Goal: Task Accomplishment & Management: Use online tool/utility

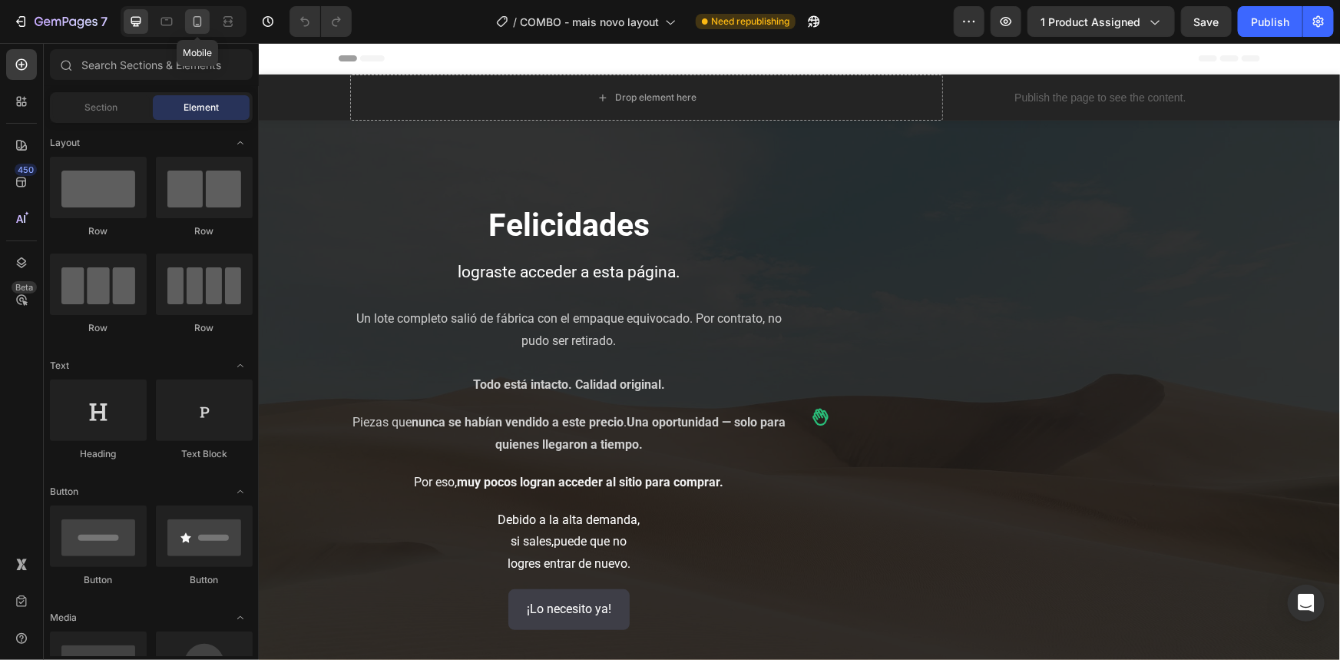
drag, startPoint x: 198, startPoint y: 28, endPoint x: 272, endPoint y: 59, distance: 80.2
click at [197, 28] on icon at bounding box center [197, 21] width 15 height 15
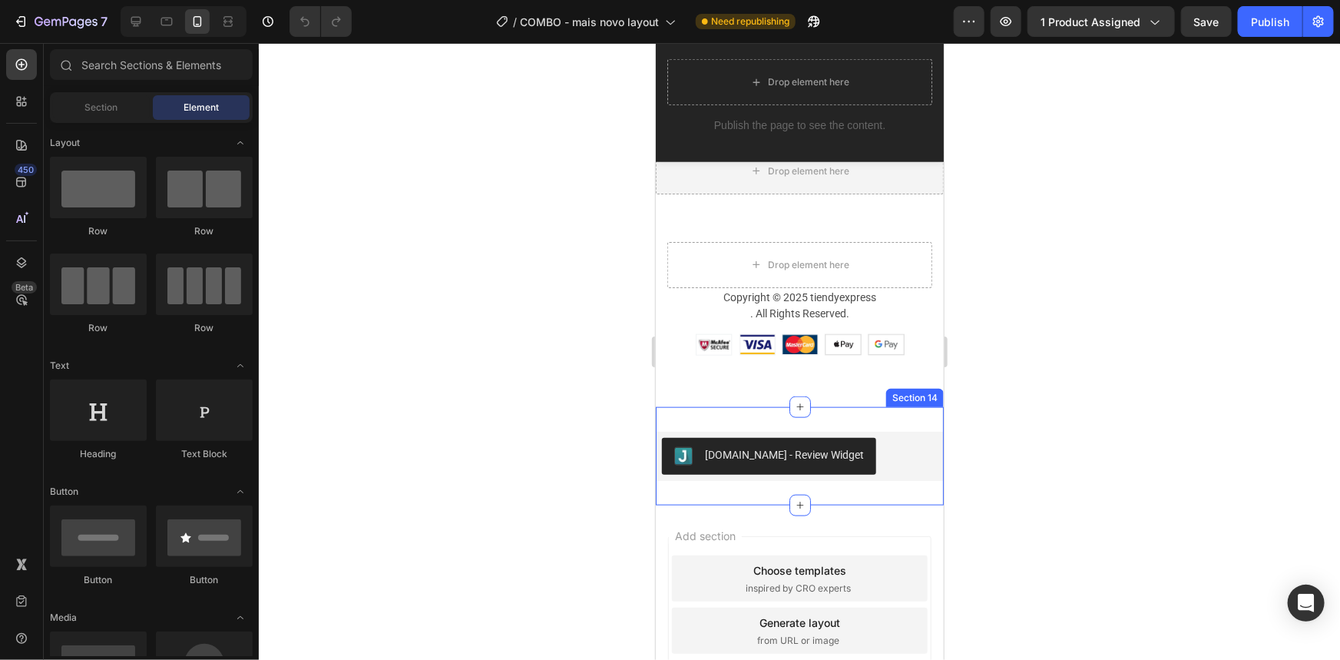
scroll to position [3739, 0]
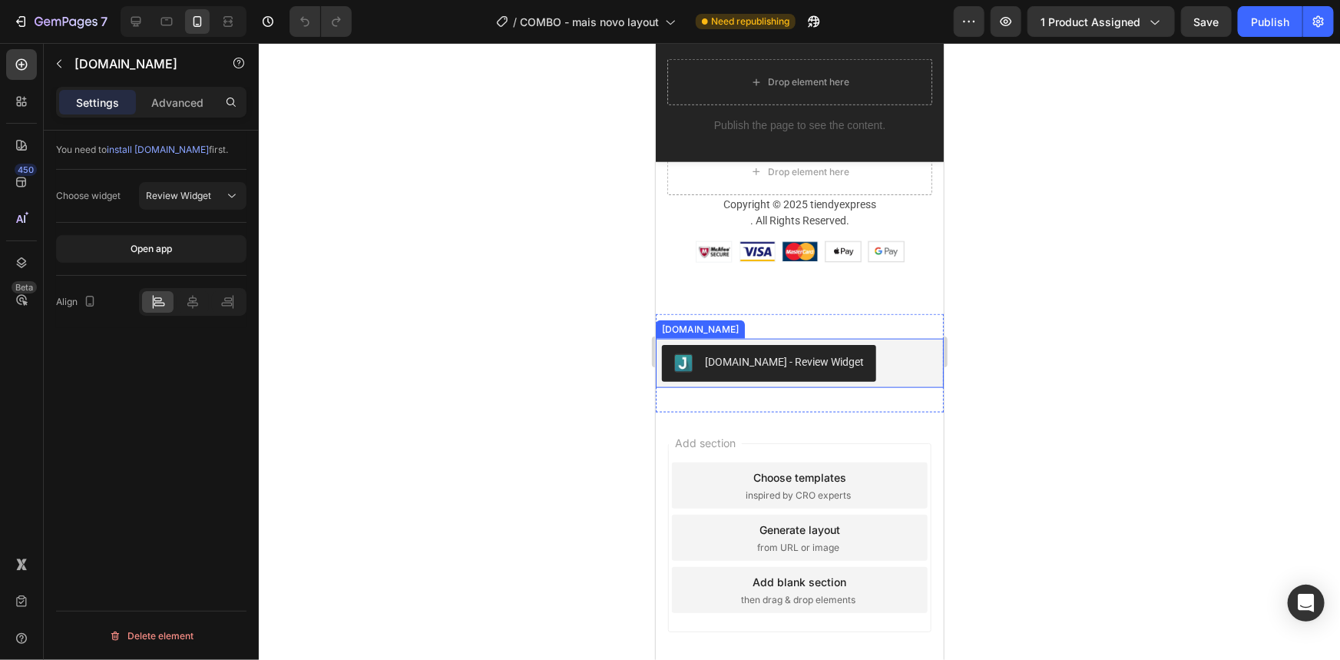
click at [750, 363] on div "Judge.me - Review Widget" at bounding box center [783, 361] width 159 height 16
click at [803, 322] on icon at bounding box center [808, 323] width 10 height 11
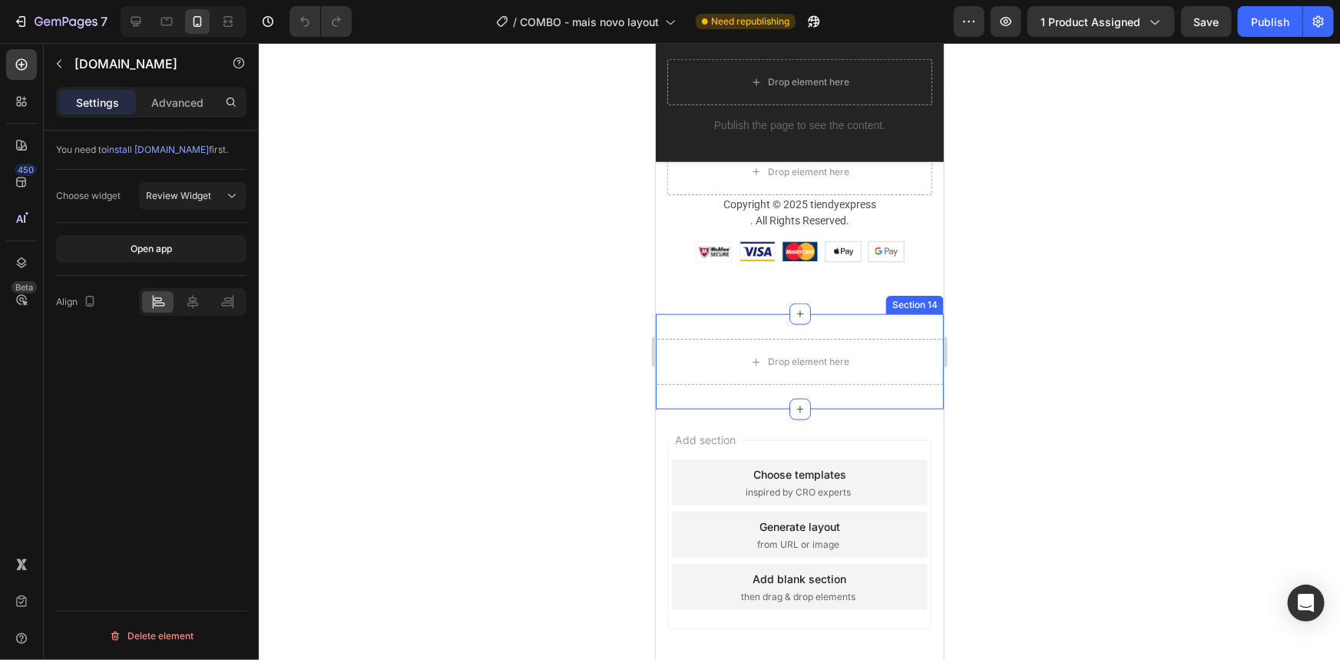
scroll to position [3736, 0]
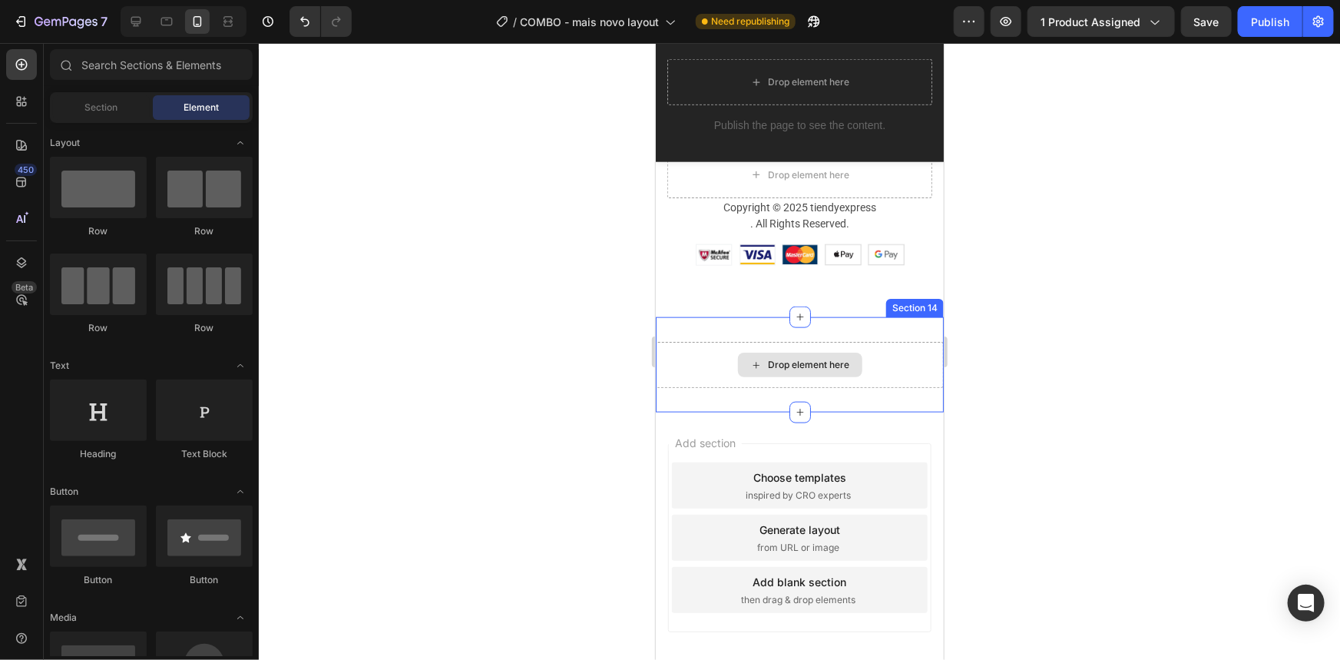
click at [727, 370] on div "Drop element here" at bounding box center [799, 364] width 288 height 46
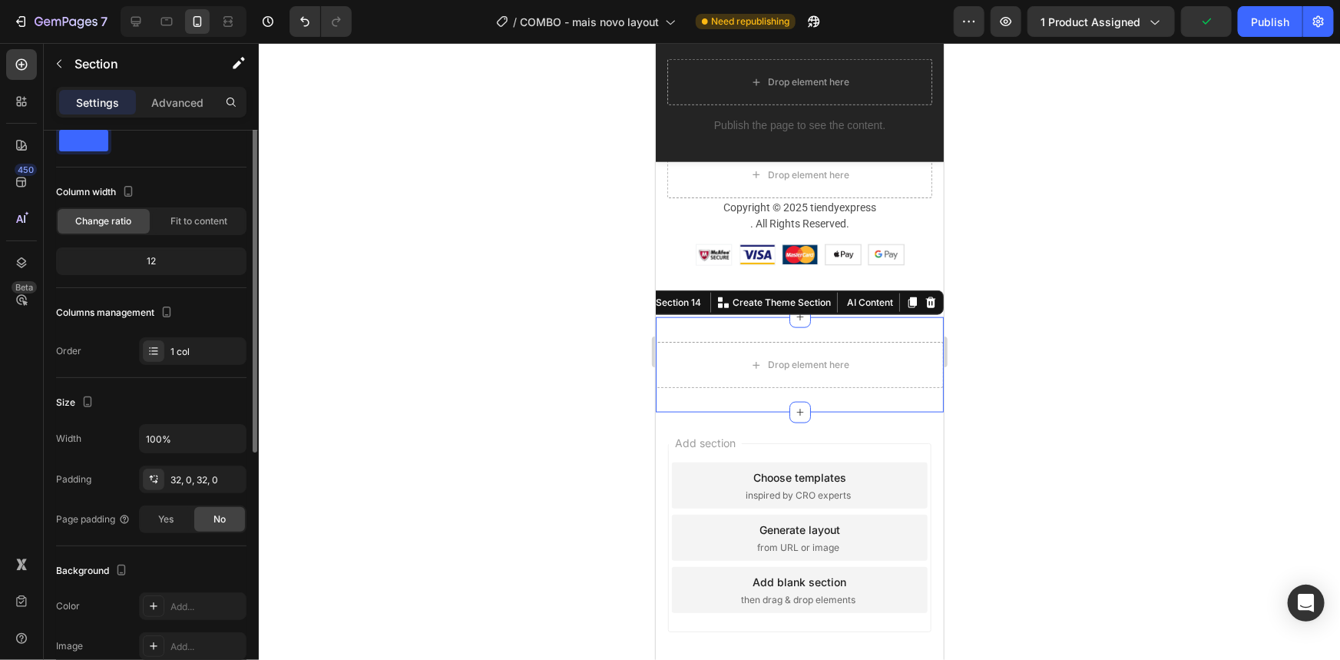
scroll to position [0, 0]
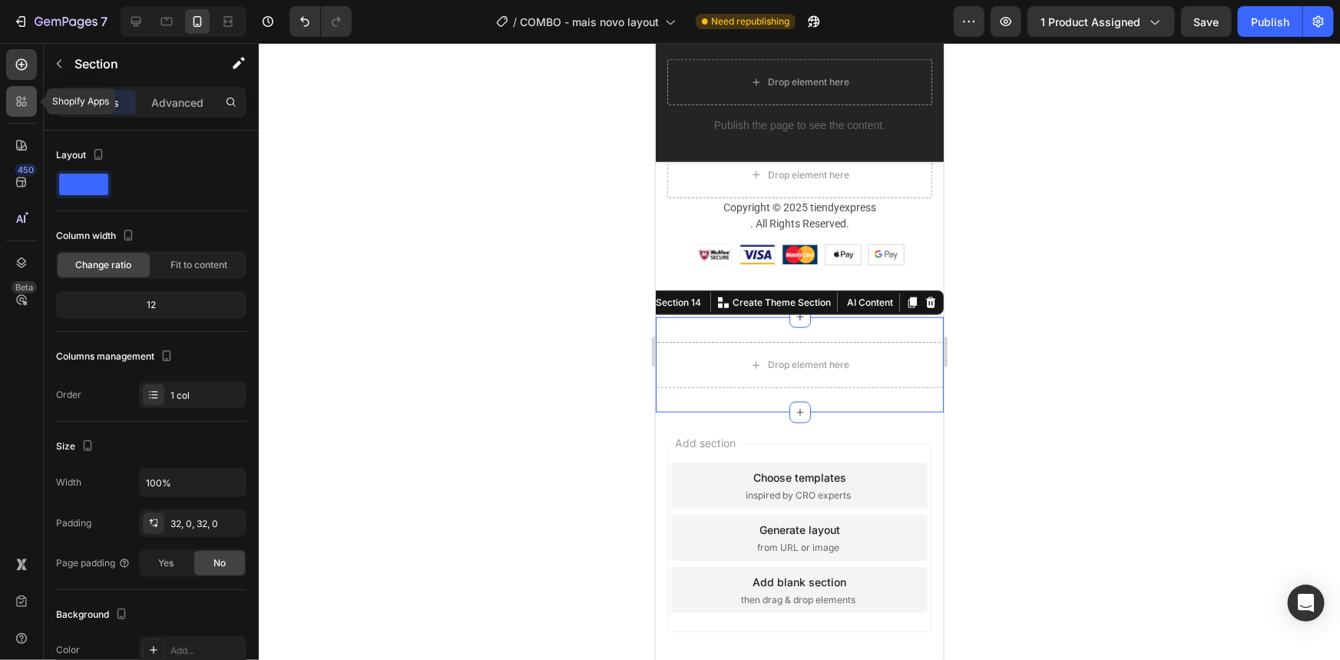
click at [12, 108] on div at bounding box center [21, 101] width 31 height 31
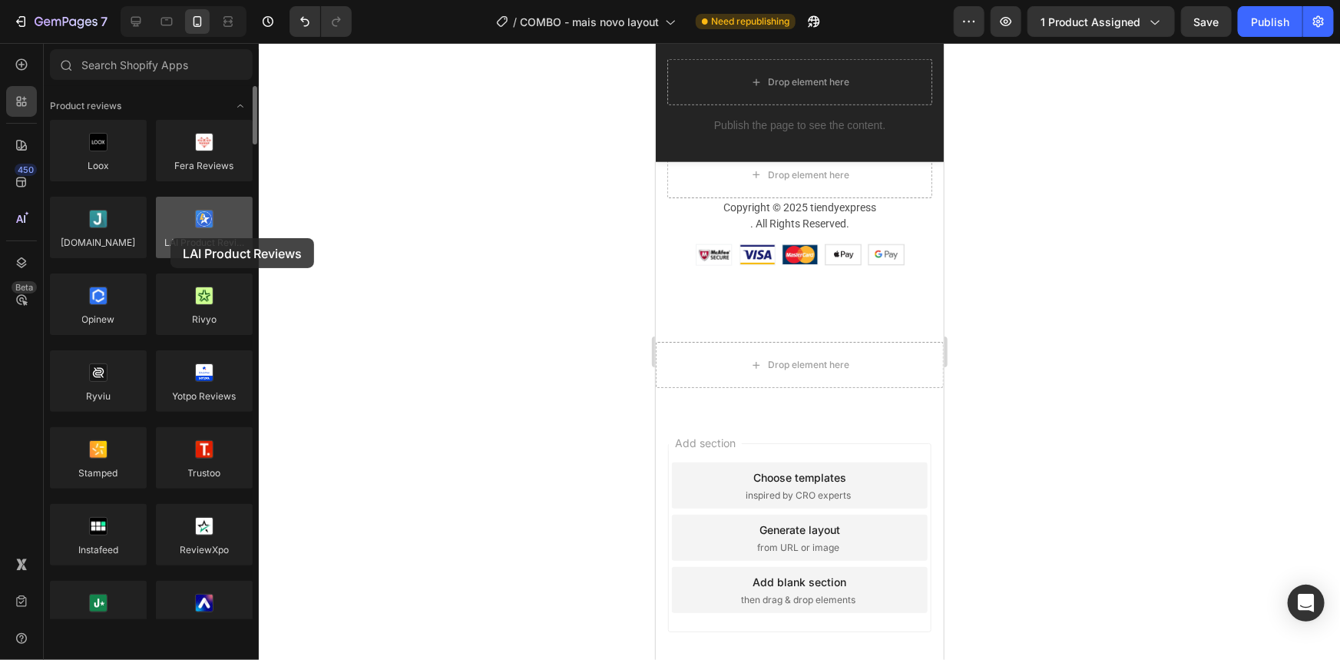
click at [170, 238] on div at bounding box center [204, 227] width 97 height 61
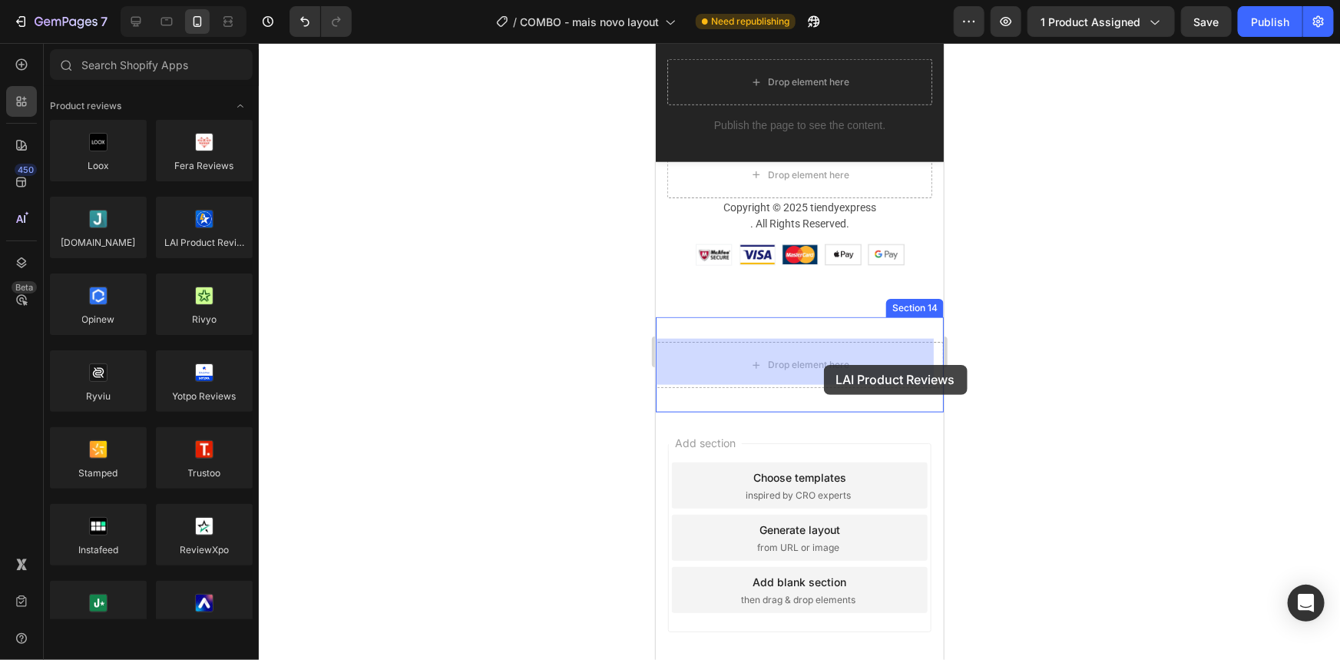
drag, startPoint x: 857, startPoint y: 270, endPoint x: 823, endPoint y: 363, distance: 98.2
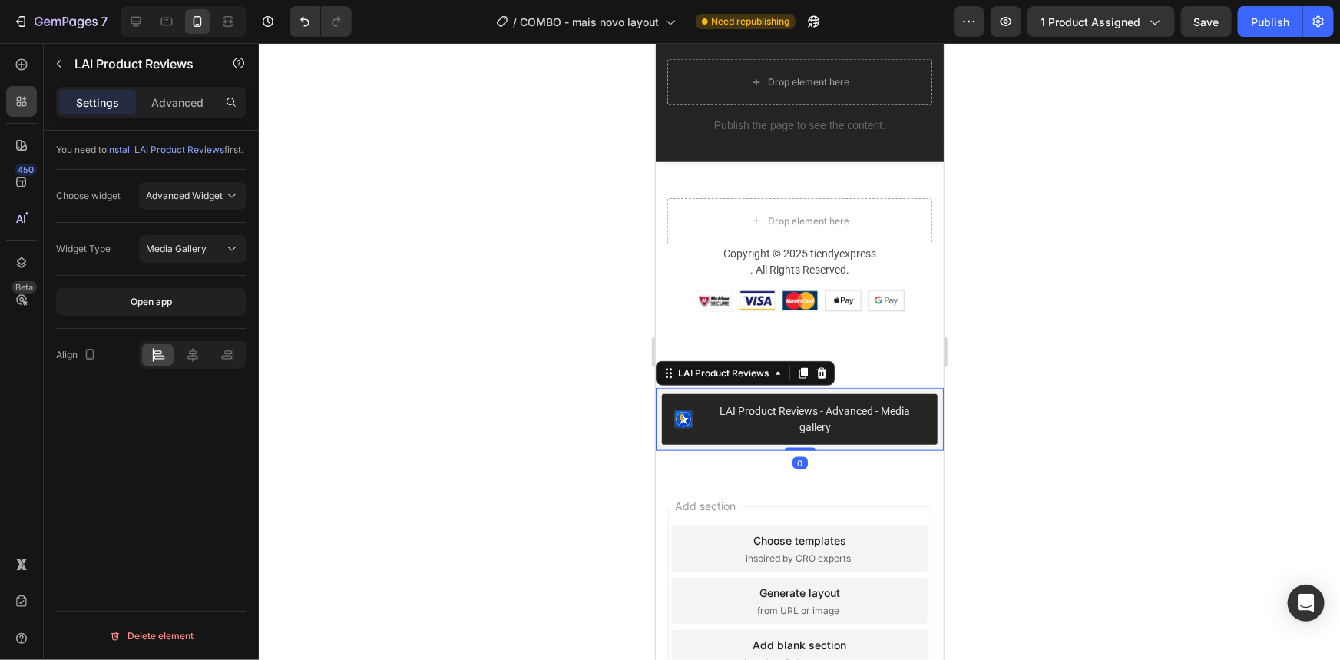
scroll to position [3739, 0]
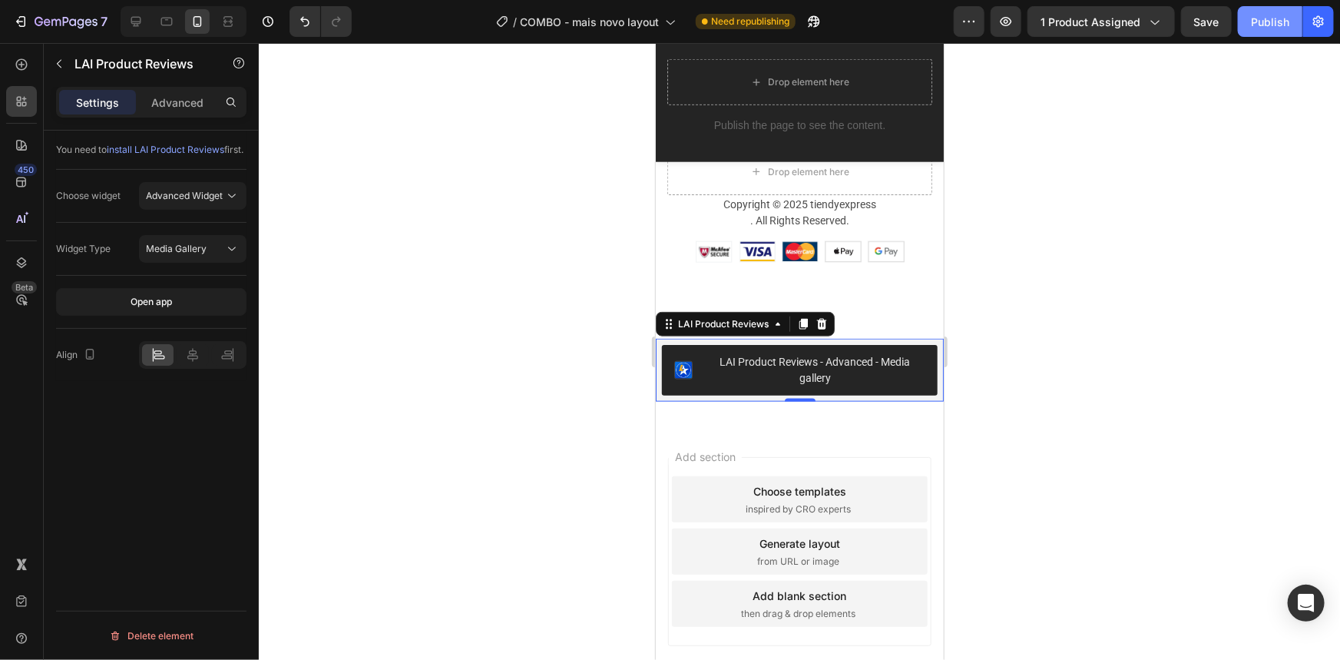
click at [1281, 26] on div "Publish" at bounding box center [1270, 22] width 38 height 16
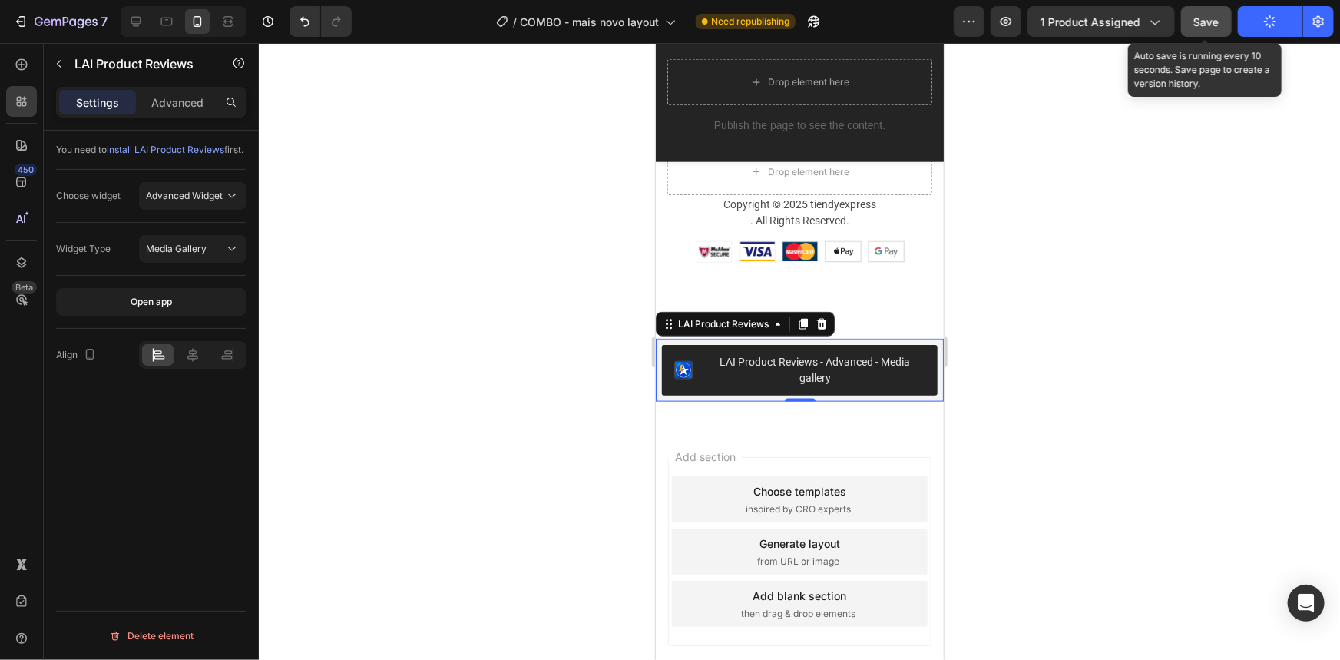
click at [1188, 22] on button "Save" at bounding box center [1206, 21] width 51 height 31
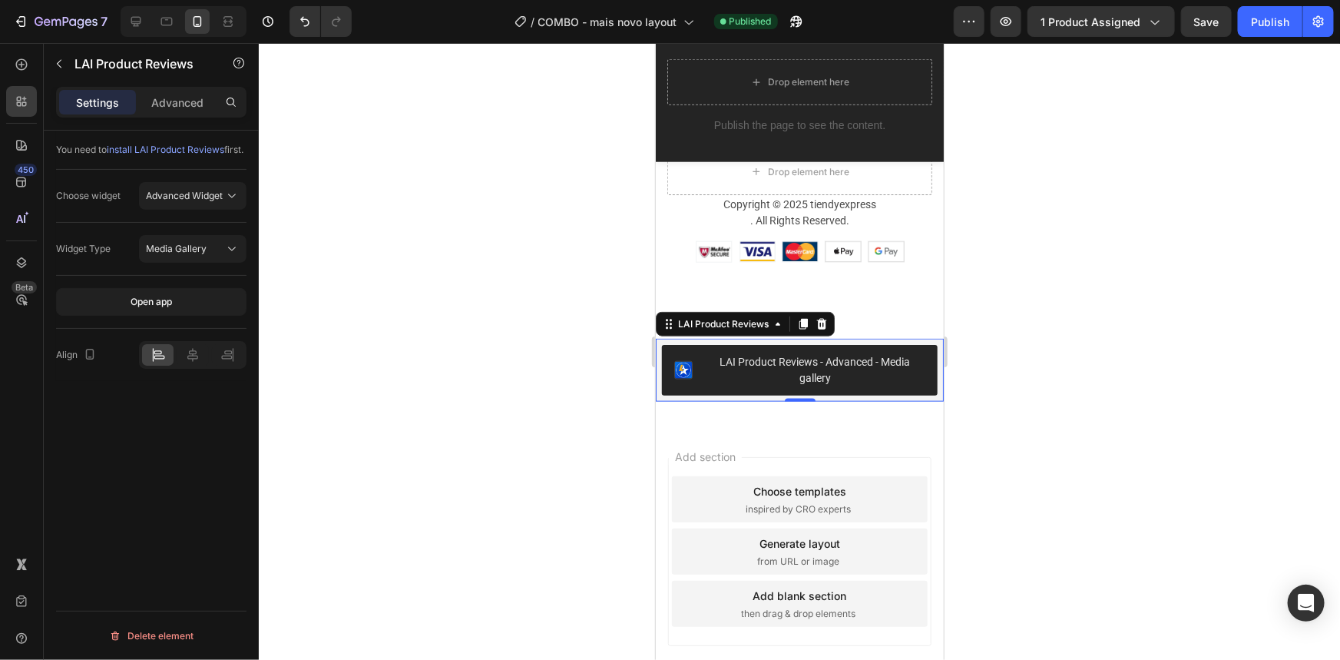
click at [752, 372] on div "LAI Product Reviews - Advanced - Media gallery" at bounding box center [814, 369] width 220 height 32
click at [1031, 225] on div at bounding box center [799, 351] width 1081 height 617
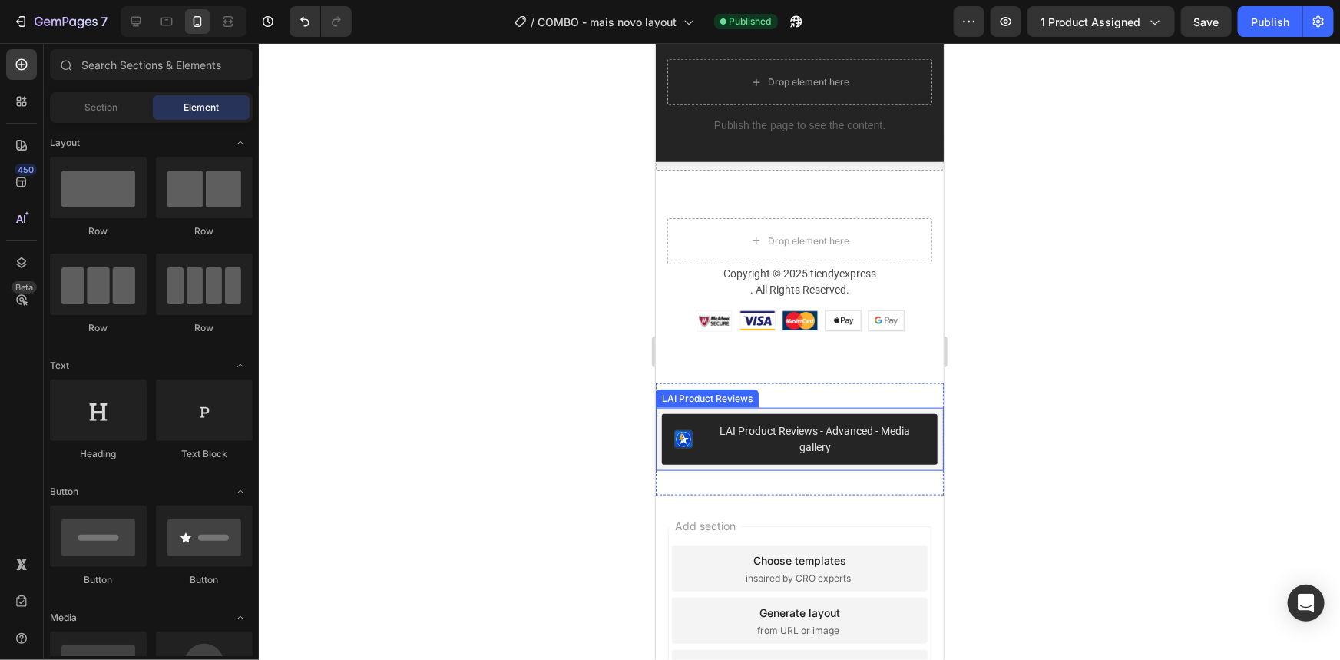
scroll to position [3670, 0]
click at [755, 439] on div "LAI Product Reviews - Advanced - Media gallery" at bounding box center [814, 439] width 220 height 32
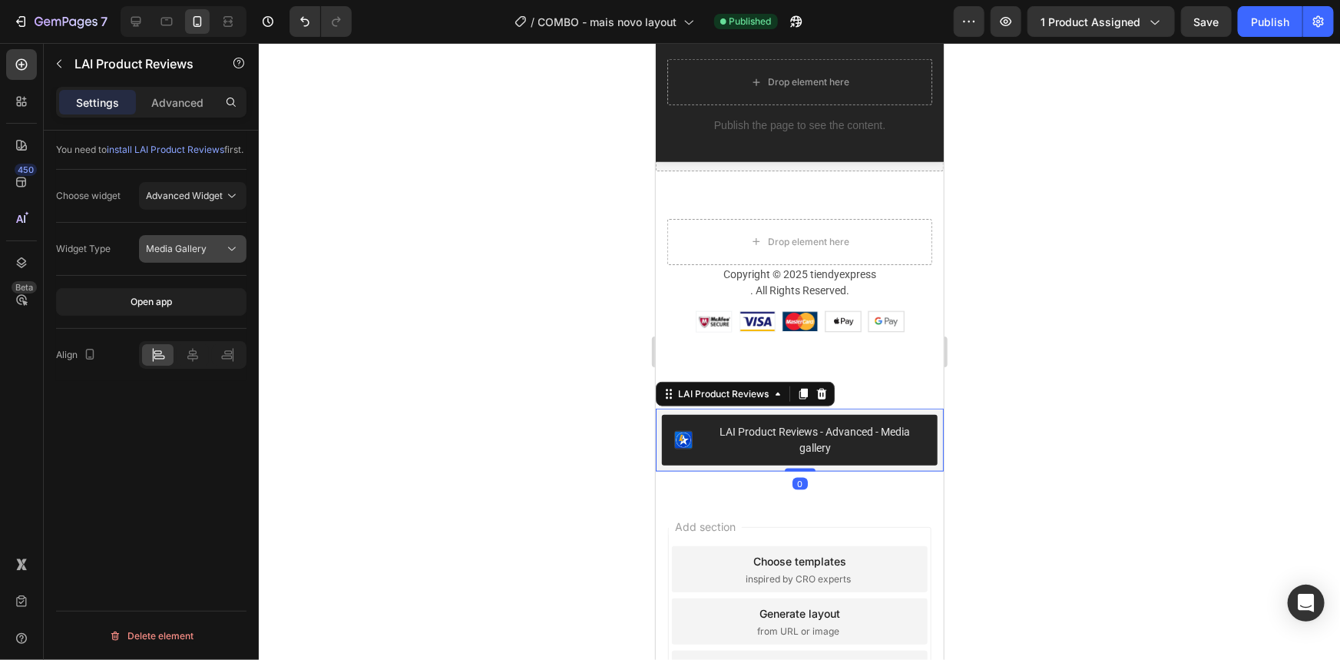
click at [179, 256] on span "Media Gallery" at bounding box center [176, 249] width 61 height 14
click at [168, 98] on p "Advanced" at bounding box center [177, 102] width 52 height 16
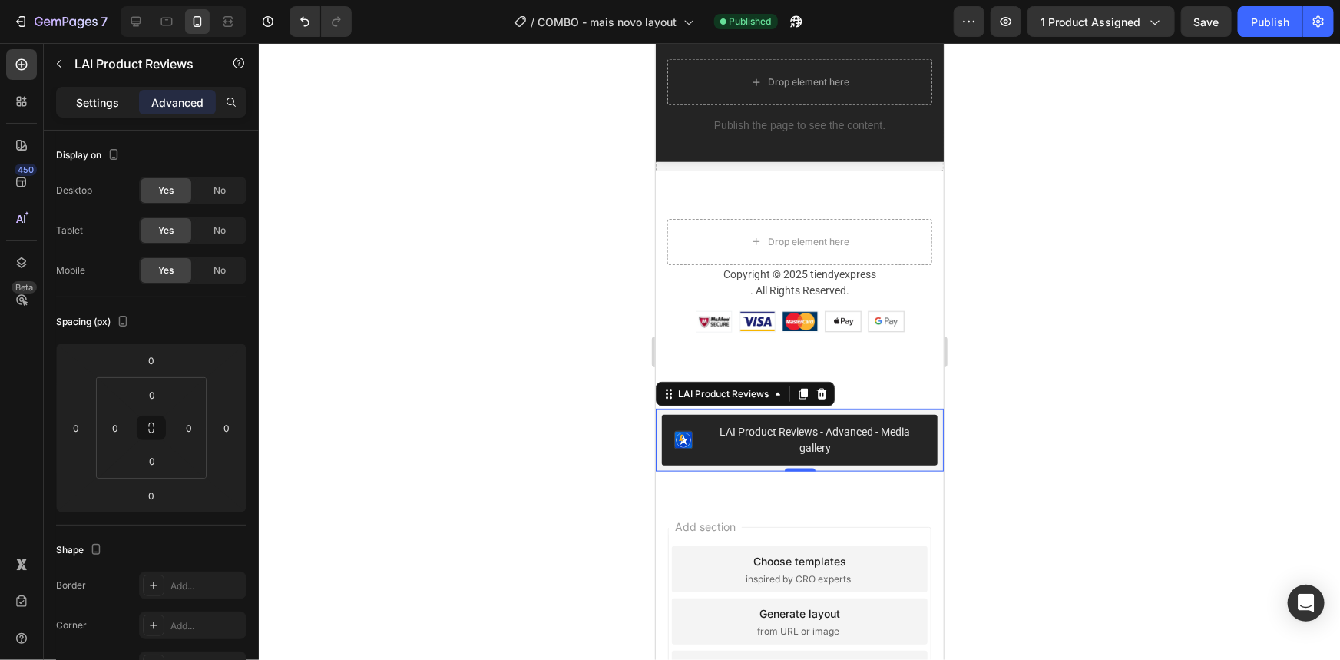
click at [83, 97] on p "Settings" at bounding box center [97, 102] width 43 height 16
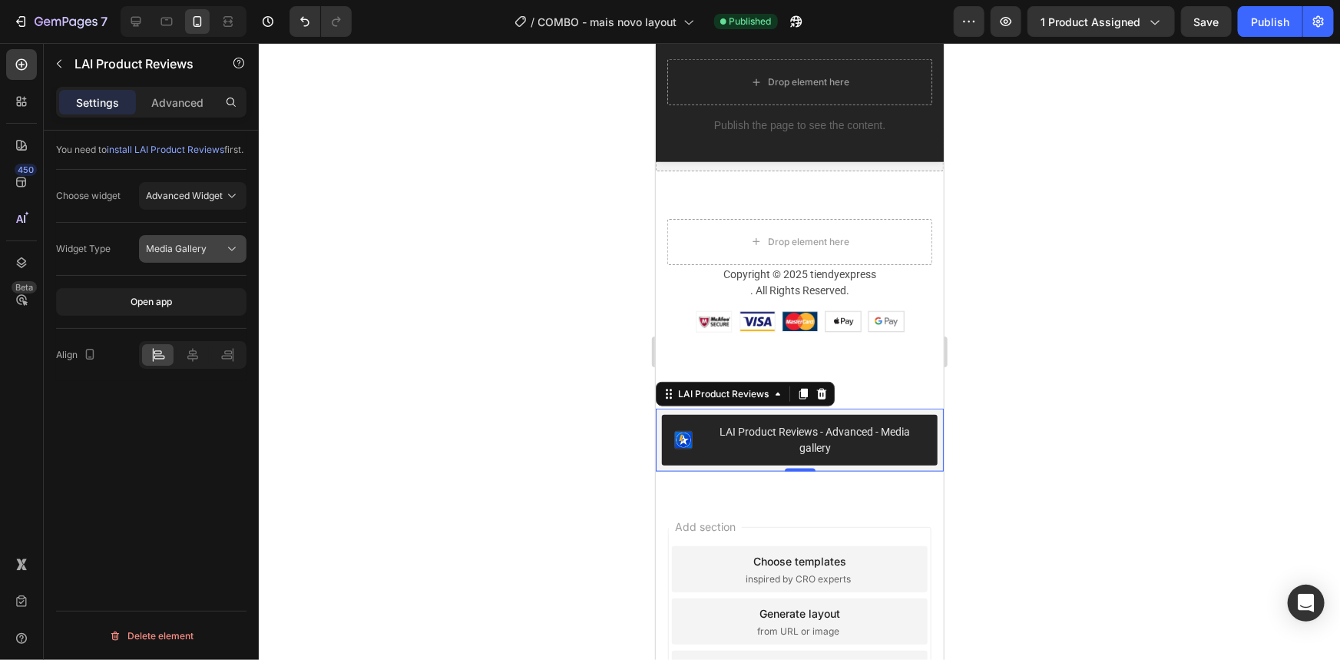
click at [192, 257] on div "Media Gallery" at bounding box center [193, 248] width 94 height 15
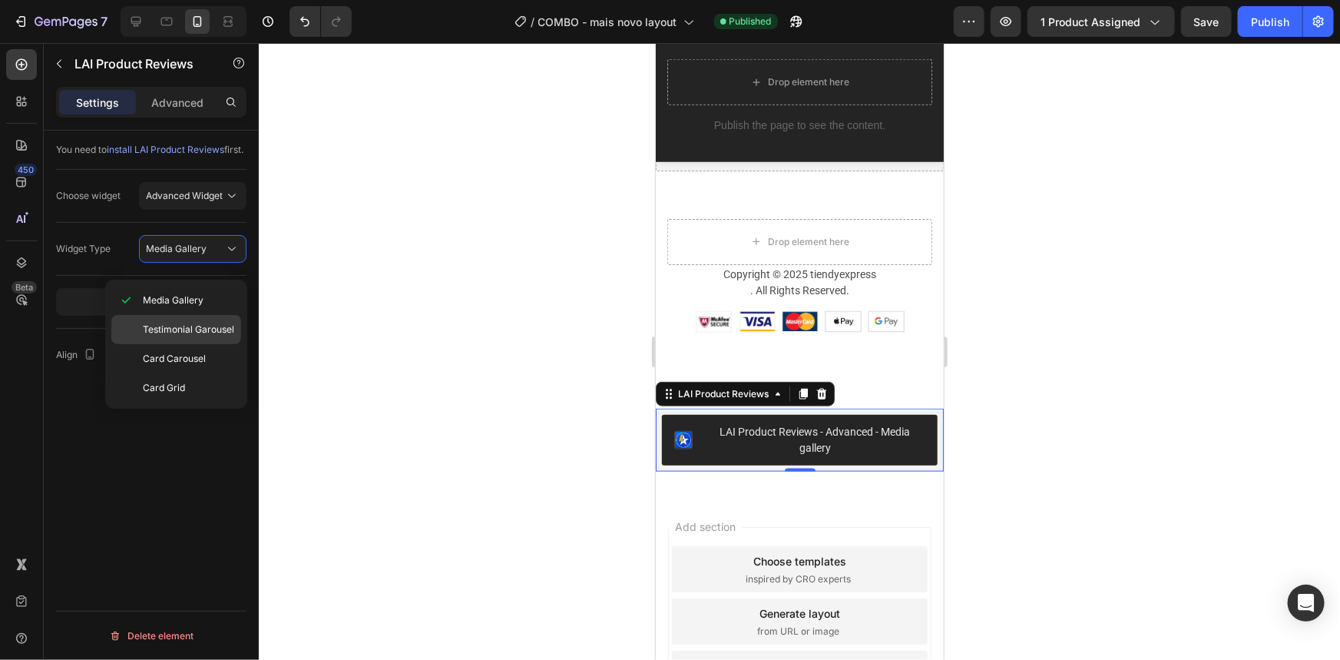
click at [220, 326] on span "Testimonial Garousel" at bounding box center [188, 330] width 91 height 14
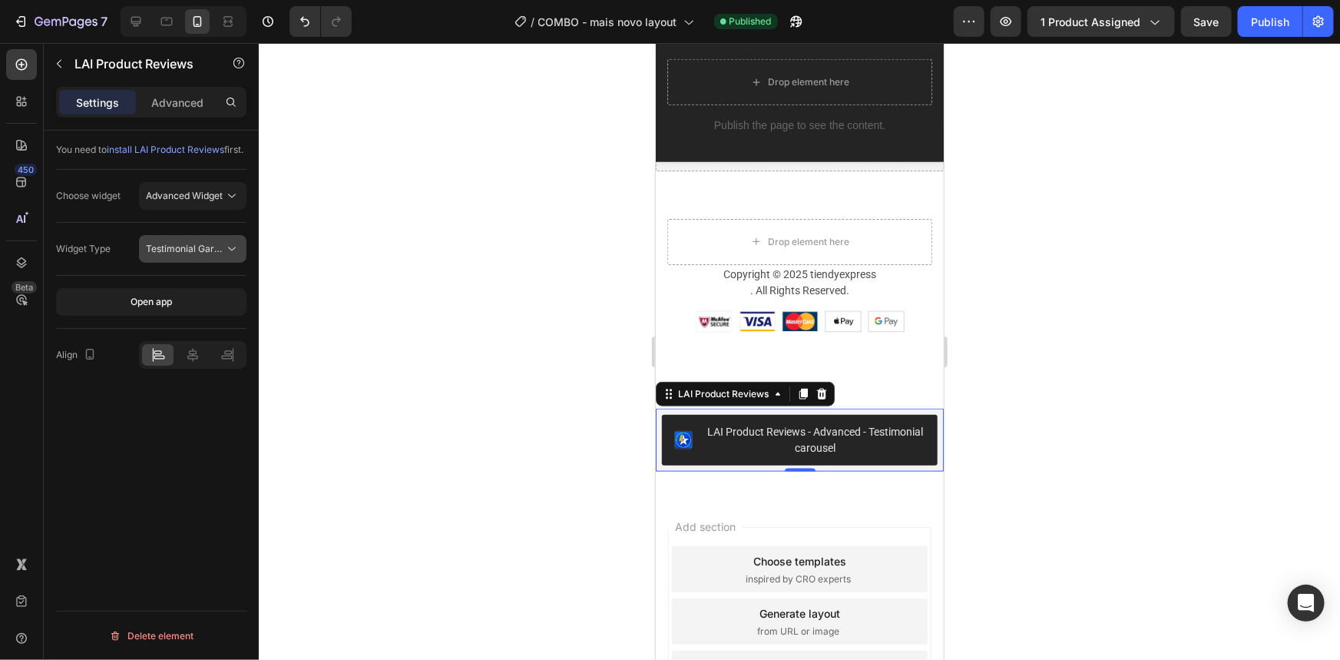
click at [161, 251] on button "Testimonial Garousel" at bounding box center [193, 249] width 108 height 28
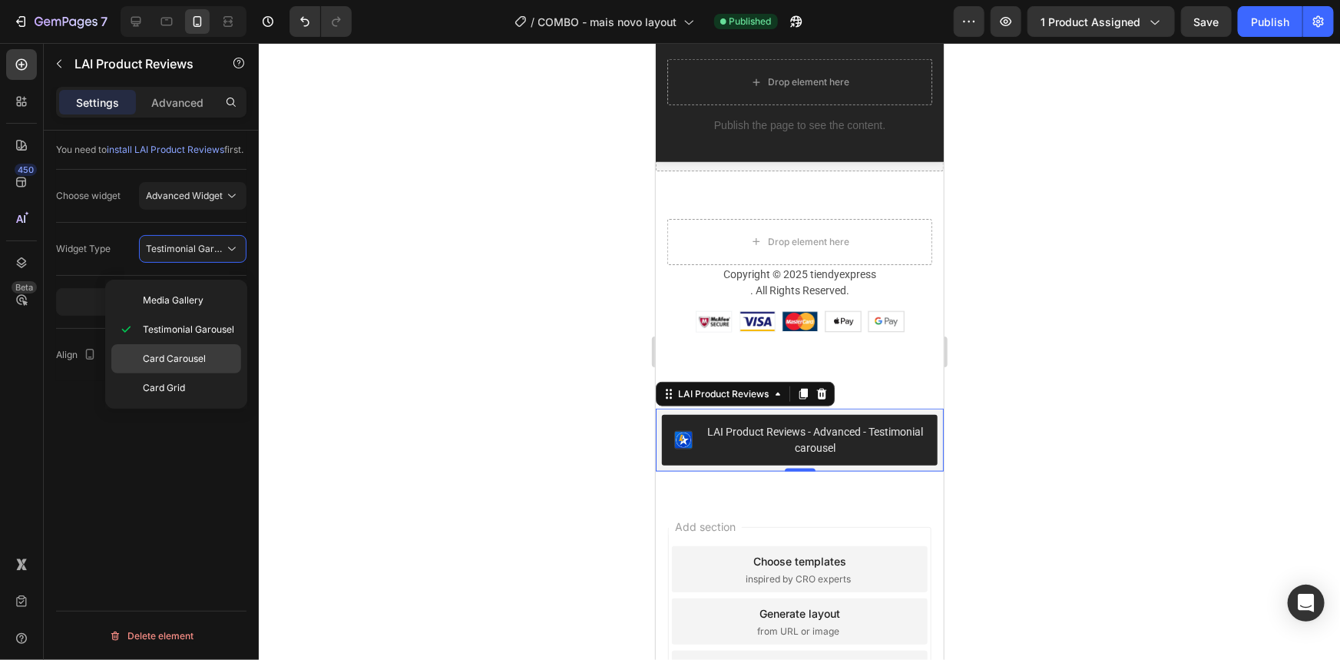
click at [211, 373] on div "Card Carousel" at bounding box center [176, 387] width 130 height 29
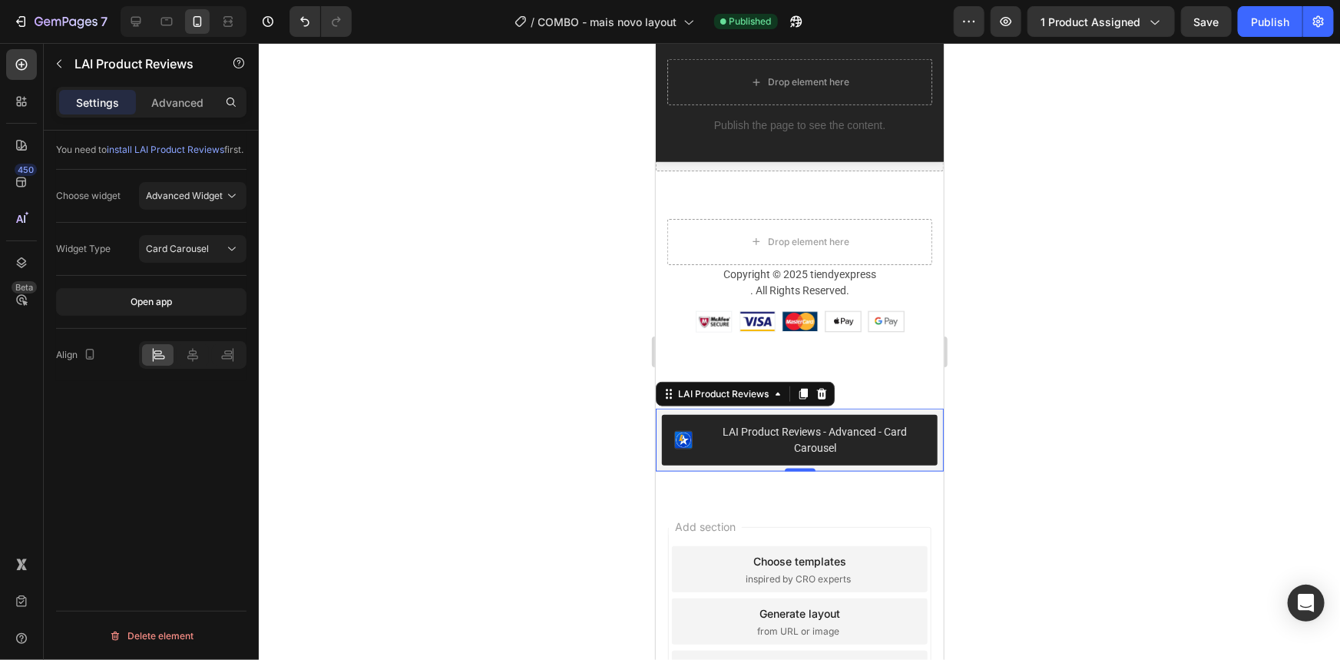
click at [524, 427] on div at bounding box center [799, 351] width 1081 height 617
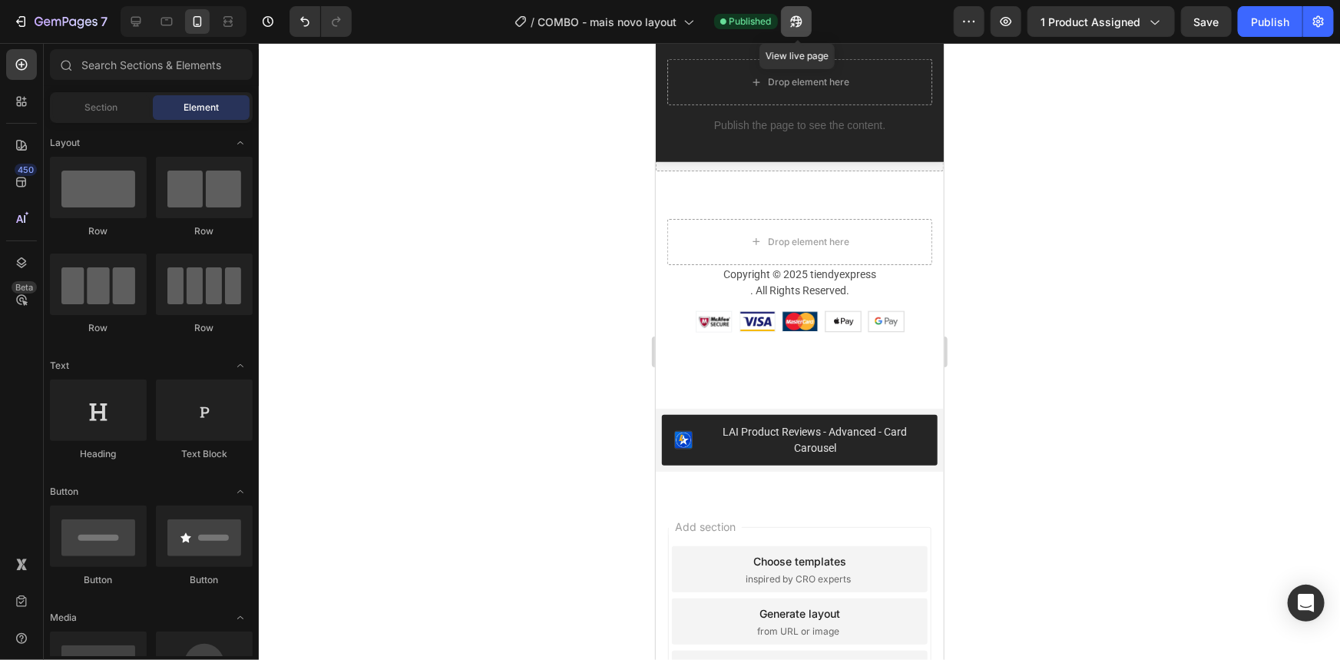
click at [806, 22] on button "button" at bounding box center [796, 21] width 31 height 31
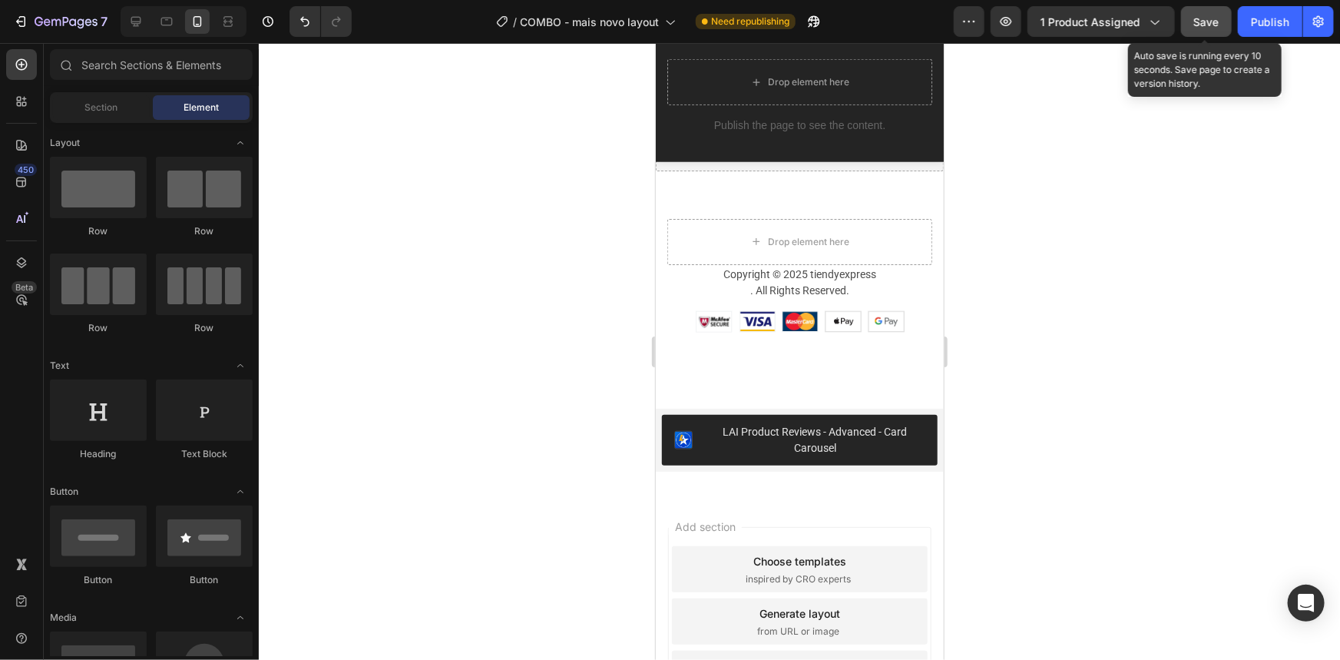
click at [1213, 25] on span "Save" at bounding box center [1206, 21] width 25 height 13
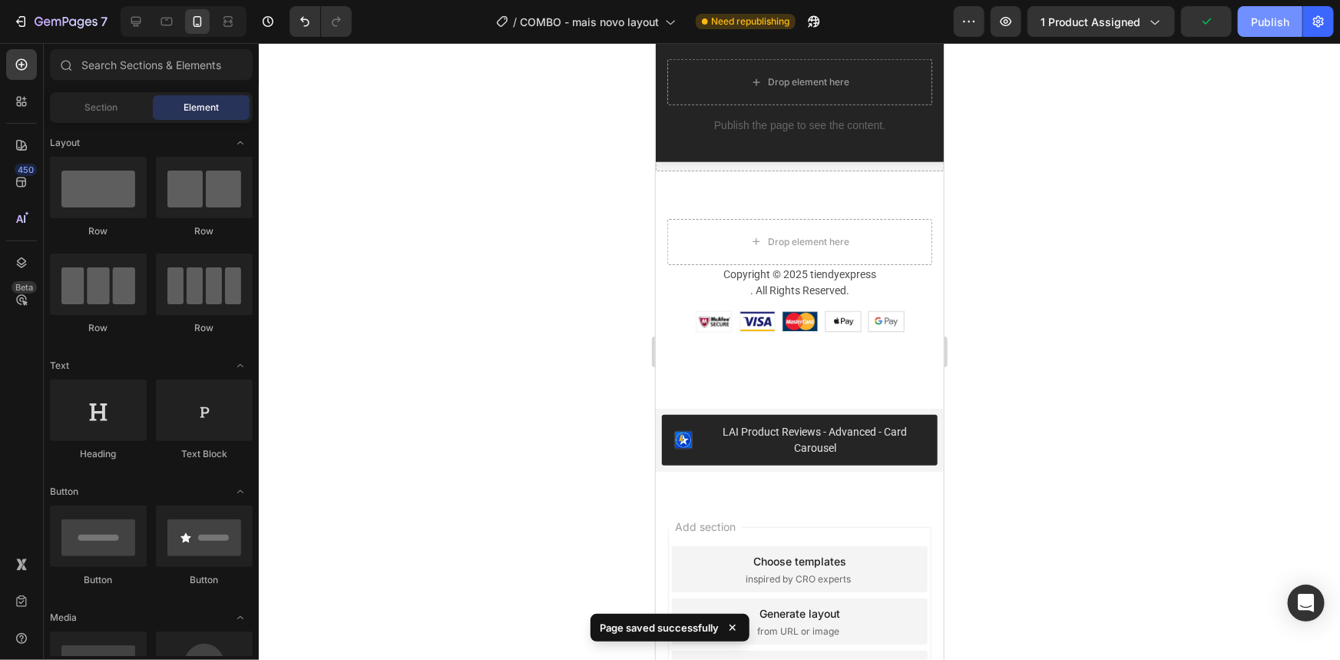
click at [1262, 18] on div "Publish" at bounding box center [1270, 22] width 38 height 16
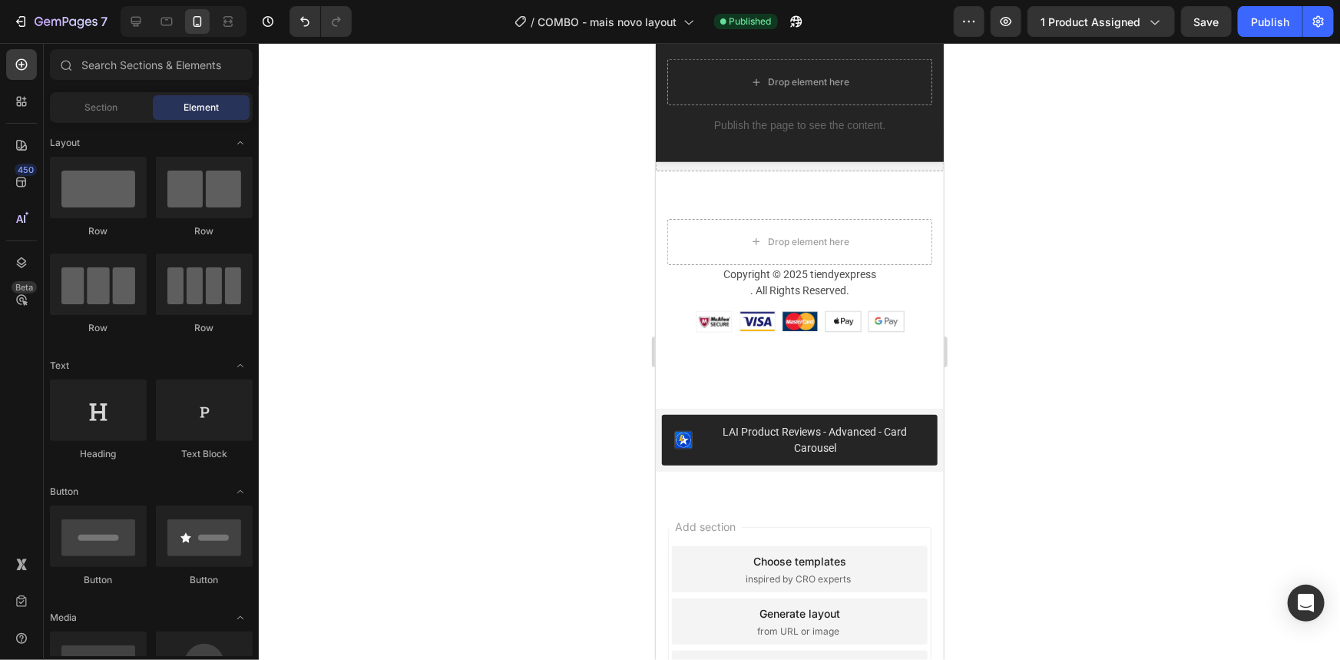
drag, startPoint x: 430, startPoint y: 422, endPoint x: 428, endPoint y: 411, distance: 11.0
click at [429, 422] on div at bounding box center [799, 351] width 1081 height 617
click at [988, 27] on div "Preview 1 product assigned Save Publish" at bounding box center [1144, 21] width 380 height 31
click at [977, 22] on icon "button" at bounding box center [969, 21] width 15 height 15
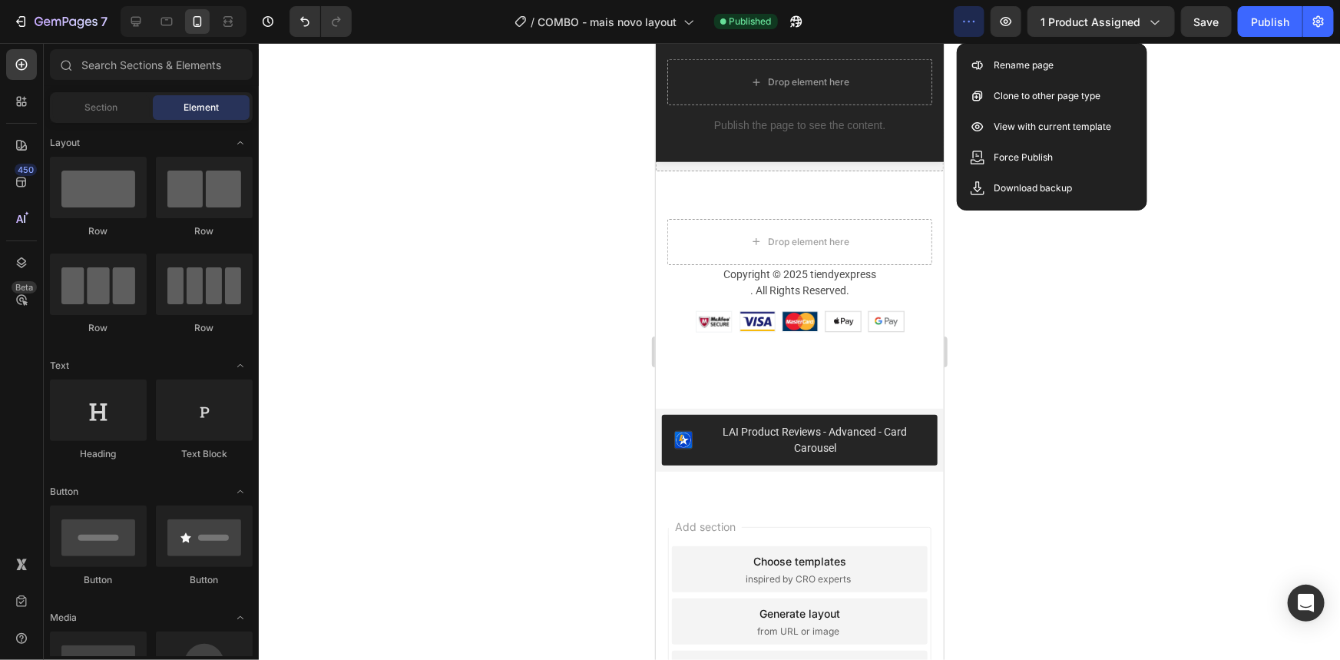
click at [977, 22] on icon "button" at bounding box center [969, 21] width 15 height 15
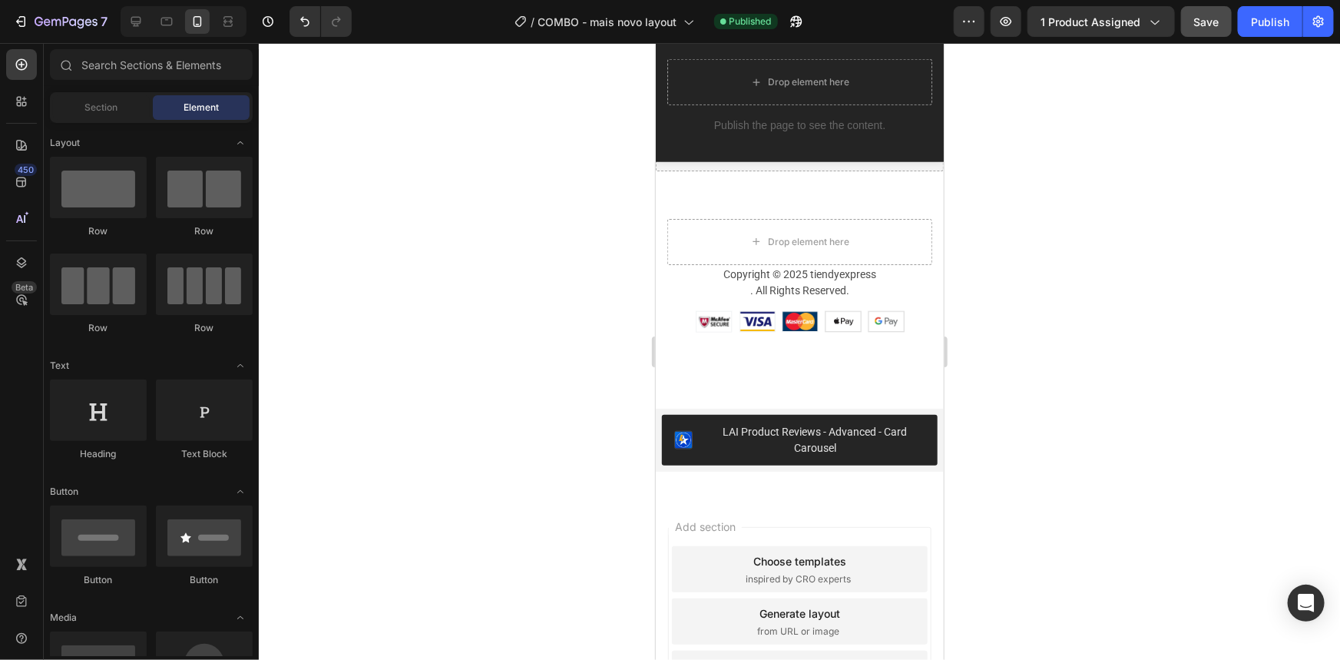
click at [1212, 15] on span "Save" at bounding box center [1206, 21] width 25 height 13
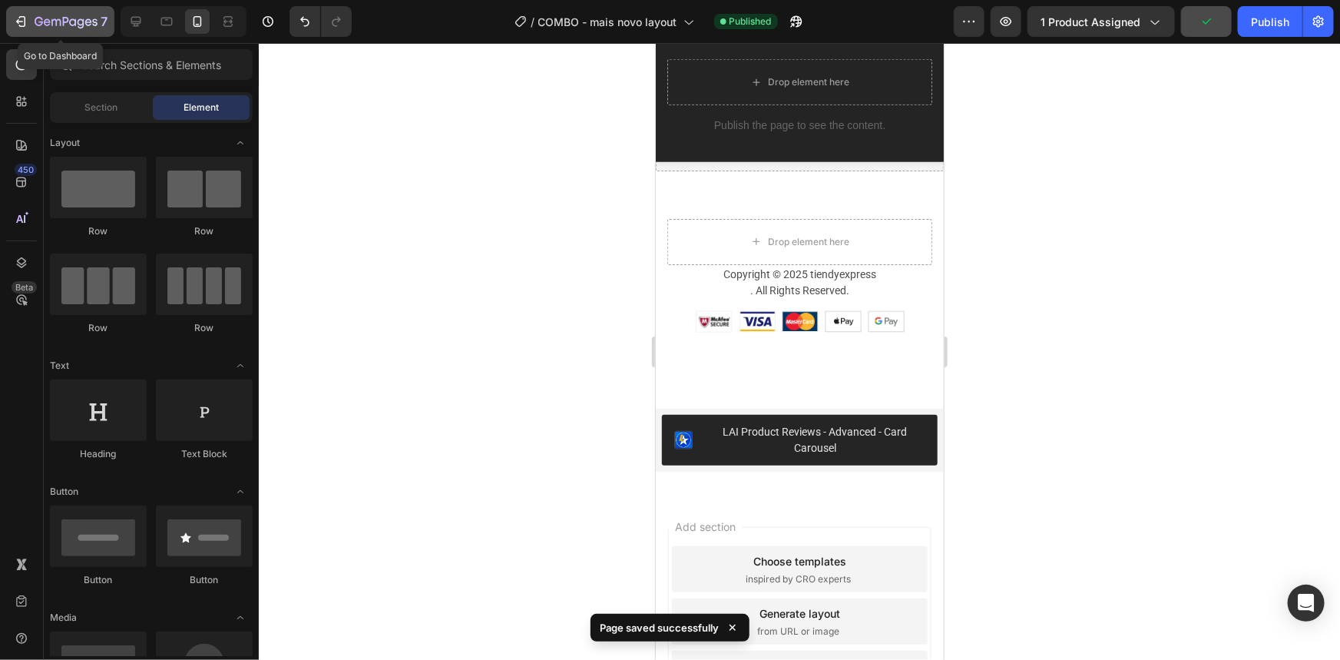
click at [88, 18] on icon "button" at bounding box center [66, 22] width 63 height 13
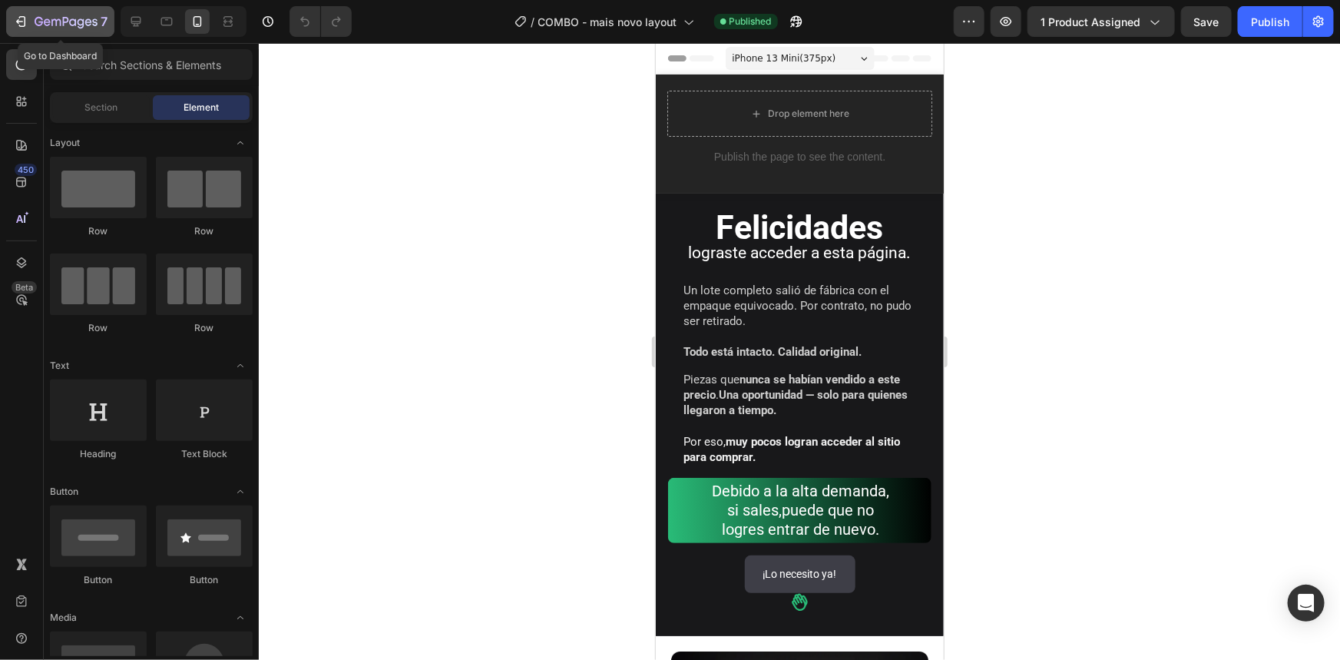
click at [74, 16] on icon "button" at bounding box center [66, 22] width 63 height 13
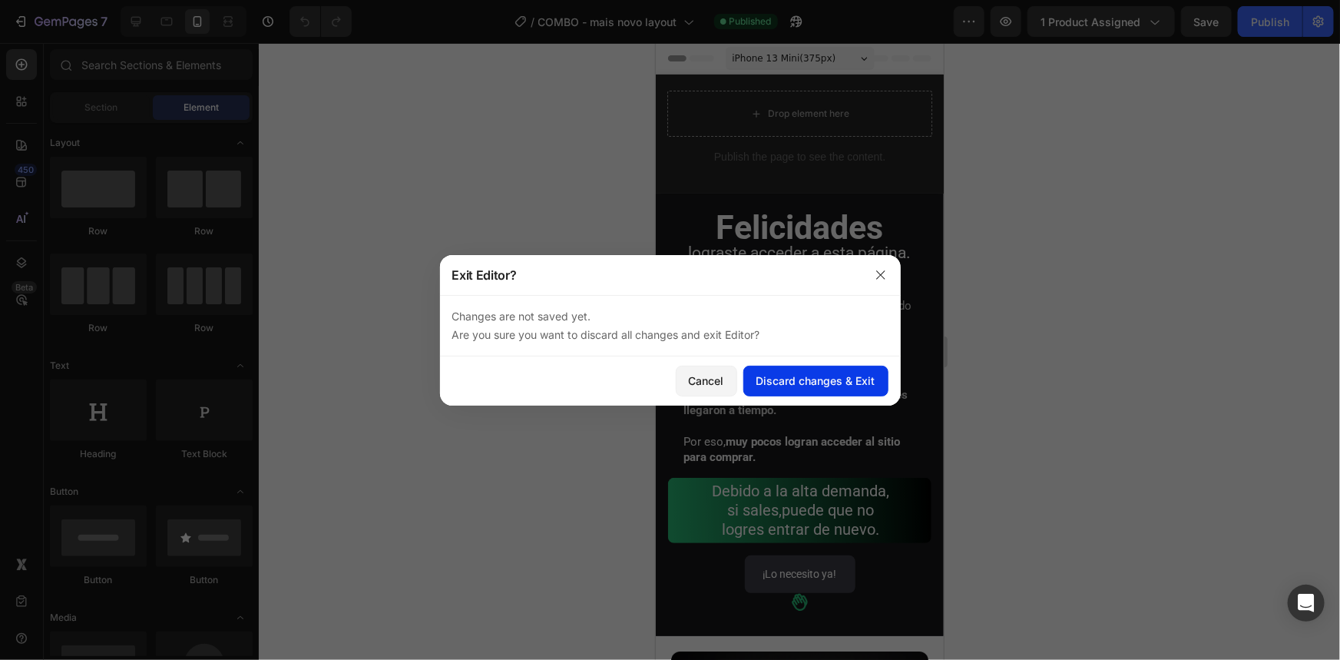
click at [797, 377] on div "Discard changes & Exit" at bounding box center [815, 380] width 119 height 16
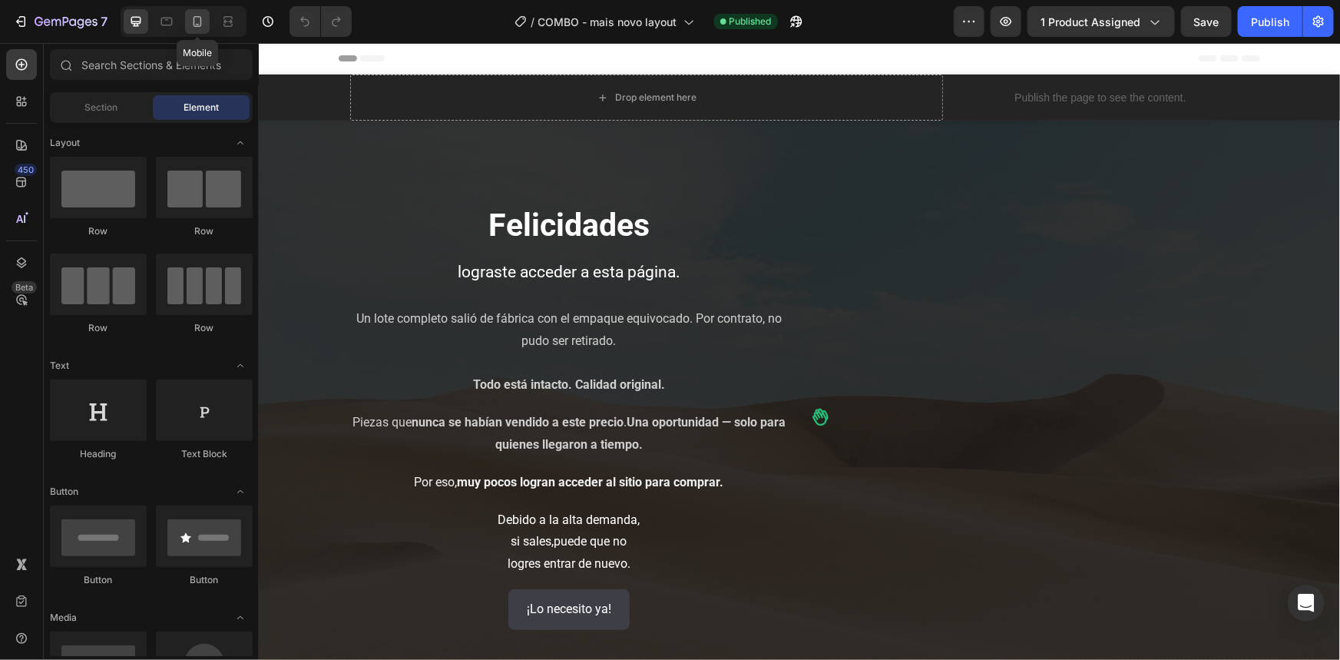
click at [206, 23] on div at bounding box center [197, 21] width 25 height 25
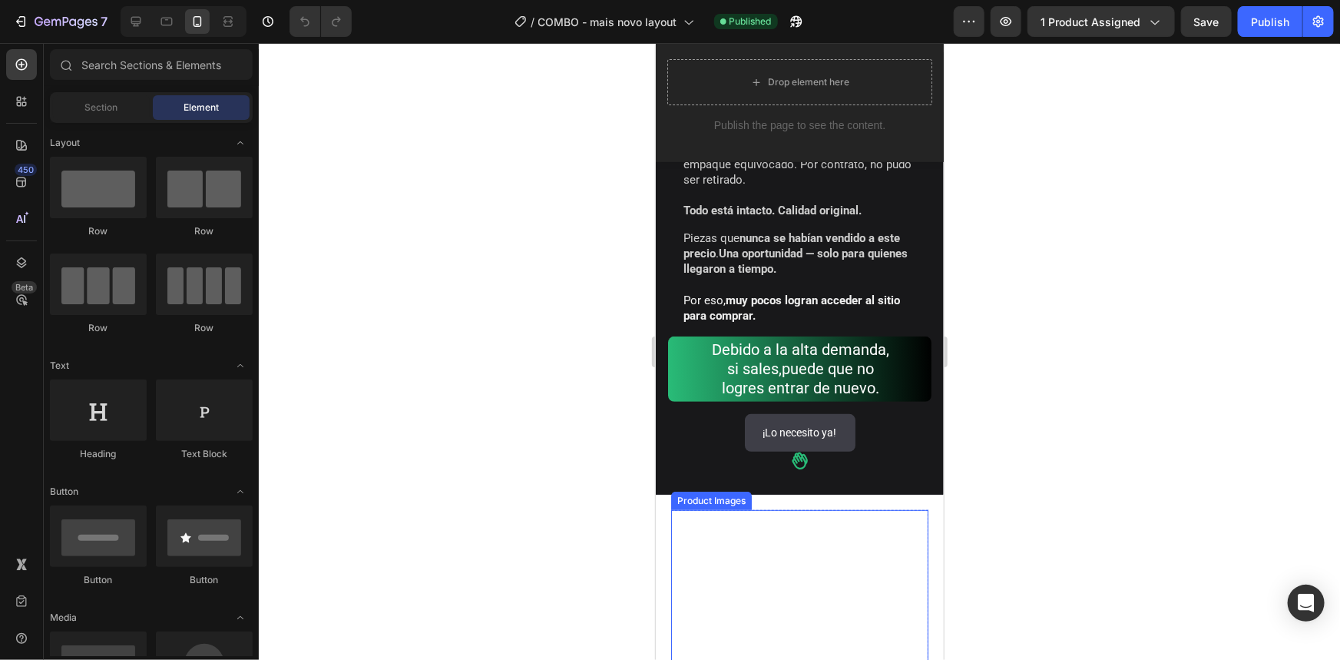
scroll to position [209, 0]
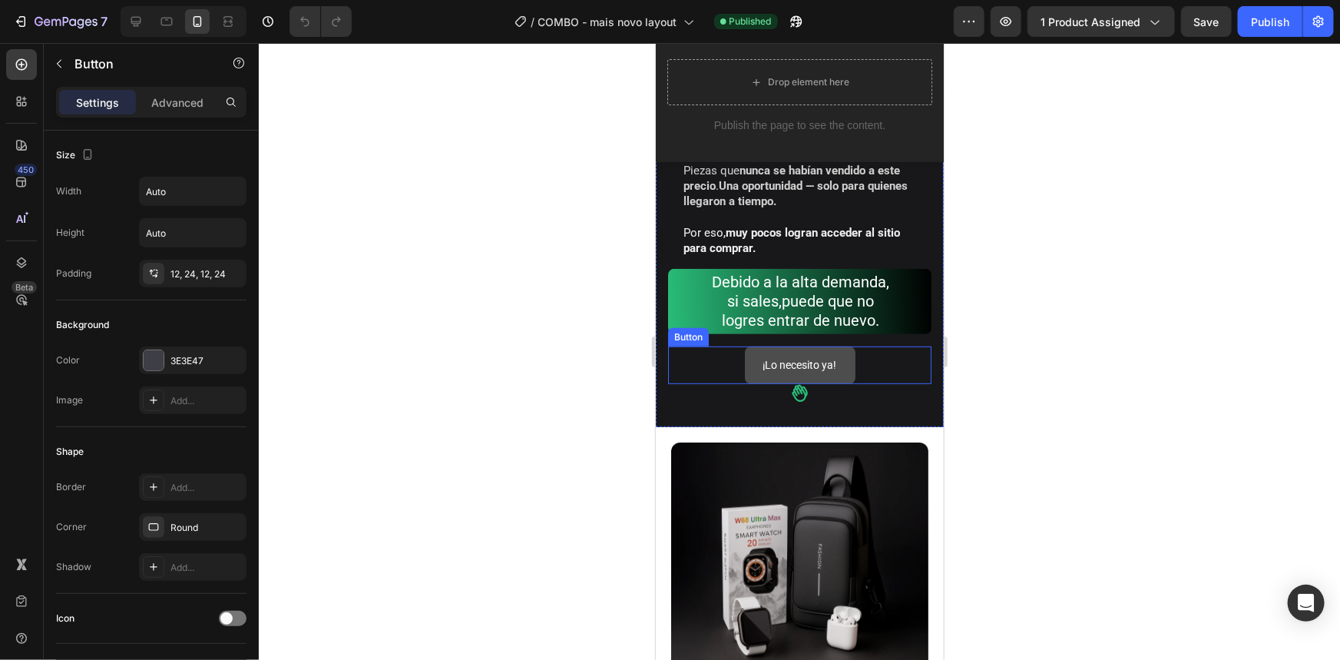
click at [814, 376] on link "¡Lo necesito ya!" at bounding box center [799, 365] width 111 height 38
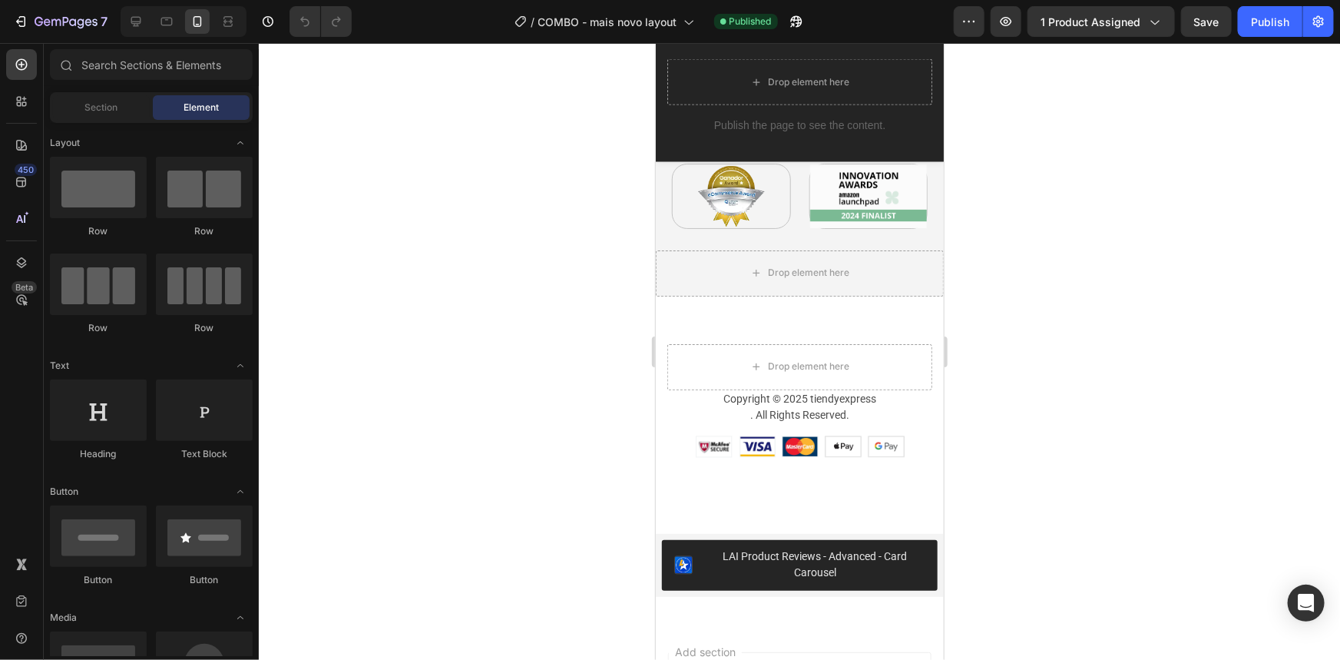
scroll to position [4259, 0]
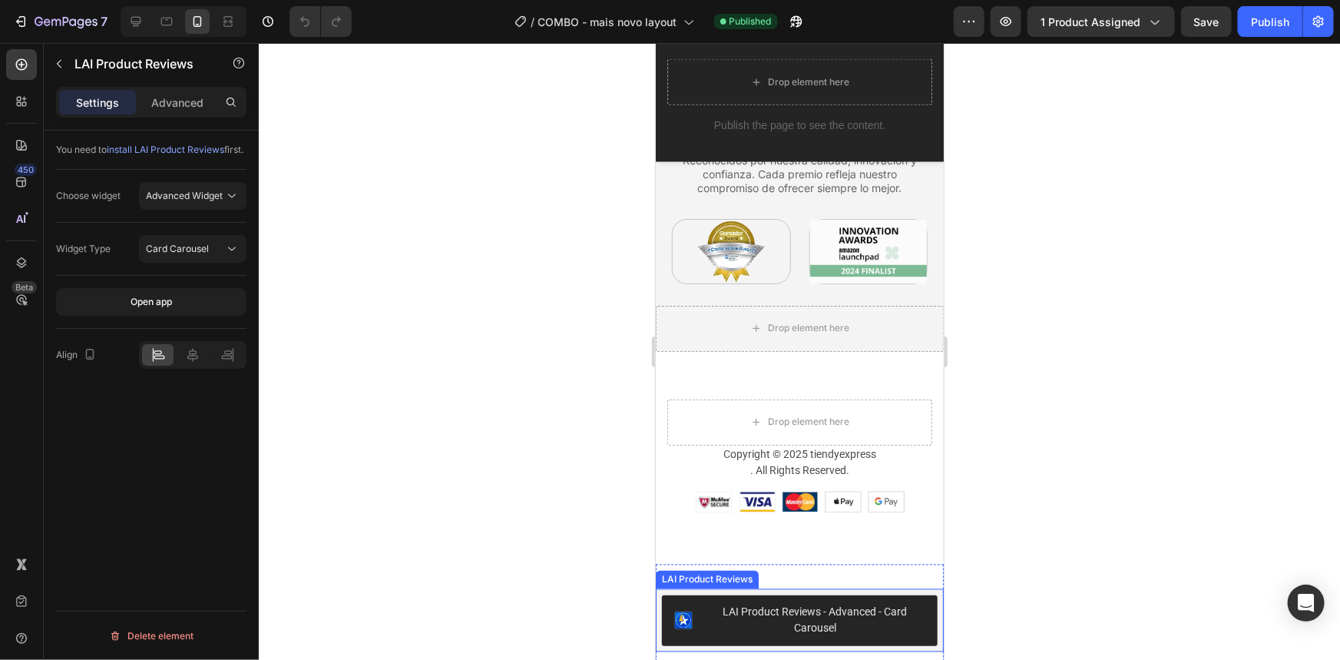
click at [903, 630] on div "LAI Product Reviews - Advanced - Card Carousel" at bounding box center [814, 620] width 220 height 32
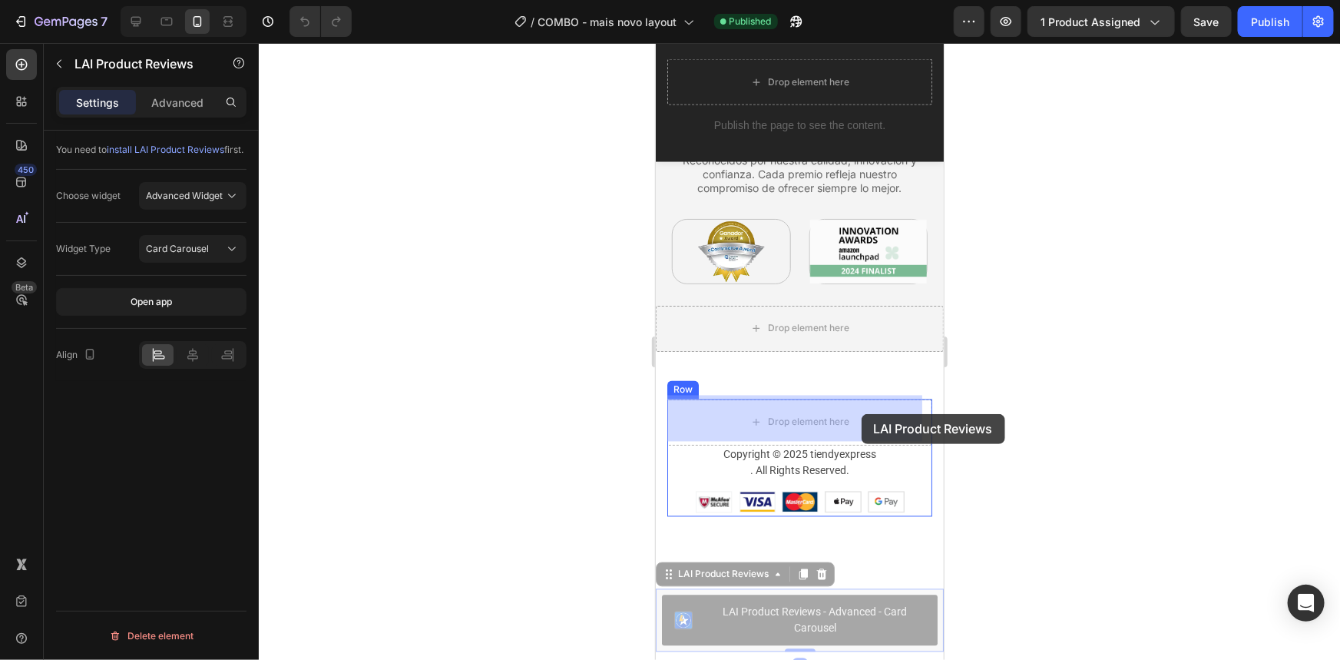
drag, startPoint x: 886, startPoint y: 619, endPoint x: 860, endPoint y: 413, distance: 207.4
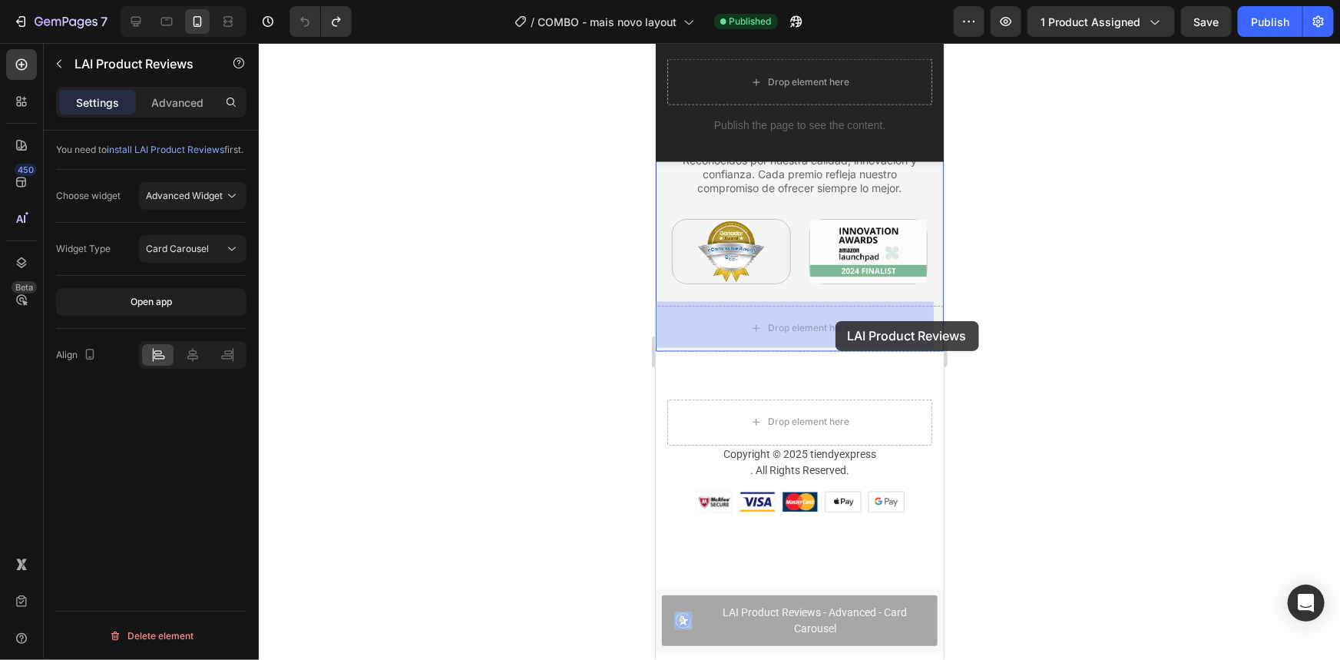
drag, startPoint x: 875, startPoint y: 611, endPoint x: 835, endPoint y: 320, distance: 293.0
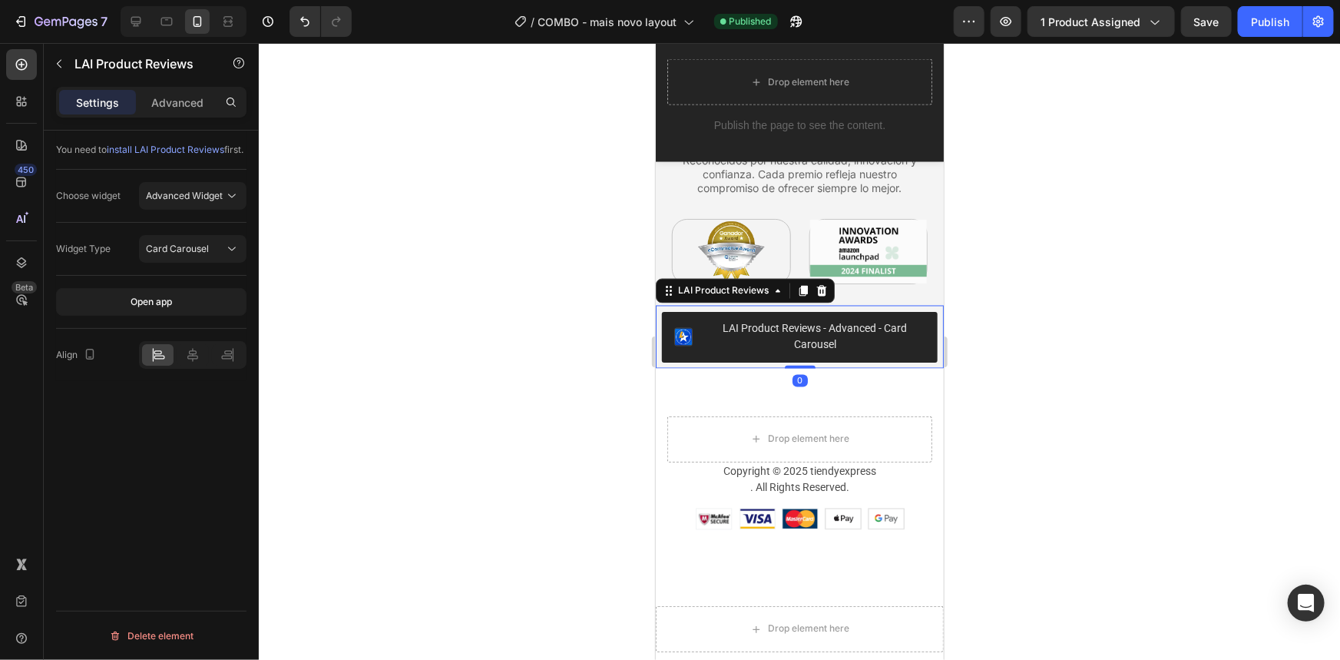
click at [1051, 345] on div at bounding box center [799, 351] width 1081 height 617
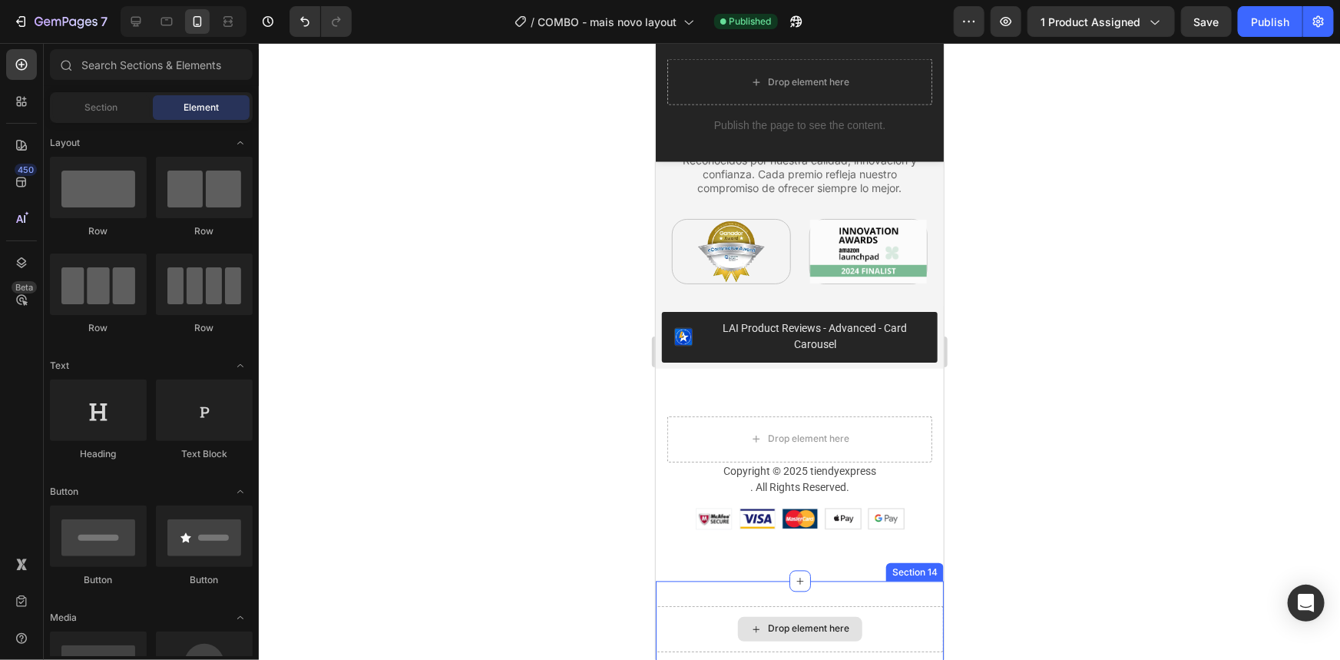
click at [852, 622] on div "Drop element here" at bounding box center [799, 628] width 124 height 25
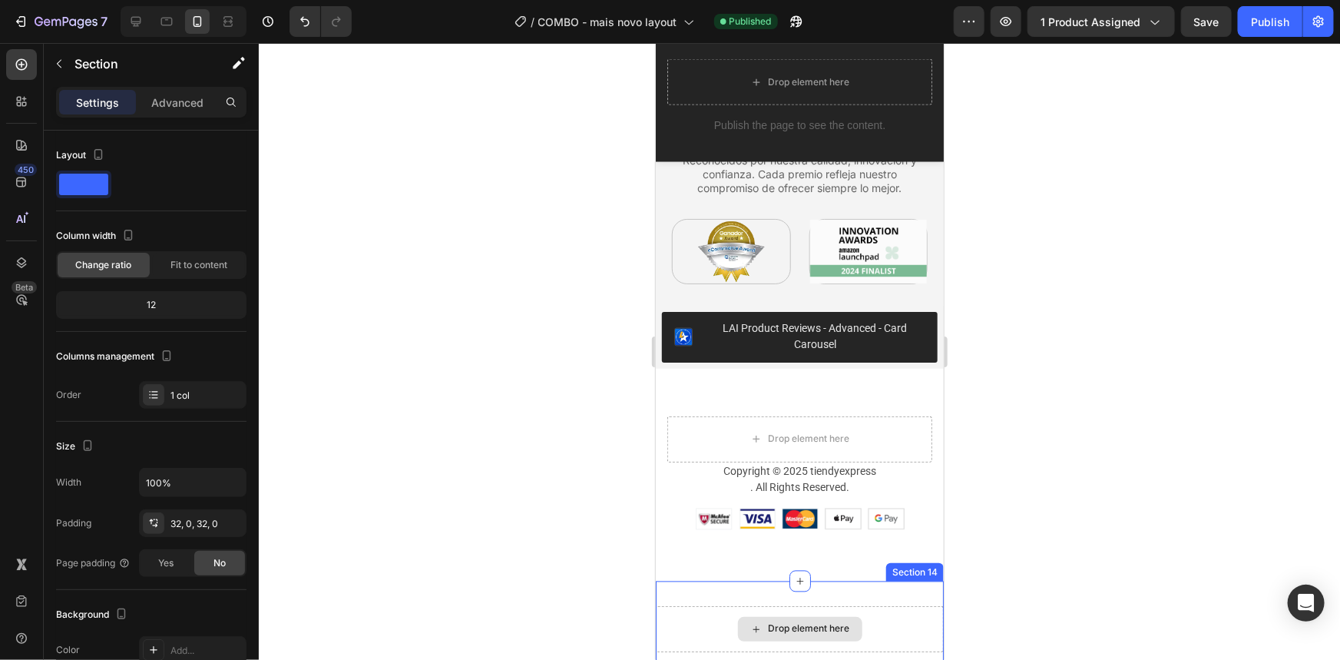
click at [892, 615] on div "Drop element here" at bounding box center [799, 628] width 288 height 46
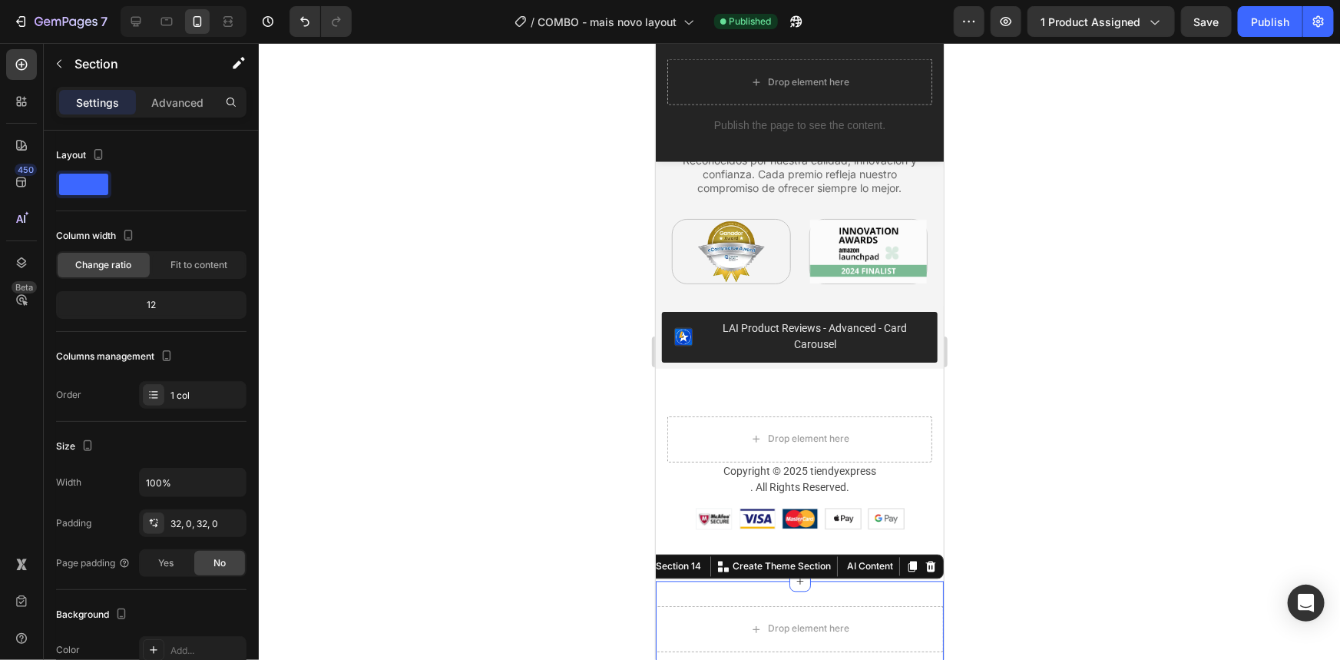
click at [927, 559] on div at bounding box center [930, 566] width 18 height 18
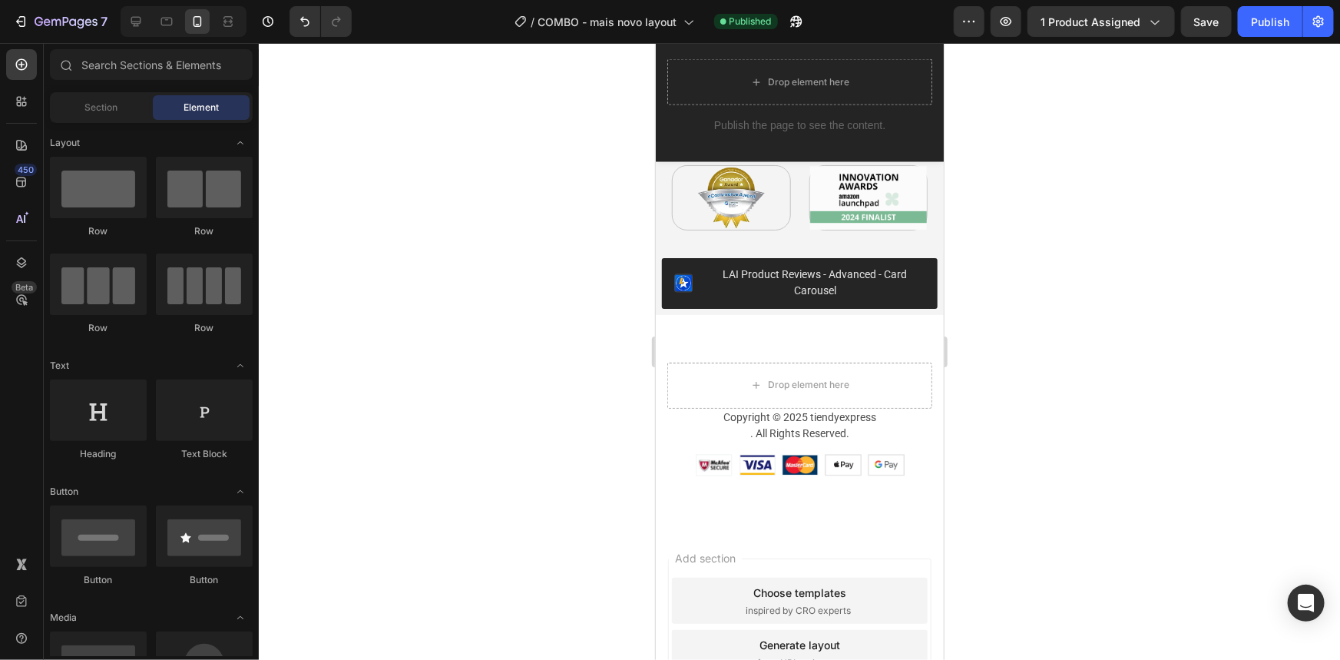
scroll to position [4147, 0]
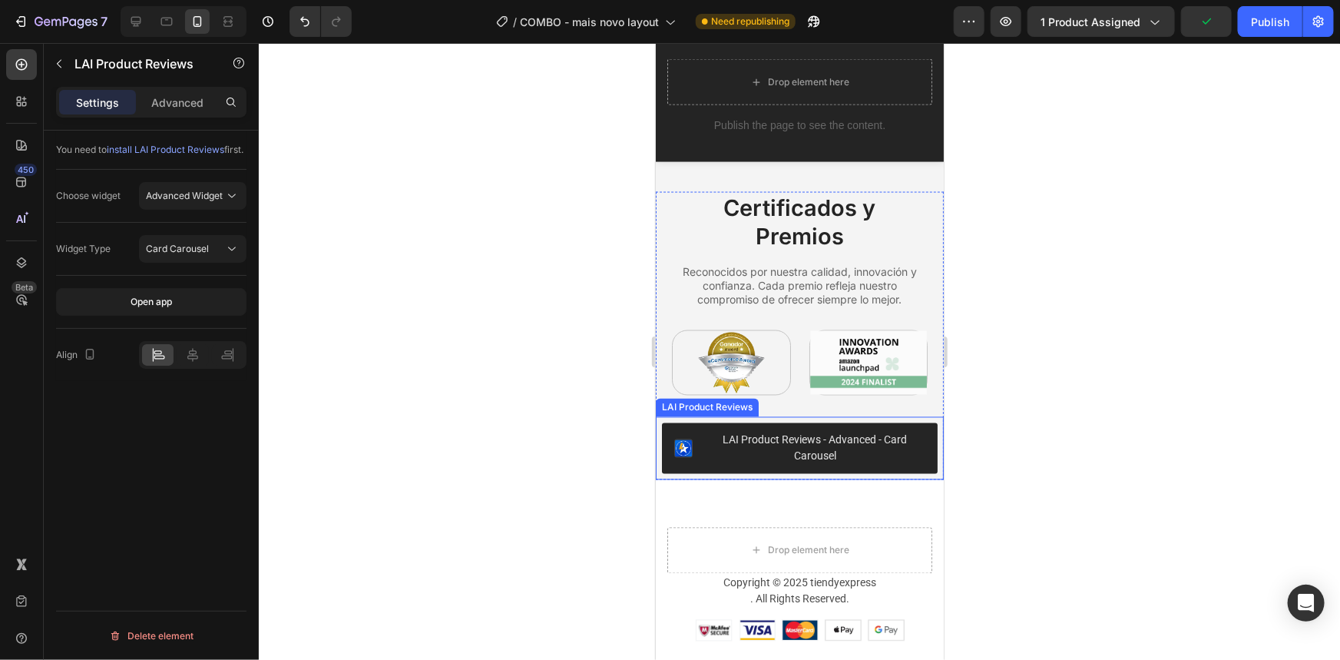
click at [762, 457] on div "LAI Product Reviews - Advanced - Card Carousel" at bounding box center [814, 448] width 220 height 32
click at [166, 91] on div "Advanced" at bounding box center [177, 102] width 77 height 25
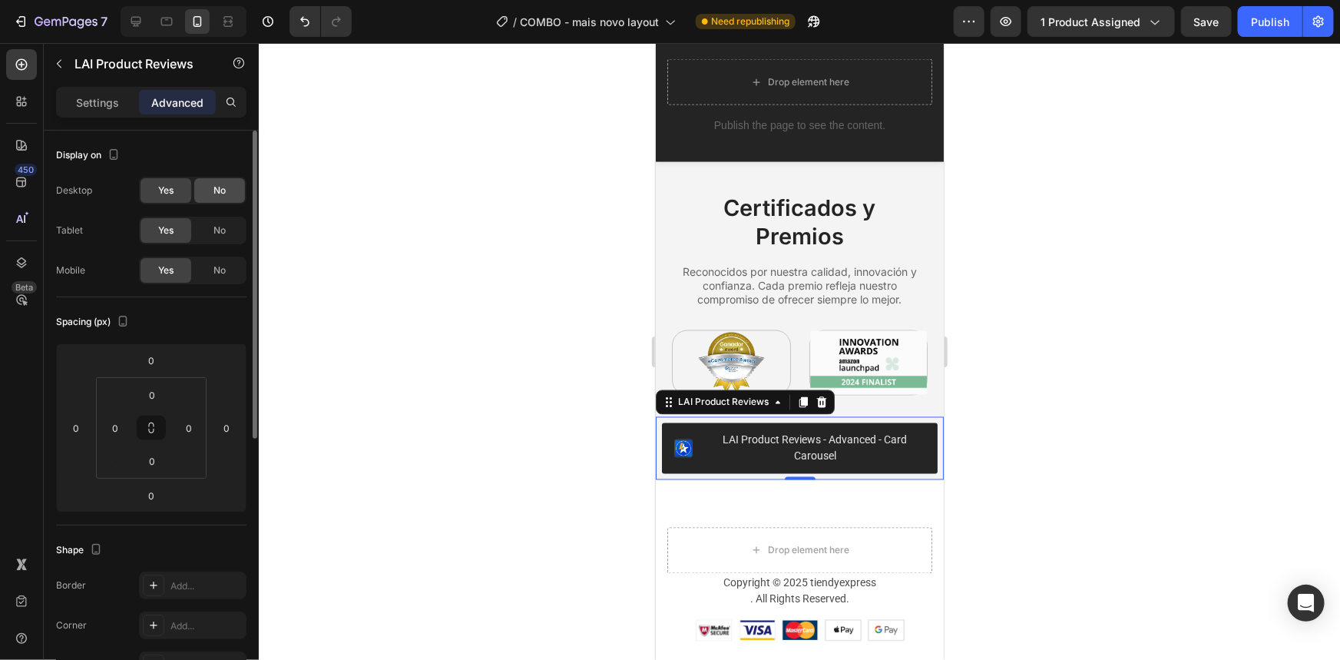
click at [228, 181] on div "No" at bounding box center [219, 190] width 51 height 25
click at [207, 197] on div "No" at bounding box center [219, 190] width 51 height 25
click at [1255, 30] on button "Publish" at bounding box center [1270, 21] width 65 height 31
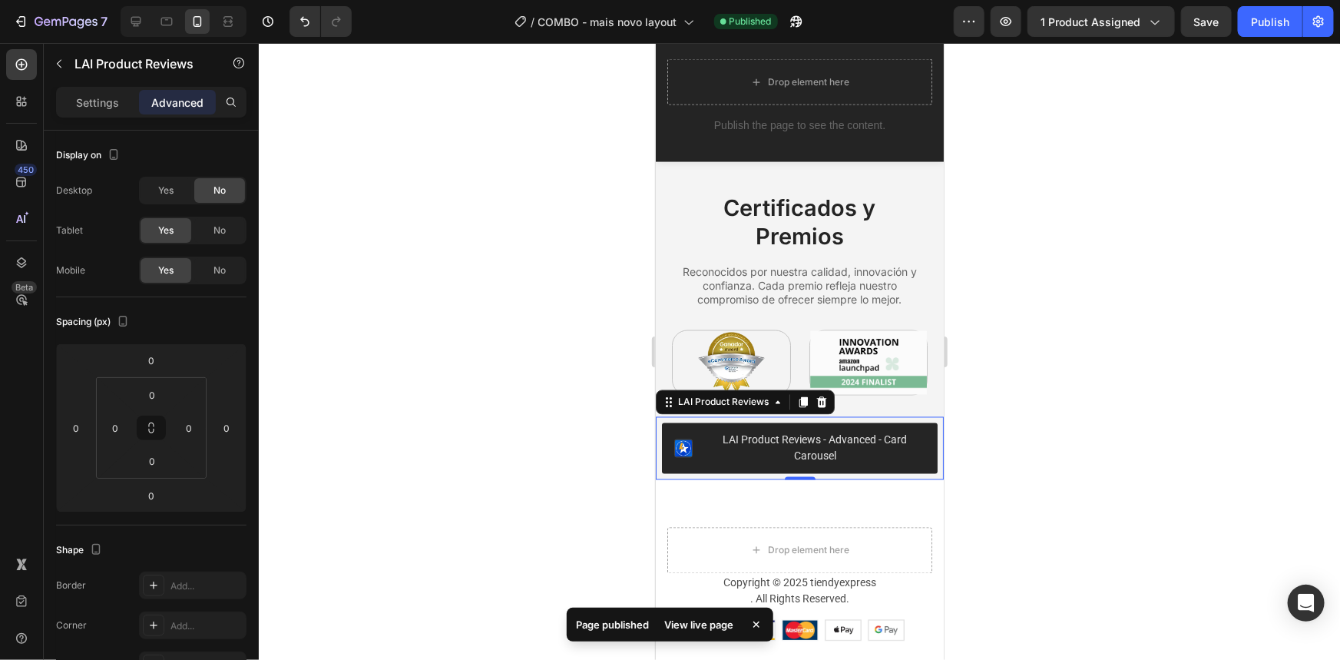
click at [714, 618] on div "View live page" at bounding box center [699, 625] width 88 height 22
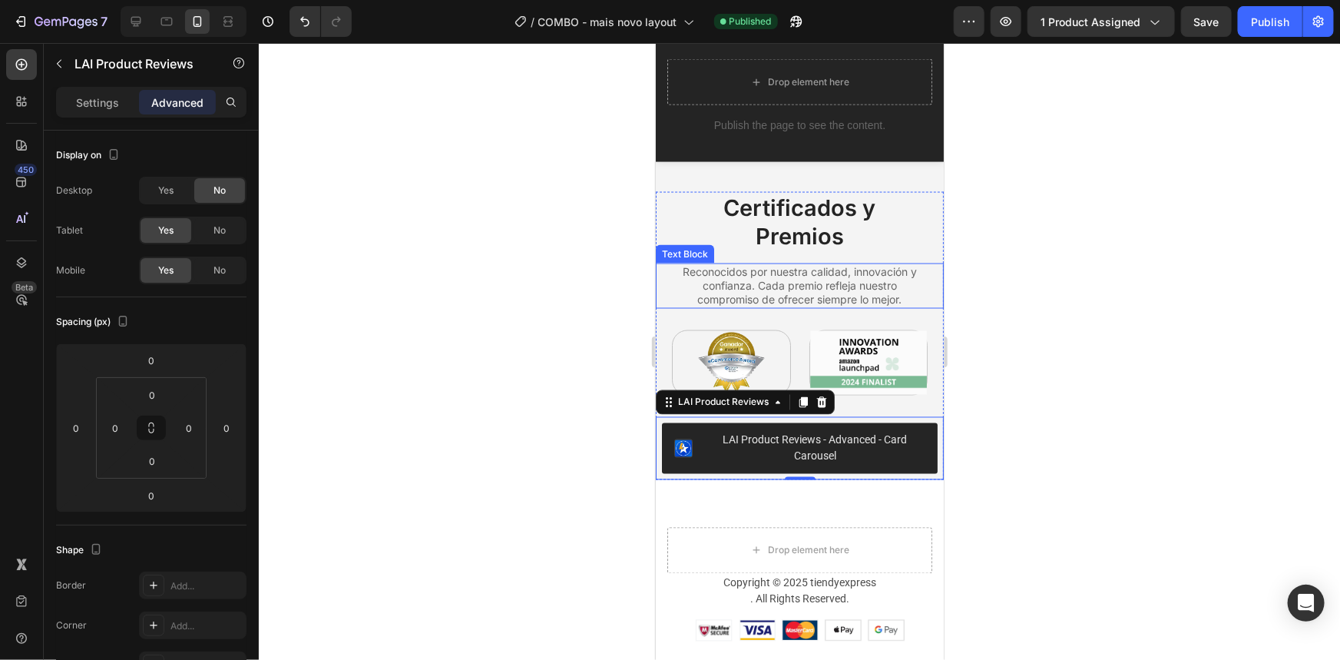
click at [1034, 307] on div at bounding box center [799, 351] width 1081 height 617
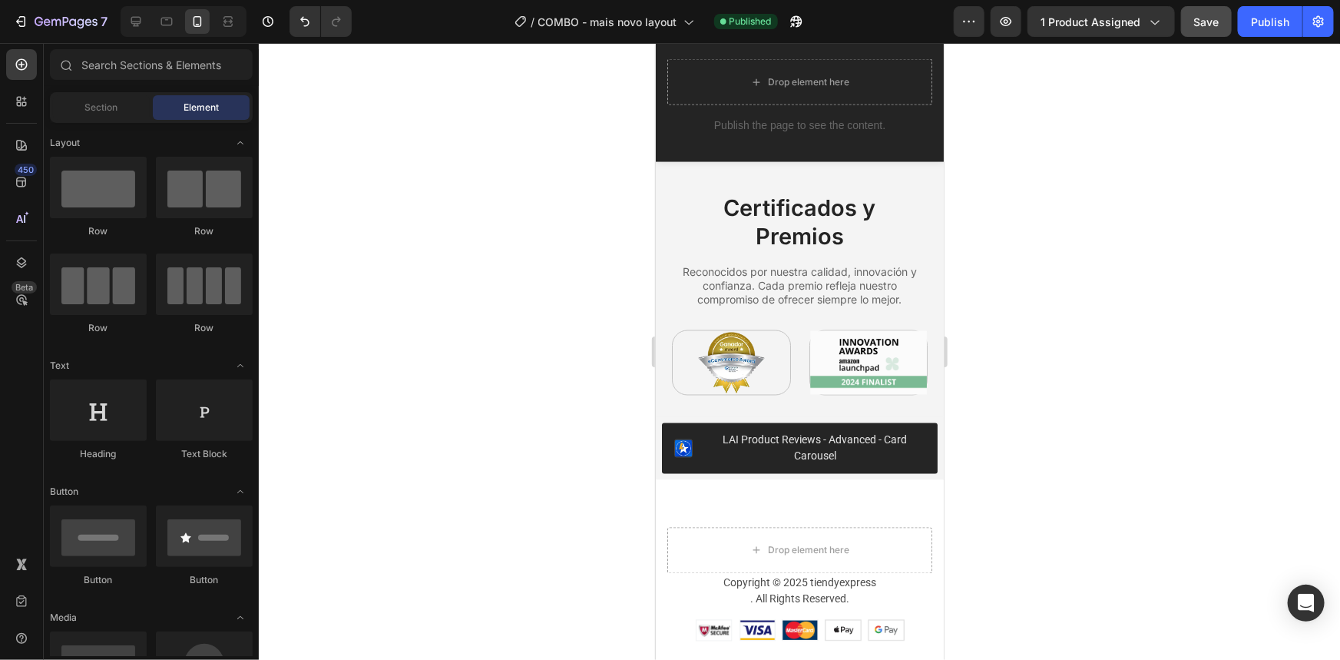
click at [1203, 25] on span "Save" at bounding box center [1206, 21] width 25 height 13
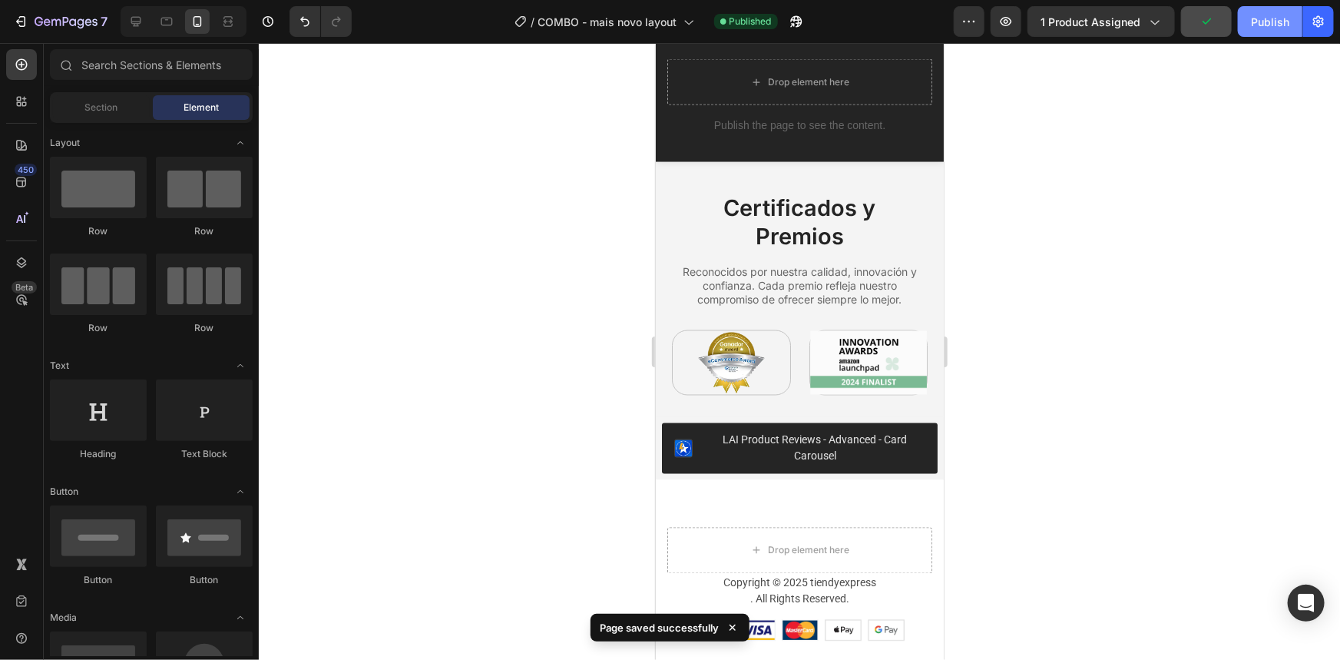
click at [1252, 11] on button "Publish" at bounding box center [1270, 21] width 65 height 31
drag, startPoint x: 452, startPoint y: 7, endPoint x: 442, endPoint y: -11, distance: 20.3
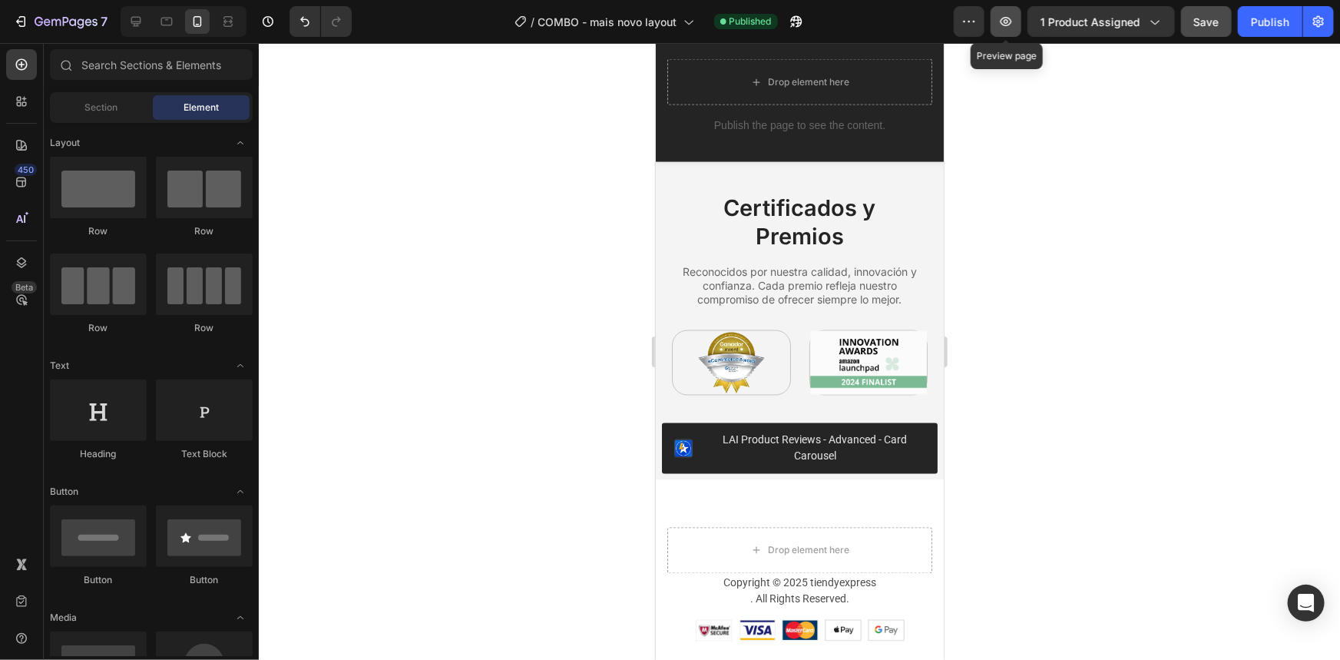
click at [1014, 26] on icon "button" at bounding box center [1005, 21] width 15 height 15
click at [794, 23] on icon "button" at bounding box center [792, 25] width 4 height 4
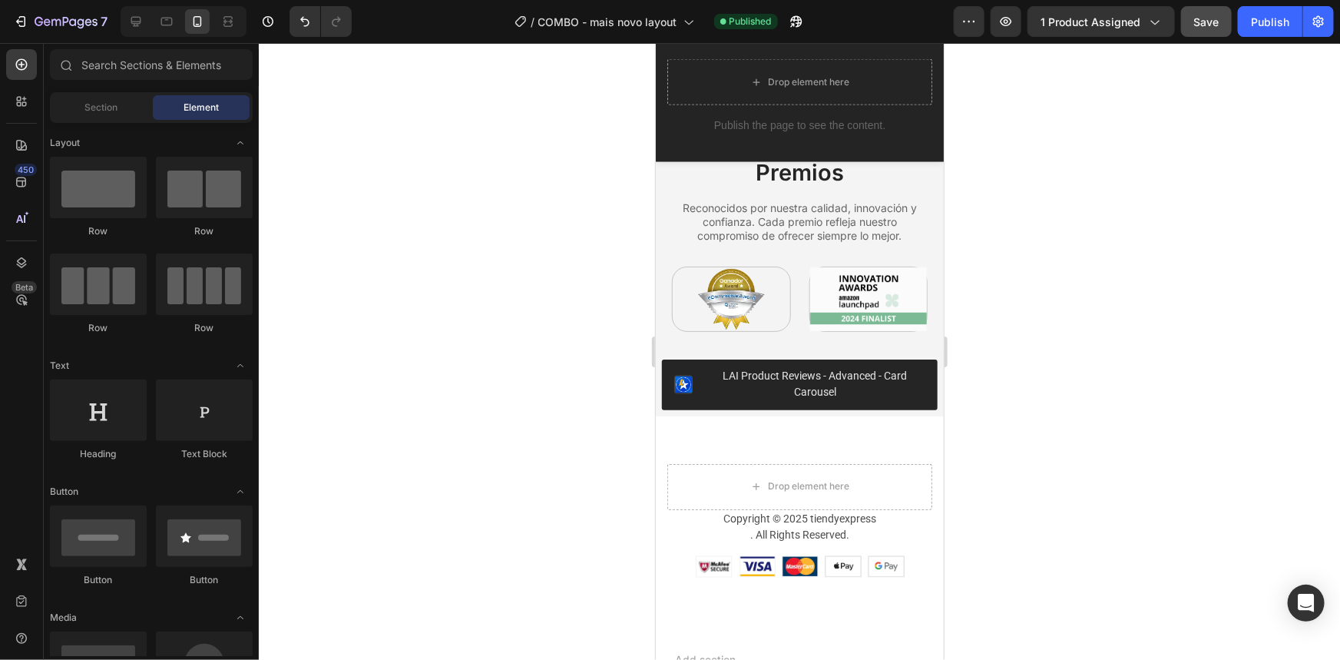
scroll to position [4427, 0]
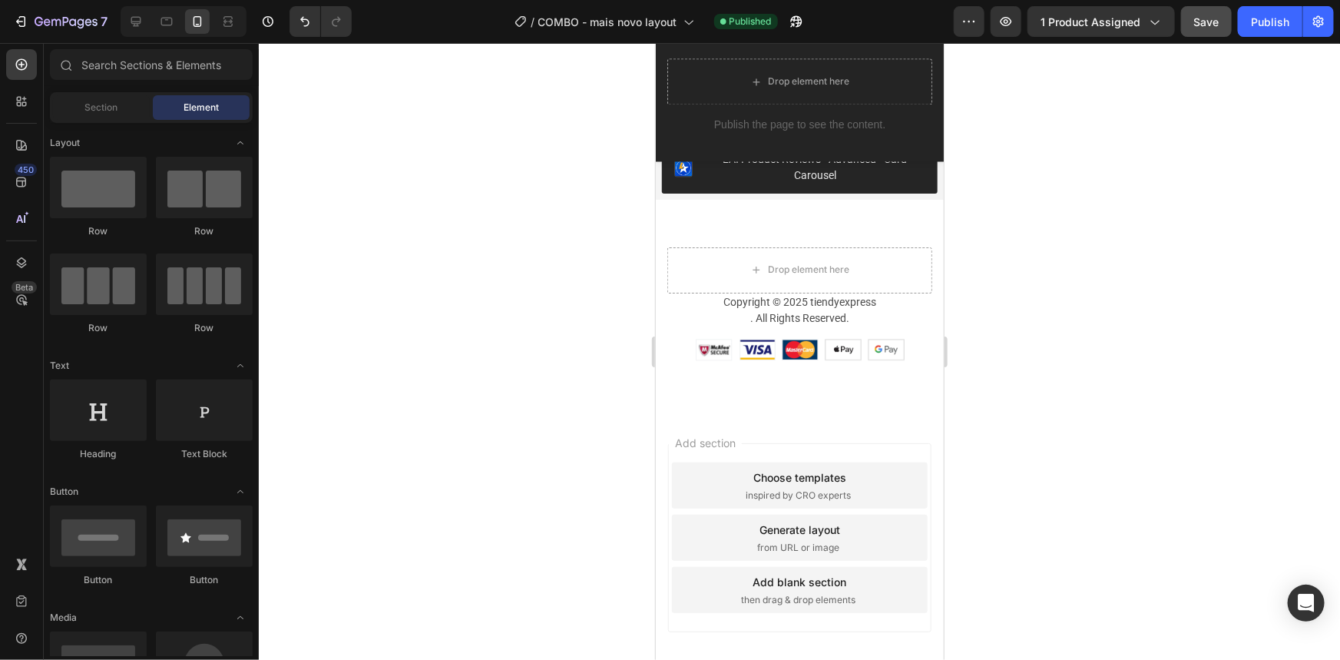
click at [526, 407] on div at bounding box center [799, 351] width 1081 height 617
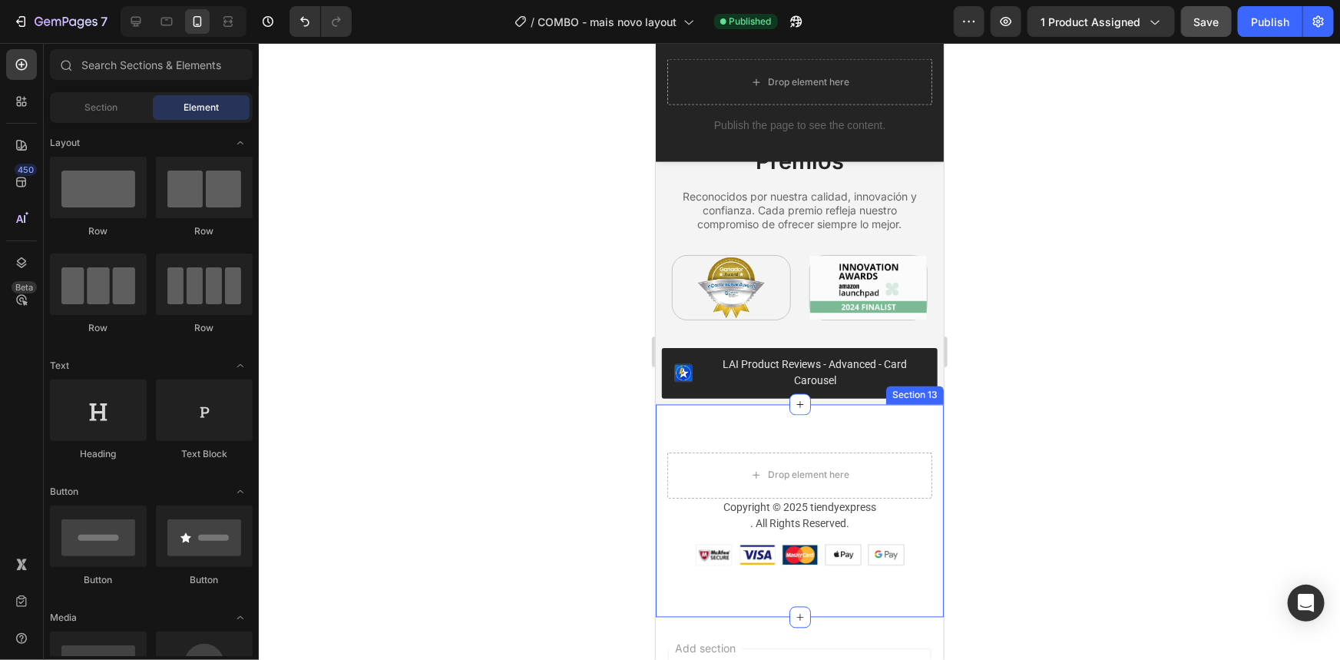
scroll to position [4217, 0]
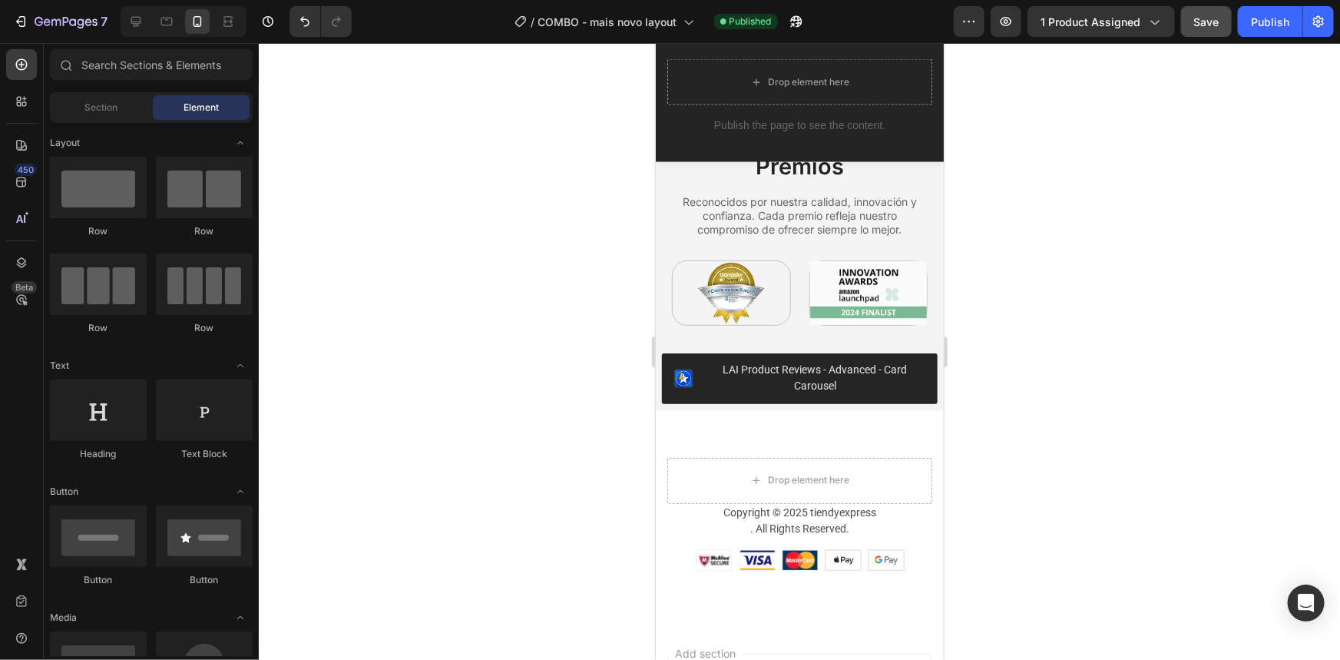
click at [1076, 424] on div at bounding box center [799, 351] width 1081 height 617
click at [815, 376] on div "LAI Product Reviews - Advanced - Card Carousel" at bounding box center [814, 378] width 220 height 32
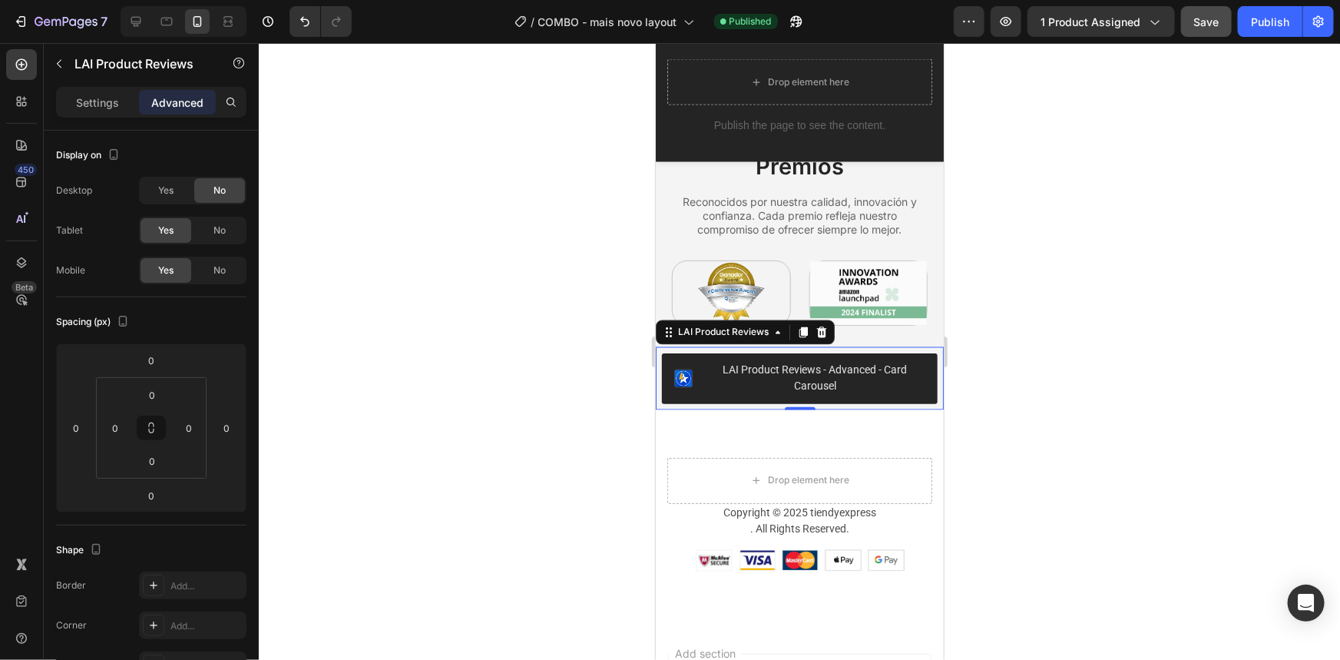
click at [461, 217] on div at bounding box center [799, 351] width 1081 height 617
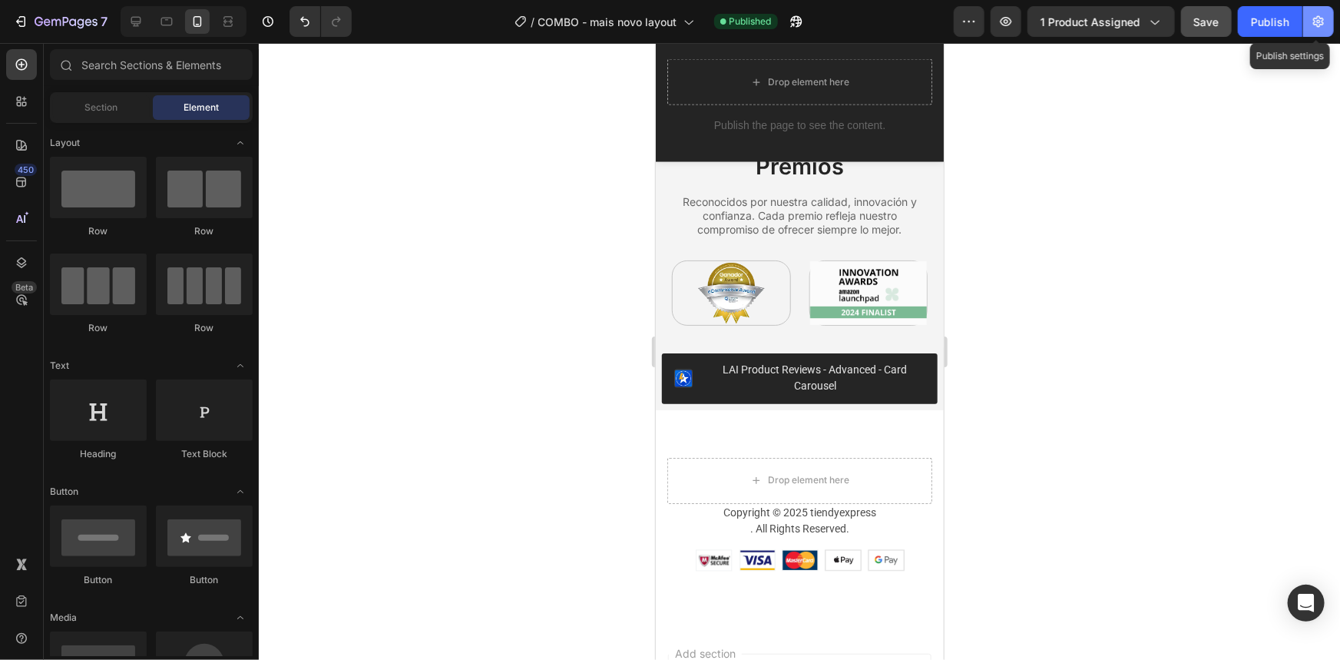
click at [1323, 21] on icon "button" at bounding box center [1318, 22] width 11 height 12
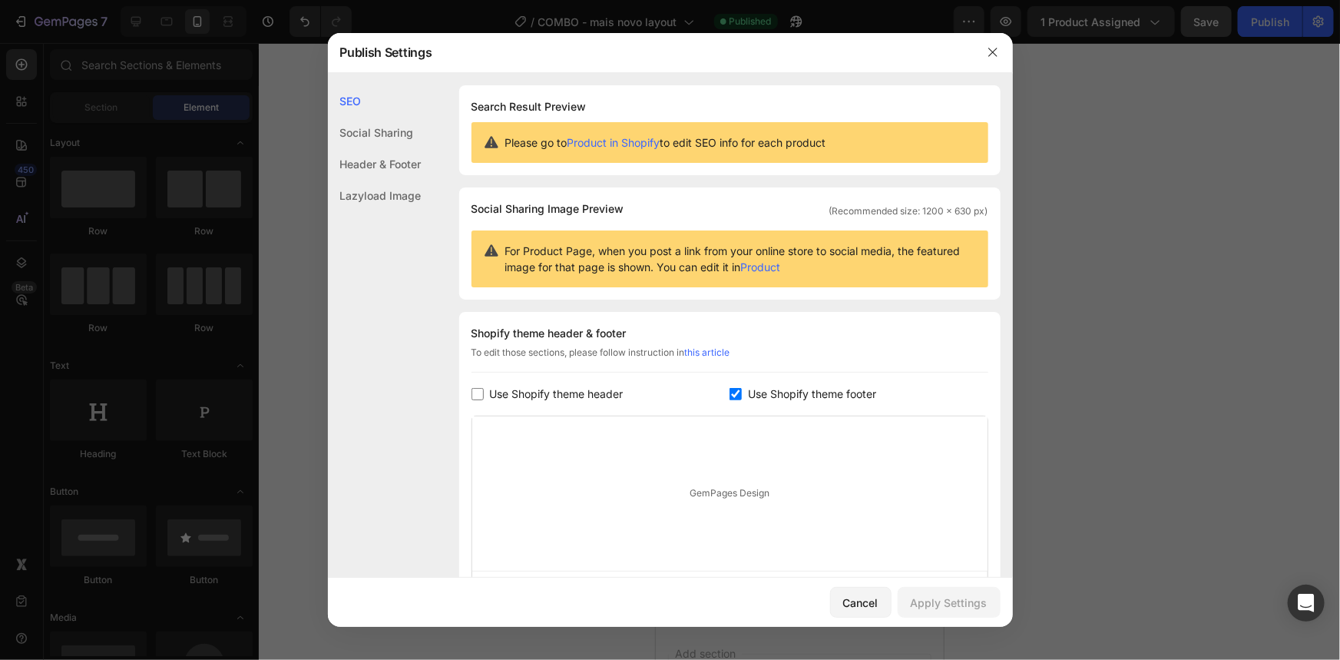
click at [388, 282] on div "SEO Social Sharing Header & Footer Lazyload Image" at bounding box center [375, 382] width 94 height 594
click at [360, 148] on div "Social Sharing" at bounding box center [375, 163] width 94 height 31
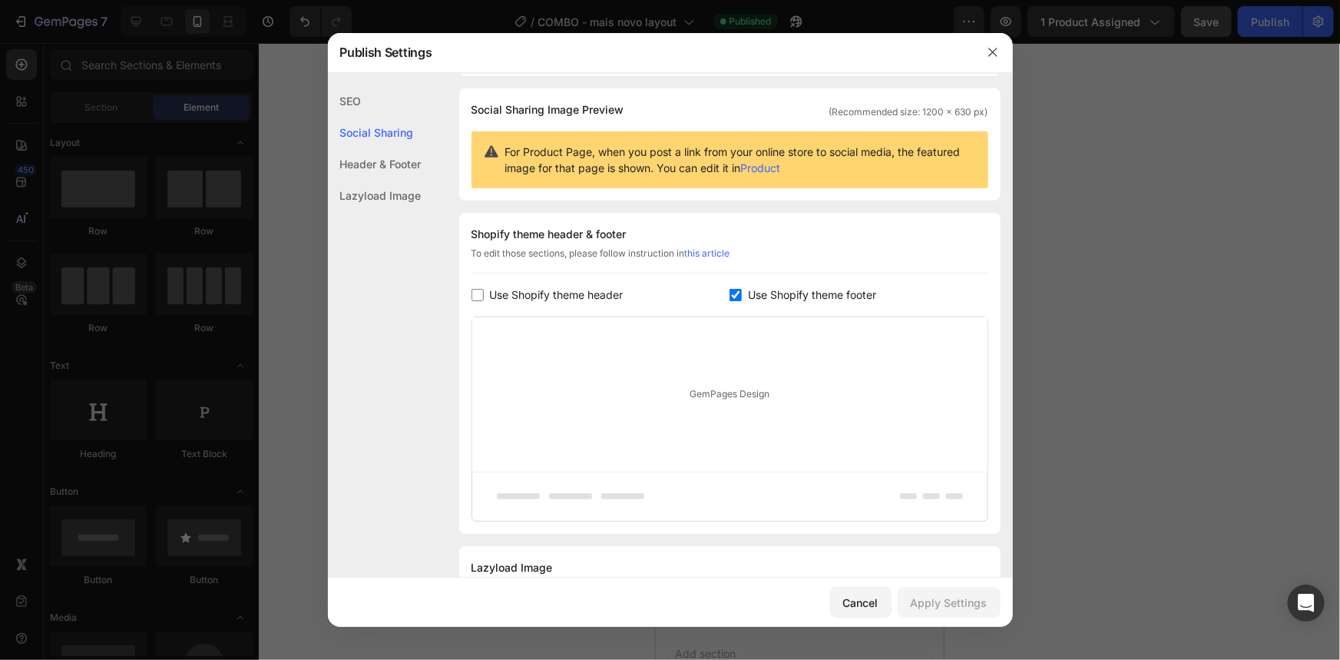
click at [360, 180] on div "Header & Footer" at bounding box center [375, 195] width 94 height 31
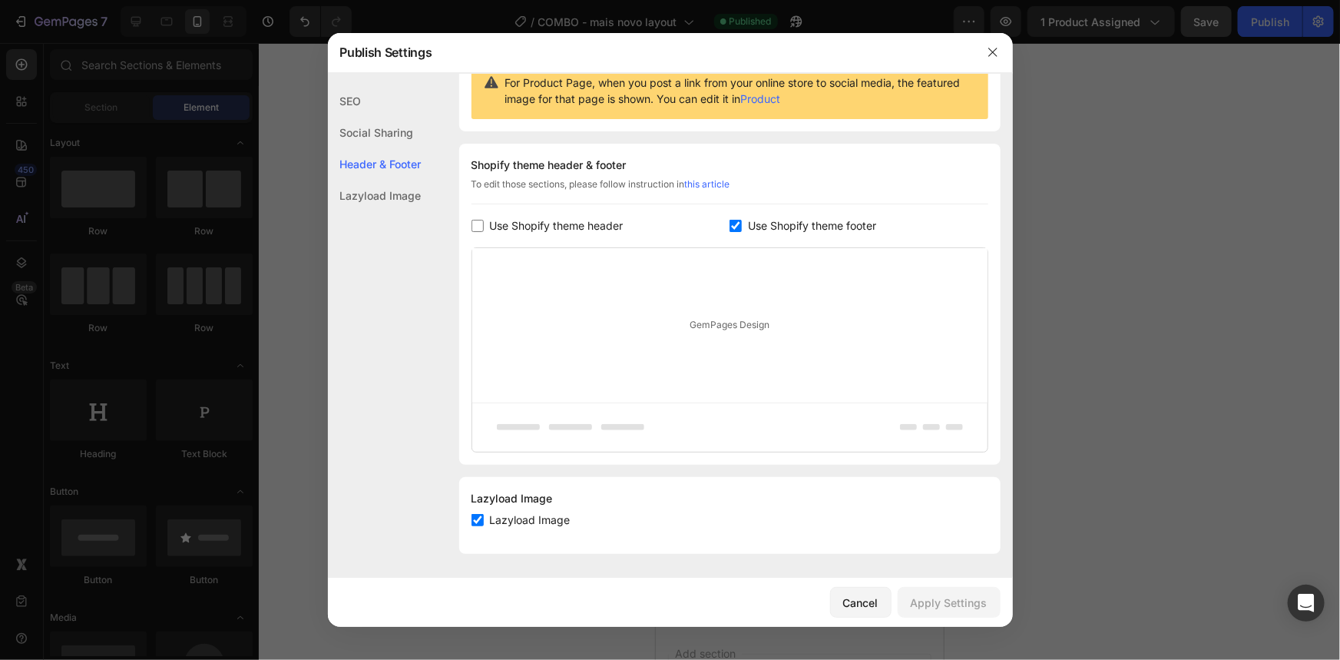
click at [469, 227] on div "Shopify theme header & footer To edit those sections, please follow instruction…" at bounding box center [729, 304] width 541 height 321
click at [476, 225] on input "checkbox" at bounding box center [478, 226] width 12 height 12
checkbox input "true"
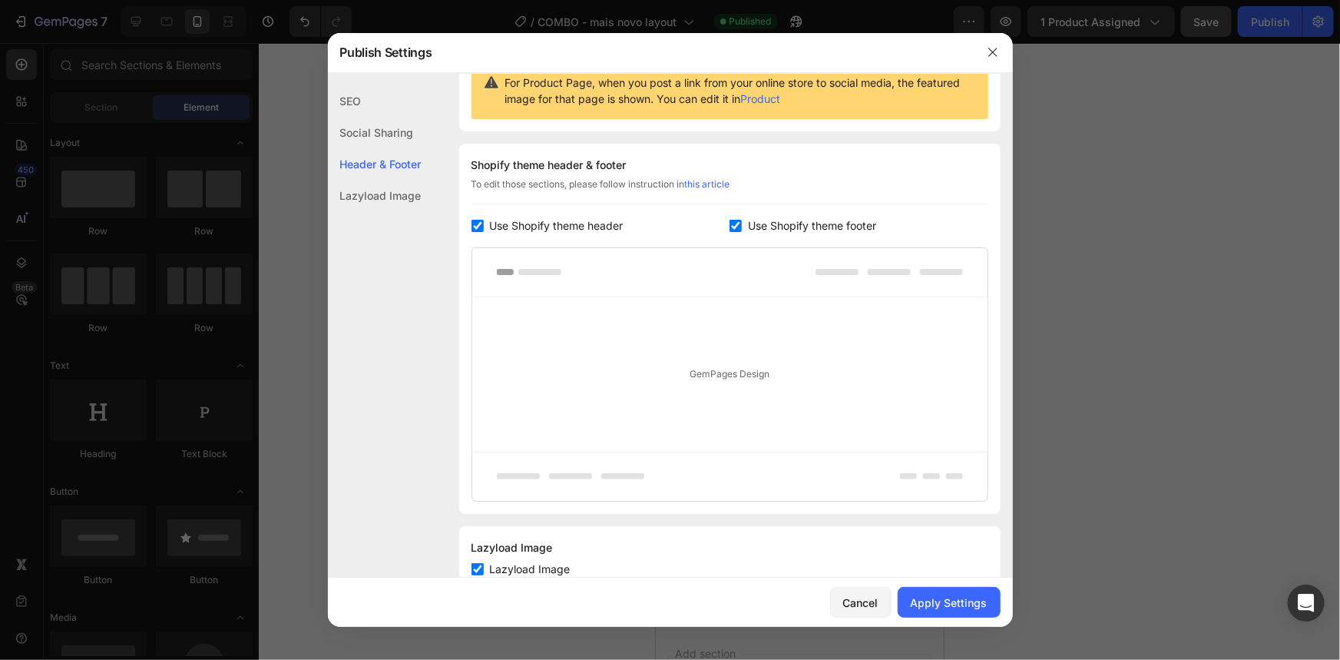
click at [731, 223] on input "checkbox" at bounding box center [736, 226] width 12 height 12
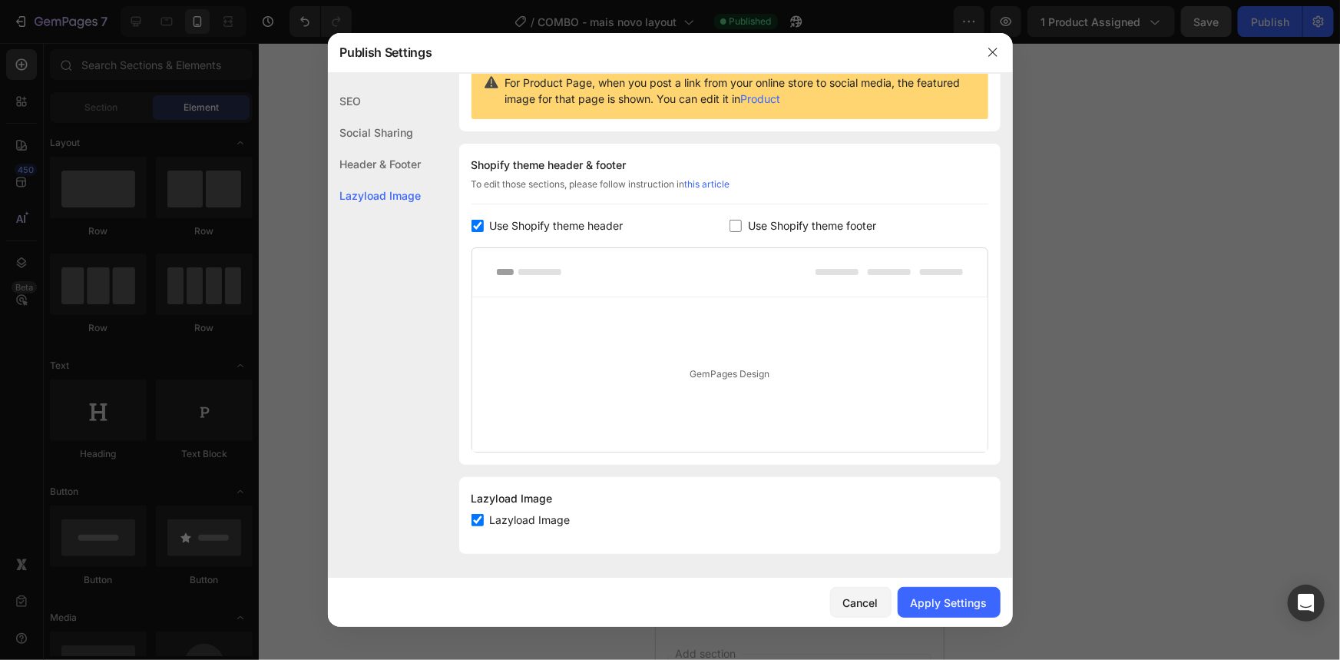
click at [731, 223] on input "checkbox" at bounding box center [736, 226] width 12 height 12
checkbox input "true"
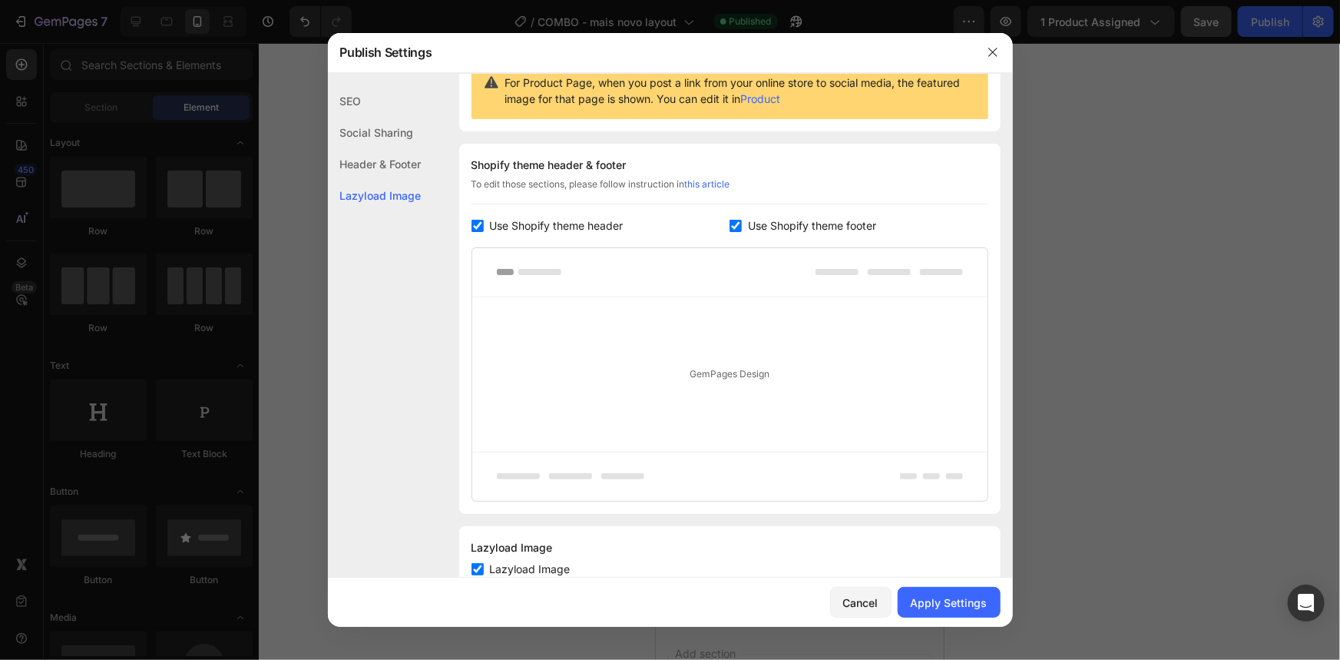
click at [476, 224] on input "checkbox" at bounding box center [478, 226] width 12 height 12
checkbox input "false"
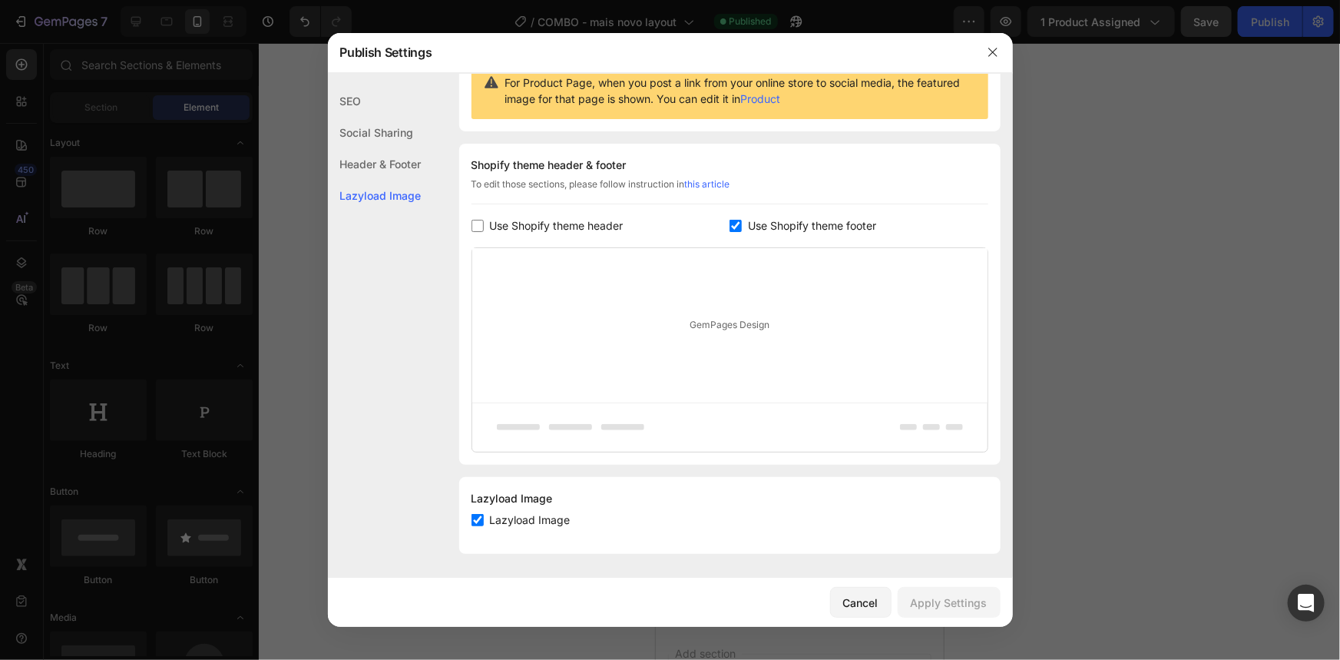
click at [730, 220] on input "checkbox" at bounding box center [736, 226] width 12 height 12
checkbox input "false"
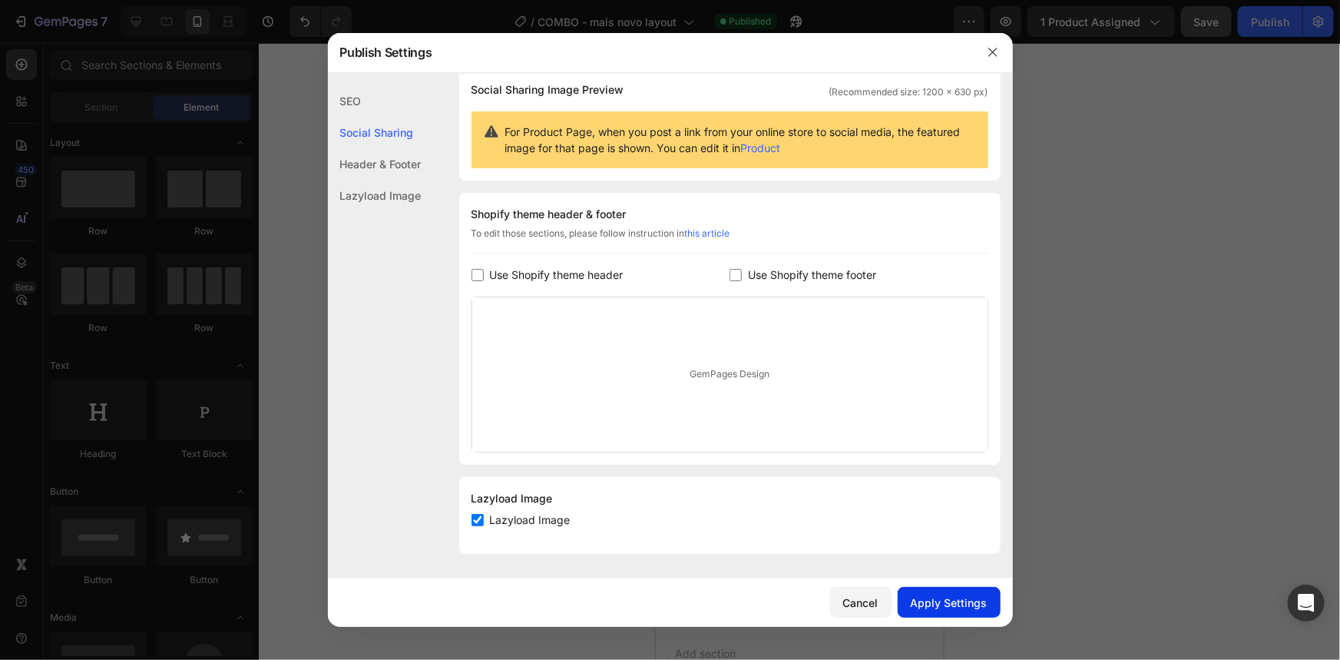
click at [934, 604] on div "Apply Settings" at bounding box center [949, 602] width 77 height 16
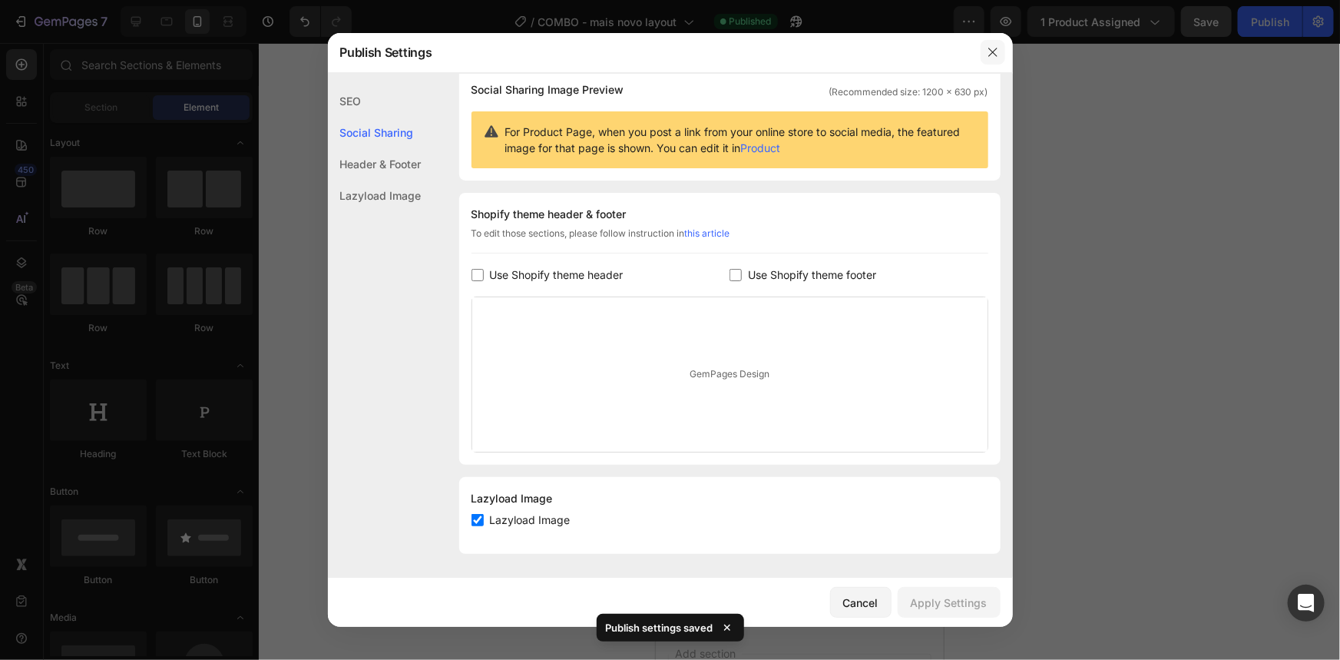
click at [992, 53] on icon "button" at bounding box center [992, 52] width 8 height 8
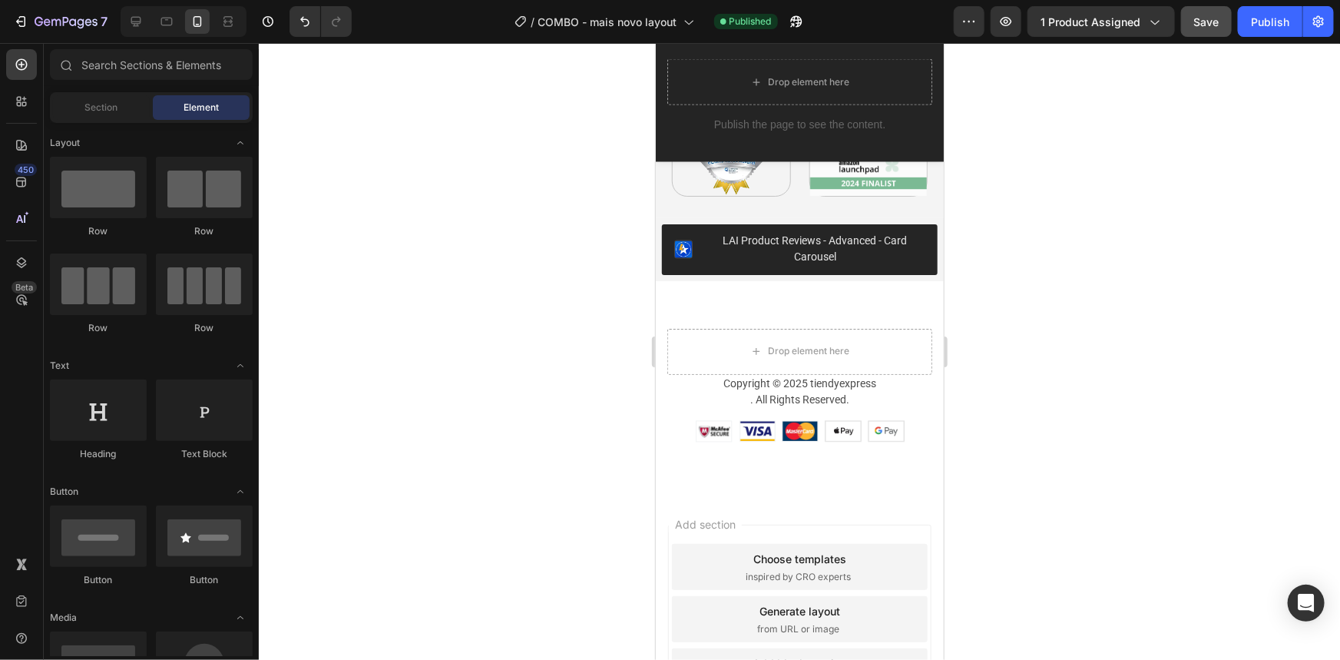
scroll to position [4320, 0]
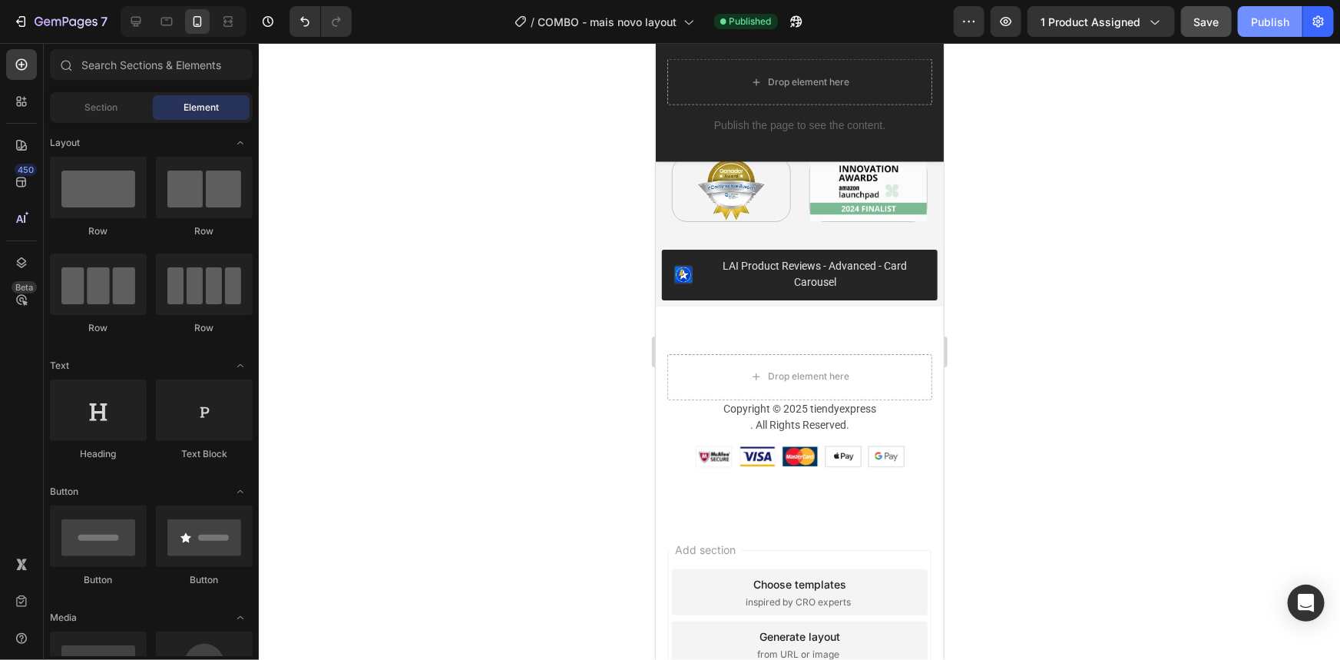
click at [1273, 33] on button "Publish" at bounding box center [1270, 21] width 65 height 31
click at [1011, 22] on icon "button" at bounding box center [1005, 21] width 15 height 15
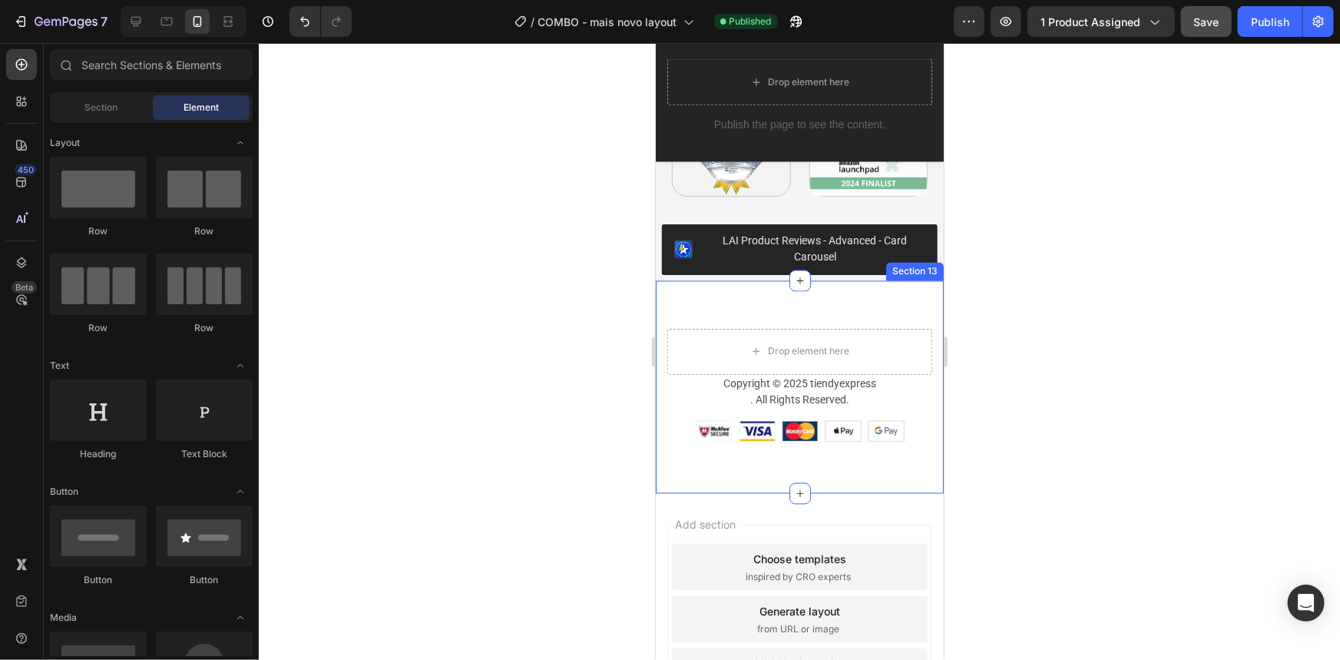
scroll to position [4390, 0]
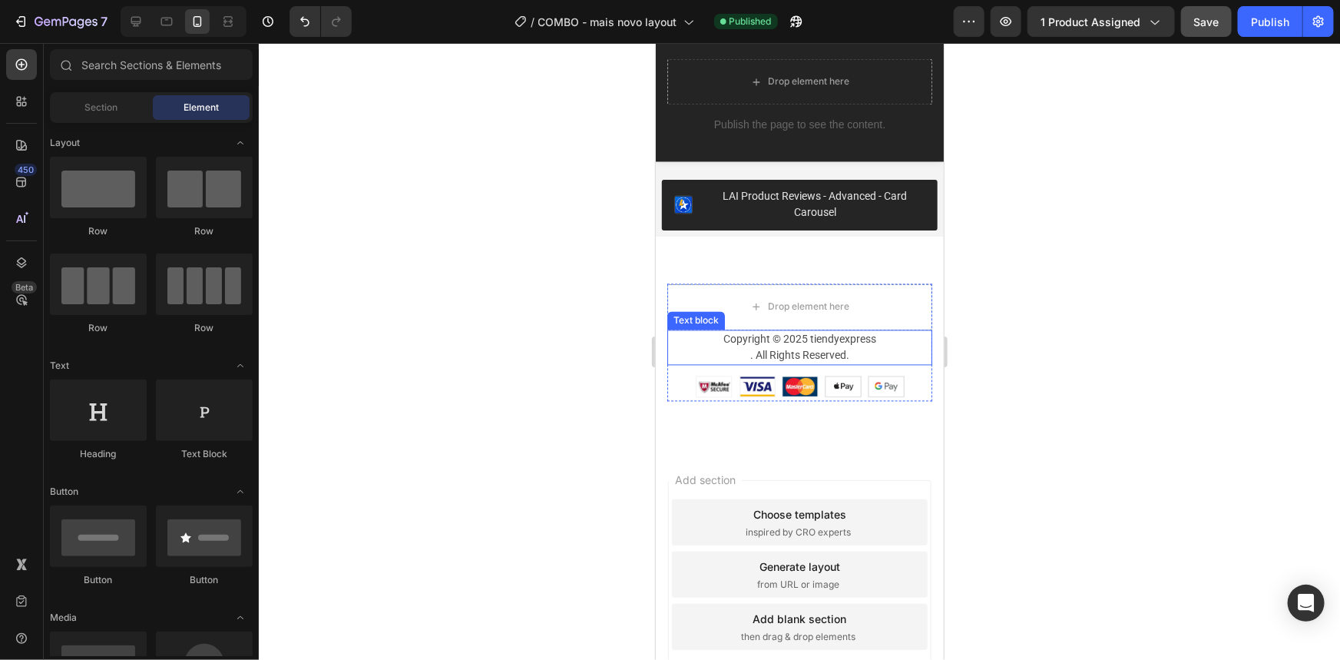
click at [898, 349] on p ". All Rights Reserved." at bounding box center [799, 355] width 262 height 16
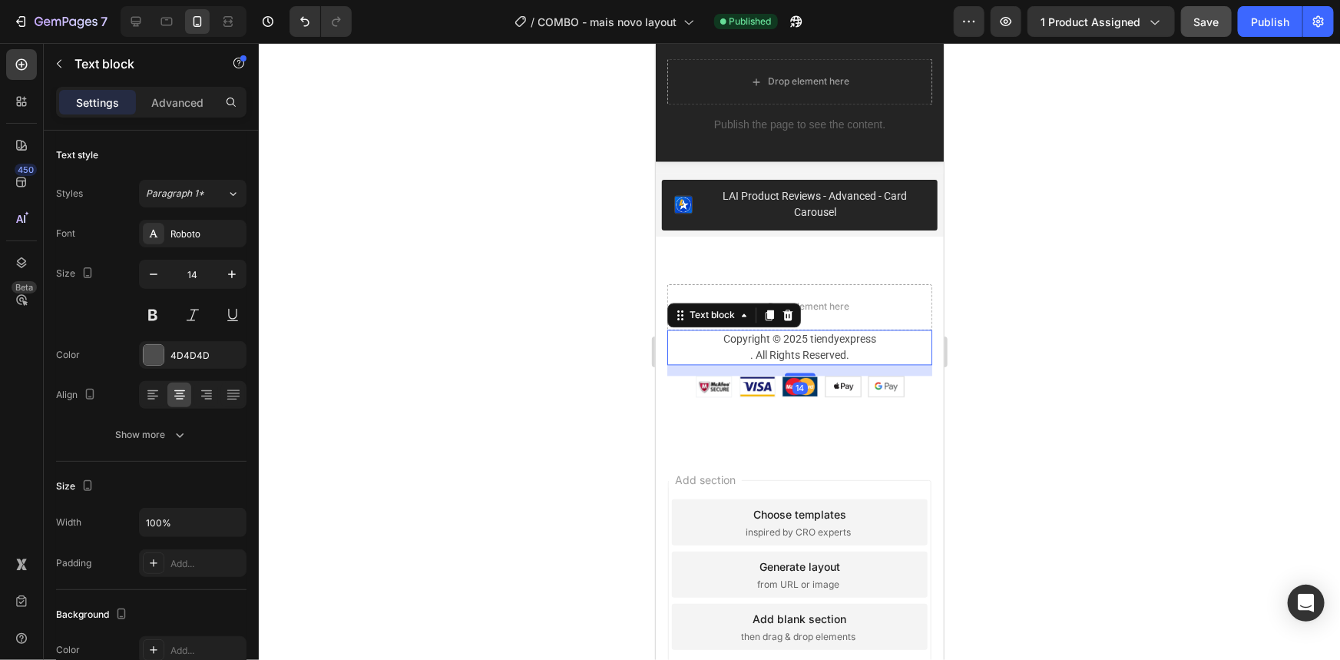
click at [1112, 367] on div at bounding box center [799, 351] width 1081 height 617
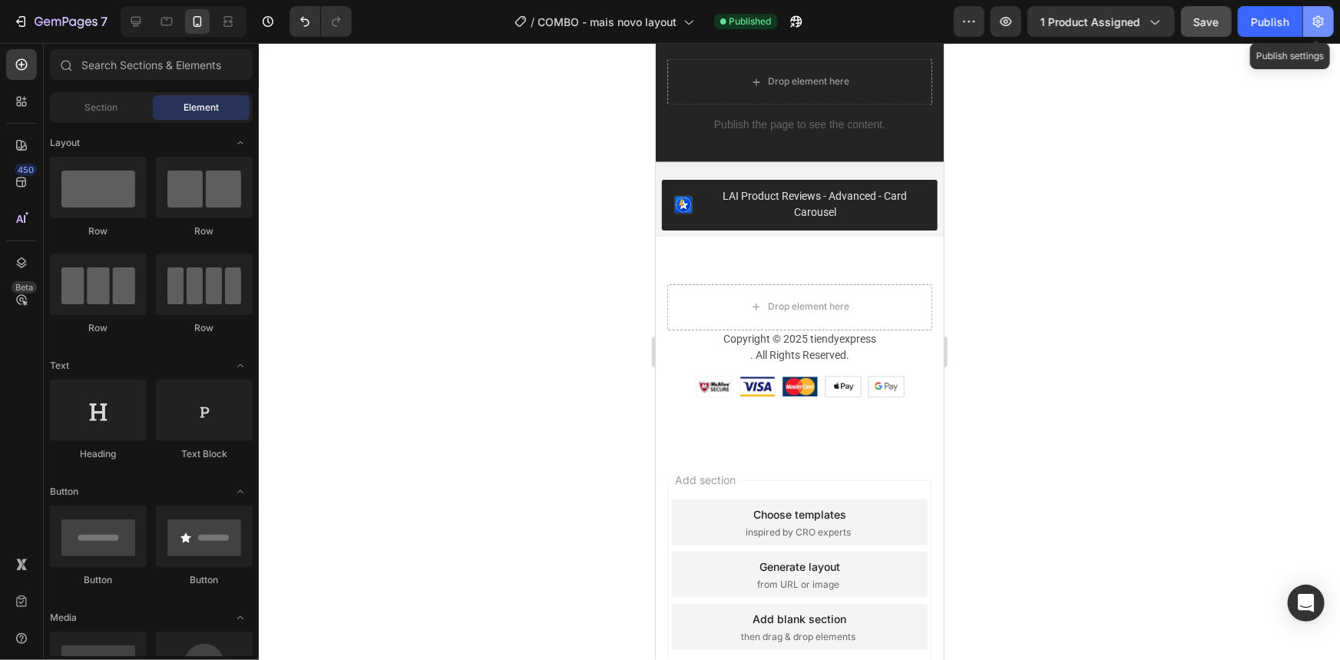
click at [1313, 23] on icon "button" at bounding box center [1318, 21] width 15 height 15
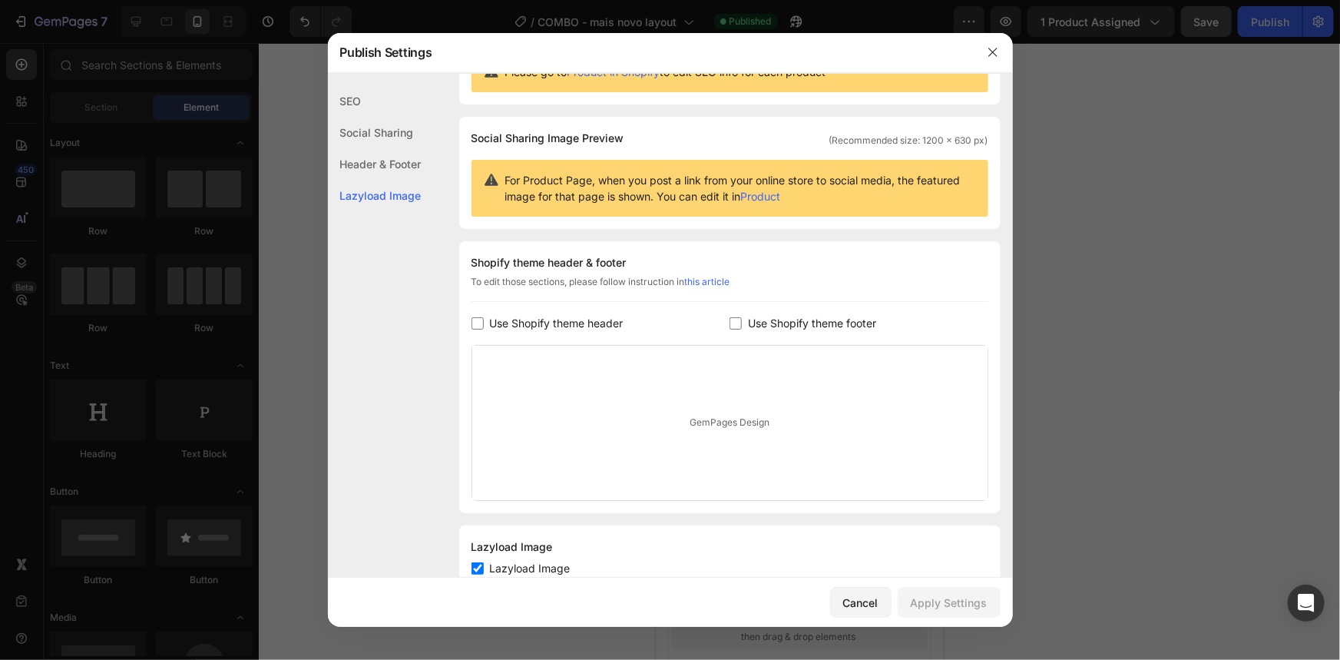
scroll to position [119, 0]
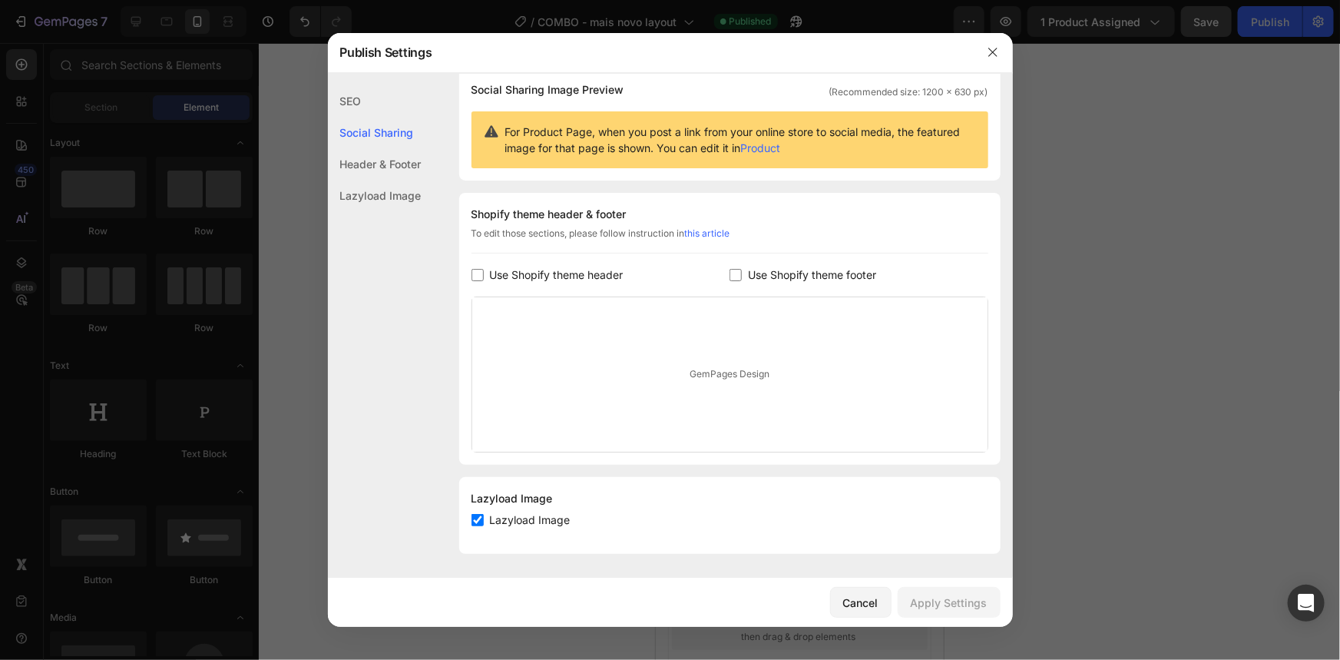
click at [730, 280] on input "checkbox" at bounding box center [736, 275] width 12 height 12
checkbox input "true"
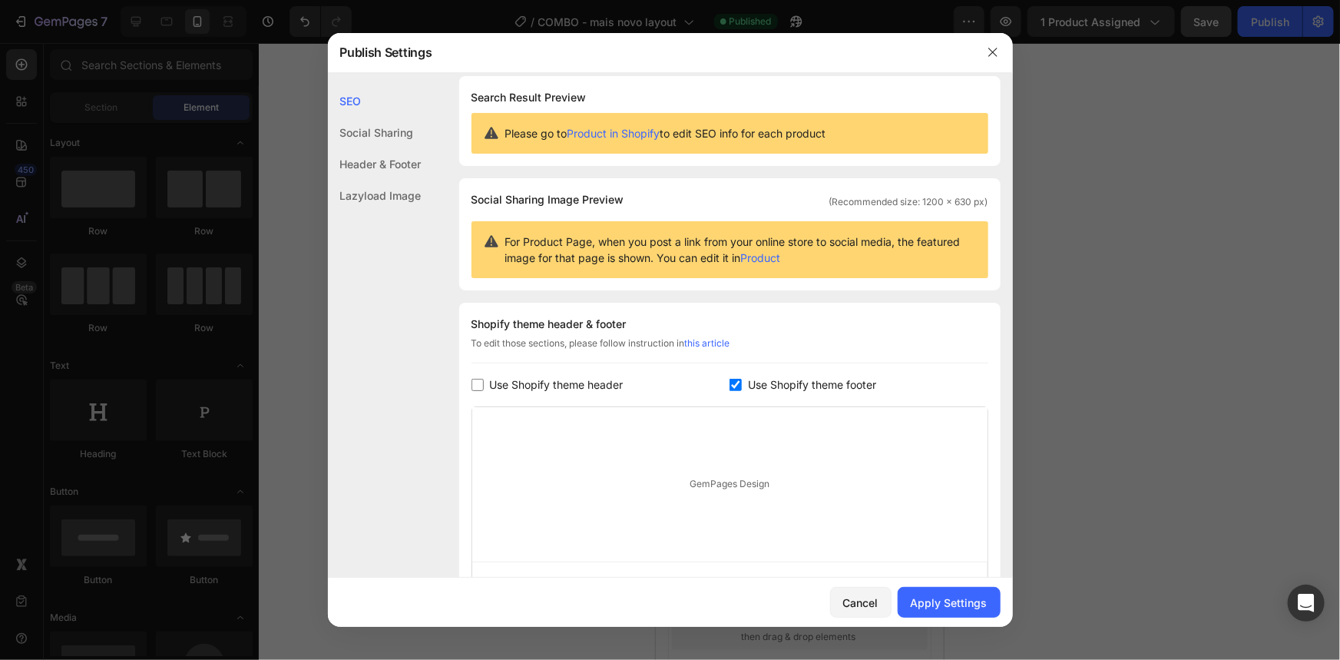
scroll to position [0, 0]
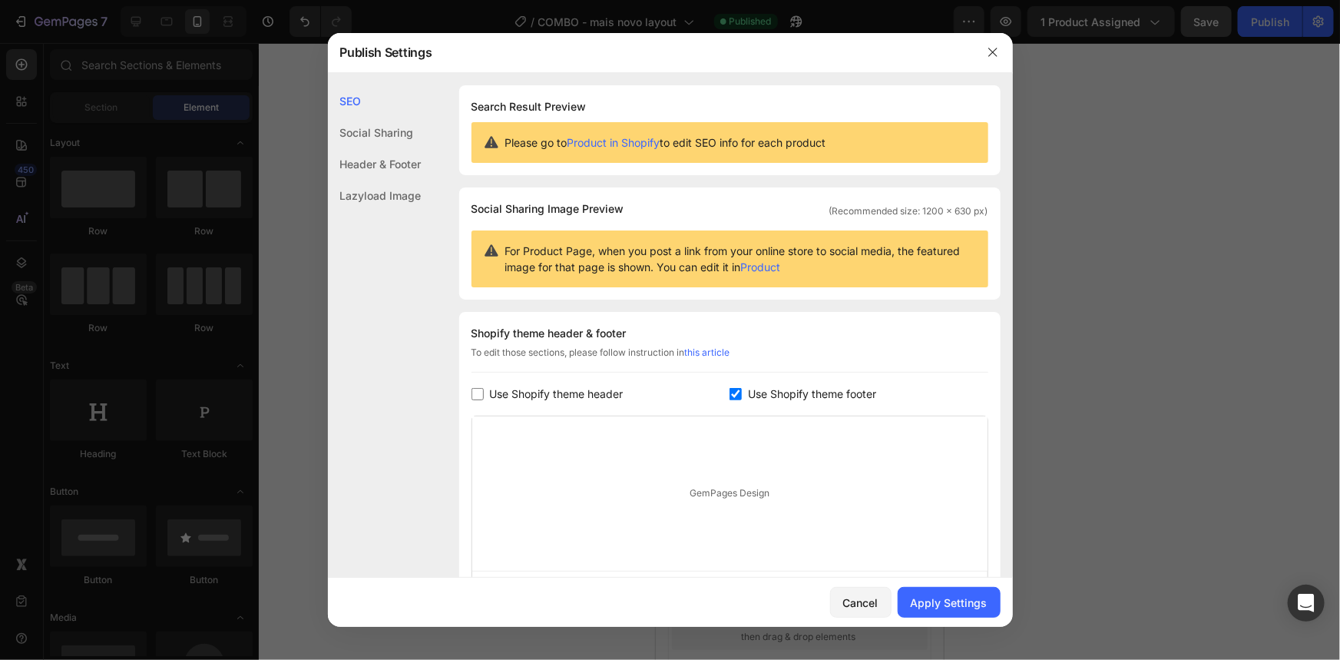
click at [350, 180] on div "Header & Footer" at bounding box center [375, 195] width 94 height 31
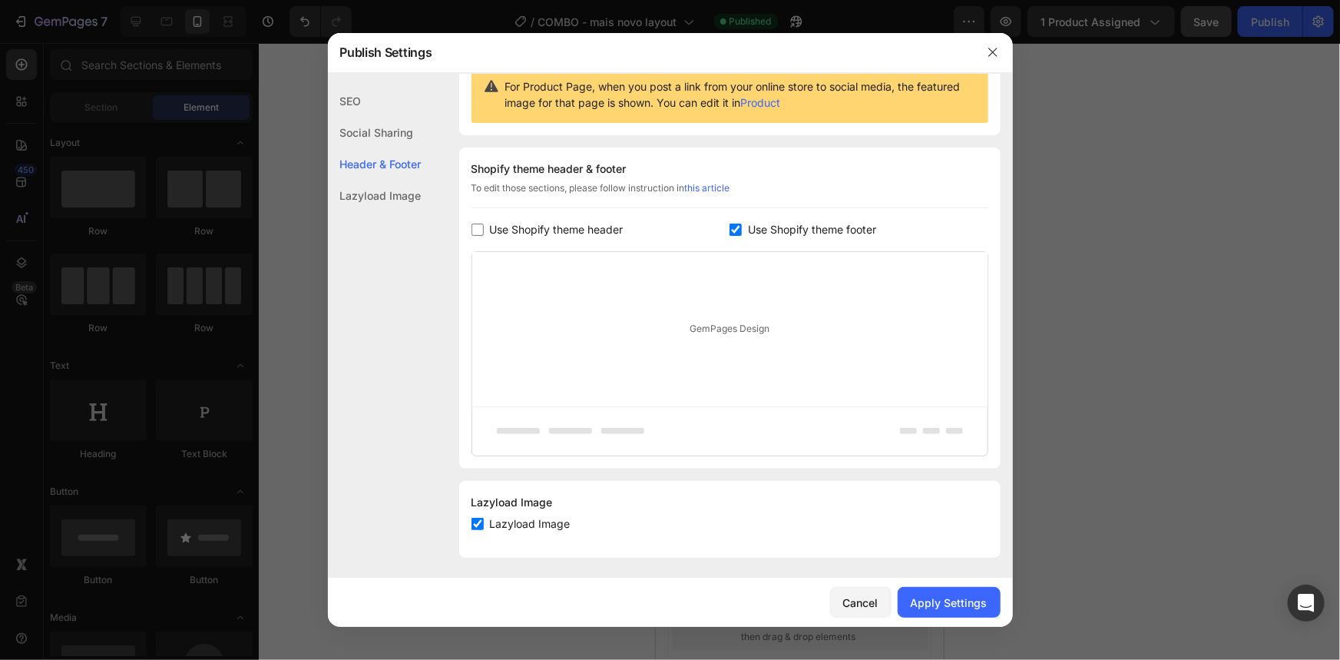
scroll to position [168, 0]
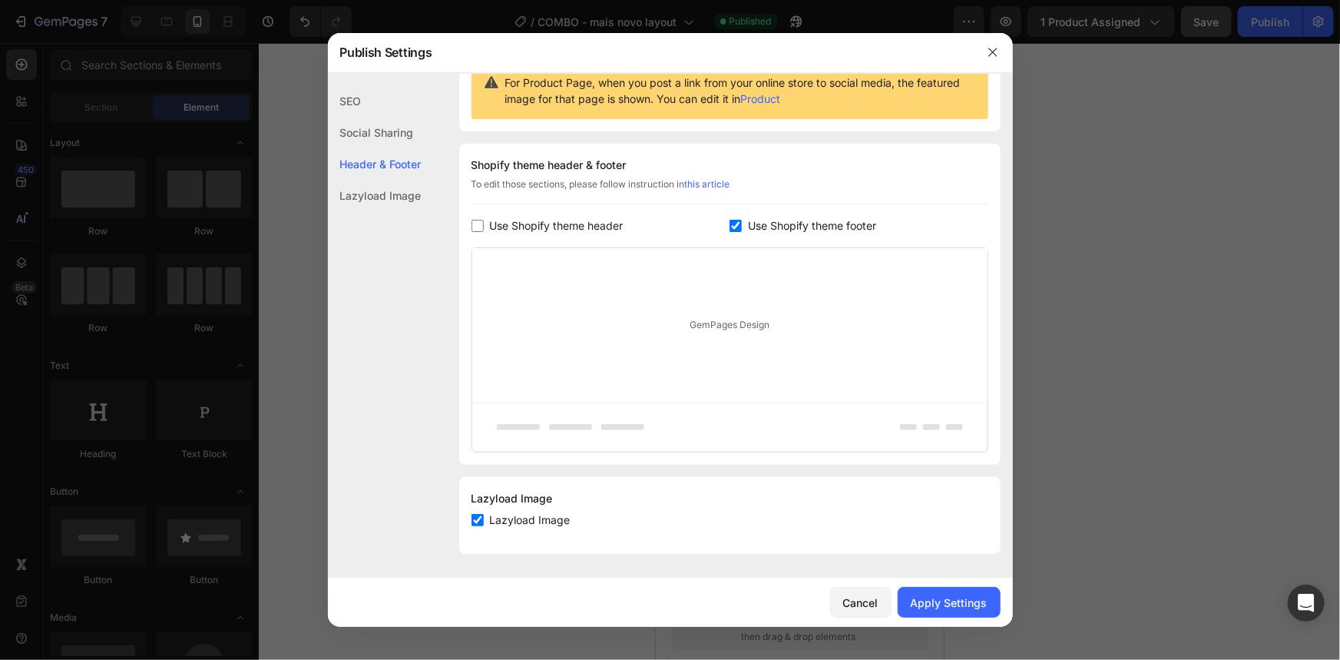
click at [354, 200] on div "Lazyload Image" at bounding box center [375, 195] width 94 height 31
click at [368, 148] on div "Social Sharing" at bounding box center [375, 163] width 94 height 31
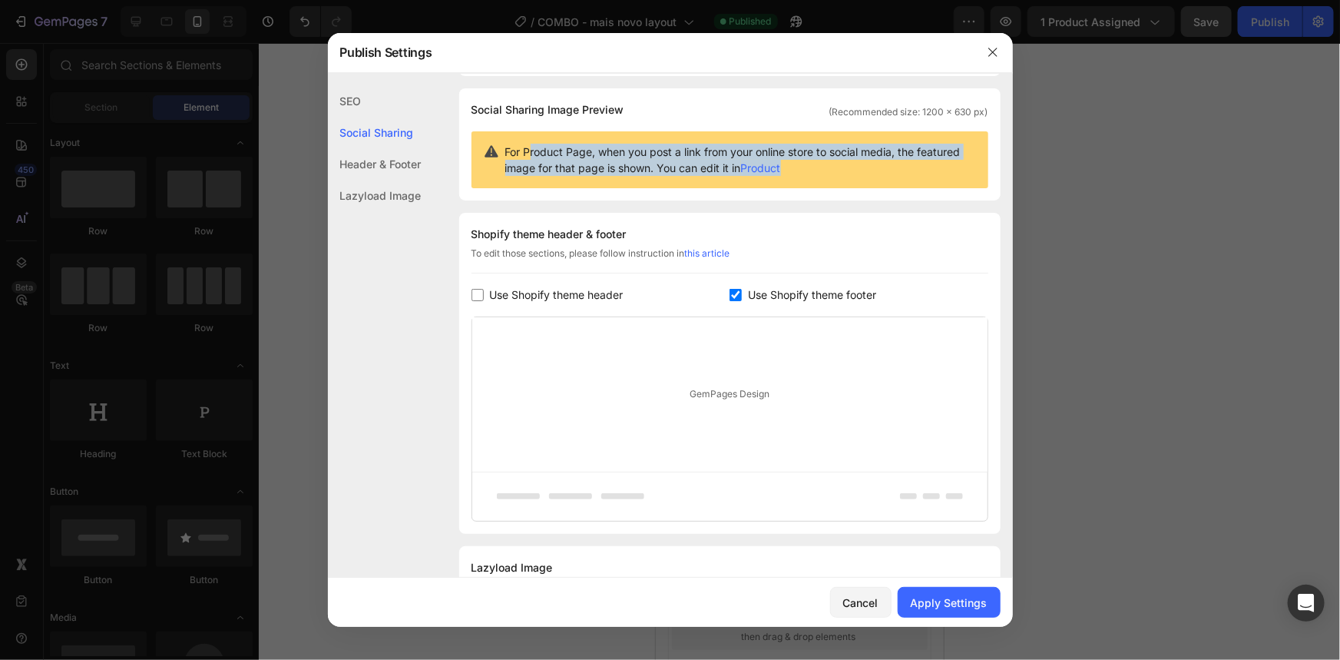
drag, startPoint x: 568, startPoint y: 155, endPoint x: 851, endPoint y: 178, distance: 284.3
click at [851, 178] on div "For Product Page, when you post a link from your online store to social media, …" at bounding box center [730, 159] width 517 height 57
click at [910, 168] on span "For Product Page, when you post a link from your online store to social media, …" at bounding box center [740, 160] width 471 height 32
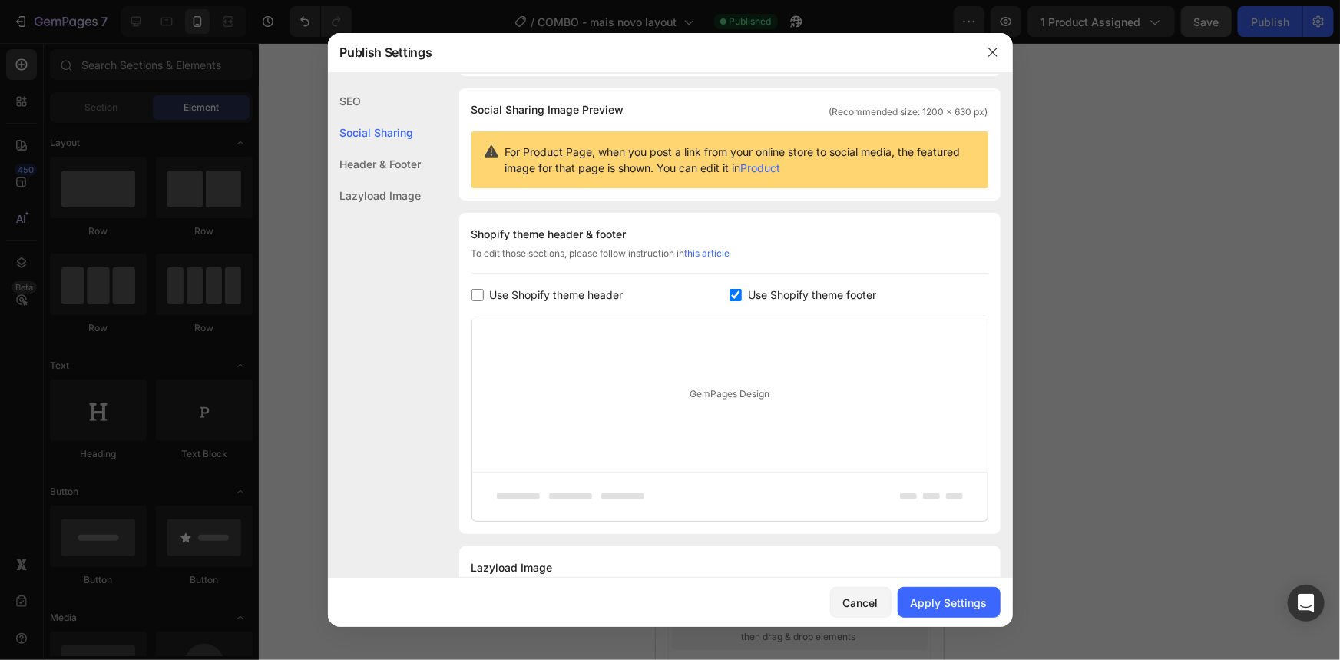
click at [379, 117] on div "SEO" at bounding box center [375, 132] width 94 height 31
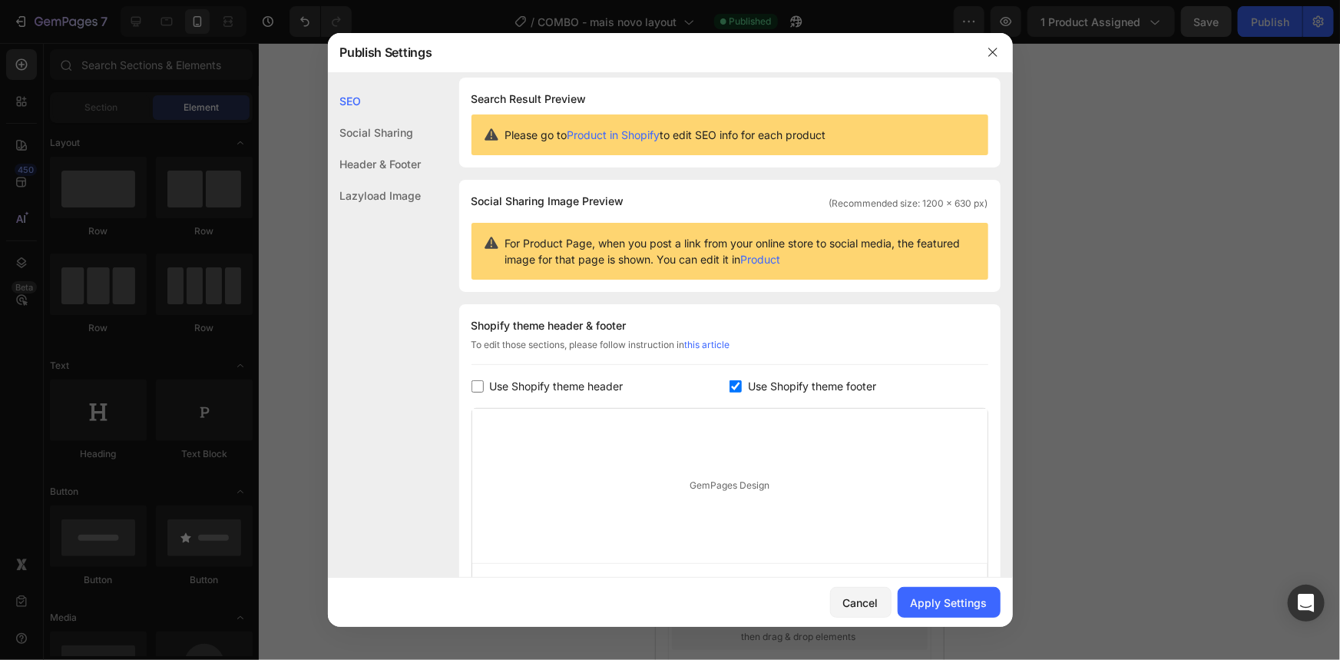
scroll to position [0, 0]
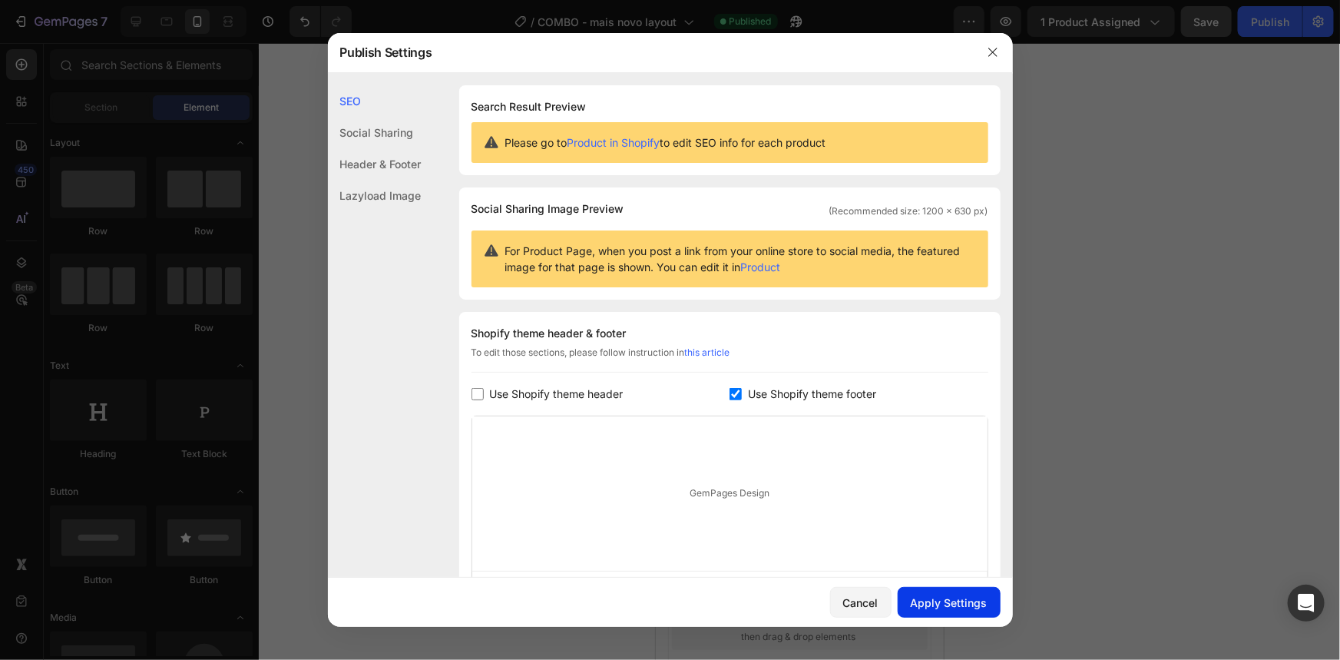
click at [969, 607] on div "Apply Settings" at bounding box center [949, 602] width 77 height 16
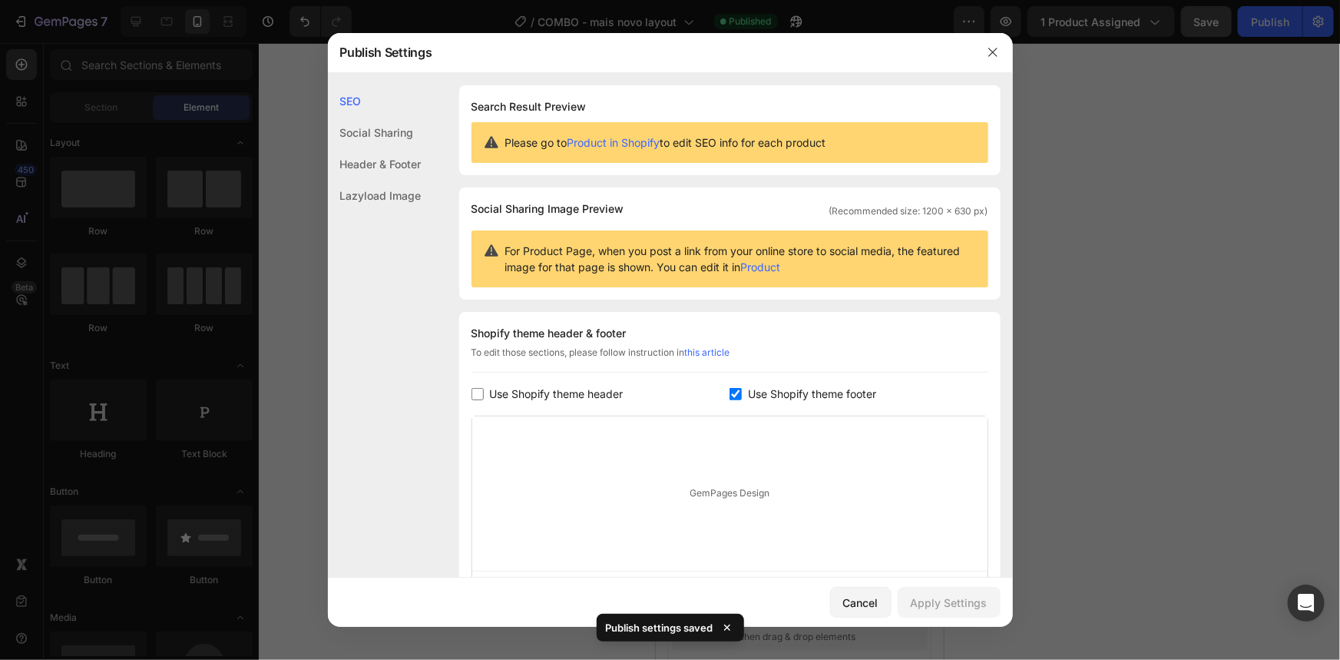
click at [988, 61] on button "button" at bounding box center [993, 52] width 25 height 25
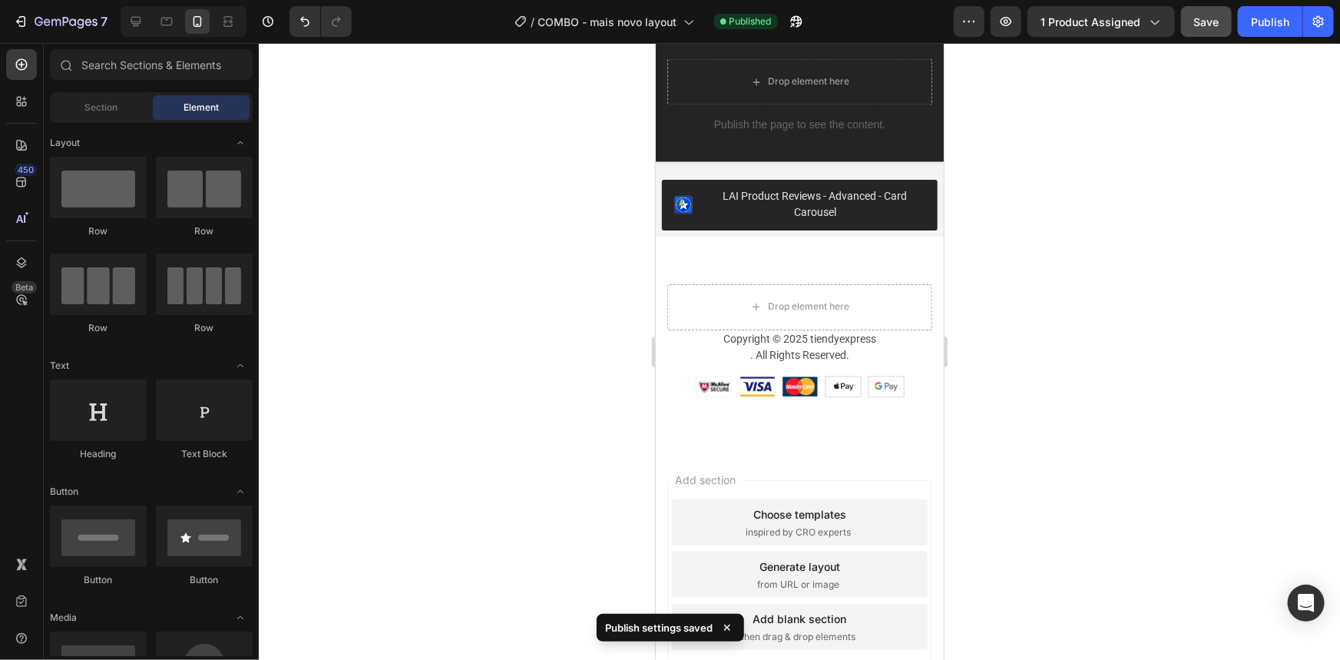
drag, startPoint x: 1069, startPoint y: 150, endPoint x: 310, endPoint y: 41, distance: 767.2
click at [1064, 150] on div at bounding box center [799, 351] width 1081 height 617
click at [1263, 19] on div "Publish" at bounding box center [1270, 22] width 38 height 16
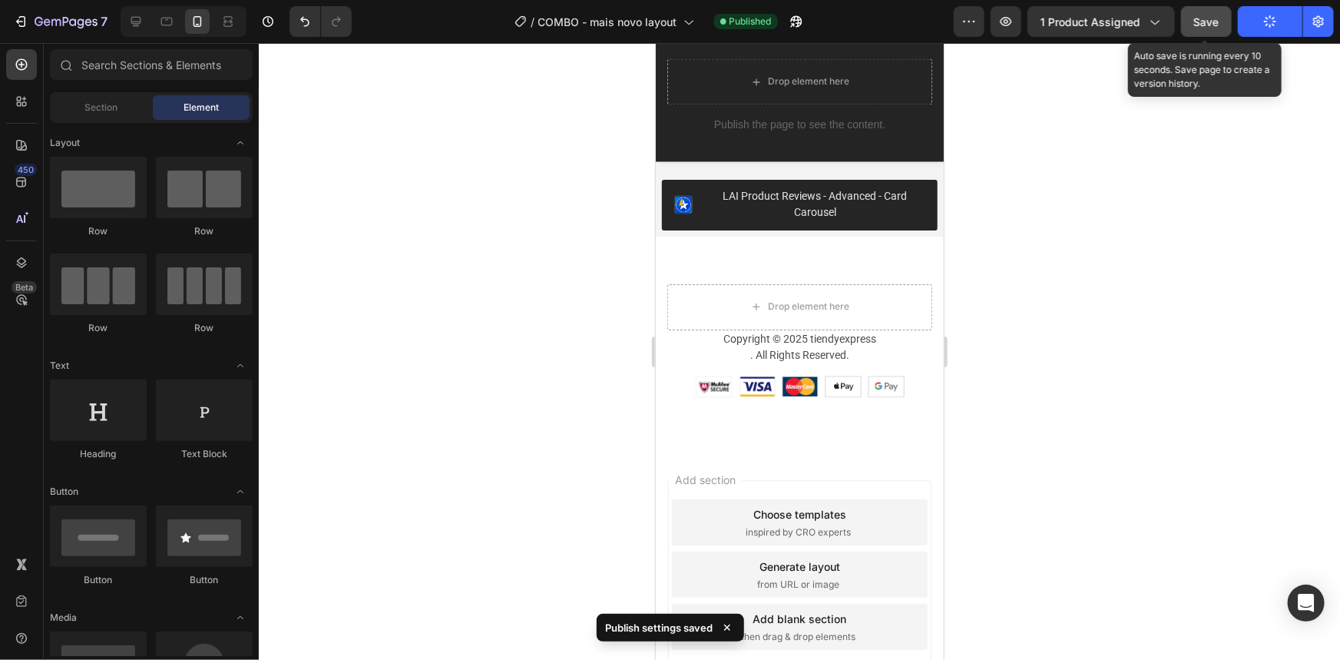
click at [1217, 27] on span "Save" at bounding box center [1206, 21] width 25 height 13
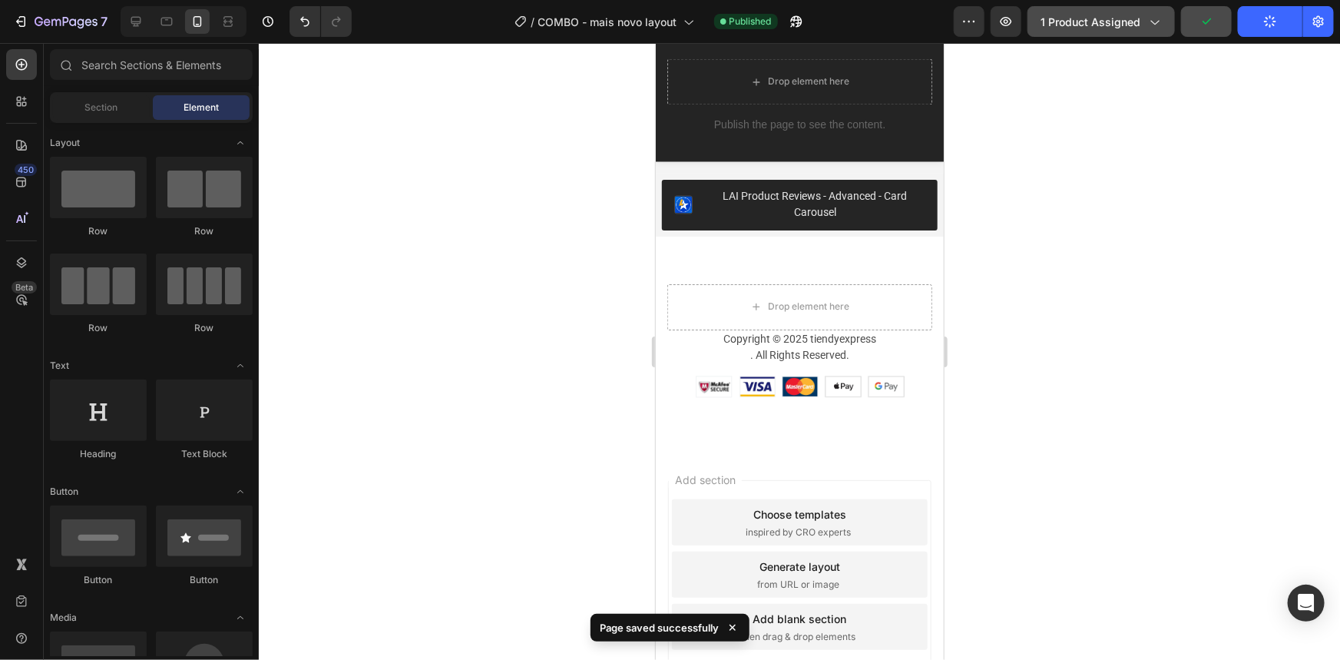
click at [1114, 25] on span "1 product assigned" at bounding box center [1091, 22] width 100 height 16
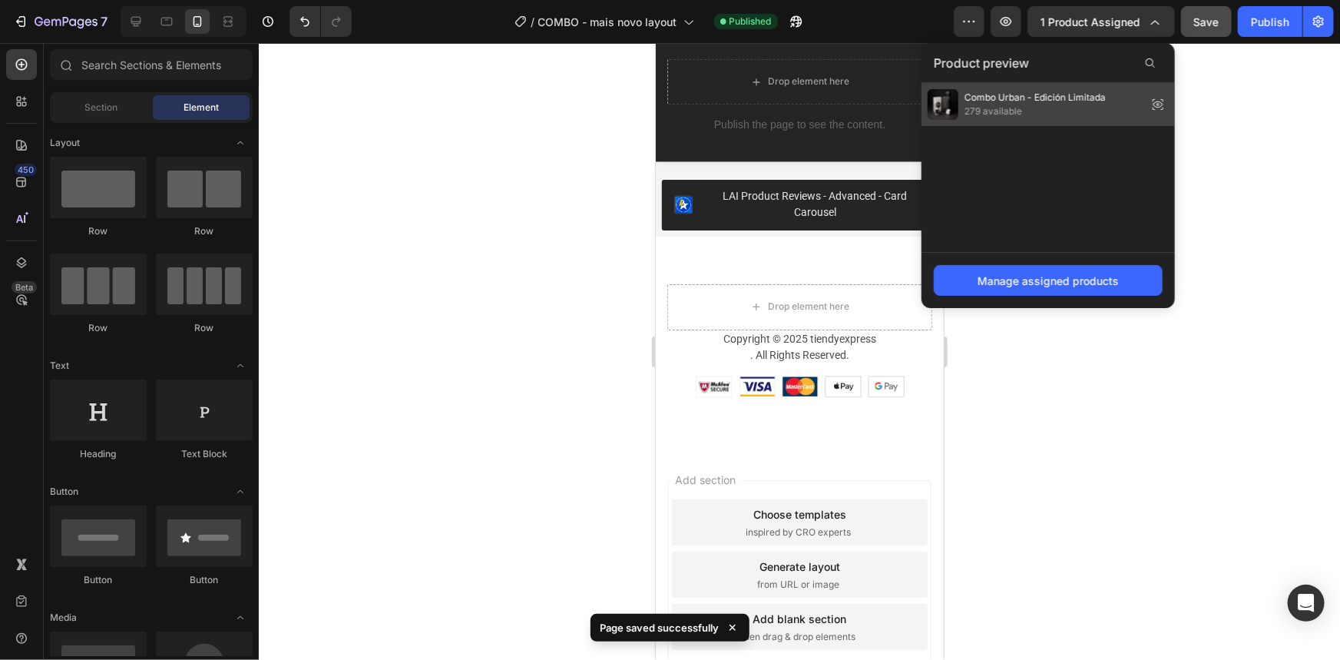
click at [1070, 108] on span "279 available" at bounding box center [1035, 111] width 141 height 14
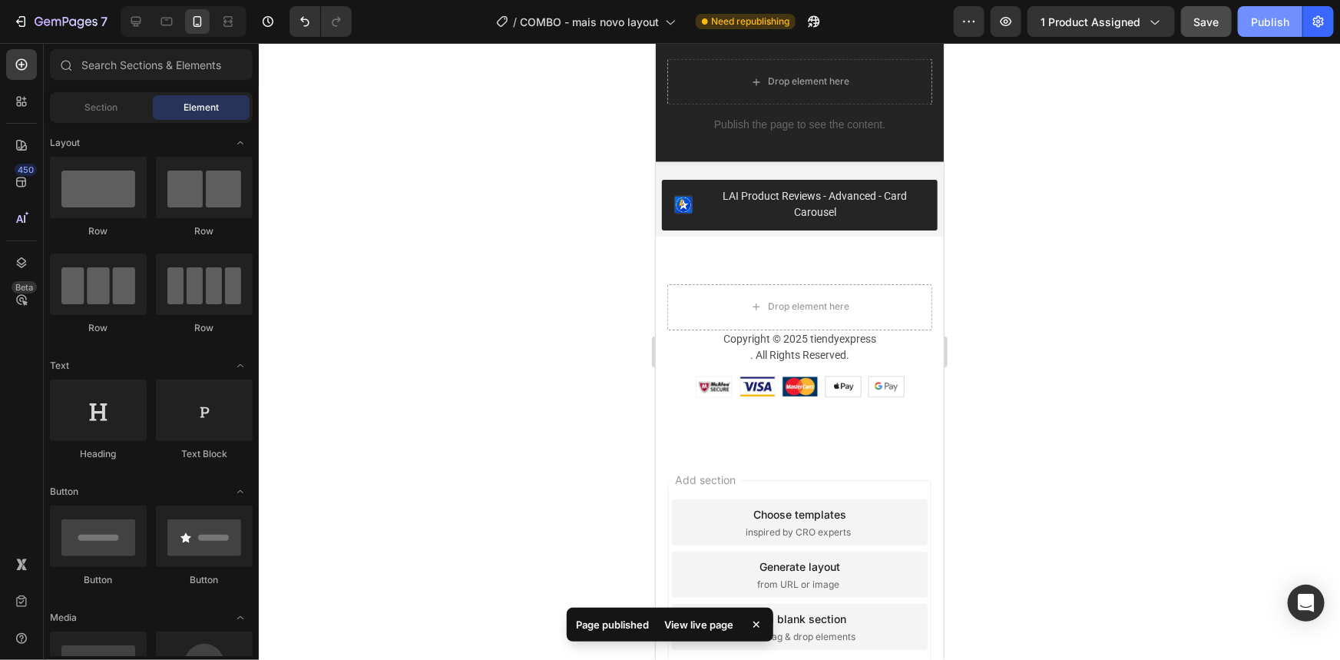
click at [1255, 26] on div "Publish" at bounding box center [1270, 22] width 38 height 16
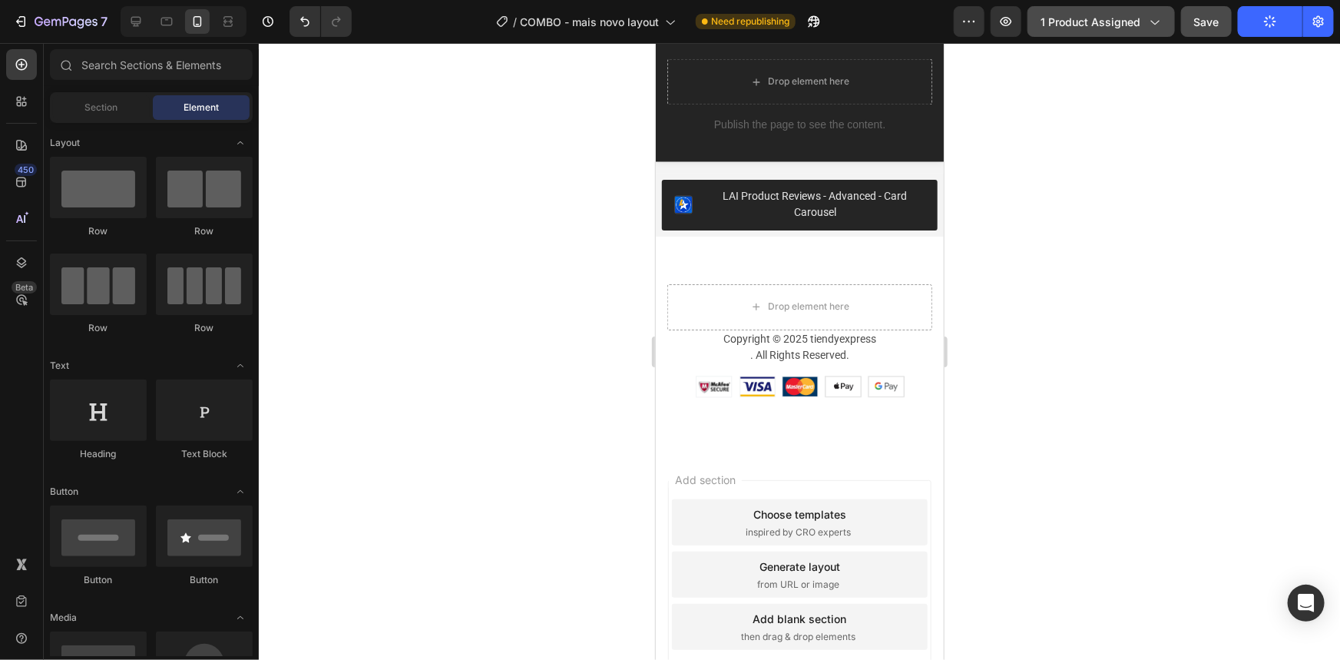
click at [1134, 16] on span "1 product assigned" at bounding box center [1091, 22] width 100 height 16
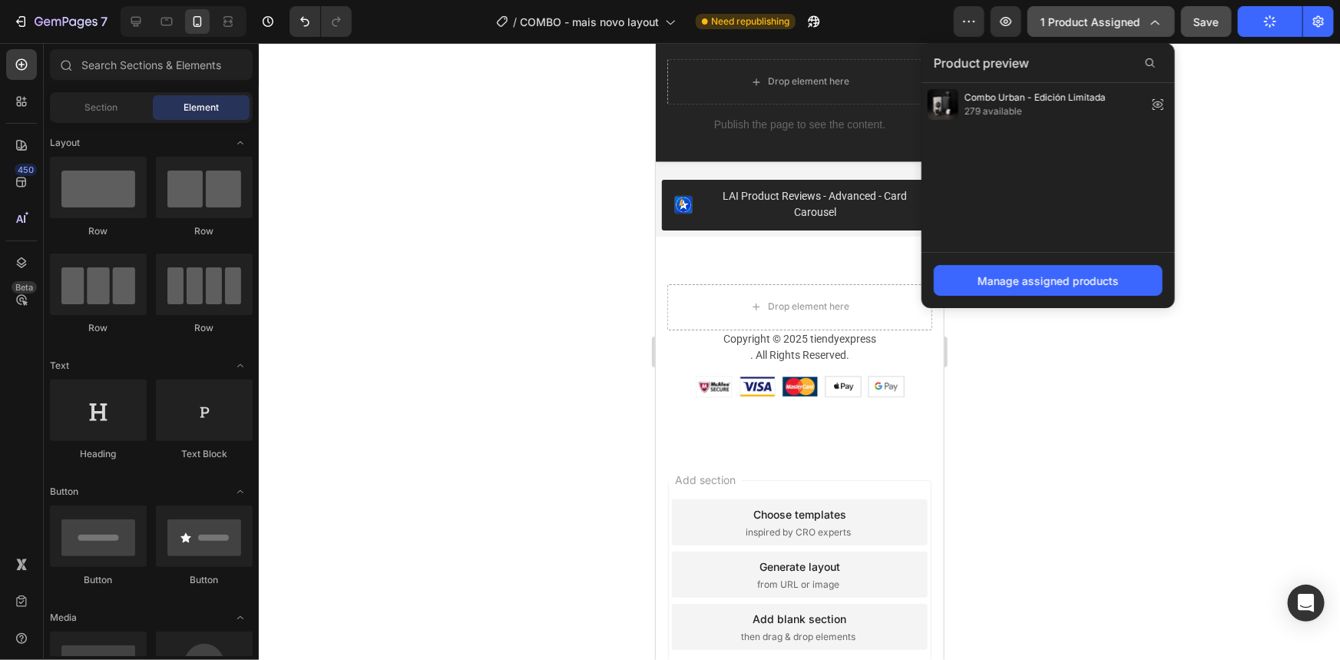
click at [1134, 15] on span "1 product assigned" at bounding box center [1091, 22] width 100 height 16
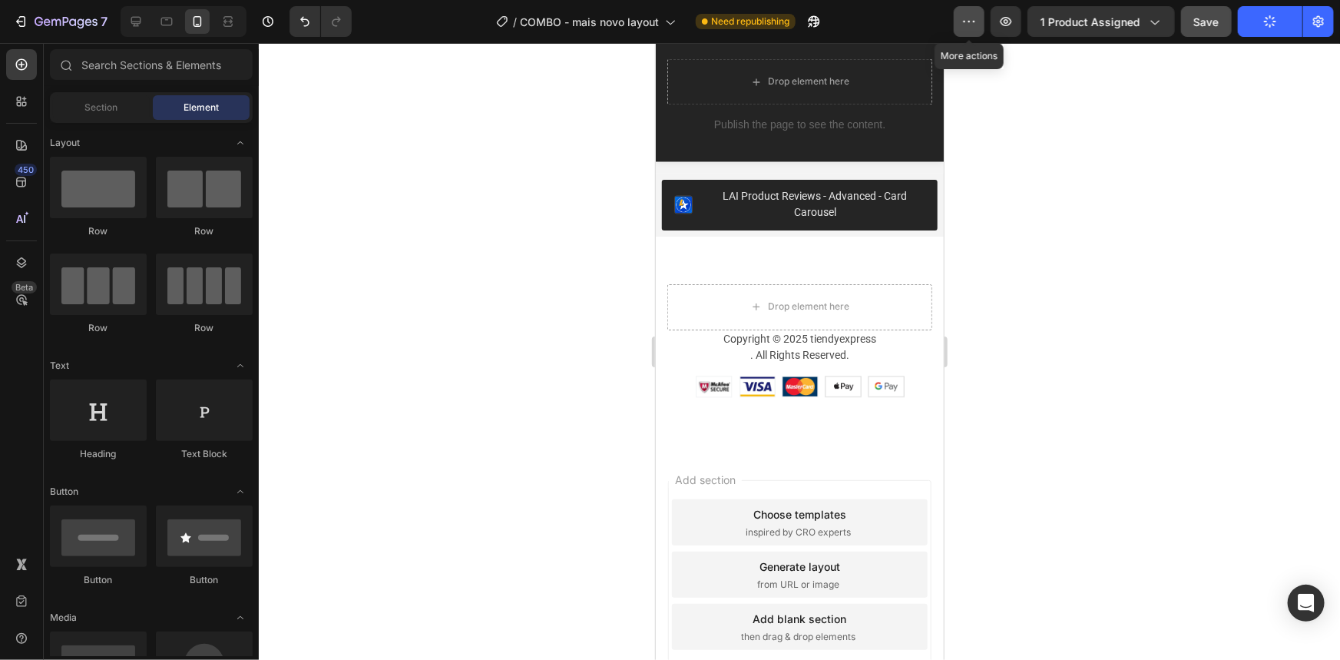
click at [982, 25] on button "button" at bounding box center [969, 21] width 31 height 31
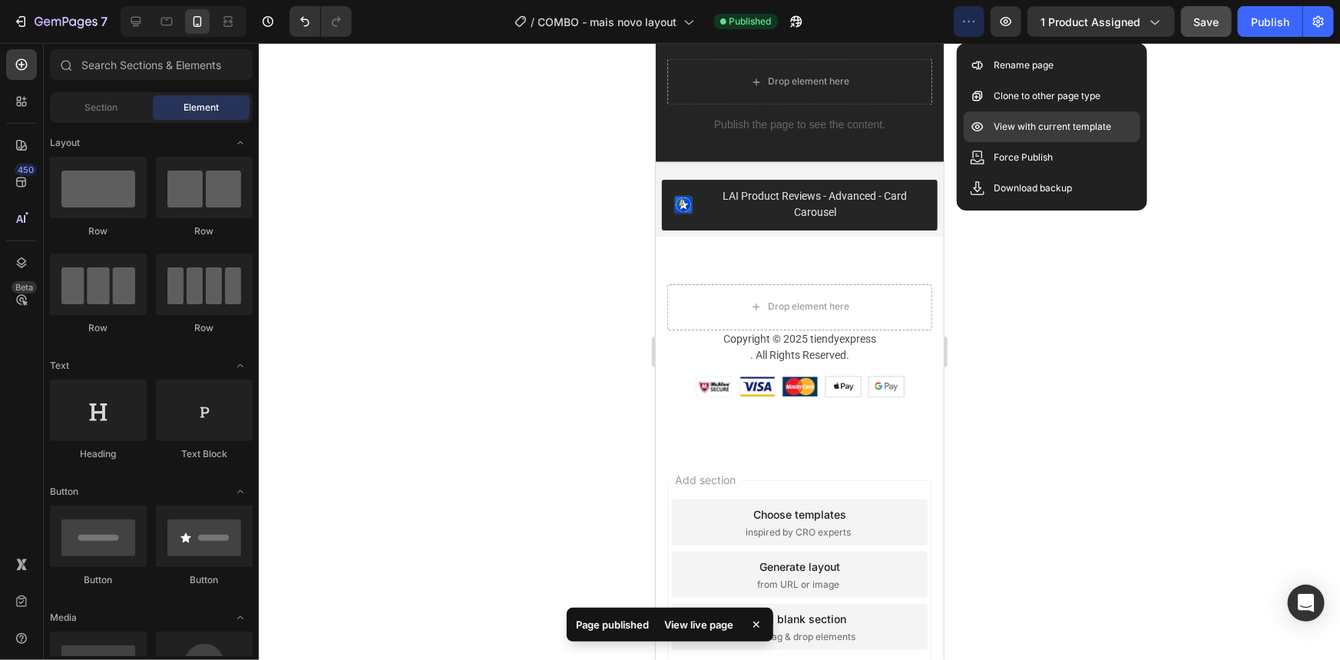
click at [1044, 142] on div "View with current template" at bounding box center [1052, 157] width 177 height 31
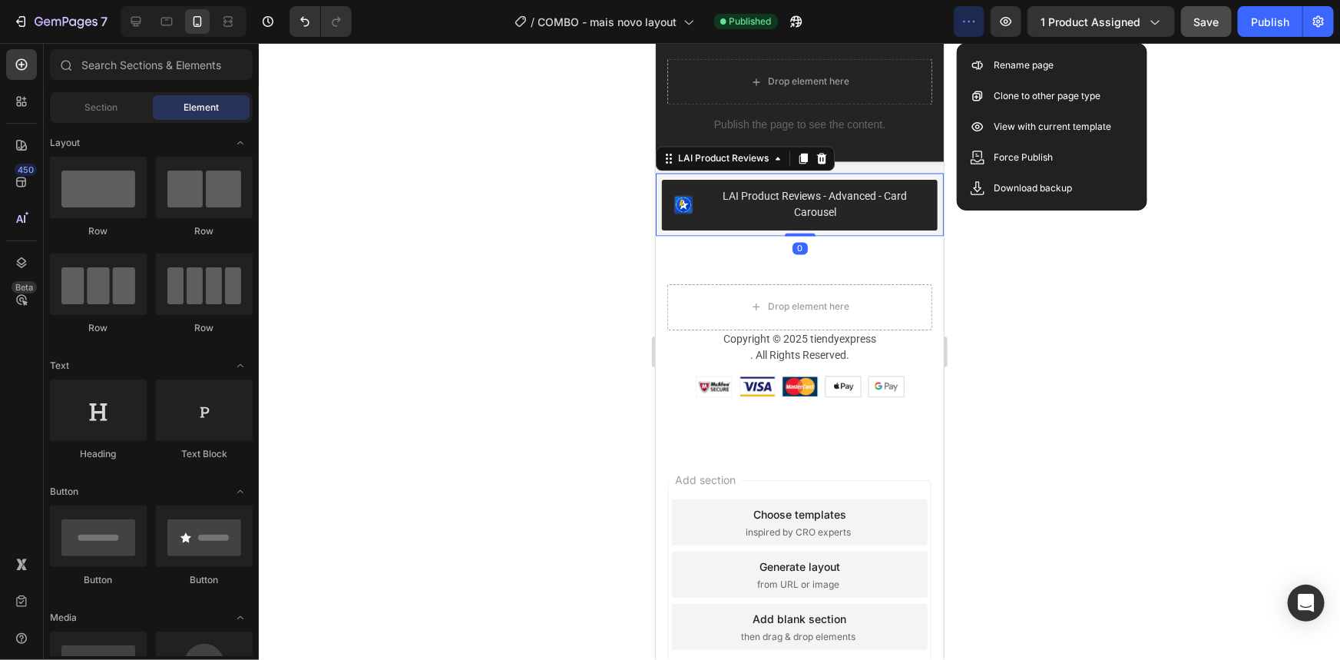
click at [892, 204] on div "LAI Product Reviews - Advanced - Card Carousel" at bounding box center [814, 204] width 220 height 32
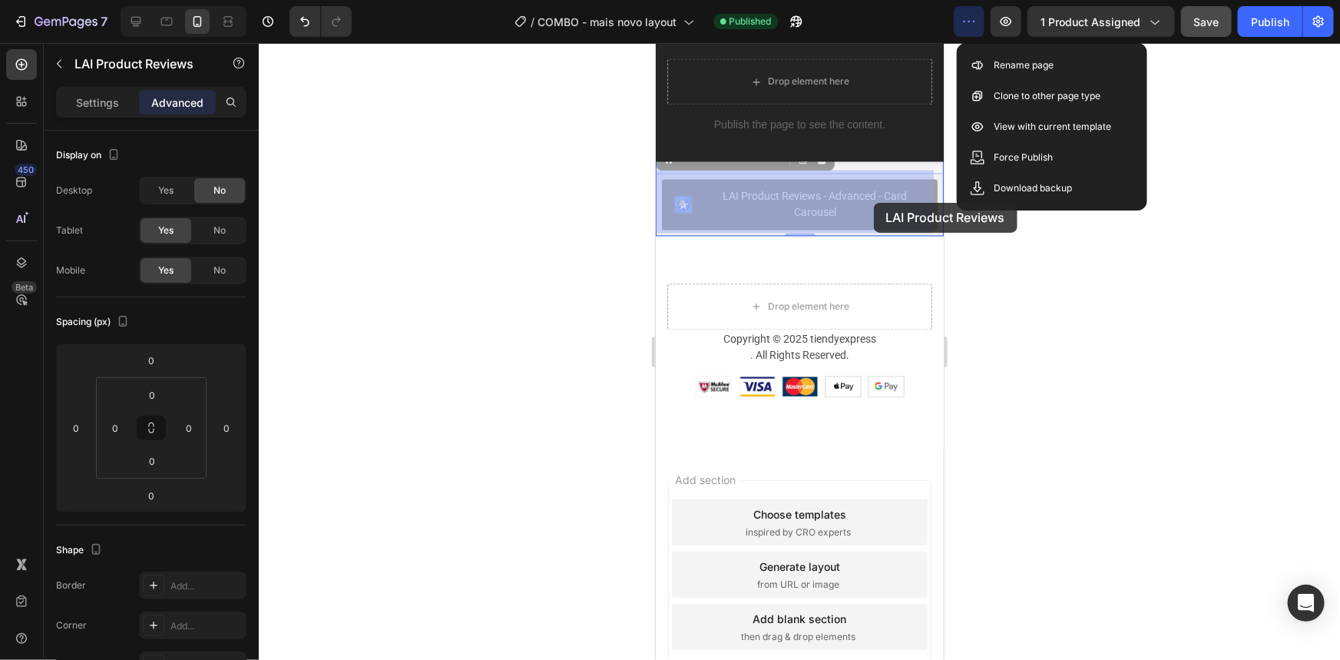
drag, startPoint x: 900, startPoint y: 210, endPoint x: 873, endPoint y: 202, distance: 28.0
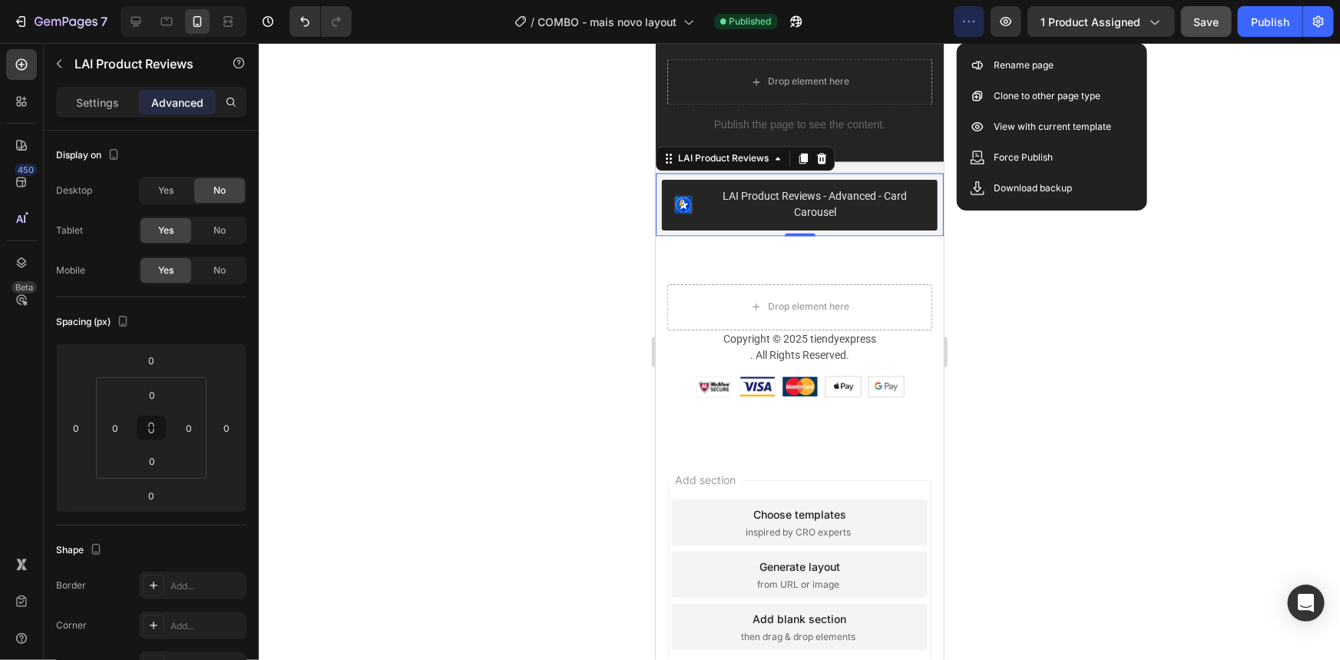
click at [1046, 323] on div at bounding box center [799, 351] width 1081 height 617
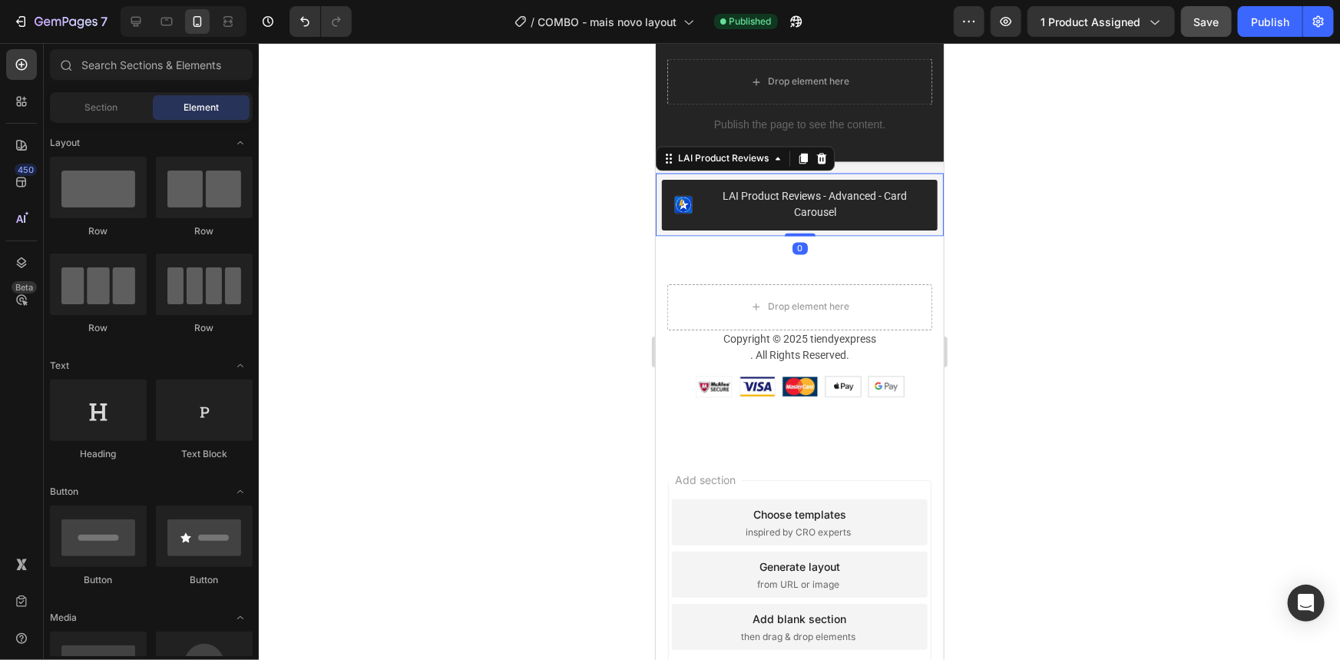
click at [819, 216] on div "LAI Product Reviews - Advanced - Card Carousel" at bounding box center [814, 204] width 220 height 32
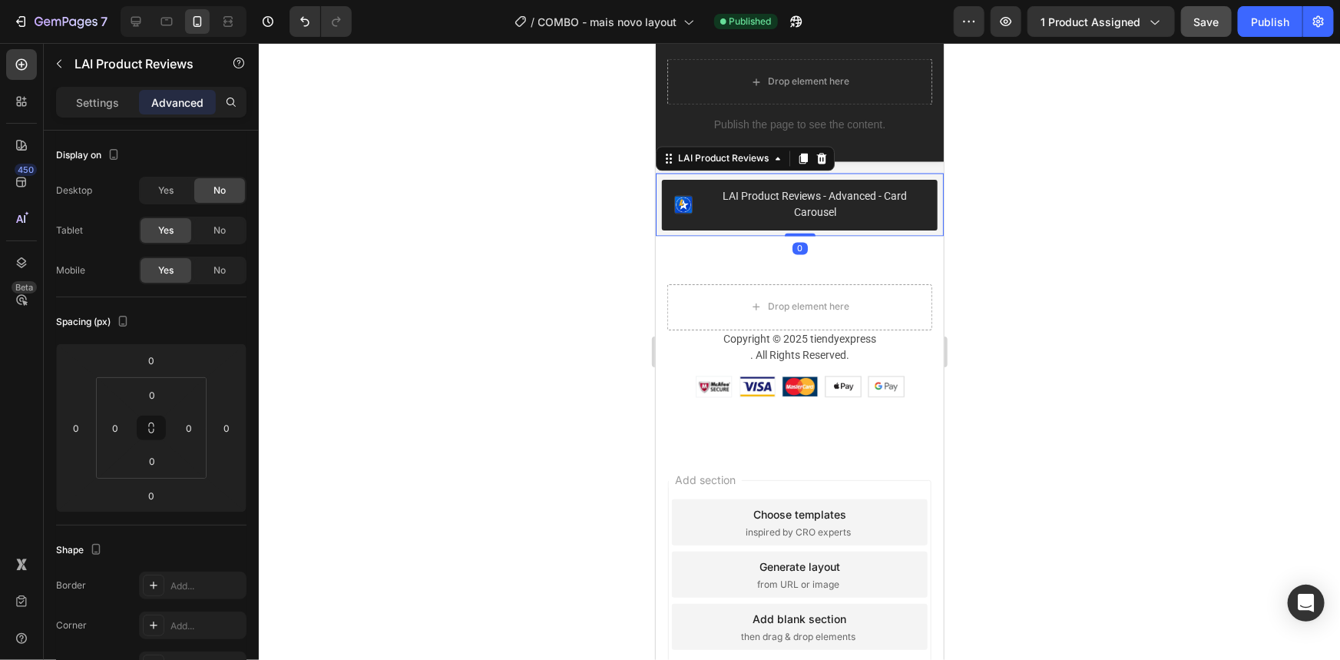
click at [819, 156] on icon at bounding box center [821, 158] width 10 height 11
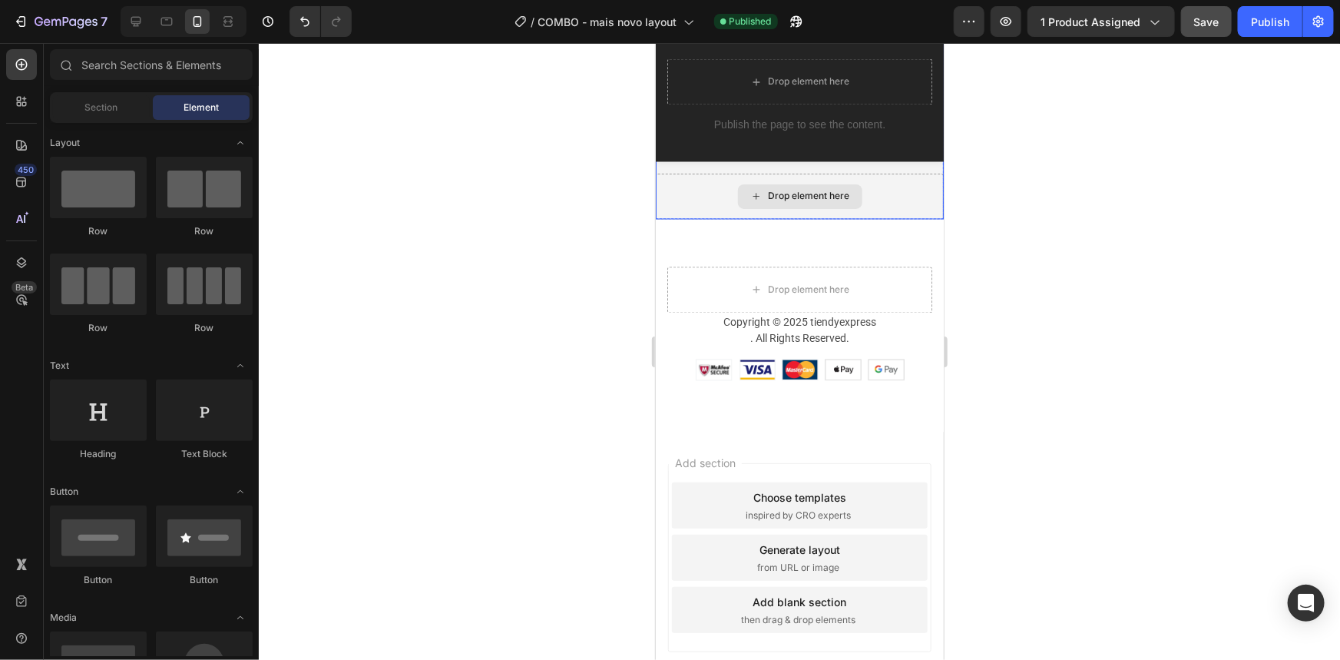
click at [830, 199] on div "Drop element here" at bounding box center [799, 196] width 124 height 25
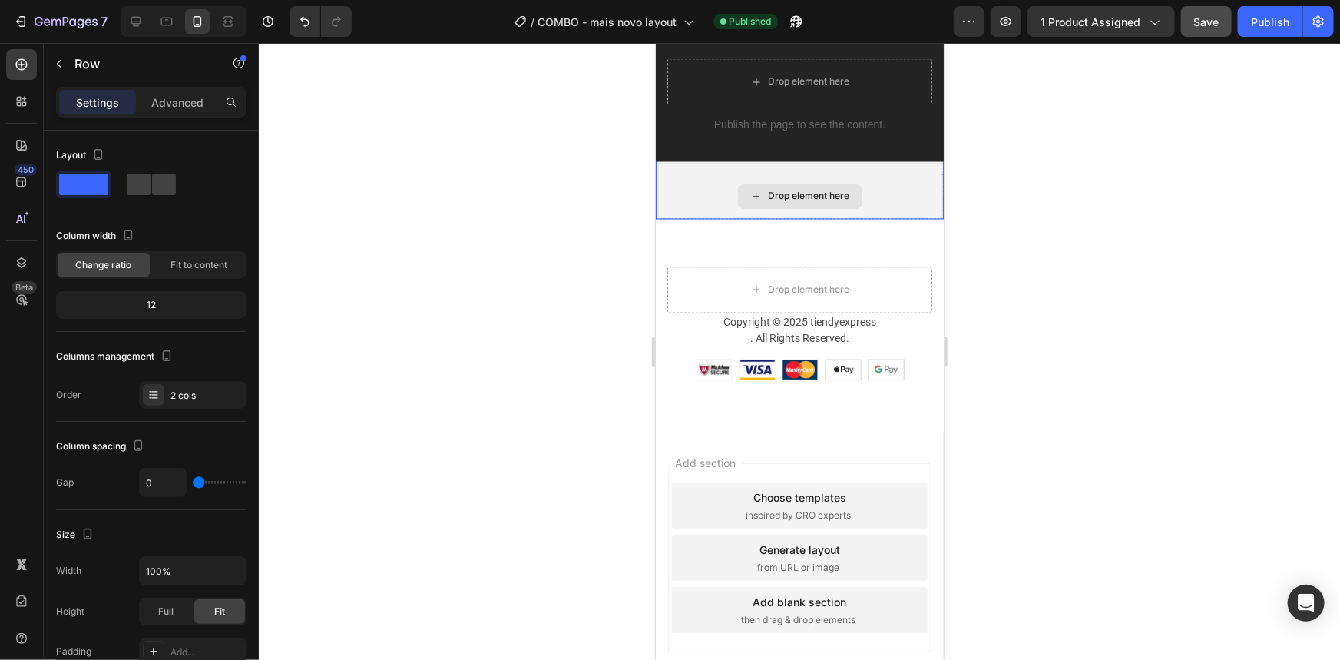
click at [904, 203] on div "Drop element here" at bounding box center [799, 196] width 288 height 46
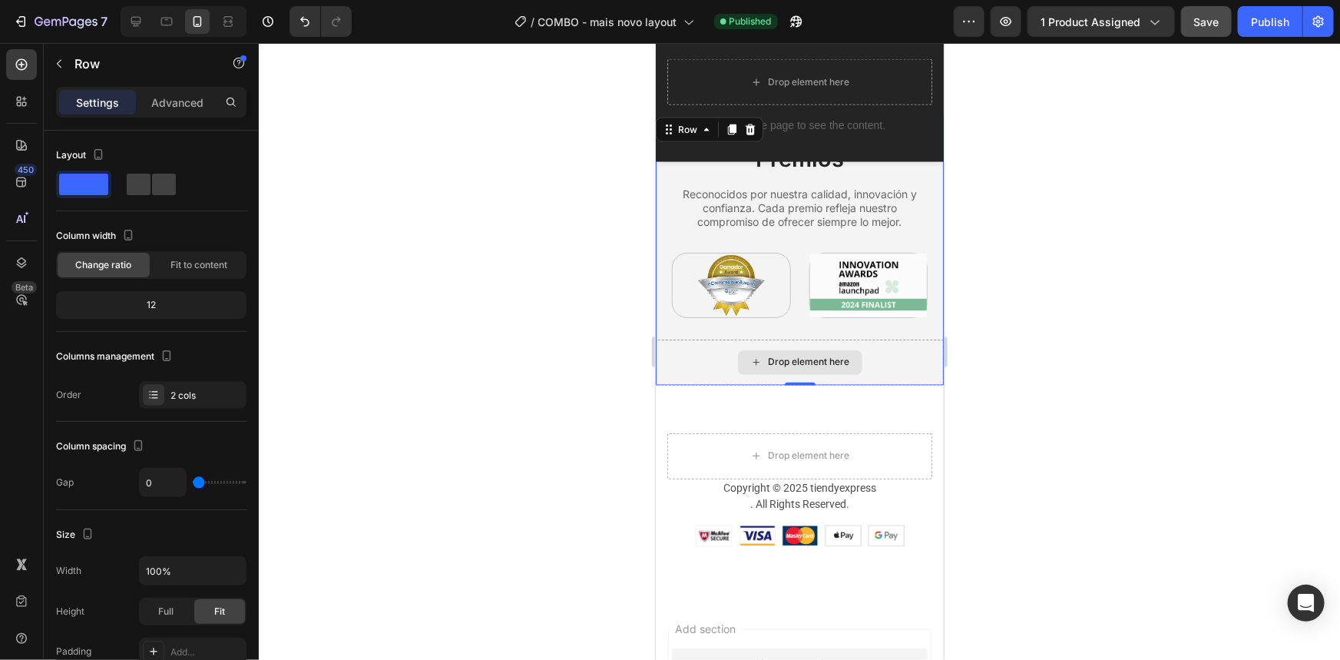
scroll to position [4250, 0]
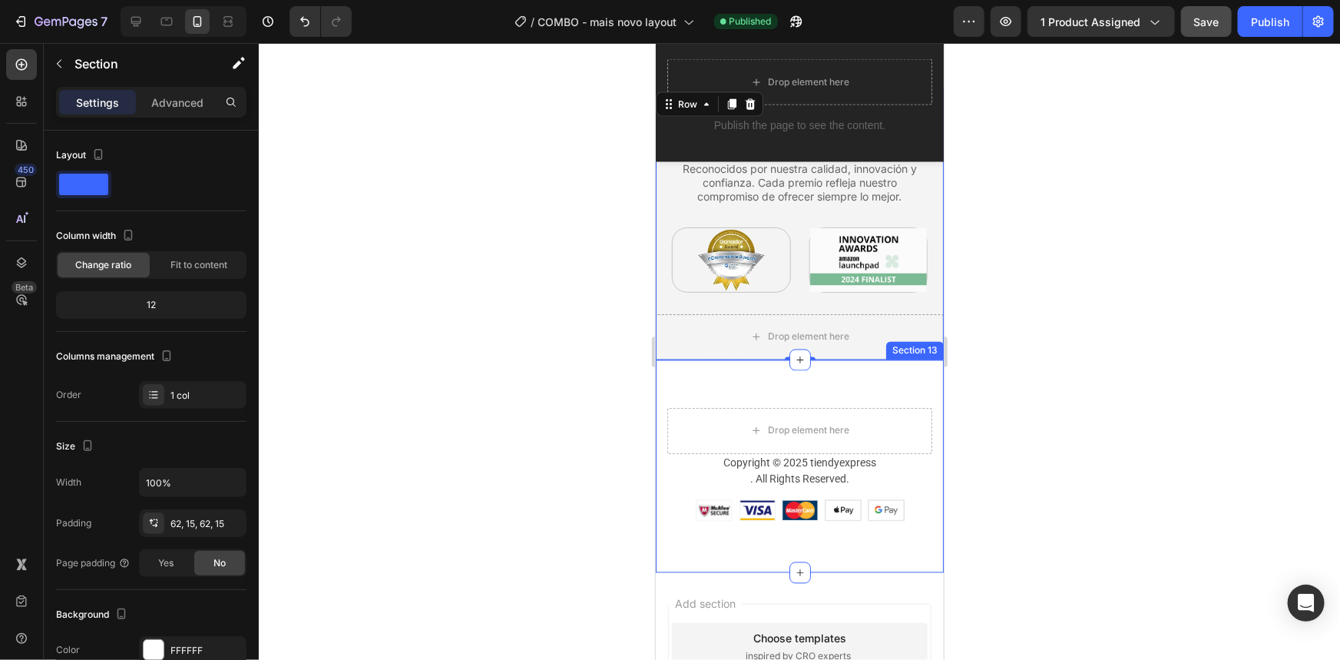
click at [876, 376] on div "Drop element here Copyright © 2025 tiendyexpress . All Rights Reserved. Text bl…" at bounding box center [799, 465] width 288 height 213
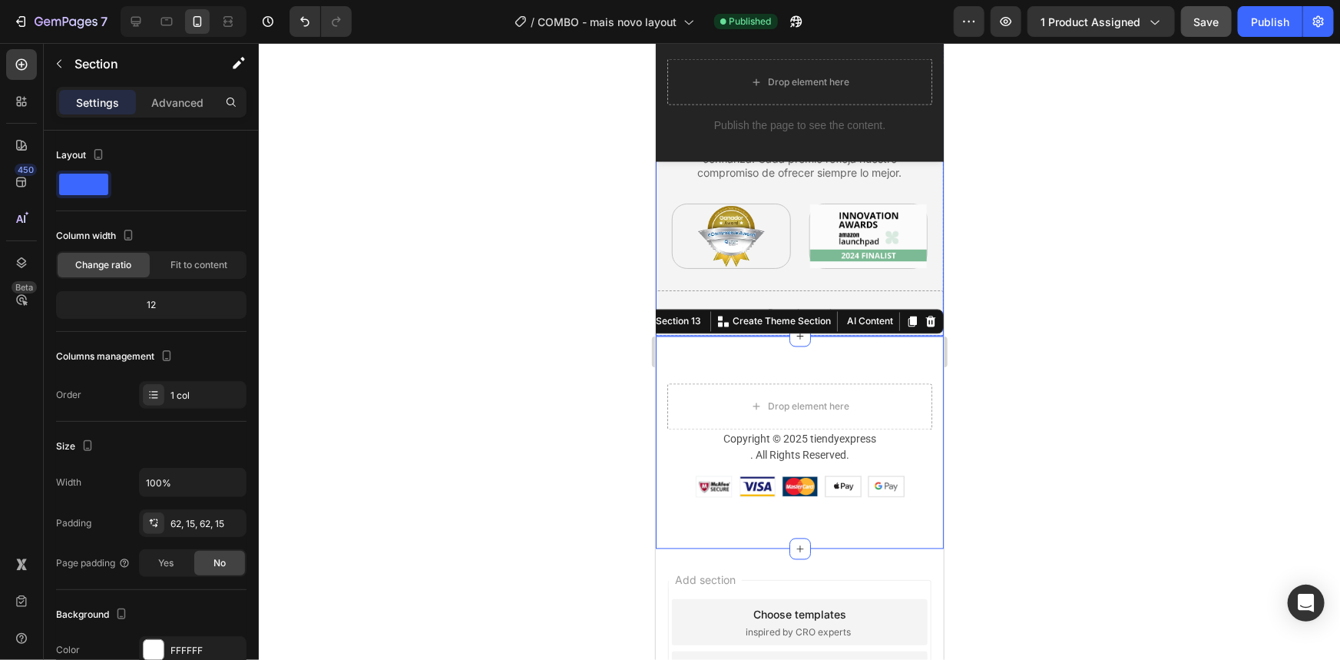
scroll to position [4270, 0]
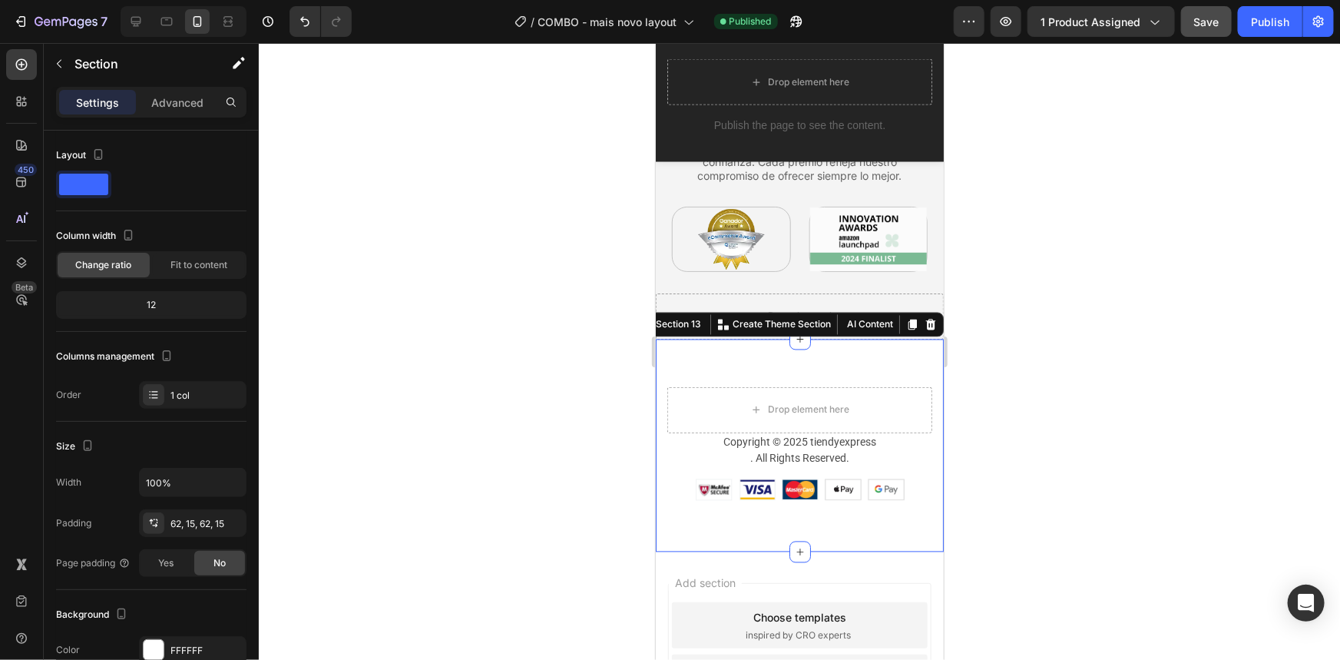
click at [1011, 377] on div at bounding box center [799, 351] width 1081 height 617
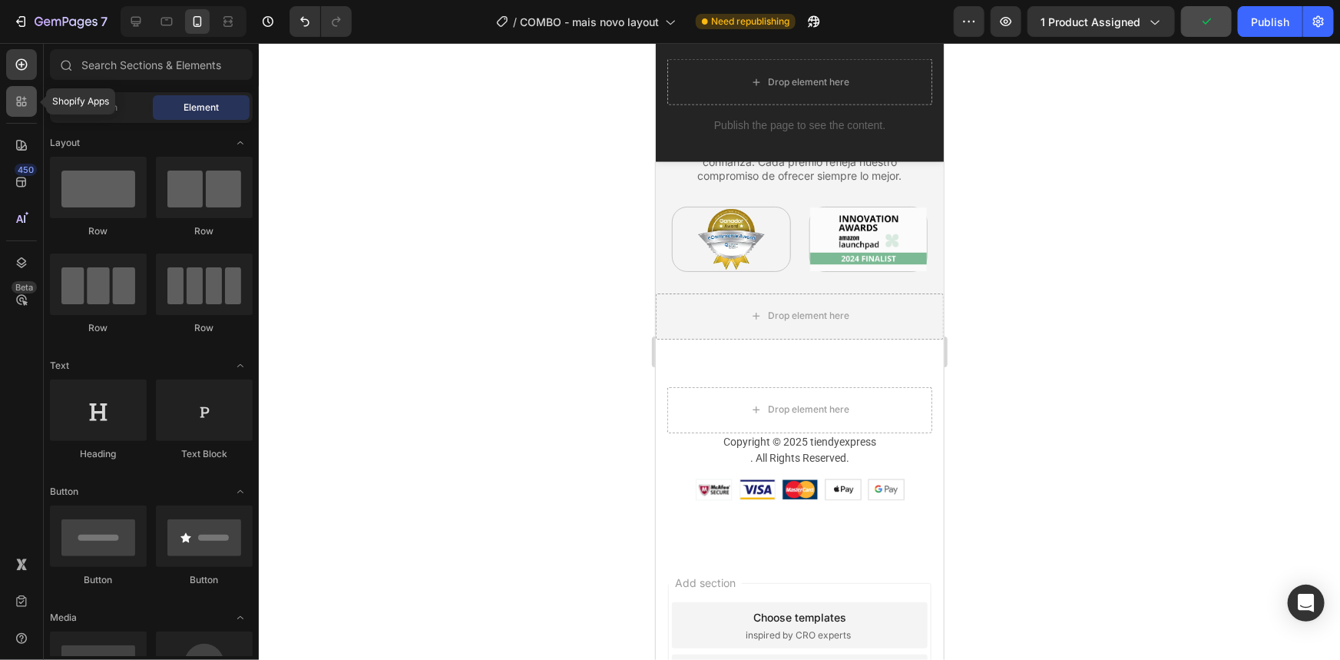
click at [21, 94] on icon at bounding box center [21, 101] width 15 height 15
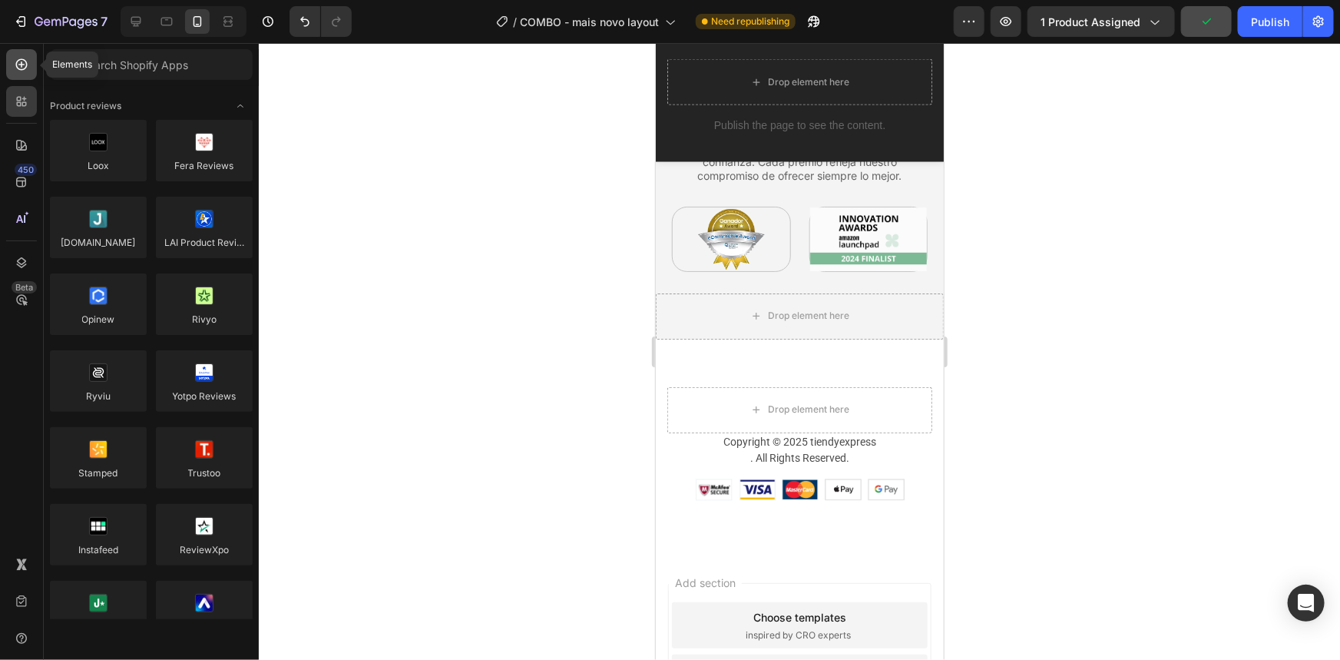
click at [22, 54] on div at bounding box center [21, 64] width 31 height 31
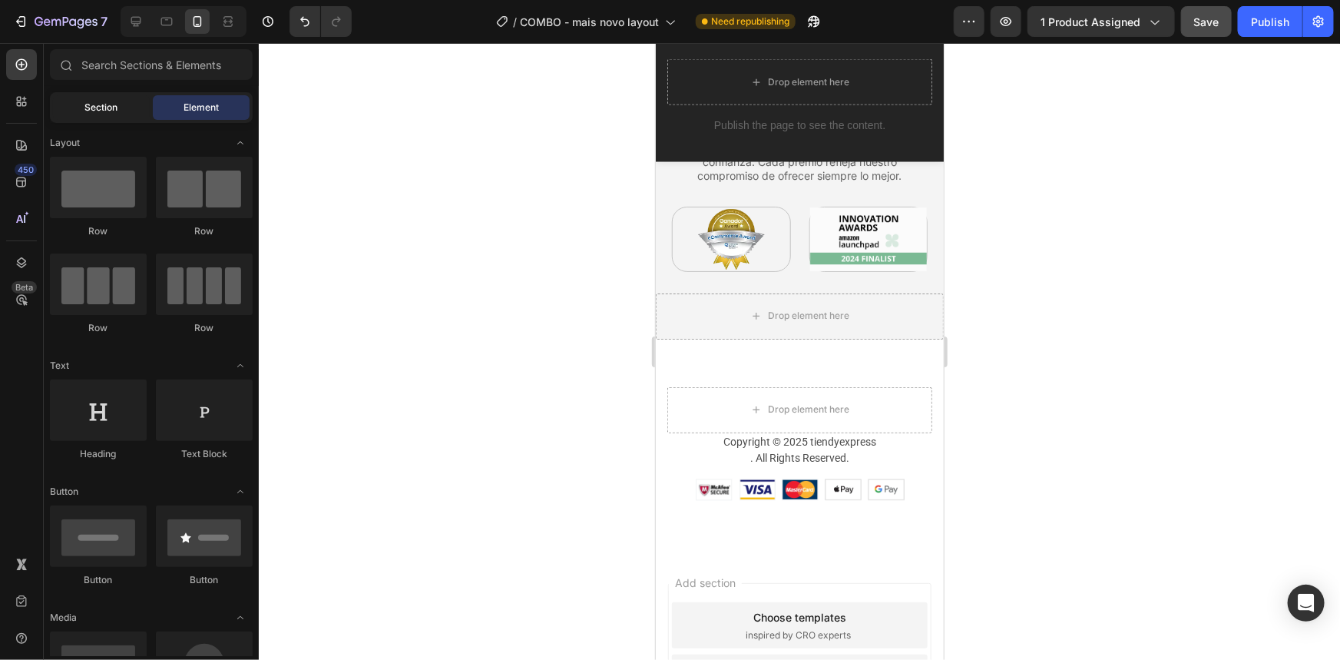
click at [80, 104] on div "Section" at bounding box center [101, 107] width 97 height 25
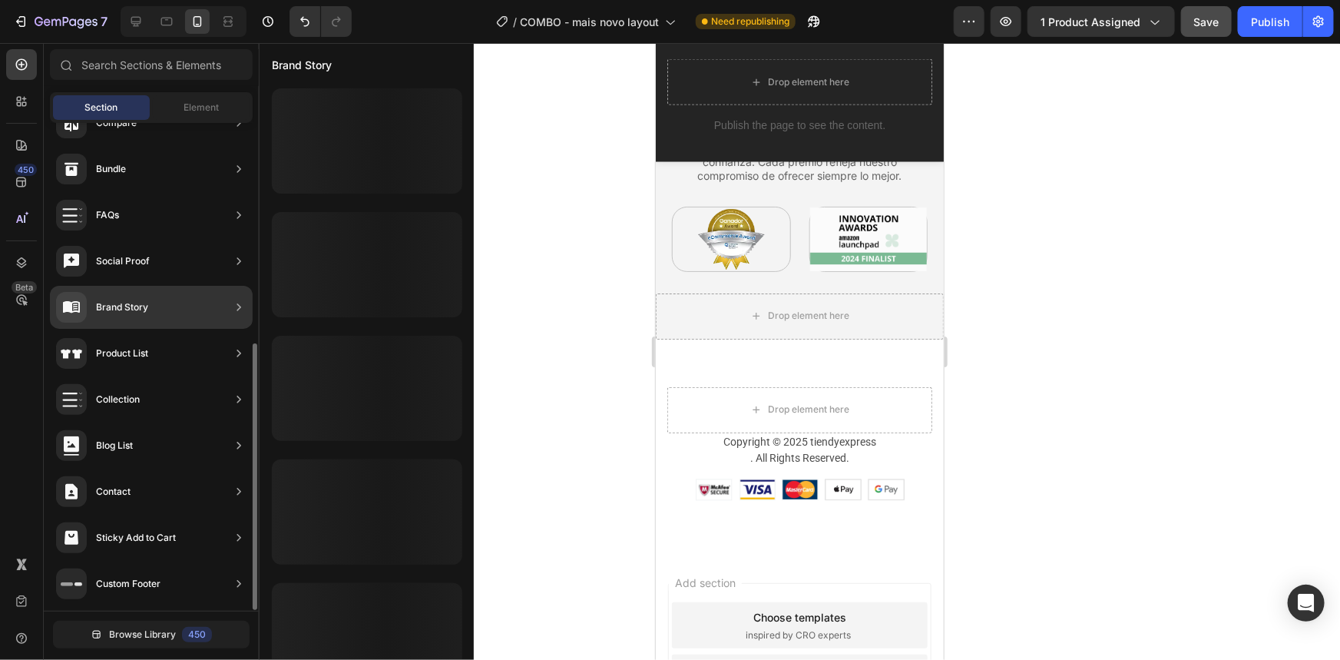
scroll to position [0, 0]
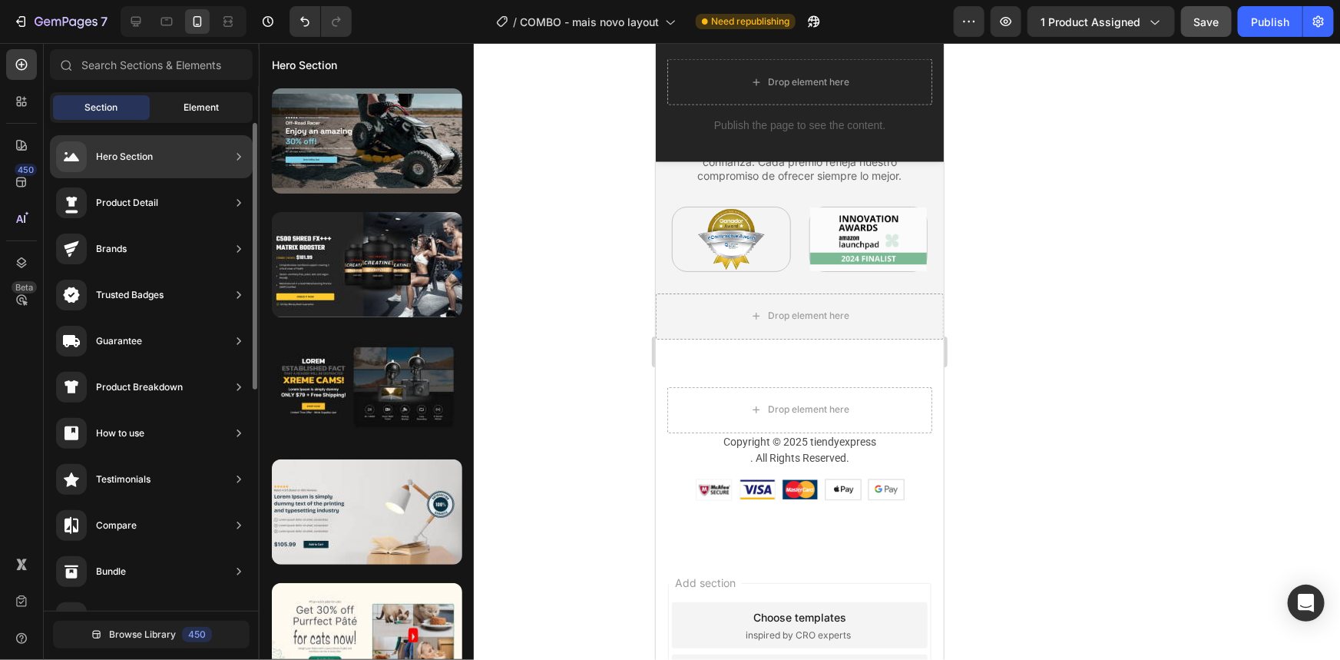
click at [181, 115] on div "Element" at bounding box center [201, 107] width 97 height 25
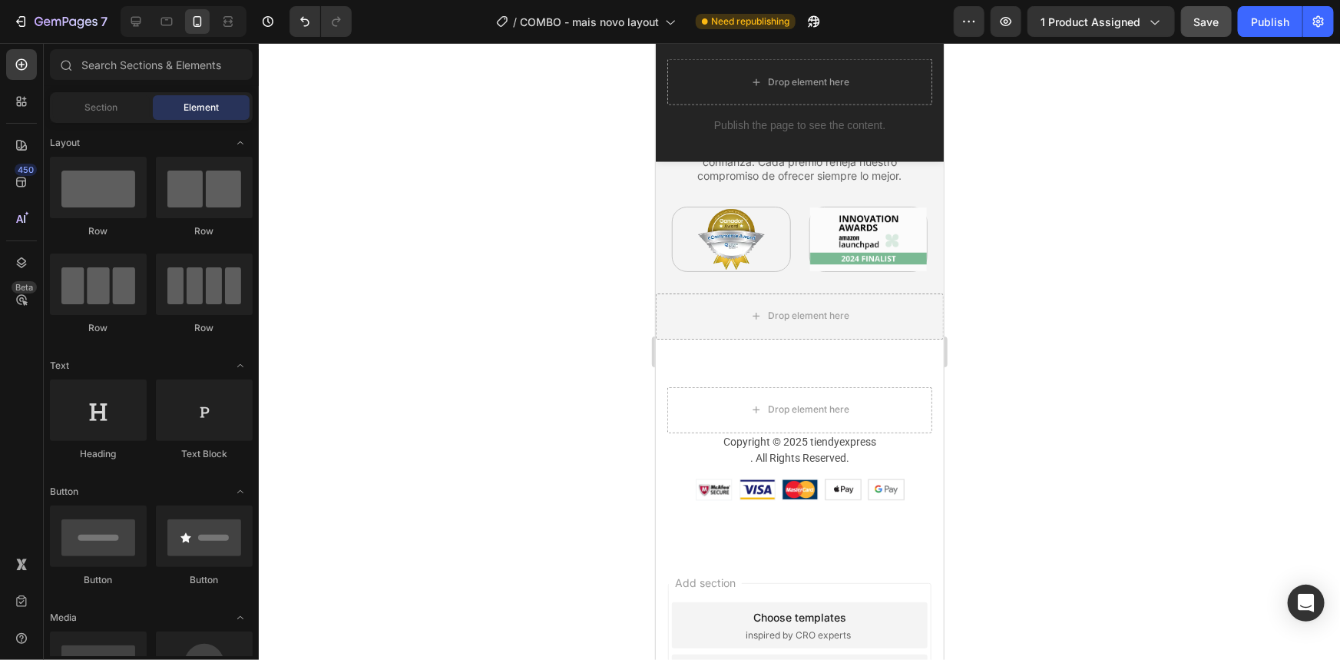
click at [181, 114] on div "Element" at bounding box center [201, 107] width 97 height 25
click at [94, 106] on span "Section" at bounding box center [101, 108] width 33 height 14
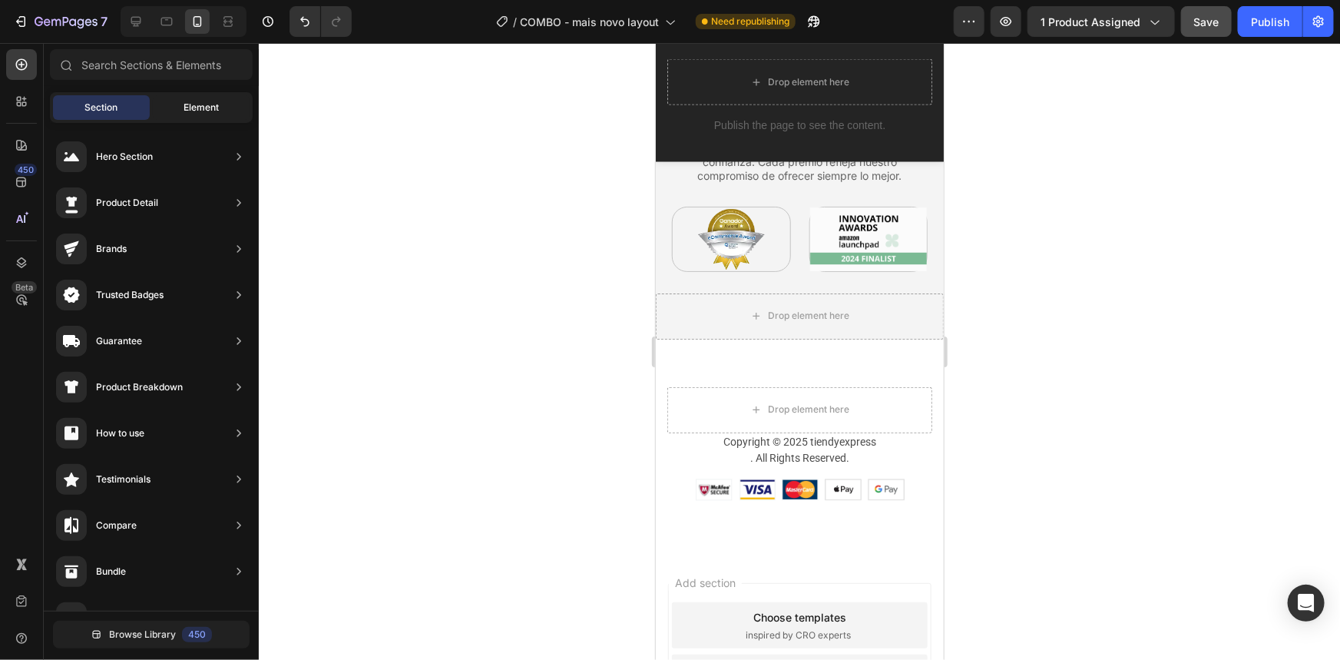
click at [170, 118] on div "Element" at bounding box center [201, 107] width 97 height 25
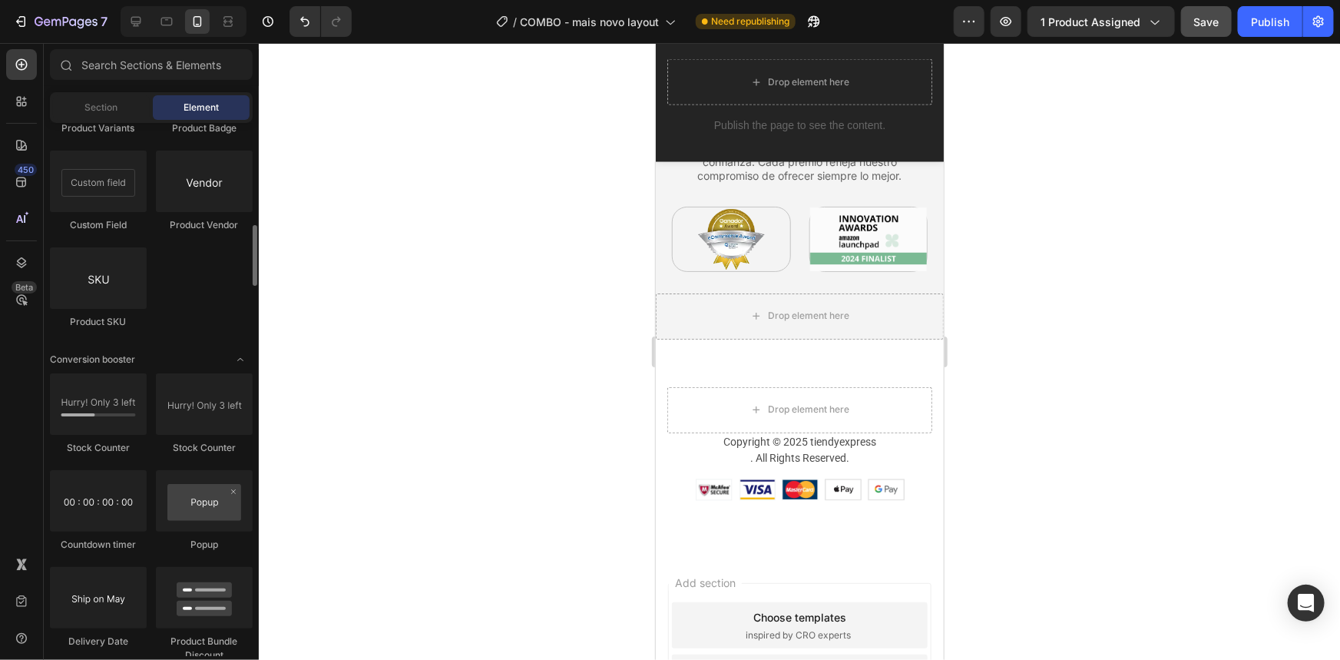
scroll to position [2654, 0]
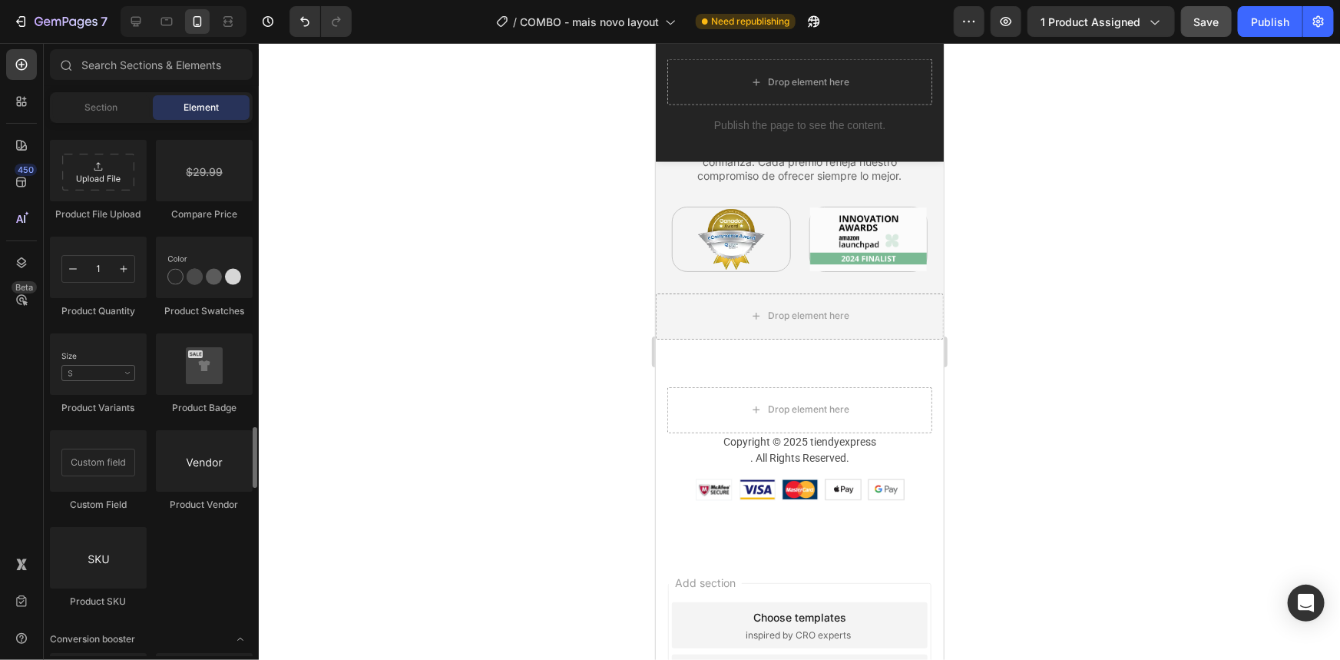
click at [1, 104] on div "450 Beta" at bounding box center [22, 351] width 44 height 617
click at [4, 97] on div "450 Beta" at bounding box center [22, 351] width 44 height 617
click at [8, 94] on div at bounding box center [21, 101] width 31 height 31
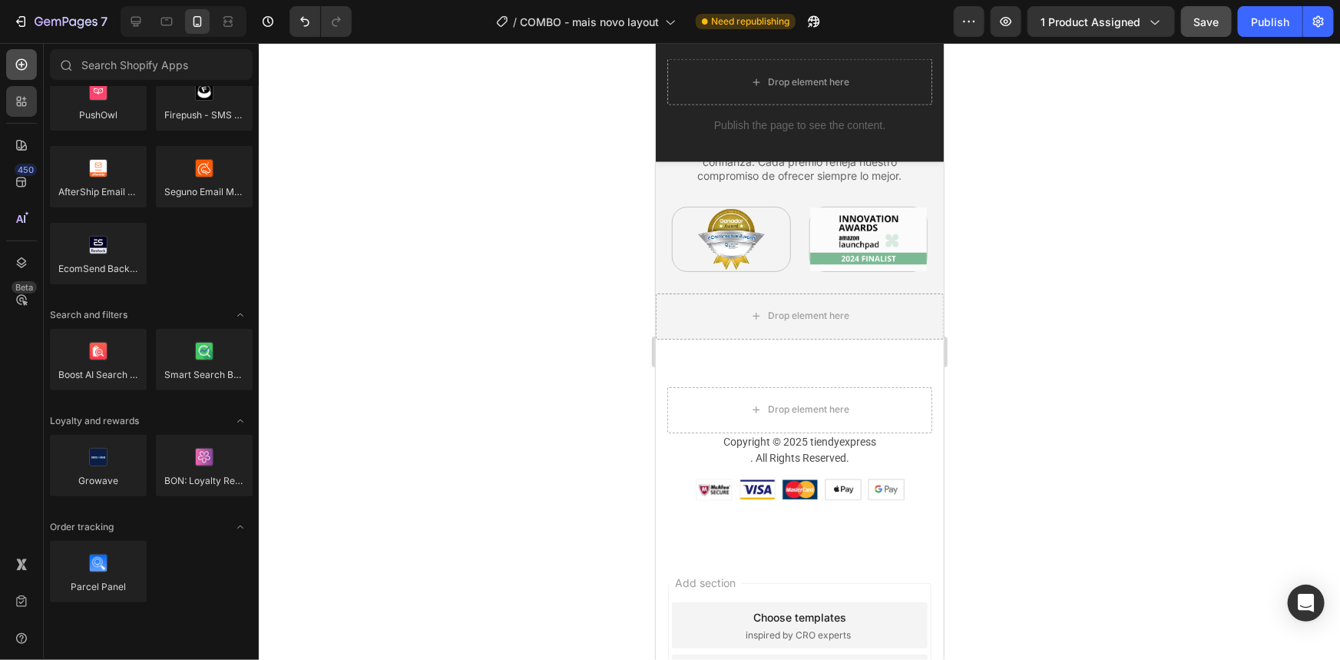
click at [15, 71] on icon at bounding box center [21, 64] width 15 height 15
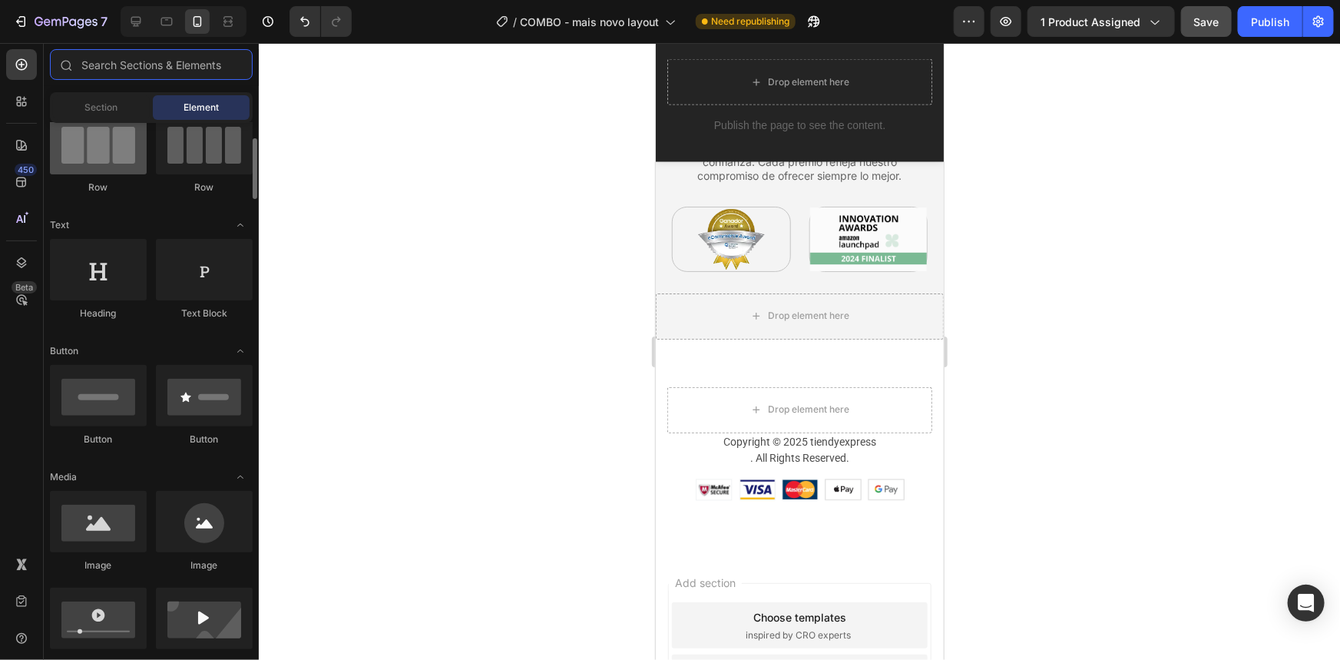
scroll to position [0, 0]
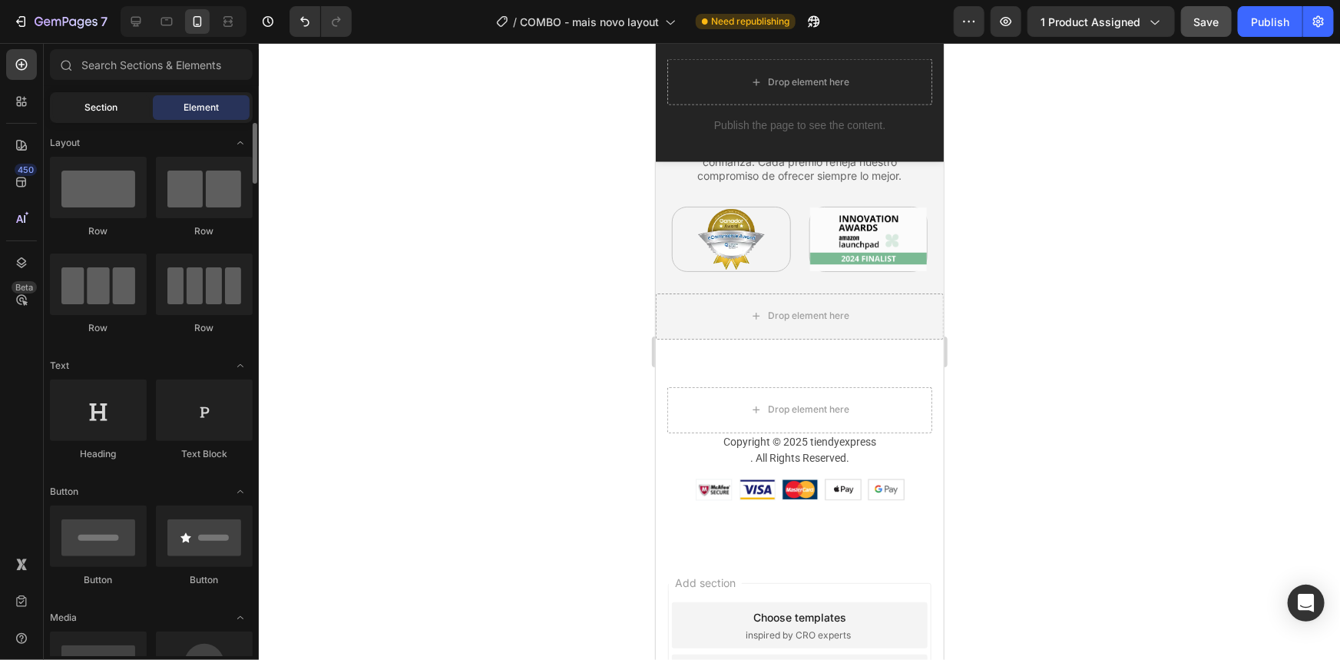
click at [84, 118] on div "Section" at bounding box center [101, 107] width 97 height 25
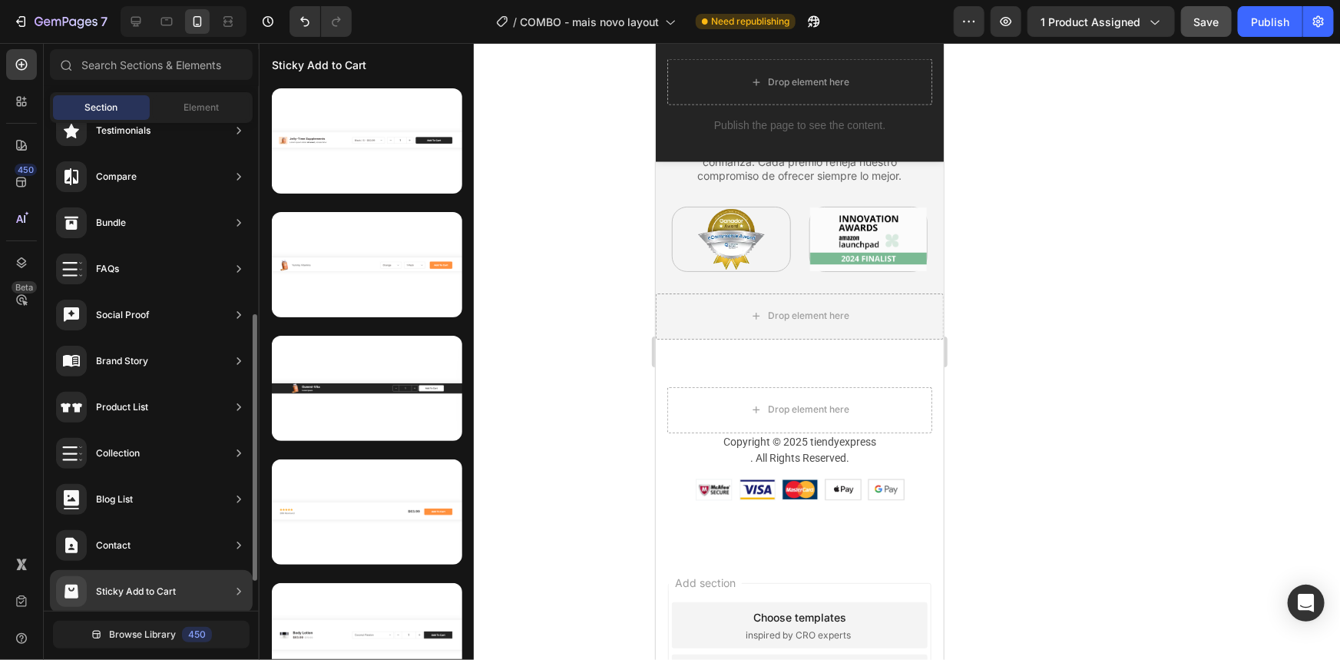
scroll to position [402, 0]
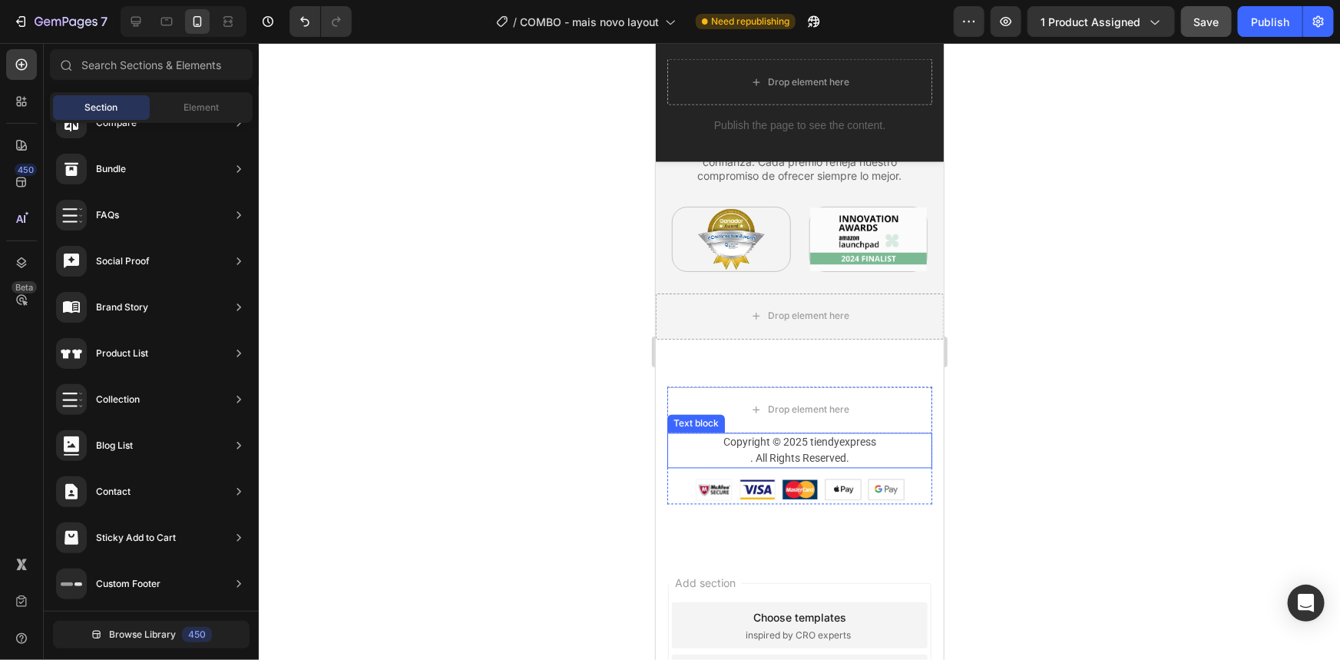
click at [902, 443] on p "Copyright © 2025 tiendyexpress" at bounding box center [799, 442] width 262 height 16
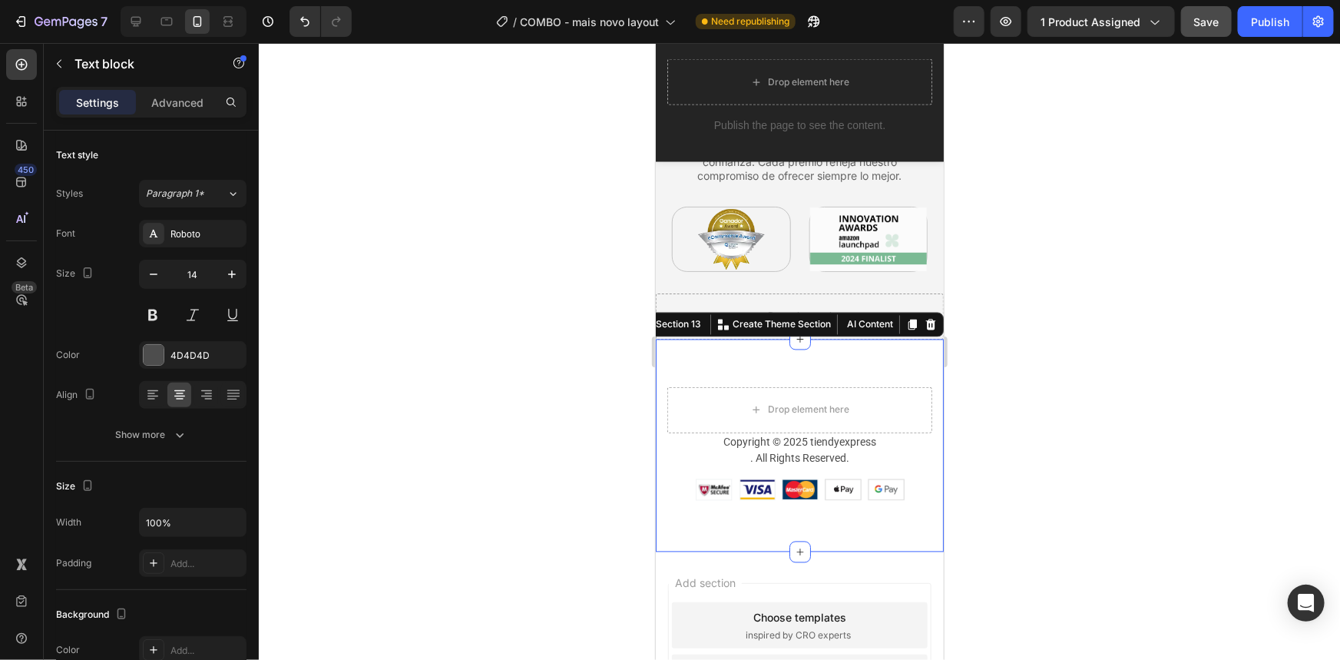
click at [923, 482] on div "Drop element here Copyright © 2025 tiendyexpress . All Rights Reserved. Text bl…" at bounding box center [799, 445] width 288 height 213
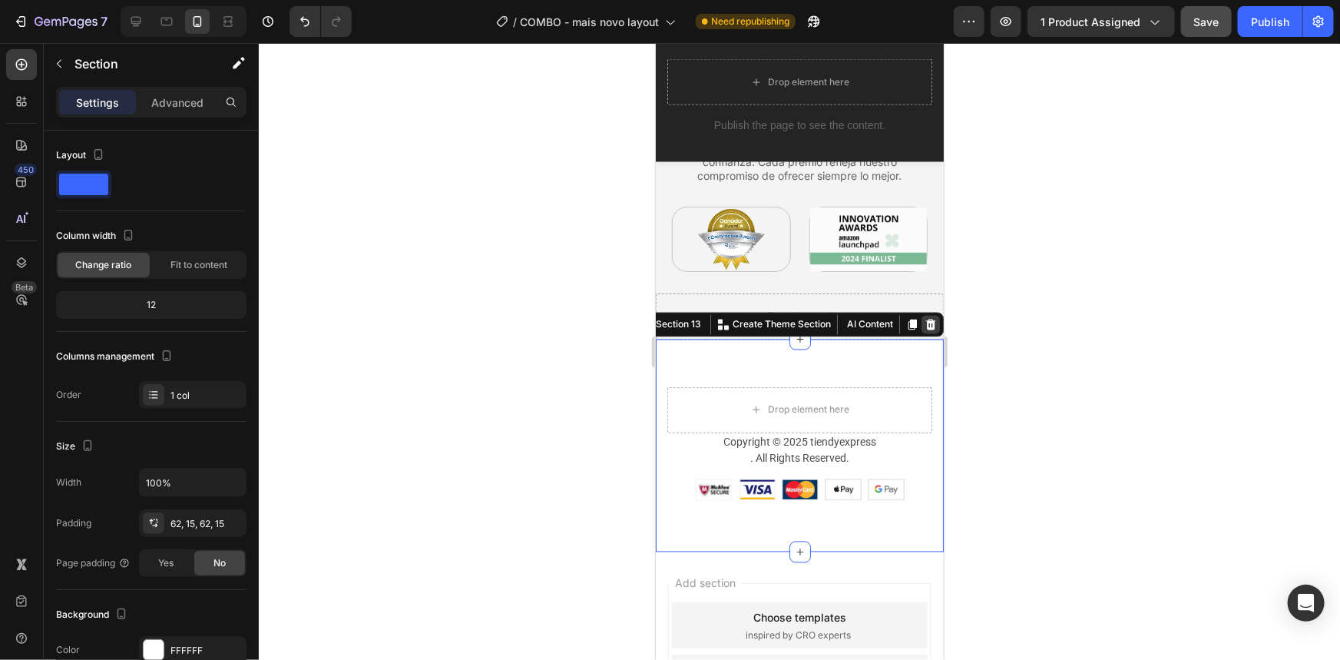
click at [924, 322] on icon at bounding box center [930, 324] width 12 height 12
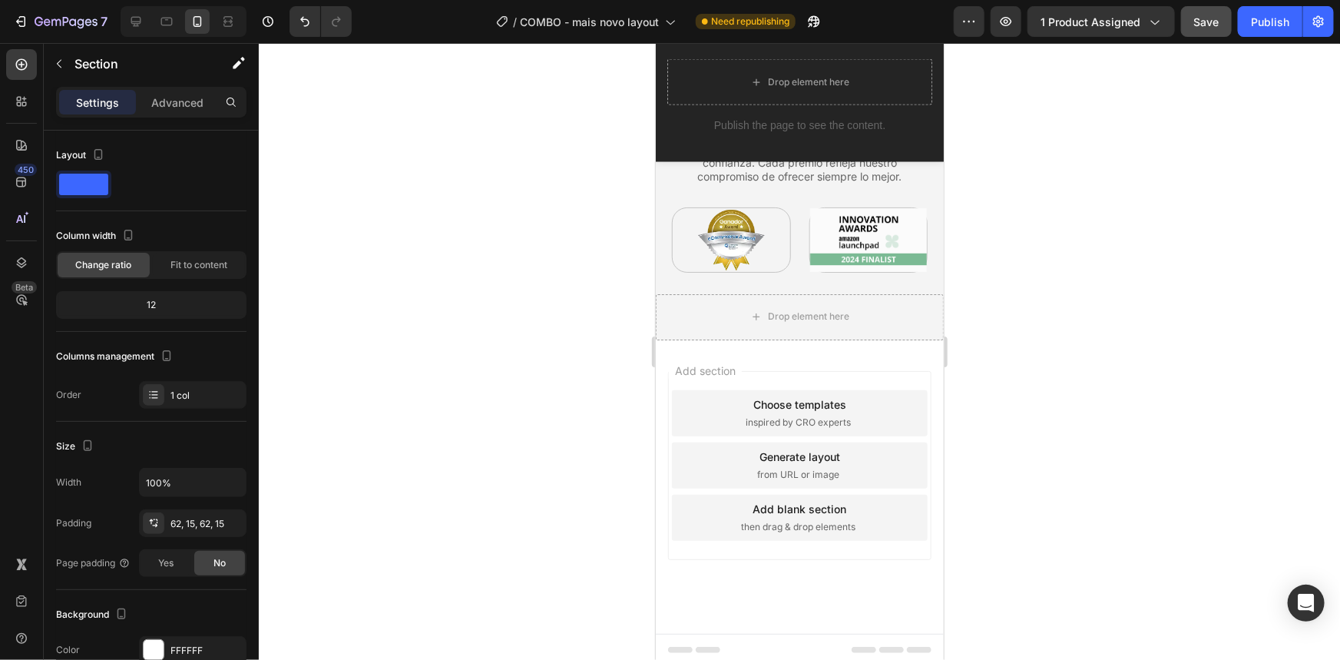
scroll to position [4196, 0]
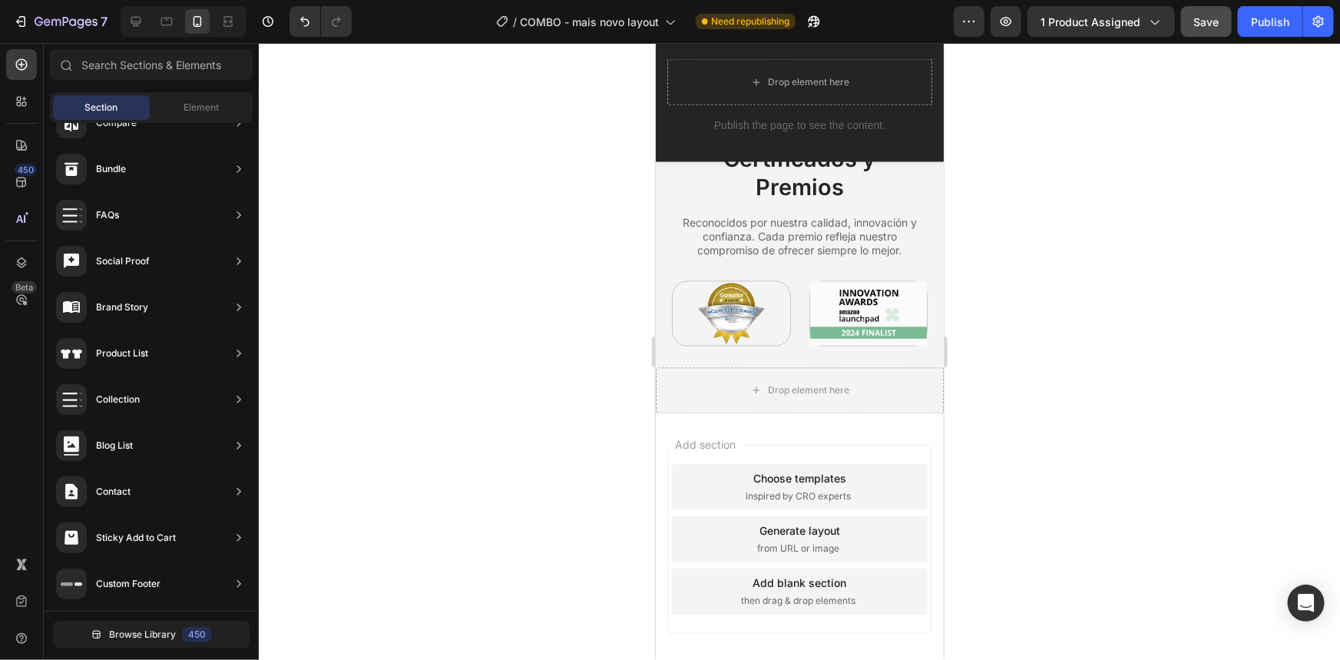
click at [856, 593] on span "then drag & drop elements" at bounding box center [798, 600] width 114 height 14
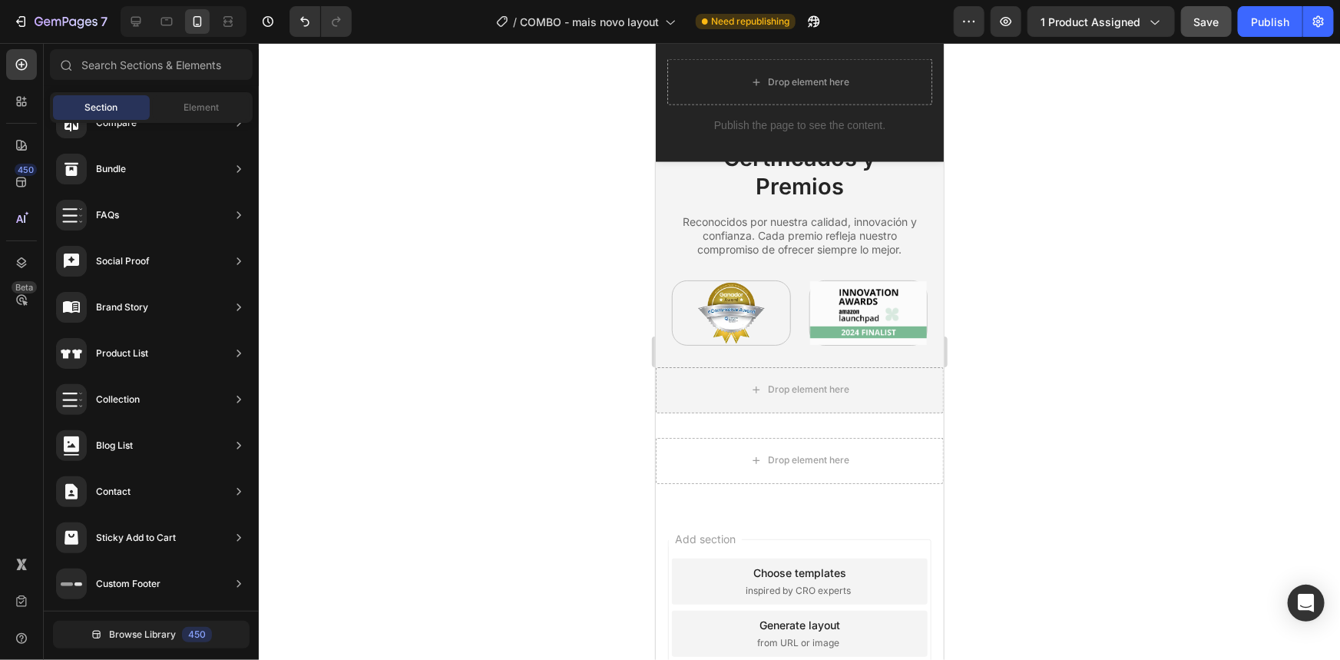
scroll to position [4270, 0]
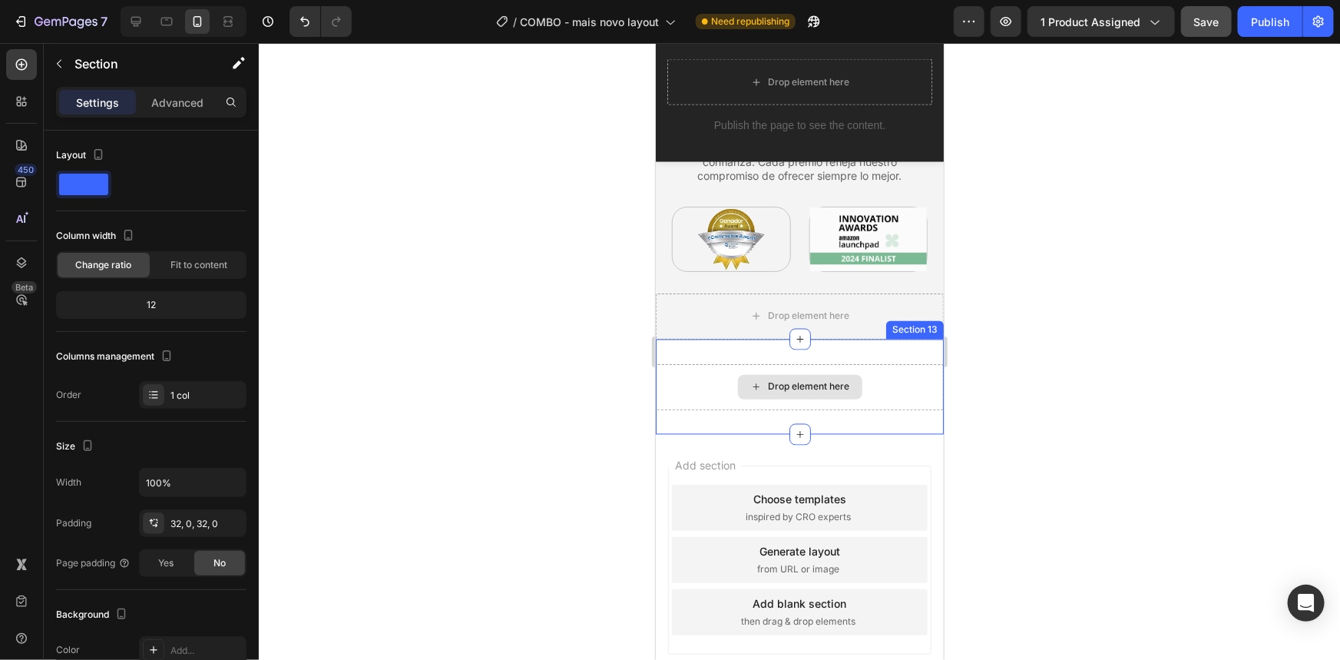
click at [886, 369] on div "Drop element here" at bounding box center [799, 386] width 288 height 46
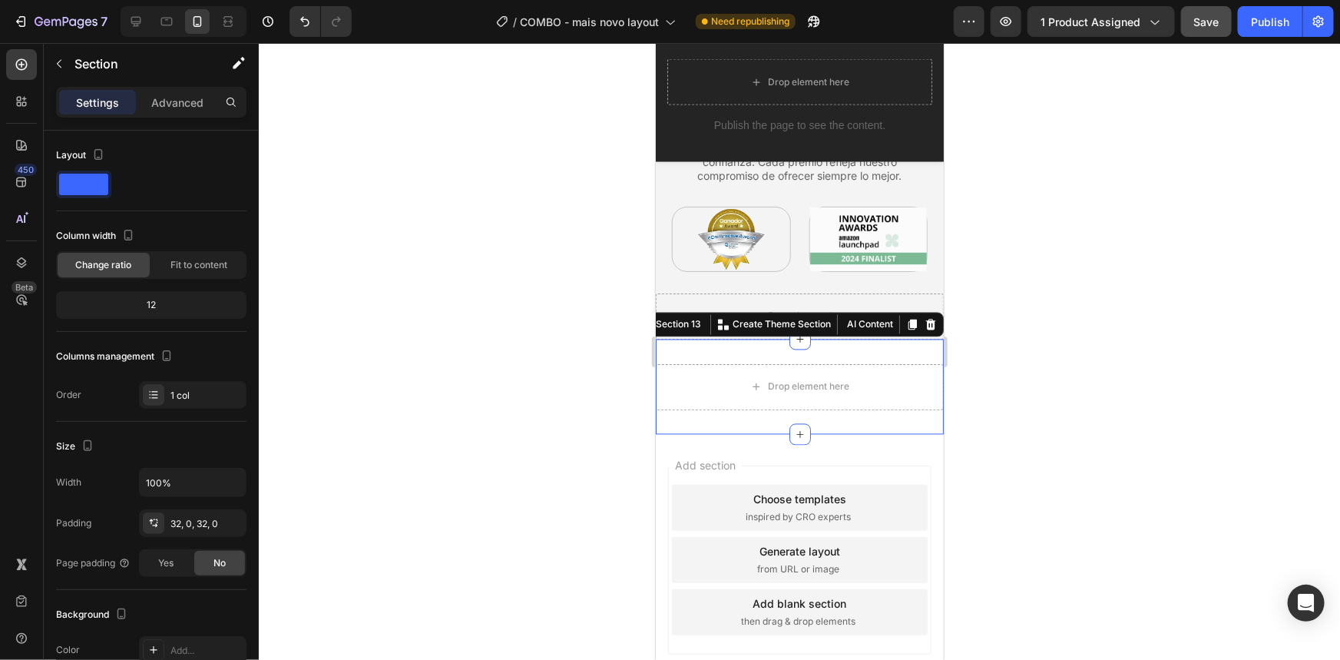
click at [1050, 355] on div at bounding box center [799, 351] width 1081 height 617
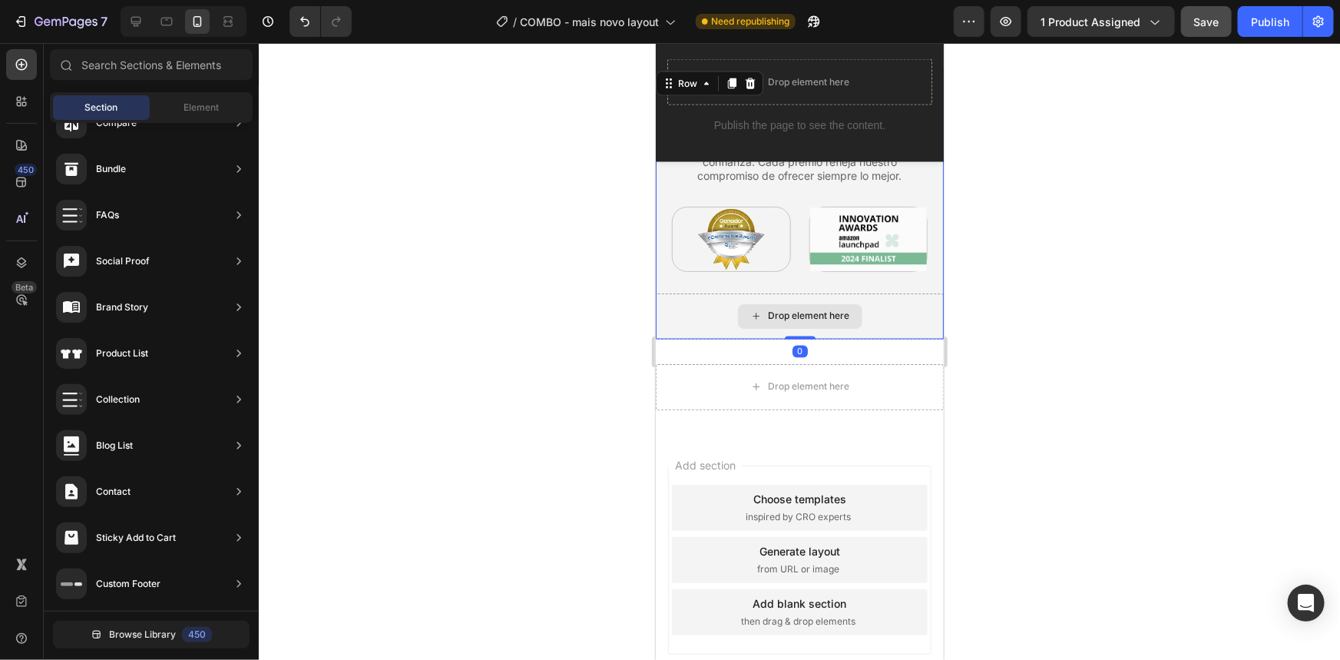
click at [893, 305] on div "Drop element here" at bounding box center [799, 316] width 288 height 46
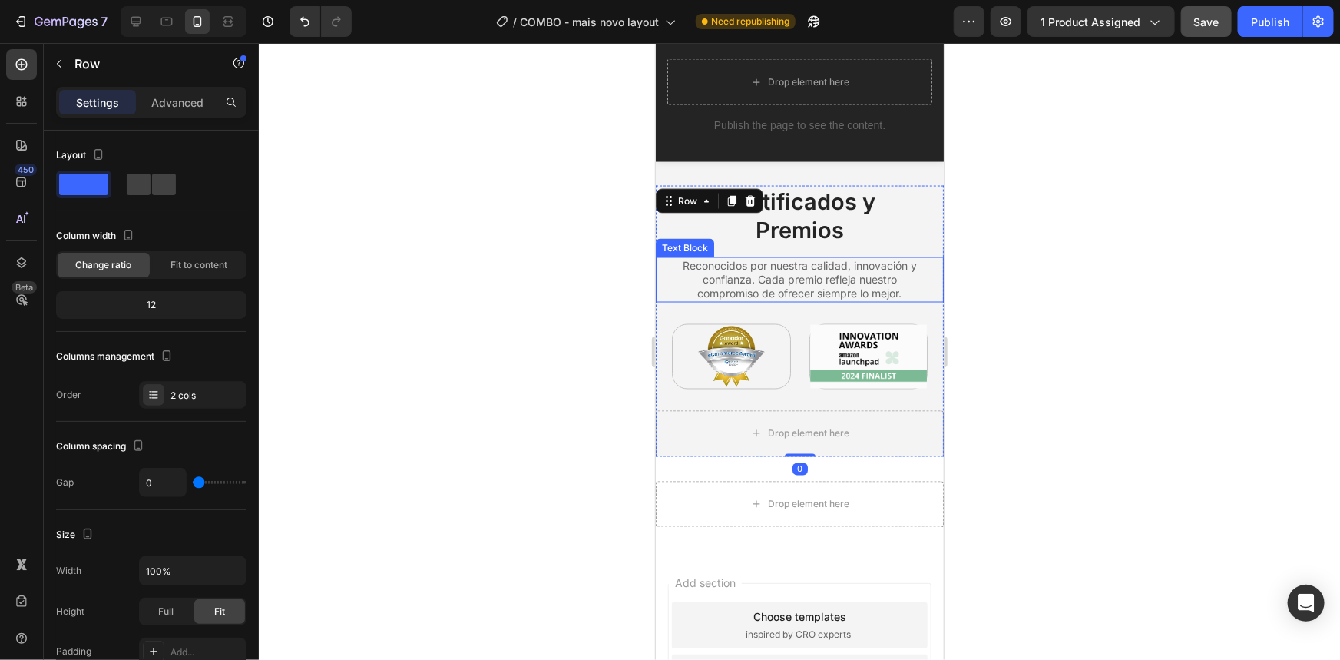
scroll to position [4130, 0]
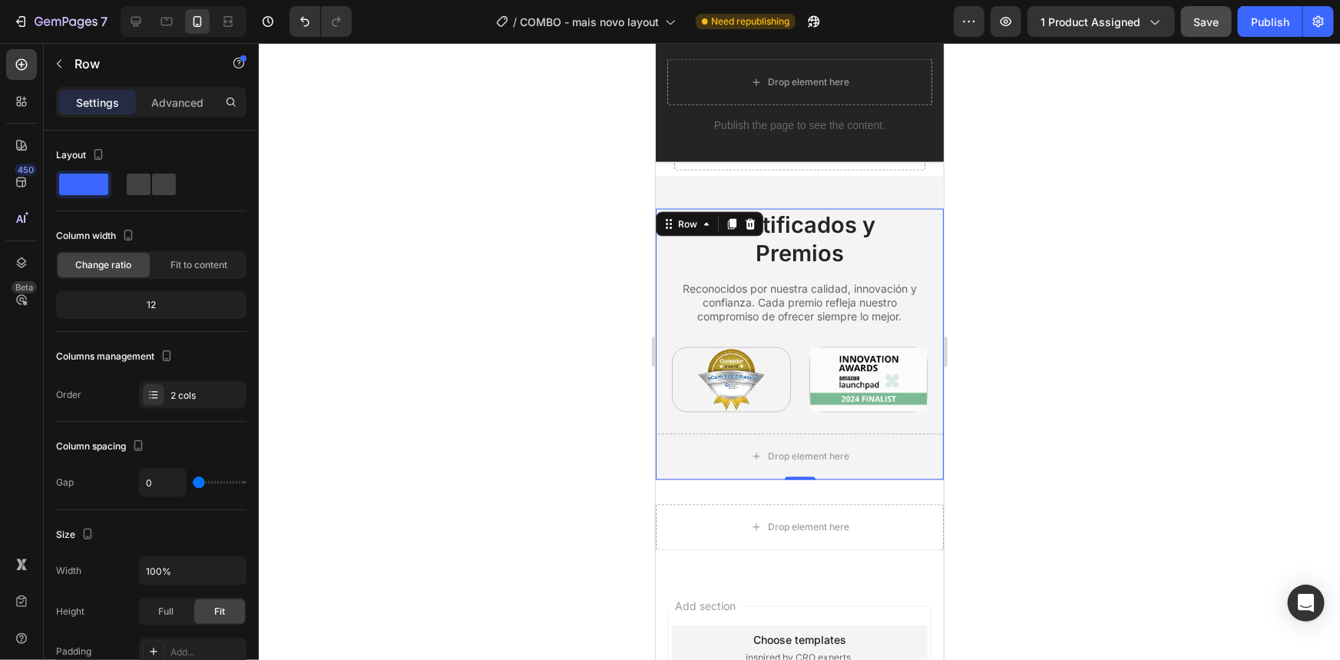
click at [960, 252] on div at bounding box center [799, 351] width 1081 height 617
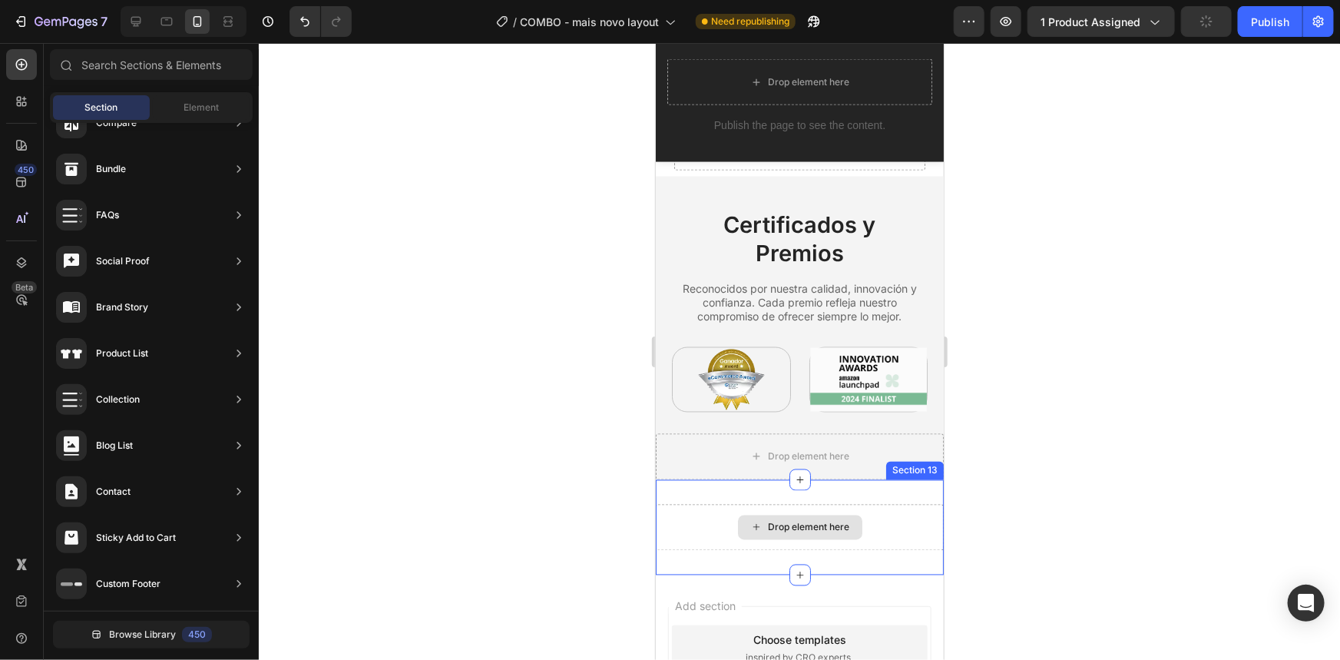
click at [892, 531] on div "Drop element here" at bounding box center [799, 527] width 288 height 46
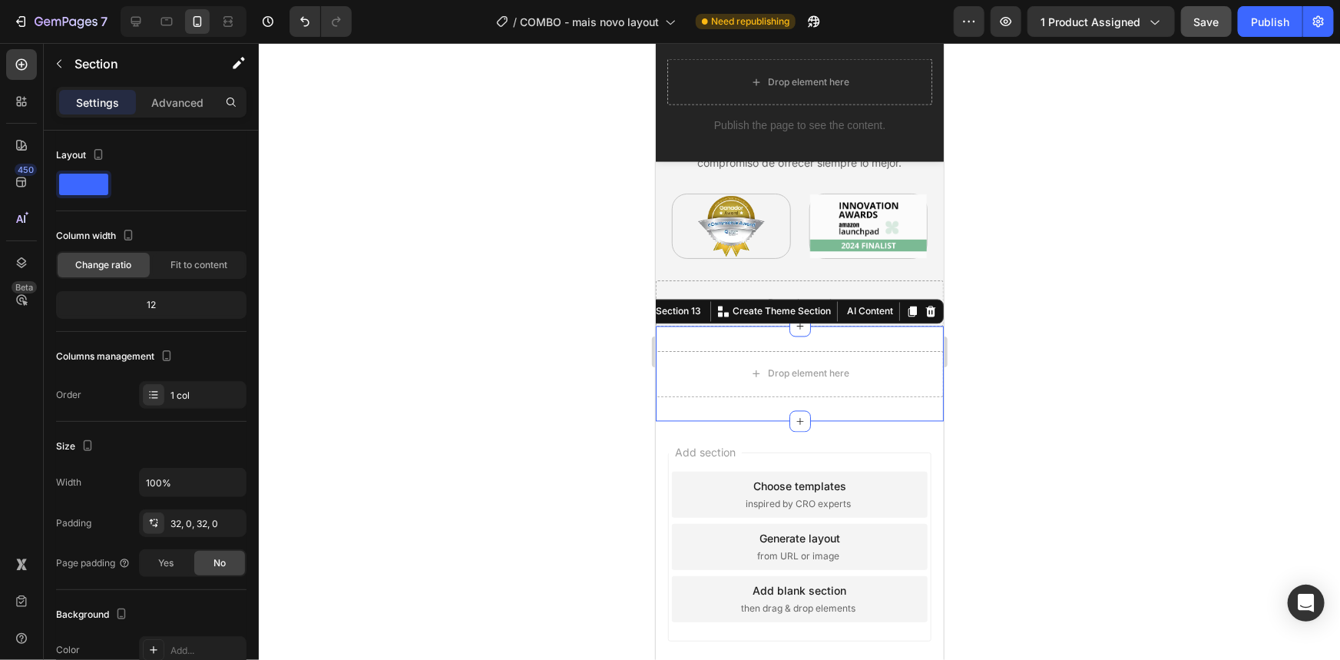
scroll to position [4292, 0]
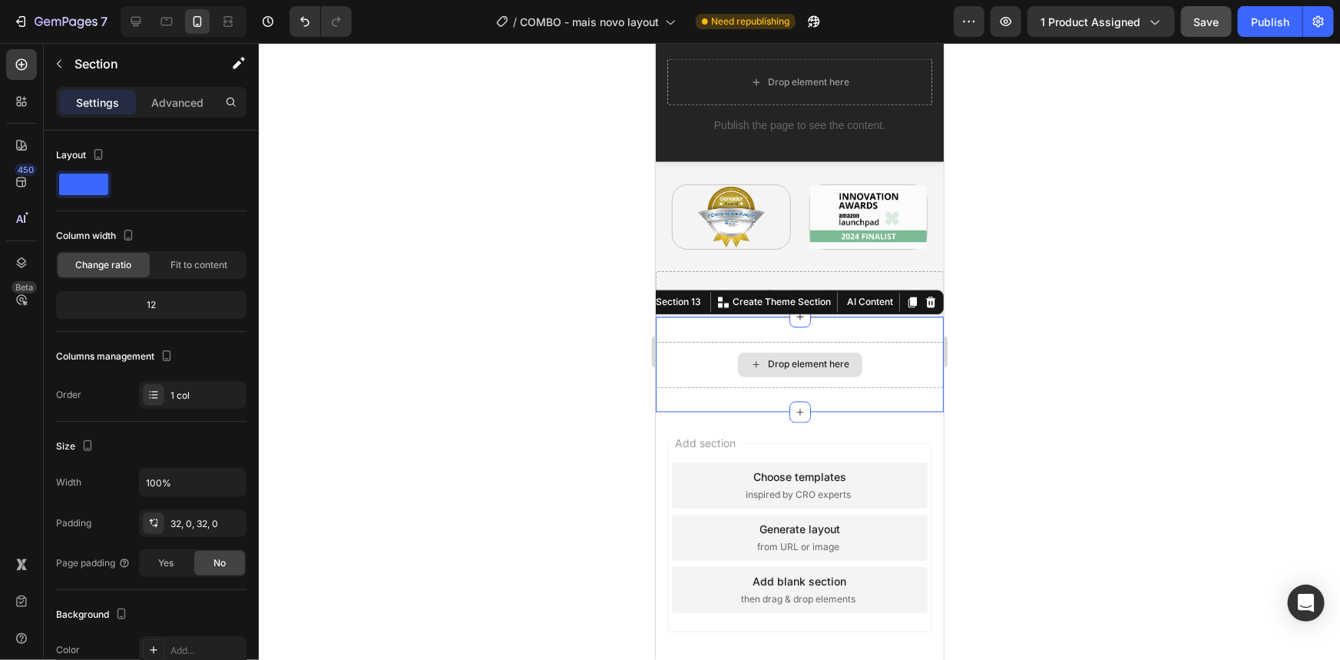
click at [896, 346] on div "Drop element here" at bounding box center [799, 364] width 288 height 46
click at [31, 104] on div at bounding box center [21, 101] width 31 height 31
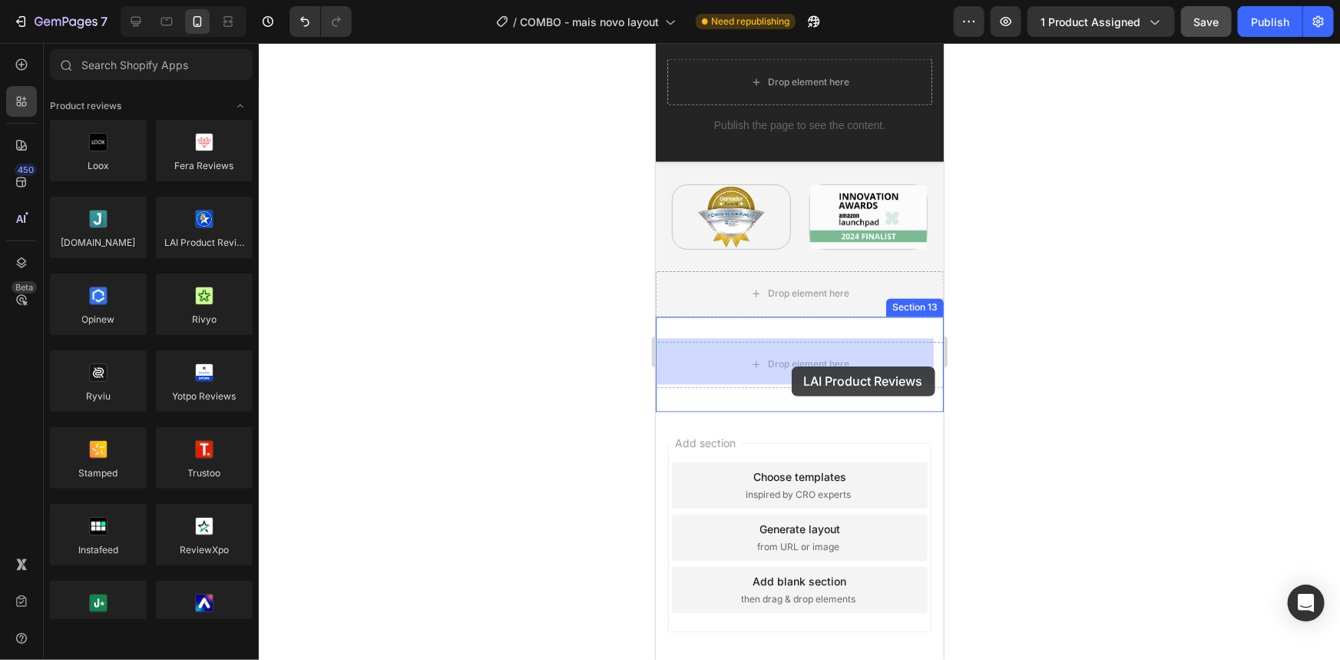
drag, startPoint x: 869, startPoint y: 285, endPoint x: 791, endPoint y: 366, distance: 112.4
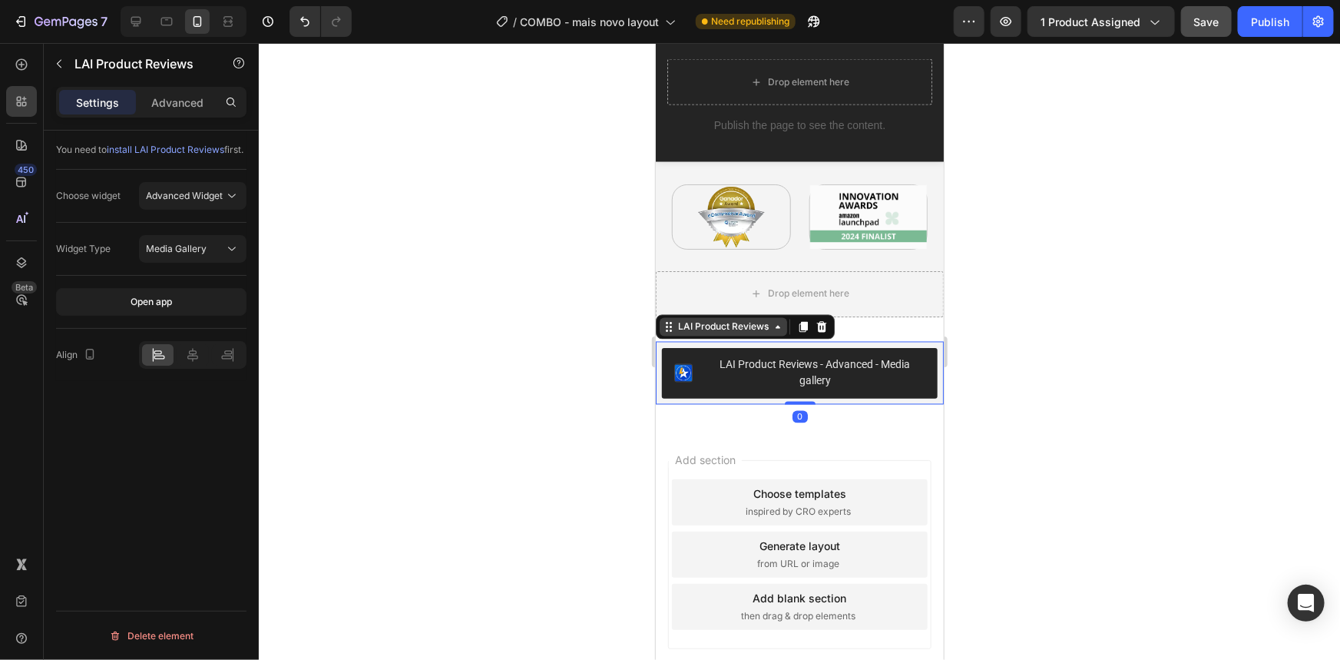
click at [772, 320] on icon at bounding box center [777, 326] width 12 height 12
click at [339, 299] on div at bounding box center [799, 351] width 1081 height 617
click at [883, 368] on div "LAI Product Reviews - Advanced - Media gallery" at bounding box center [814, 372] width 220 height 32
click at [175, 254] on span "Media Gallery" at bounding box center [176, 249] width 61 height 12
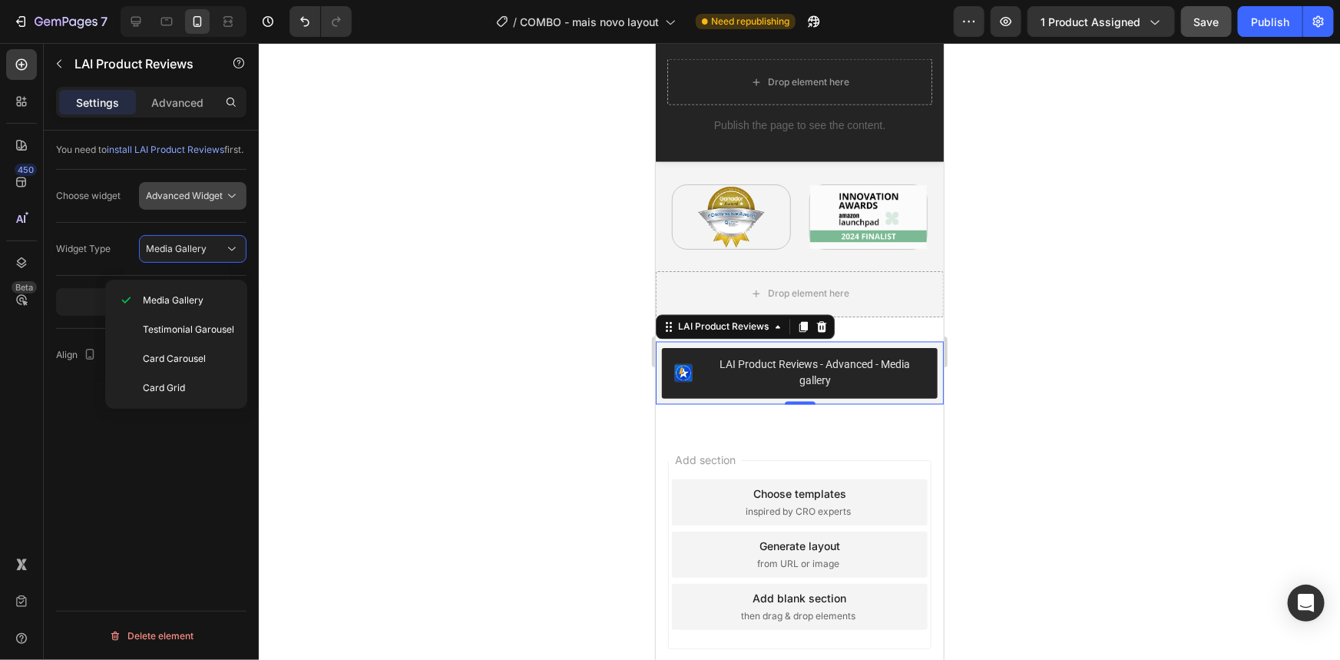
click at [190, 203] on span "Advanced Widget" at bounding box center [184, 196] width 77 height 14
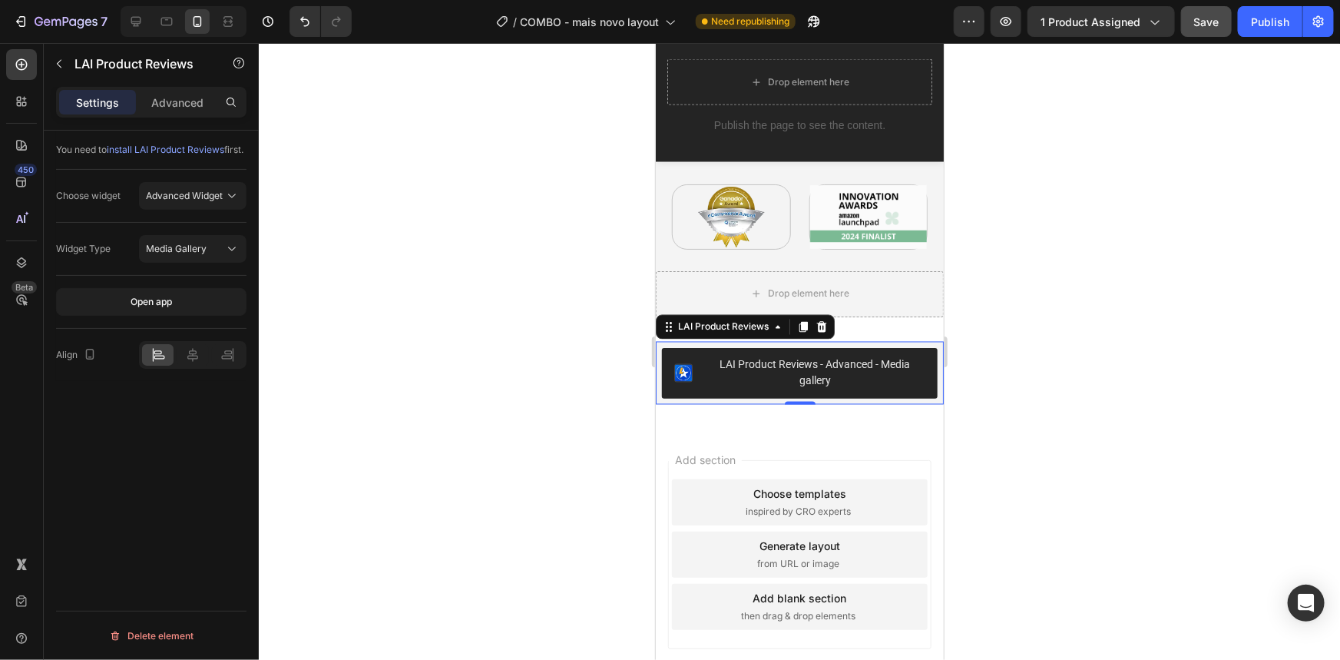
click at [178, 147] on span "install LAI Product Reviews" at bounding box center [166, 150] width 118 height 12
click at [538, 337] on div at bounding box center [799, 351] width 1081 height 617
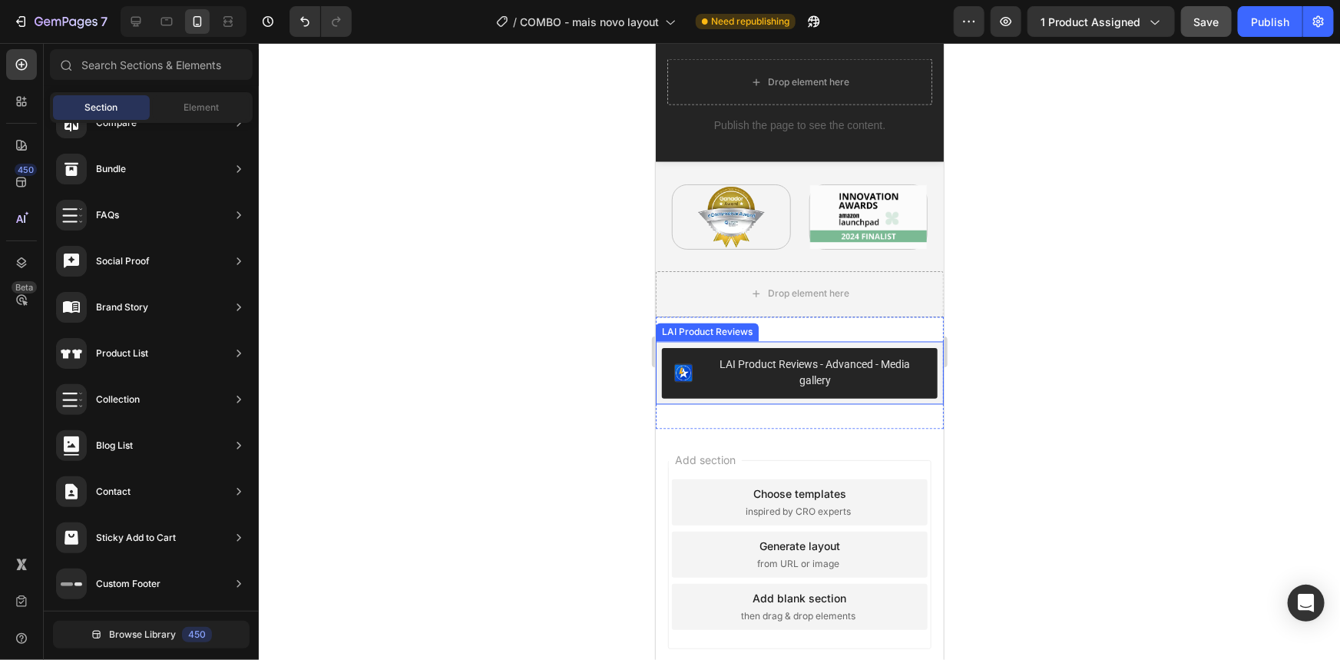
click at [744, 359] on div "LAI Product Reviews - Advanced - Media gallery" at bounding box center [814, 372] width 220 height 32
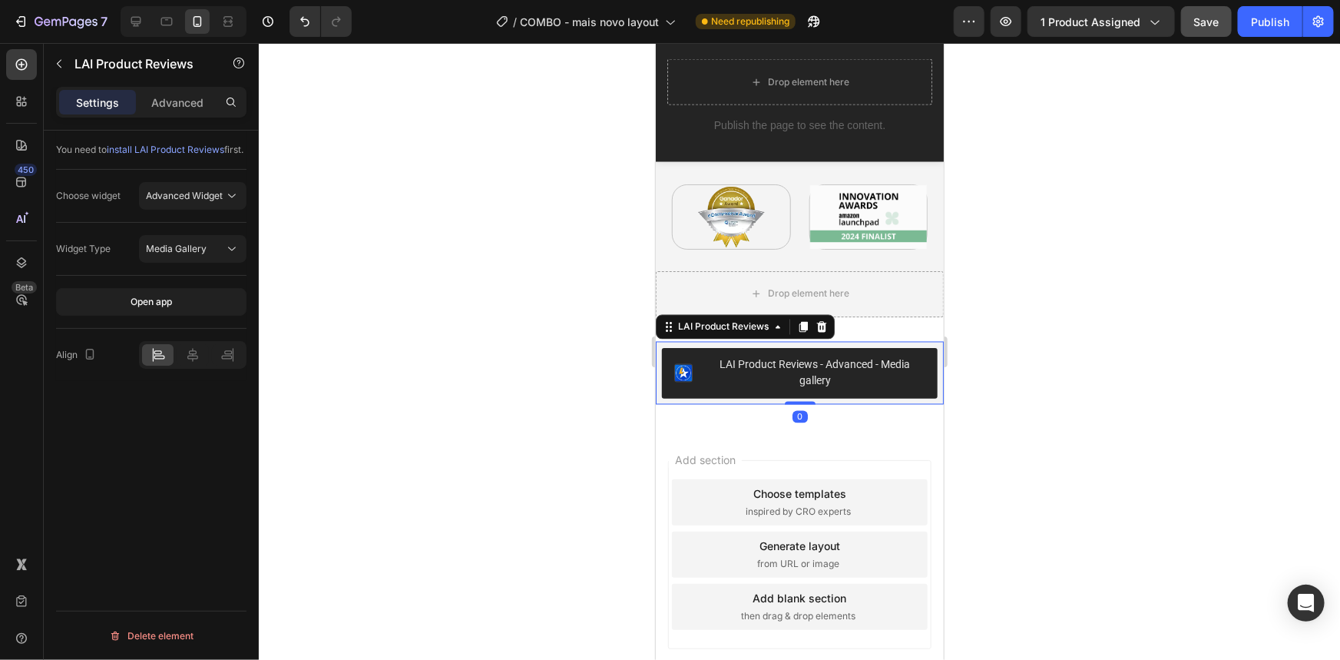
click at [136, 417] on div "You need to install LAI Product Reviews first. Choose widget Advanced Widget Wi…" at bounding box center [151, 417] width 215 height 573
click at [177, 254] on span "Media Gallery" at bounding box center [176, 249] width 61 height 12
drag, startPoint x: 158, startPoint y: 106, endPoint x: 127, endPoint y: 100, distance: 32.1
click at [159, 106] on p "Advanced" at bounding box center [177, 102] width 52 height 16
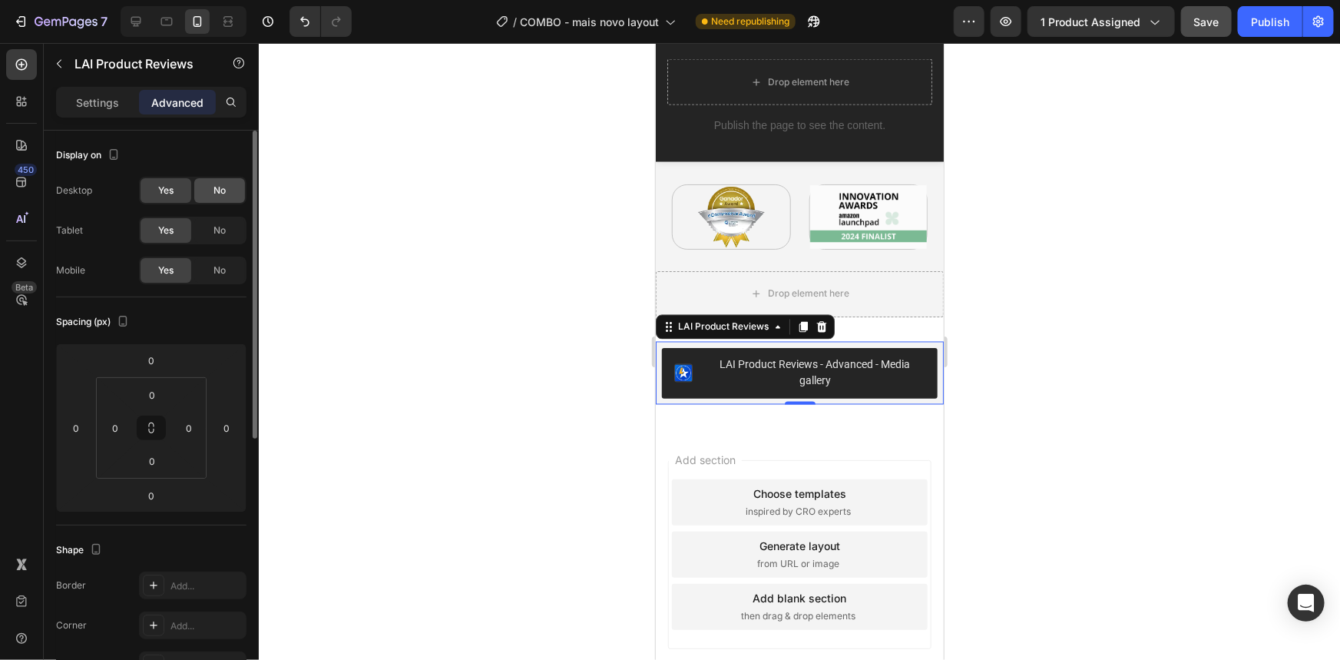
click at [215, 187] on span "No" at bounding box center [220, 191] width 12 height 14
click at [179, 193] on div "Yes" at bounding box center [166, 190] width 51 height 25
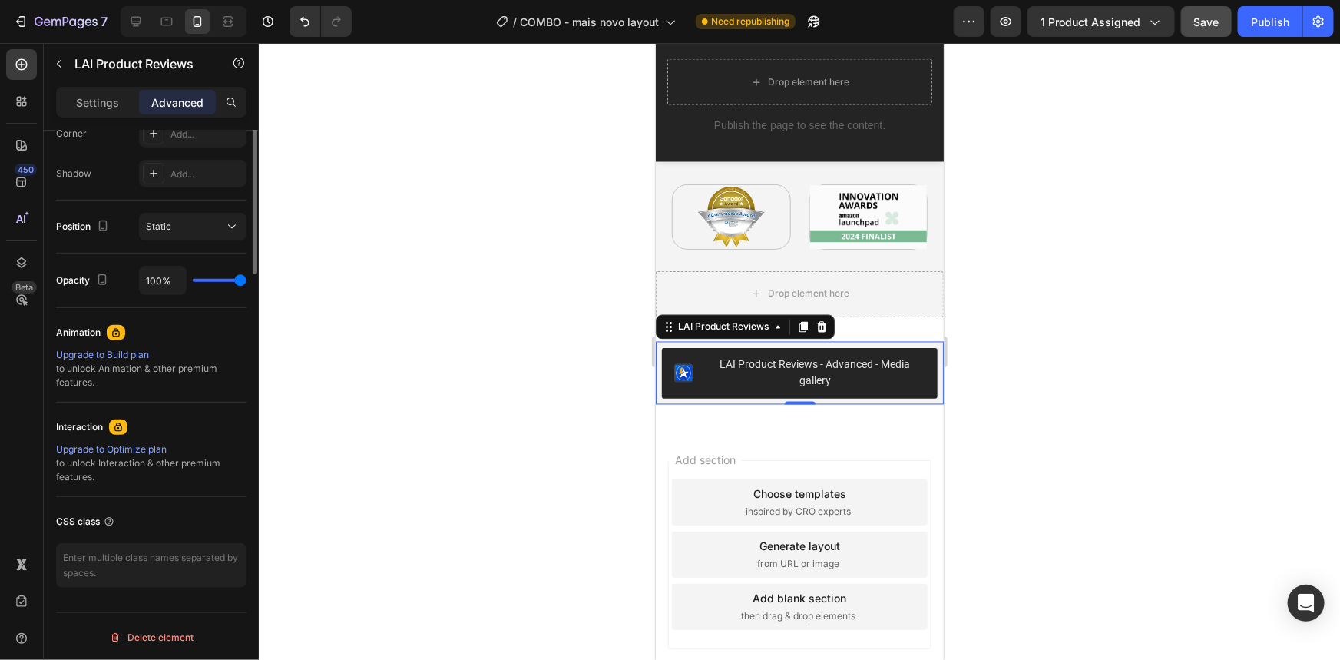
scroll to position [213, 0]
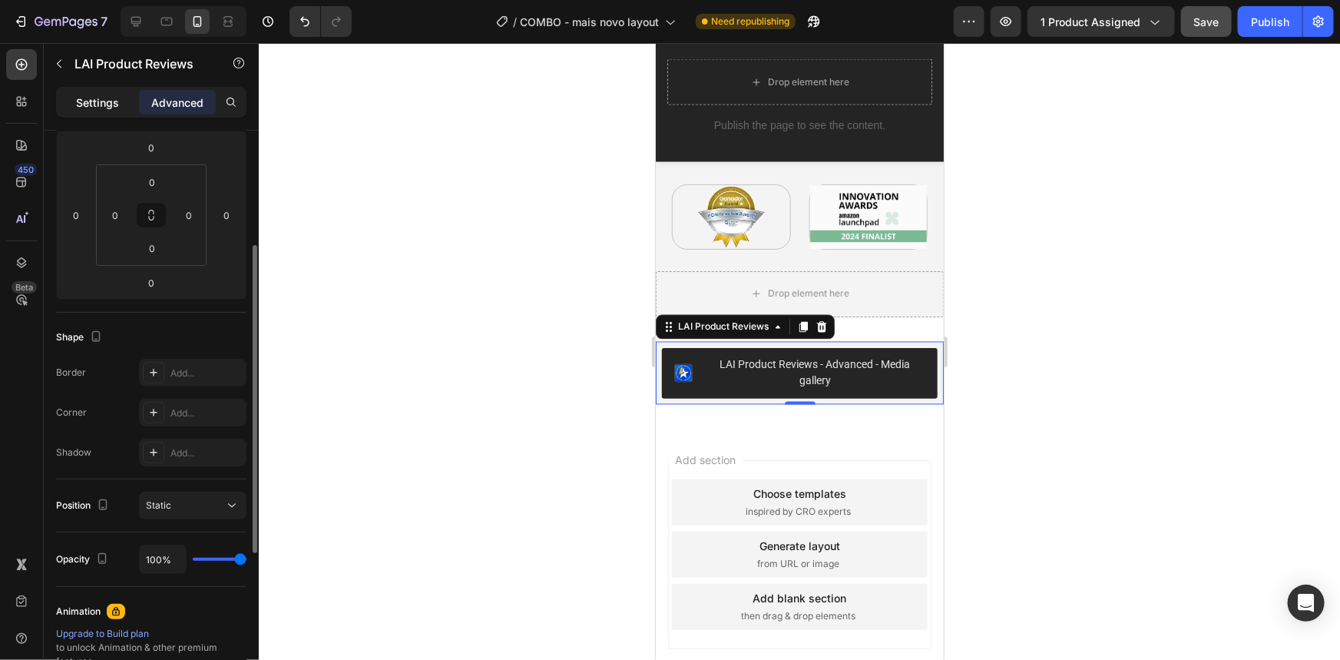
click at [99, 101] on p "Settings" at bounding box center [97, 102] width 43 height 16
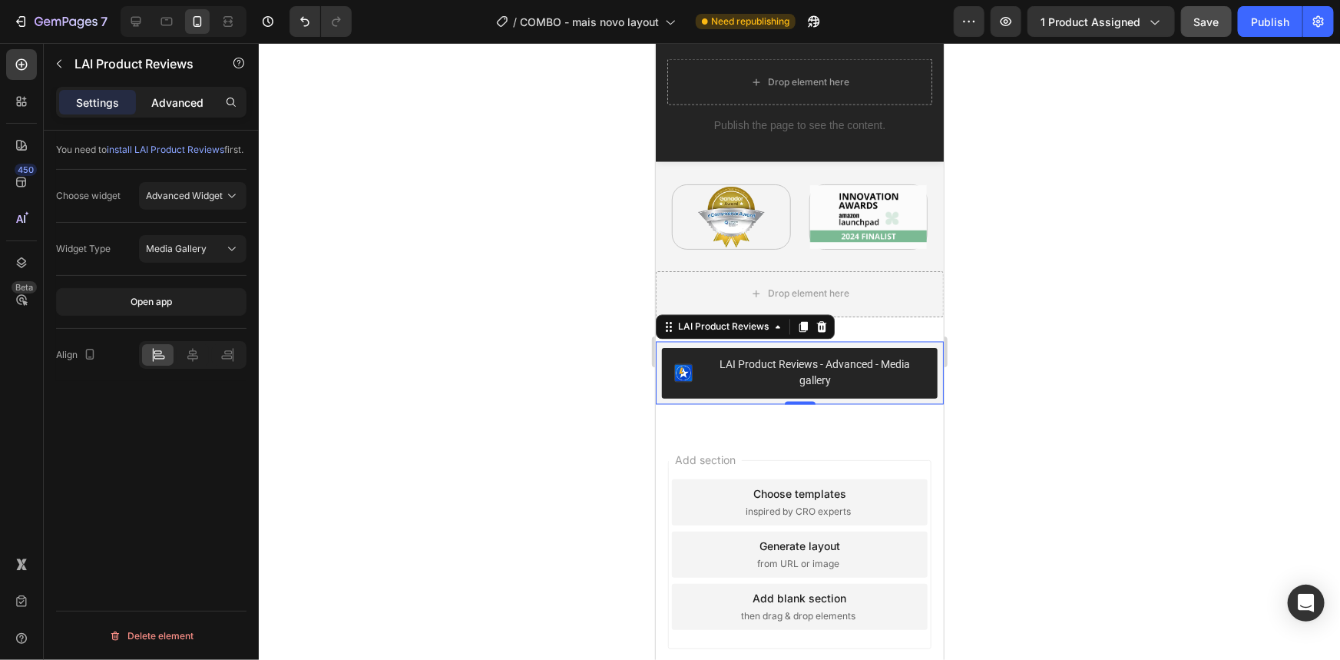
click at [177, 104] on p "Advanced" at bounding box center [177, 102] width 52 height 16
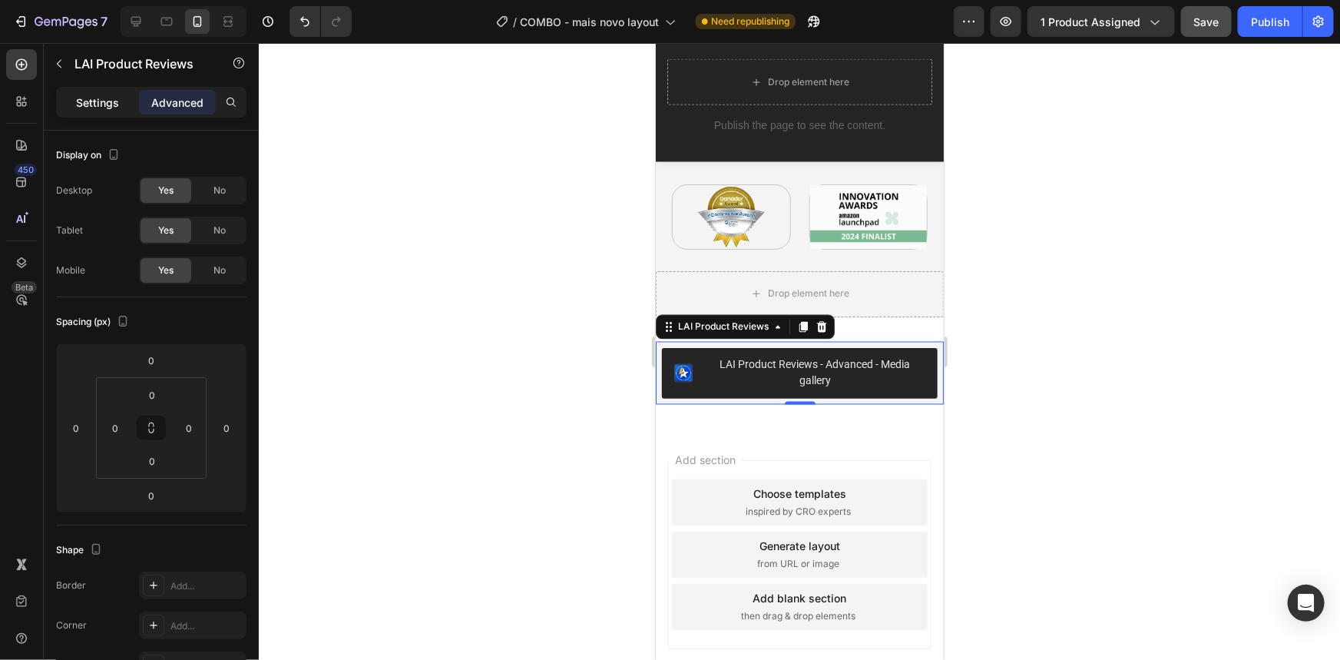
click at [83, 100] on p "Settings" at bounding box center [97, 102] width 43 height 16
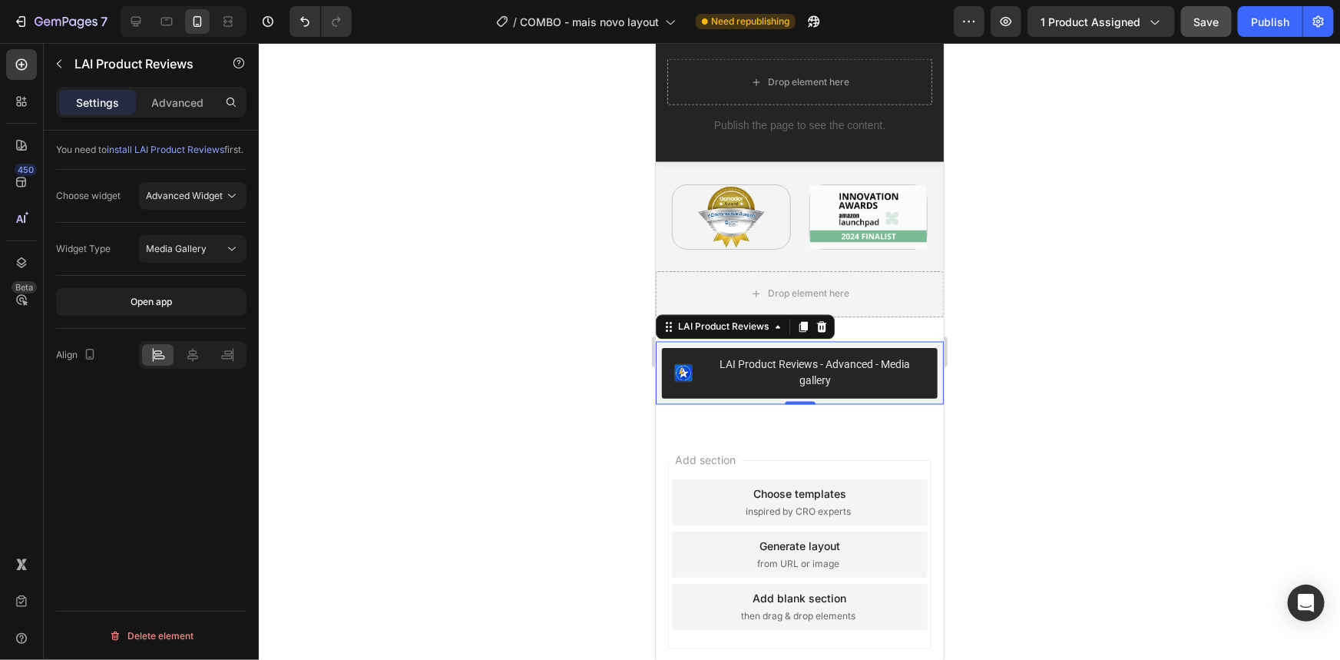
click at [137, 447] on div "You need to install LAI Product Reviews first. Choose widget Advanced Widget Wi…" at bounding box center [151, 417] width 215 height 573
click at [167, 254] on span "Media Gallery" at bounding box center [176, 249] width 61 height 12
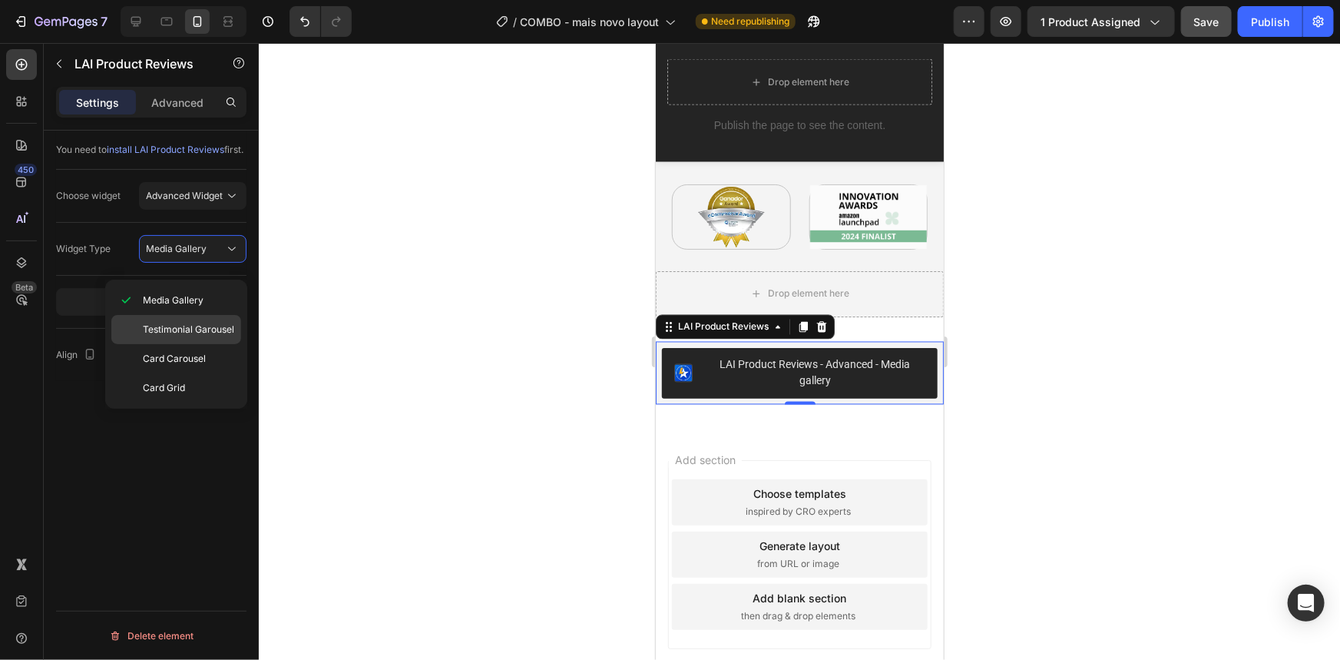
click at [189, 333] on span "Testimonial Garousel" at bounding box center [188, 330] width 91 height 14
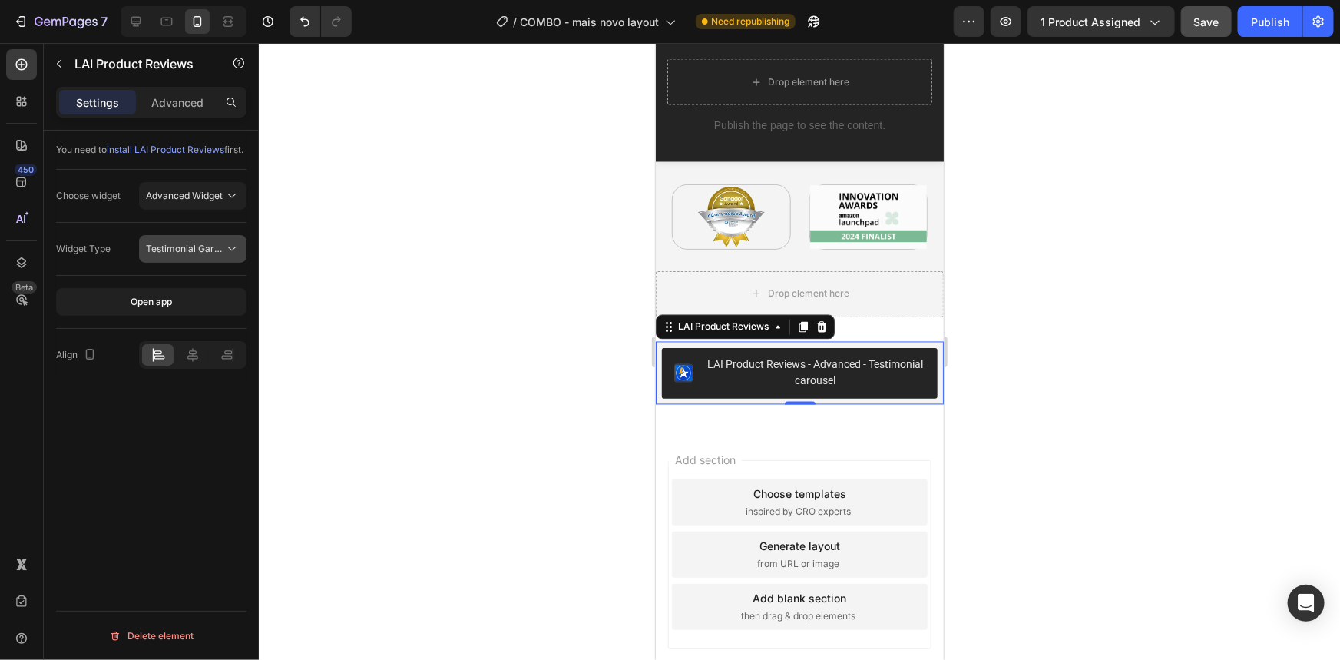
click at [199, 254] on span "Testimonial Garousel" at bounding box center [191, 249] width 91 height 12
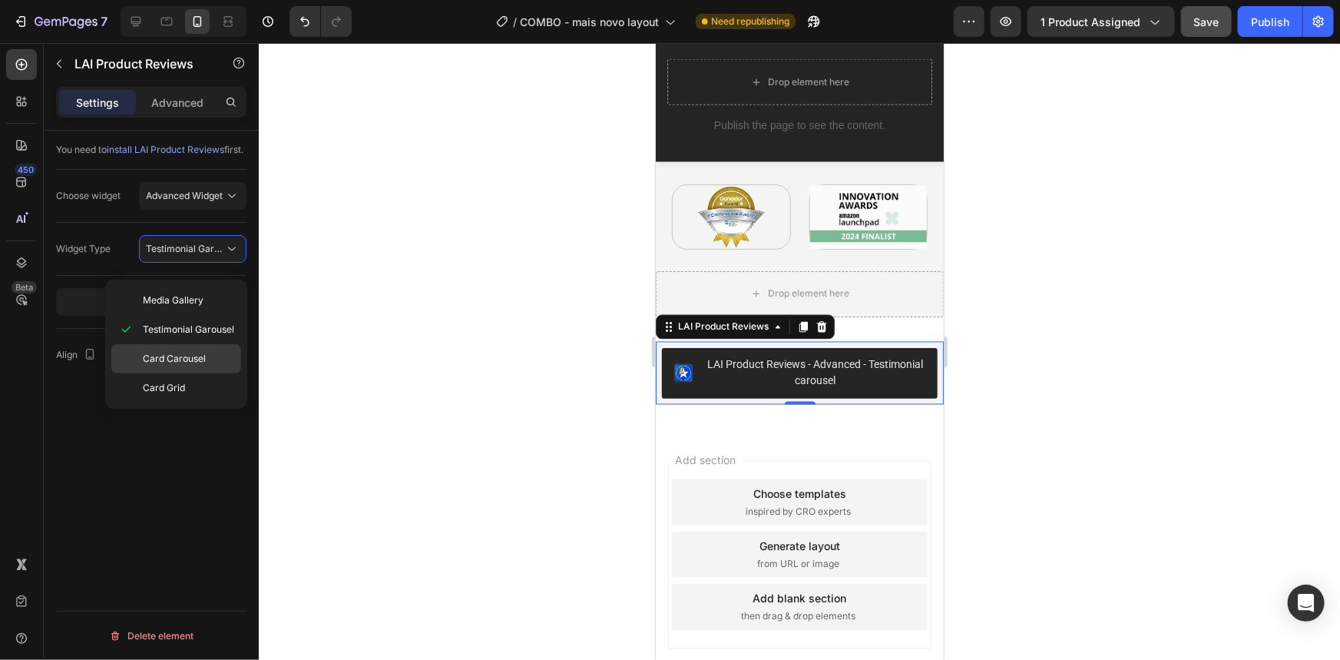
click at [177, 356] on span "Card Carousel" at bounding box center [174, 359] width 63 height 14
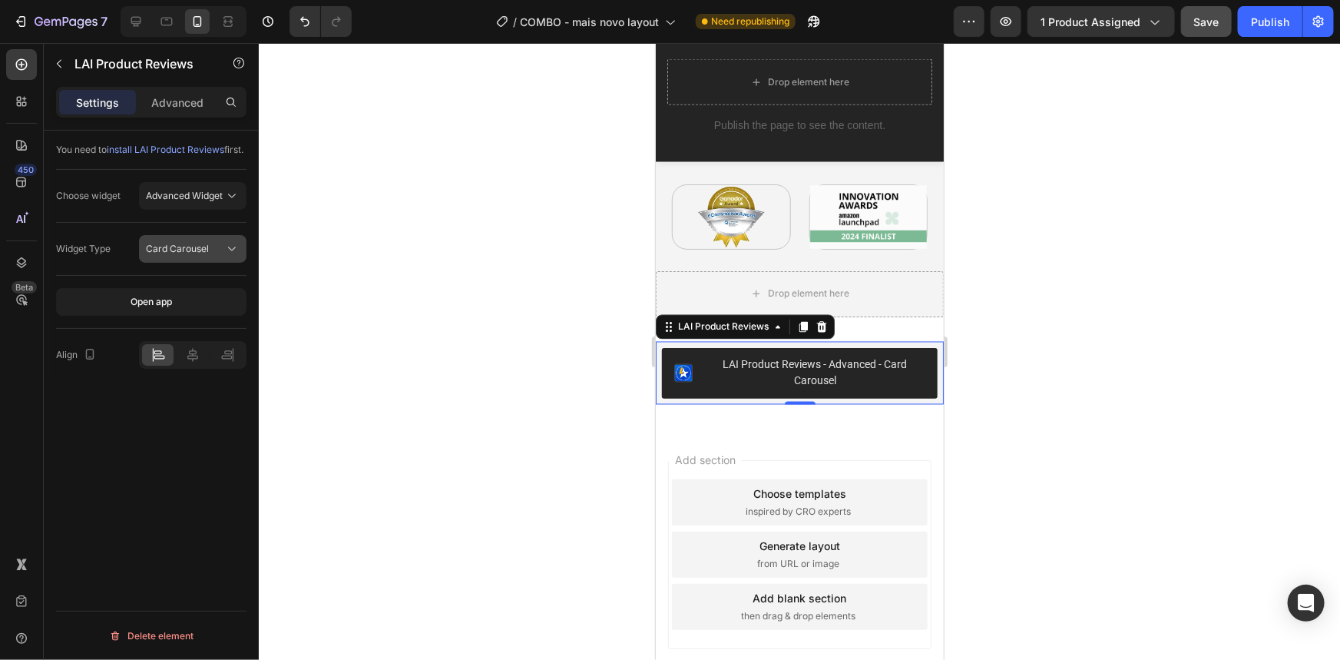
click at [193, 254] on span "Card Carousel" at bounding box center [177, 249] width 63 height 12
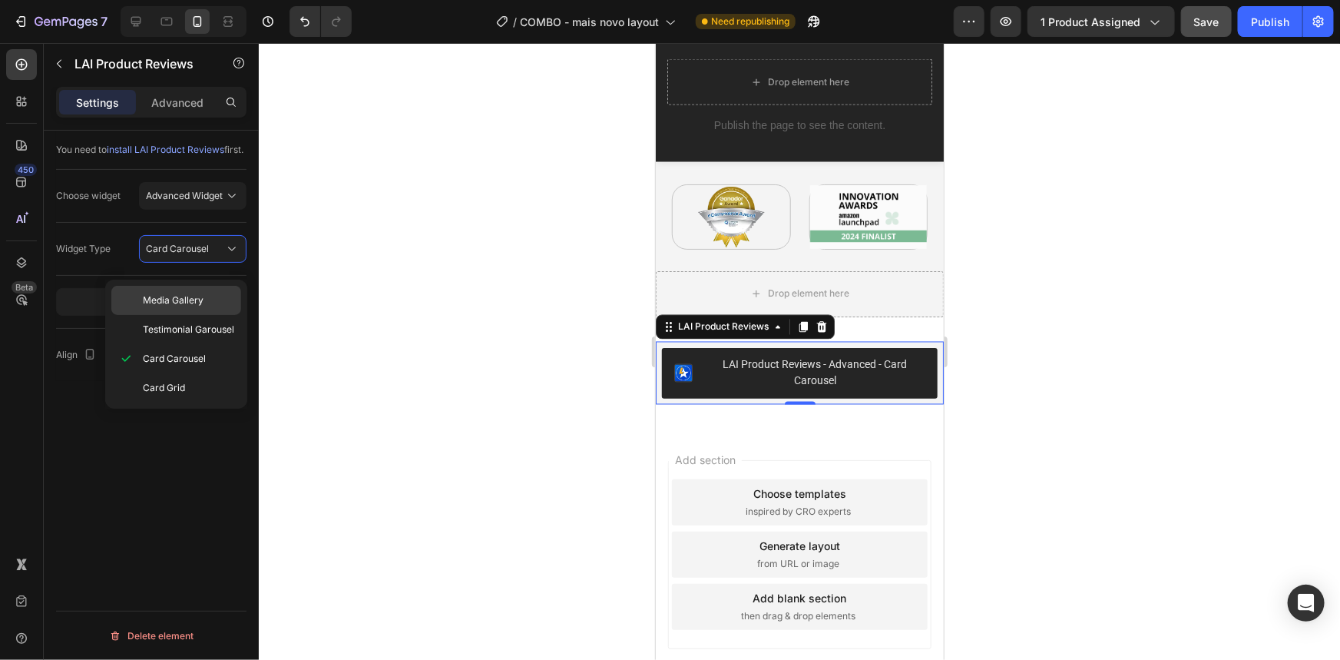
click at [202, 293] on span "Media Gallery" at bounding box center [173, 300] width 61 height 14
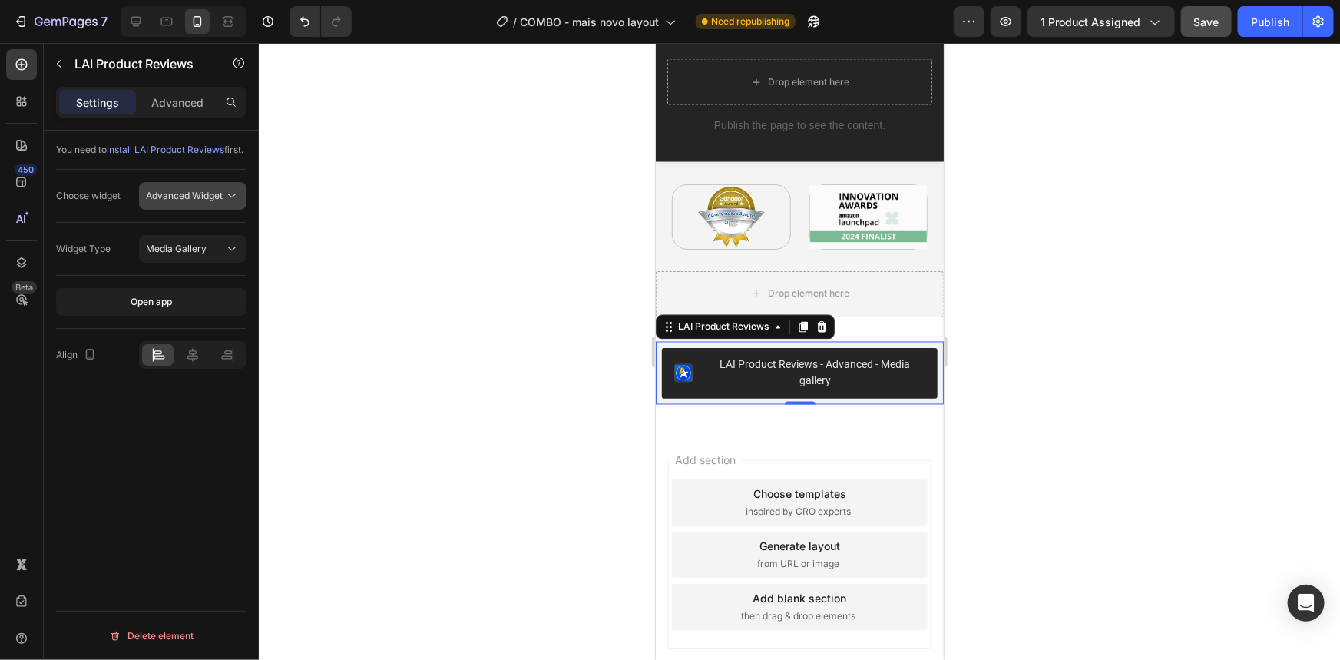
click at [187, 197] on button "Advanced Widget" at bounding box center [193, 196] width 108 height 28
click at [197, 274] on span "Product Review Sections" at bounding box center [179, 277] width 109 height 14
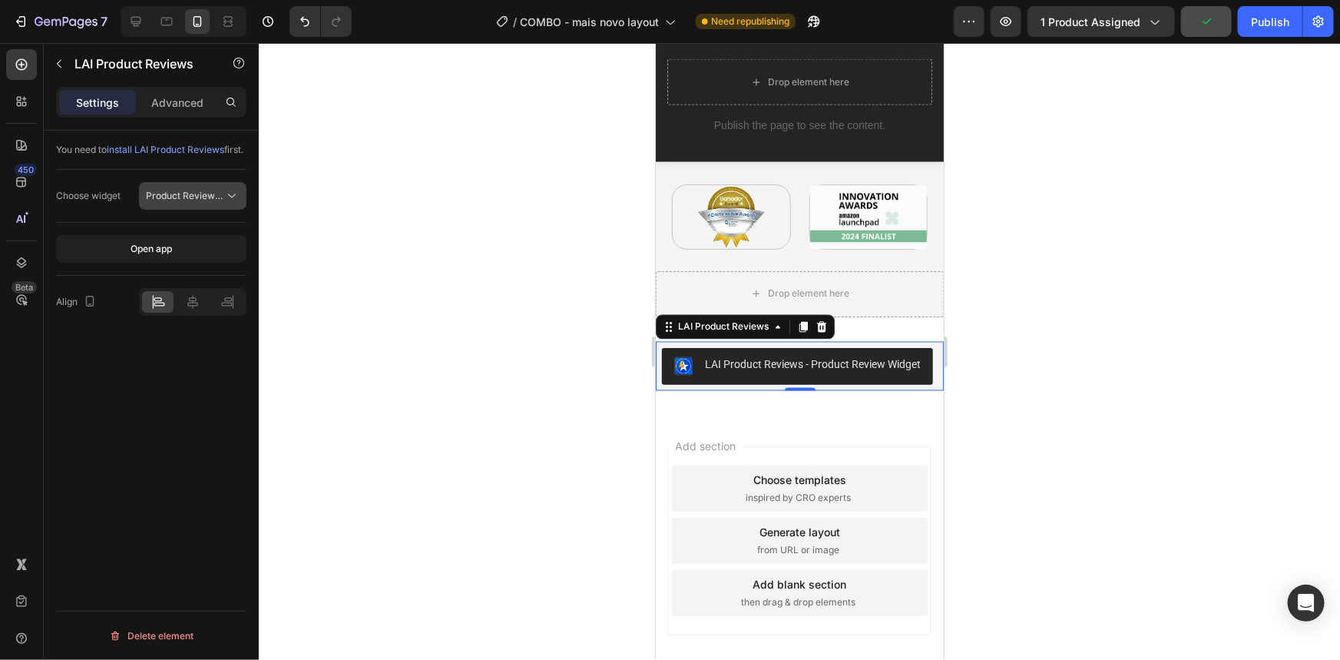
click at [188, 201] on span "Product Review Sections" at bounding box center [200, 196] width 109 height 12
click at [168, 270] on span "Product Review Sections" at bounding box center [179, 277] width 109 height 14
click at [144, 407] on div "You need to install LAI Product Reviews first. Choose widget Product Review Sec…" at bounding box center [151, 417] width 215 height 573
click at [1262, 34] on button "Publish" at bounding box center [1270, 21] width 65 height 31
click at [170, 114] on div "Settings Advanced" at bounding box center [151, 102] width 190 height 31
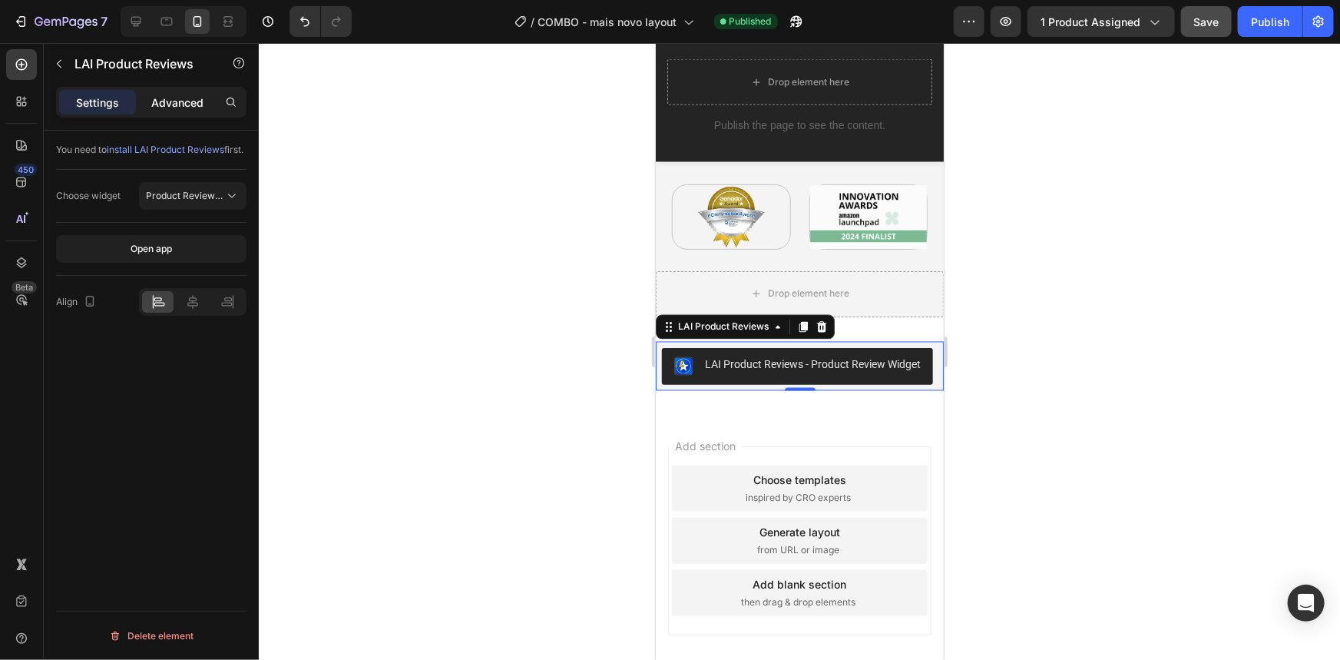
click at [179, 104] on p "Advanced" at bounding box center [177, 102] width 52 height 16
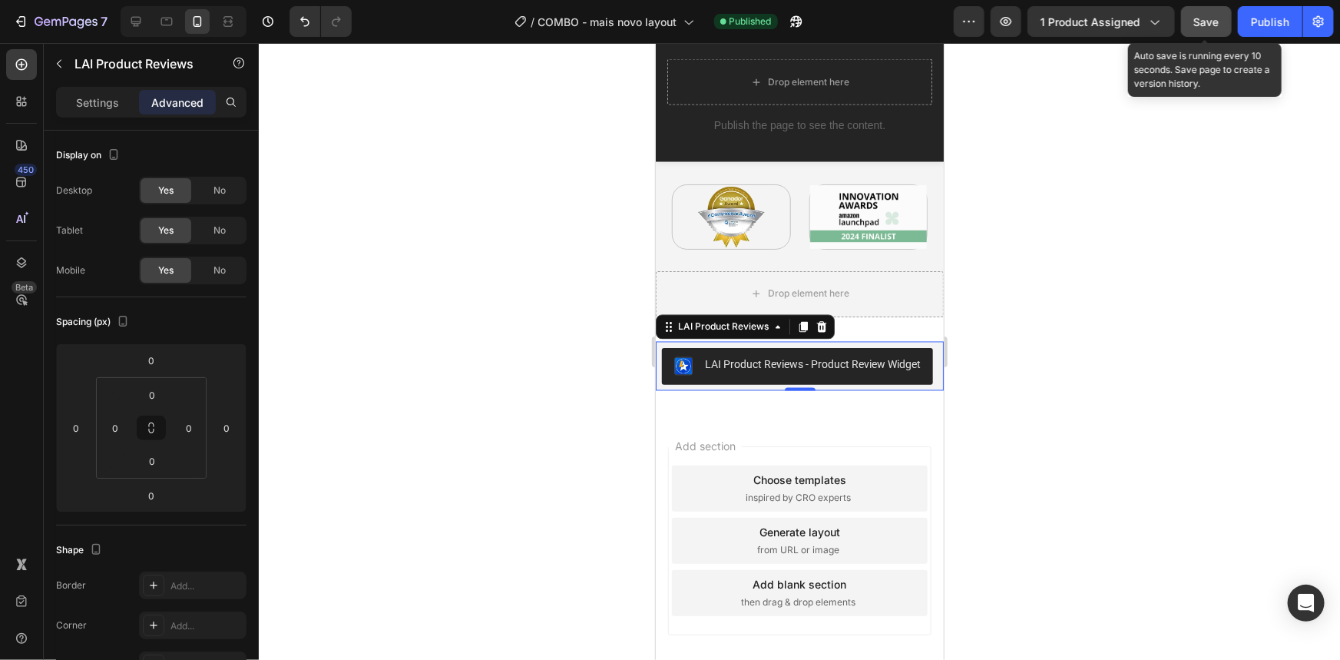
click at [1209, 22] on span "Save" at bounding box center [1206, 21] width 25 height 13
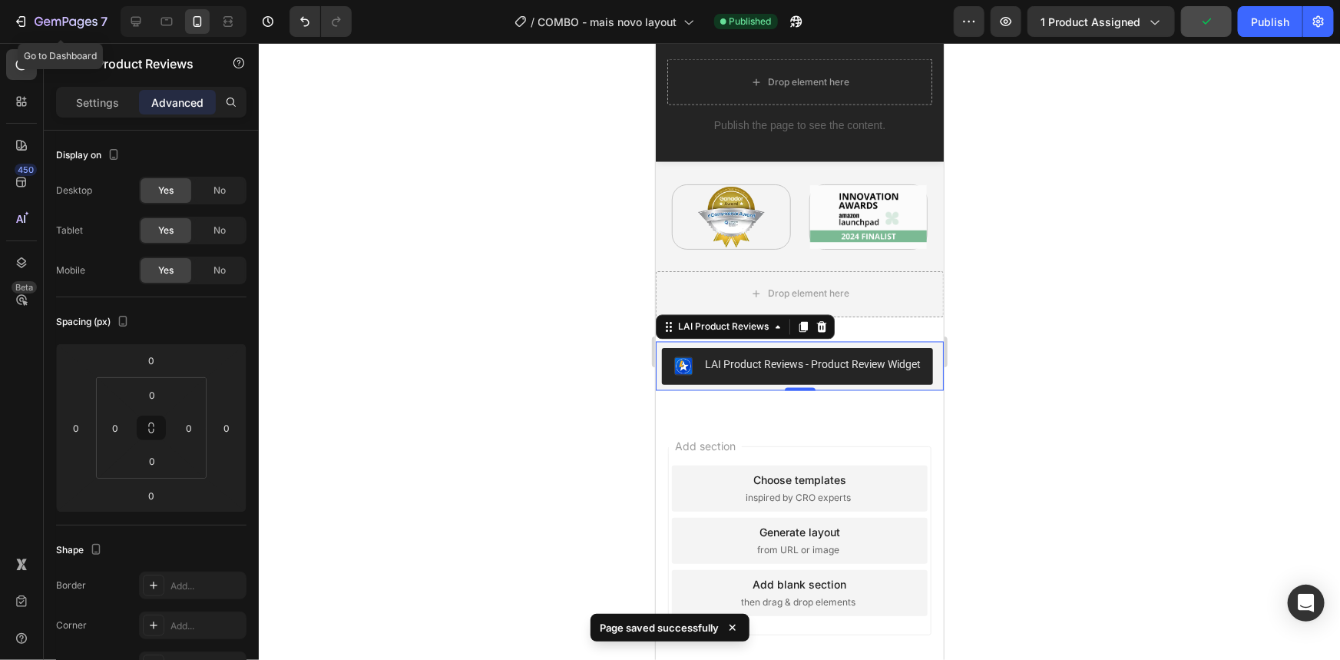
drag, startPoint x: 68, startPoint y: 18, endPoint x: 320, endPoint y: 35, distance: 252.4
click at [68, 18] on icon "button" at bounding box center [66, 22] width 63 height 13
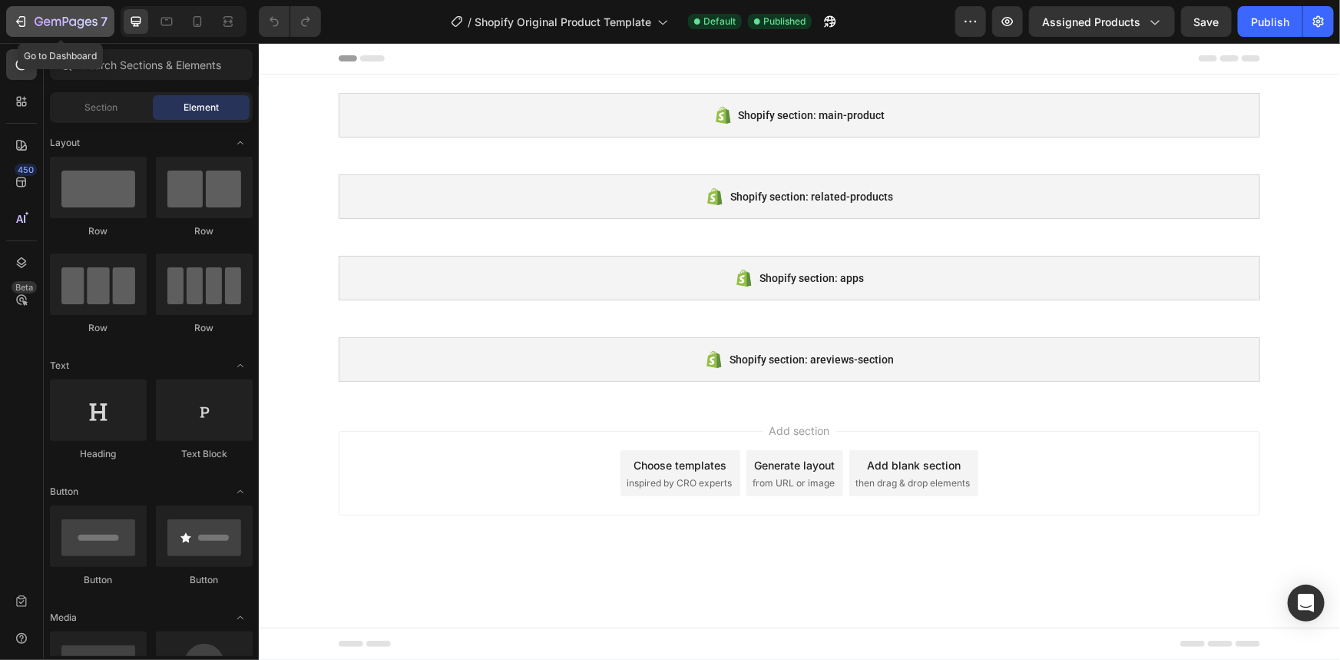
click at [58, 28] on icon "button" at bounding box center [66, 22] width 63 height 13
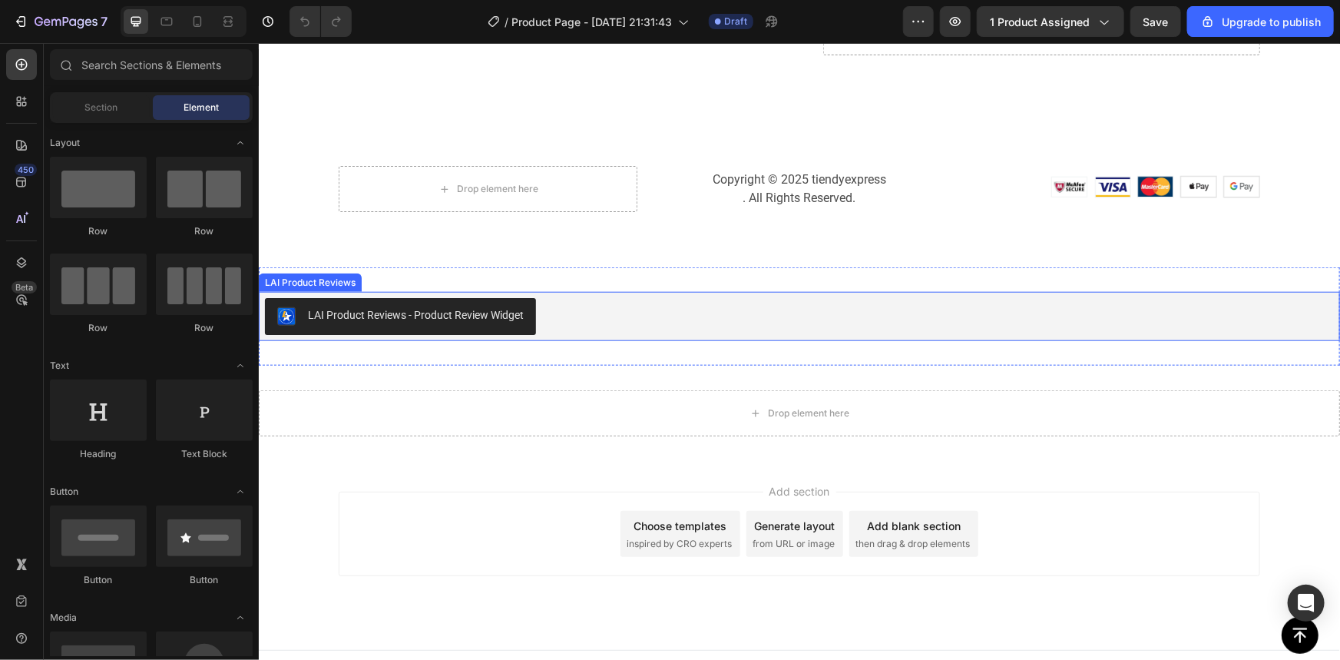
scroll to position [3617, 0]
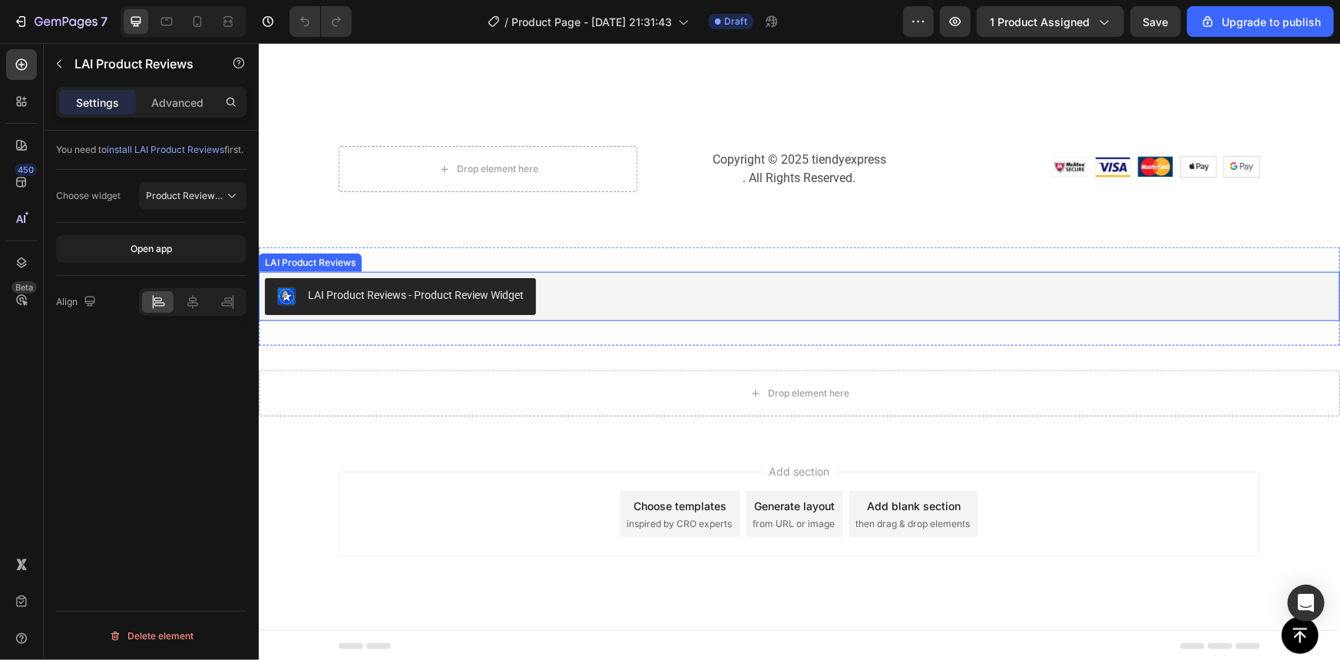
click at [452, 299] on div "LAI Product Reviews - Product Review Widget" at bounding box center [415, 294] width 216 height 16
click at [407, 301] on div "LAI Product Reviews - Product Review Widget" at bounding box center [399, 295] width 247 height 18
click at [429, 253] on icon at bounding box center [424, 256] width 12 height 12
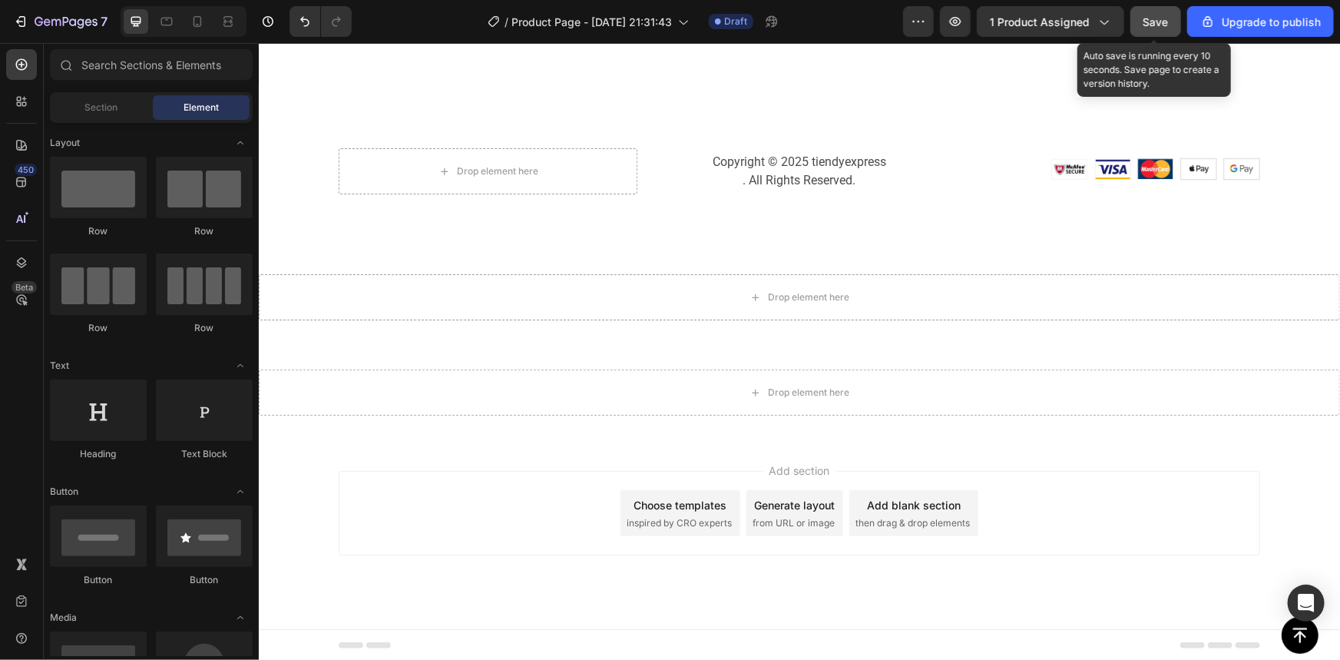
click at [1153, 21] on span "Save" at bounding box center [1156, 21] width 25 height 13
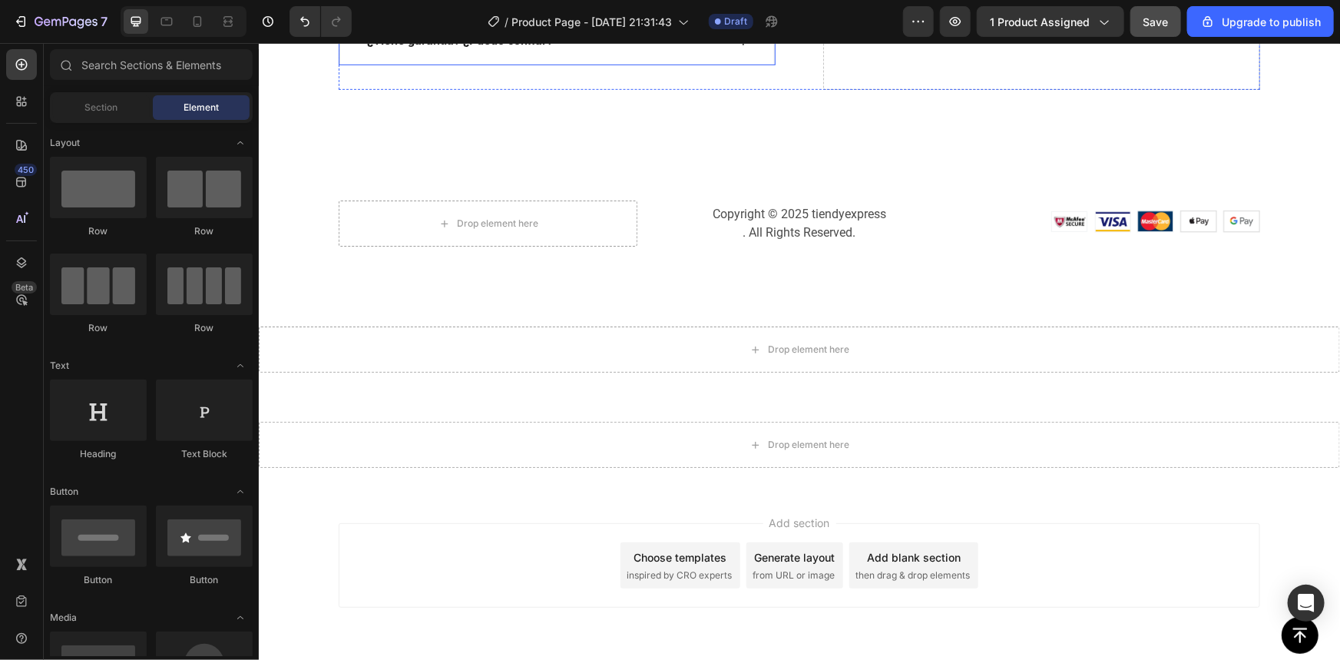
scroll to position [3387, 0]
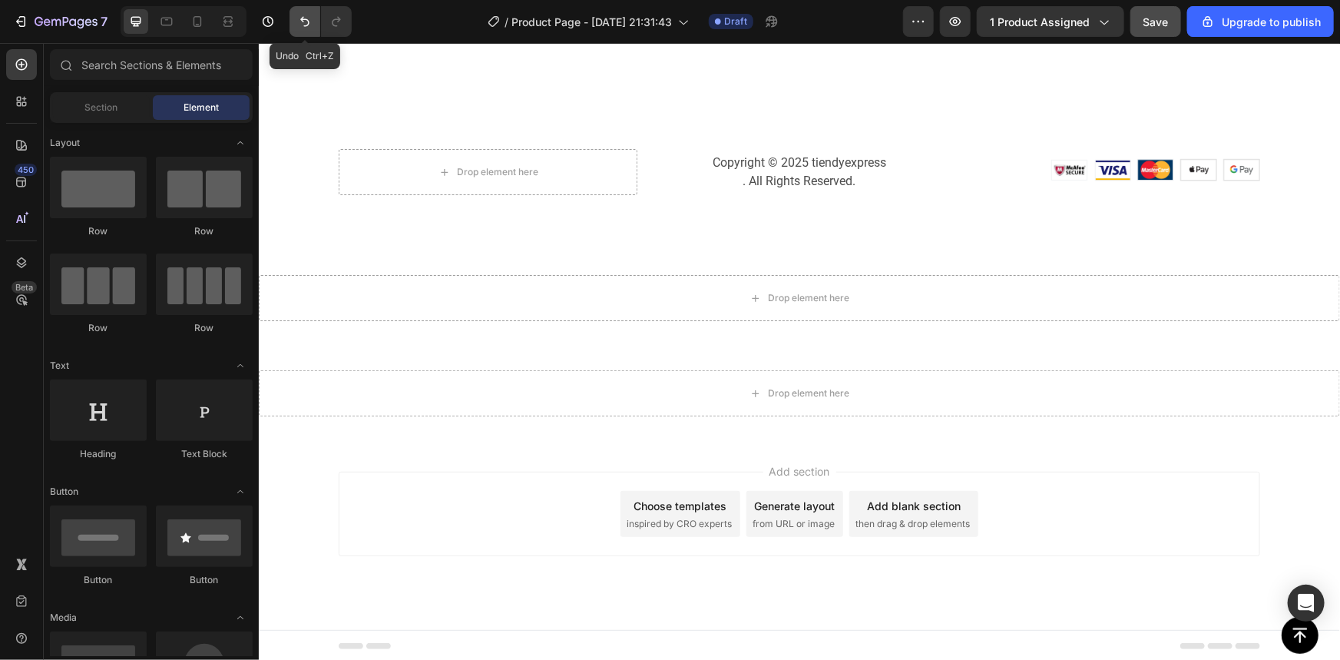
click at [306, 22] on icon "Undo/Redo" at bounding box center [304, 21] width 15 height 15
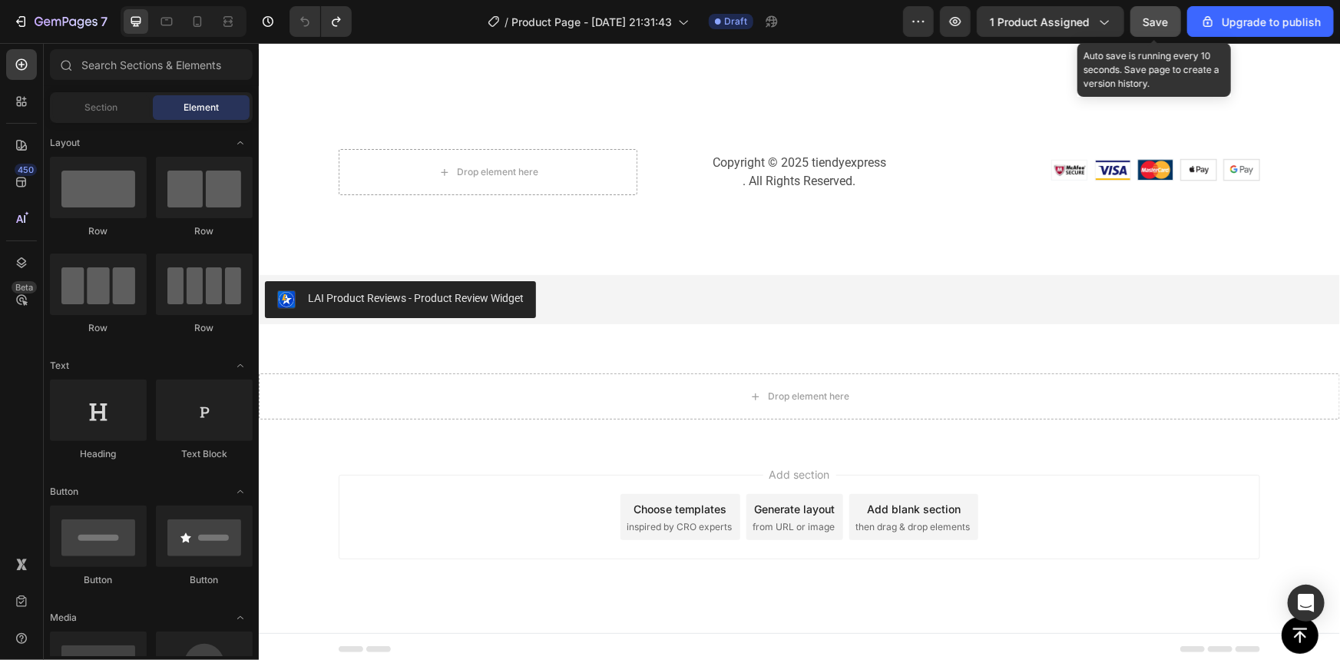
click at [1167, 9] on button "Save" at bounding box center [1156, 21] width 51 height 31
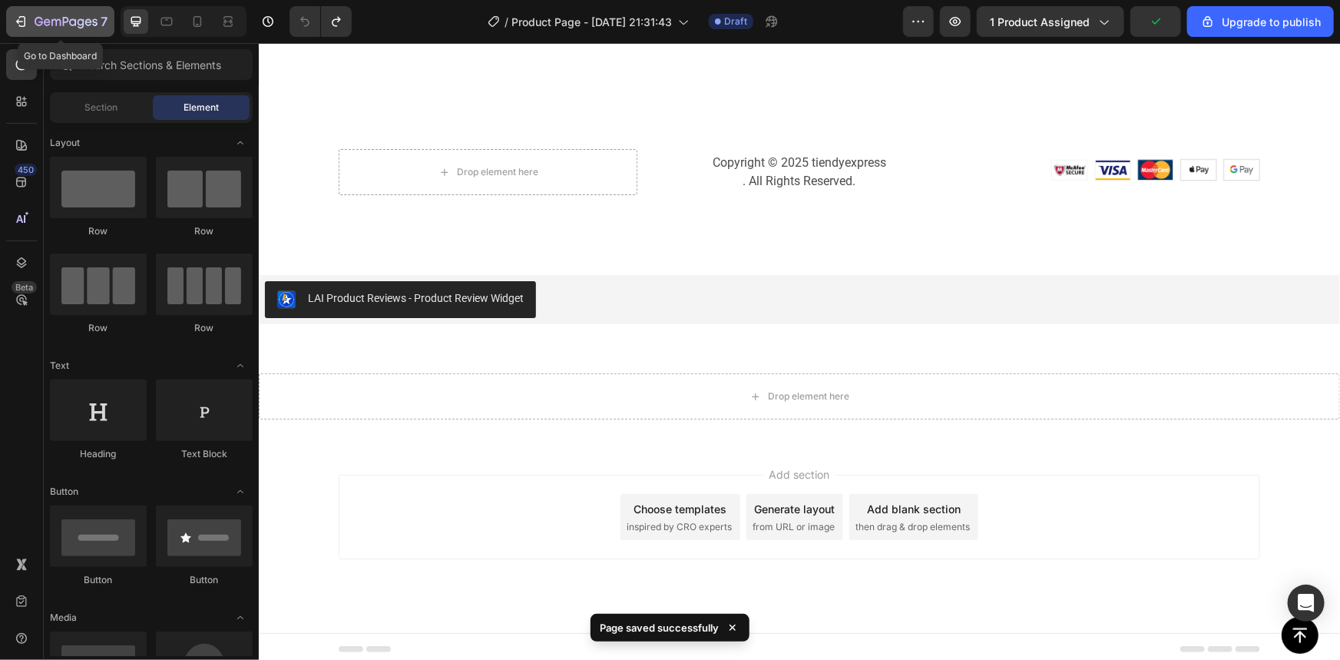
click at [78, 22] on icon "button" at bounding box center [81, 23] width 7 height 10
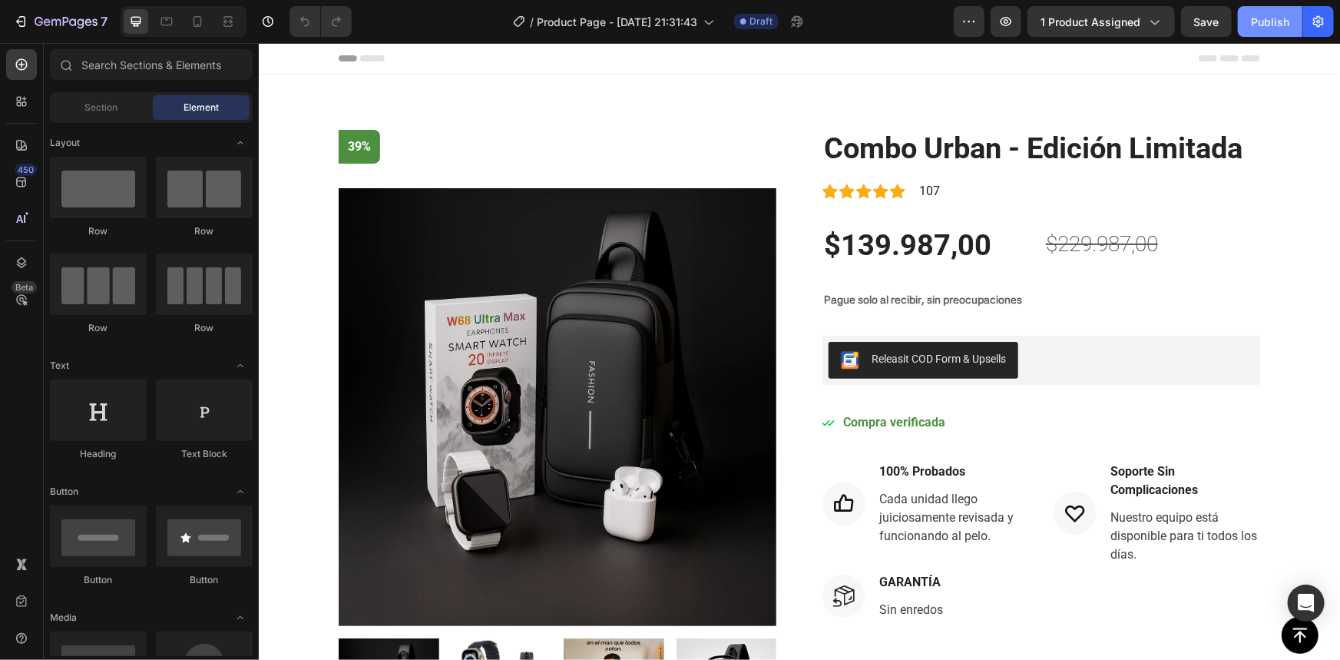
click at [1252, 15] on div "Publish" at bounding box center [1270, 22] width 38 height 16
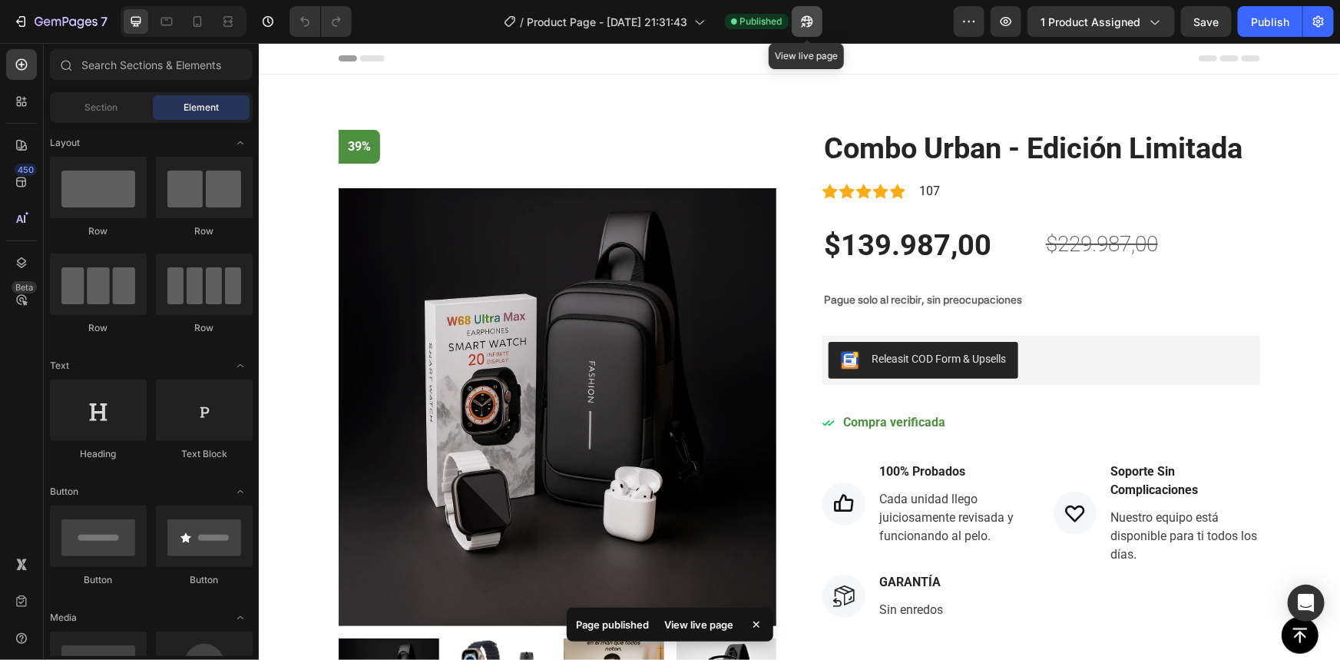
click at [806, 24] on icon "button" at bounding box center [807, 21] width 15 height 15
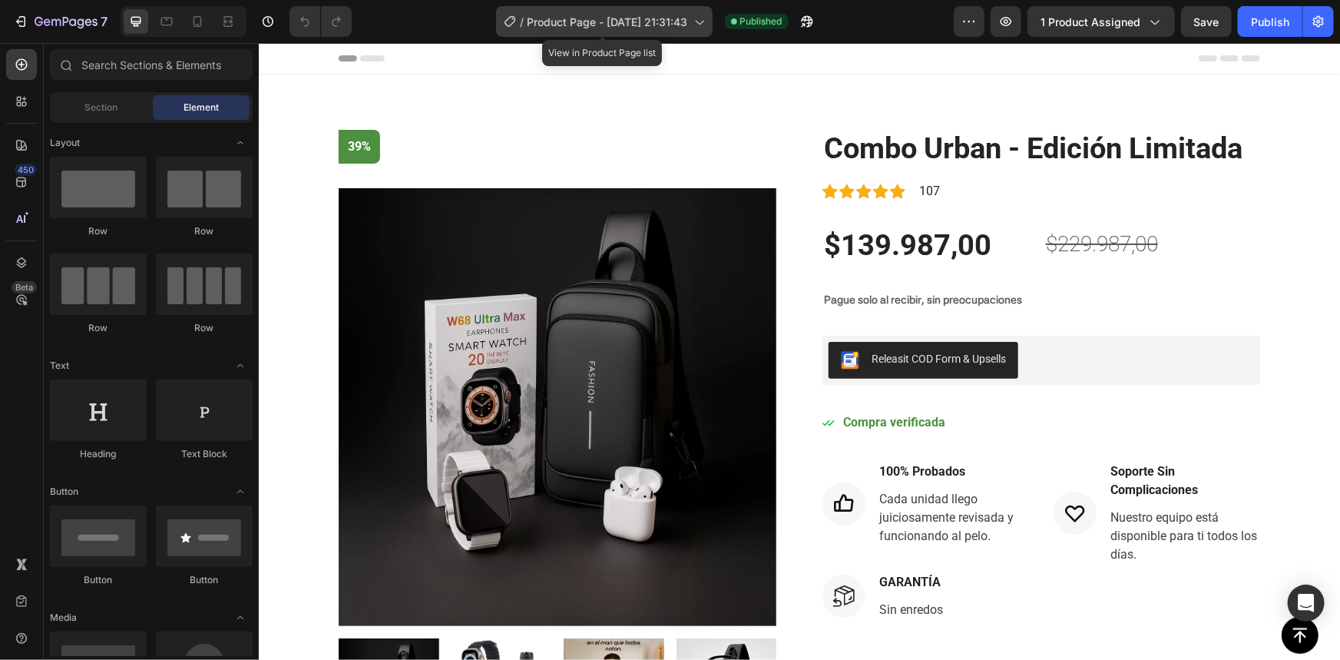
click at [593, 16] on span "Product Page - [DATE] 21:31:43" at bounding box center [608, 22] width 161 height 16
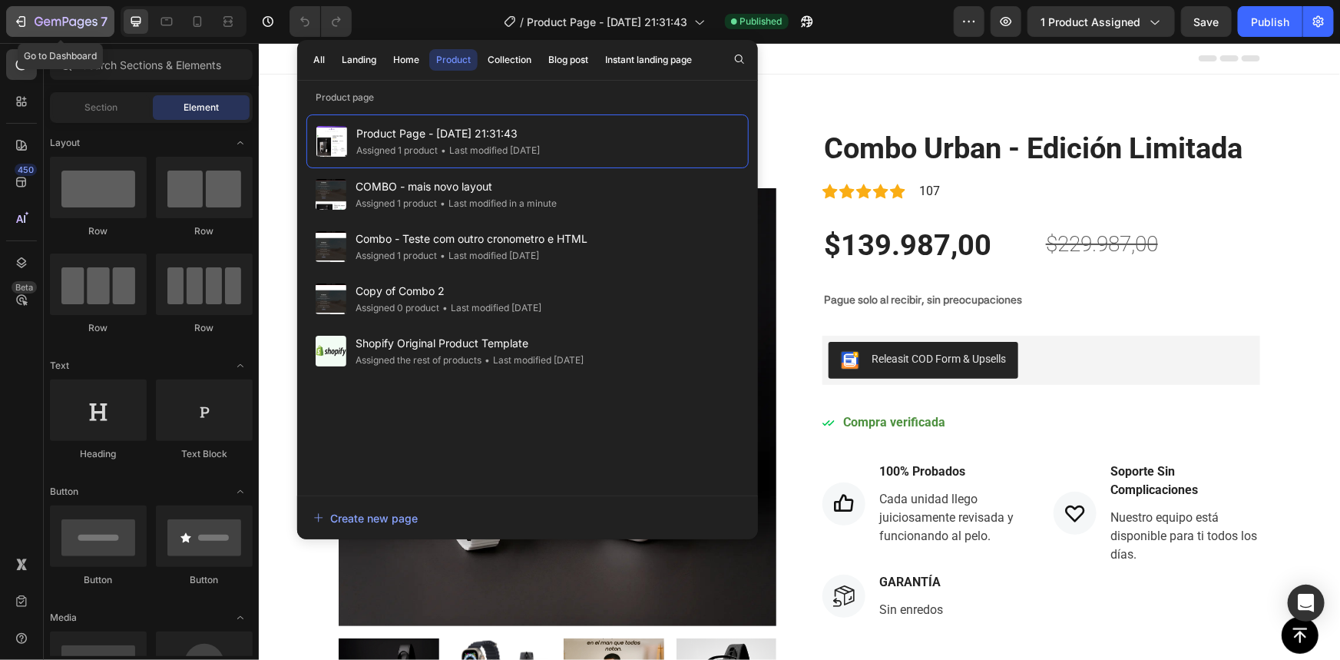
click at [43, 26] on icon "button" at bounding box center [66, 22] width 63 height 13
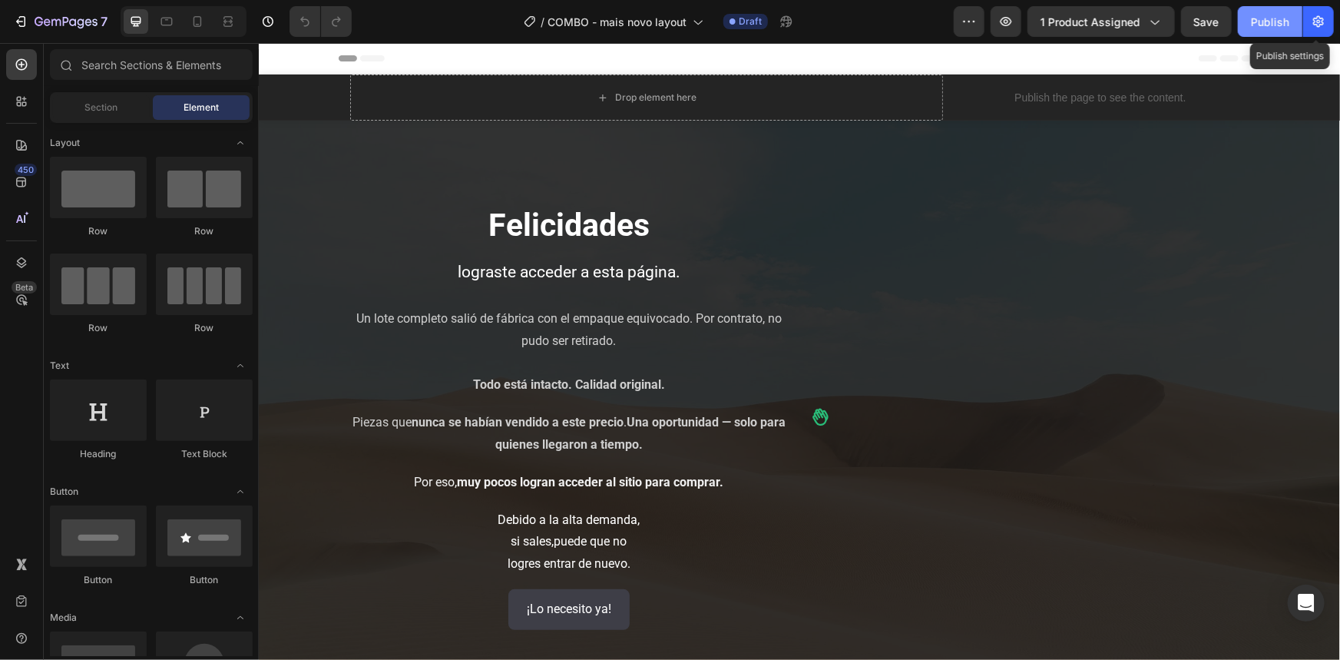
click at [1289, 16] on div "Publish" at bounding box center [1270, 22] width 38 height 16
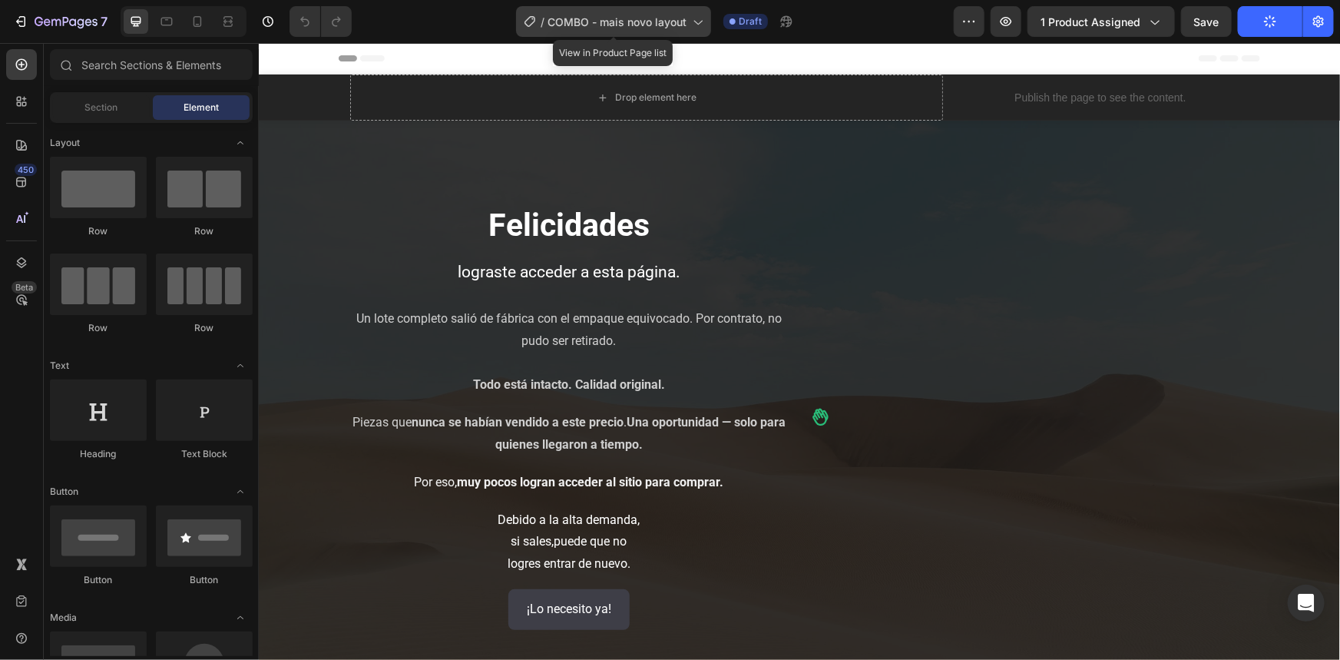
click at [614, 21] on span "COMBO - mais novo layout" at bounding box center [617, 22] width 139 height 16
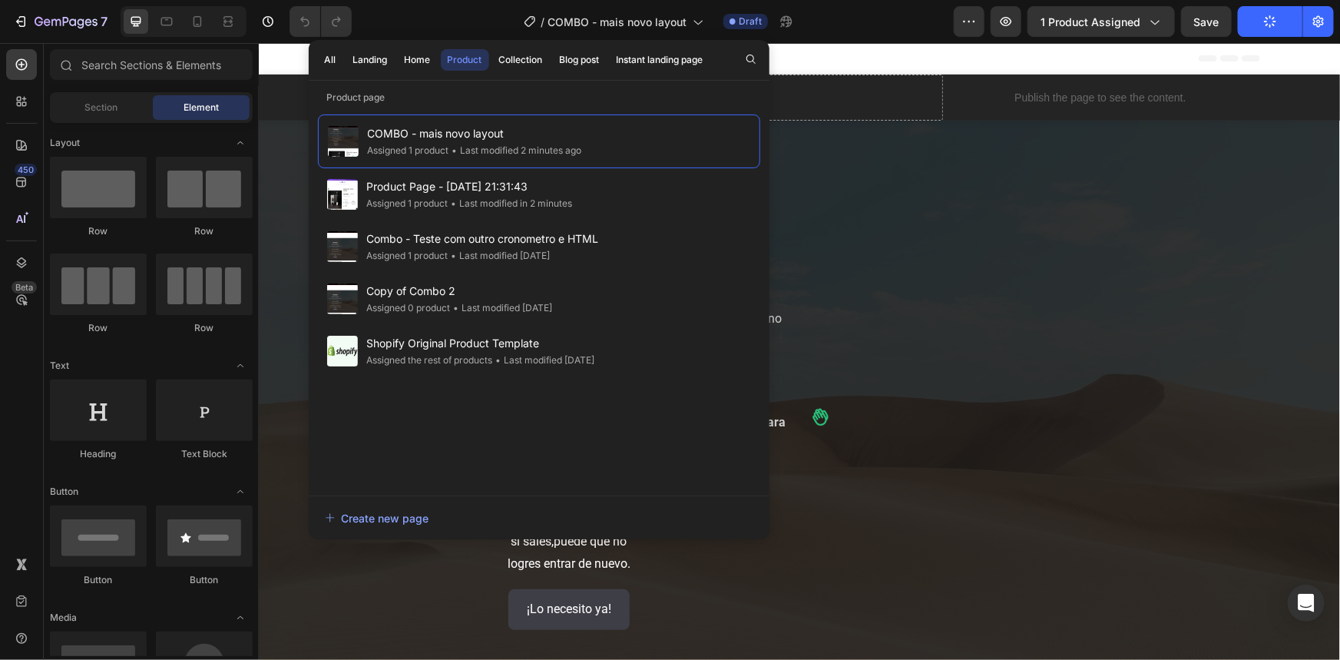
click at [459, 55] on div "Product" at bounding box center [465, 60] width 35 height 14
click at [468, 55] on div "Product" at bounding box center [465, 60] width 35 height 14
click at [553, 51] on button "Collection" at bounding box center [580, 60] width 54 height 22
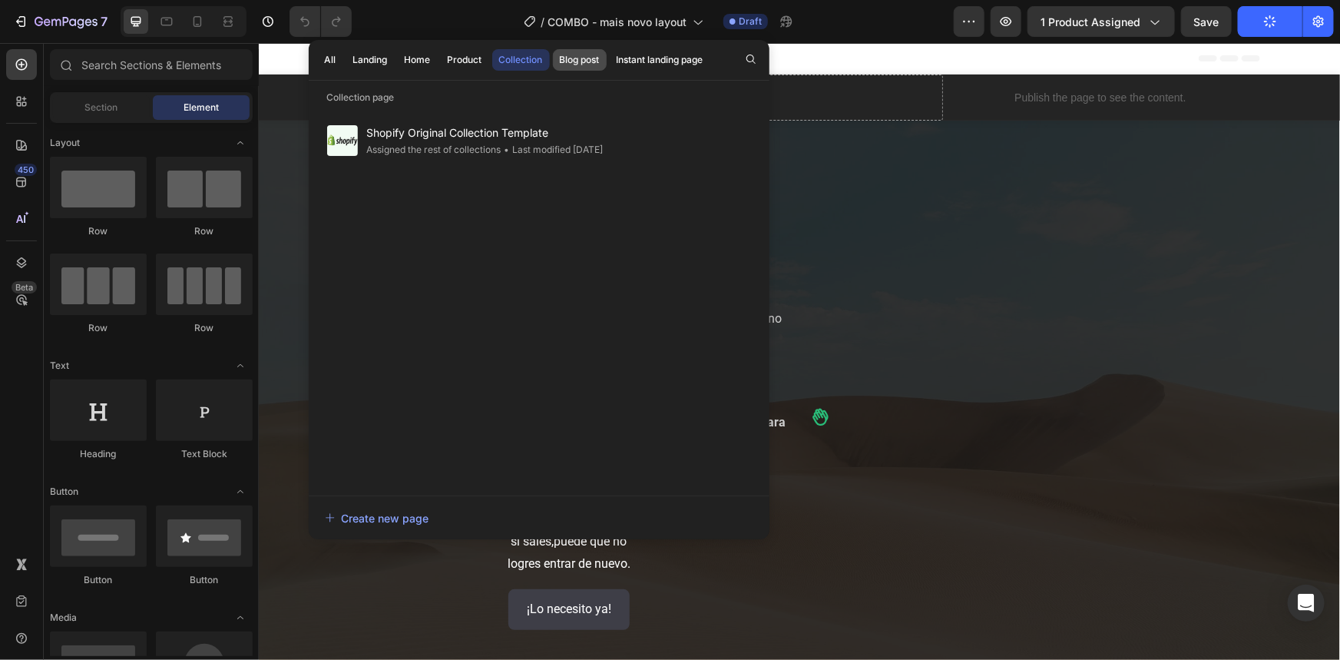
click at [577, 55] on div "Blog post" at bounding box center [580, 60] width 40 height 14
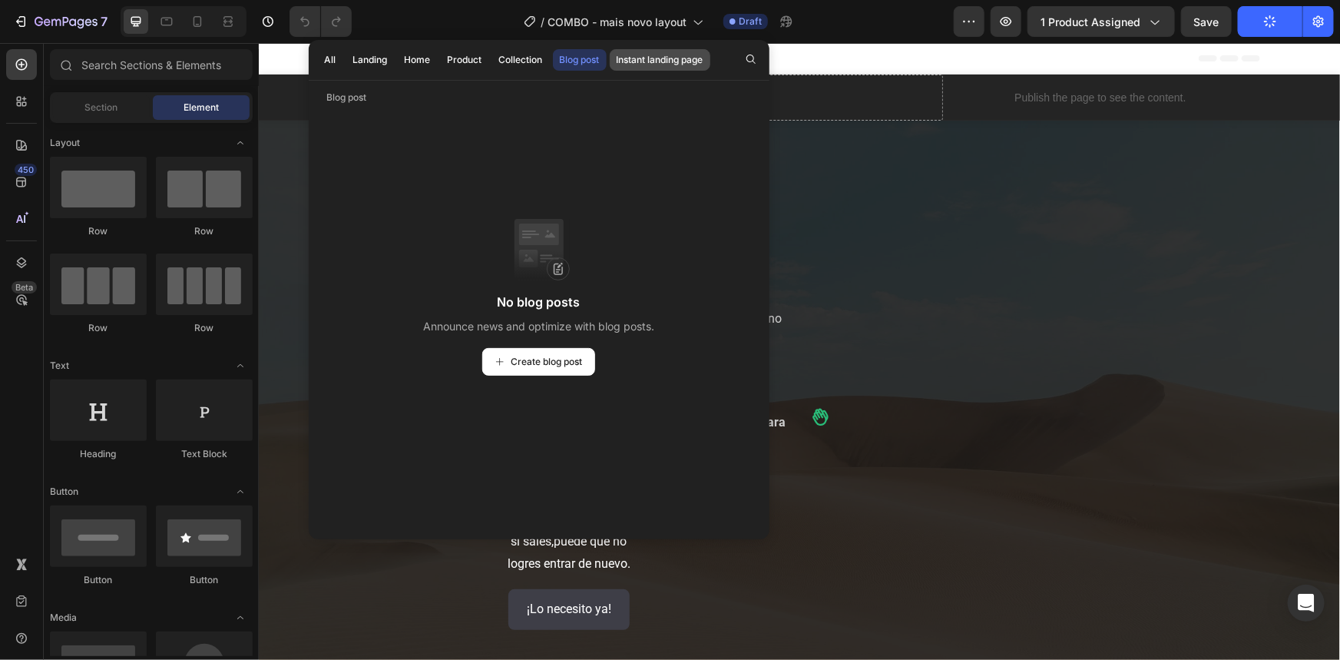
click at [660, 54] on div "Instant landing page" at bounding box center [660, 60] width 87 height 14
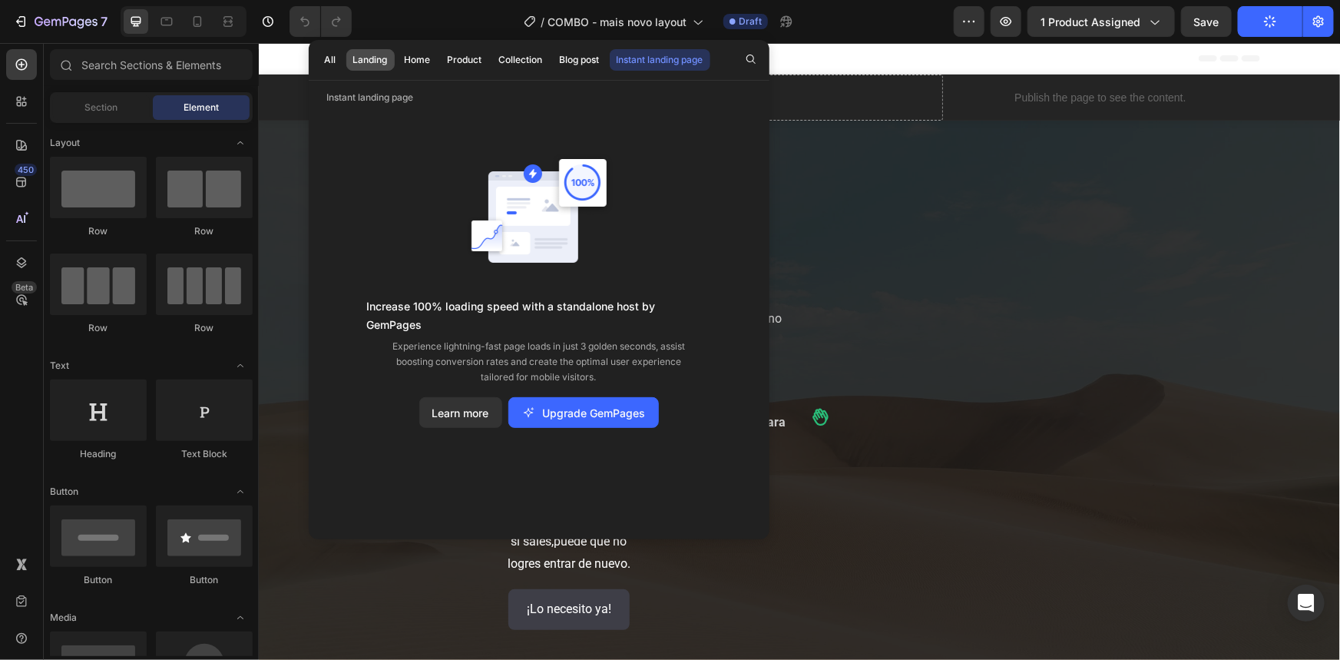
click at [372, 64] on div "Landing" at bounding box center [370, 60] width 35 height 14
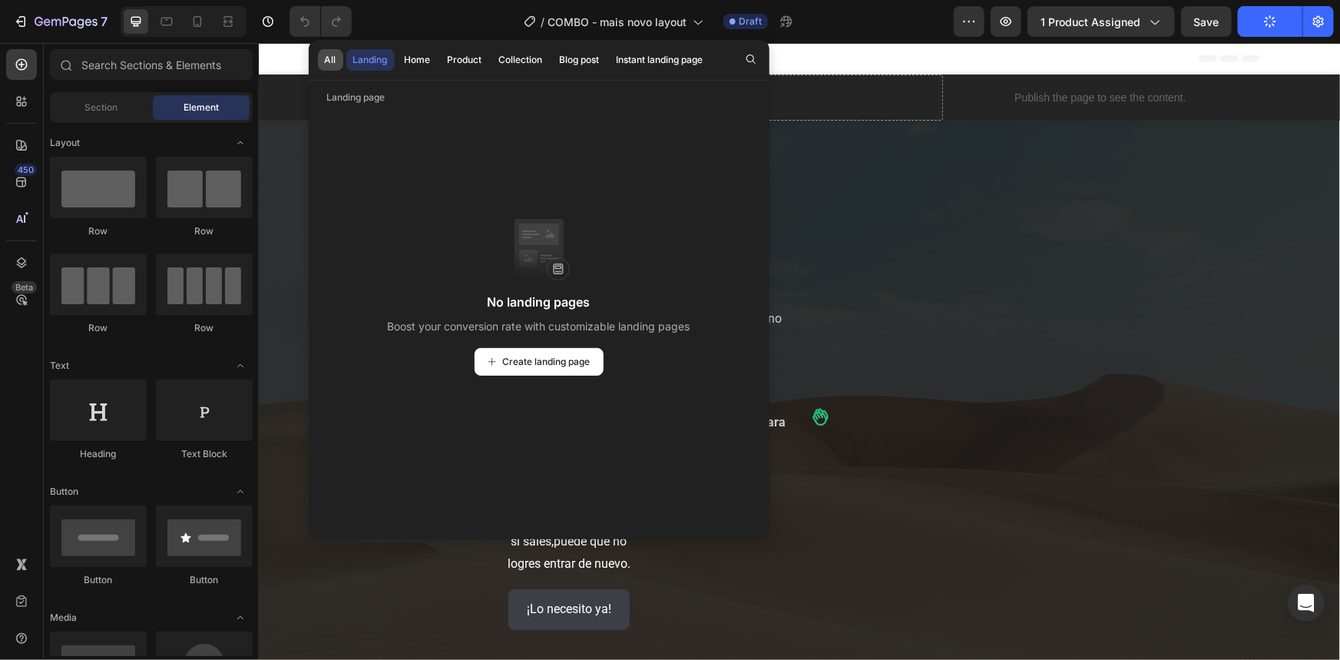
click at [325, 62] on div "All" at bounding box center [331, 60] width 12 height 14
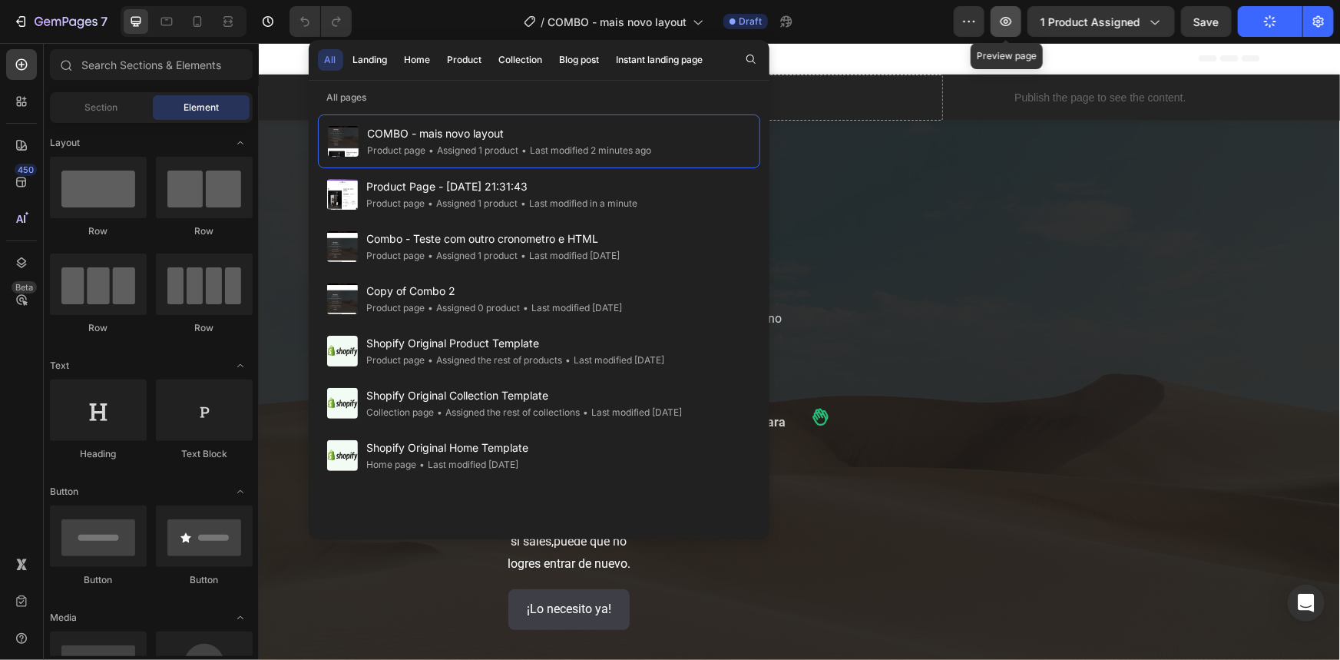
click at [1010, 17] on icon "button" at bounding box center [1007, 21] width 12 height 9
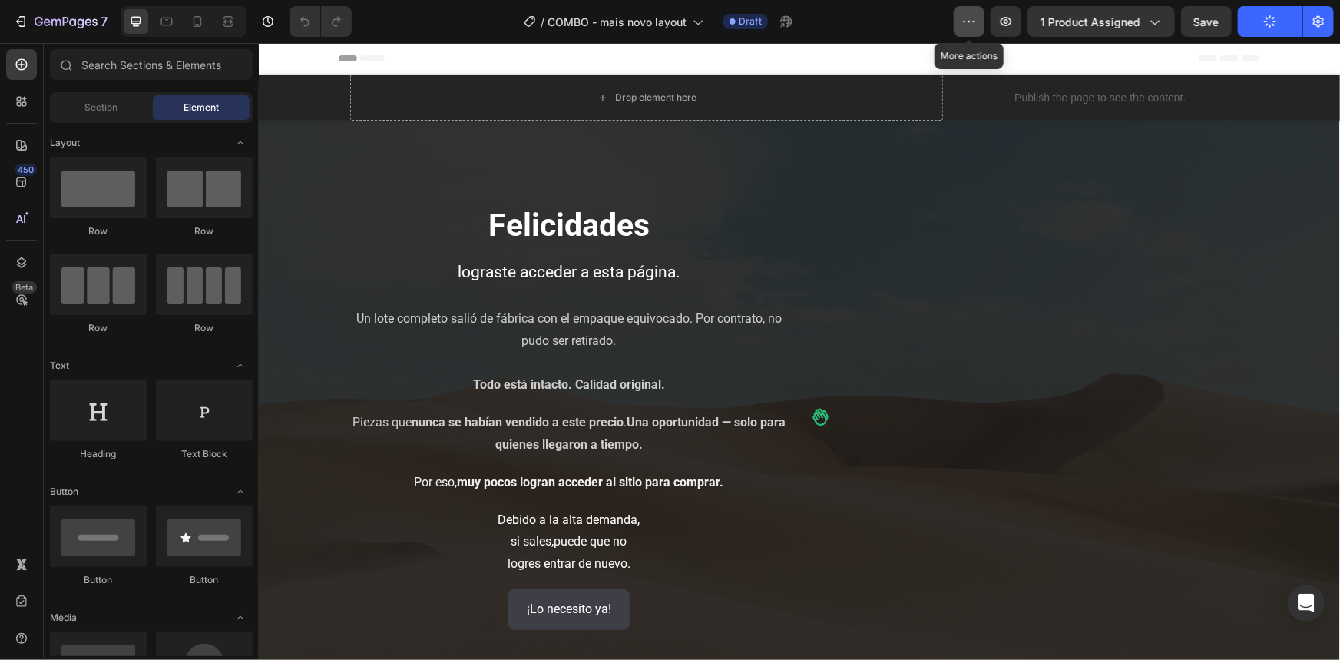
click at [969, 25] on icon "button" at bounding box center [969, 21] width 15 height 15
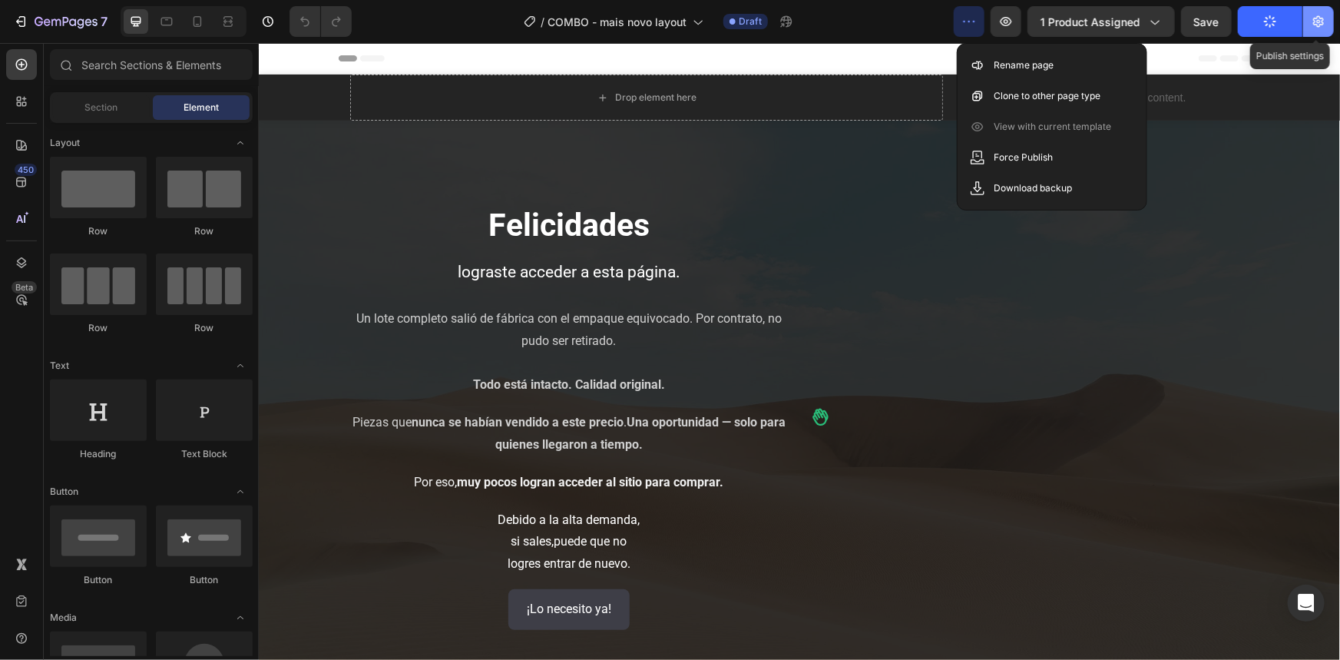
click at [1325, 18] on icon "button" at bounding box center [1318, 21] width 15 height 15
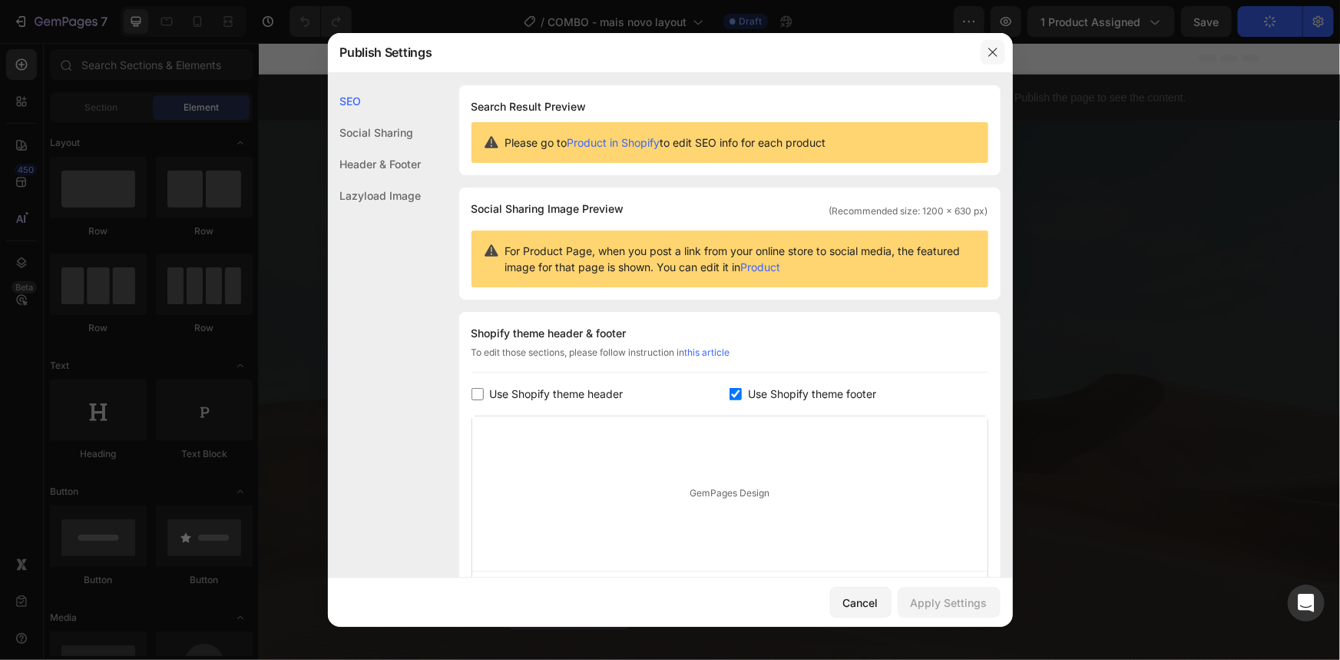
click at [998, 54] on icon "button" at bounding box center [993, 52] width 12 height 12
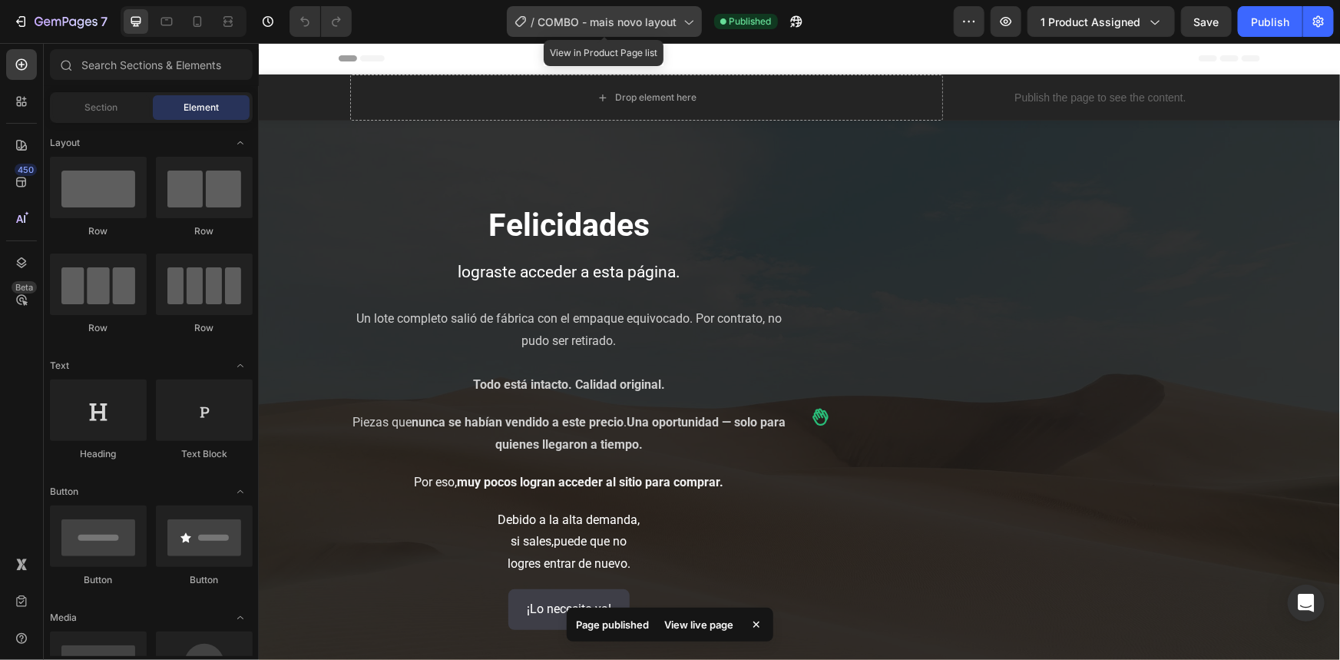
click at [677, 22] on span "COMBO - mais novo layout" at bounding box center [607, 22] width 139 height 16
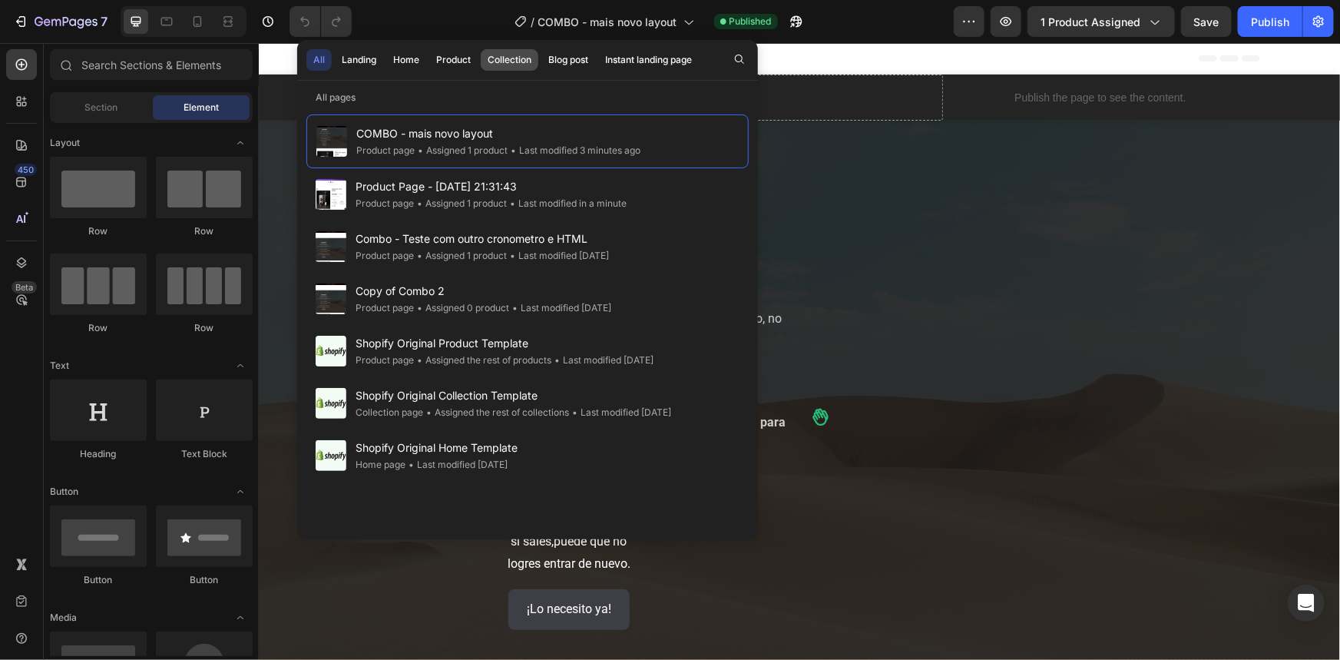
click at [541, 51] on button "Collection" at bounding box center [568, 60] width 54 height 22
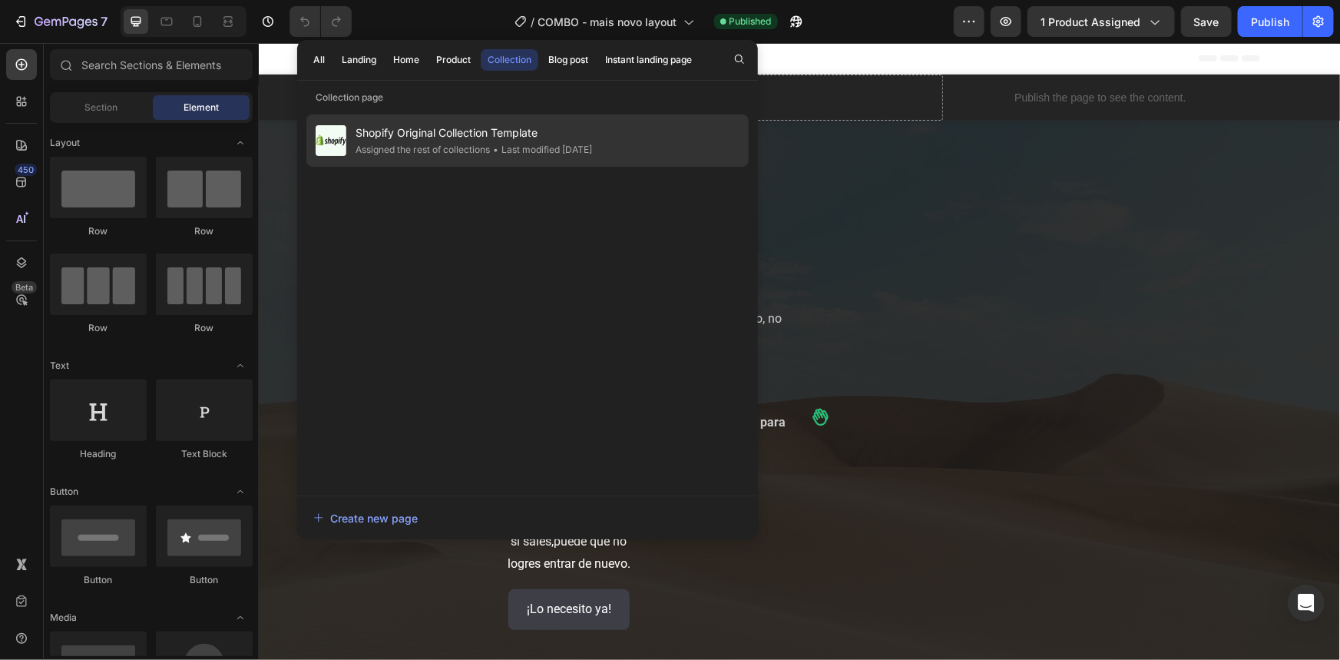
click at [490, 143] on div "Assigned the rest of collections" at bounding box center [541, 149] width 102 height 15
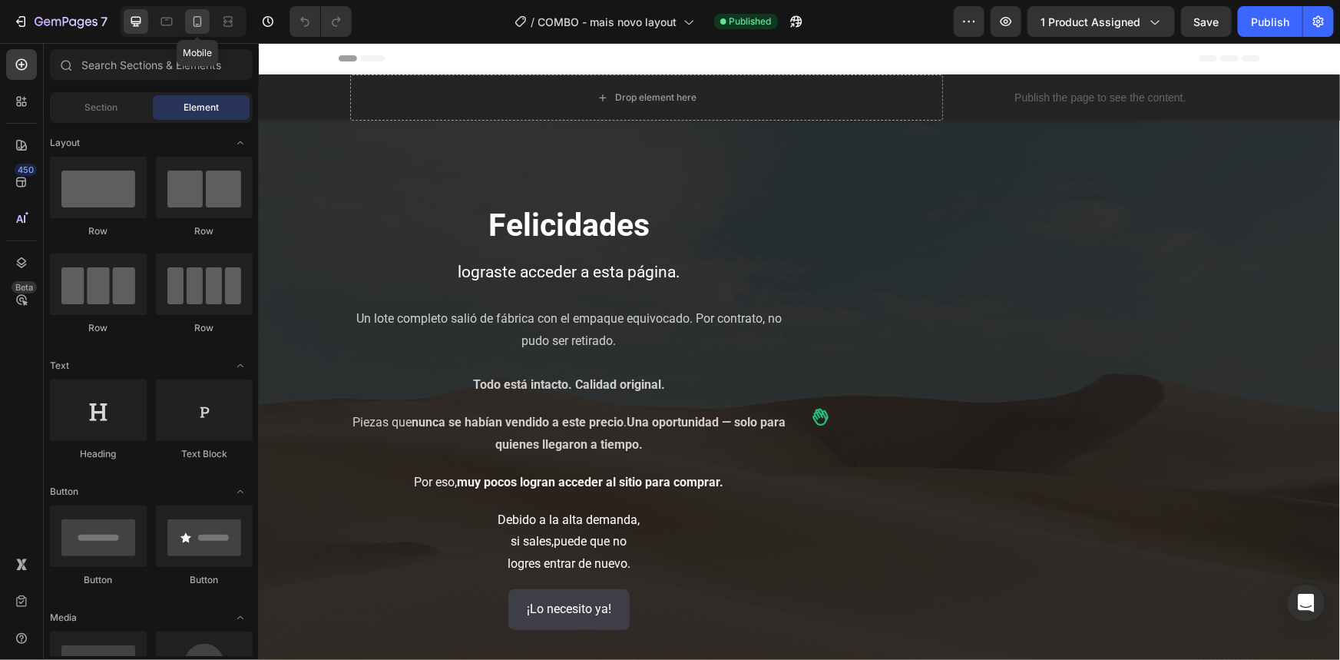
click at [194, 17] on icon at bounding box center [198, 21] width 8 height 11
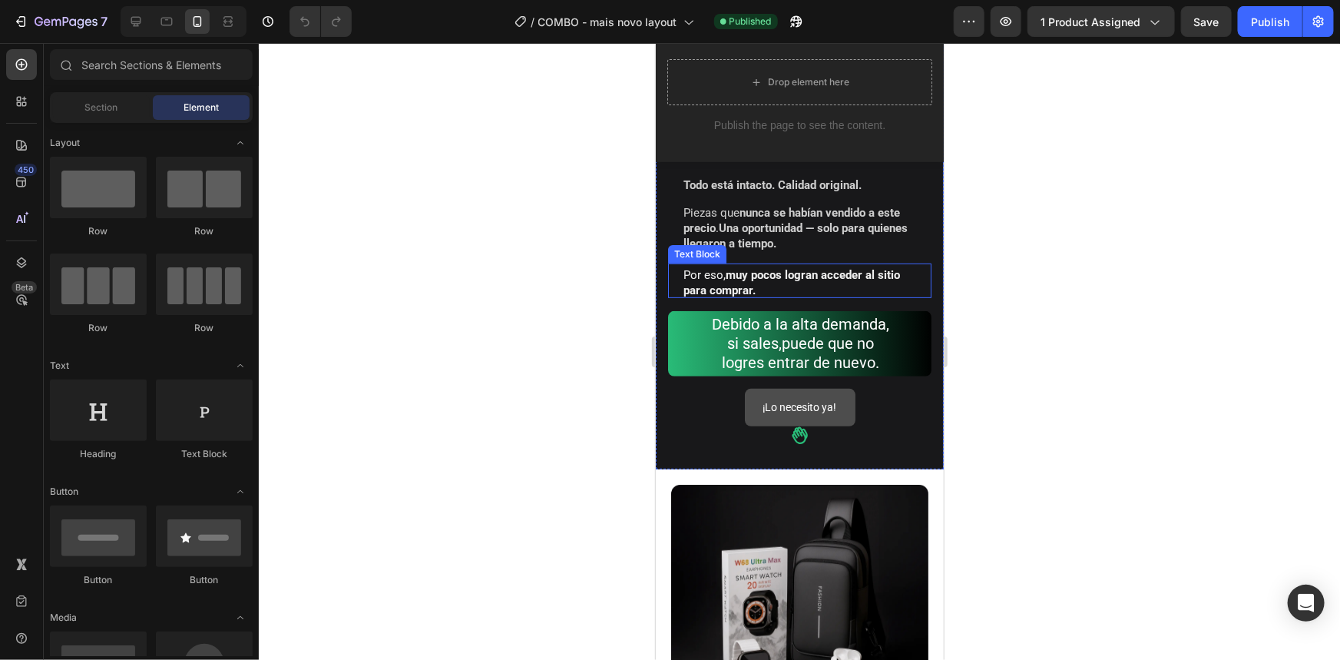
scroll to position [209, 0]
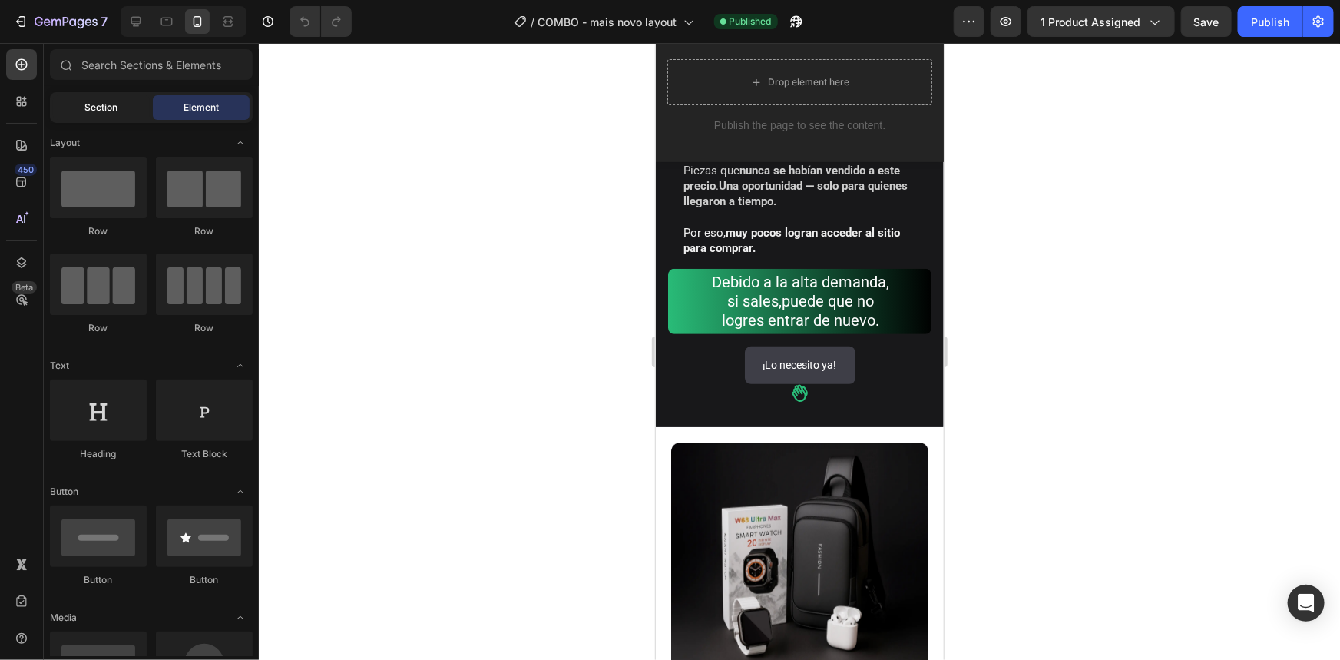
click at [89, 109] on span "Section" at bounding box center [101, 108] width 33 height 14
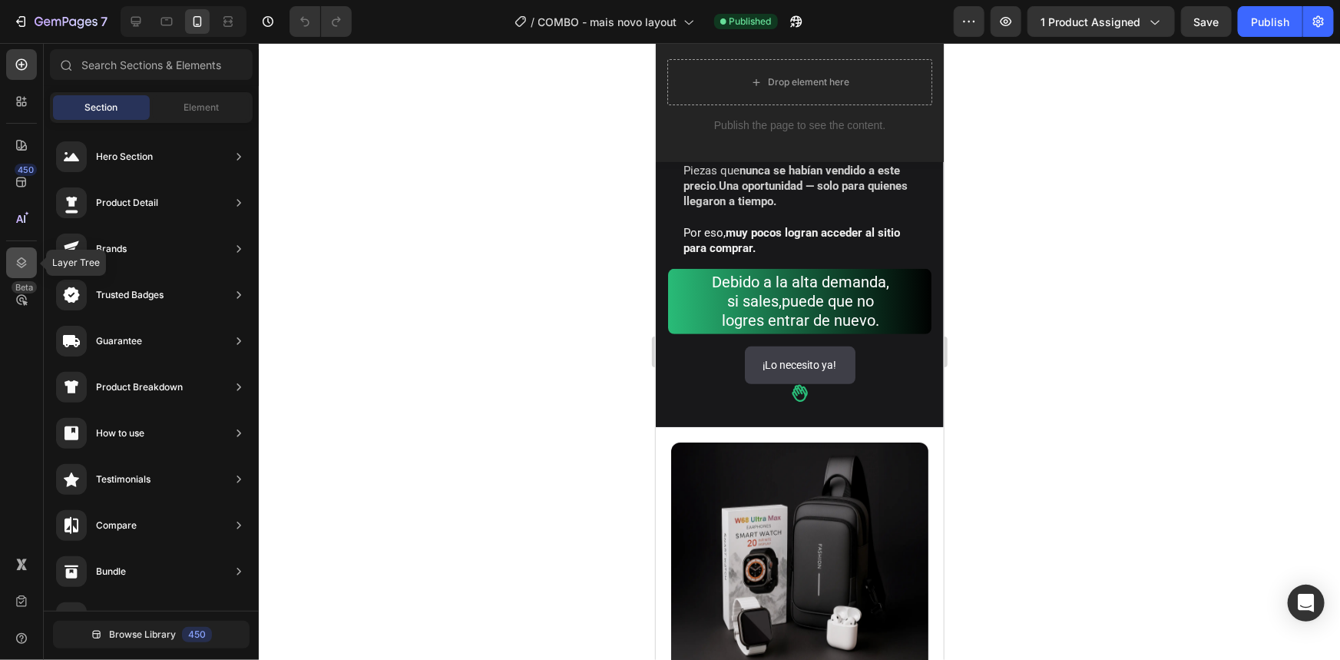
click at [25, 260] on icon at bounding box center [22, 262] width 10 height 11
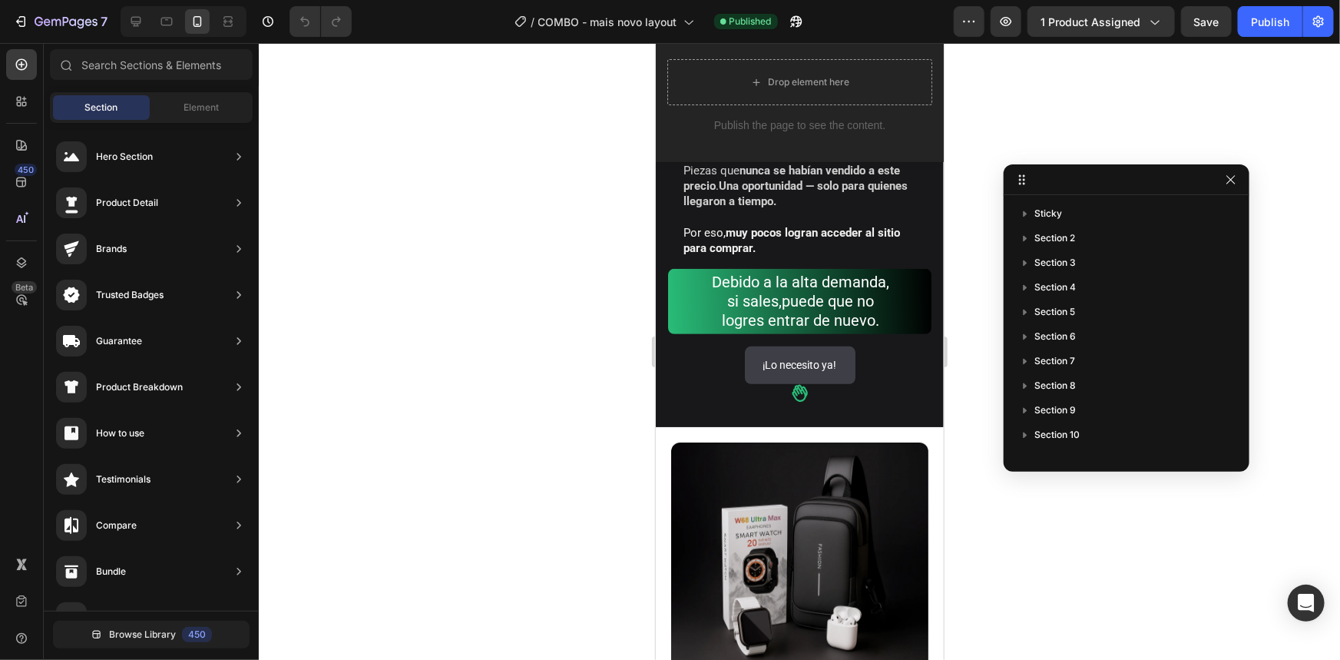
drag, startPoint x: 1171, startPoint y: 198, endPoint x: 1080, endPoint y: 134, distance: 111.9
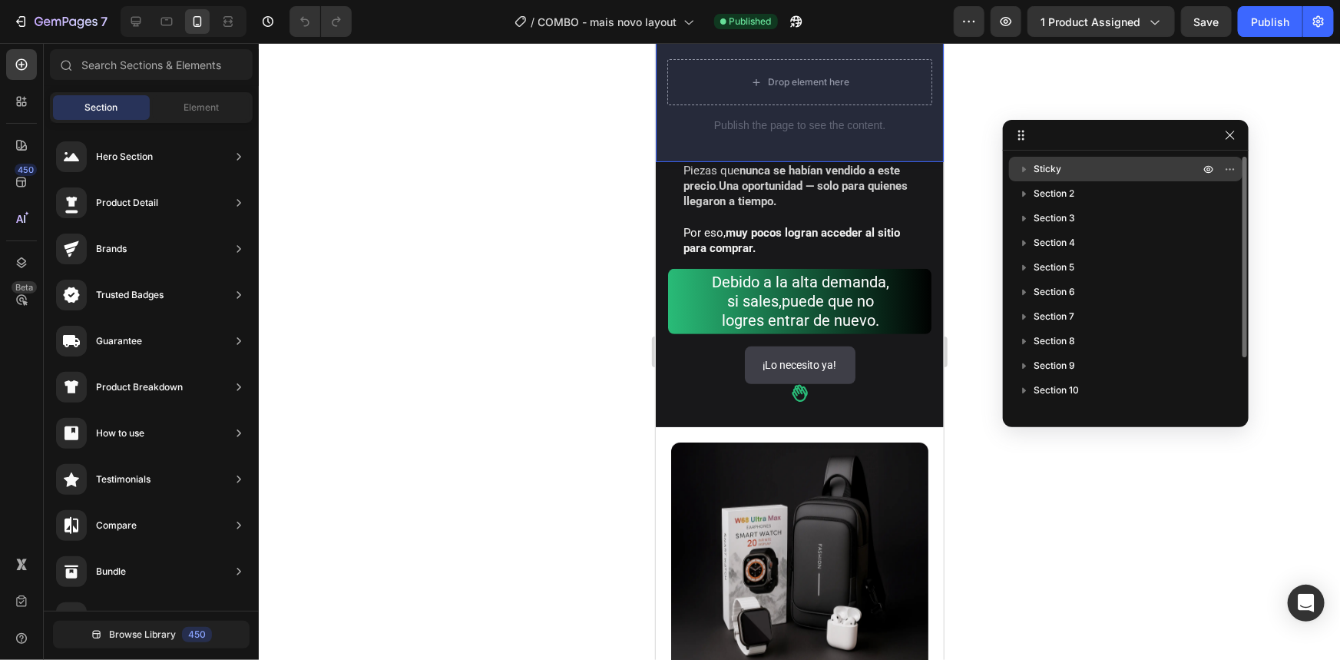
click at [1027, 168] on icon "button" at bounding box center [1024, 168] width 15 height 15
click at [1027, 167] on icon "button" at bounding box center [1024, 169] width 6 height 4
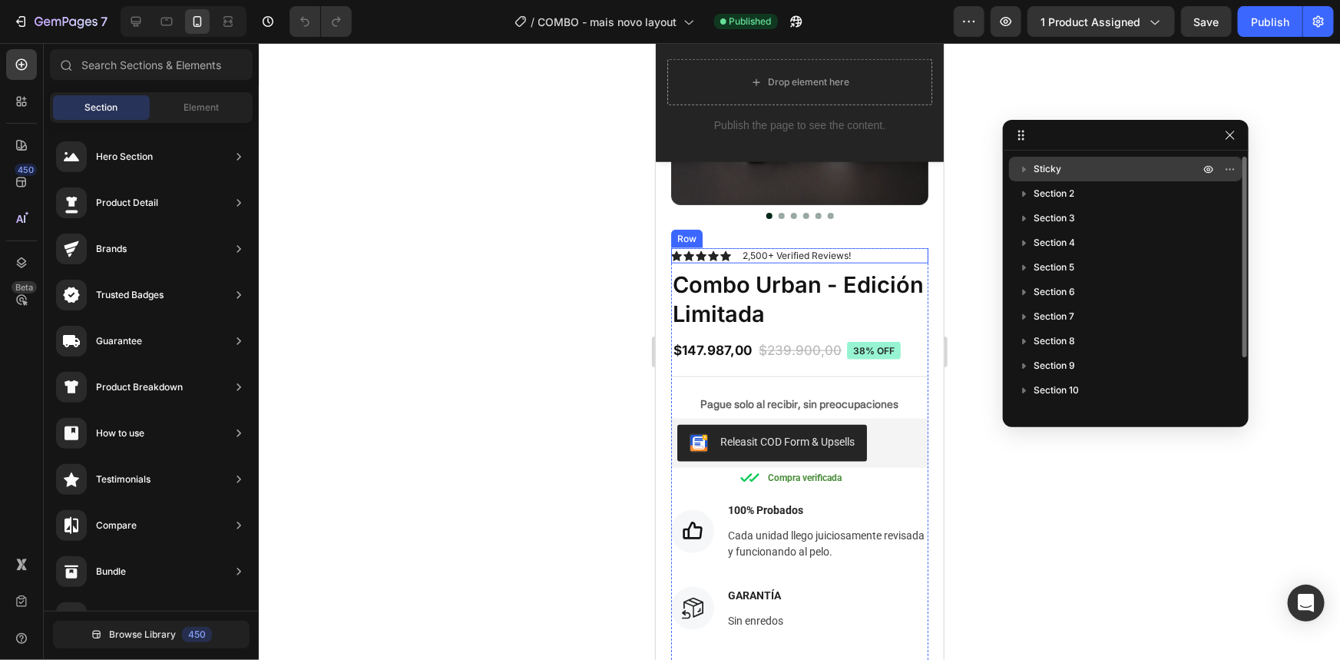
scroll to position [698, 0]
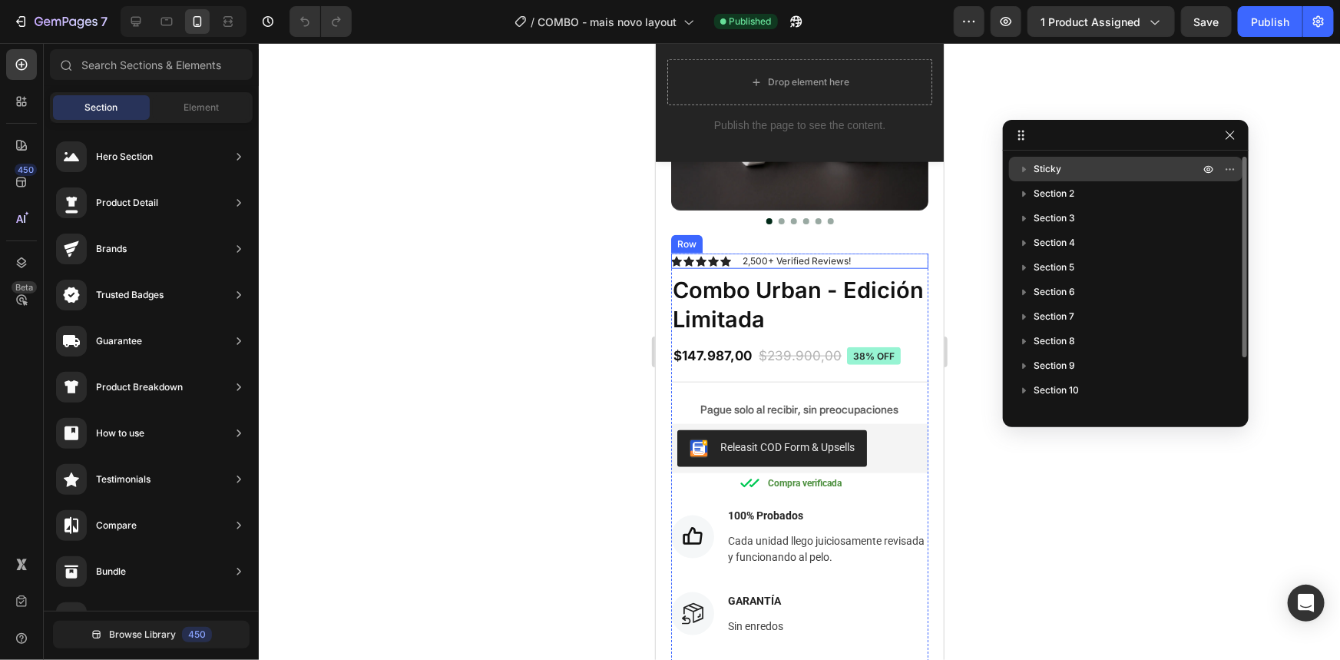
click at [892, 253] on div "Icon Icon Icon Icon Icon Icon List 2,500+ Verified Reviews! Text Block Row" at bounding box center [798, 260] width 257 height 15
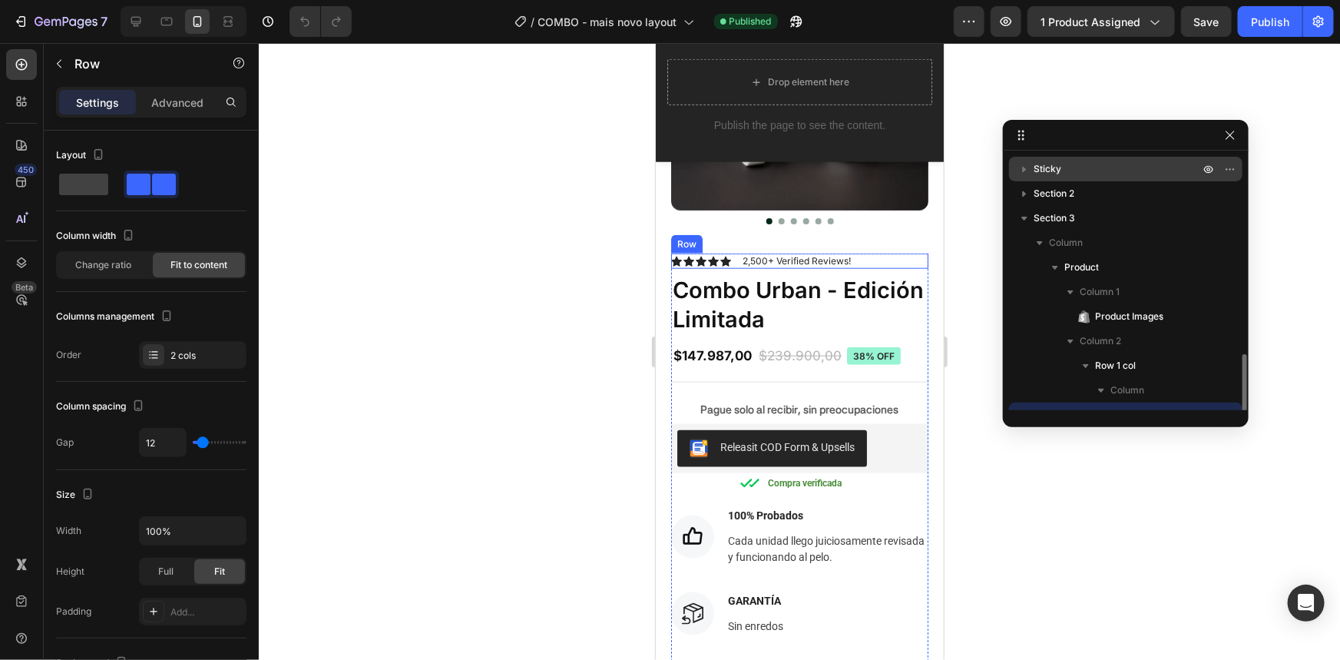
scroll to position [143, 0]
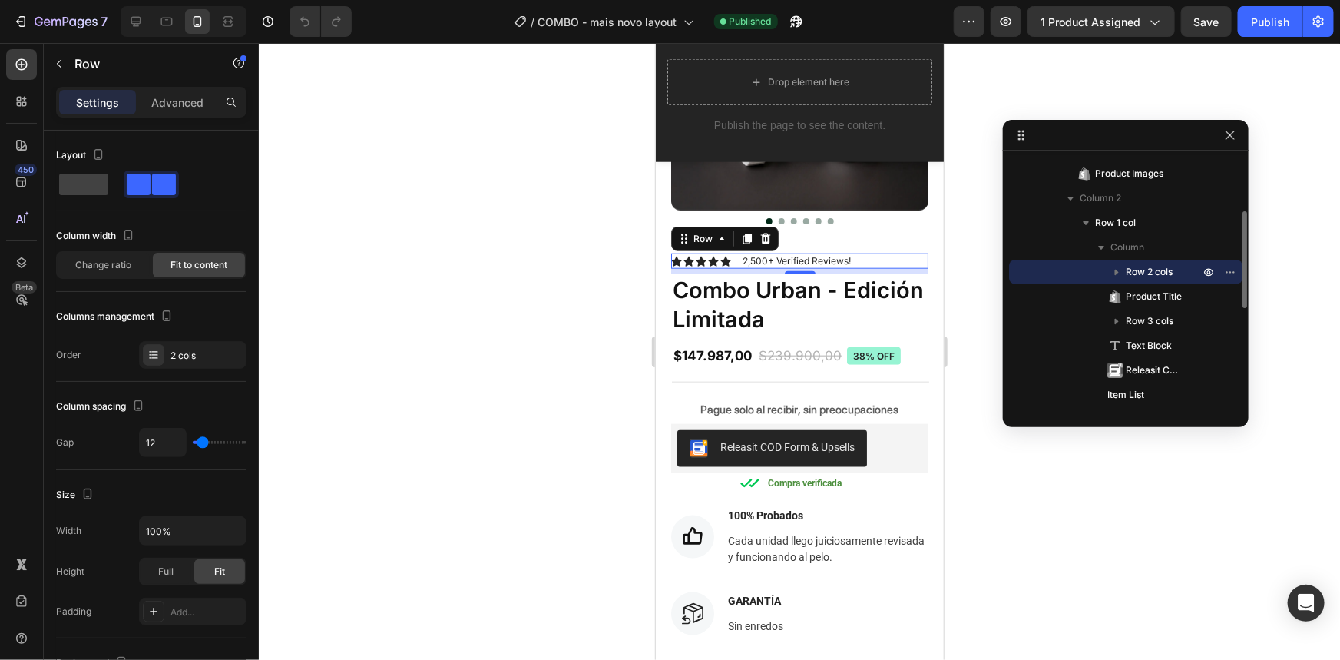
click at [1110, 476] on div at bounding box center [799, 351] width 1081 height 617
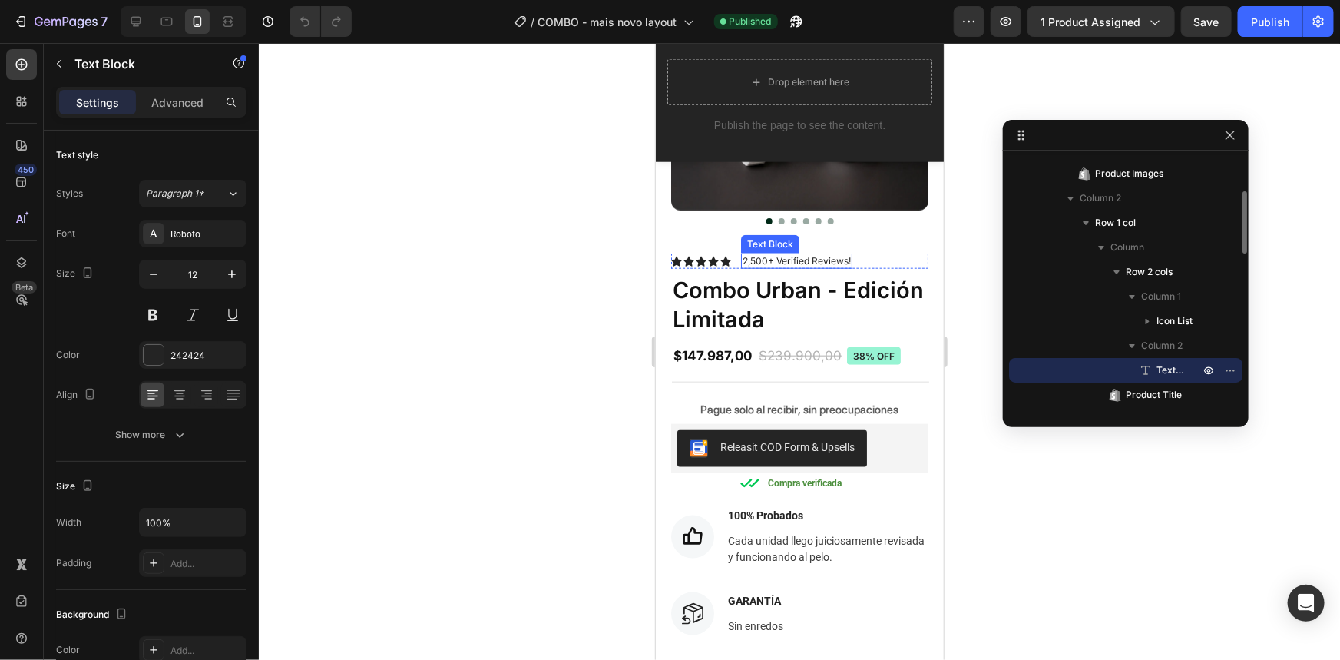
click at [770, 254] on p "2,500+ Verified Reviews!" at bounding box center [796, 260] width 108 height 12
click at [17, 95] on icon at bounding box center [21, 101] width 15 height 15
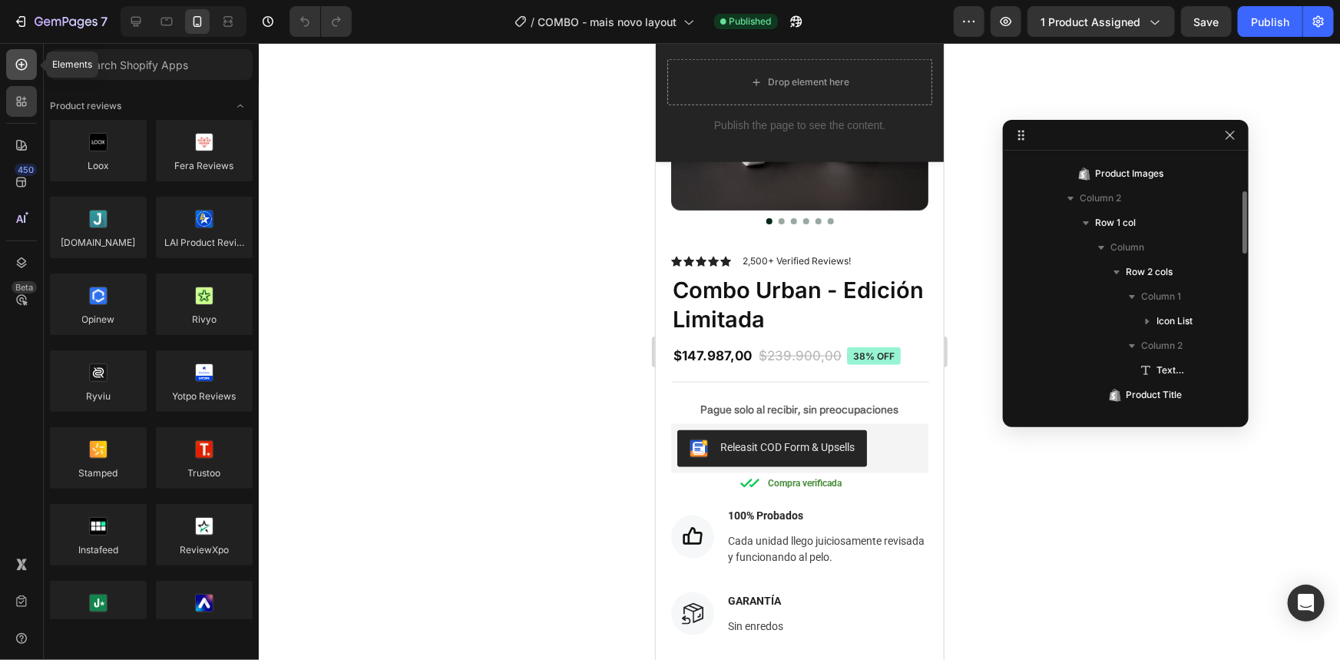
click at [22, 63] on icon at bounding box center [21, 64] width 15 height 15
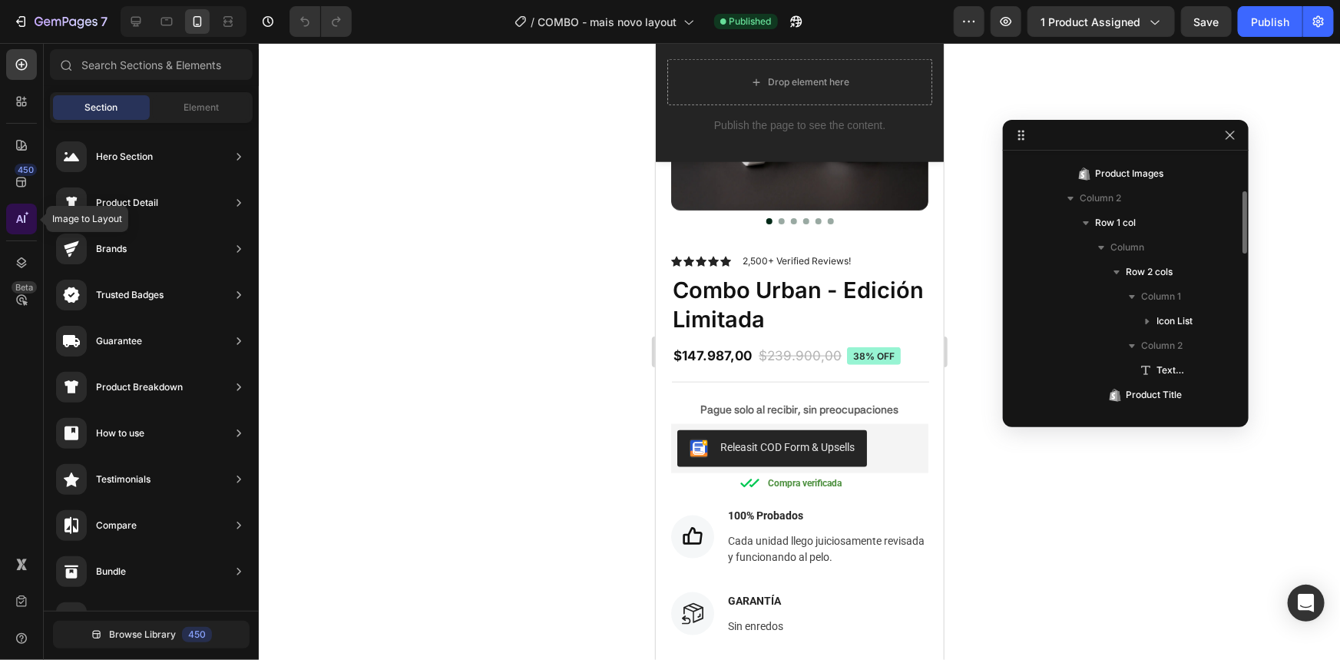
click at [31, 223] on div at bounding box center [21, 219] width 31 height 31
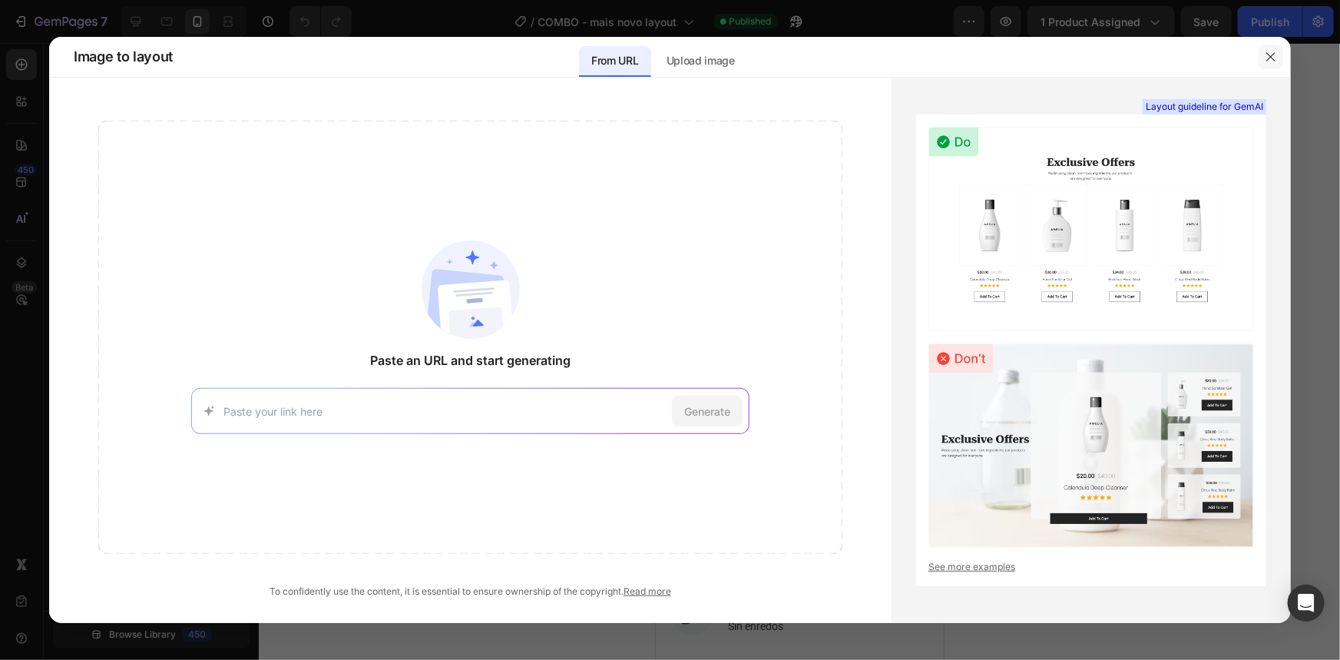
click at [1262, 61] on button "button" at bounding box center [1271, 57] width 25 height 25
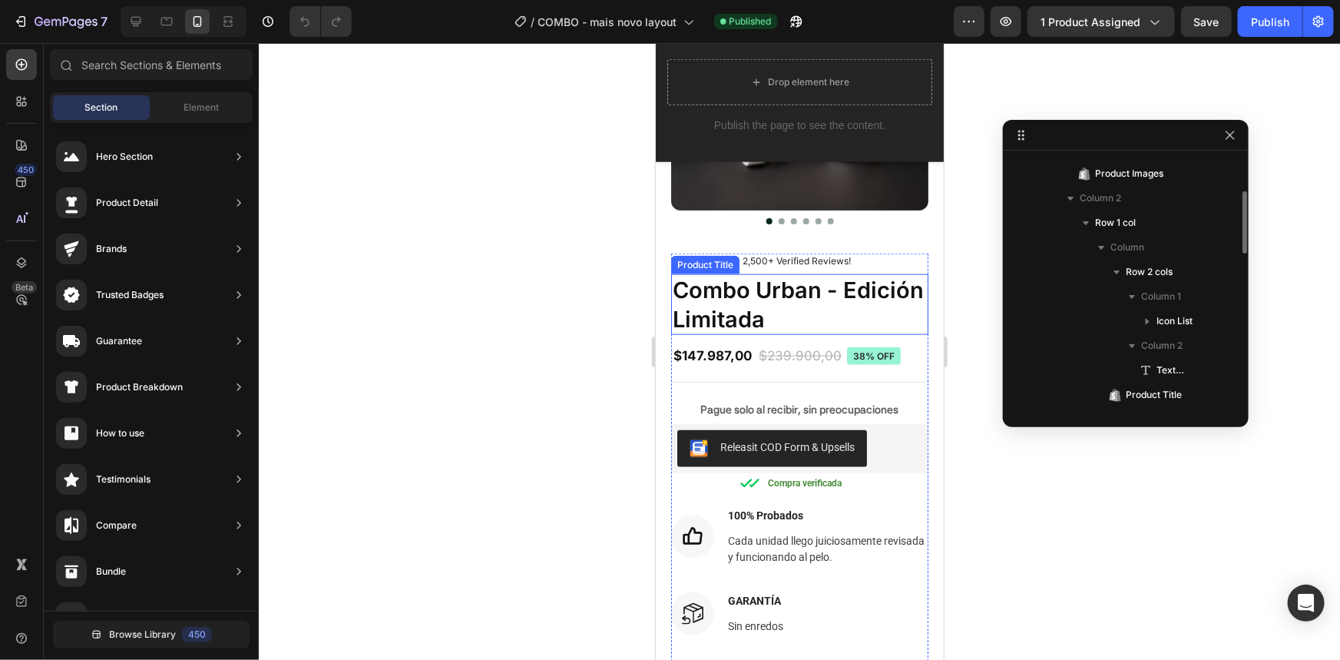
click at [540, 257] on div at bounding box center [799, 351] width 1081 height 617
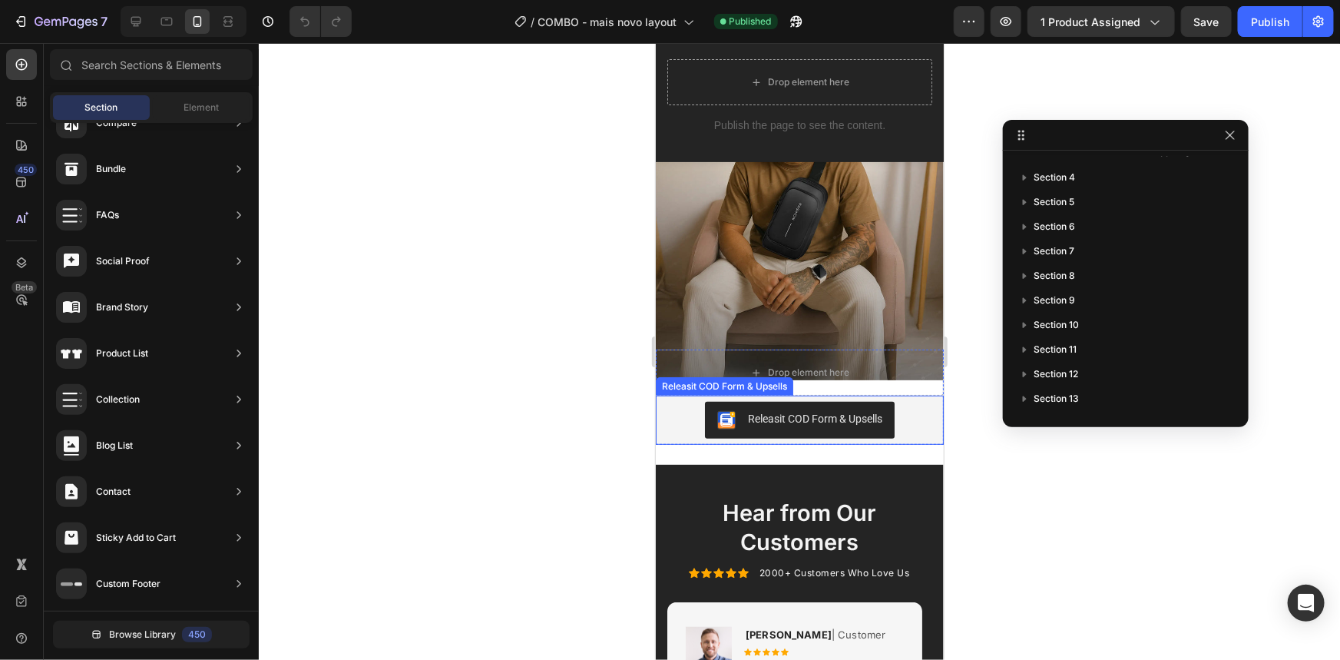
scroll to position [3281, 0]
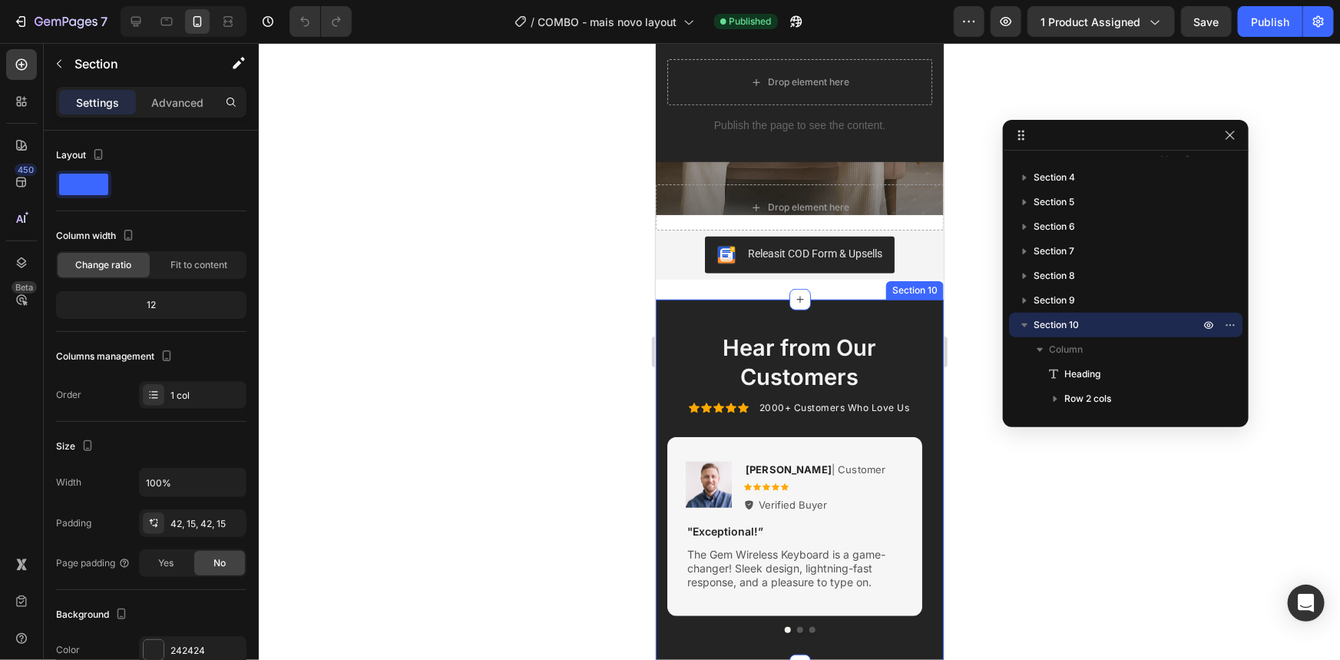
click at [923, 301] on div "Hear from Our Customers Heading Icon Icon Icon Icon Icon Icon List 2000+ Custom…" at bounding box center [799, 482] width 288 height 366
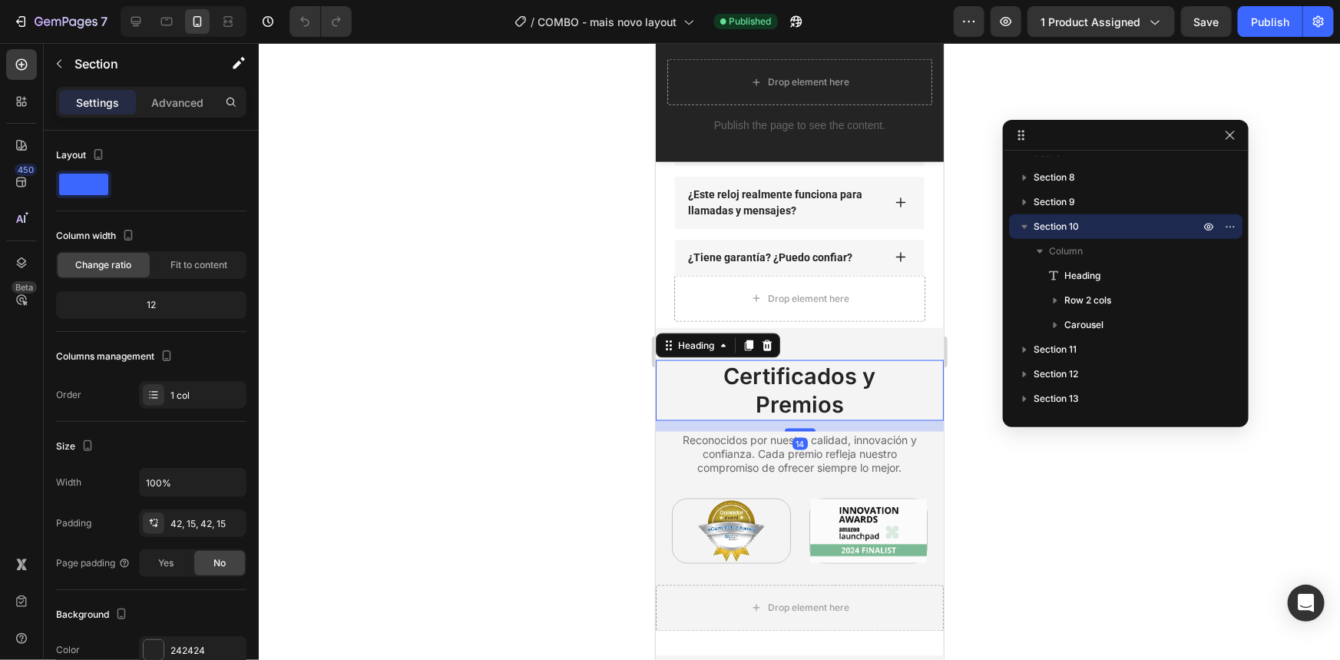
scroll to position [1067, 0]
click at [922, 396] on div "Certificados y Premios Heading 14" at bounding box center [799, 389] width 288 height 61
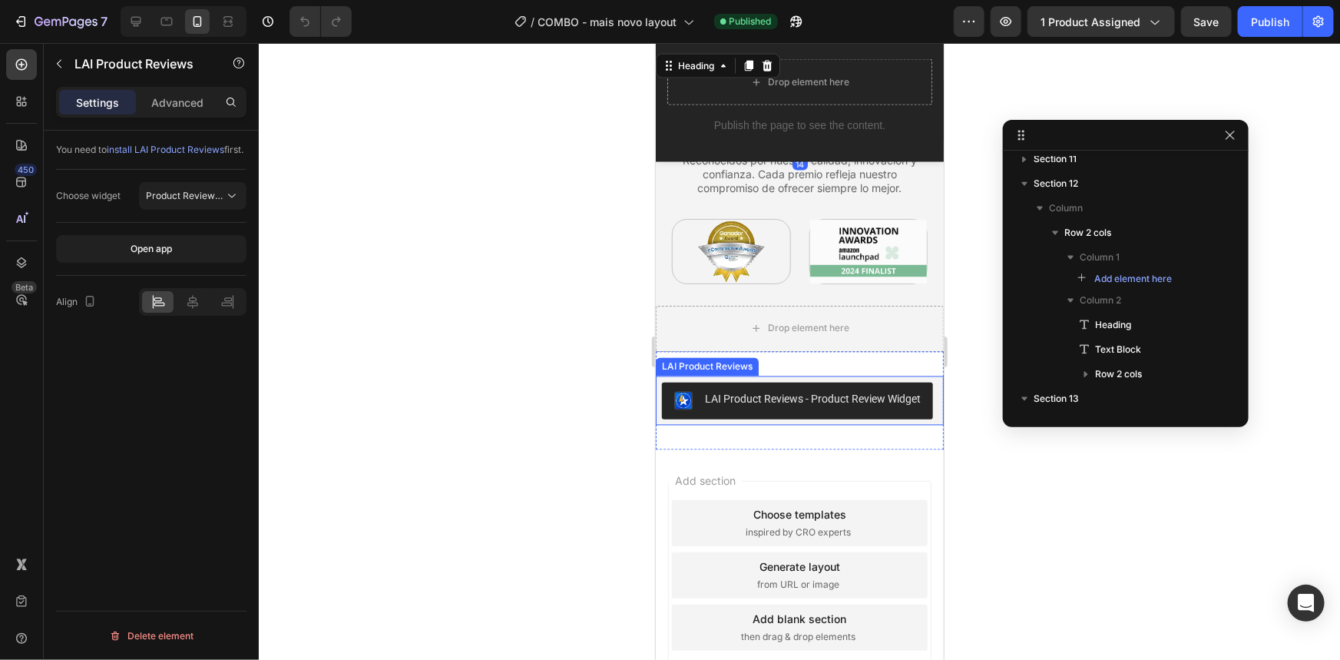
scroll to position [1116, 0]
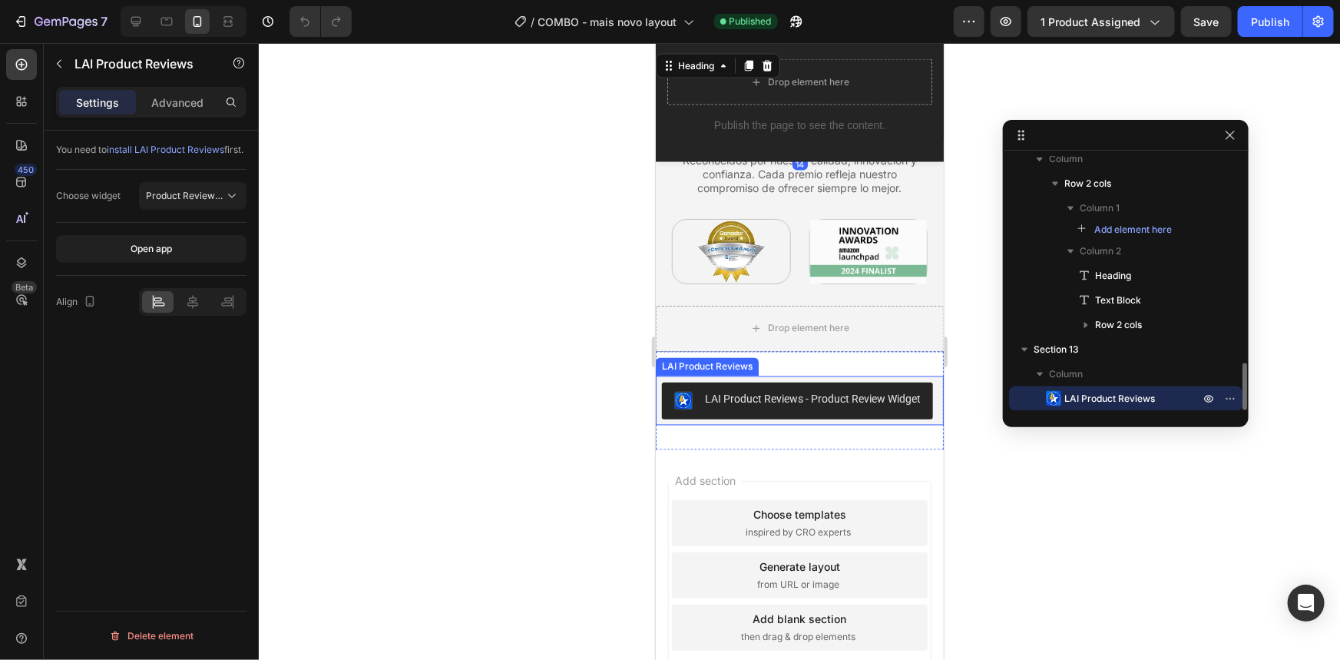
click at [908, 406] on div "LAI Product Reviews - Product Review Widget" at bounding box center [812, 399] width 216 height 16
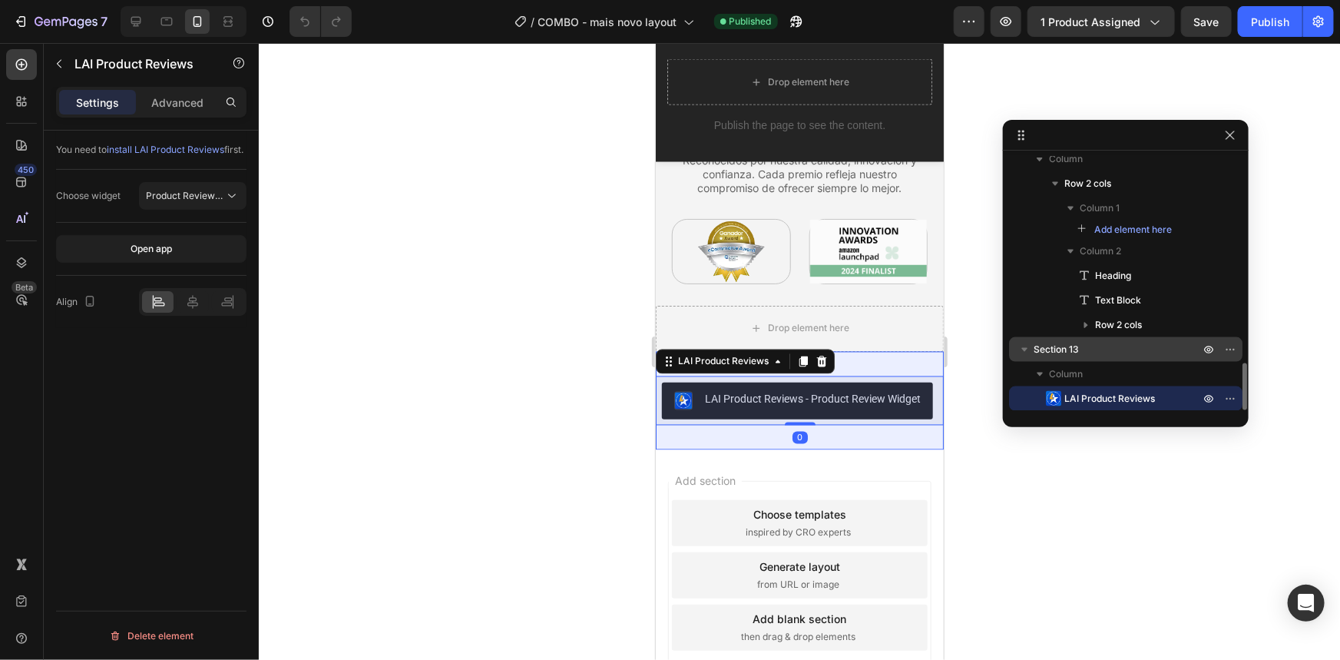
click at [1071, 342] on span "Section 13" at bounding box center [1056, 349] width 45 height 15
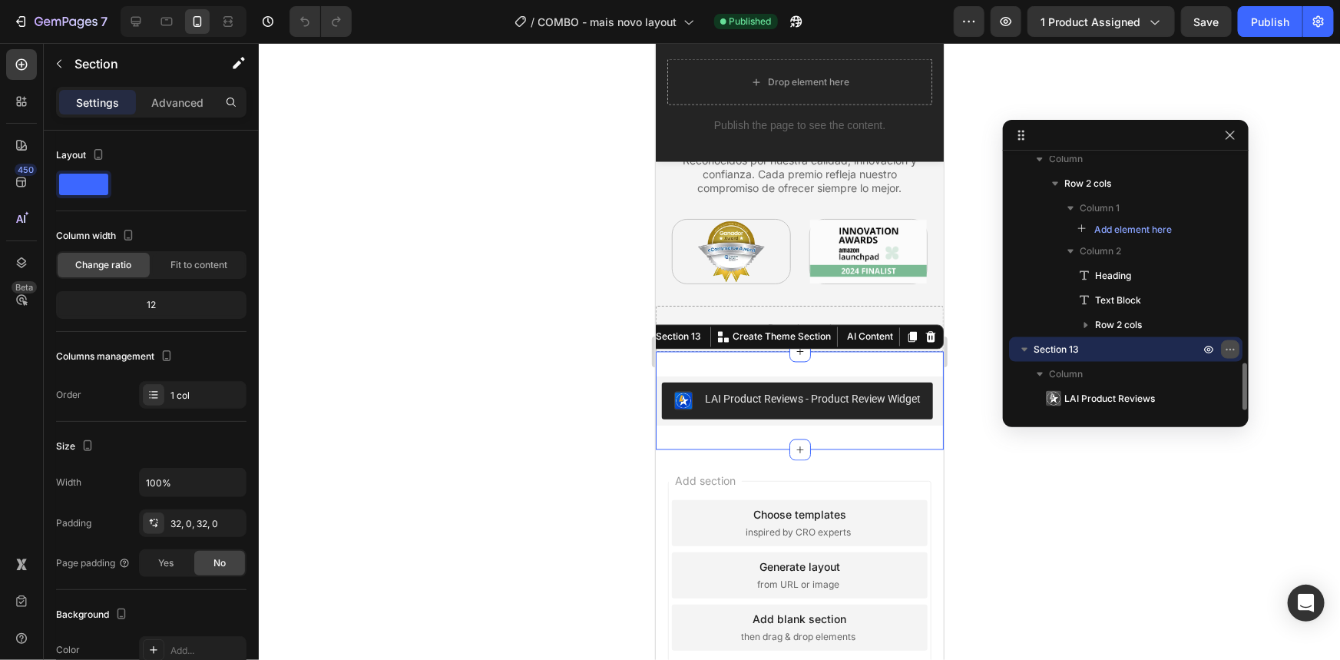
click at [1226, 354] on button "button" at bounding box center [1230, 349] width 18 height 18
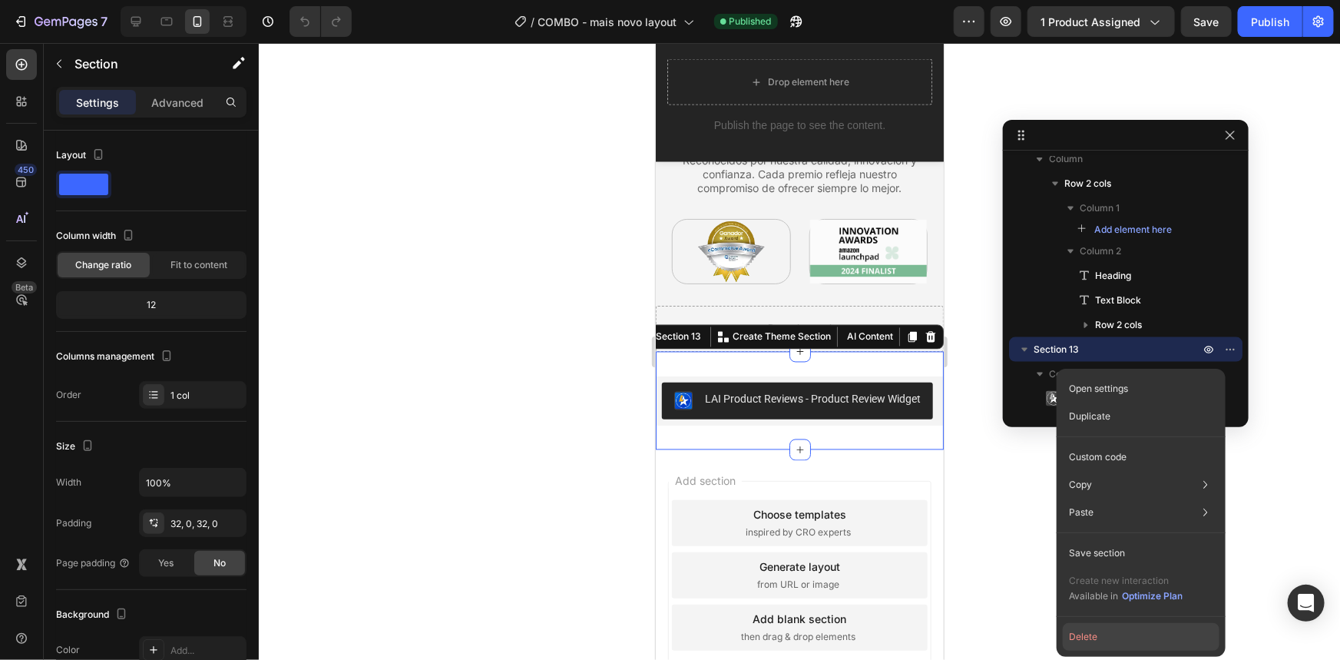
click at [1080, 637] on button "Delete" at bounding box center [1141, 637] width 157 height 28
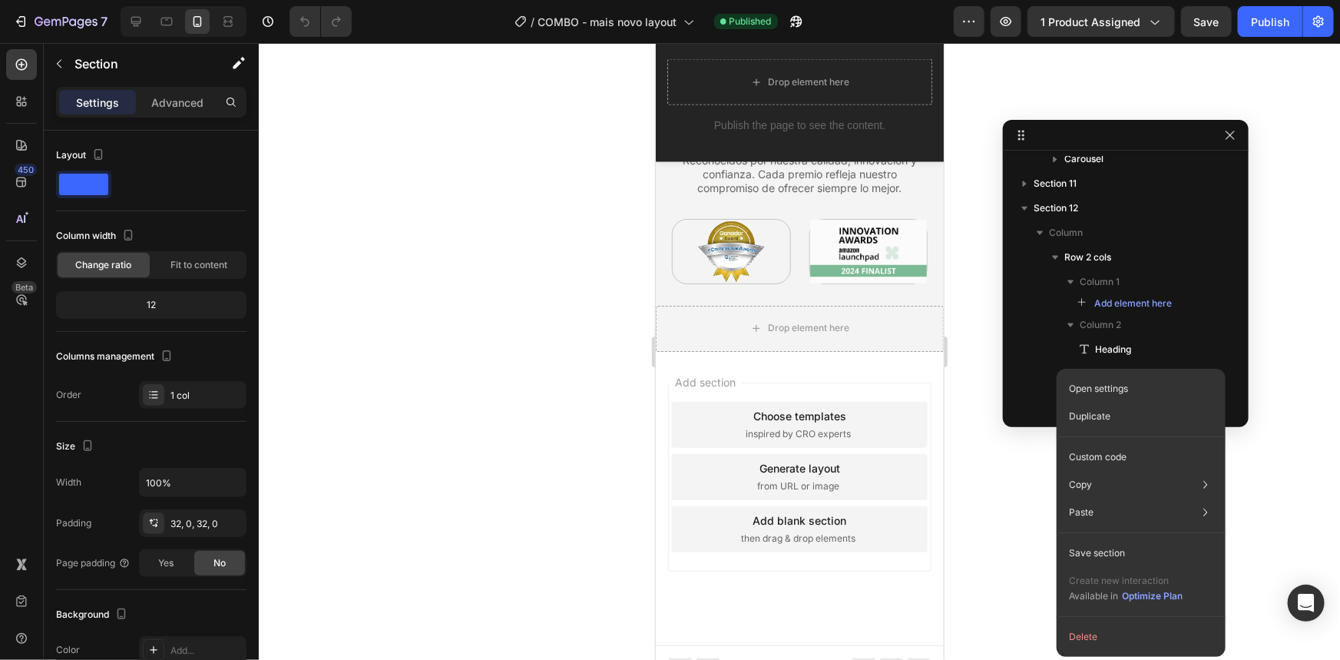
scroll to position [4196, 0]
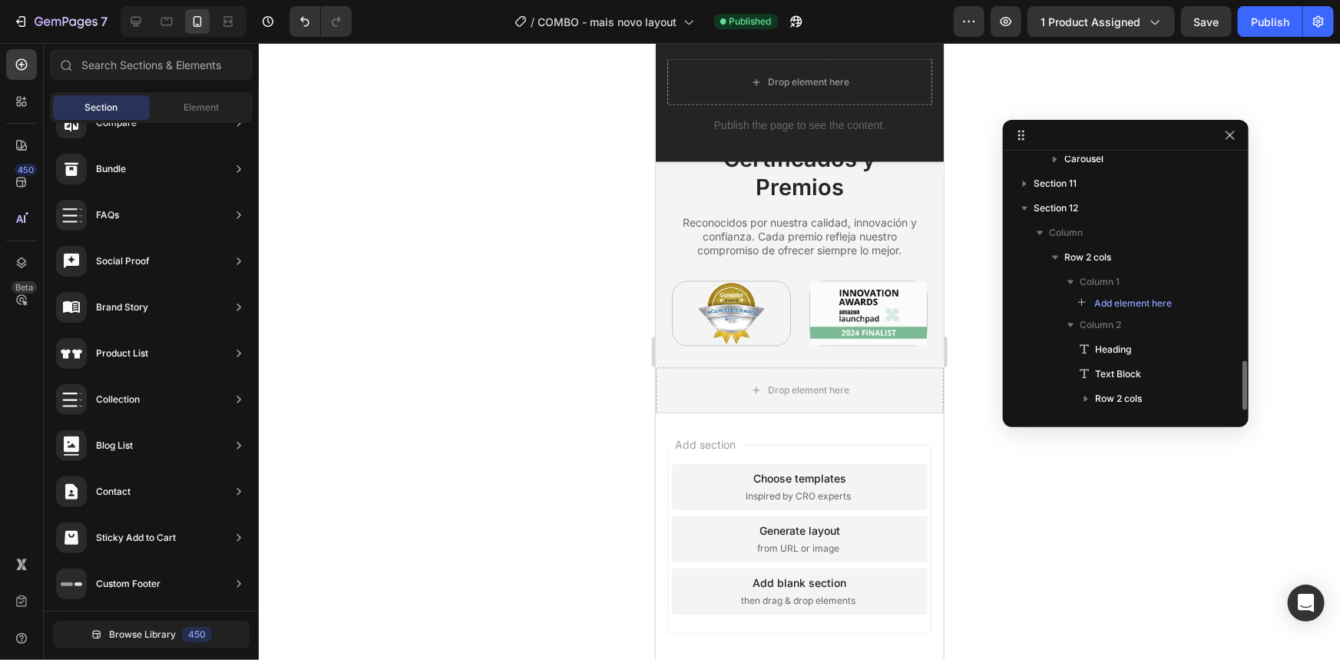
click at [1127, 542] on div at bounding box center [799, 351] width 1081 height 617
click at [911, 387] on div "Drop element here" at bounding box center [799, 390] width 288 height 46
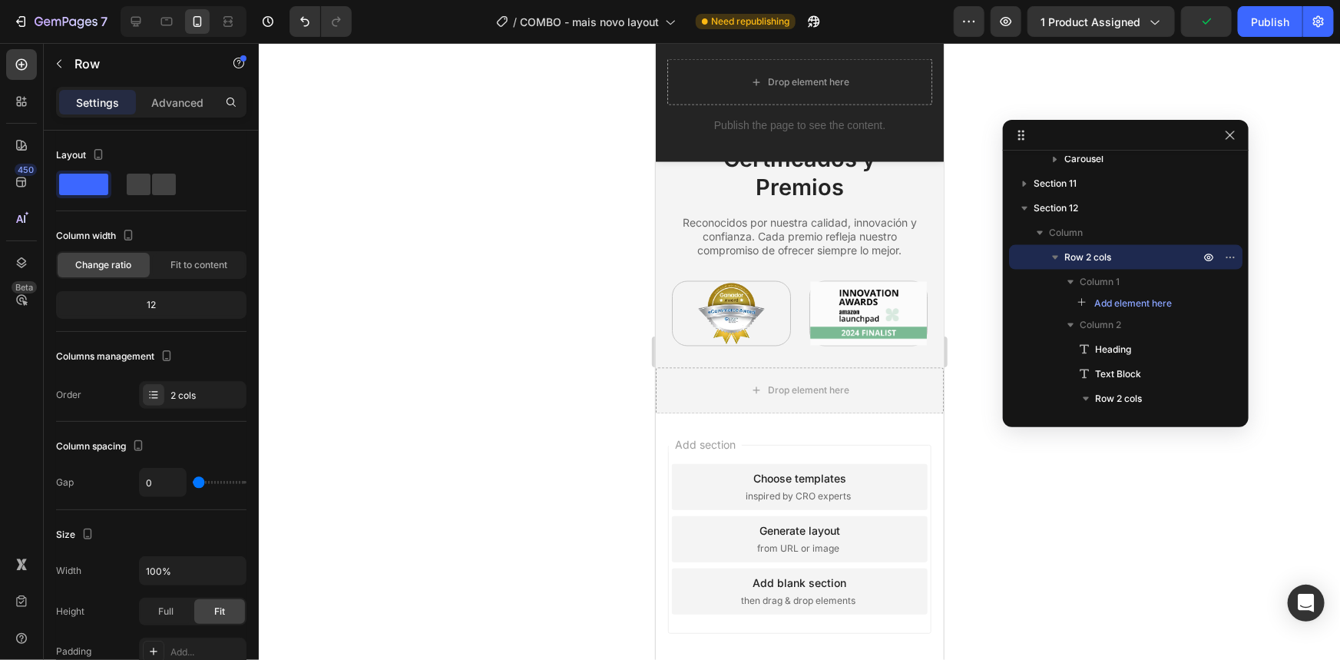
click at [1116, 506] on div at bounding box center [799, 351] width 1081 height 617
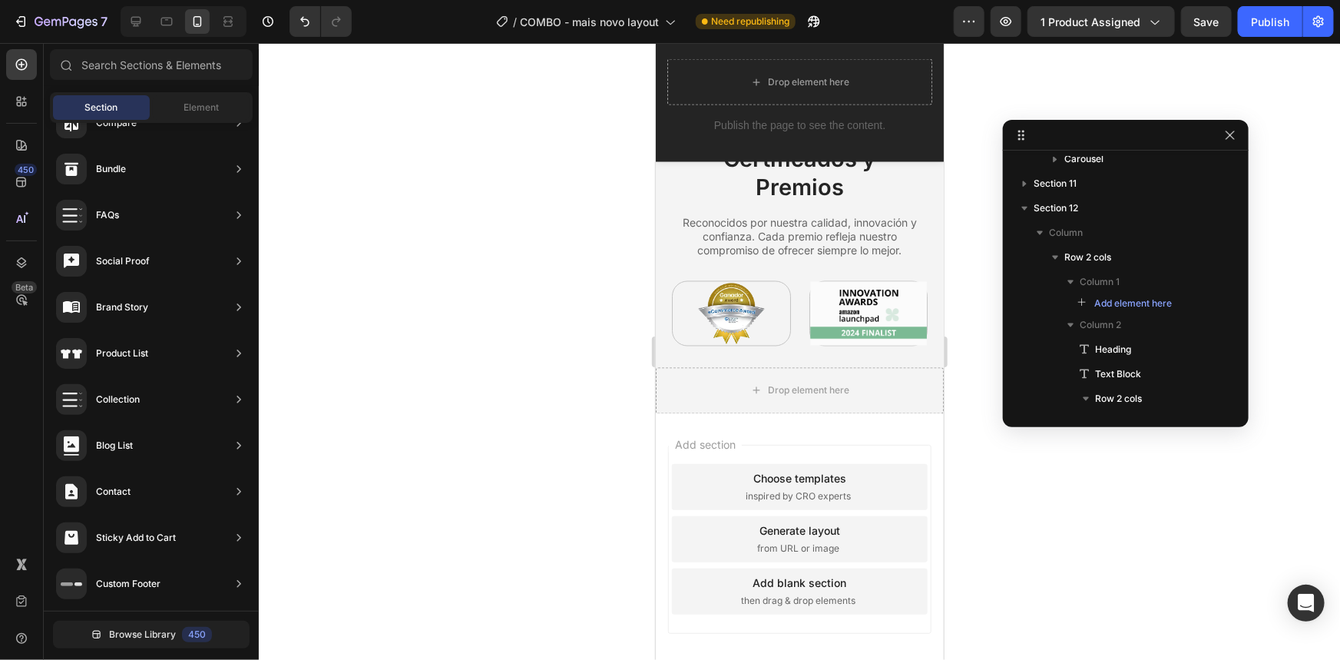
click at [1090, 545] on div at bounding box center [799, 351] width 1081 height 617
click at [417, 170] on div at bounding box center [799, 351] width 1081 height 617
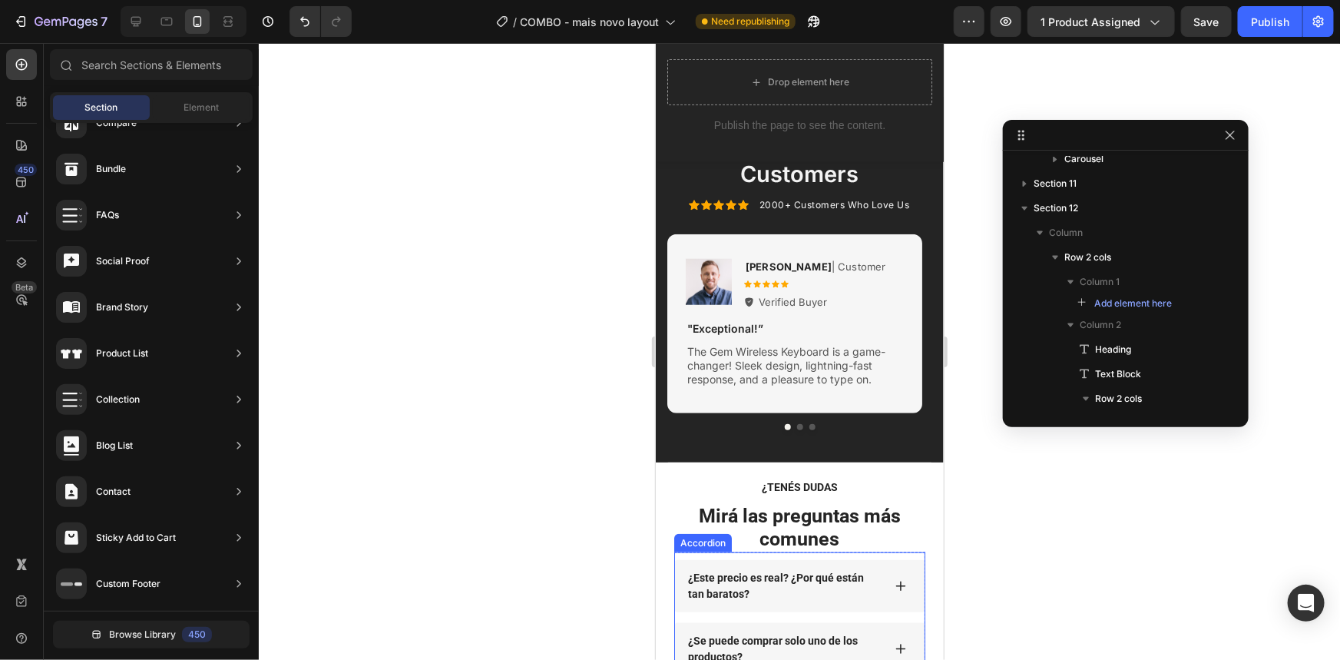
scroll to position [3428, 0]
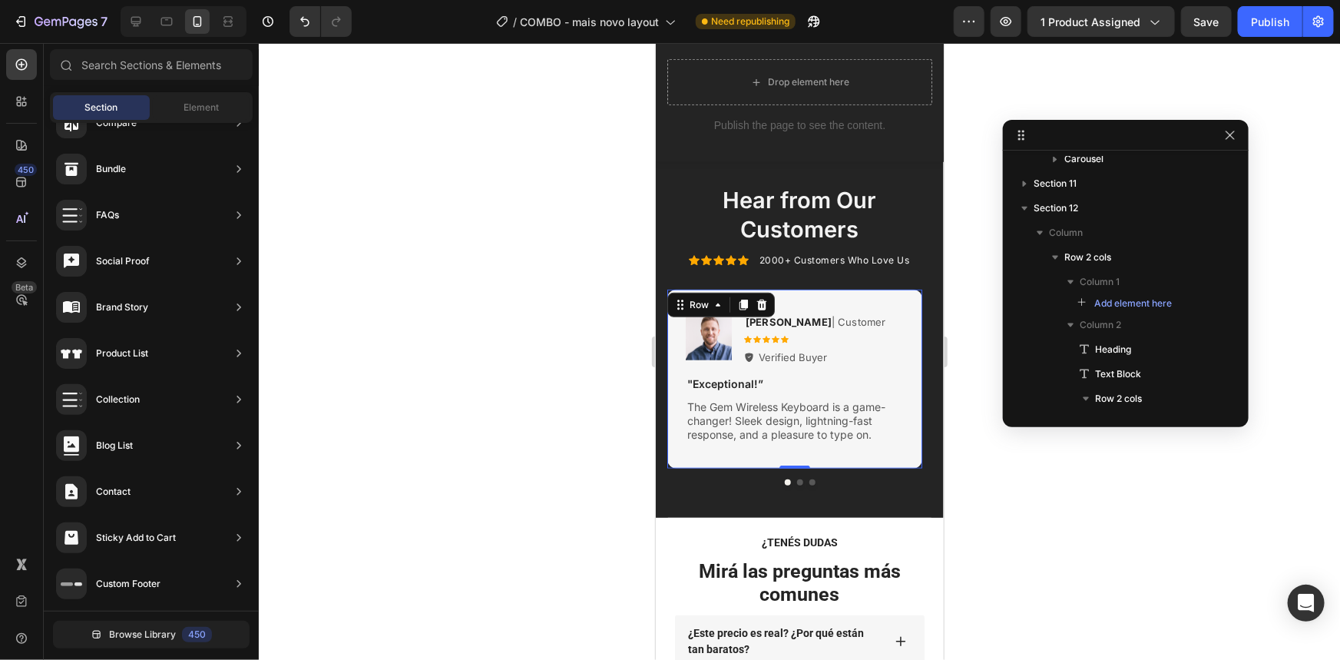
click at [902, 289] on div "Image Rita Carroll | Customer Text Block Icon Icon Icon Icon Icon Icon List Ver…" at bounding box center [794, 378] width 255 height 179
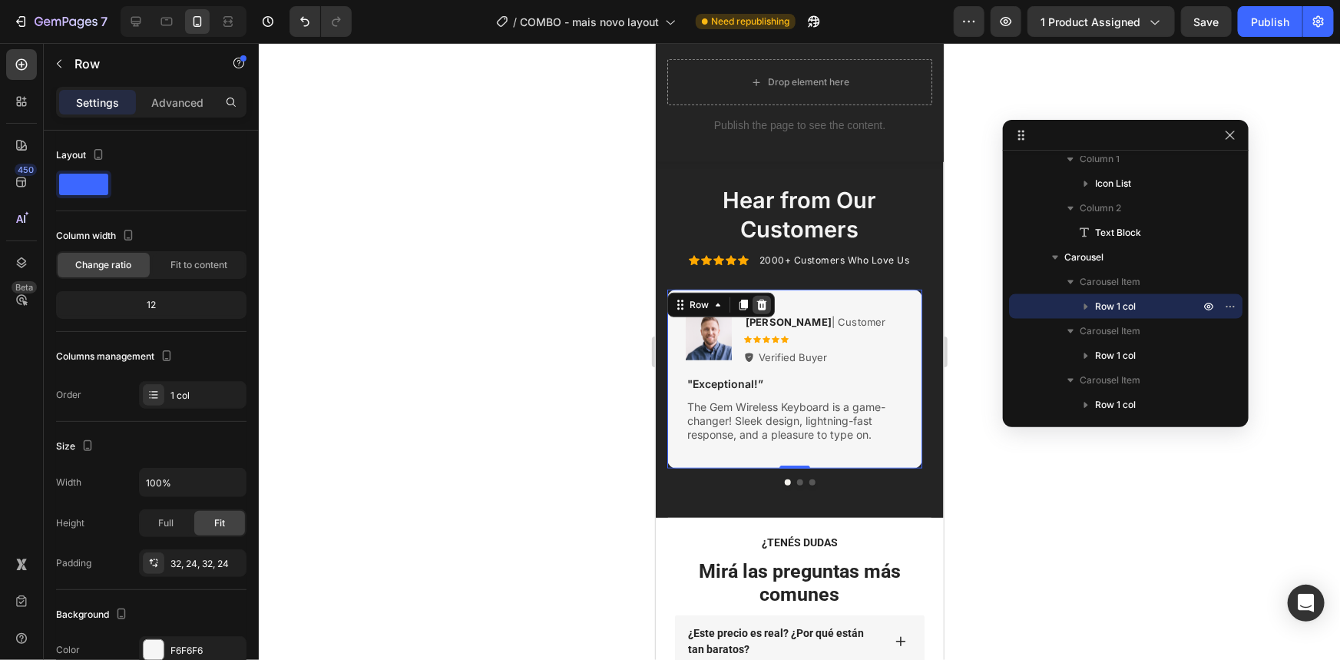
click at [762, 298] on icon at bounding box center [761, 304] width 12 height 12
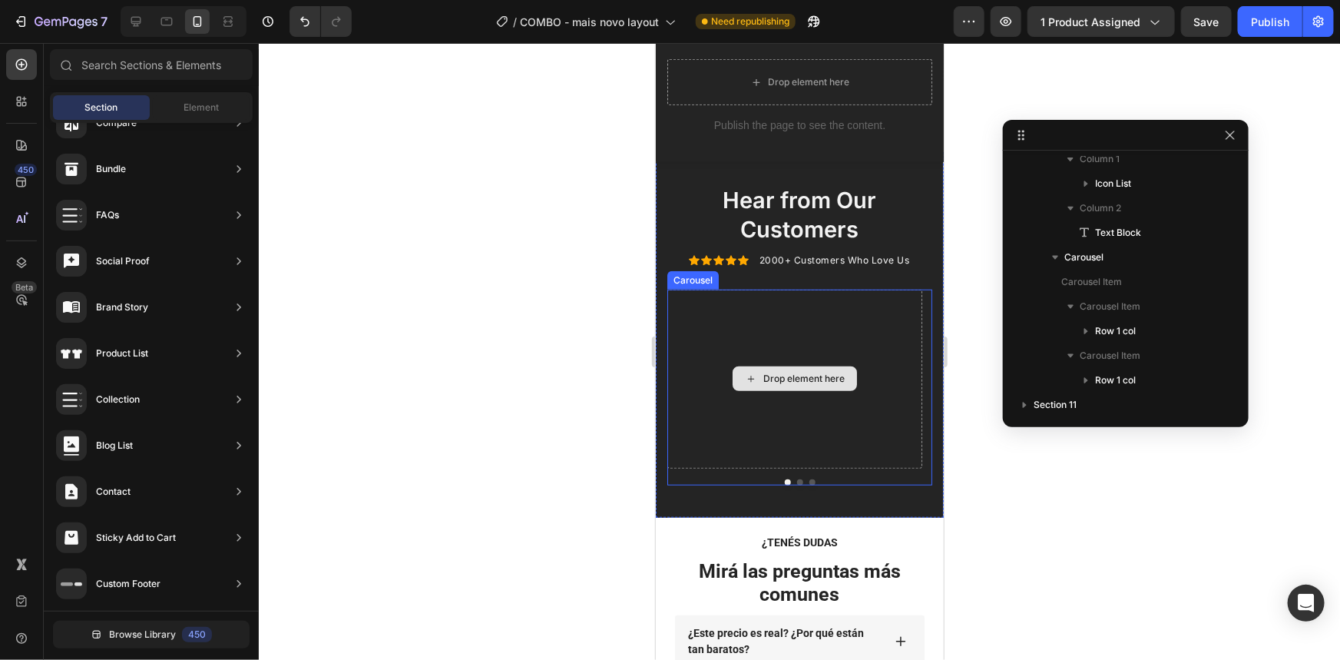
click at [831, 372] on div "Drop element here" at bounding box center [803, 378] width 81 height 12
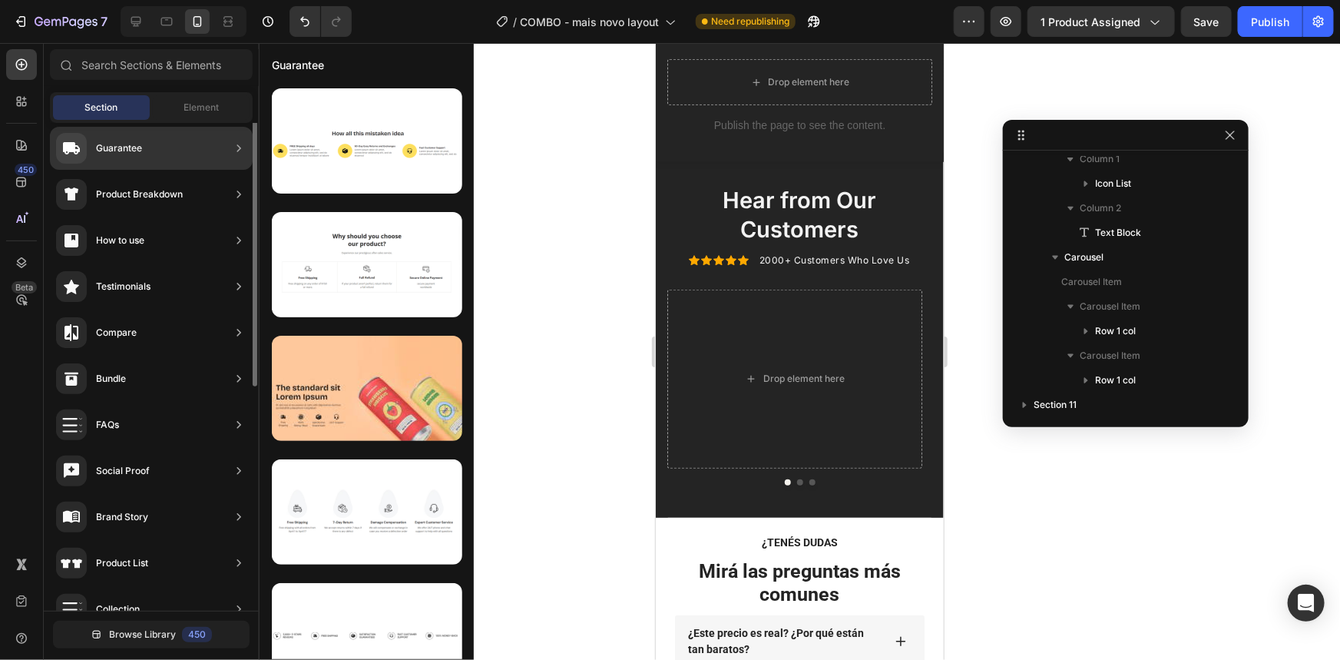
scroll to position [123, 0]
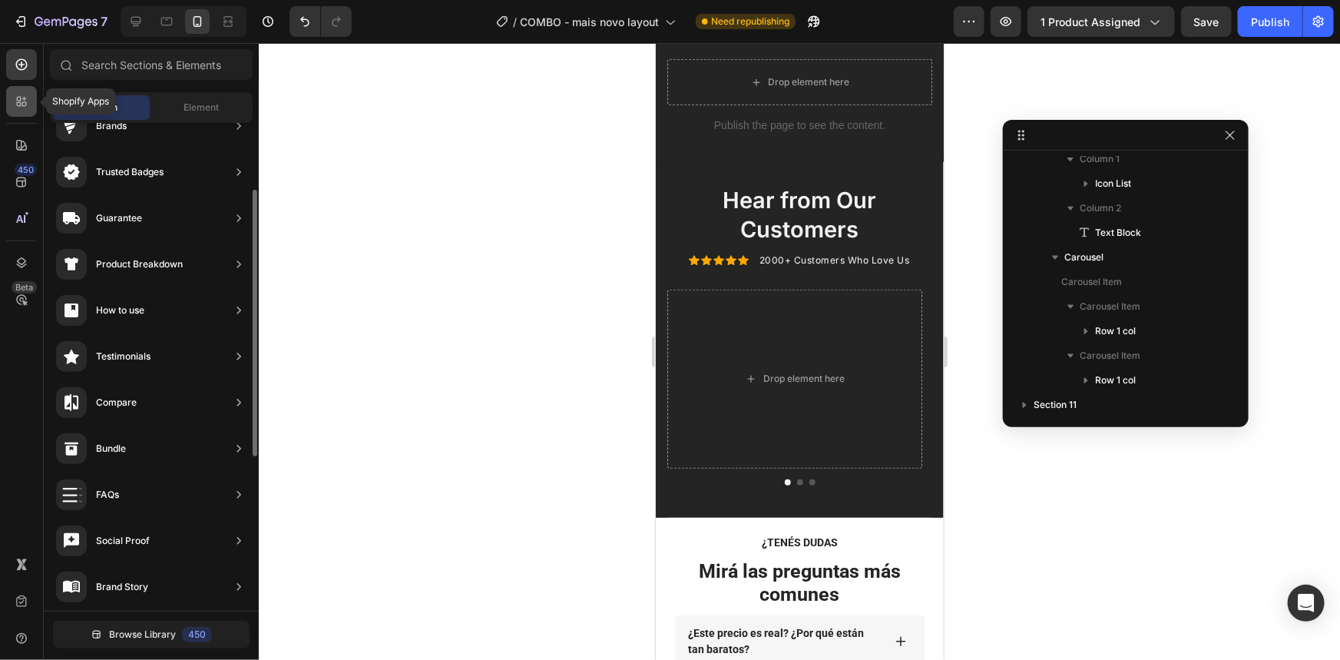
click at [22, 94] on icon at bounding box center [21, 101] width 15 height 15
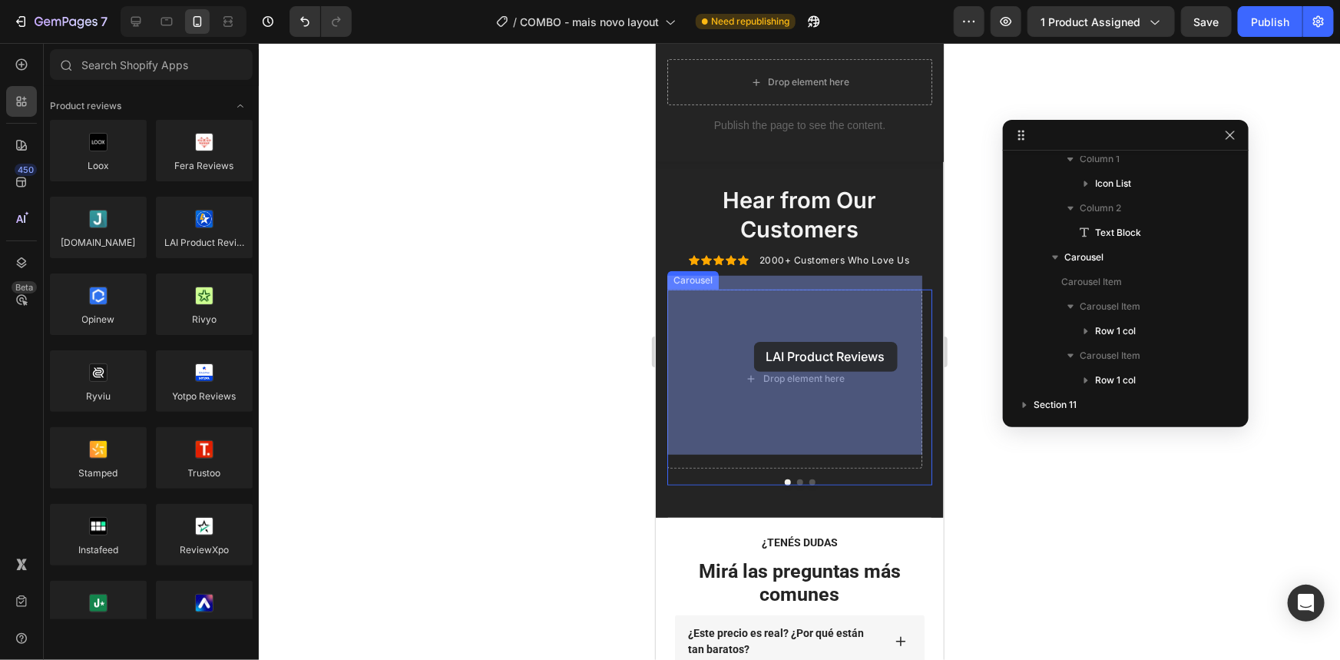
drag, startPoint x: 856, startPoint y: 263, endPoint x: 753, endPoint y: 342, distance: 129.2
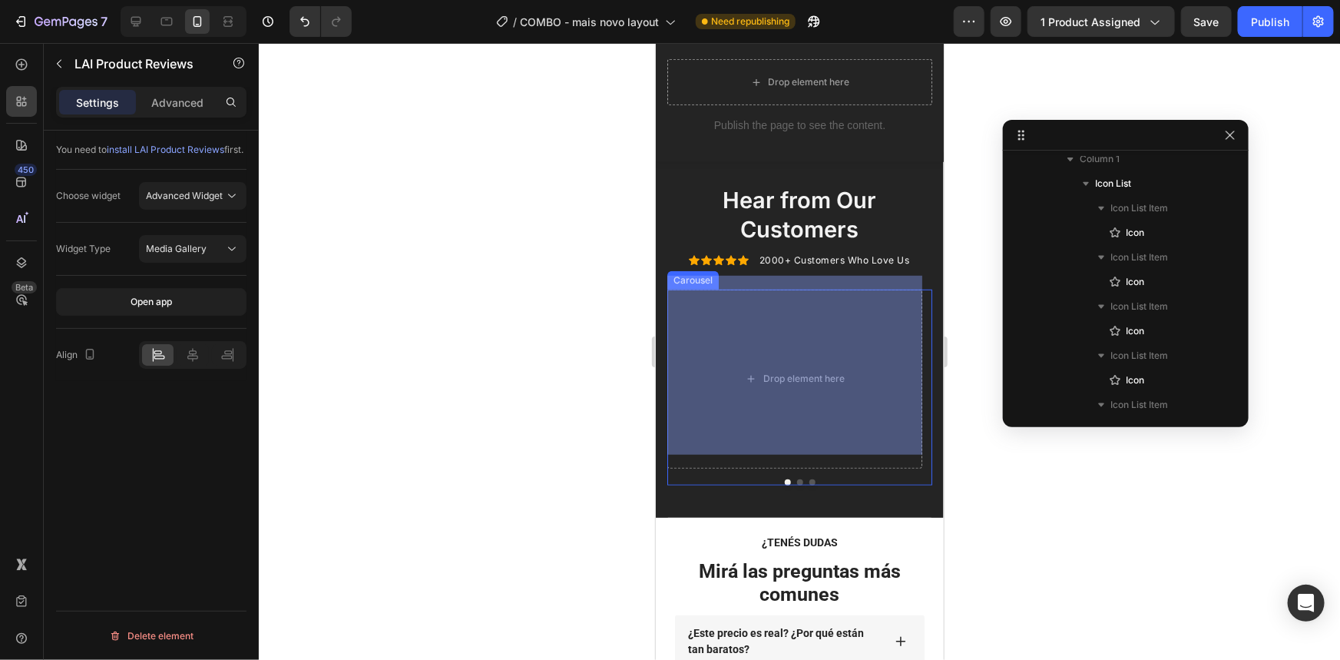
scroll to position [1322, 0]
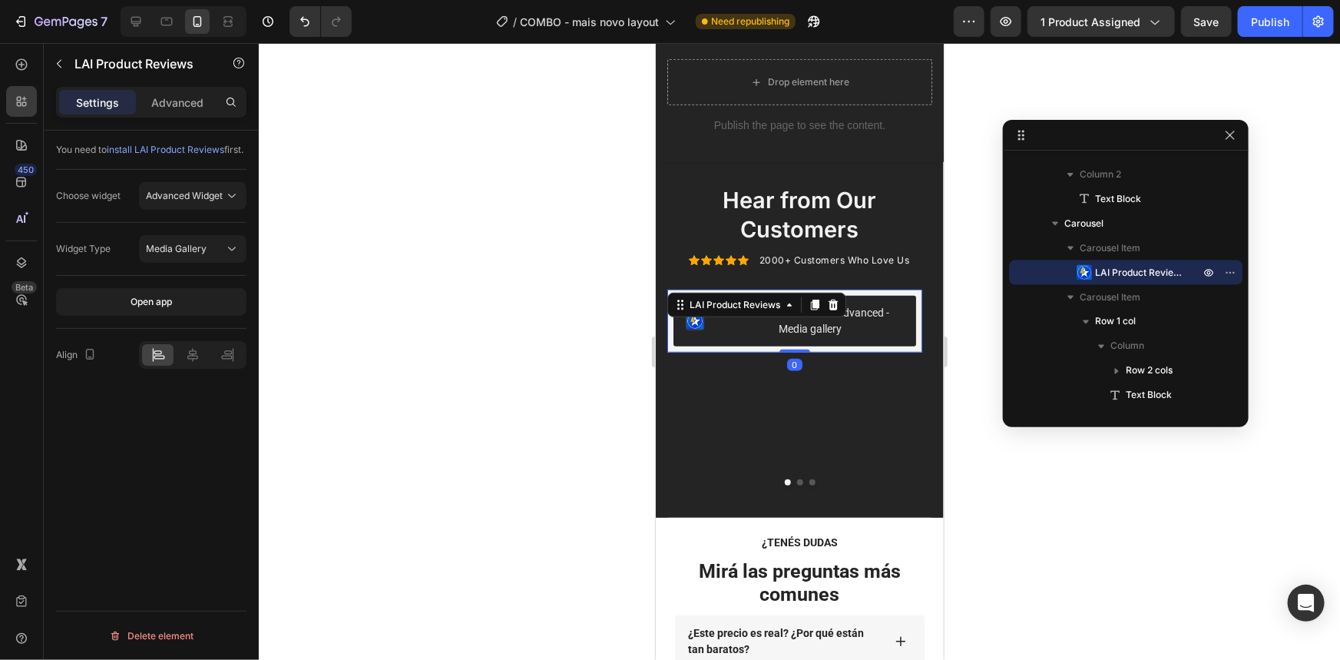
click at [1021, 484] on div at bounding box center [799, 351] width 1081 height 617
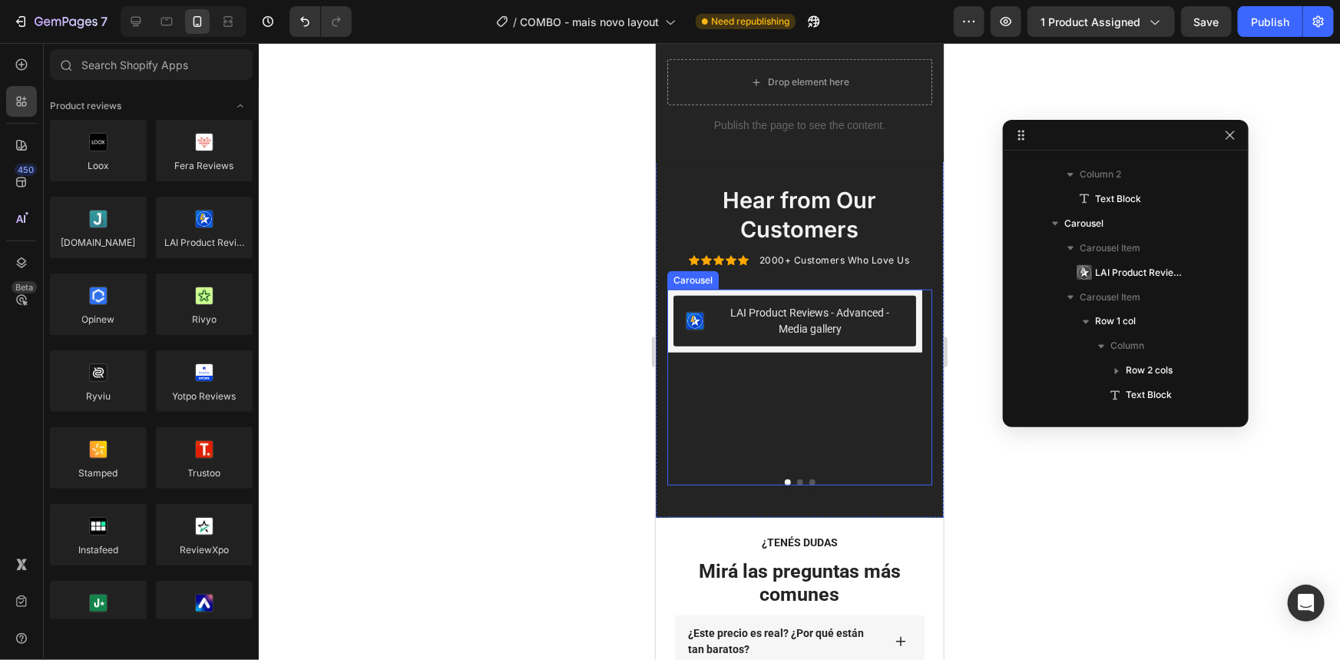
click at [917, 428] on div "LAI Product Reviews - Advanced - Media gallery LAI Product Reviews" at bounding box center [794, 378] width 255 height 179
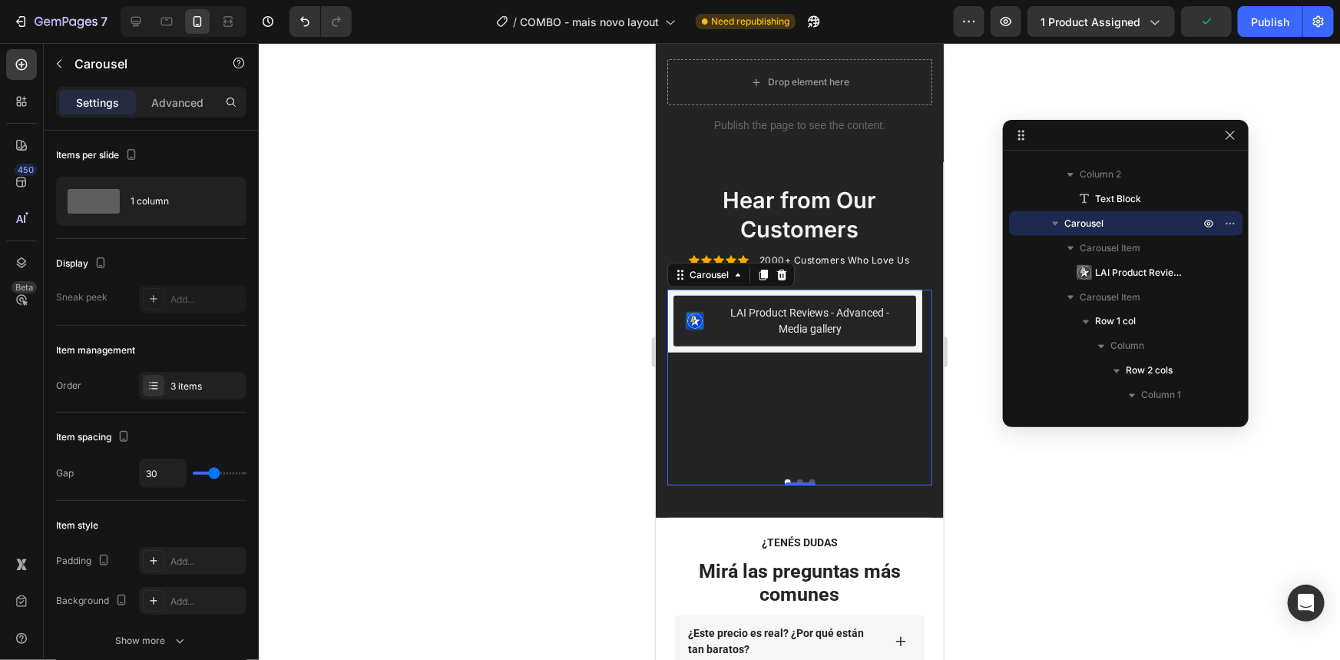
click at [827, 437] on div "LAI Product Reviews - Advanced - Media gallery LAI Product Reviews" at bounding box center [794, 378] width 255 height 179
click at [827, 439] on div "LAI Product Reviews - Advanced - Media gallery LAI Product Reviews" at bounding box center [794, 378] width 255 height 179
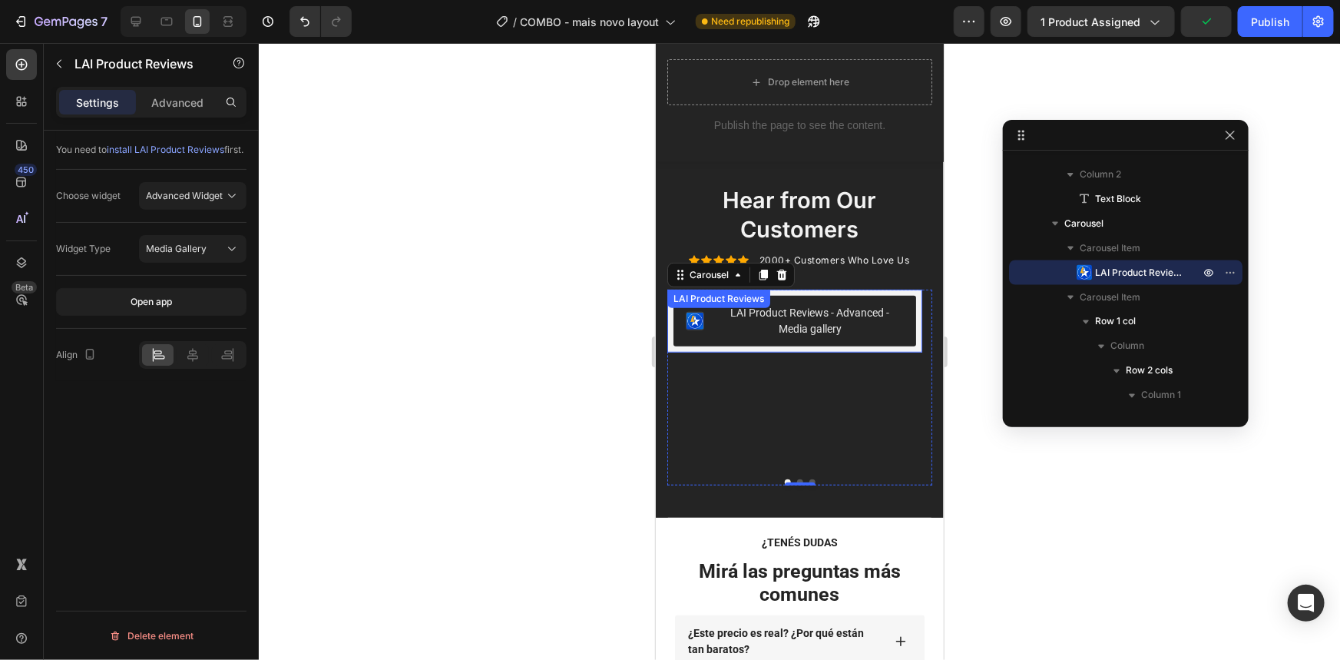
click at [844, 320] on div "LAI Product Reviews - Advanced - Media gallery" at bounding box center [809, 320] width 187 height 32
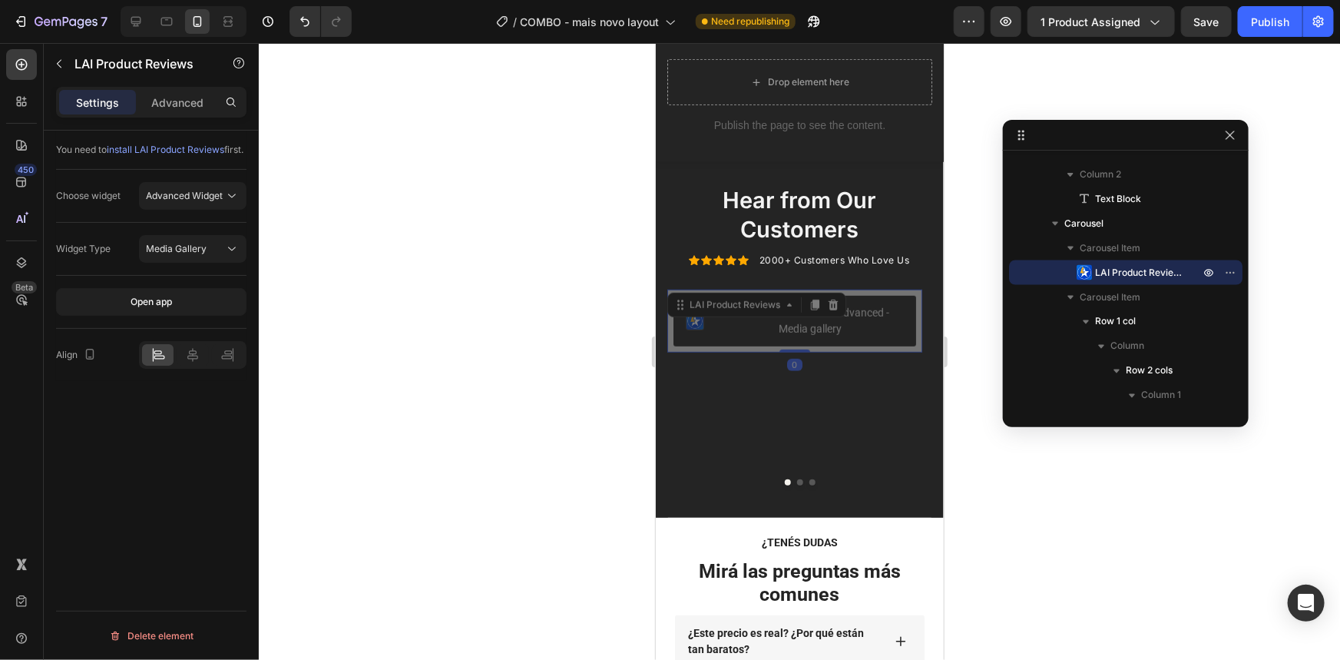
drag, startPoint x: 802, startPoint y: 291, endPoint x: 798, endPoint y: 267, distance: 24.9
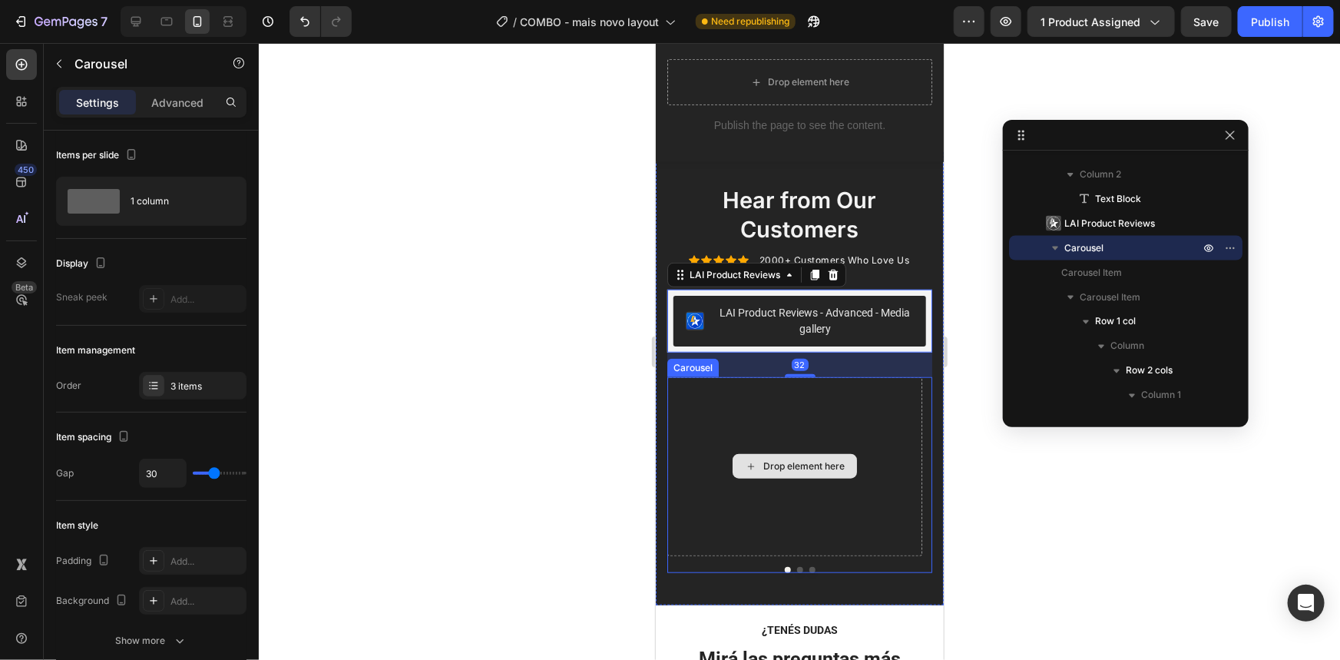
click at [826, 412] on div "Drop element here" at bounding box center [794, 465] width 255 height 179
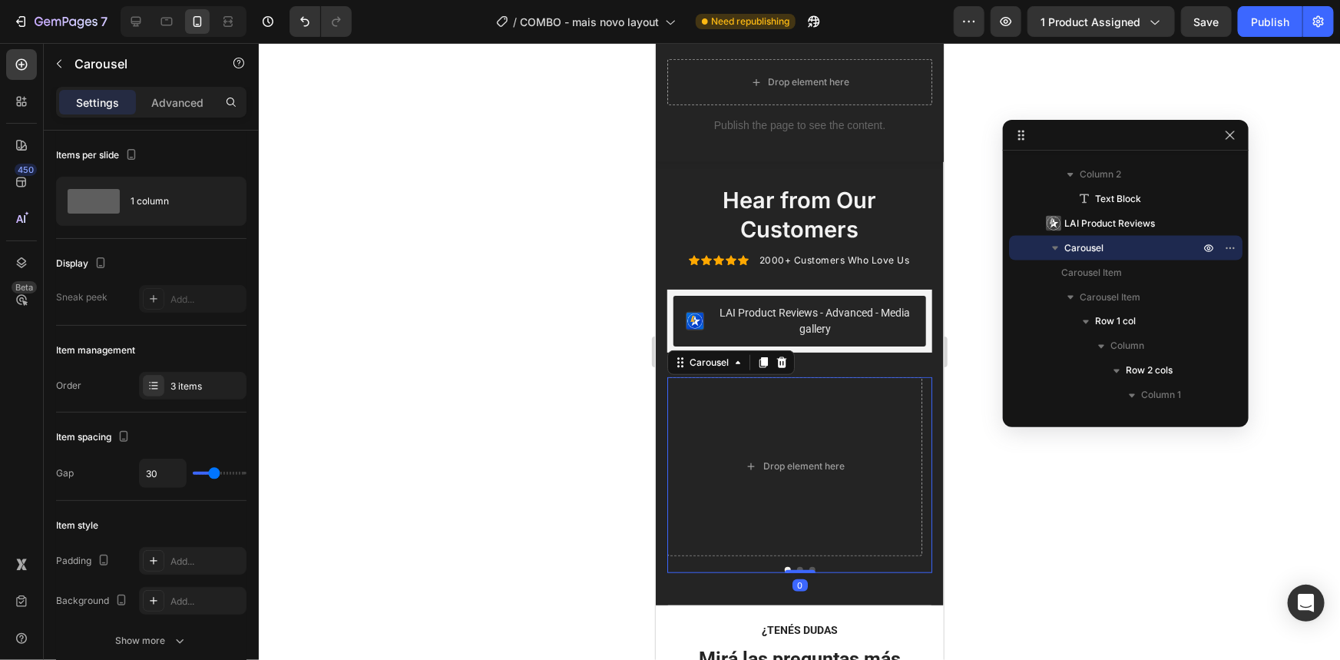
click at [775, 356] on icon at bounding box center [781, 362] width 12 height 12
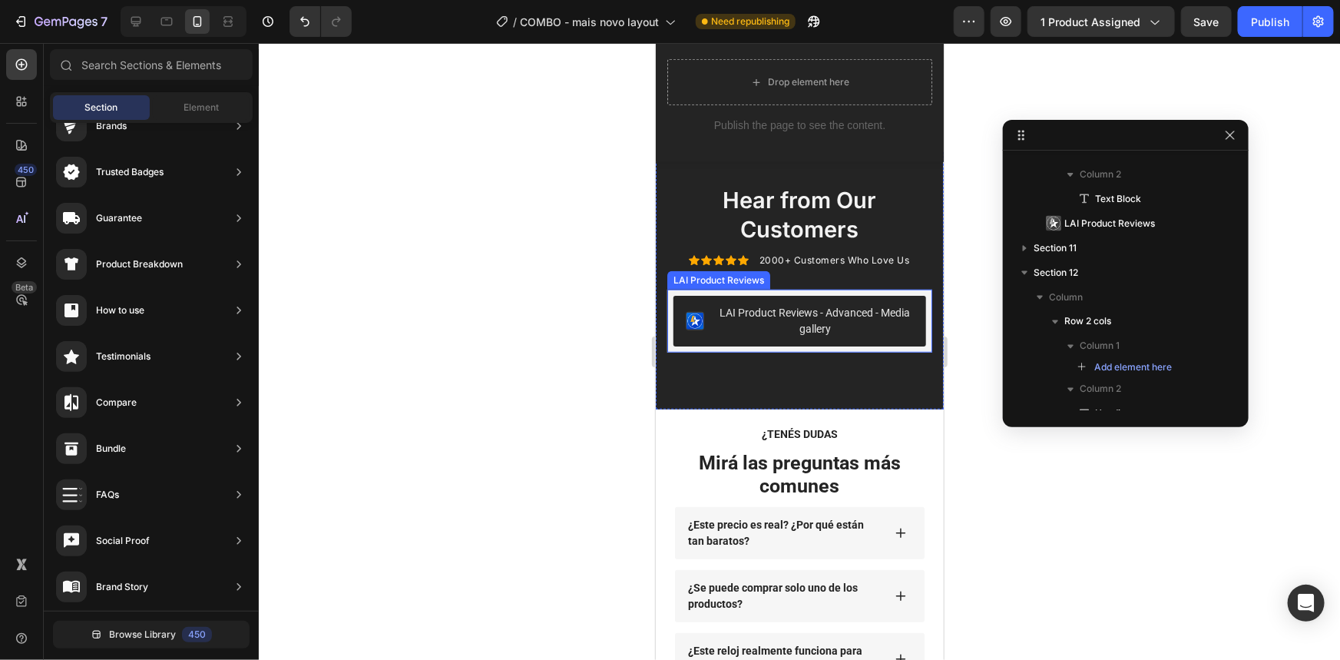
click at [836, 304] on div "LAI Product Reviews - Advanced - Media gallery" at bounding box center [814, 320] width 197 height 32
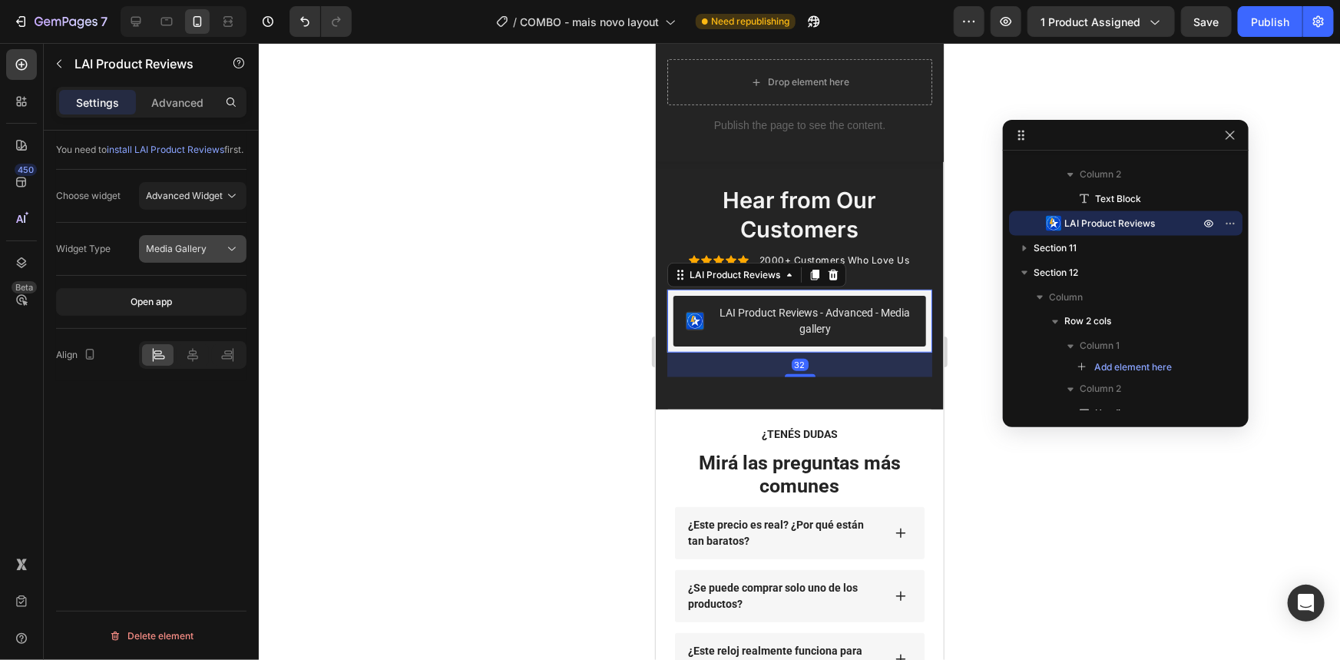
click at [181, 250] on button "Media Gallery" at bounding box center [193, 249] width 108 height 28
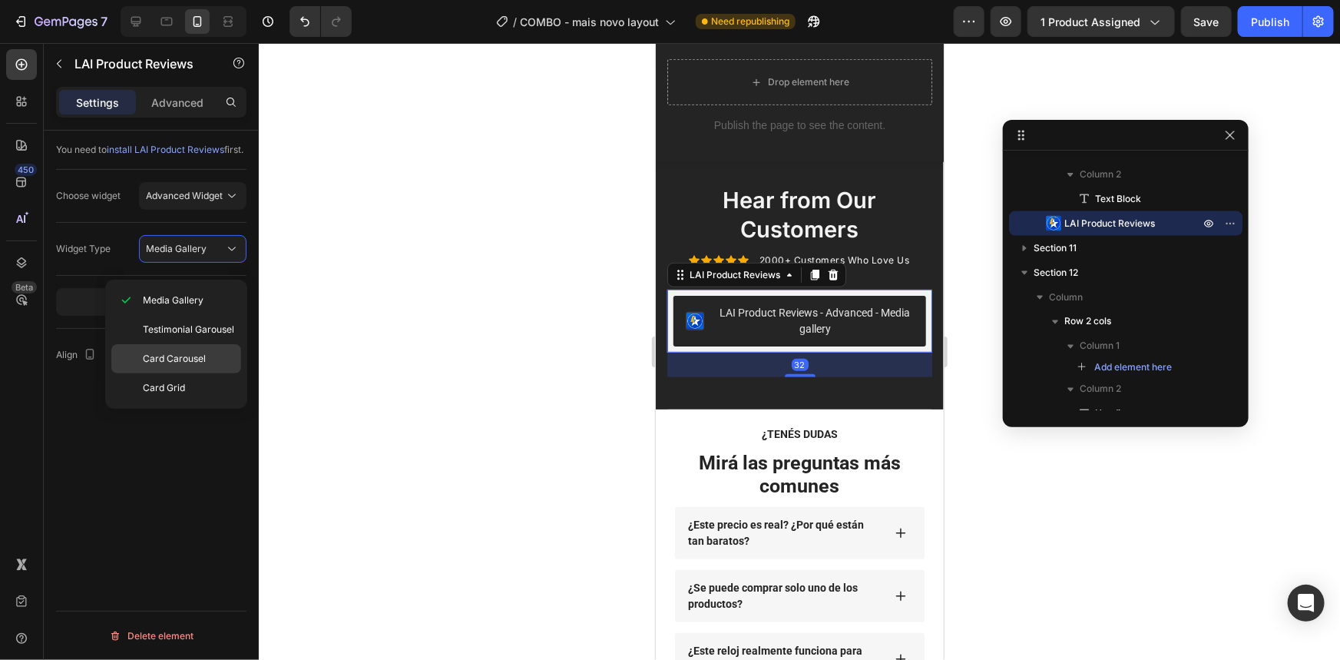
click at [194, 352] on span "Card Carousel" at bounding box center [174, 359] width 63 height 14
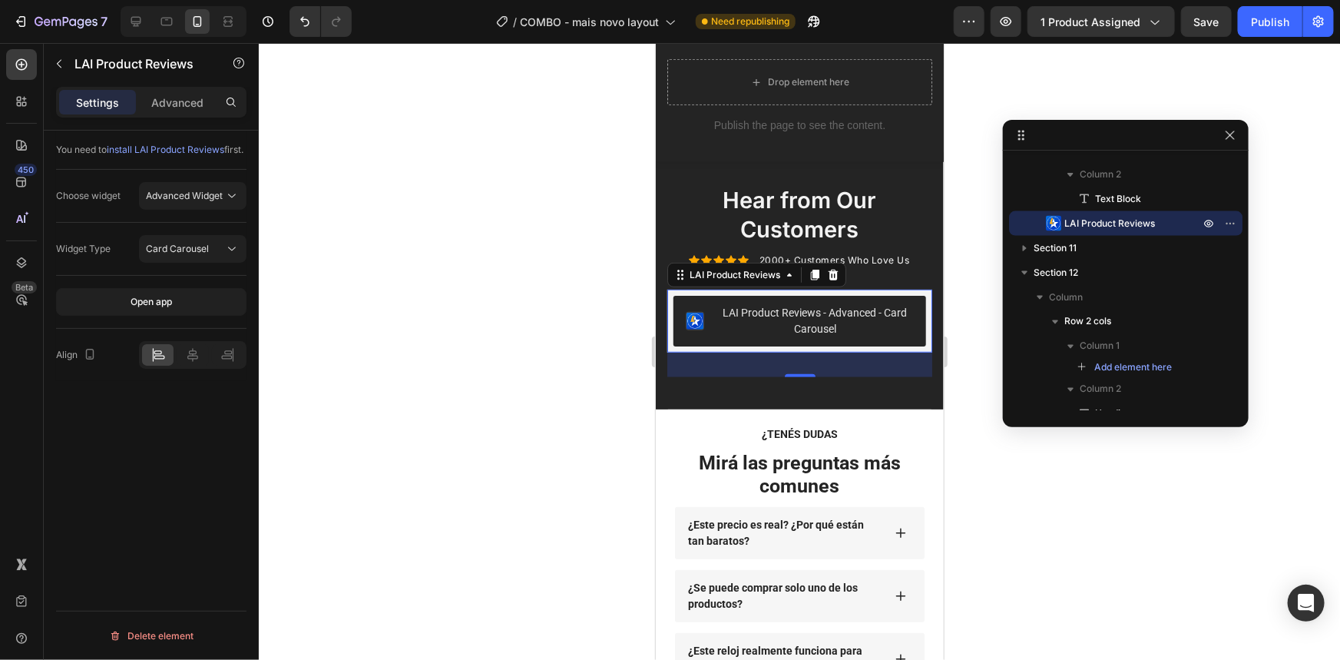
drag, startPoint x: 442, startPoint y: 391, endPoint x: 594, endPoint y: 326, distance: 166.2
click at [444, 392] on div at bounding box center [799, 351] width 1081 height 617
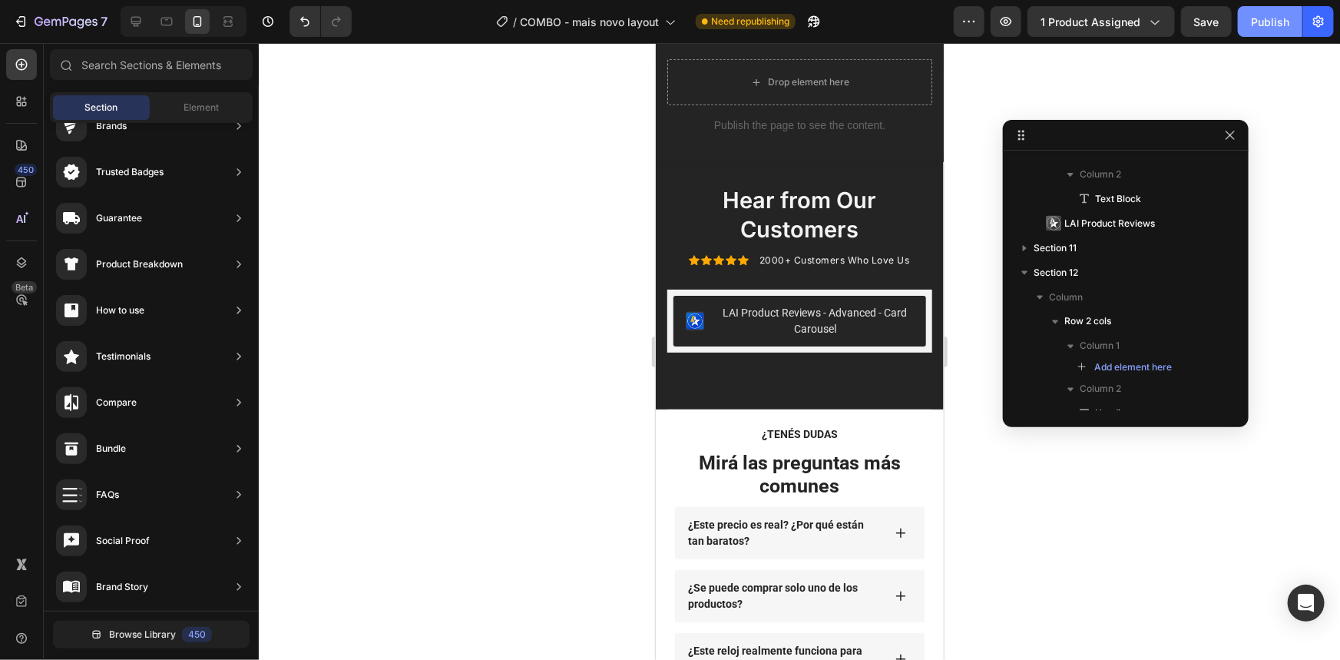
click at [1267, 12] on button "Publish" at bounding box center [1270, 21] width 65 height 31
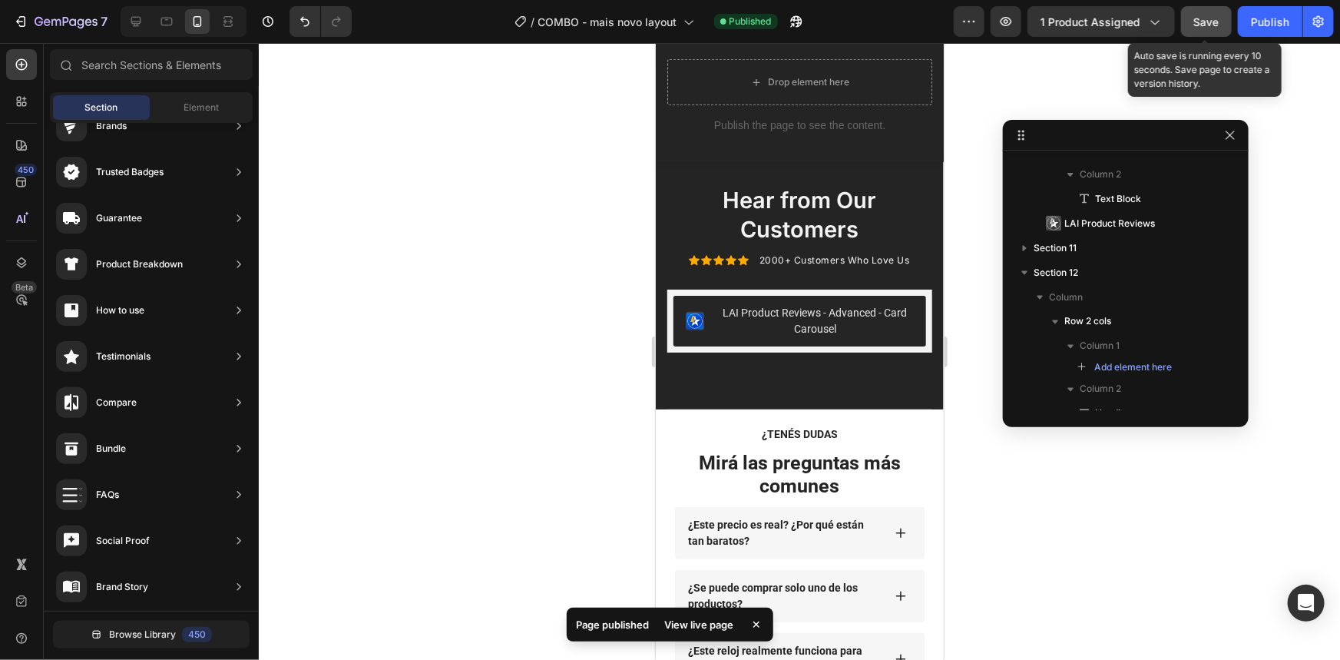
click at [1220, 25] on button "Save" at bounding box center [1206, 21] width 51 height 31
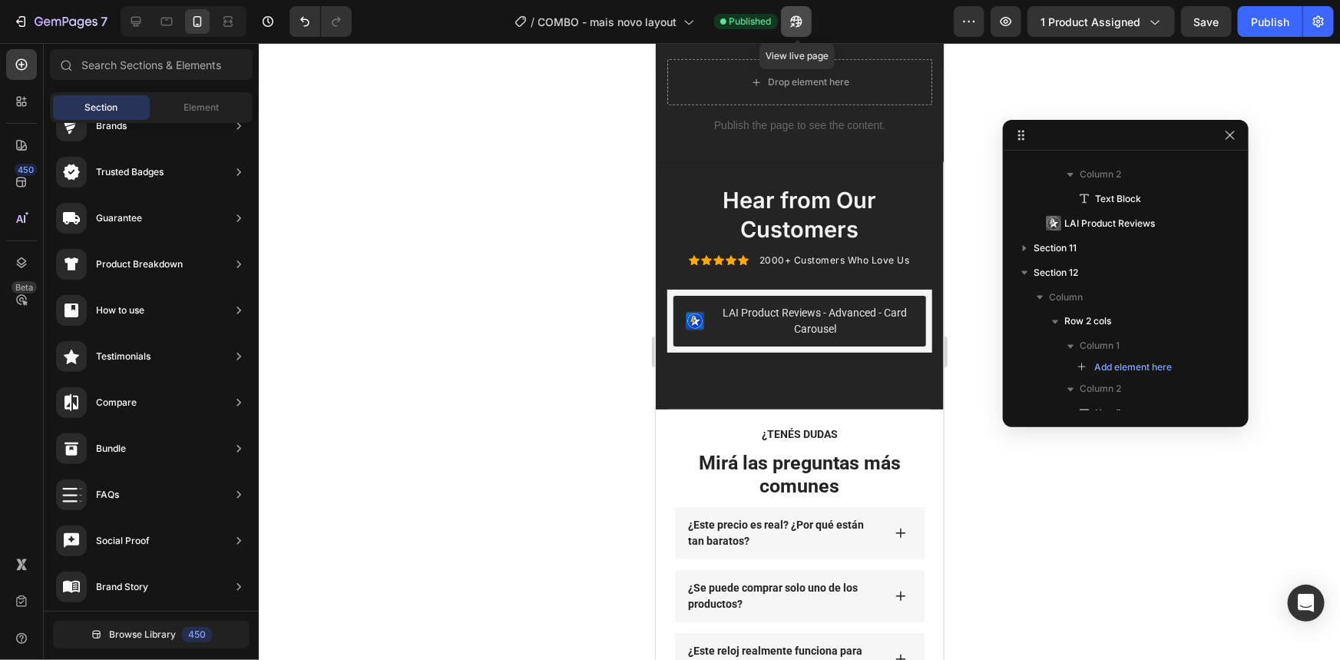
click at [798, 17] on icon "button" at bounding box center [796, 21] width 15 height 15
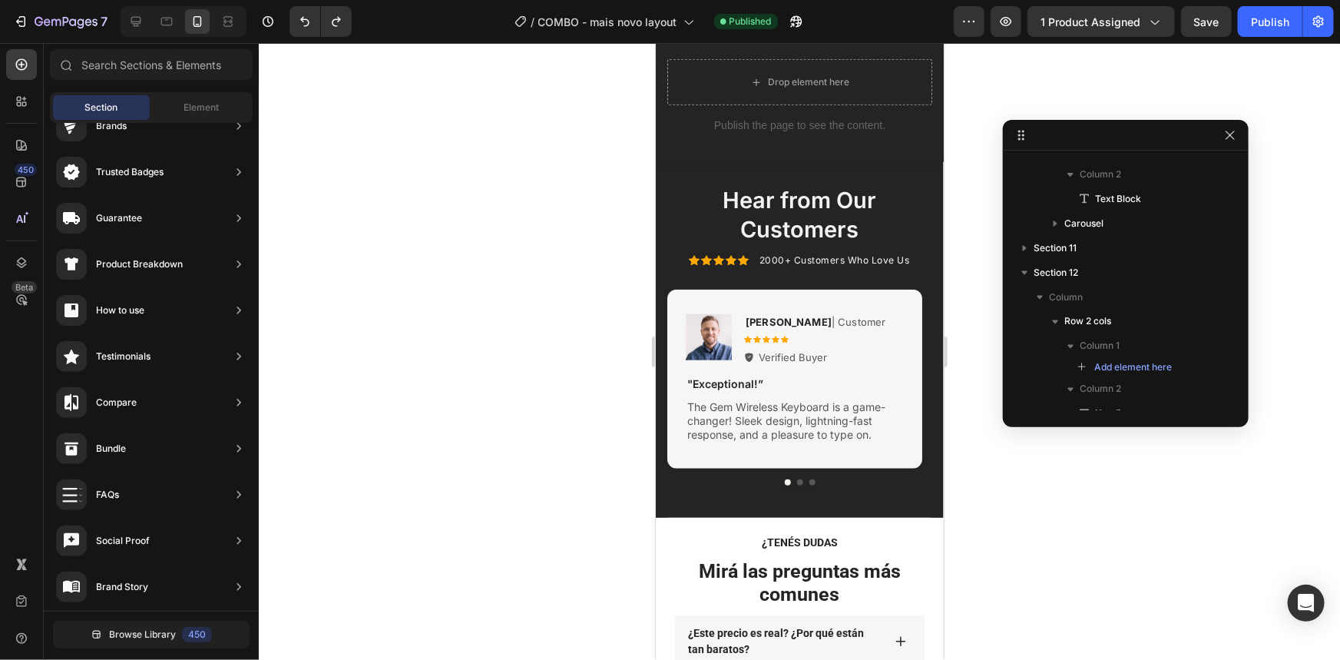
click at [1062, 515] on div at bounding box center [799, 351] width 1081 height 617
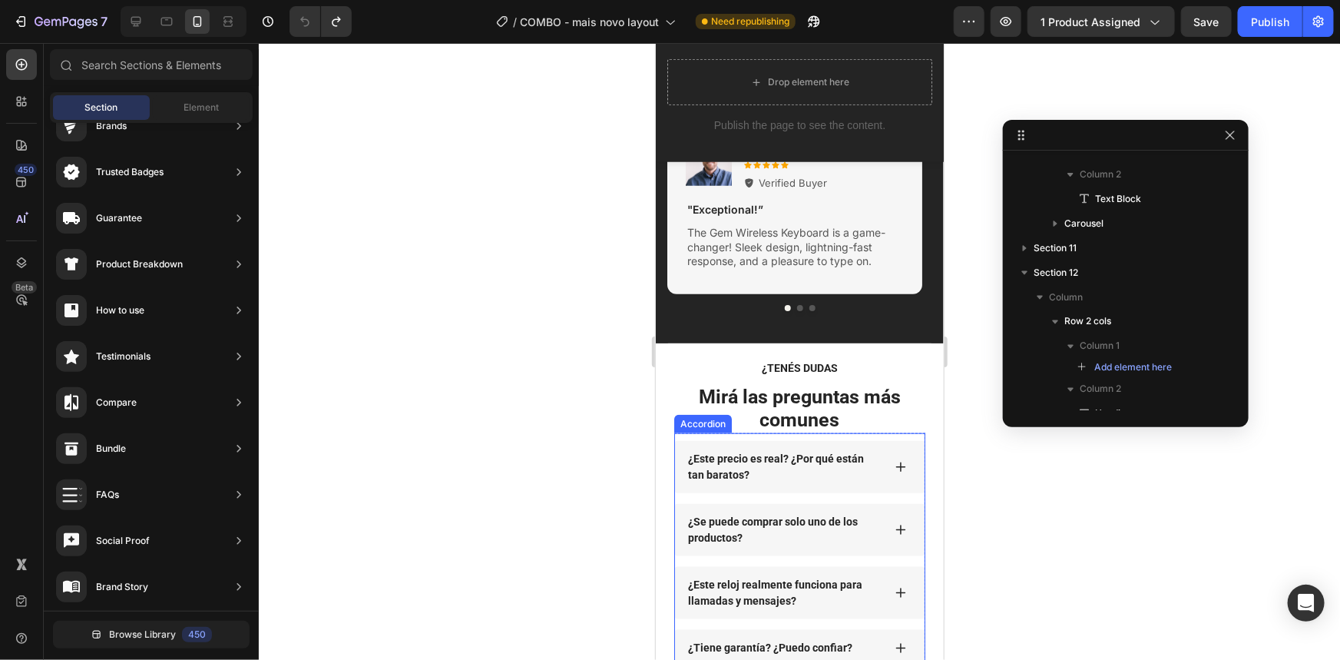
scroll to position [3568, 0]
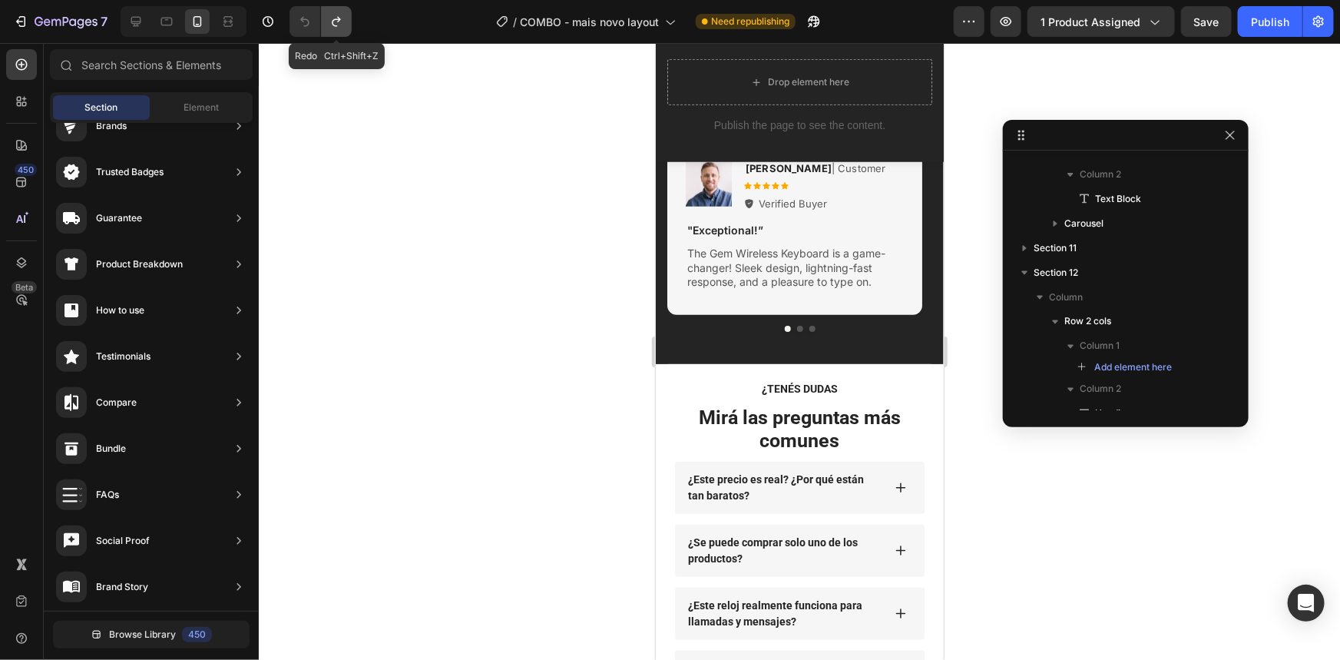
click at [336, 24] on icon "Undo/Redo" at bounding box center [336, 21] width 15 height 15
click at [336, 22] on icon "Undo/Redo" at bounding box center [336, 21] width 15 height 15
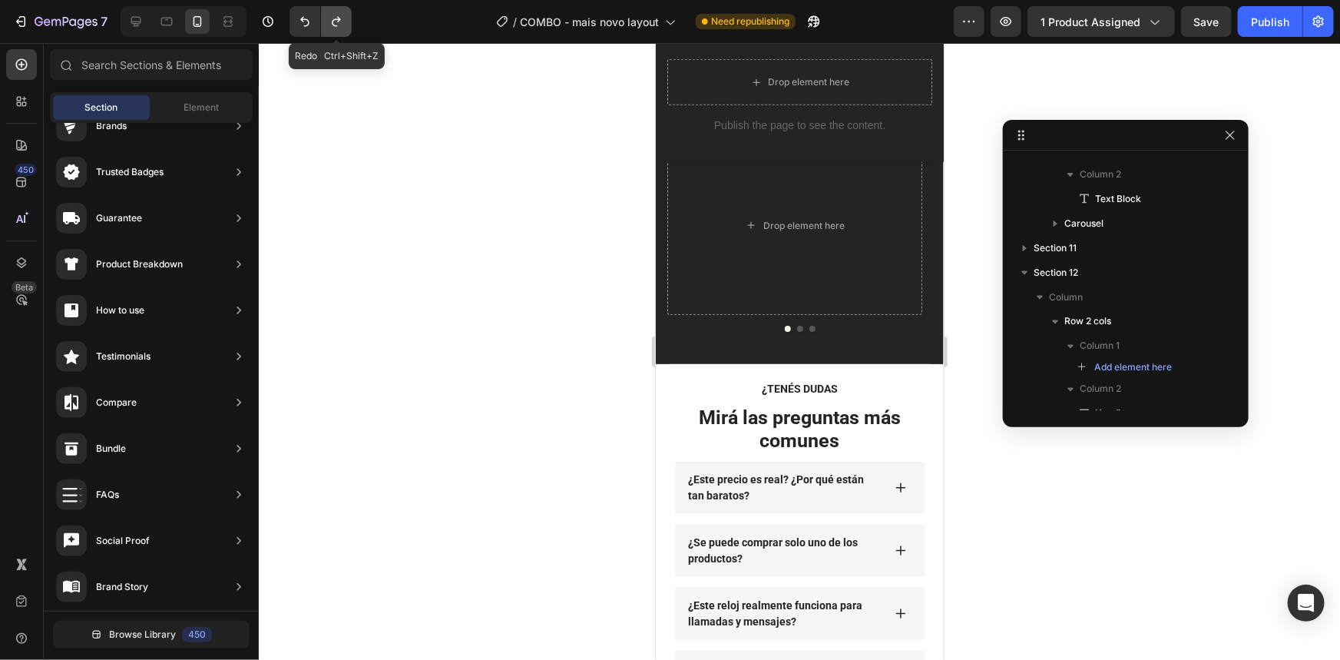
click at [336, 22] on icon "Undo/Redo" at bounding box center [336, 21] width 15 height 15
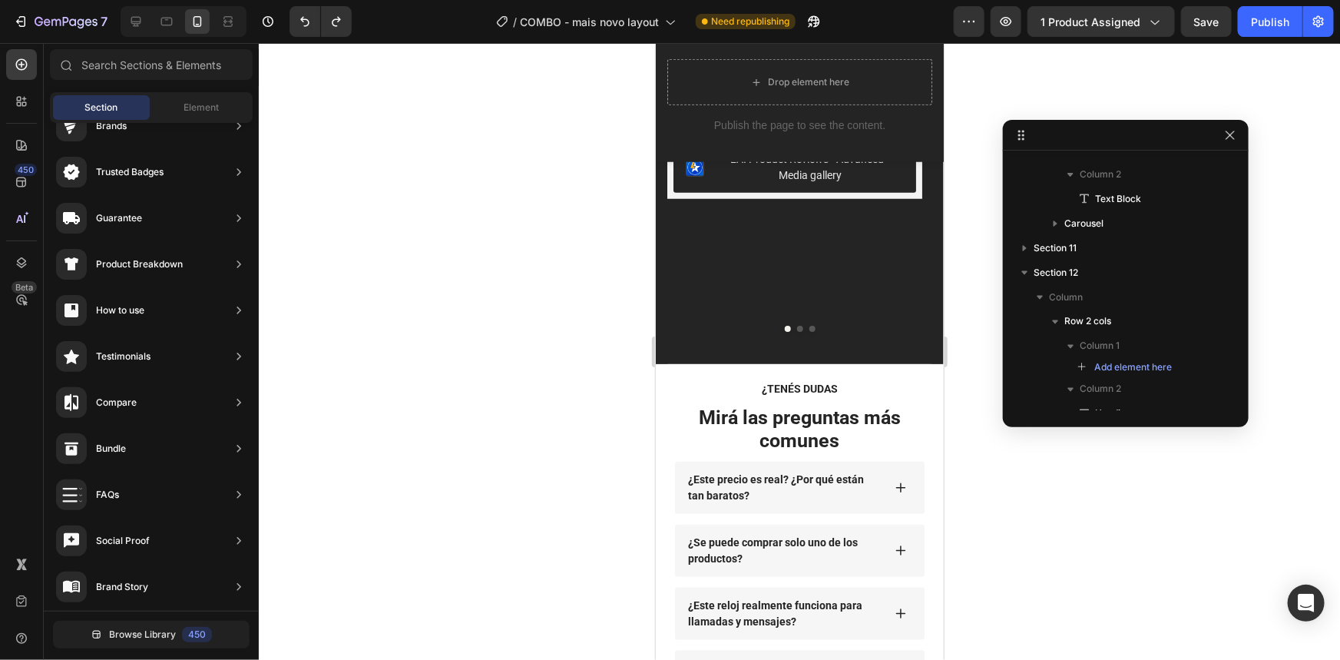
click at [455, 369] on div at bounding box center [799, 351] width 1081 height 617
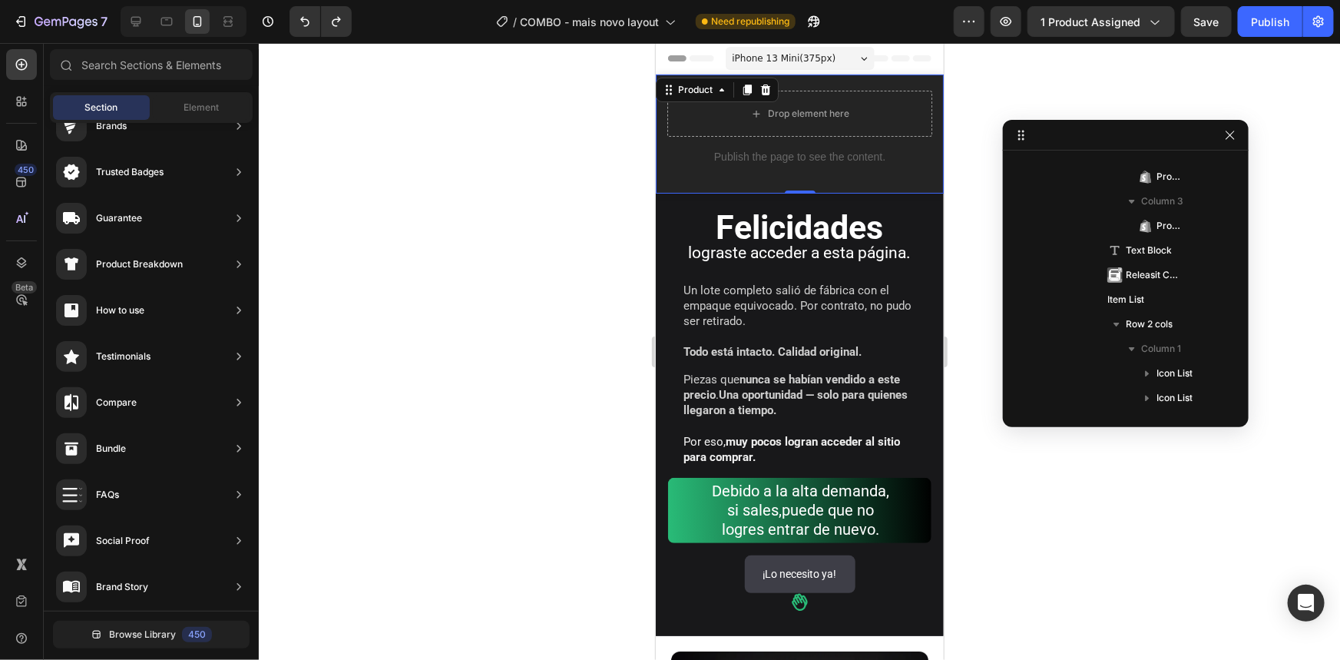
scroll to position [0, 0]
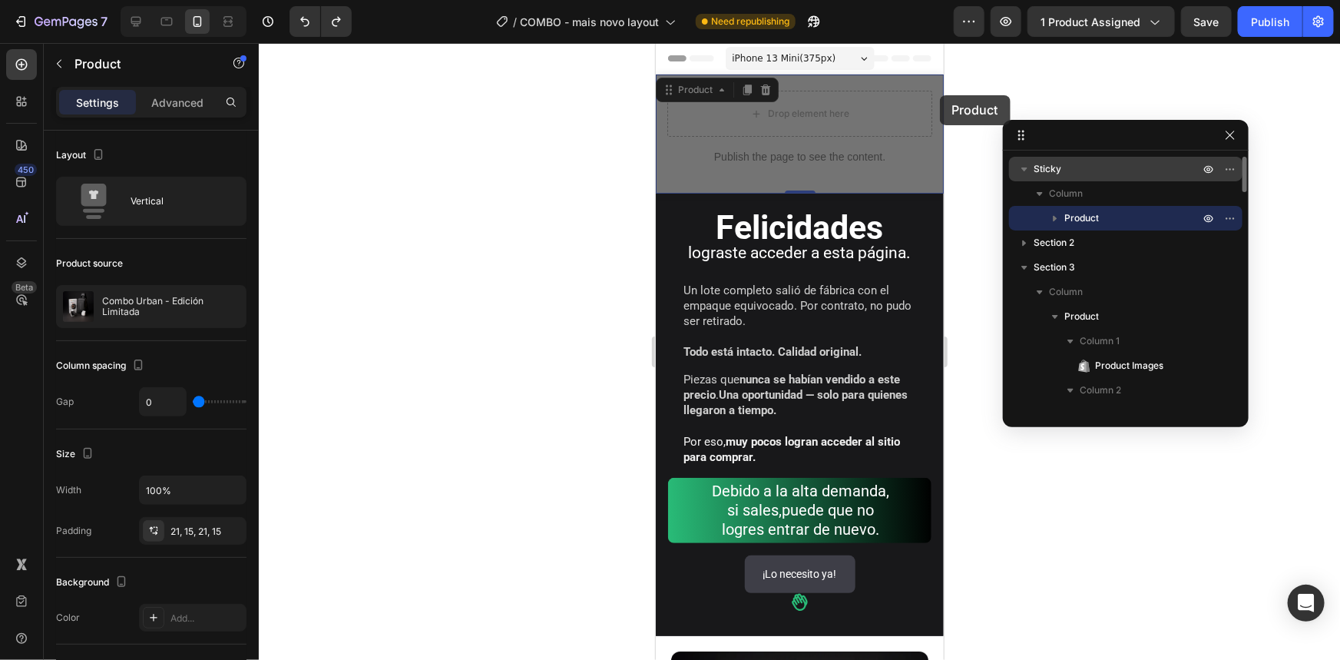
drag, startPoint x: 934, startPoint y: 83, endPoint x: 939, endPoint y: 94, distance: 12.7
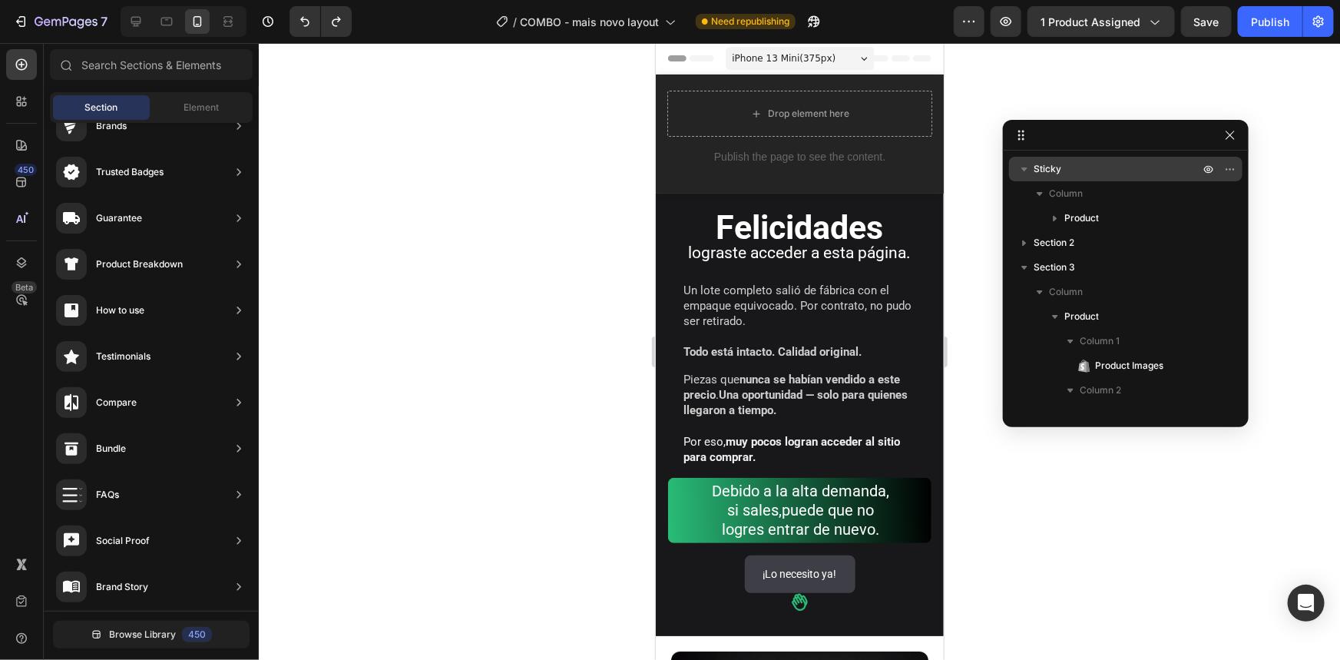
drag, startPoint x: 942, startPoint y: 73, endPoint x: 1580, endPoint y: 81, distance: 638.3
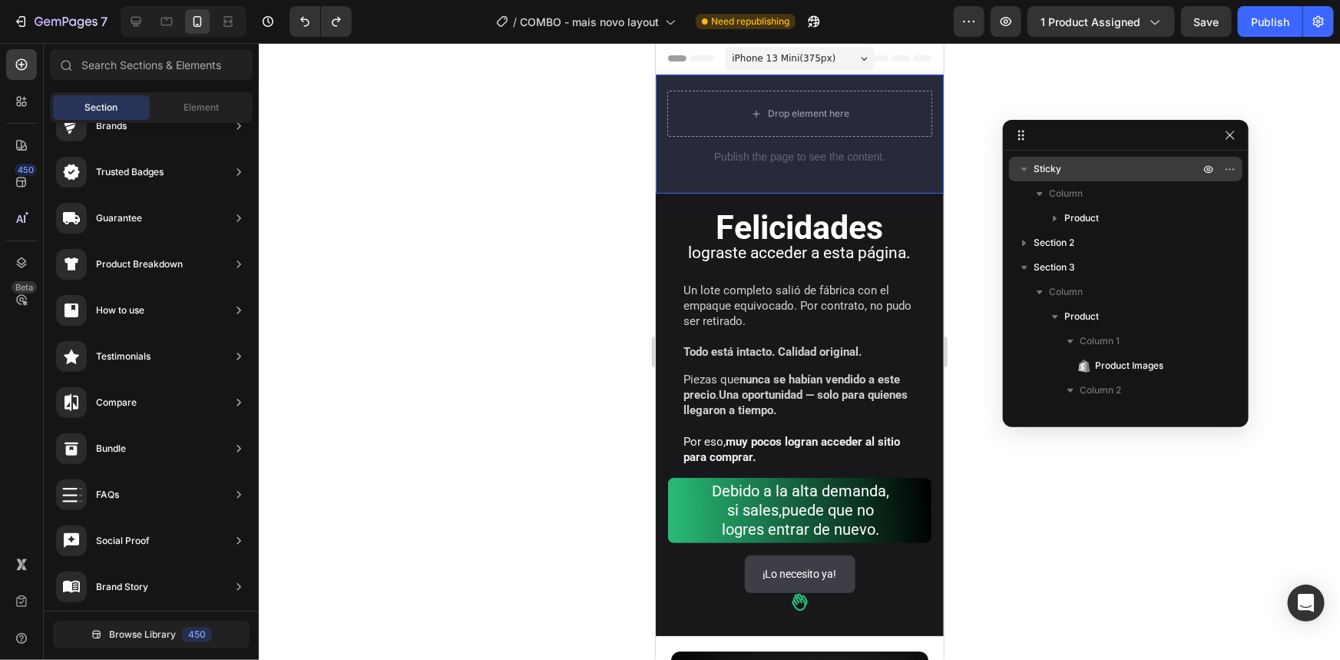
click at [1024, 167] on icon "button" at bounding box center [1024, 169] width 6 height 4
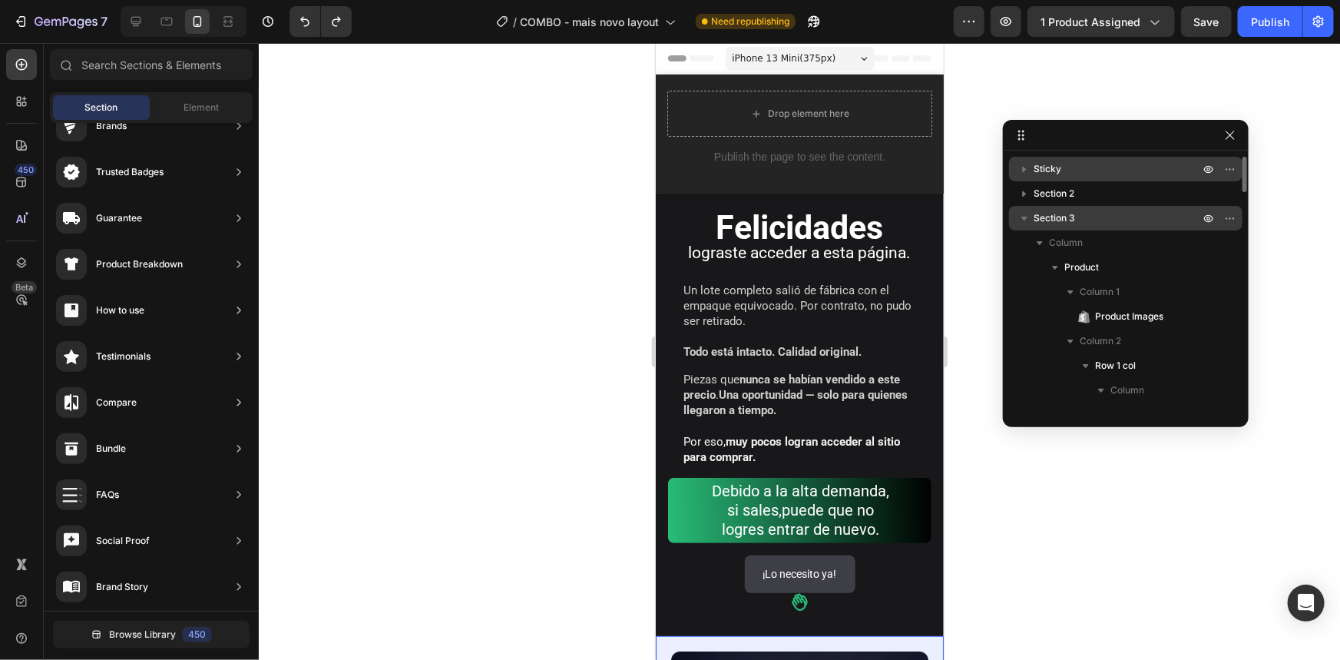
click at [1022, 213] on icon "button" at bounding box center [1024, 217] width 15 height 15
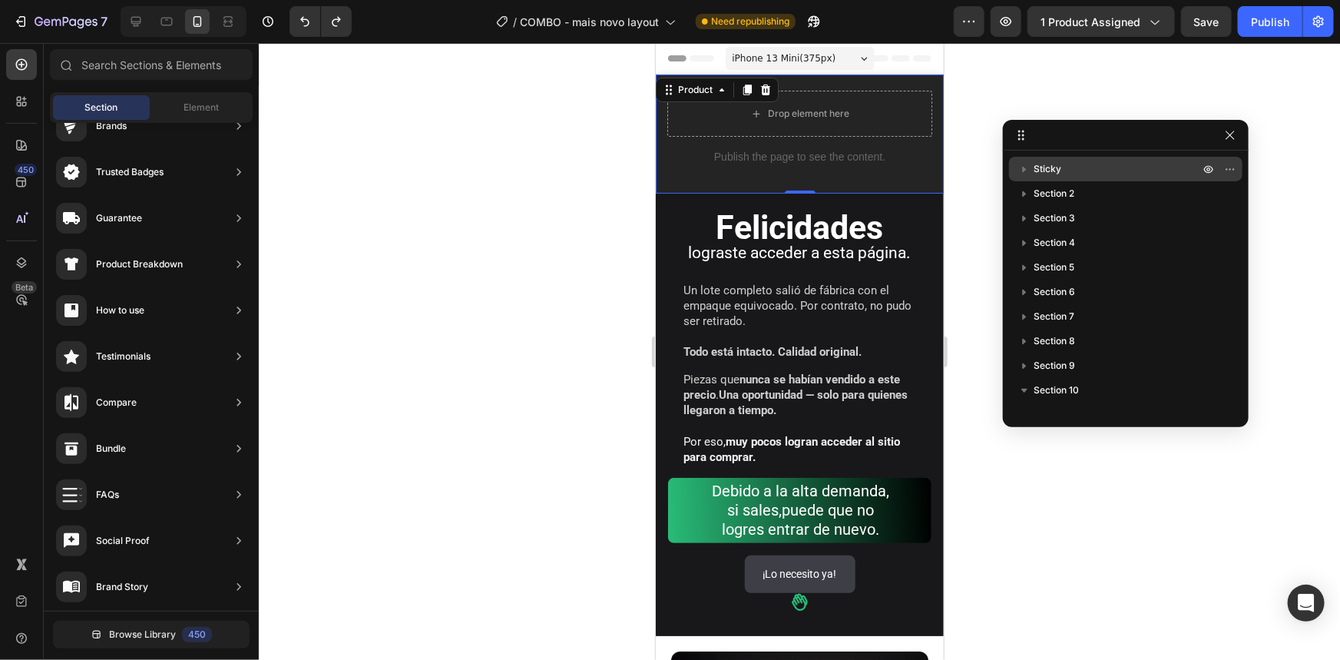
click at [917, 187] on div "Drop element here Publish the page to see the content. Custom Code Product 0" at bounding box center [799, 133] width 288 height 119
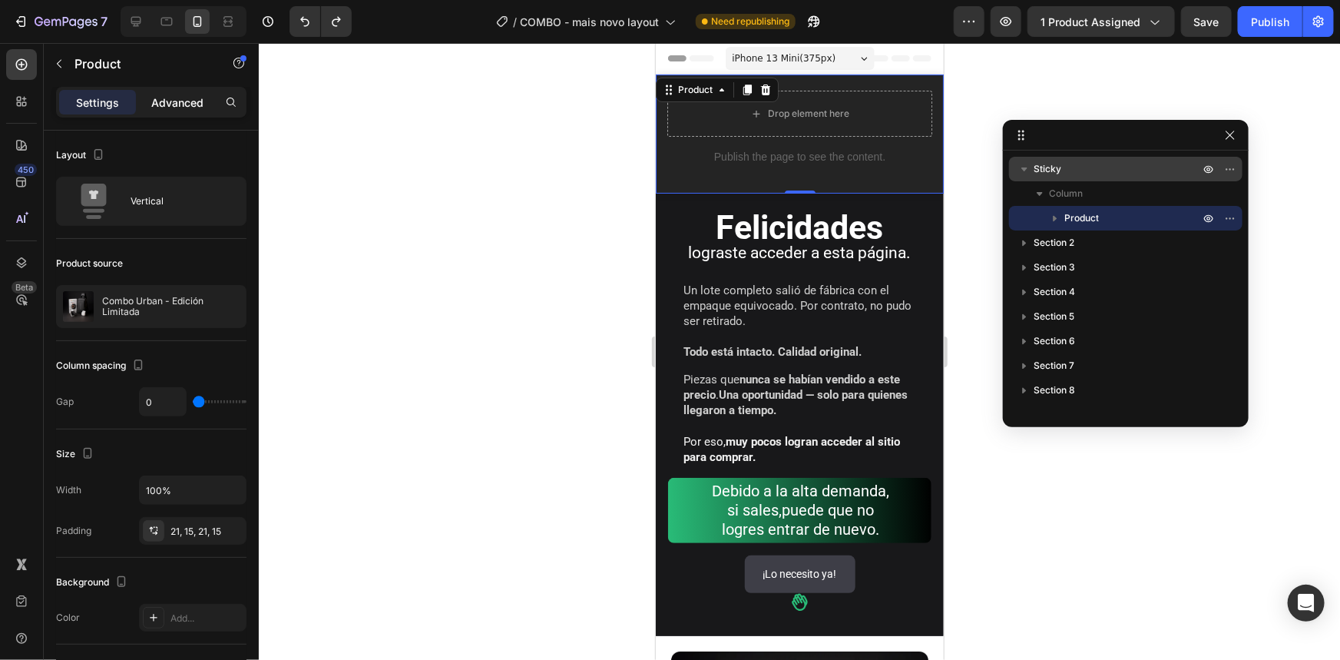
click at [159, 105] on p "Advanced" at bounding box center [177, 102] width 52 height 16
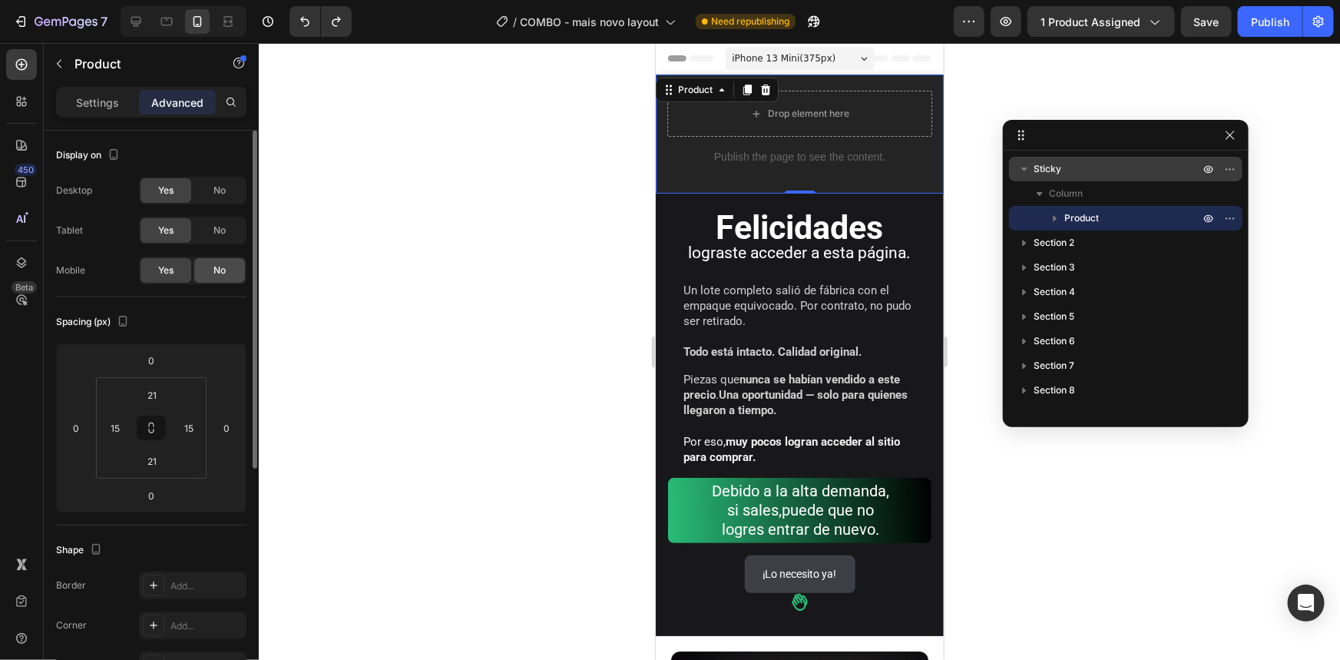
click at [214, 269] on span "No" at bounding box center [220, 270] width 12 height 14
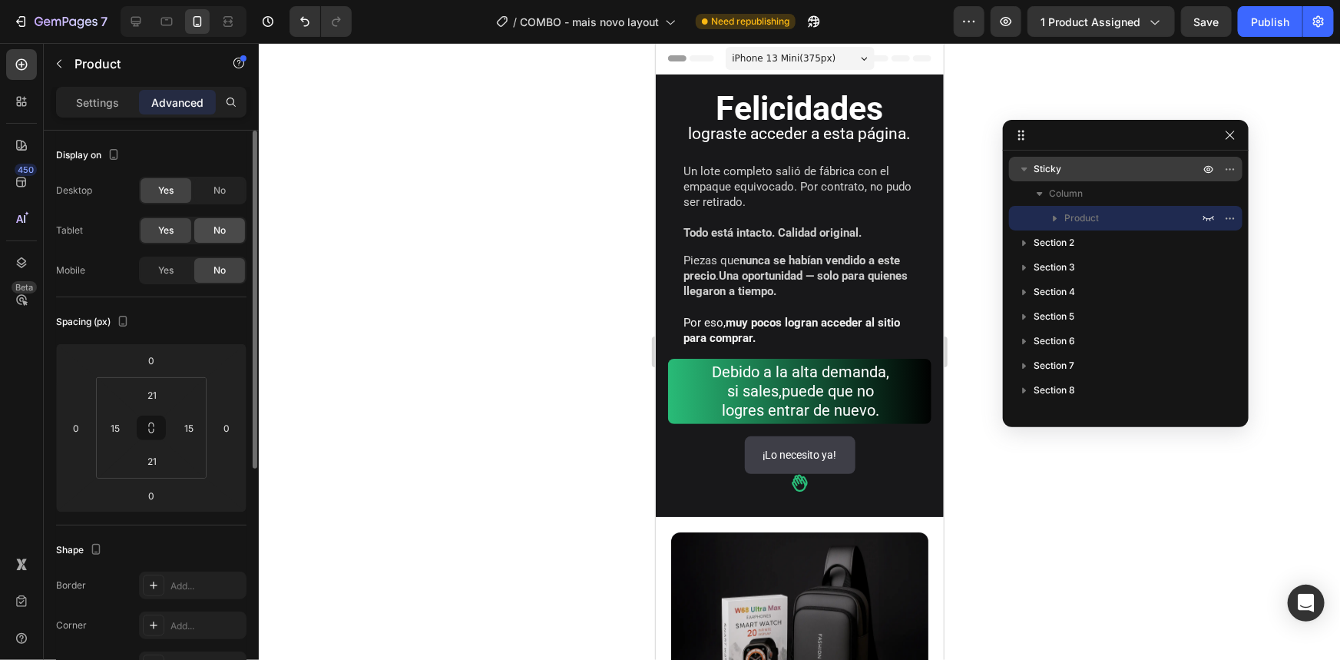
click at [215, 232] on span "No" at bounding box center [220, 230] width 12 height 14
click at [219, 186] on span "No" at bounding box center [220, 191] width 12 height 14
click at [1253, 23] on button "Publish" at bounding box center [1270, 21] width 65 height 31
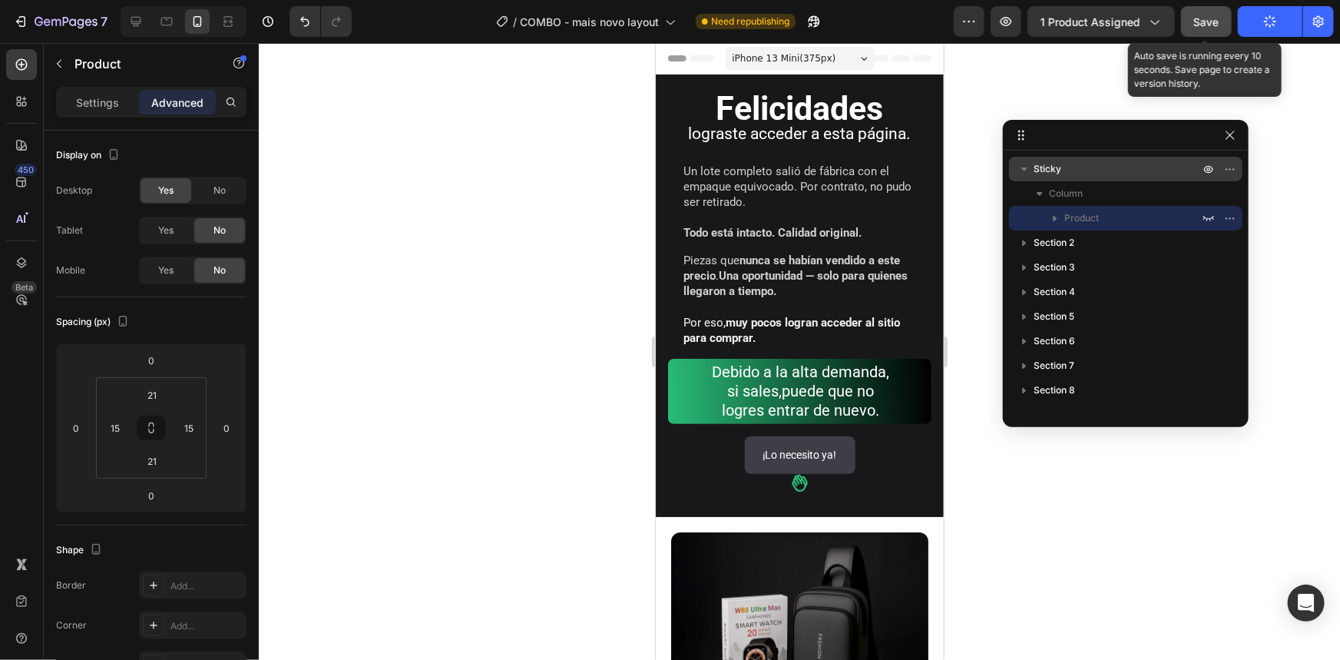
click at [1224, 23] on button "Save" at bounding box center [1206, 21] width 51 height 31
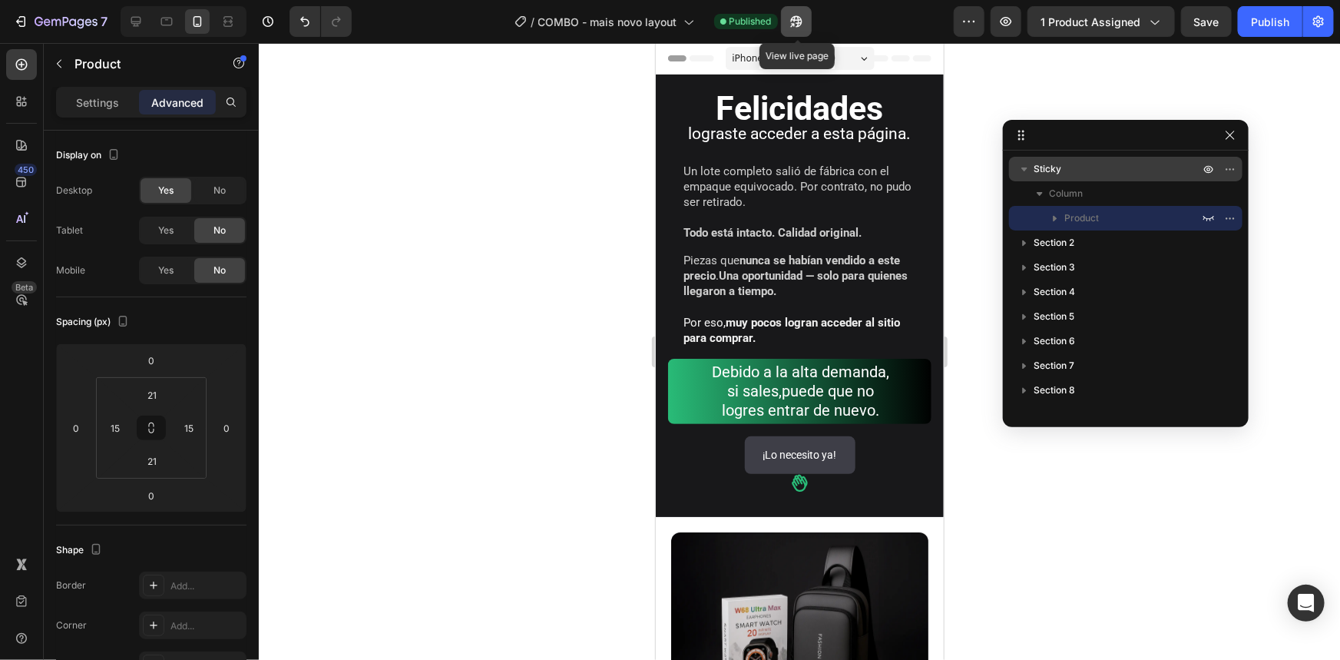
click at [804, 22] on icon "button" at bounding box center [796, 21] width 15 height 15
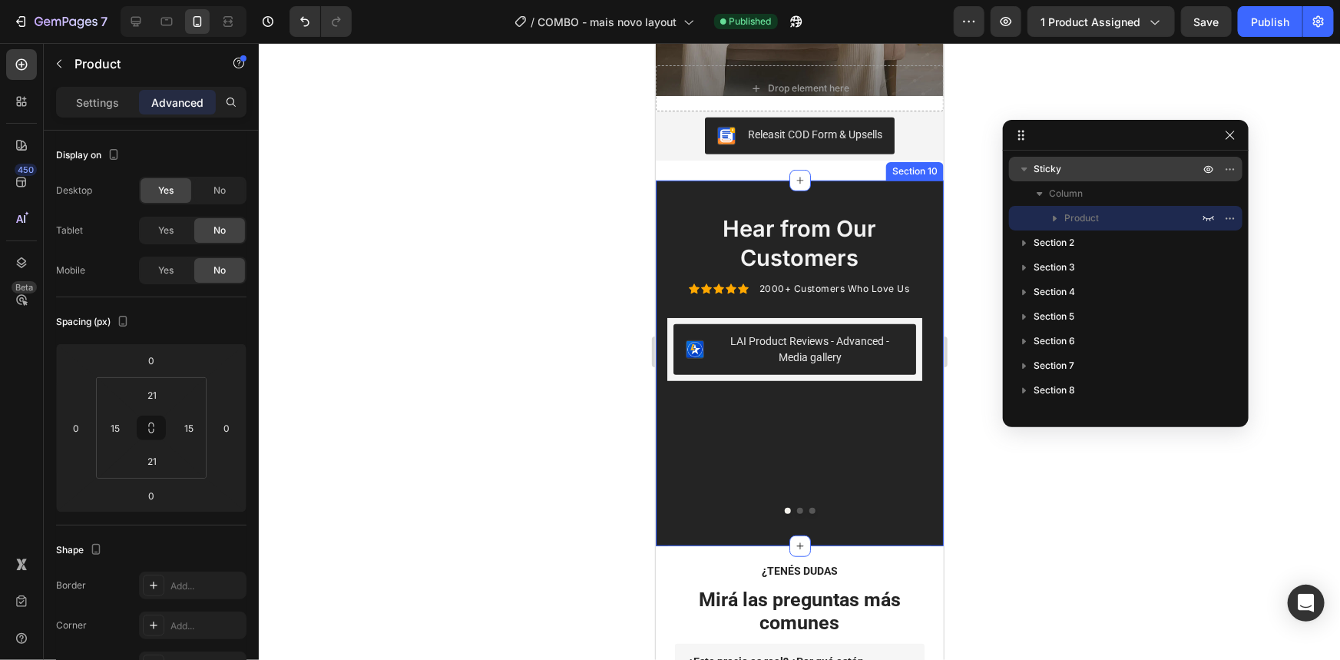
scroll to position [3421, 0]
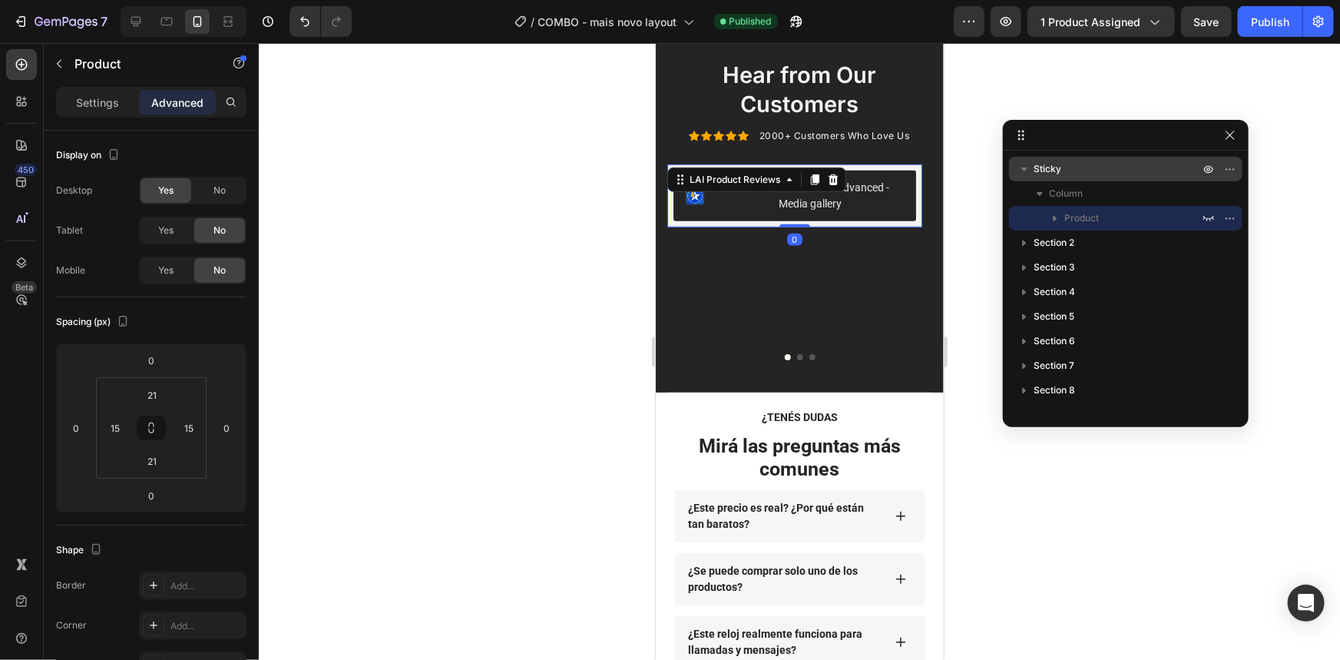
click at [854, 184] on div "LAI Product Reviews - Advanced - Media gallery" at bounding box center [809, 195] width 187 height 32
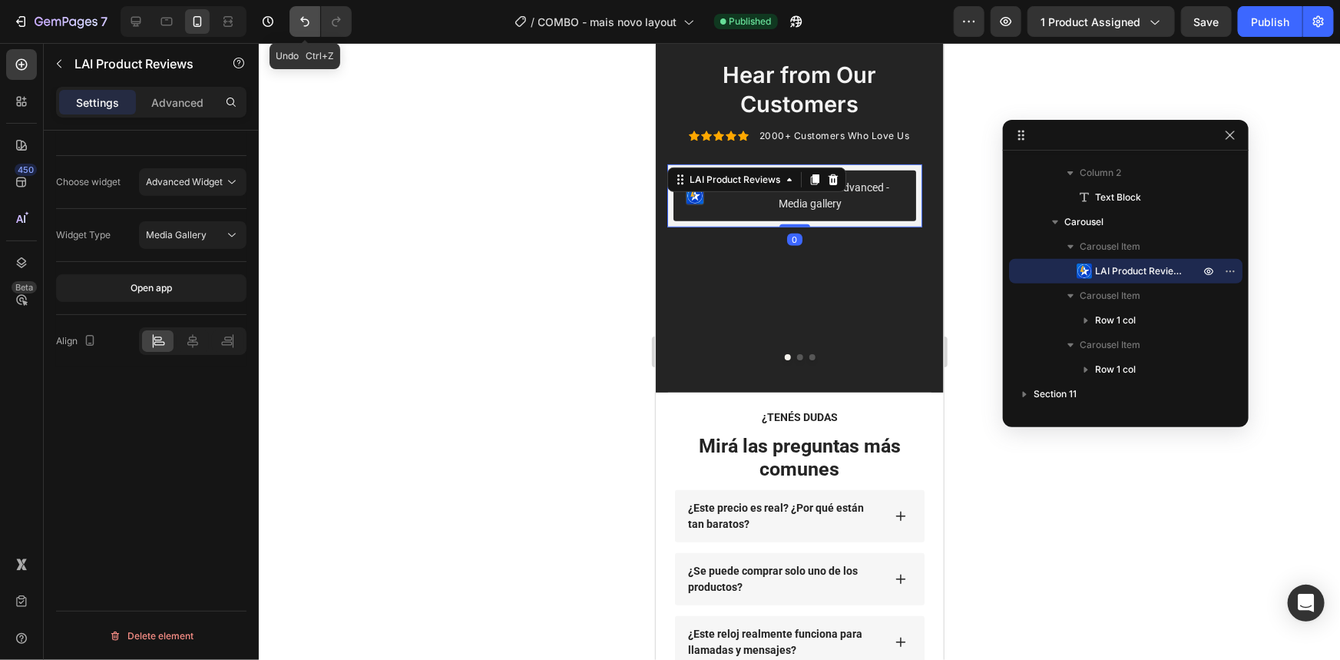
click at [310, 25] on icon "Undo/Redo" at bounding box center [304, 21] width 15 height 15
click at [309, 25] on icon "Undo/Redo" at bounding box center [304, 21] width 15 height 15
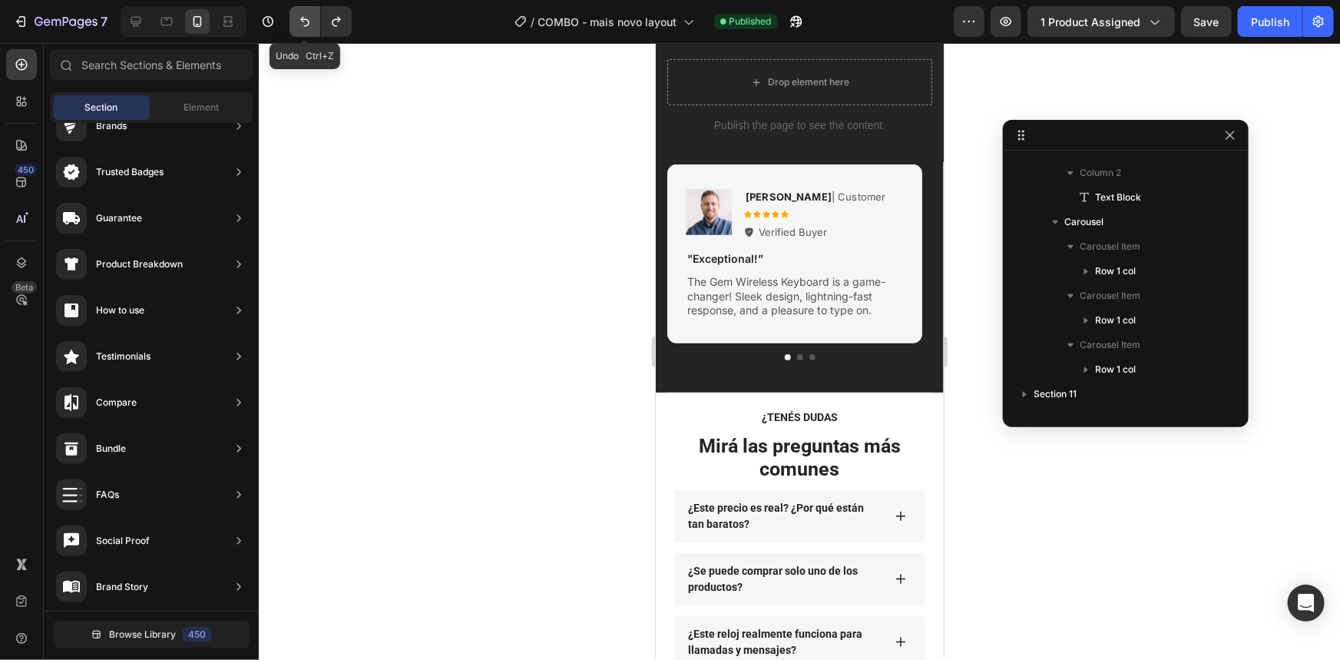
click at [309, 25] on icon "Undo/Redo" at bounding box center [304, 21] width 15 height 15
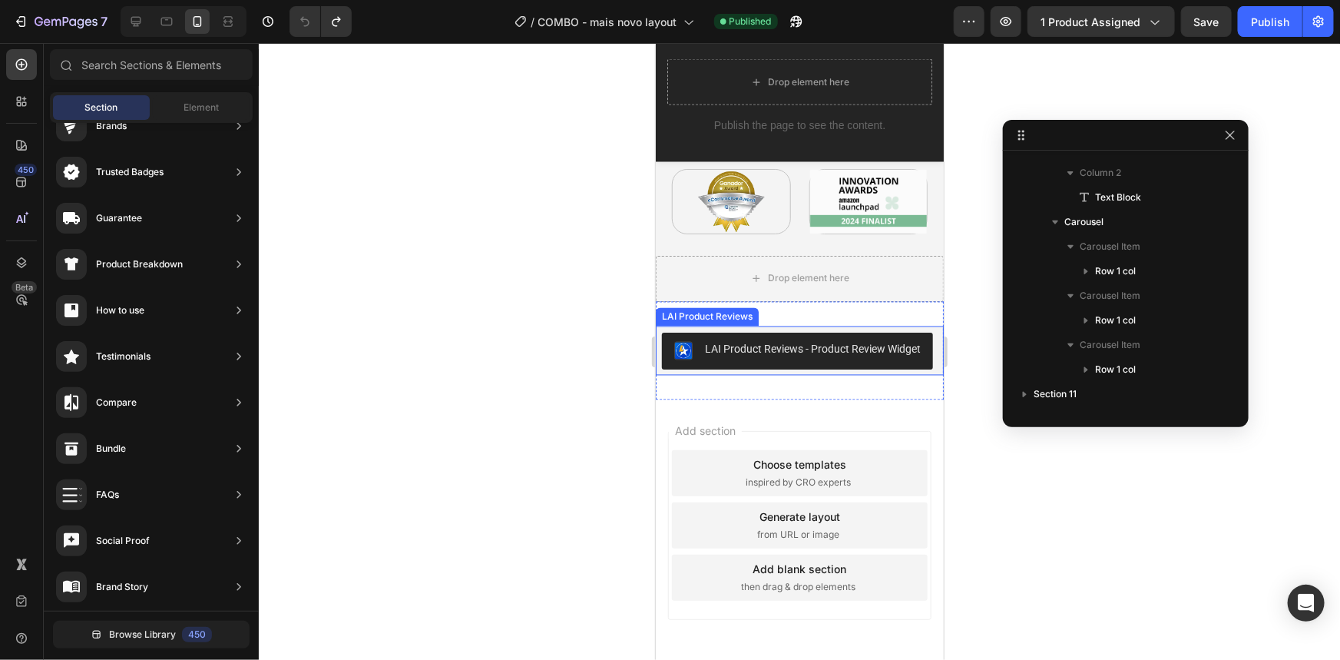
scroll to position [4309, 0]
click at [876, 340] on div "LAI Product Reviews - Product Review Widget" at bounding box center [812, 348] width 216 height 16
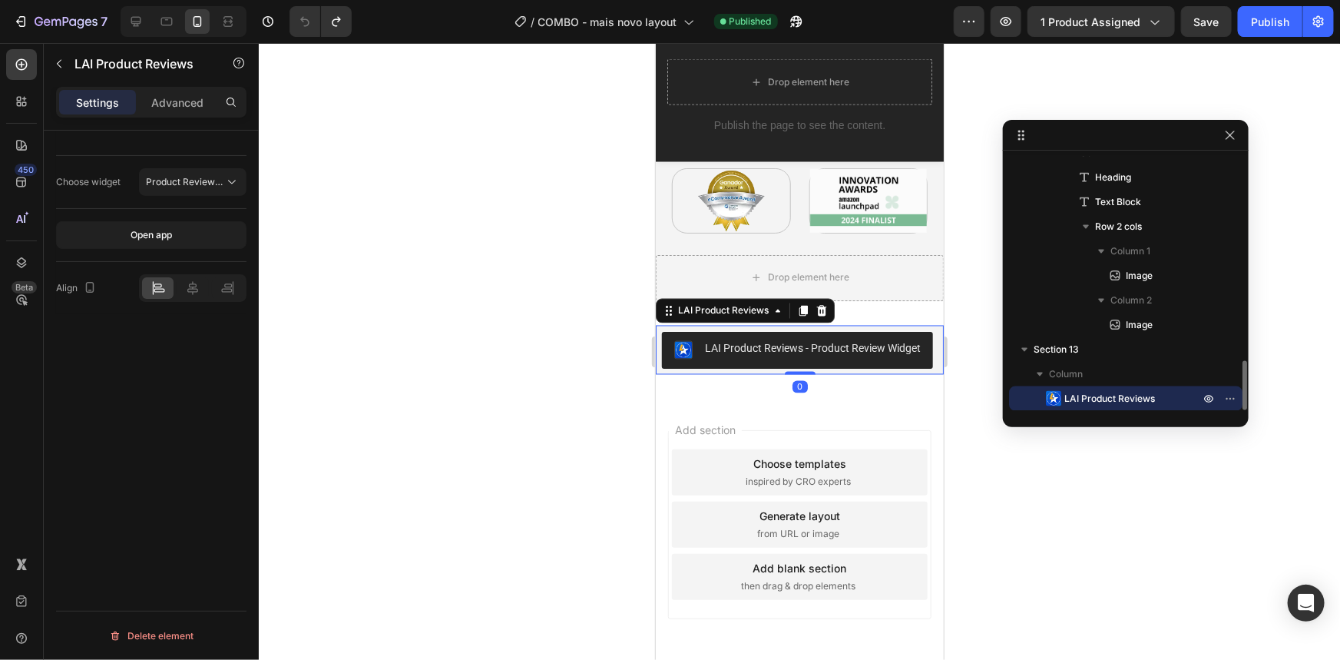
click at [504, 370] on div at bounding box center [799, 351] width 1081 height 617
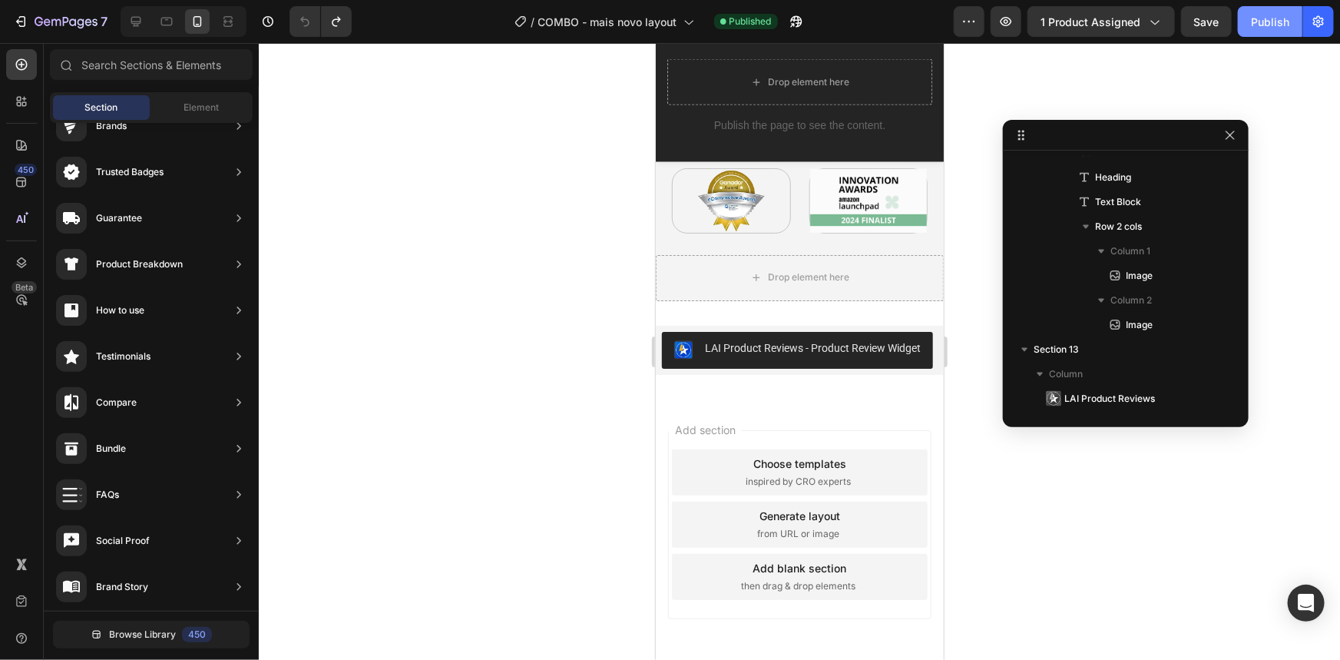
click at [1264, 22] on div "Publish" at bounding box center [1270, 22] width 38 height 16
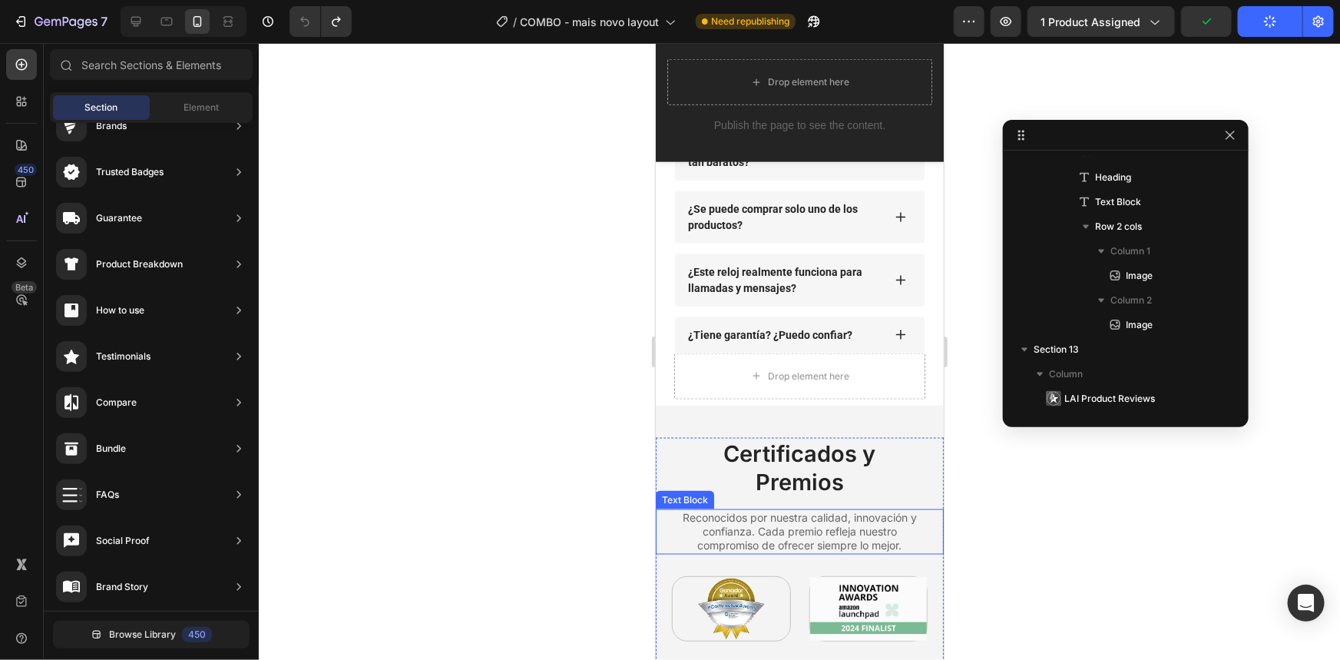
scroll to position [3890, 0]
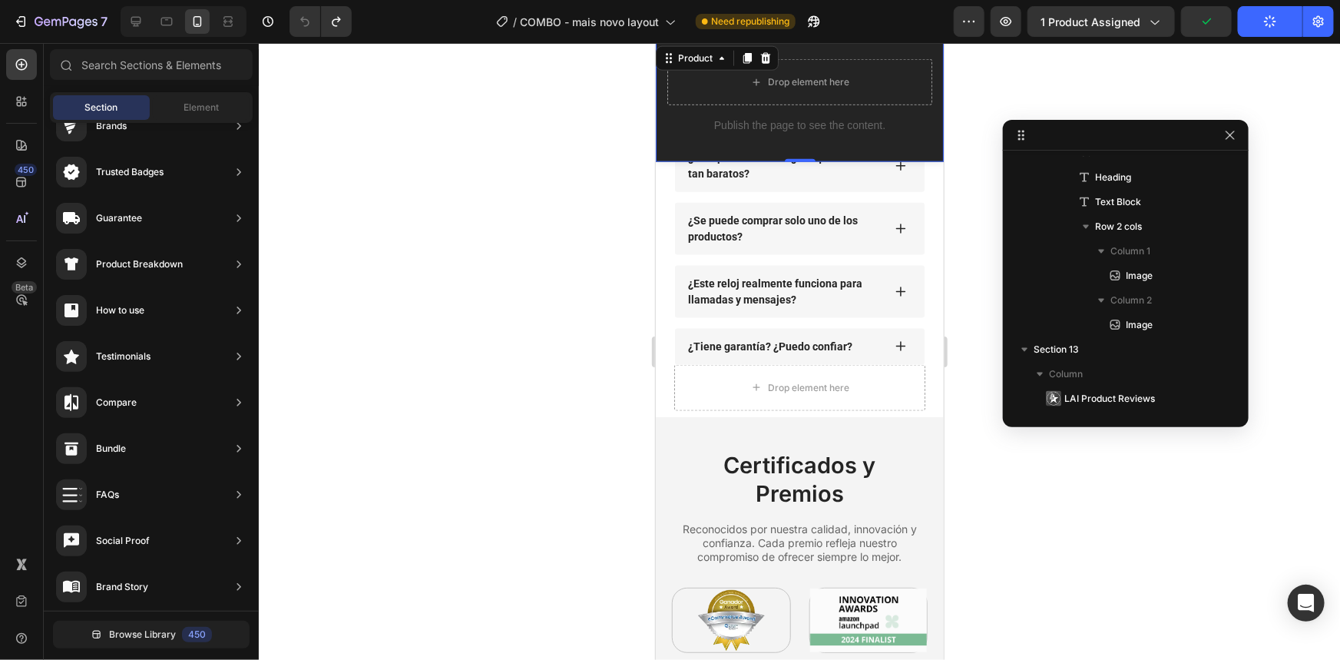
click at [925, 144] on div "Drop element here Publish the page to see the content. Custom Code Product 0" at bounding box center [799, 101] width 288 height 119
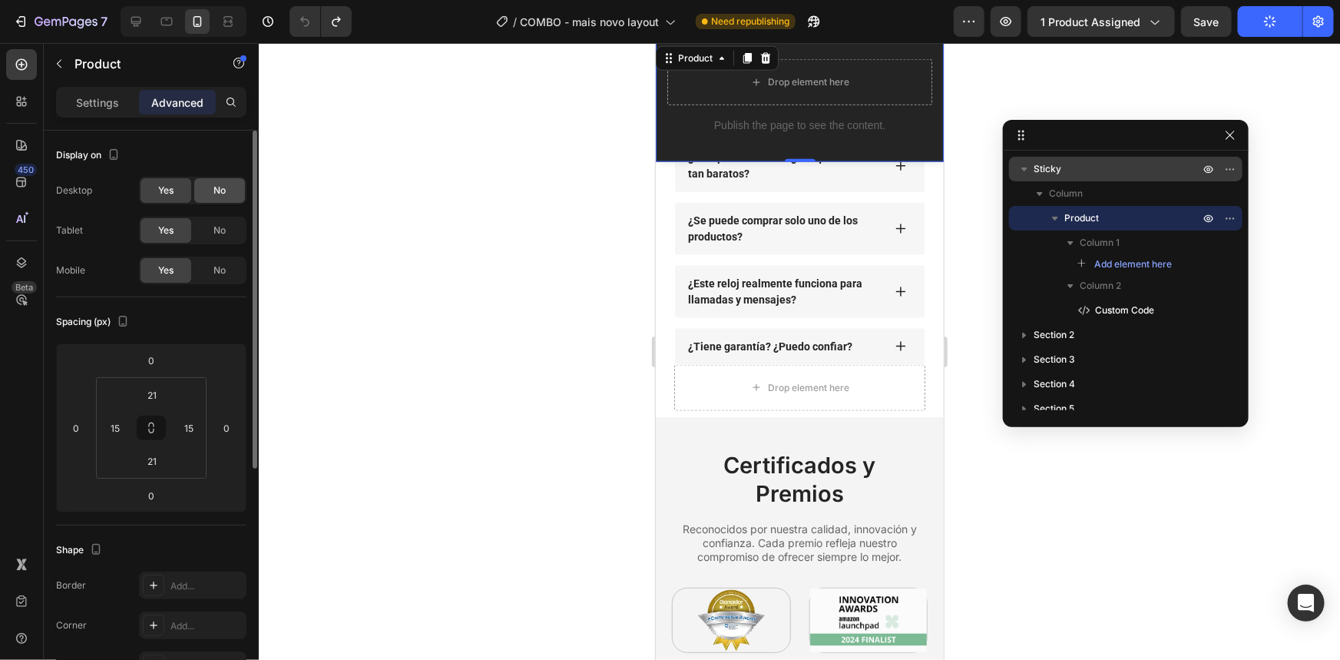
click at [211, 187] on div "No" at bounding box center [219, 190] width 51 height 25
click at [185, 194] on div "Yes" at bounding box center [166, 190] width 51 height 25
click at [214, 230] on span "No" at bounding box center [220, 230] width 12 height 14
click at [217, 273] on span "No" at bounding box center [220, 270] width 12 height 14
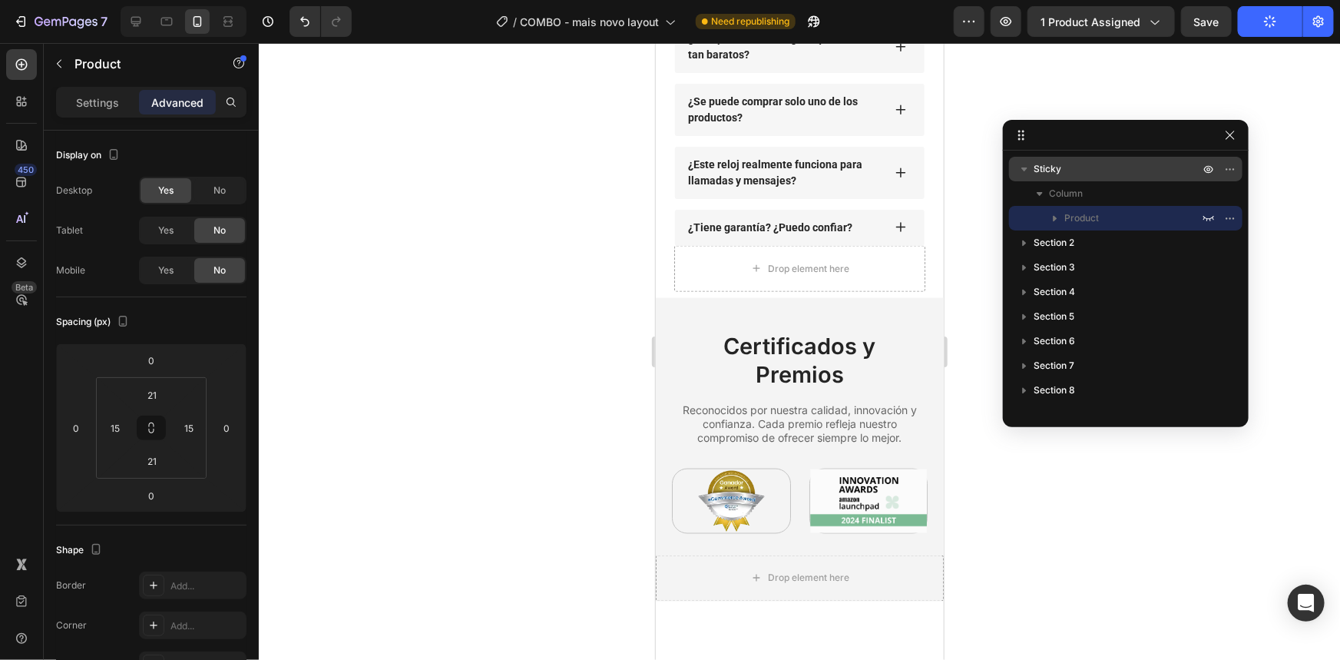
scroll to position [3771, 0]
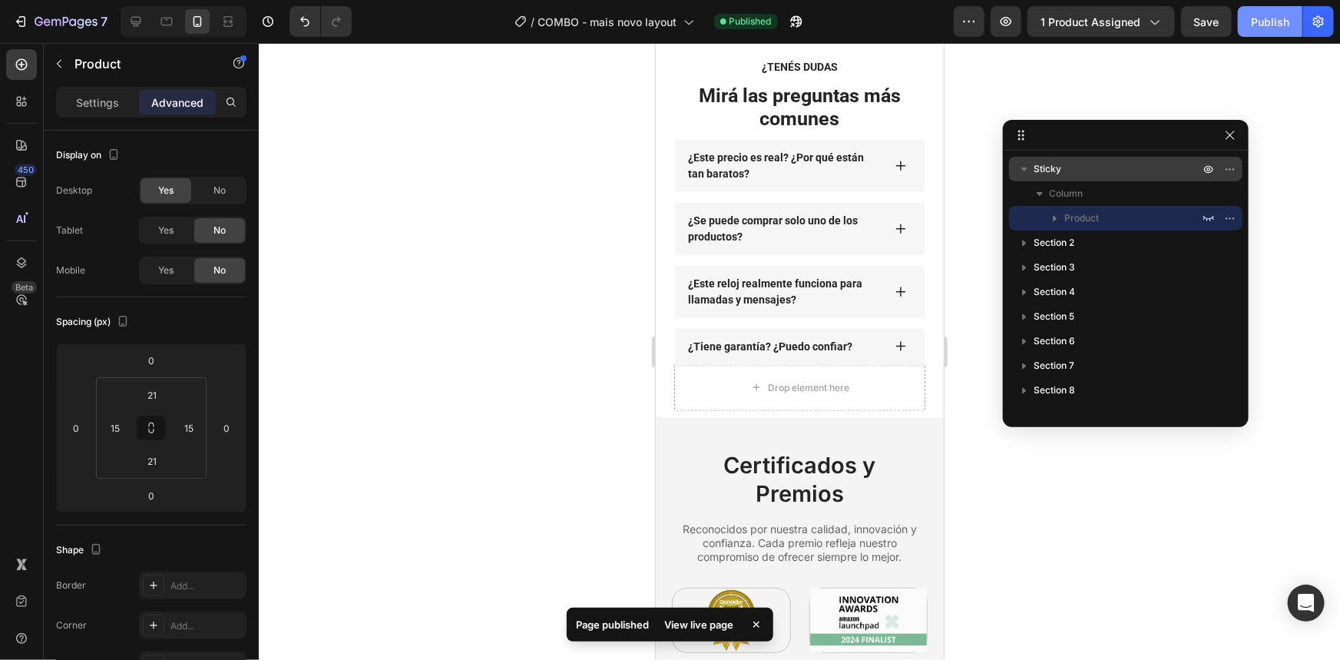
click at [1266, 15] on div "Publish" at bounding box center [1270, 22] width 38 height 16
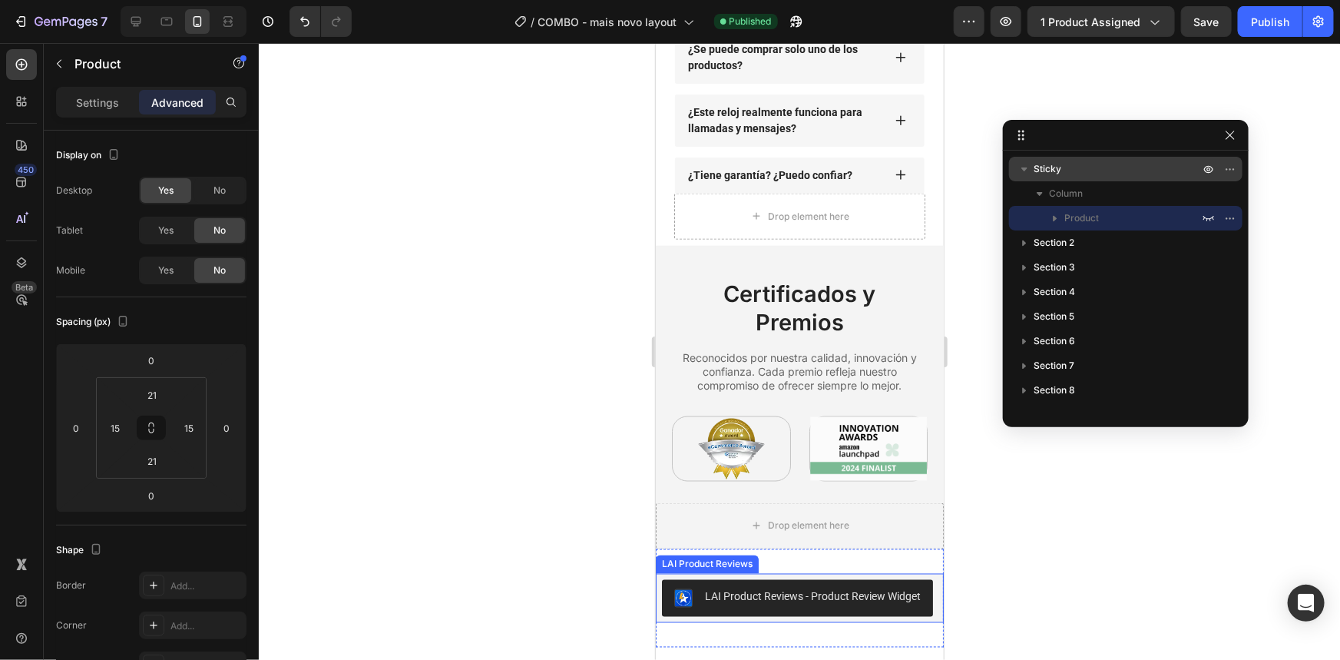
scroll to position [4190, 0]
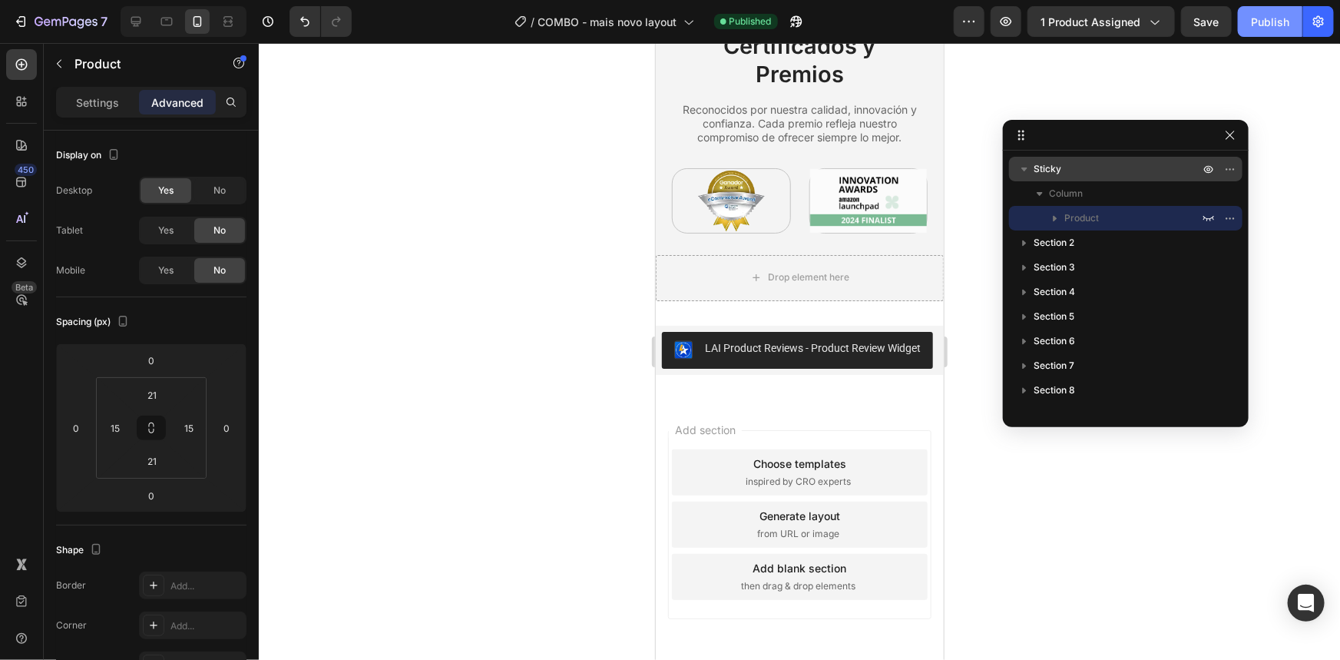
click at [1284, 20] on div "Publish" at bounding box center [1270, 22] width 38 height 16
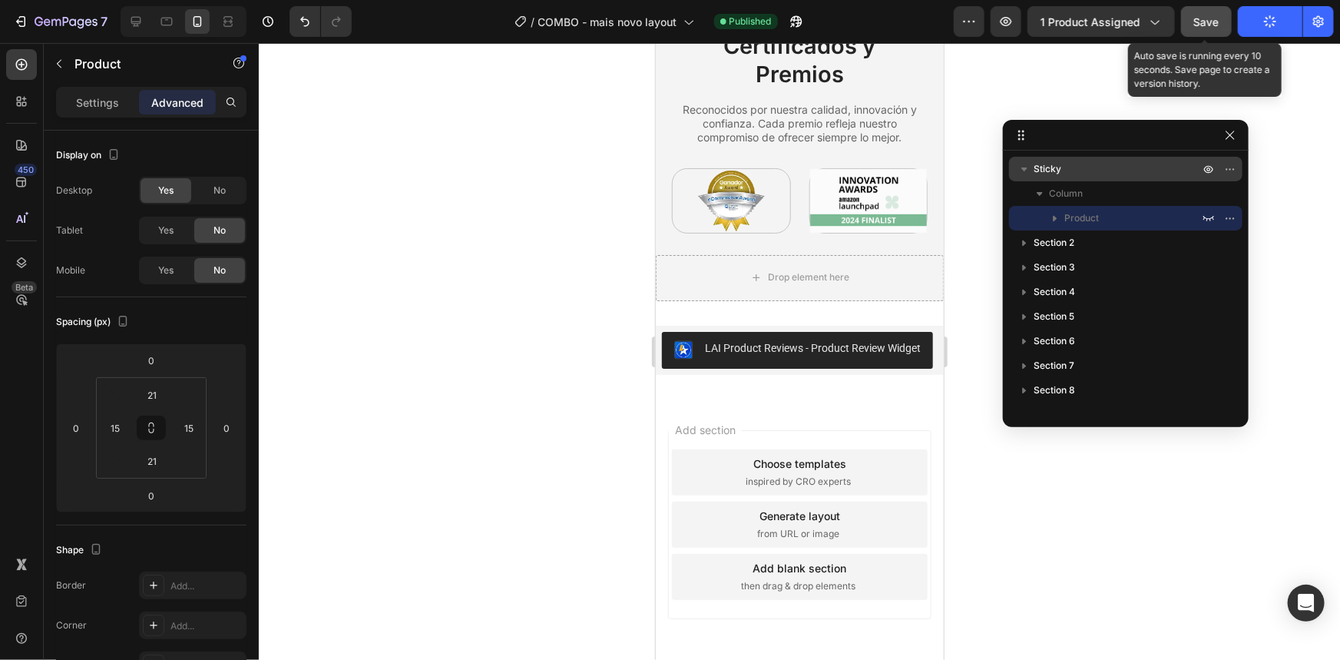
click at [1211, 35] on button "Save" at bounding box center [1206, 21] width 51 height 31
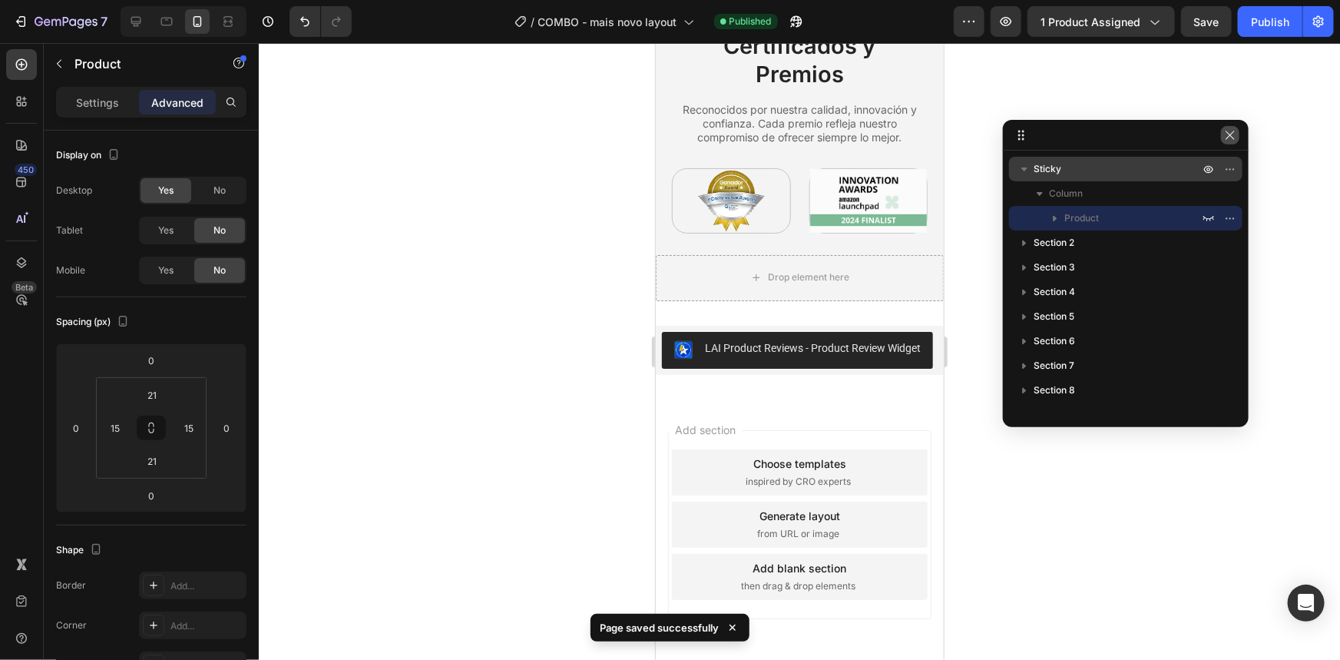
click at [1227, 131] on icon "button" at bounding box center [1230, 135] width 8 height 8
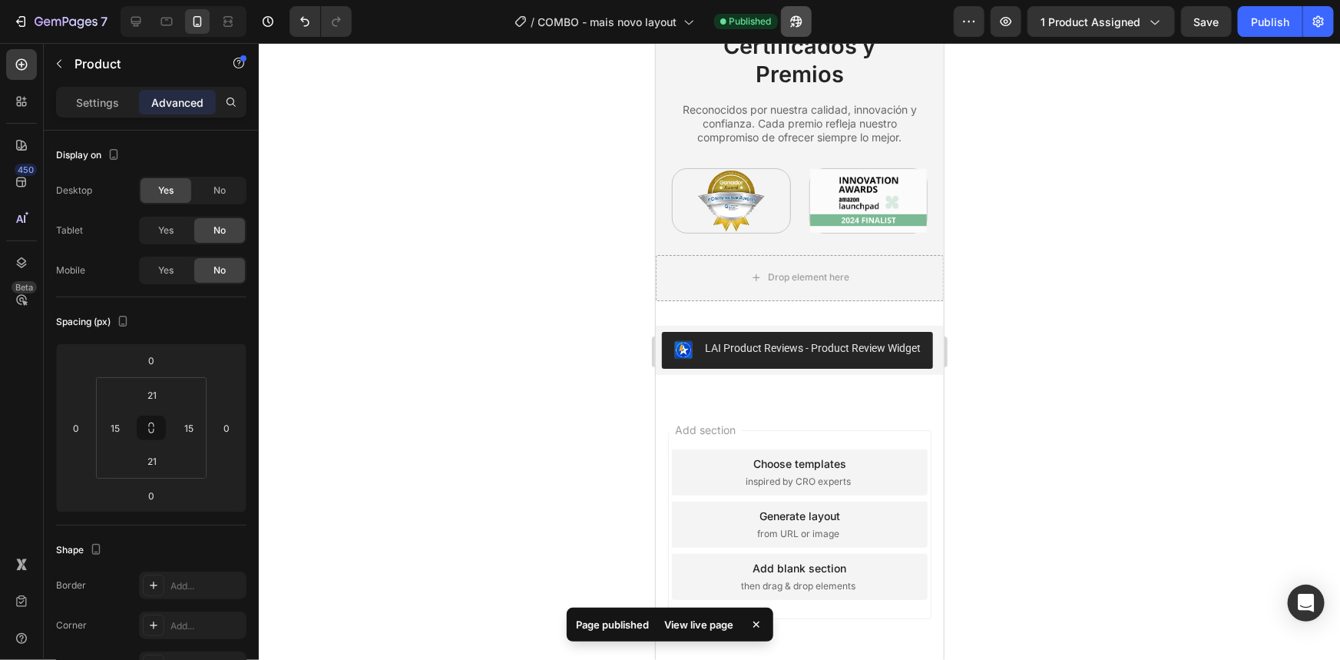
click at [806, 20] on button "button" at bounding box center [796, 21] width 31 height 31
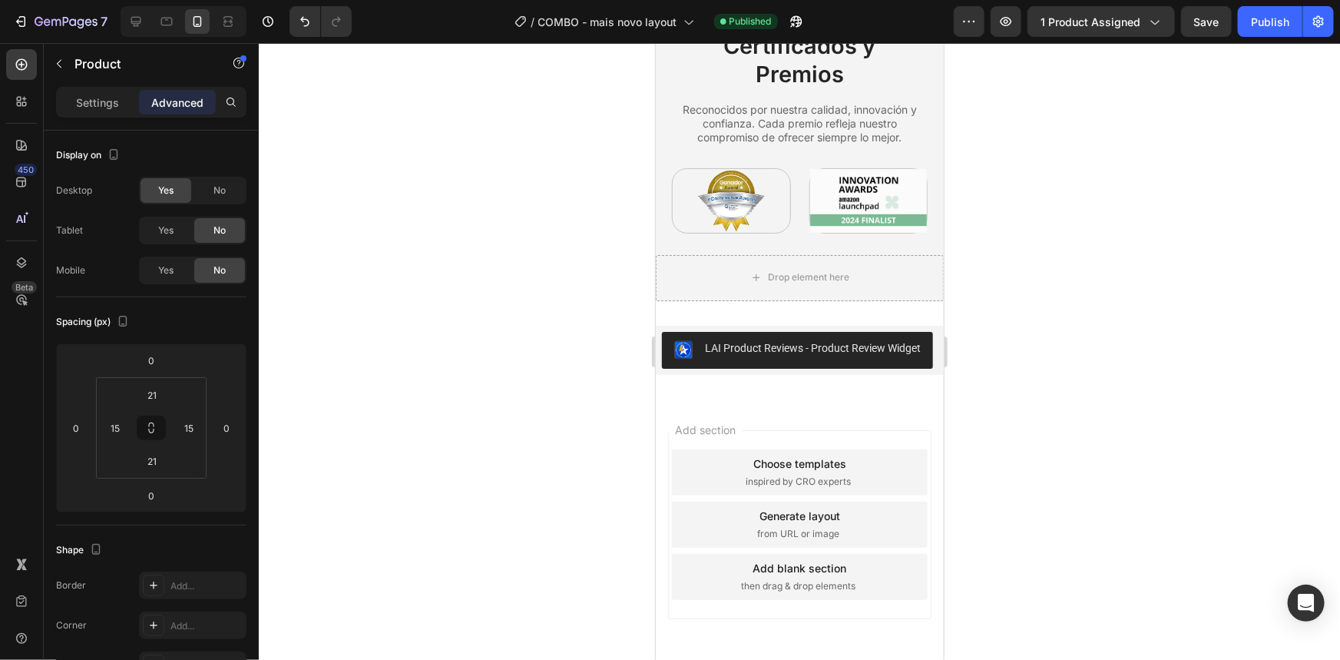
drag, startPoint x: 1121, startPoint y: 212, endPoint x: 1120, endPoint y: 223, distance: 10.8
click at [1121, 212] on div at bounding box center [799, 351] width 1081 height 617
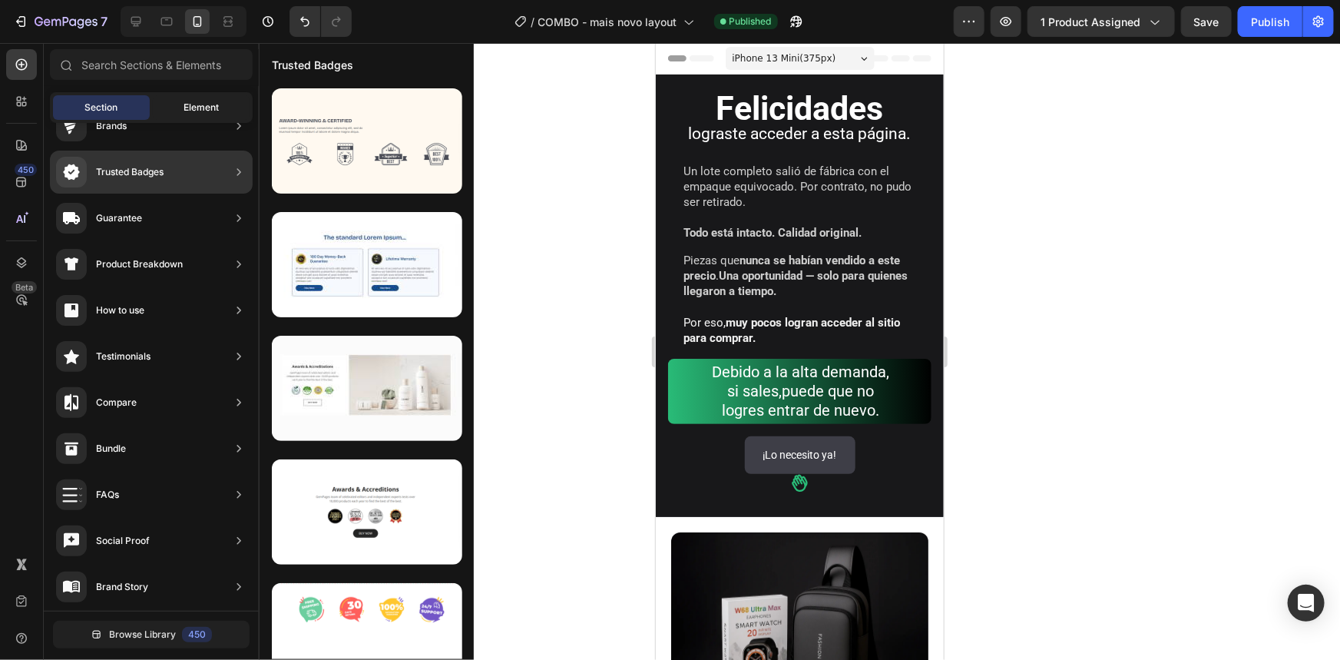
scroll to position [0, 0]
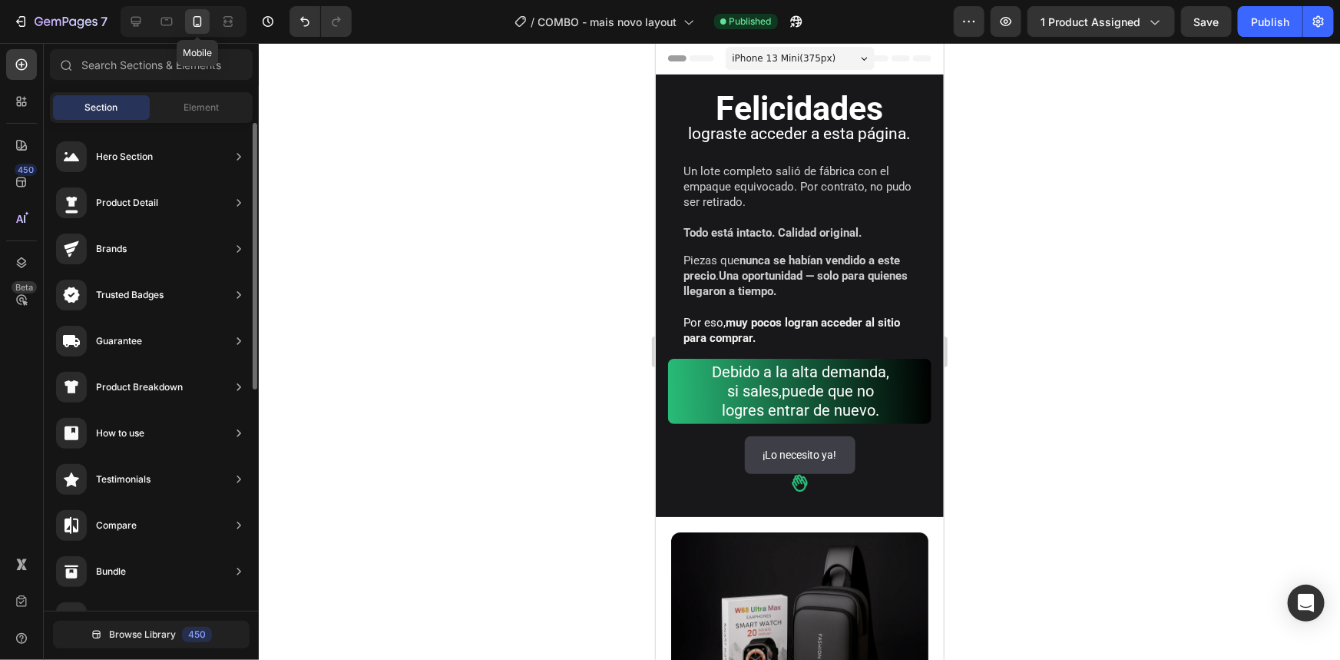
click at [201, 25] on icon at bounding box center [197, 21] width 15 height 15
click at [127, 22] on div at bounding box center [136, 21] width 25 height 25
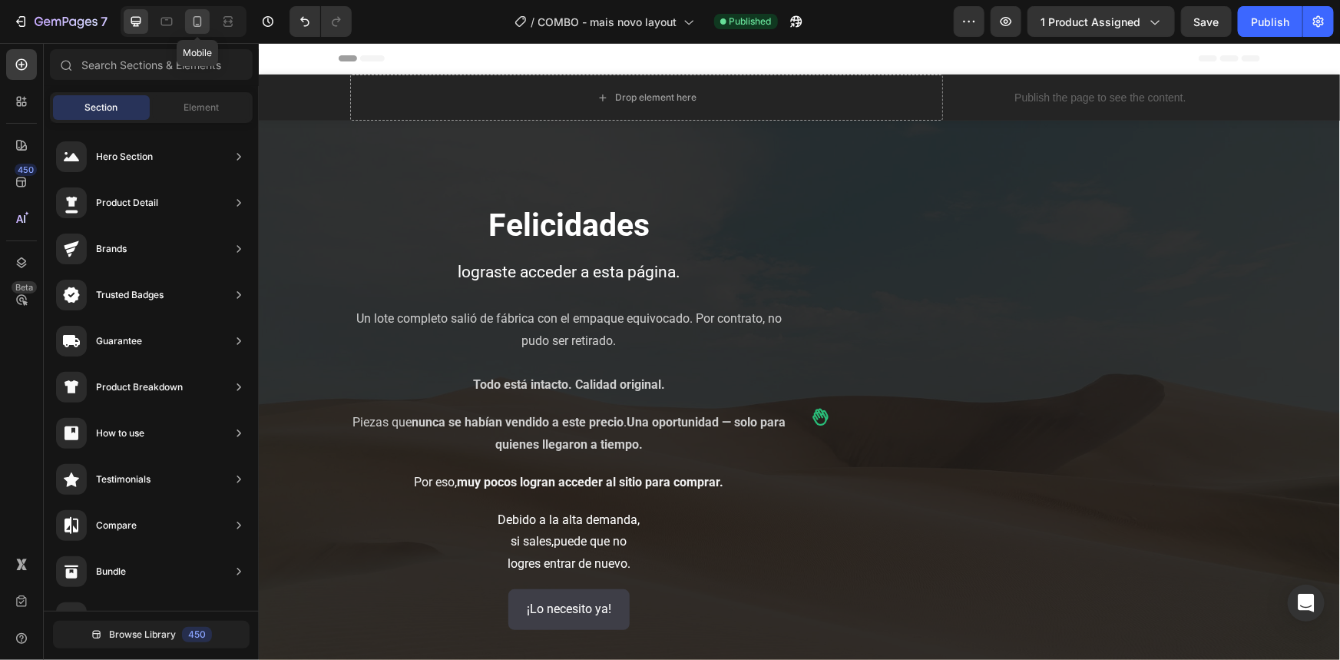
click at [200, 23] on icon at bounding box center [198, 21] width 8 height 11
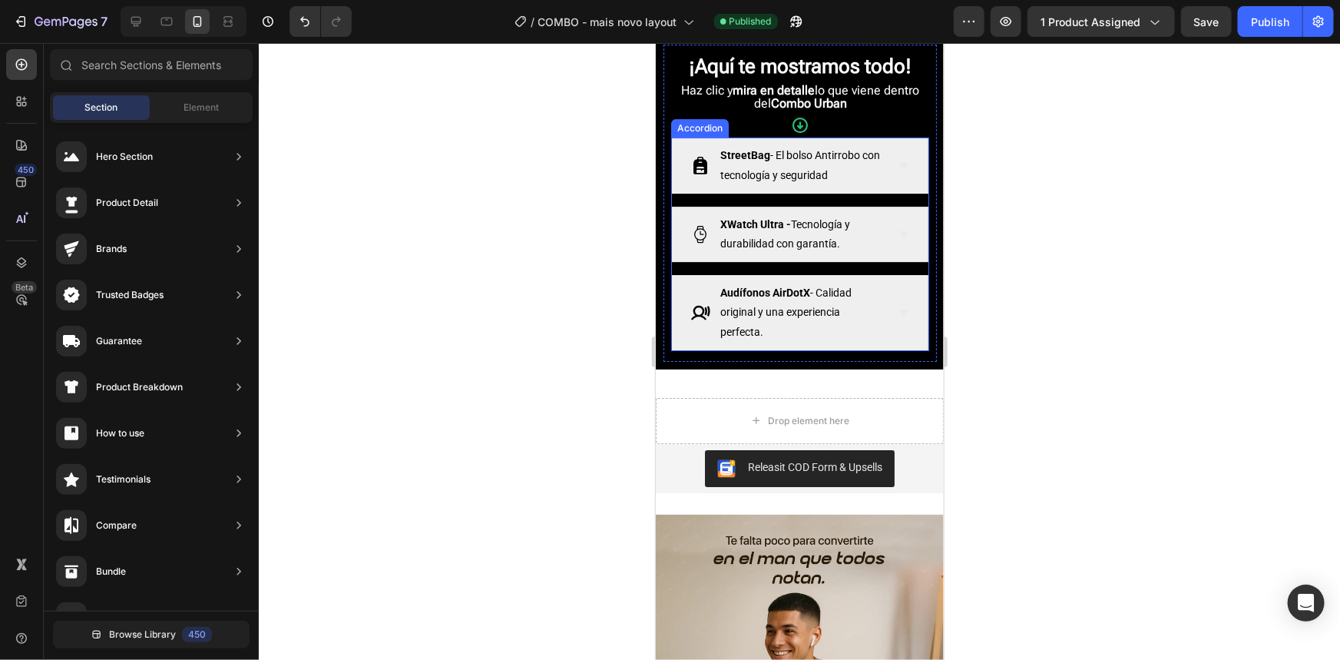
scroll to position [2793, 0]
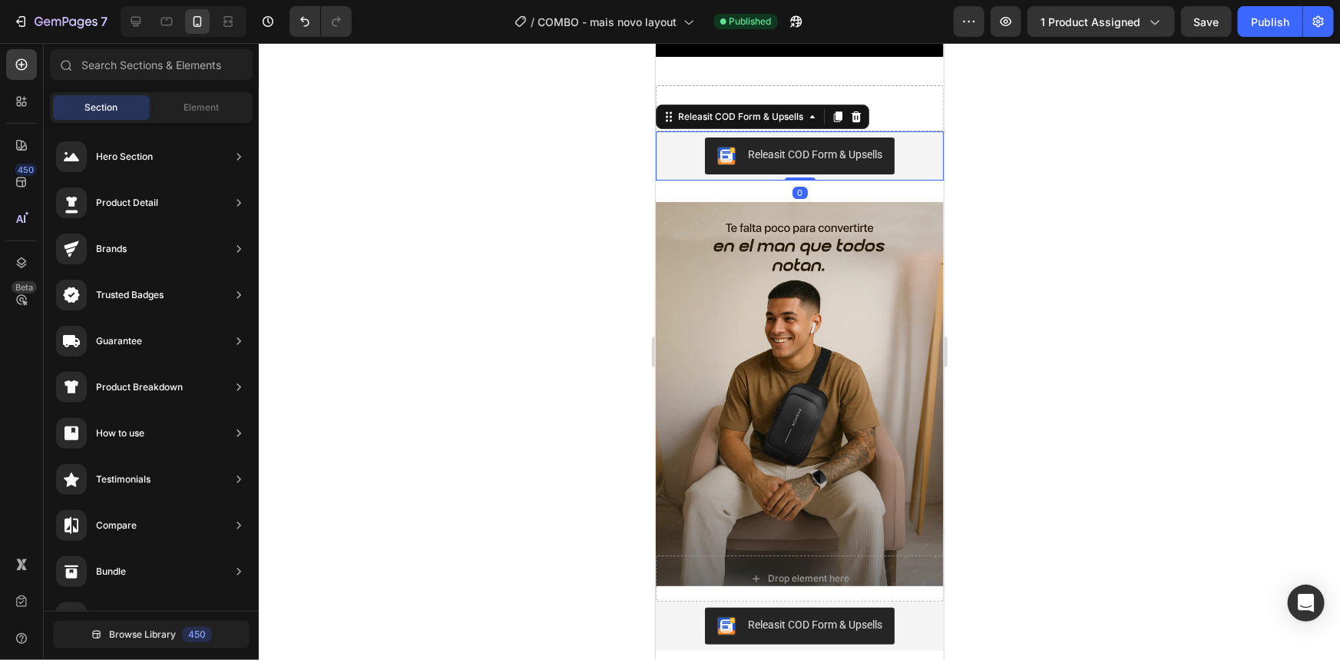
click at [843, 151] on div "Releasit COD Form & Upsells" at bounding box center [814, 154] width 134 height 16
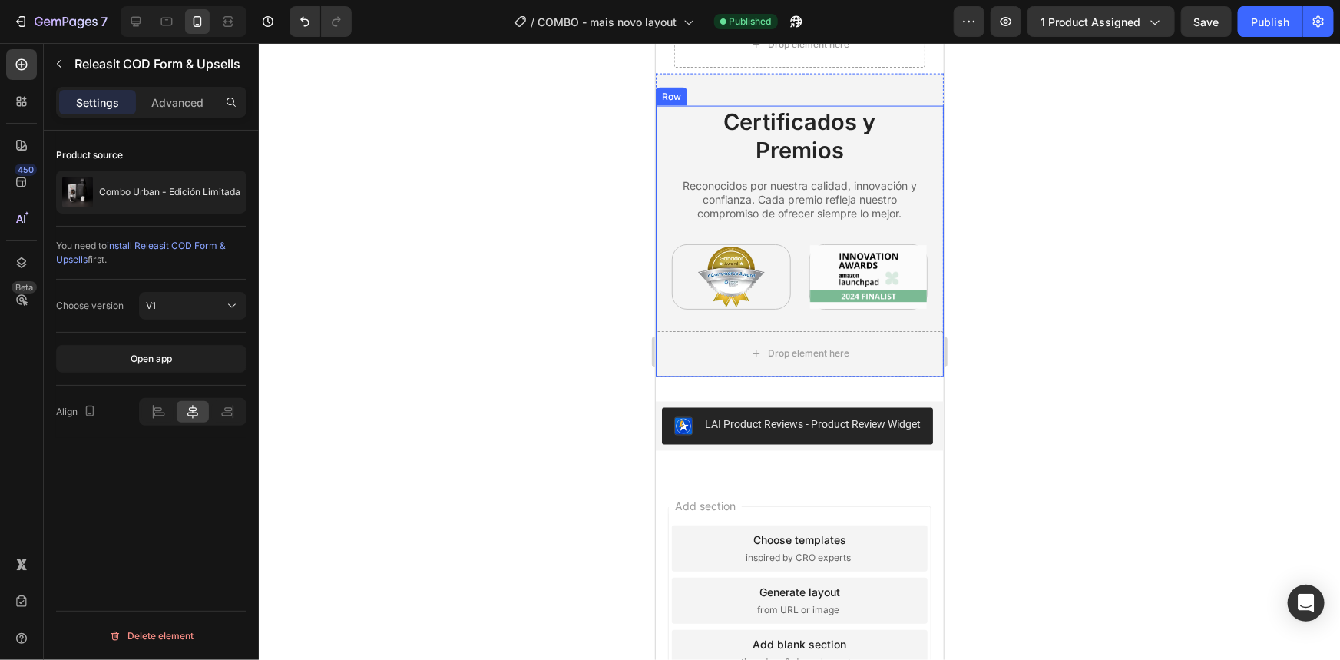
scroll to position [4190, 0]
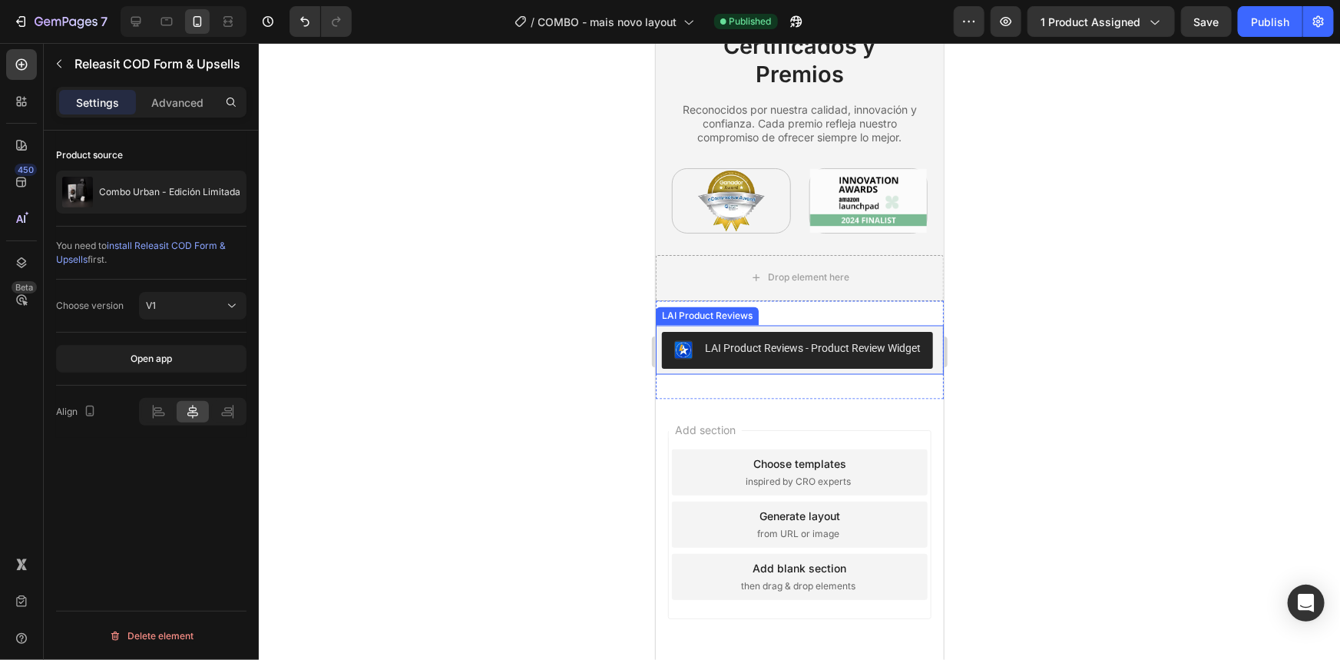
click at [898, 356] on div "LAI Product Reviews - Product Review Widget" at bounding box center [812, 348] width 216 height 16
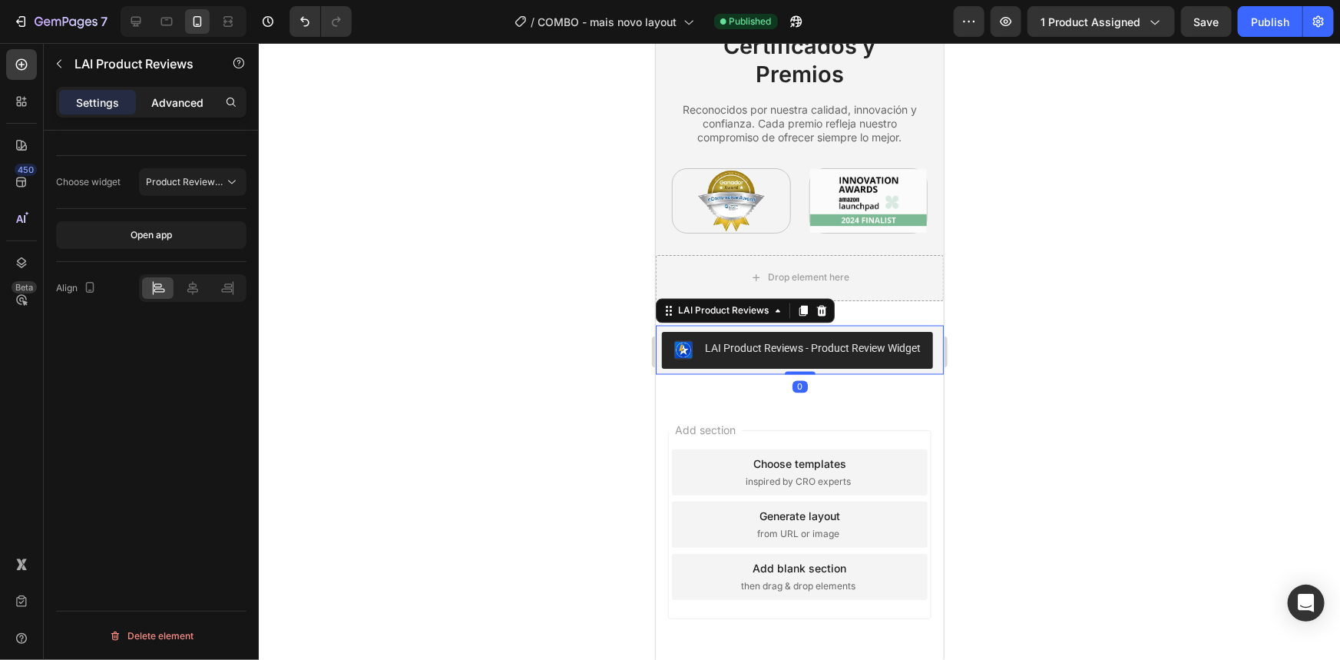
click at [166, 95] on p "Advanced" at bounding box center [177, 102] width 52 height 16
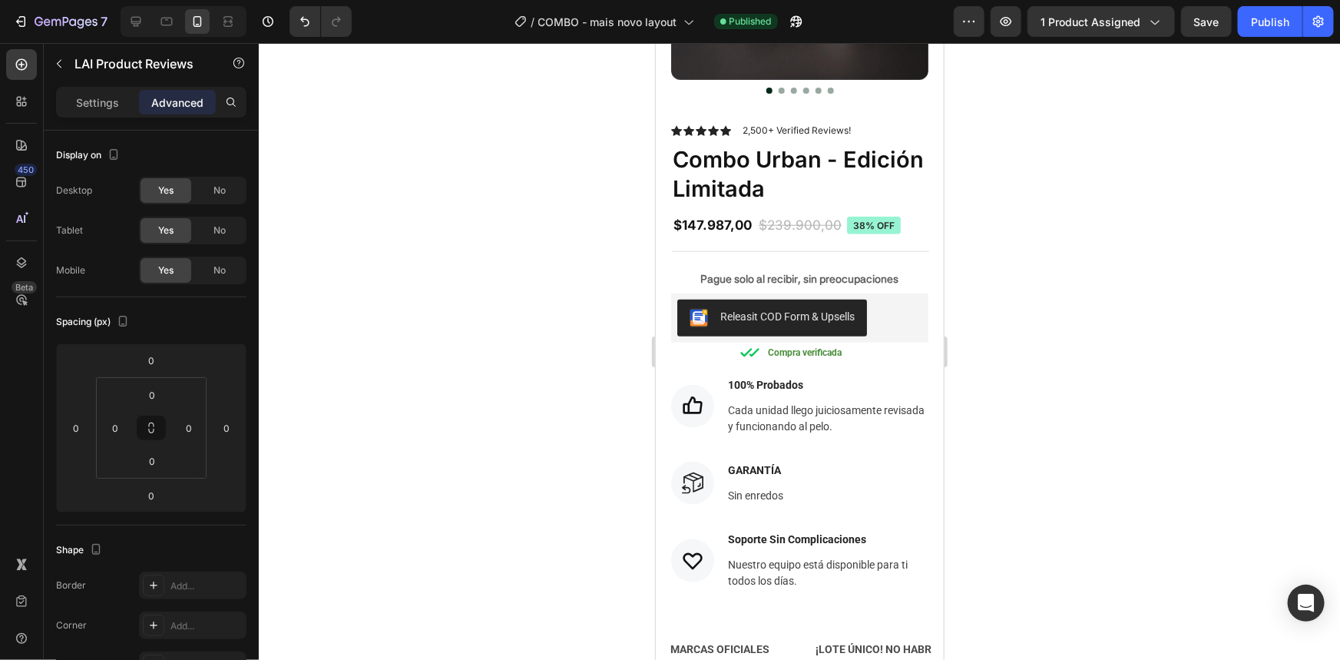
scroll to position [713, 0]
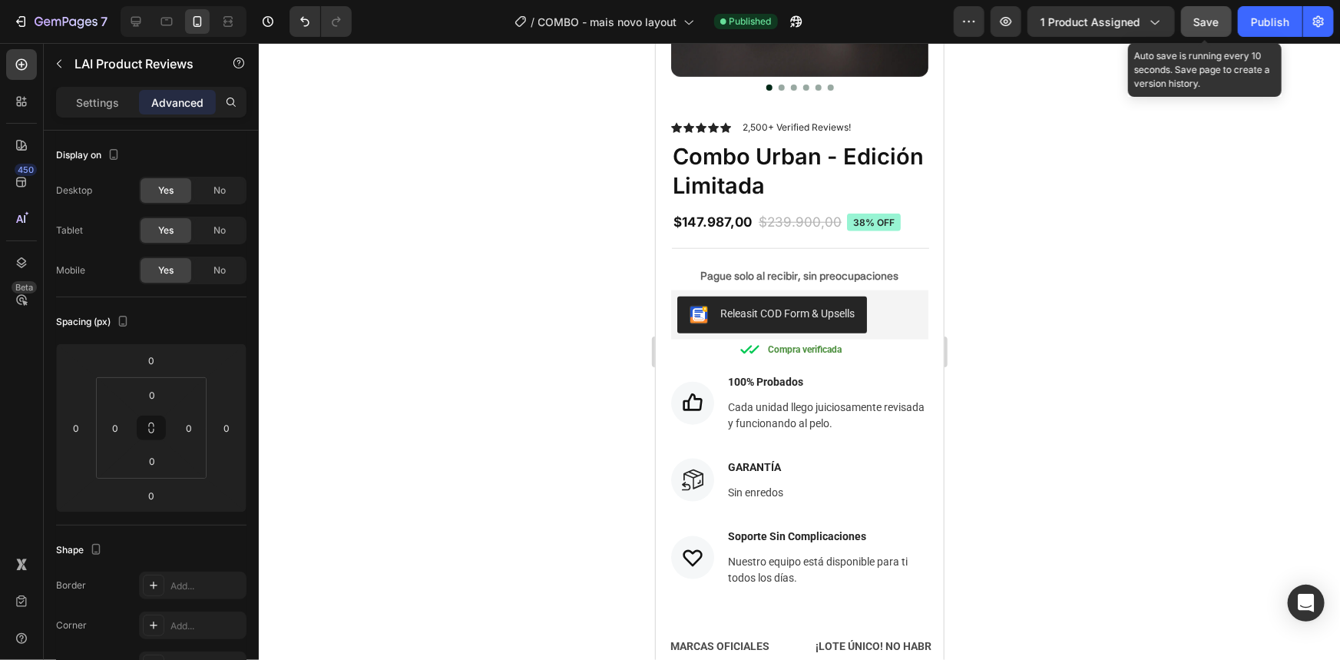
click at [1206, 28] on div "Save" at bounding box center [1206, 22] width 25 height 16
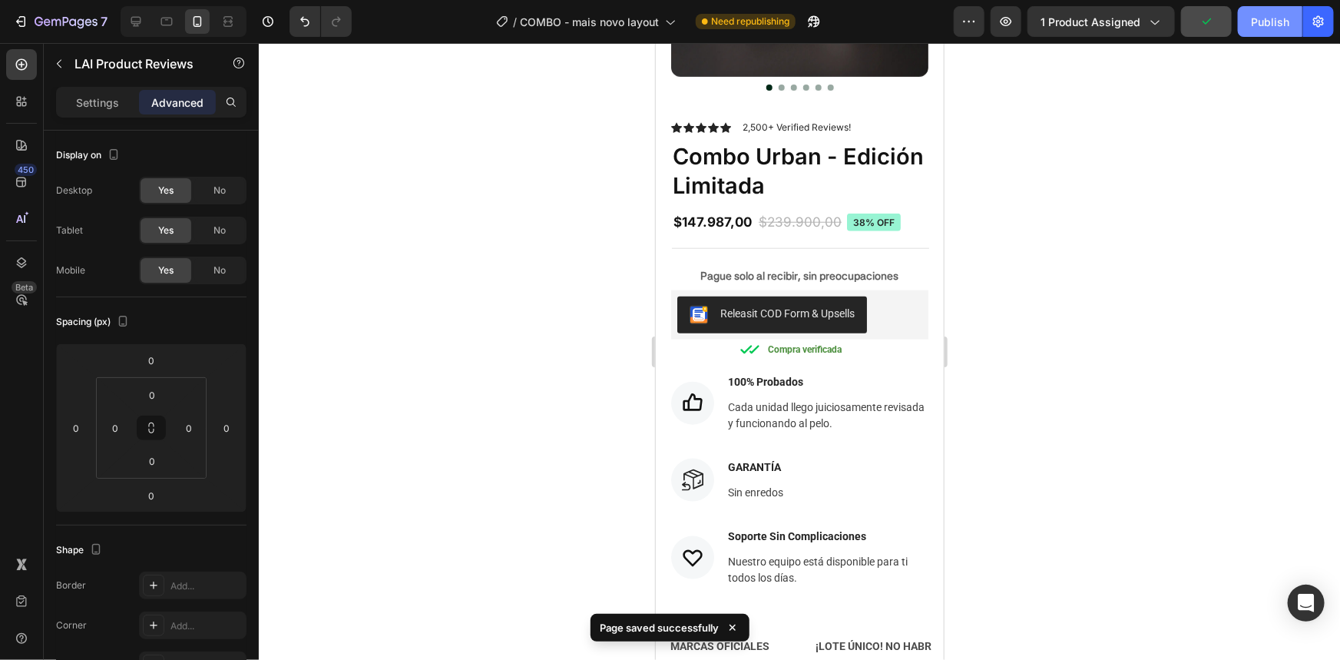
click at [1255, 18] on div "Publish" at bounding box center [1270, 22] width 38 height 16
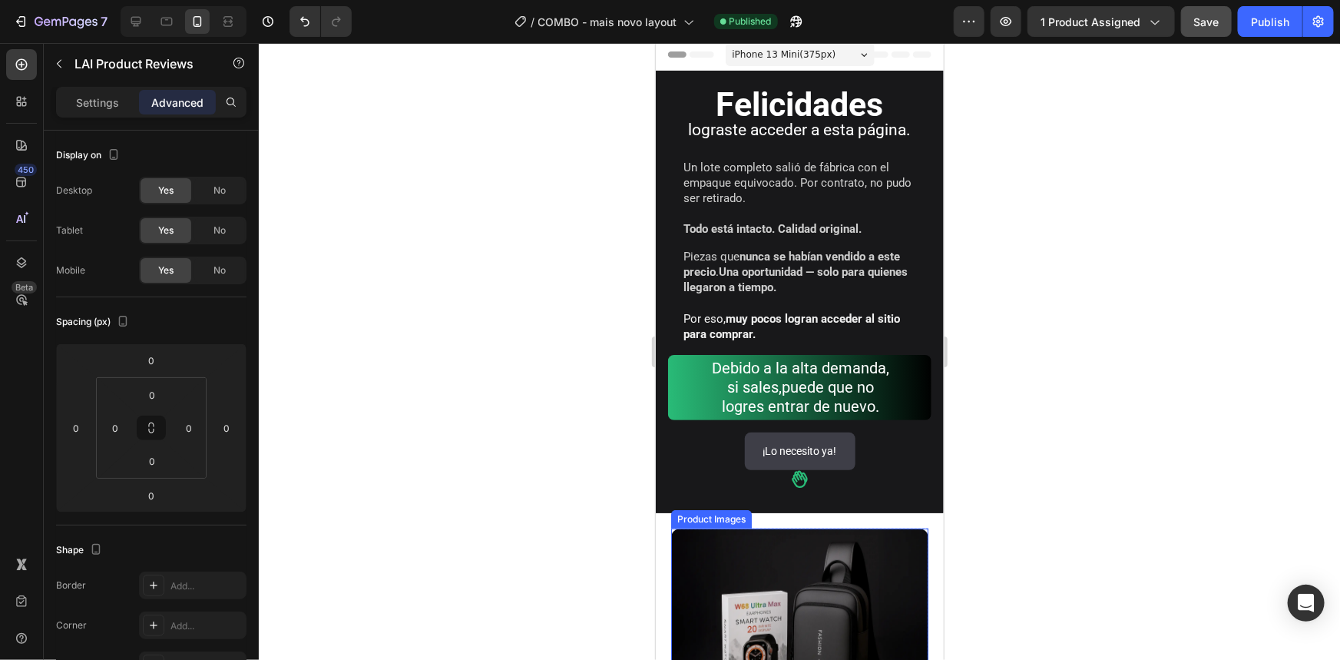
scroll to position [0, 0]
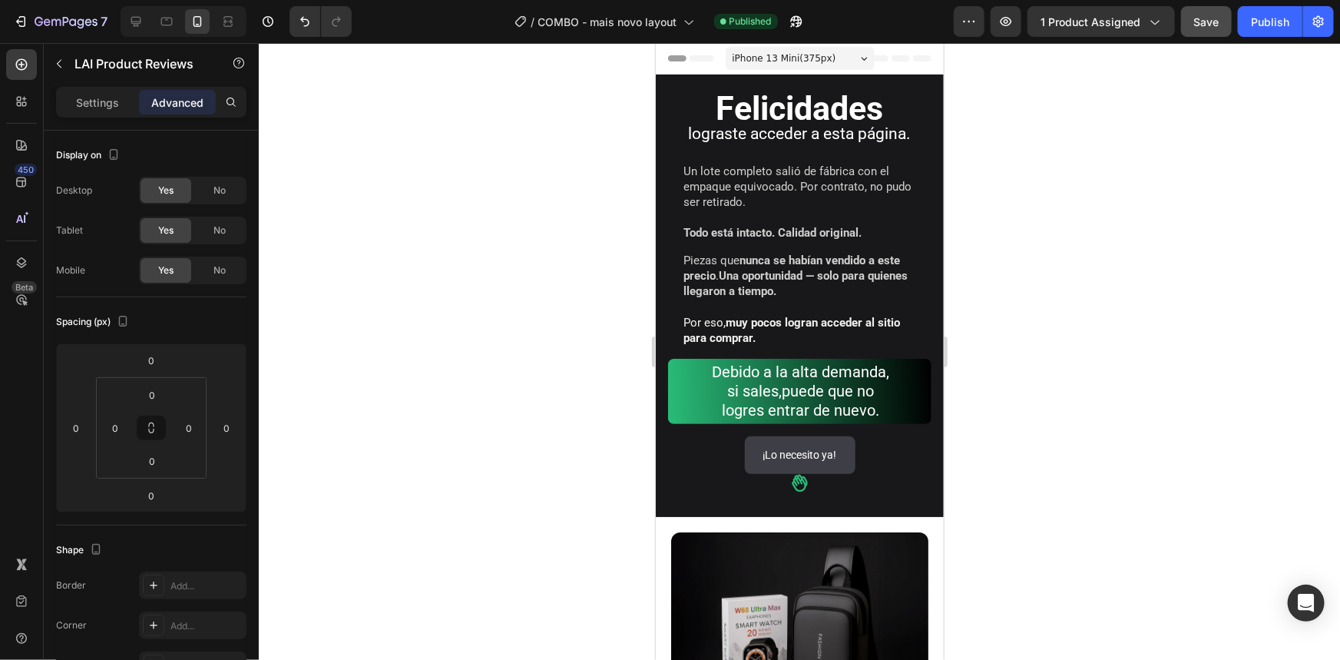
click at [167, 101] on p "Advanced" at bounding box center [177, 102] width 52 height 16
click at [78, 94] on p "Settings" at bounding box center [97, 102] width 43 height 16
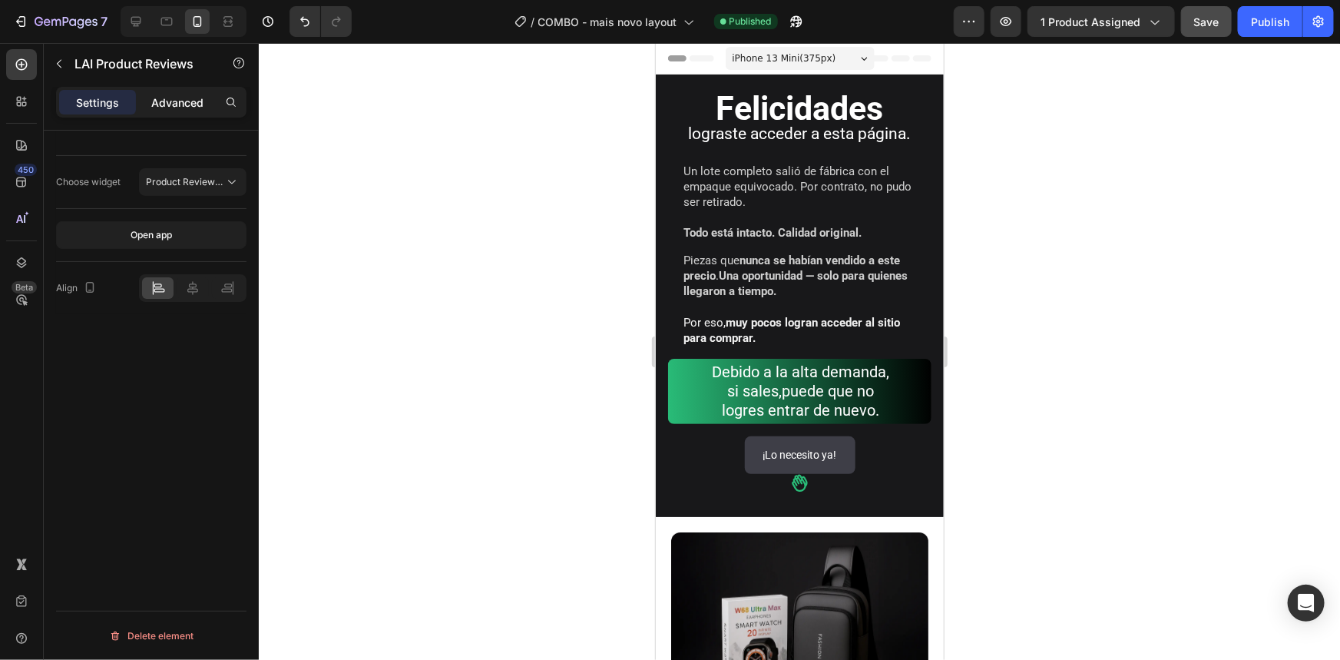
click at [155, 94] on p "Advanced" at bounding box center [177, 102] width 52 height 16
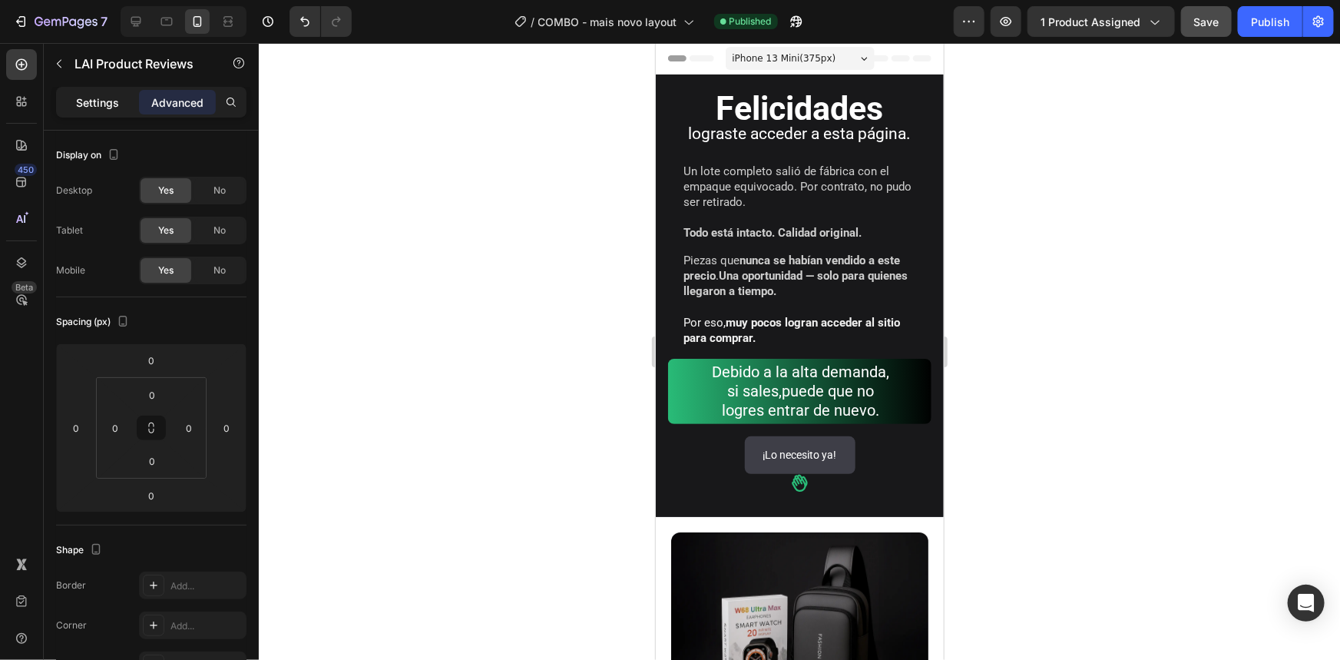
click at [88, 92] on div "Settings" at bounding box center [97, 102] width 77 height 25
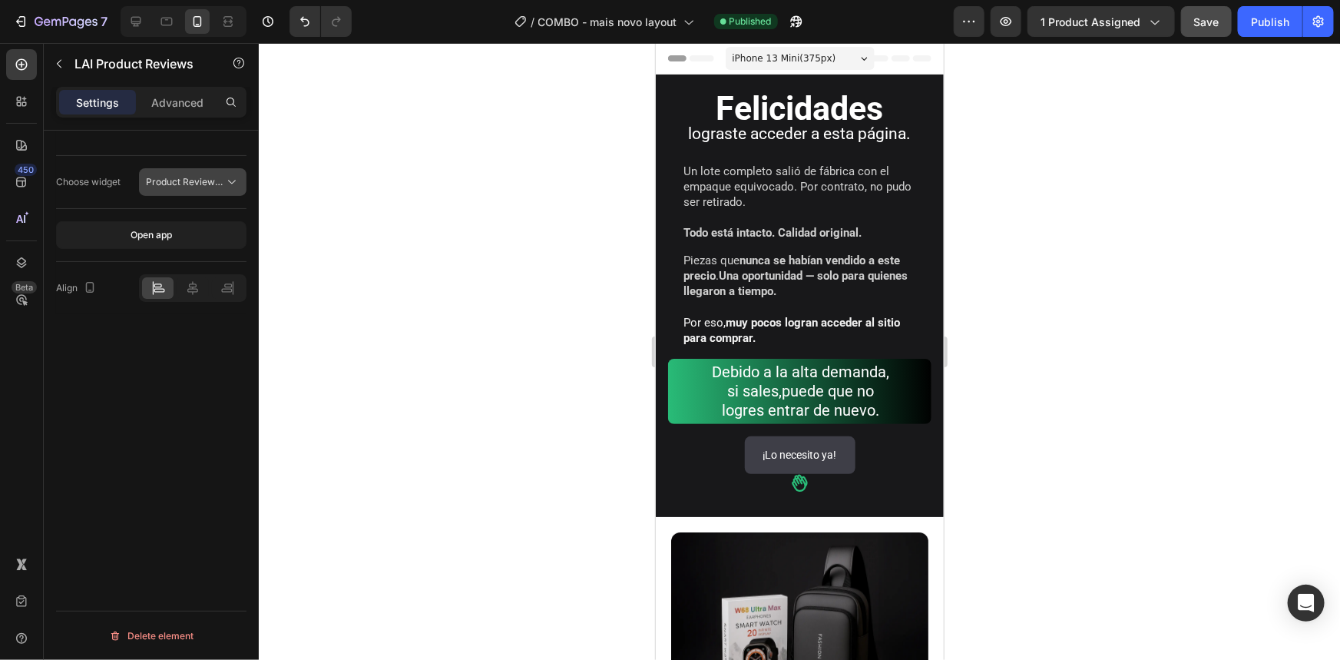
click at [167, 176] on span "Product Review Sections" at bounding box center [200, 182] width 109 height 12
click at [161, 209] on div at bounding box center [151, 235] width 190 height 53
click at [27, 49] on div at bounding box center [21, 64] width 31 height 31
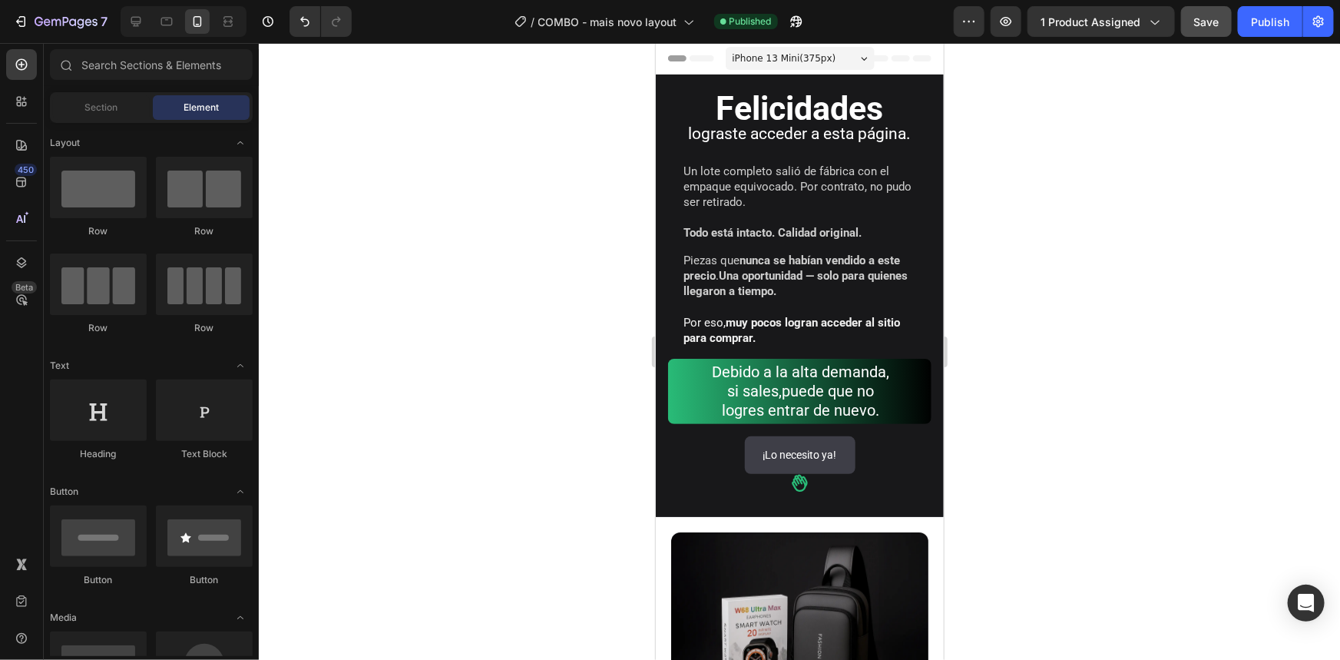
click at [513, 81] on div at bounding box center [799, 351] width 1081 height 617
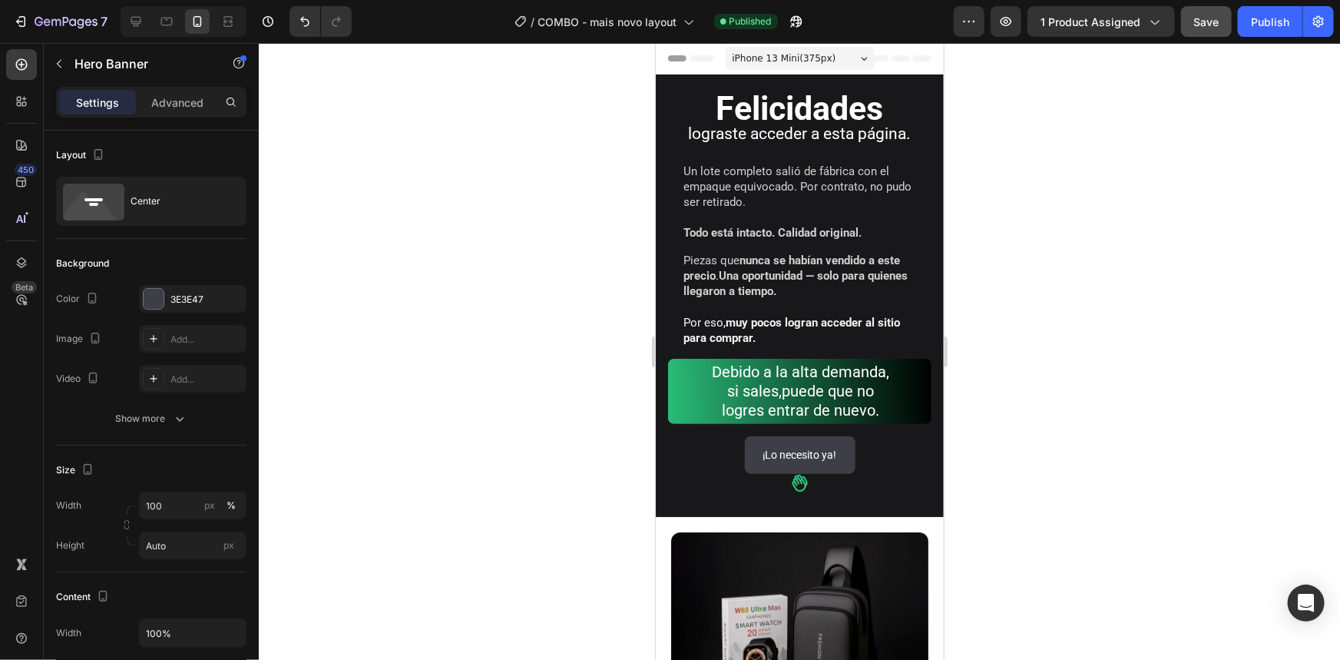
click at [744, 75] on div "Felicidades lograste acceder a esta página. Heading Un lote completo salió de f…" at bounding box center [799, 295] width 288 height 442
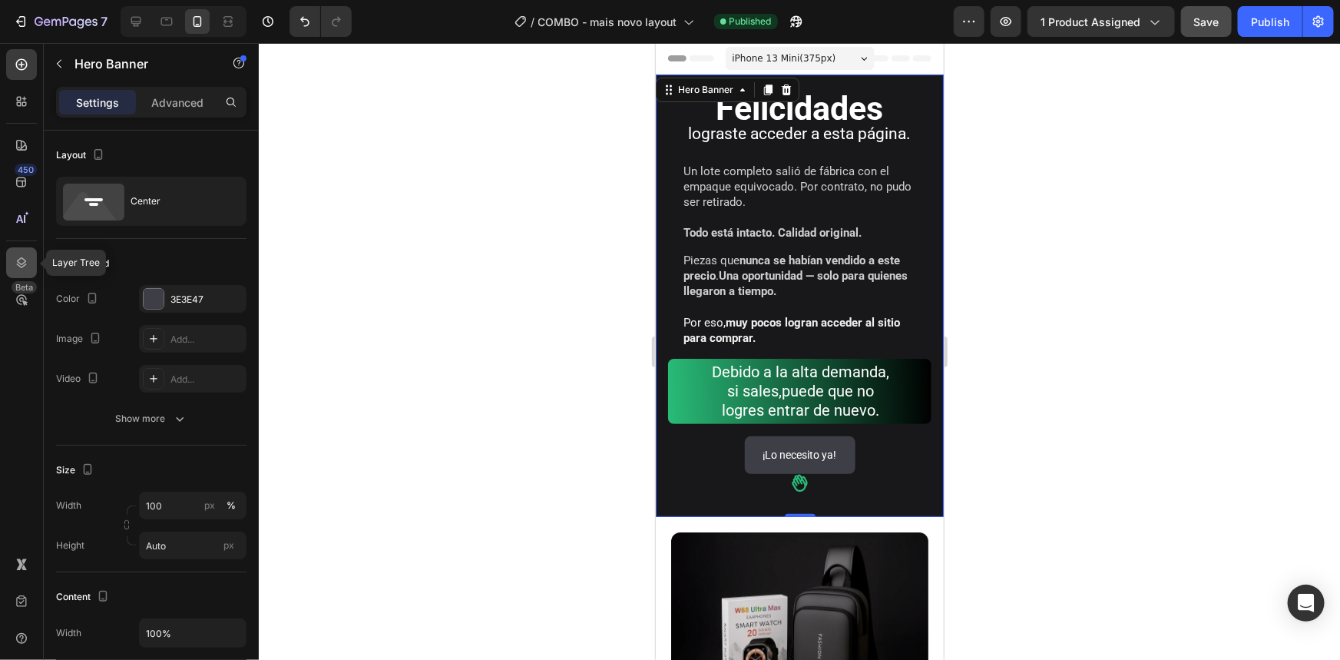
click at [22, 248] on div at bounding box center [21, 262] width 31 height 31
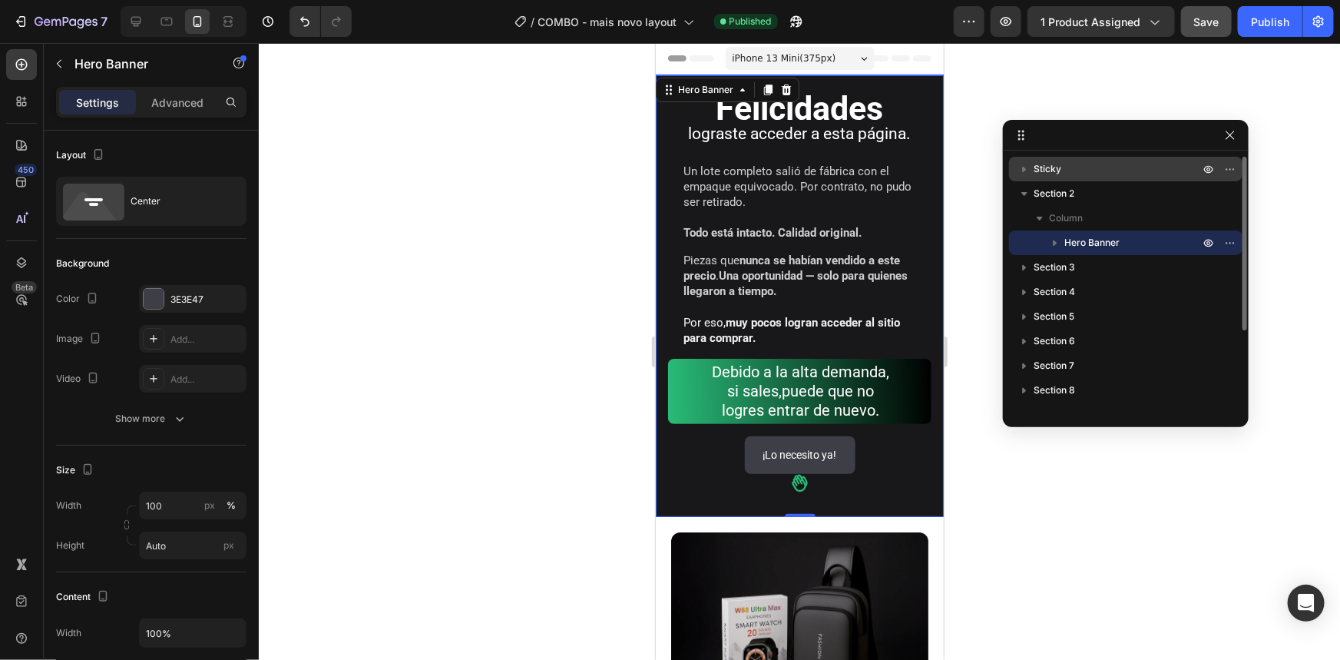
click at [1107, 170] on p "Sticky" at bounding box center [1118, 168] width 169 height 15
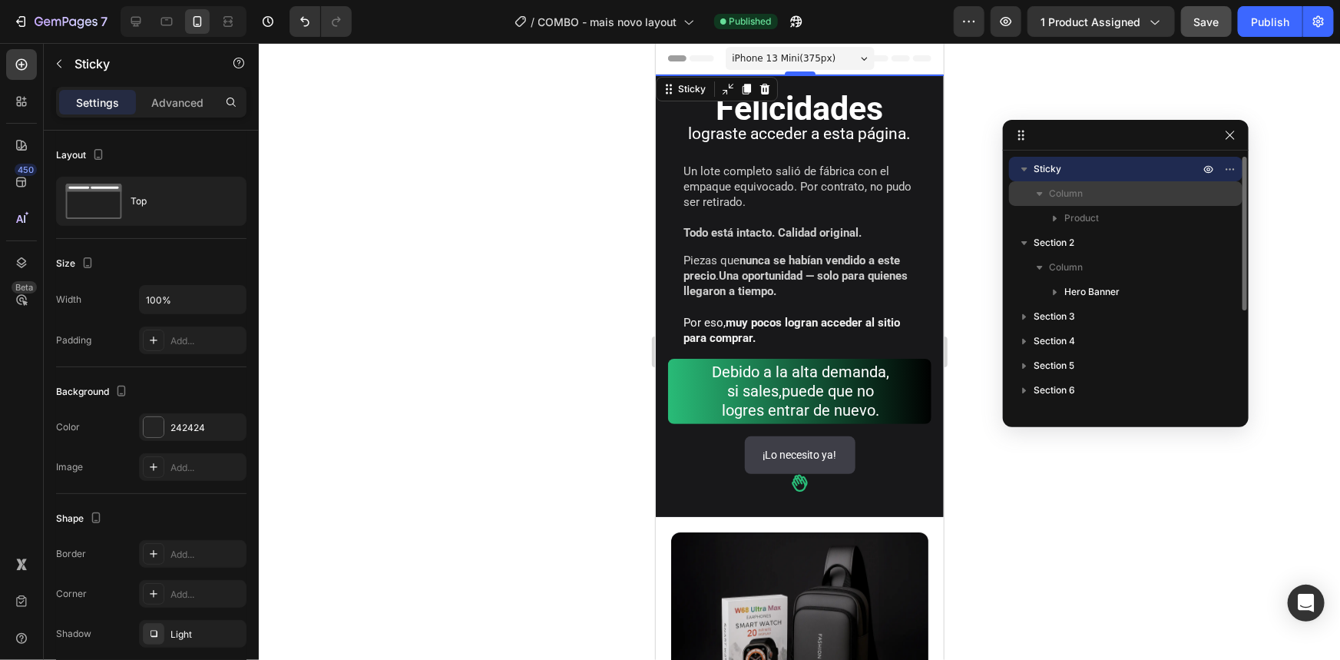
click at [1101, 195] on p "Column" at bounding box center [1126, 193] width 154 height 15
click at [1127, 157] on div "Sticky" at bounding box center [1125, 169] width 221 height 25
click at [1206, 174] on icon "button" at bounding box center [1209, 169] width 12 height 12
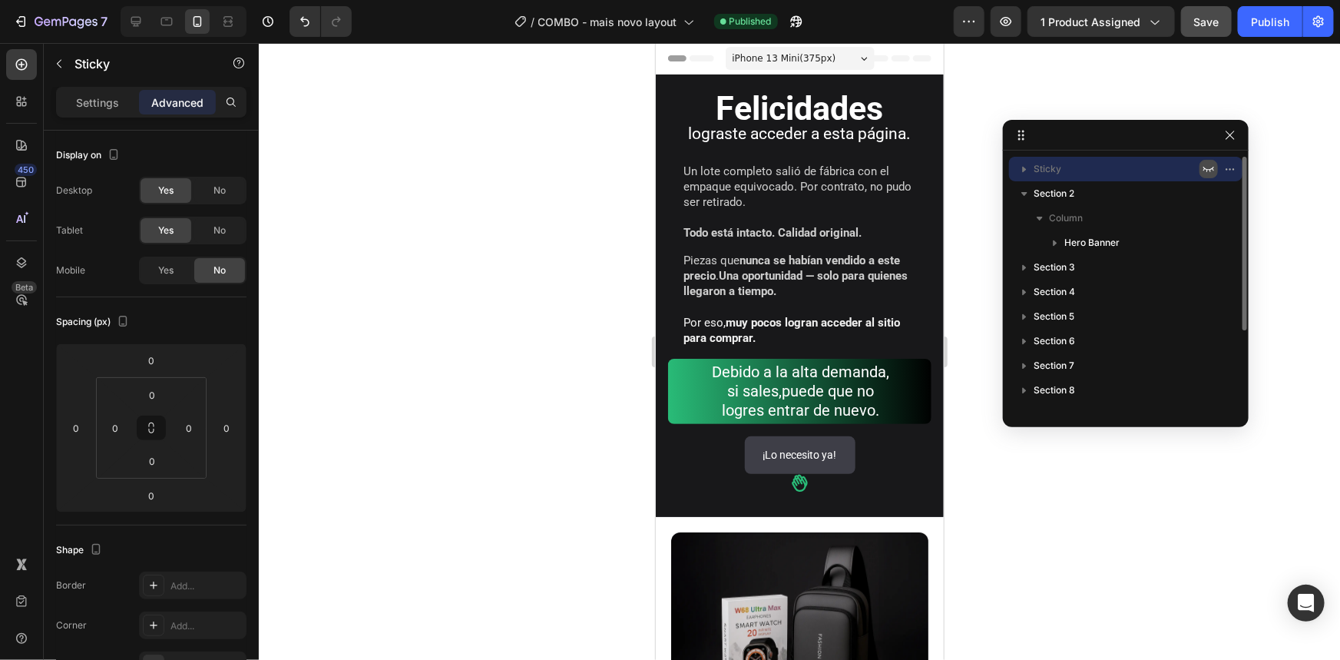
click at [1206, 170] on icon "button" at bounding box center [1209, 169] width 12 height 12
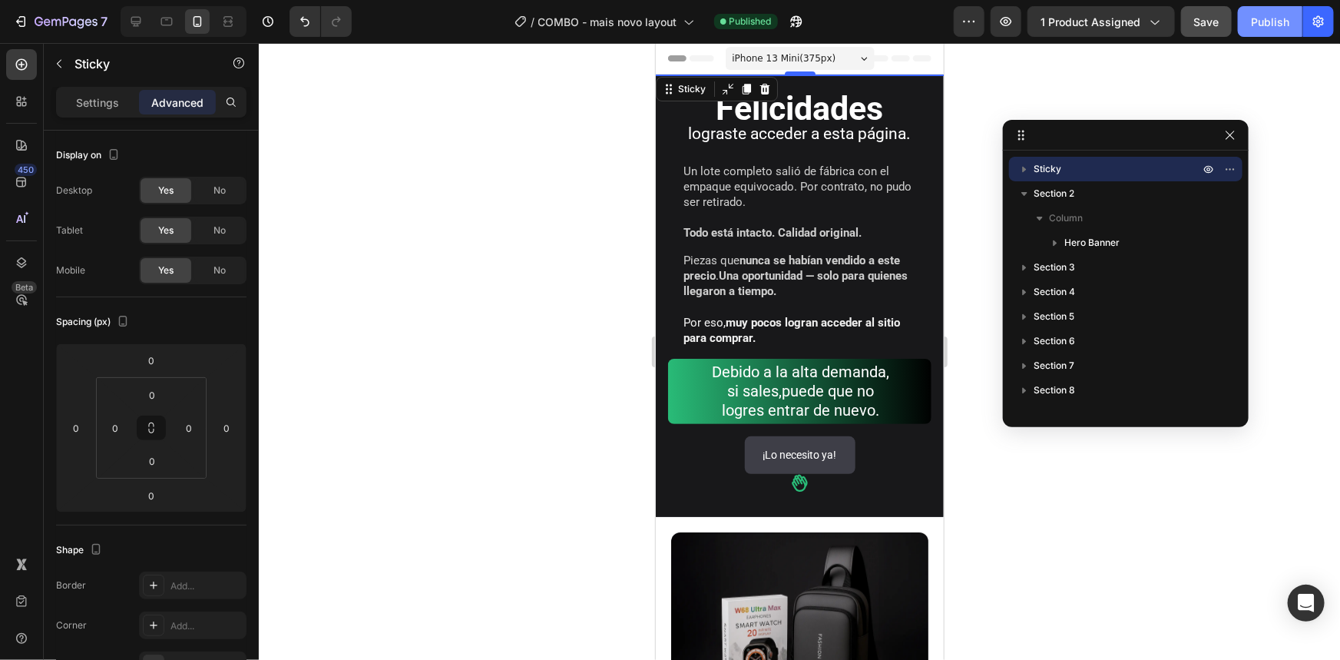
click at [1275, 26] on div "Publish" at bounding box center [1270, 22] width 38 height 16
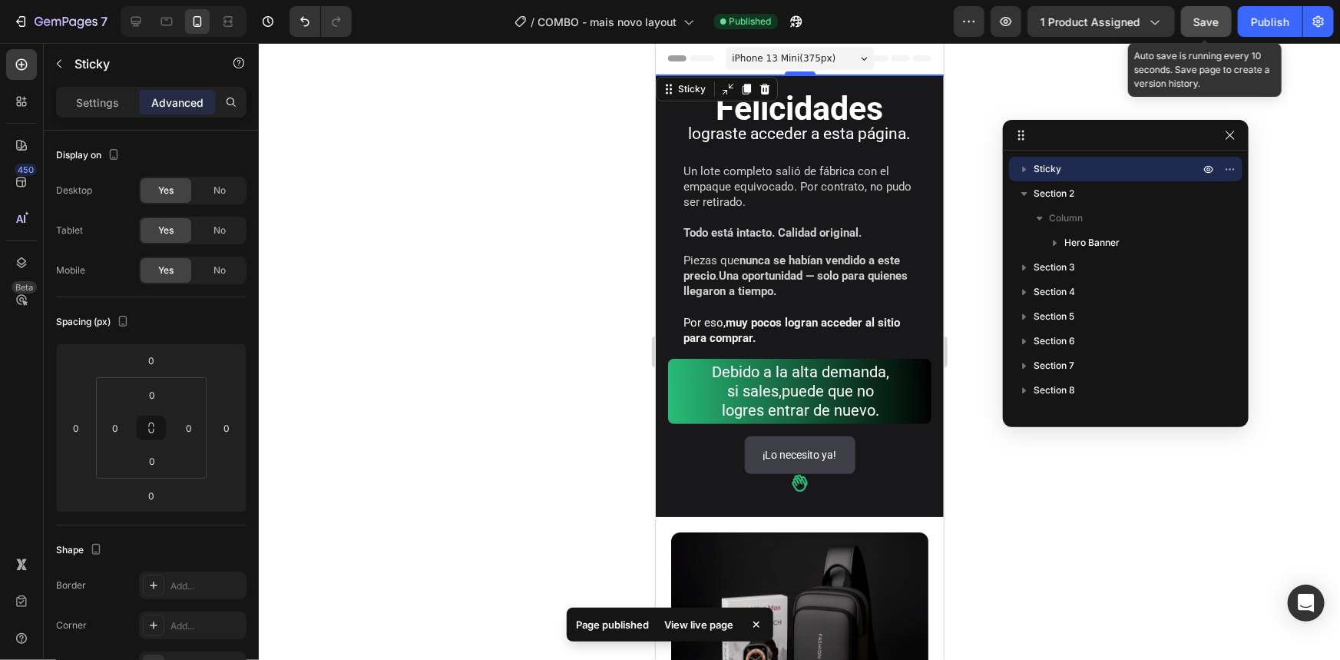
click at [1213, 22] on span "Save" at bounding box center [1206, 21] width 25 height 13
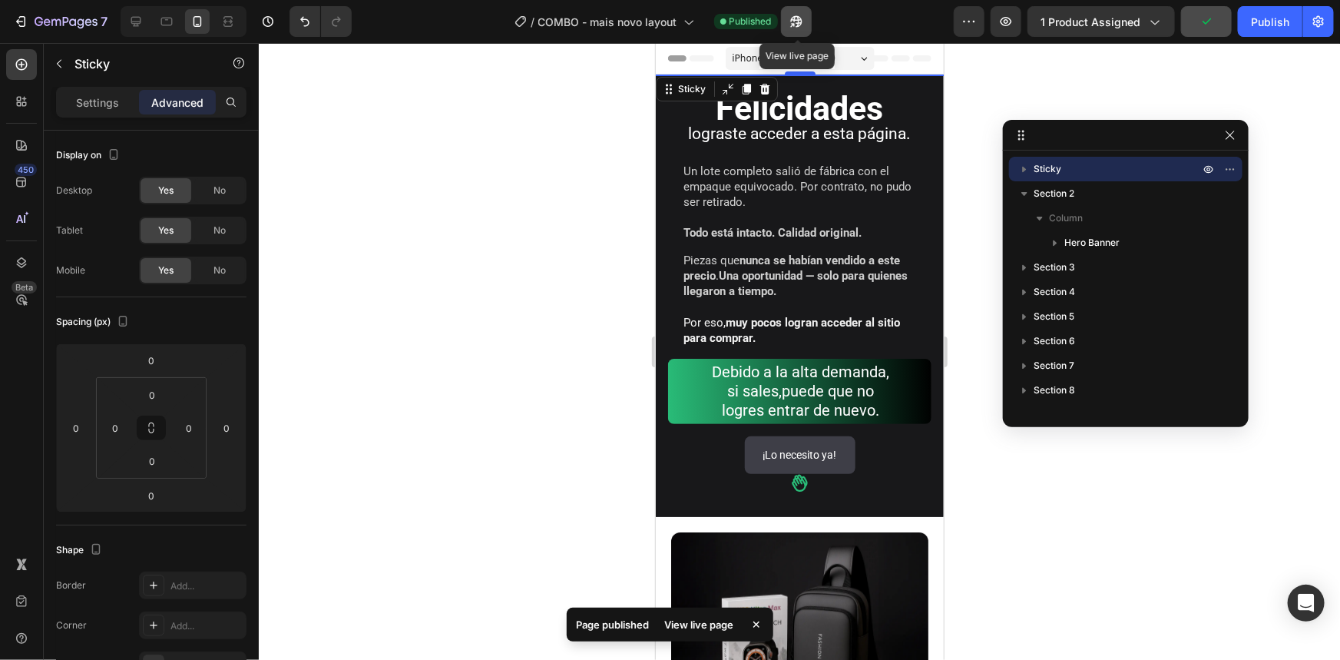
click at [806, 22] on button "button" at bounding box center [796, 21] width 31 height 31
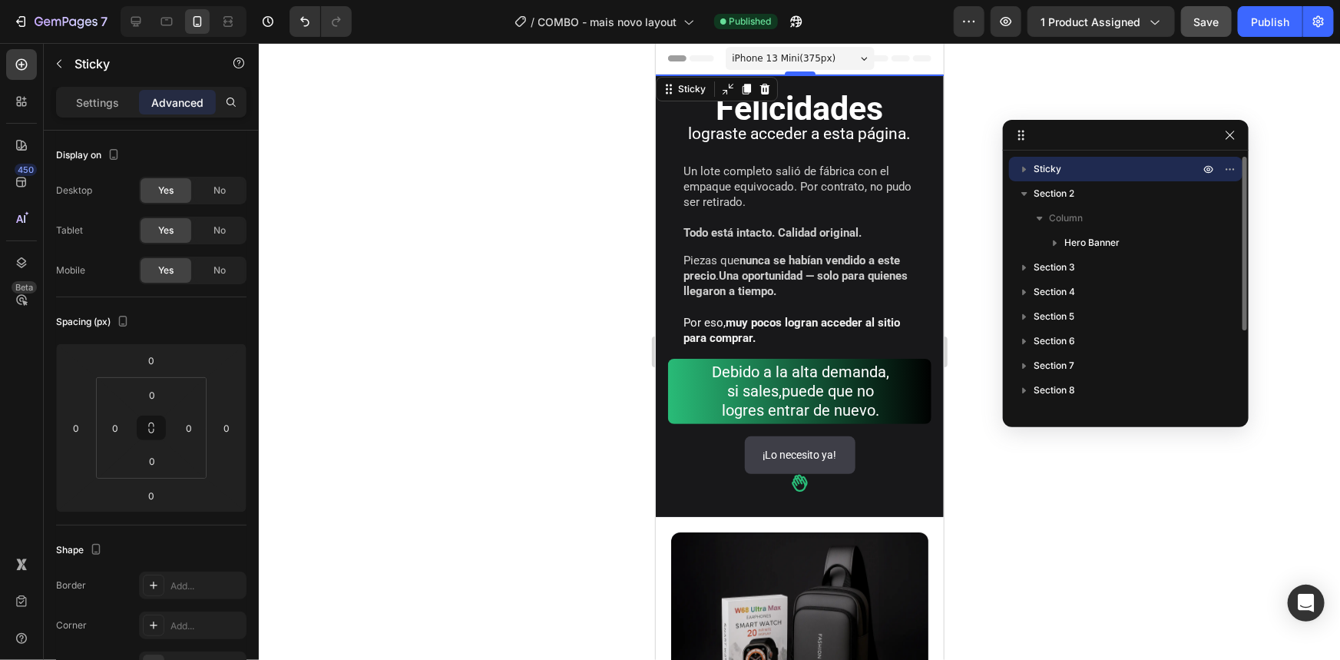
click at [1023, 169] on icon "button" at bounding box center [1025, 170] width 4 height 6
click at [1067, 184] on div "Column" at bounding box center [1125, 193] width 221 height 25
click at [1021, 167] on icon "button" at bounding box center [1024, 169] width 6 height 4
click at [1095, 167] on p "Sticky" at bounding box center [1118, 168] width 169 height 15
click at [1207, 173] on icon "button" at bounding box center [1209, 169] width 12 height 12
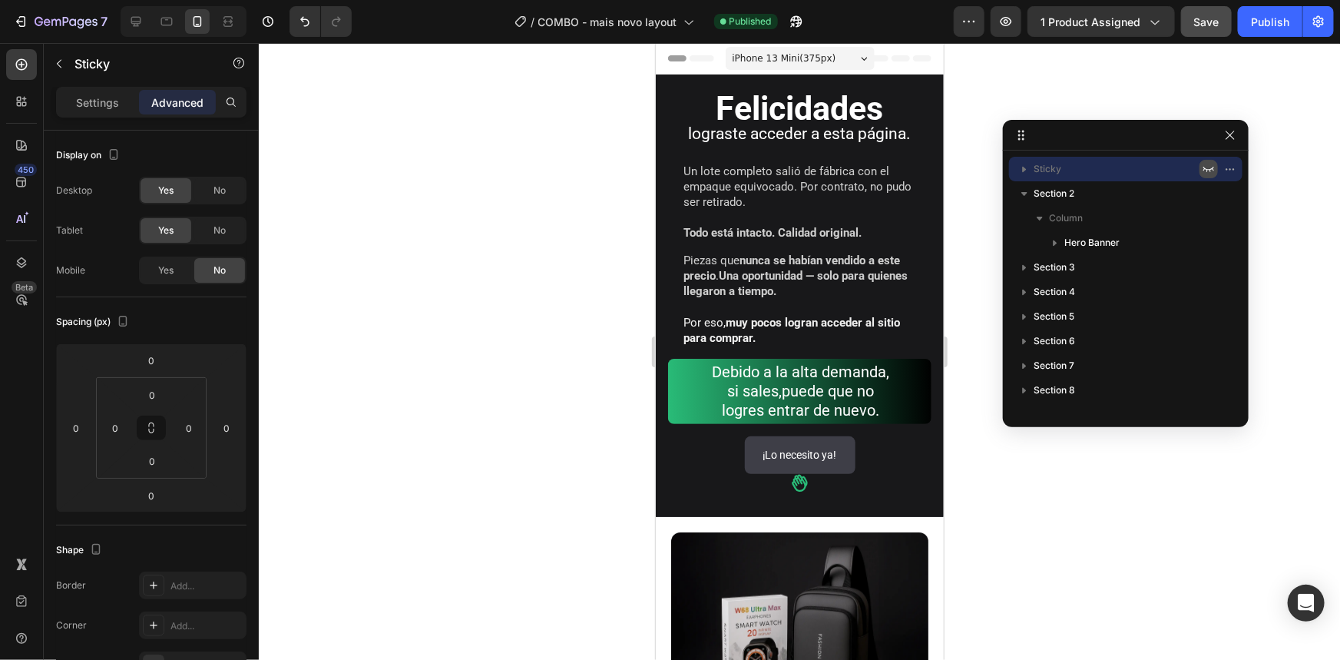
click at [1207, 172] on icon "button" at bounding box center [1209, 169] width 12 height 12
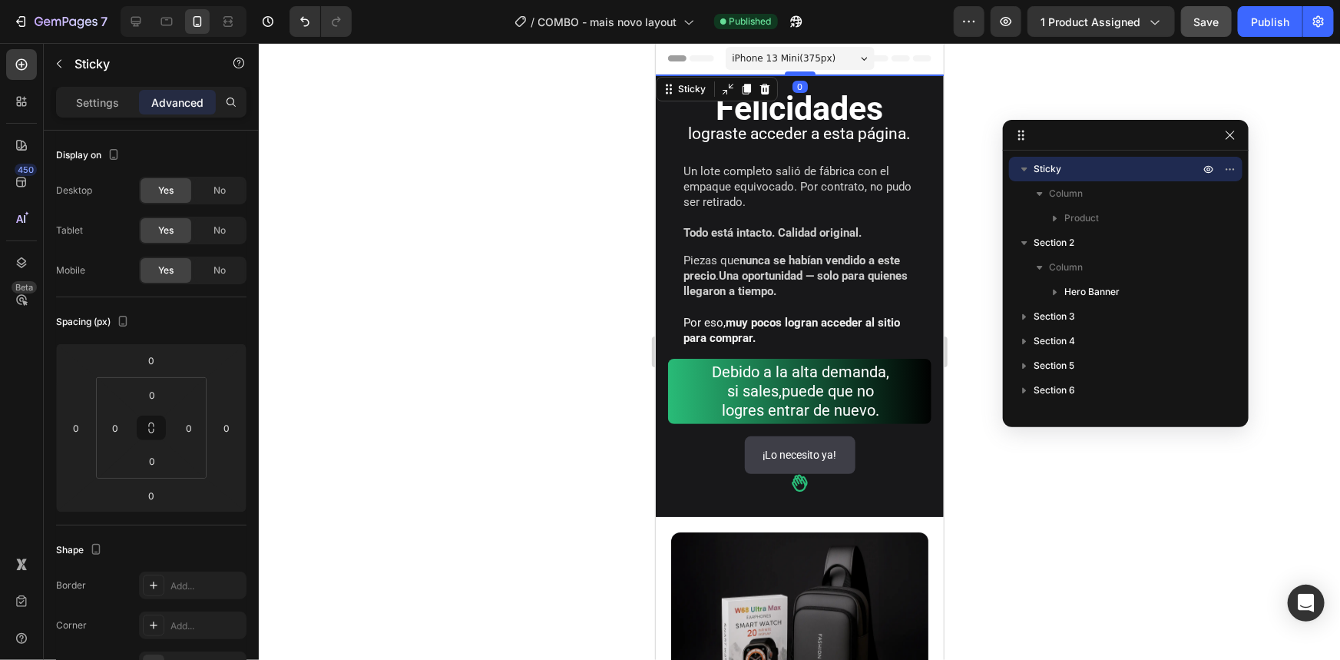
drag, startPoint x: 796, startPoint y: 72, endPoint x: 845, endPoint y: 53, distance: 52.1
click at [1138, 186] on p "Column" at bounding box center [1126, 193] width 154 height 15
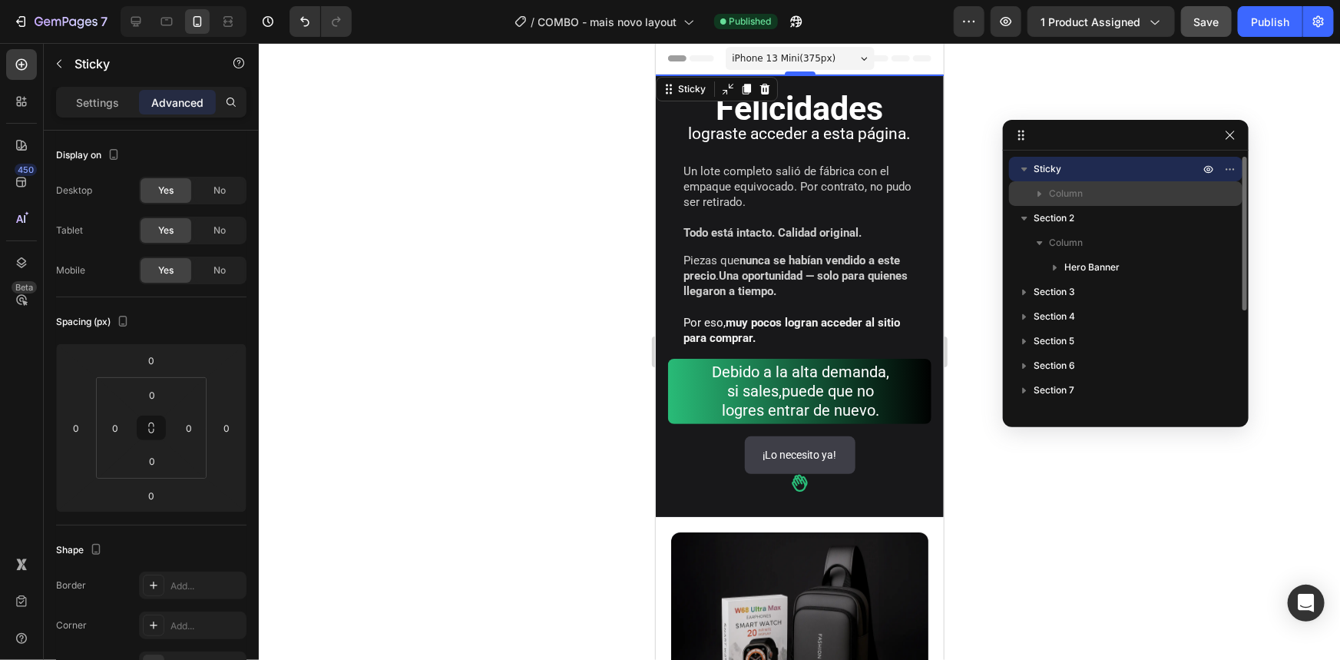
click at [1124, 191] on p "Column" at bounding box center [1126, 193] width 154 height 15
click at [1086, 174] on p "Sticky" at bounding box center [1118, 168] width 169 height 15
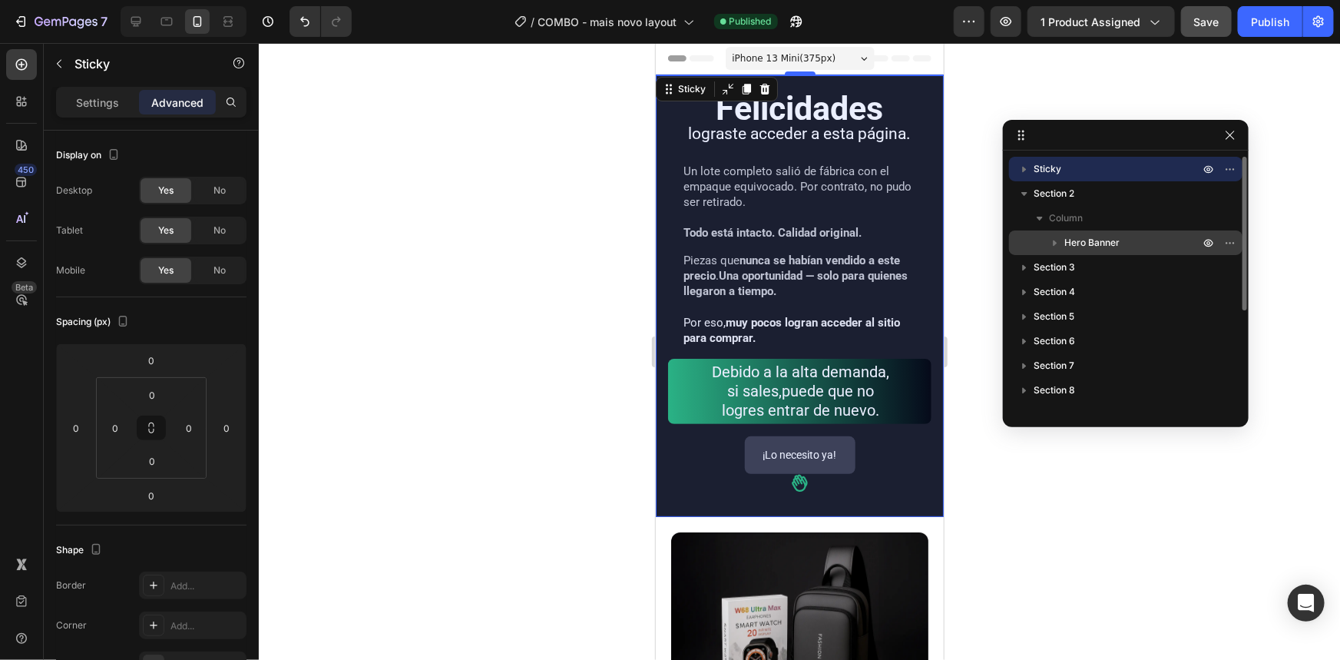
click at [1092, 243] on span "Hero Banner" at bounding box center [1091, 242] width 55 height 15
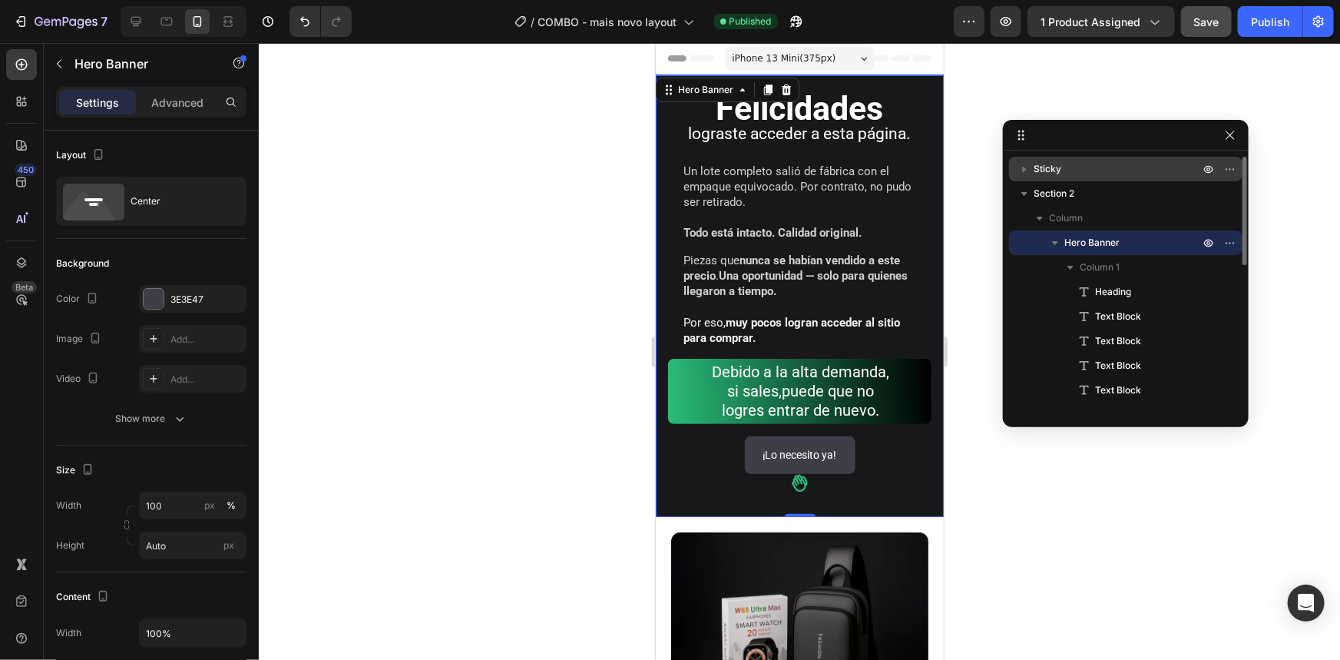
click at [1094, 177] on div "Sticky" at bounding box center [1125, 169] width 221 height 25
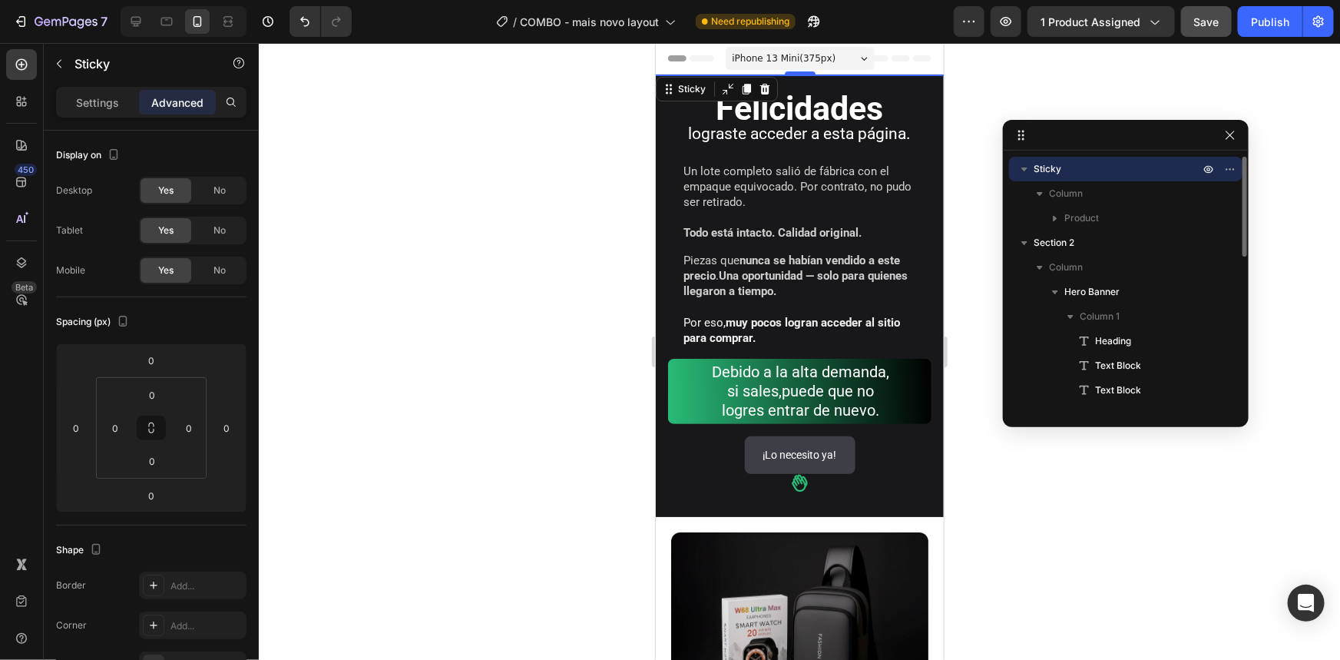
click at [1068, 166] on p "Sticky" at bounding box center [1118, 168] width 169 height 15
click at [1072, 167] on p "Sticky" at bounding box center [1118, 168] width 169 height 15
click at [1072, 200] on span "Column" at bounding box center [1066, 193] width 34 height 15
click at [1073, 186] on span "Column" at bounding box center [1066, 193] width 34 height 15
click at [1071, 166] on p "Sticky" at bounding box center [1118, 168] width 169 height 15
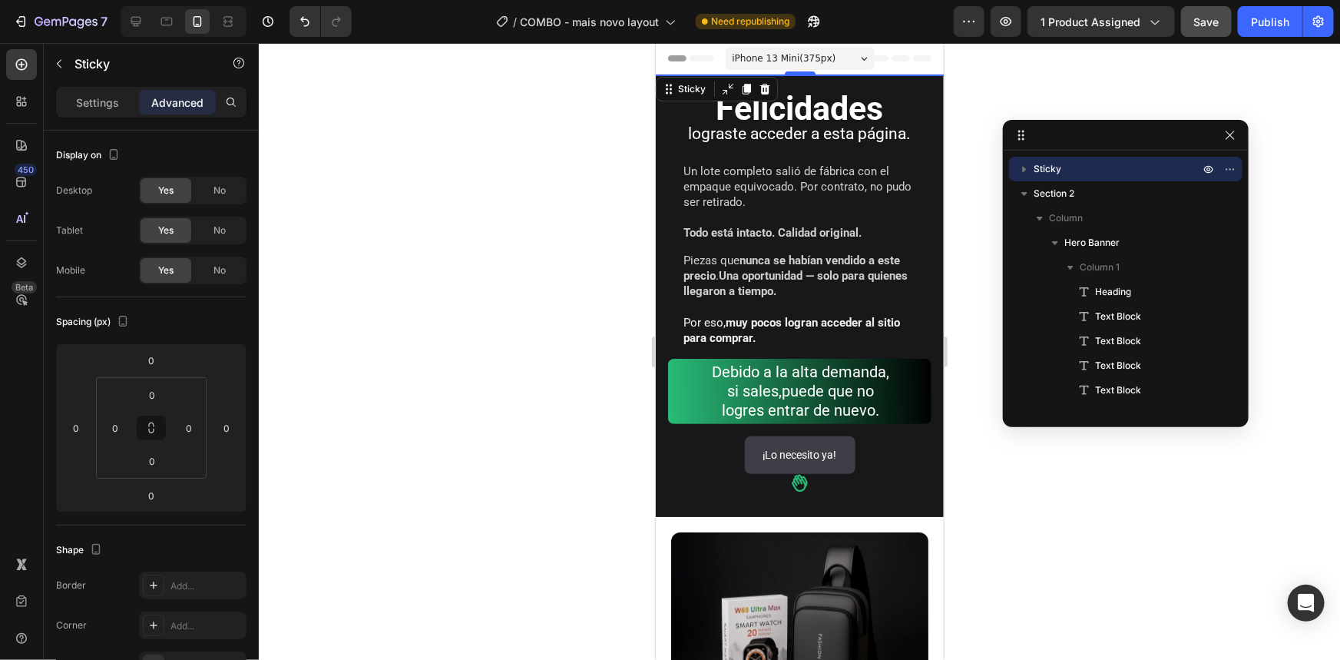
click at [1027, 165] on icon "button" at bounding box center [1024, 168] width 15 height 15
click at [20, 94] on icon at bounding box center [21, 101] width 15 height 15
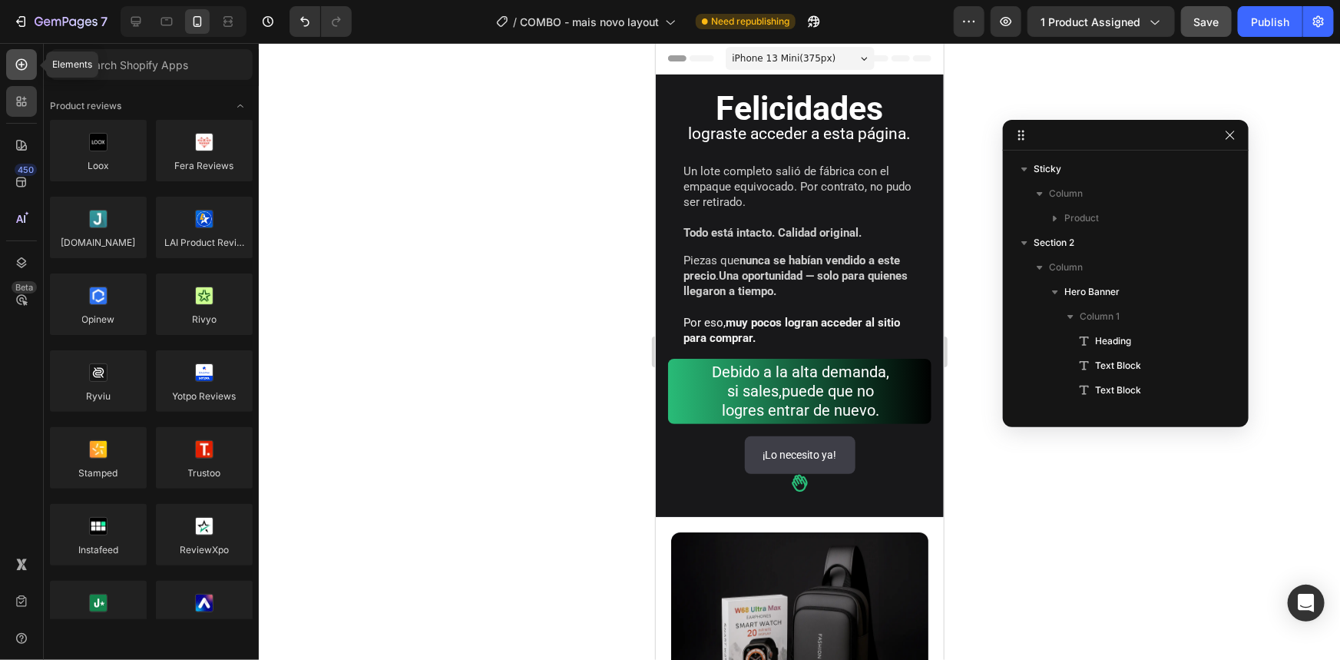
click at [25, 63] on icon at bounding box center [21, 64] width 15 height 15
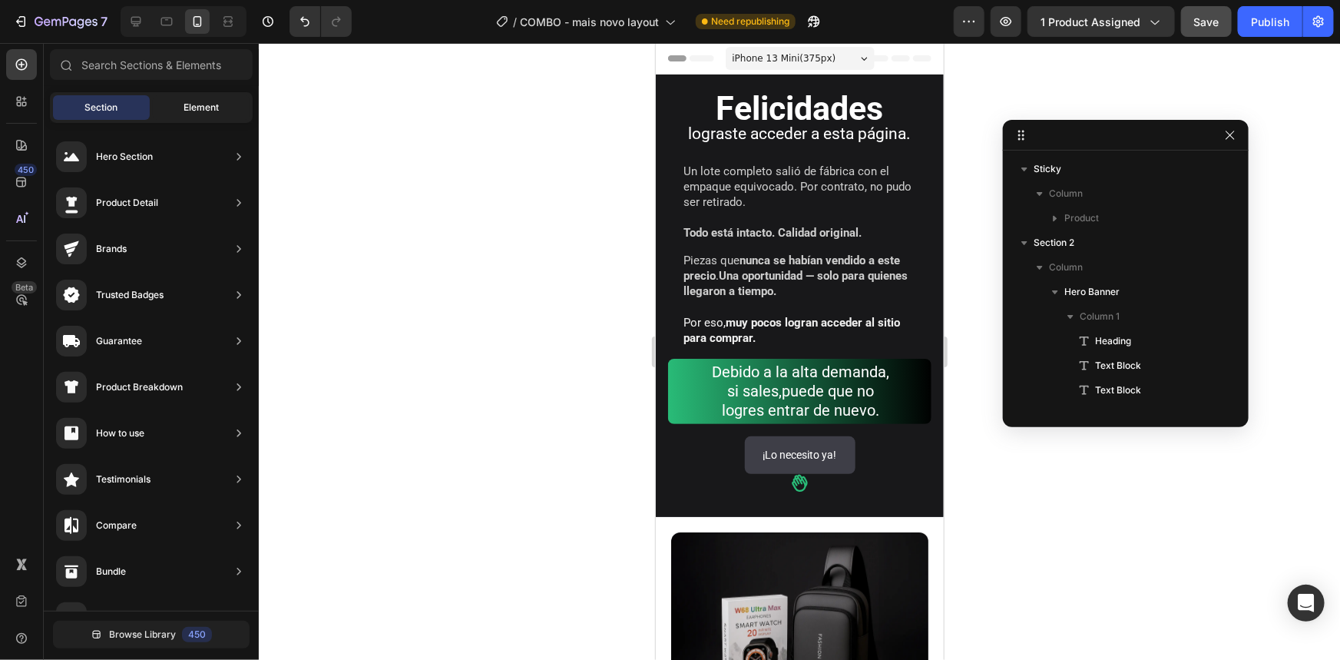
click at [184, 106] on span "Element" at bounding box center [201, 108] width 35 height 14
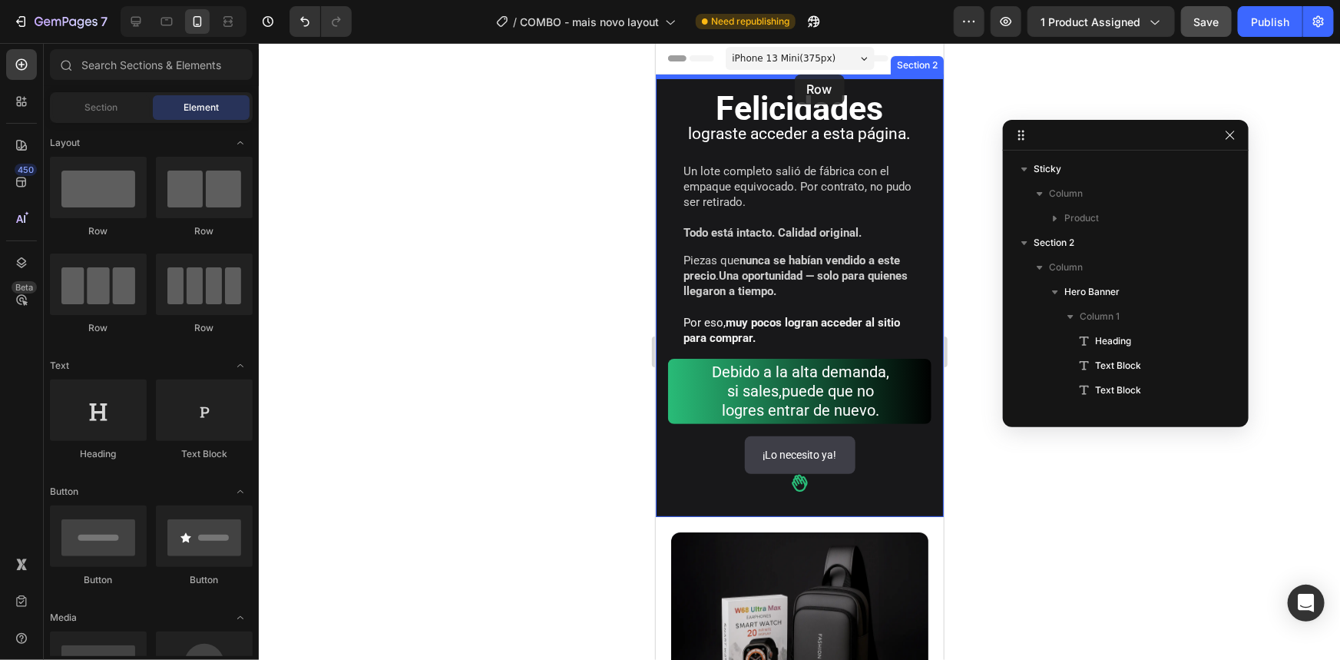
drag, startPoint x: 899, startPoint y: 240, endPoint x: 794, endPoint y: 73, distance: 196.7
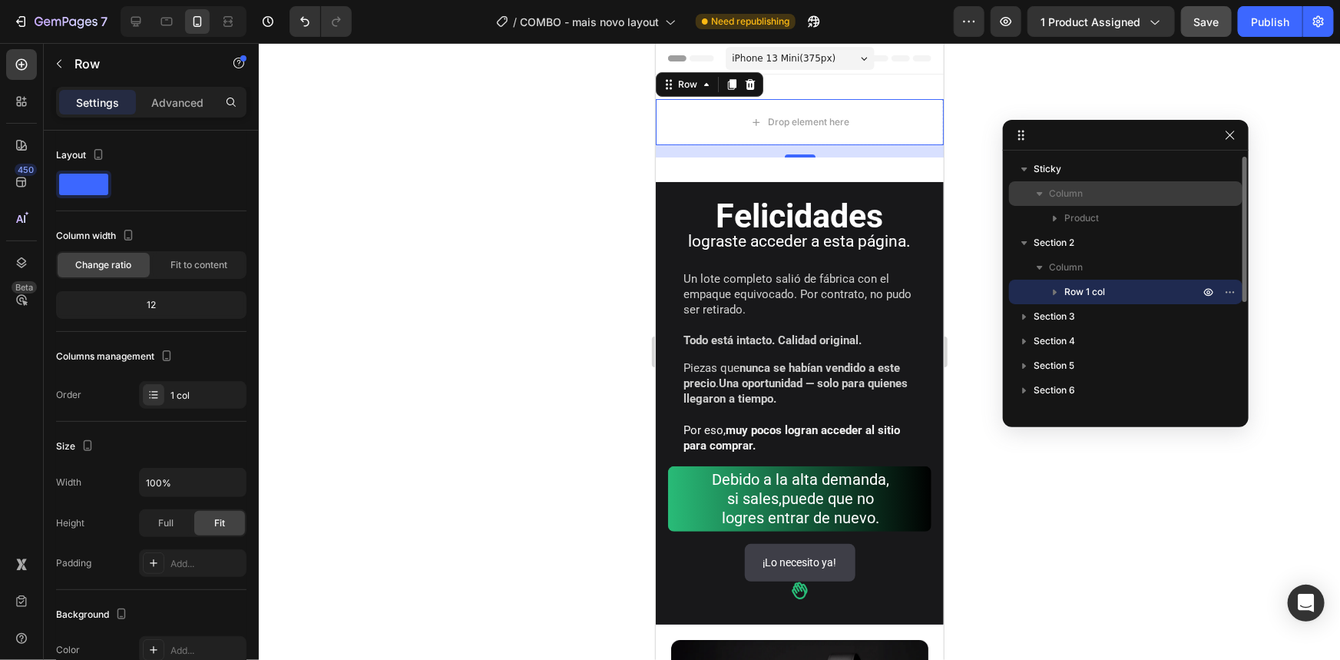
drag, startPoint x: 1080, startPoint y: 293, endPoint x: 1073, endPoint y: 190, distance: 103.1
click at [1073, 190] on div "Sticky Column Product Section 2 Column Row 1 col Section 3 Section 4 Section 5 …" at bounding box center [1126, 283] width 246 height 253
click at [1021, 294] on div "Row 1 col" at bounding box center [1125, 292] width 221 height 25
click at [1233, 293] on icon "button" at bounding box center [1234, 292] width 2 height 2
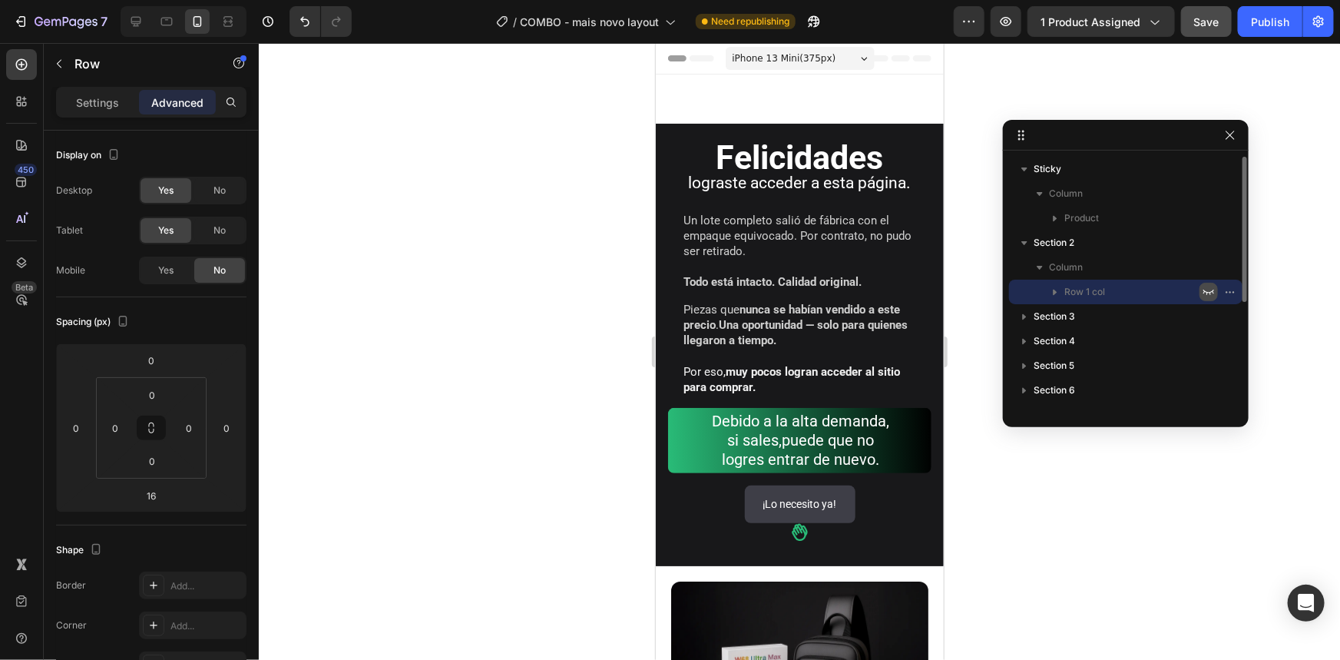
click at [1206, 293] on icon "button" at bounding box center [1209, 292] width 12 height 12
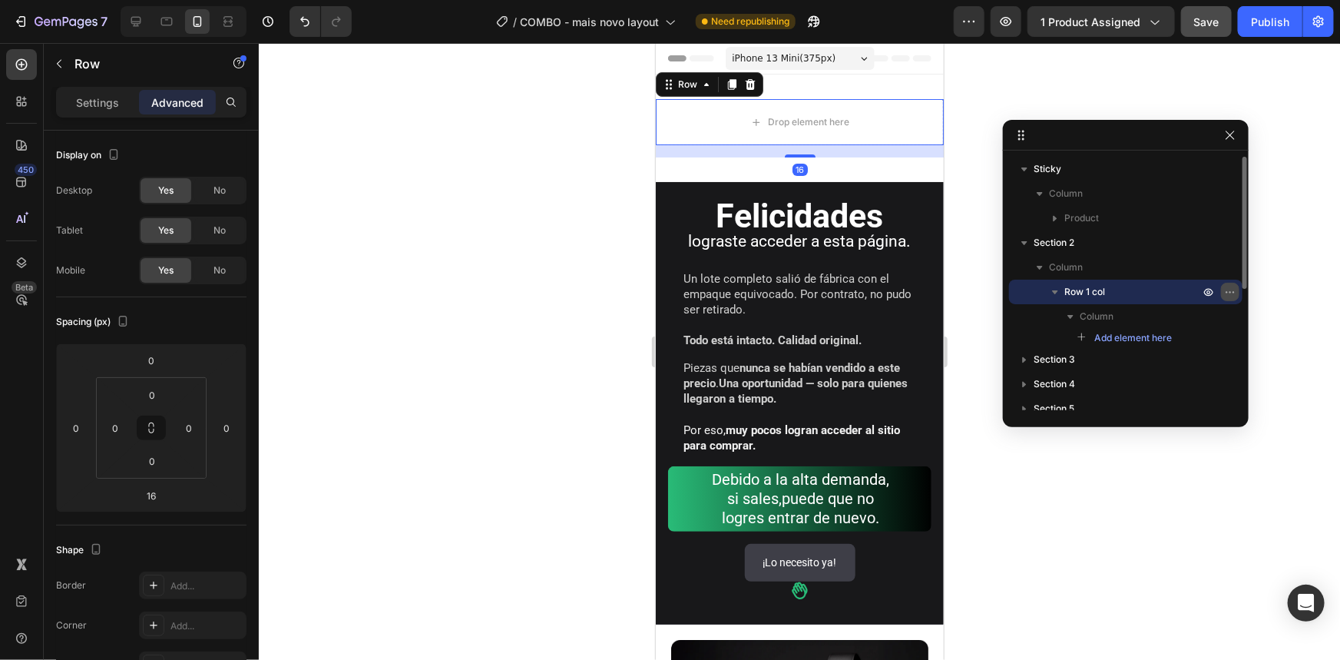
click at [1232, 287] on icon "button" at bounding box center [1230, 292] width 12 height 12
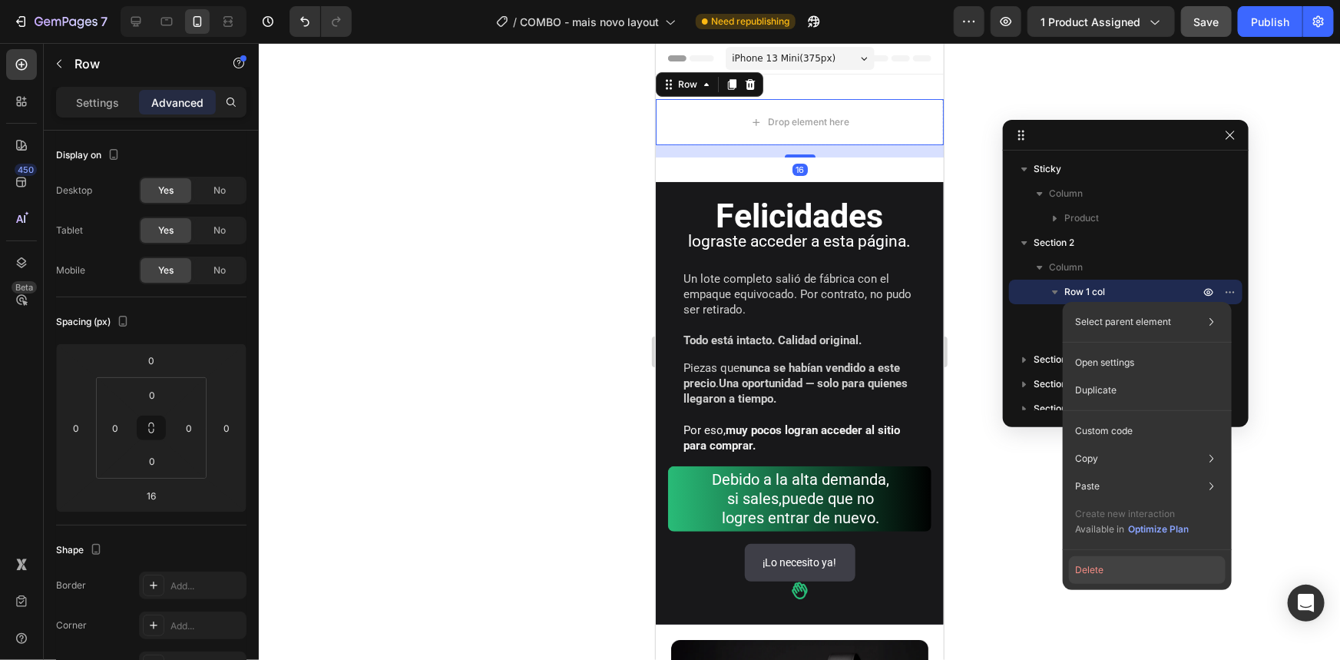
click at [1107, 565] on button "Delete" at bounding box center [1147, 570] width 157 height 28
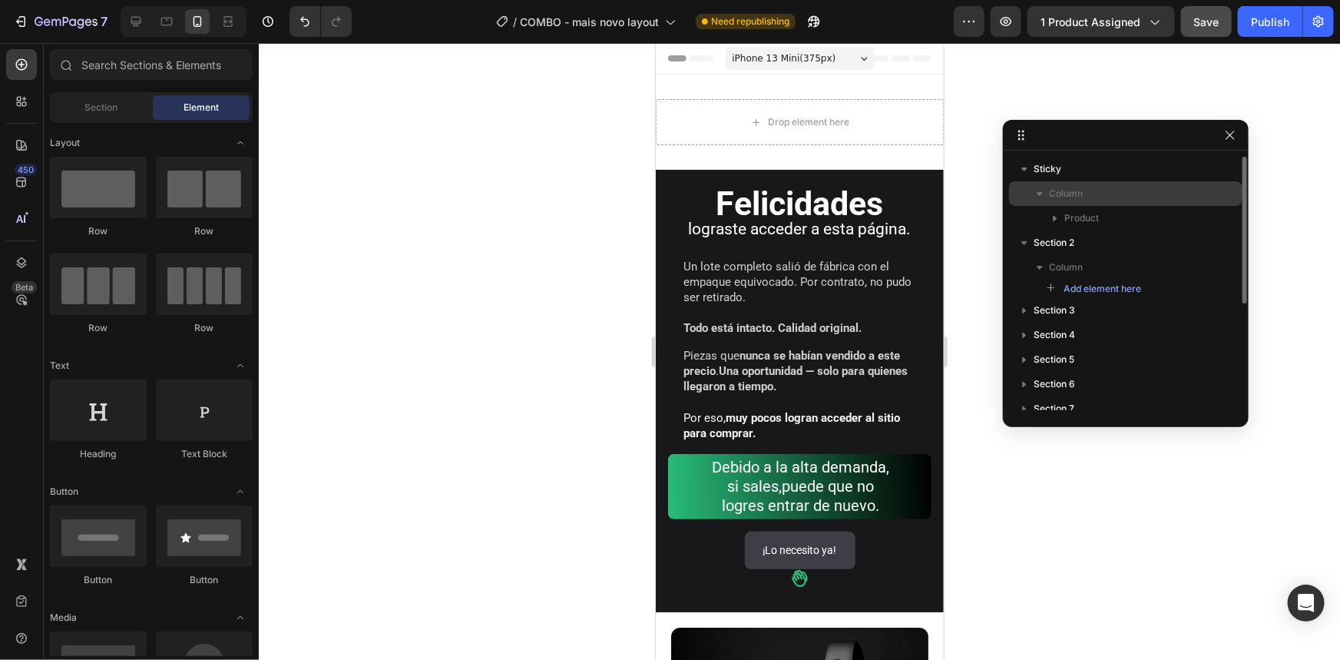
click at [1107, 184] on div "Column" at bounding box center [1125, 193] width 221 height 25
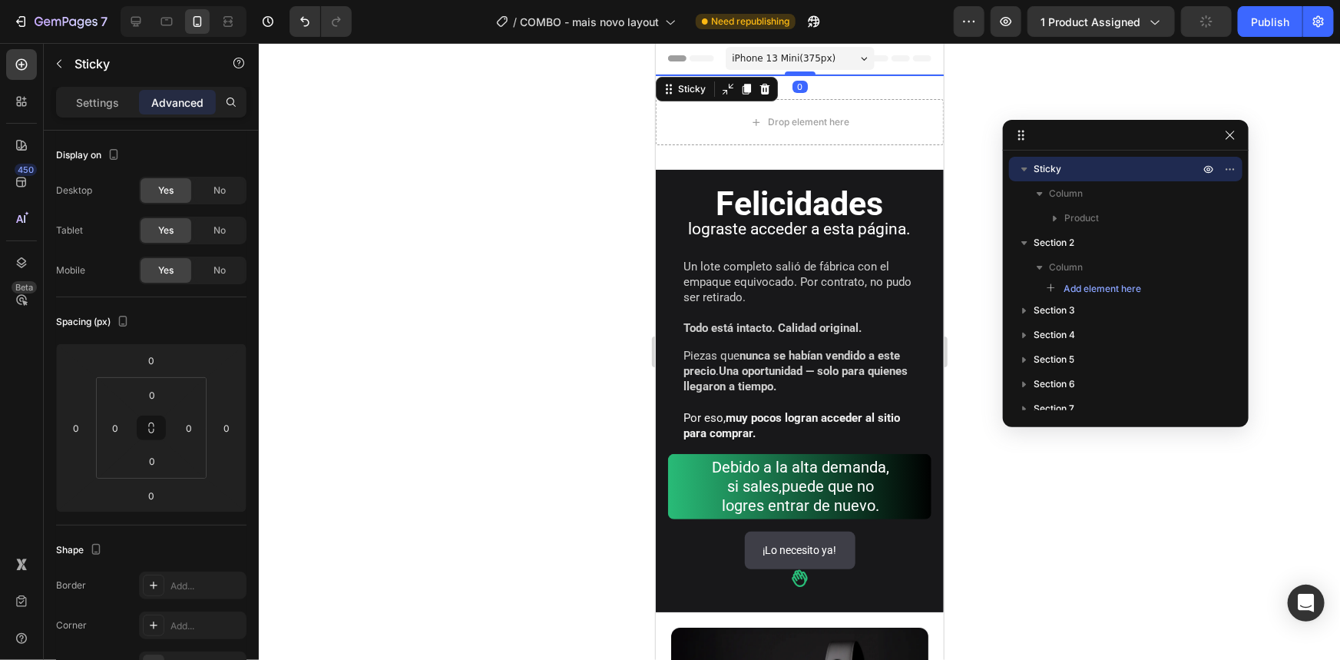
click at [725, 94] on div at bounding box center [727, 88] width 18 height 18
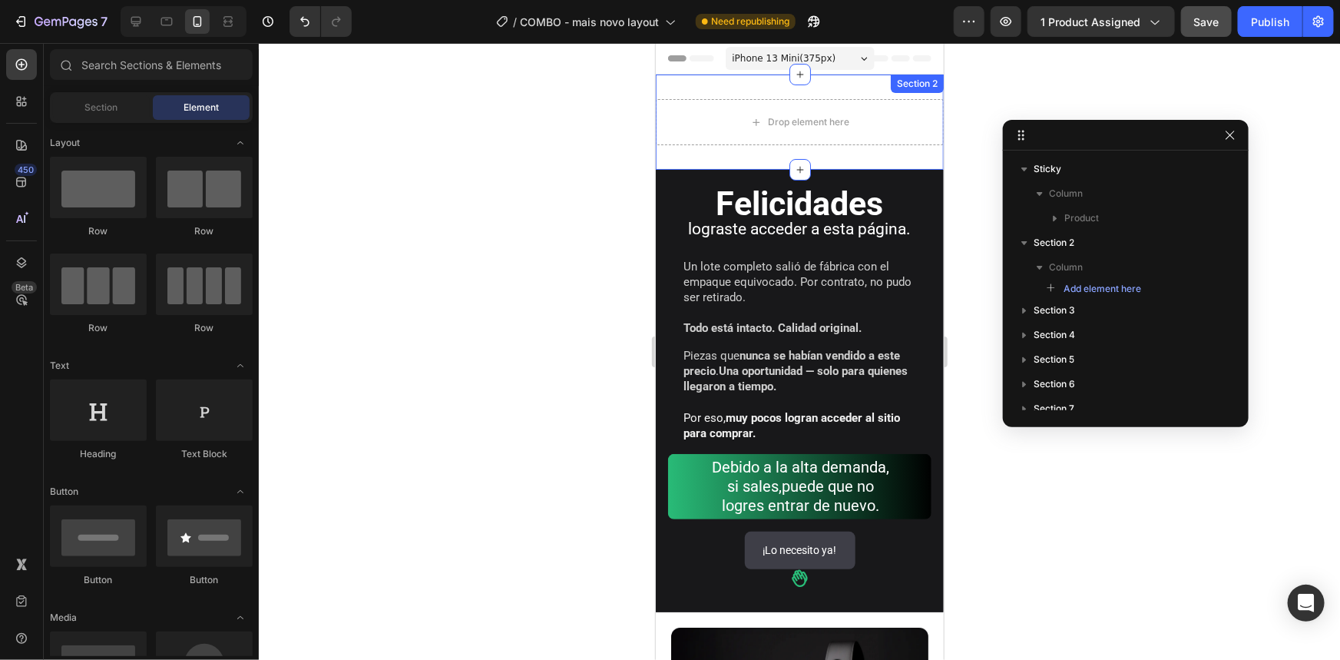
click at [768, 83] on div "Drop element here Section 2" at bounding box center [799, 121] width 288 height 95
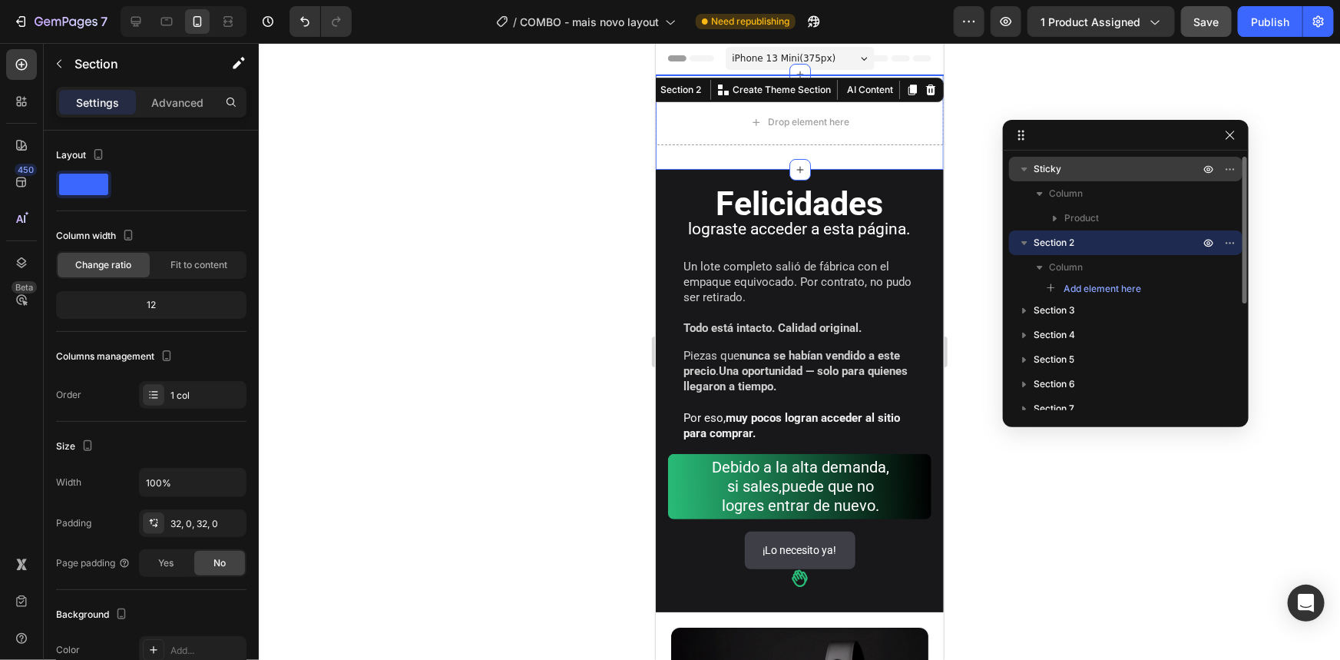
click at [1098, 177] on div "Sticky" at bounding box center [1125, 169] width 221 height 25
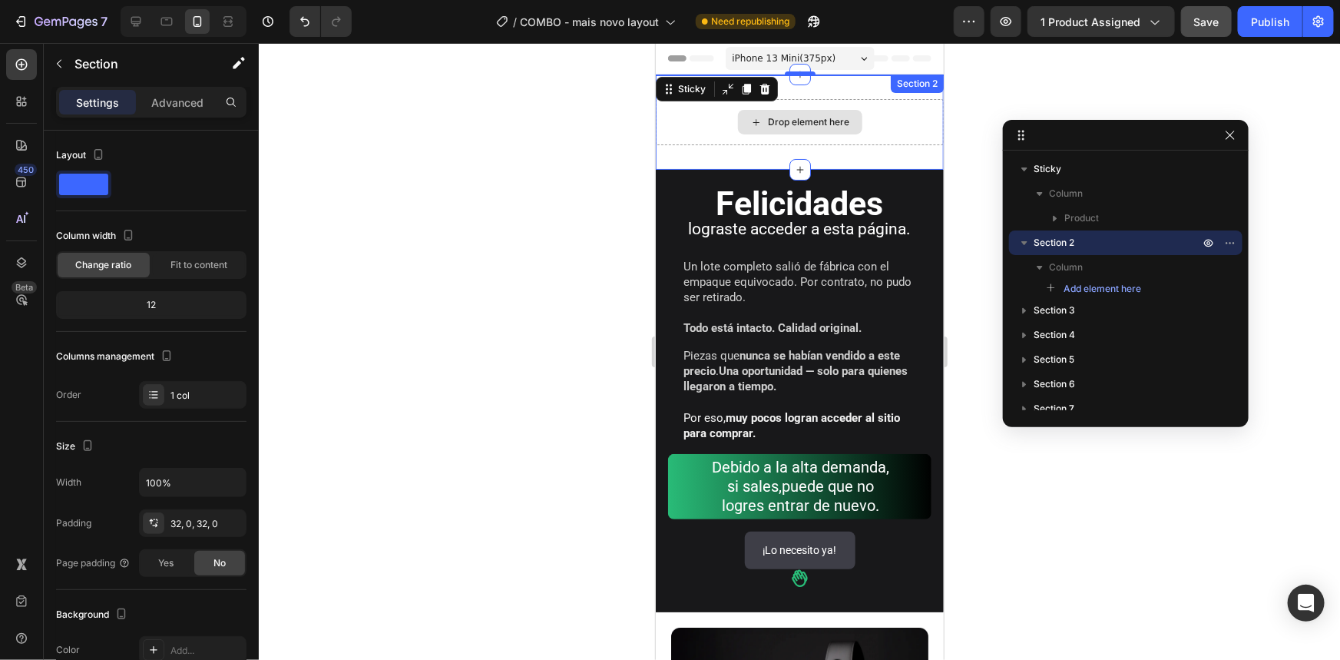
click at [883, 121] on div "Drop element here" at bounding box center [799, 121] width 288 height 46
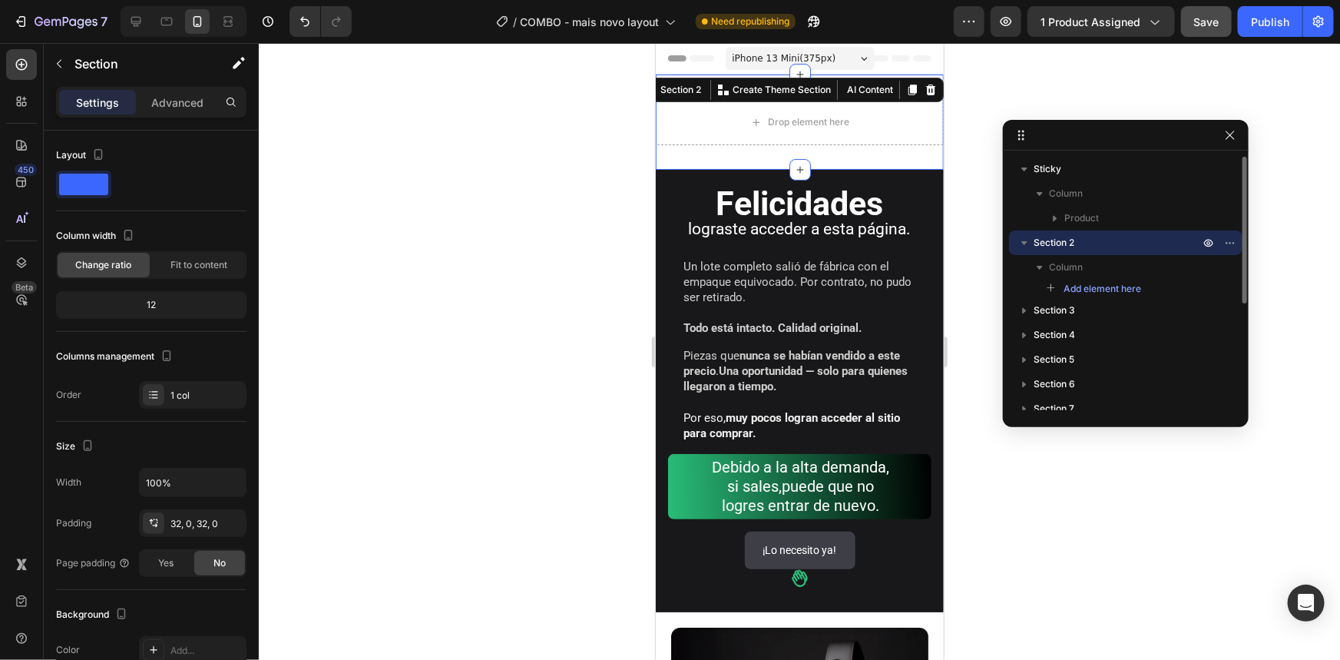
click at [1021, 246] on icon "button" at bounding box center [1024, 242] width 15 height 15
click at [887, 124] on div "Drop element here" at bounding box center [799, 121] width 288 height 46
click at [924, 88] on icon at bounding box center [930, 89] width 12 height 12
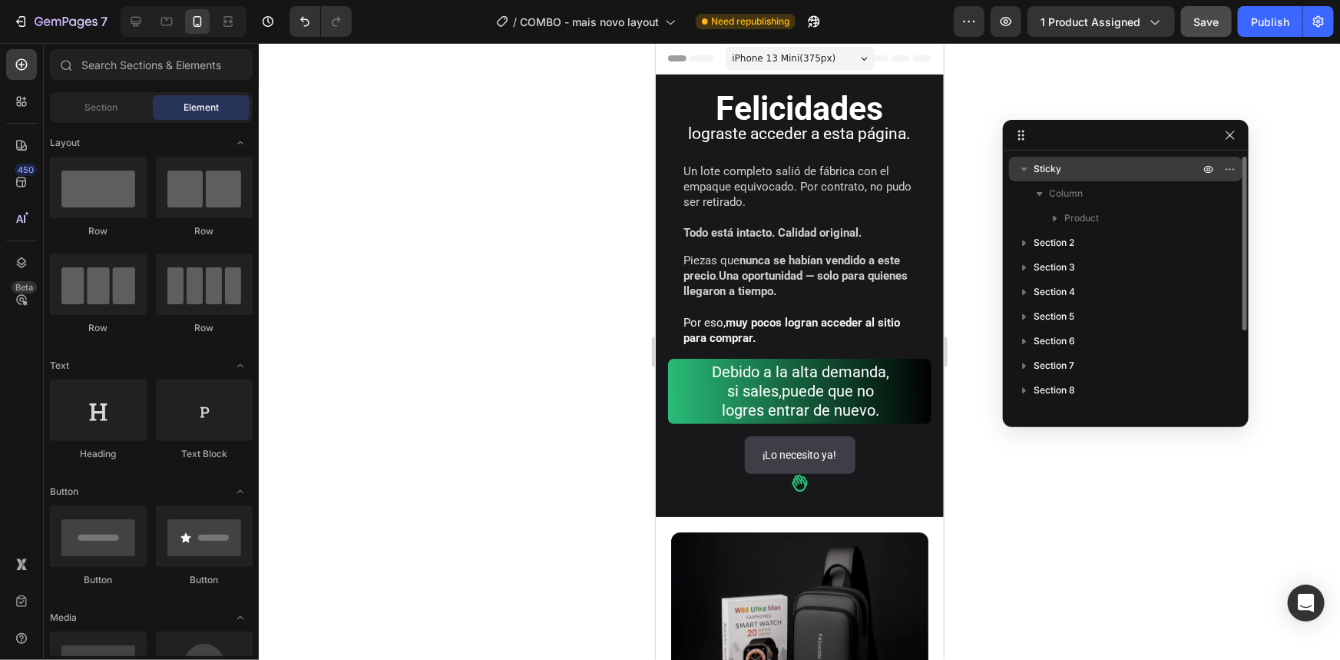
click at [1091, 163] on p "Sticky" at bounding box center [1118, 168] width 169 height 15
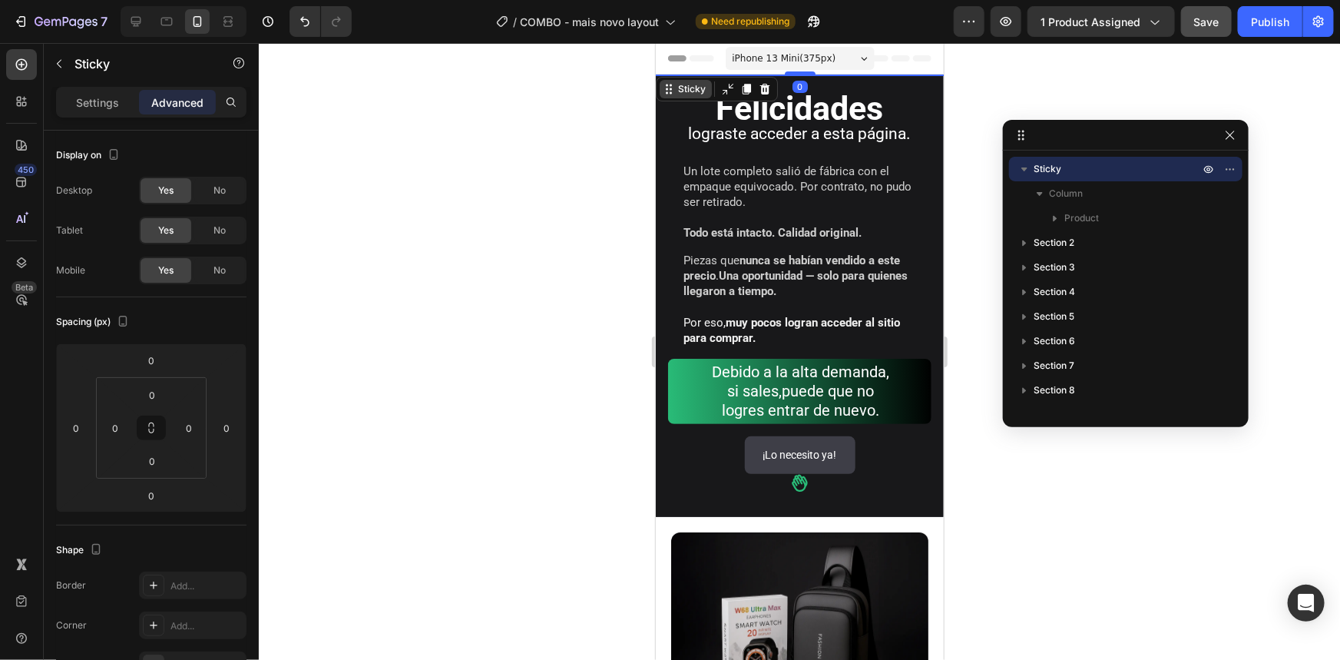
click at [673, 92] on icon at bounding box center [668, 88] width 12 height 12
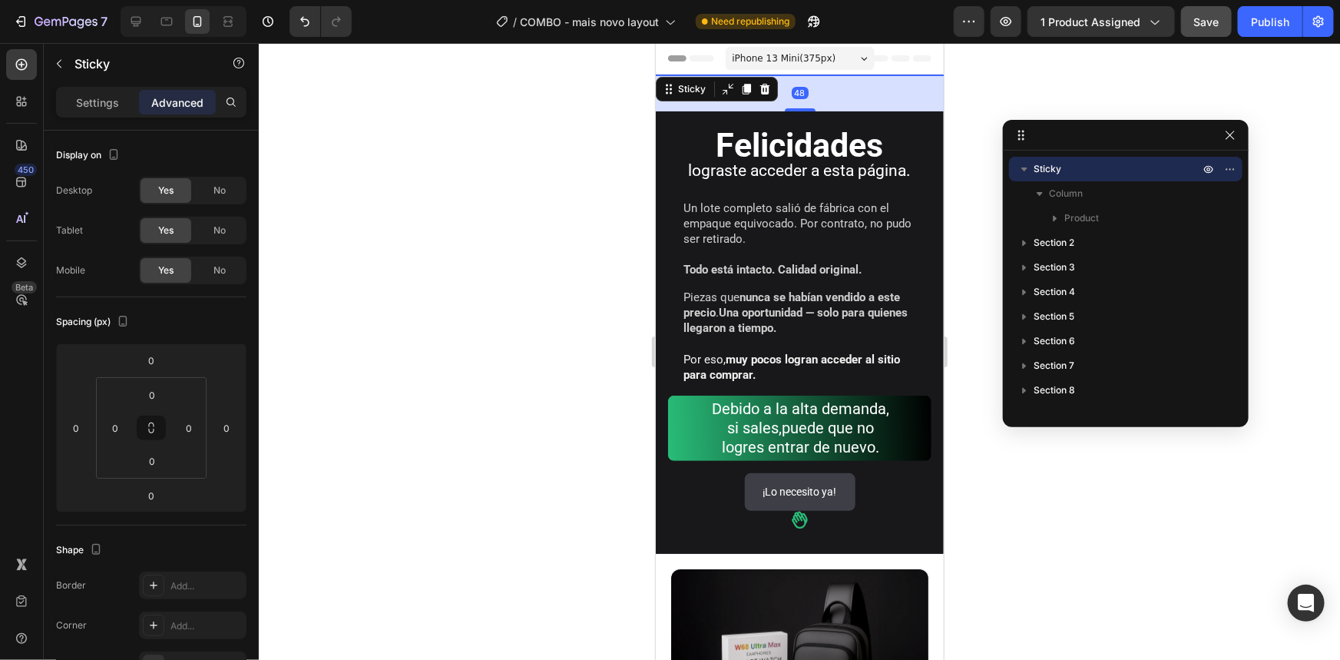
drag, startPoint x: 789, startPoint y: 73, endPoint x: 792, endPoint y: 110, distance: 37.0
click at [792, 110] on div at bounding box center [799, 109] width 31 height 3
type input "48"
click at [882, 84] on div "48" at bounding box center [799, 92] width 288 height 37
click at [1201, 170] on button "button" at bounding box center [1209, 169] width 18 height 18
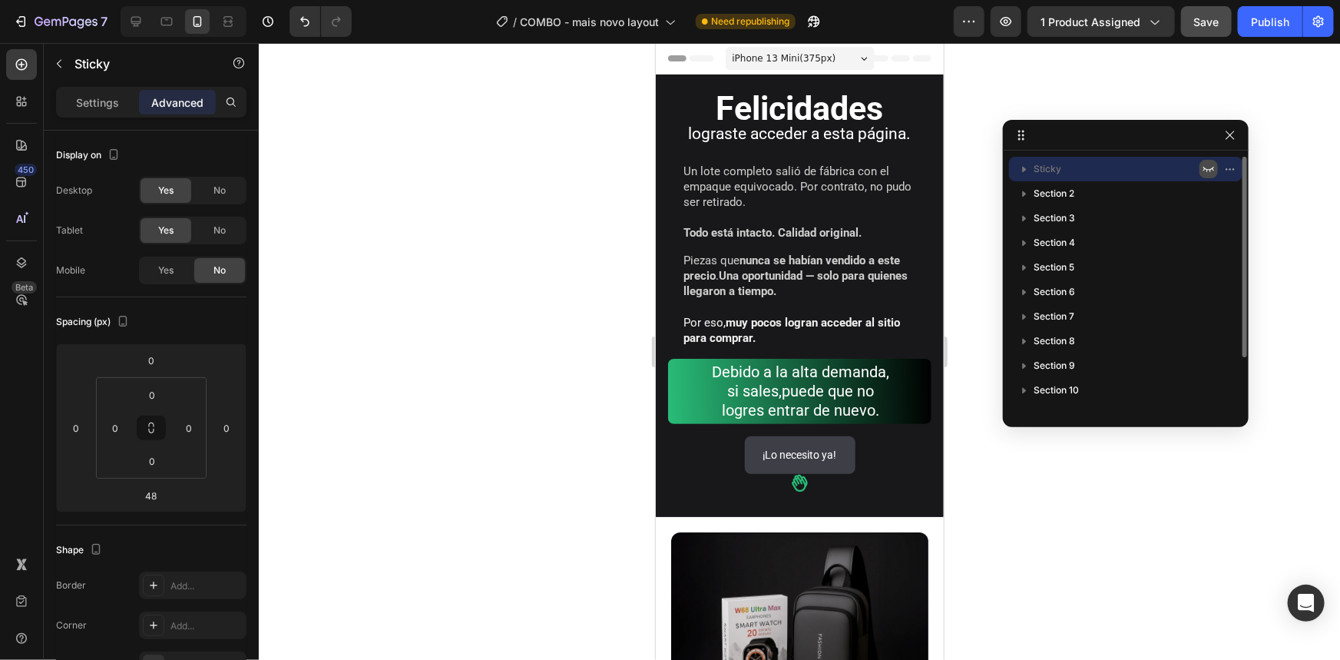
click at [1203, 168] on icon "button" at bounding box center [1209, 169] width 12 height 12
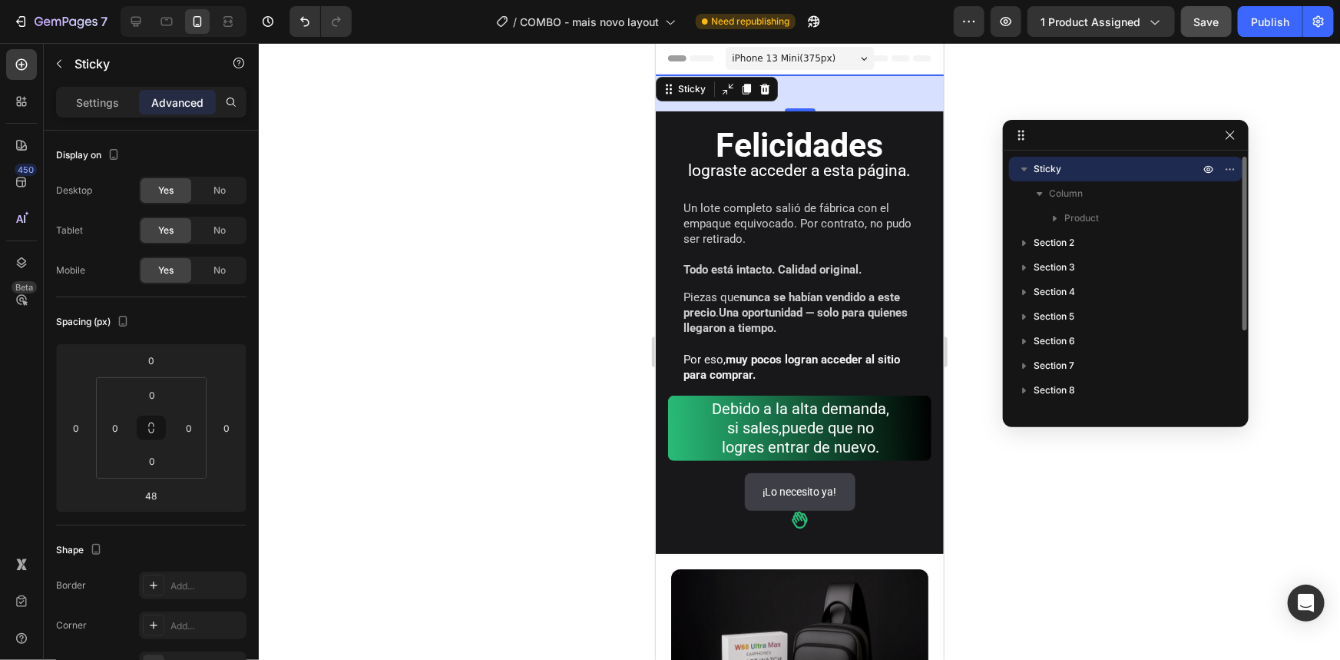
click at [1123, 171] on p "Sticky" at bounding box center [1118, 168] width 169 height 15
click at [831, 81] on div "48" at bounding box center [799, 92] width 288 height 37
click at [22, 98] on icon at bounding box center [21, 101] width 15 height 15
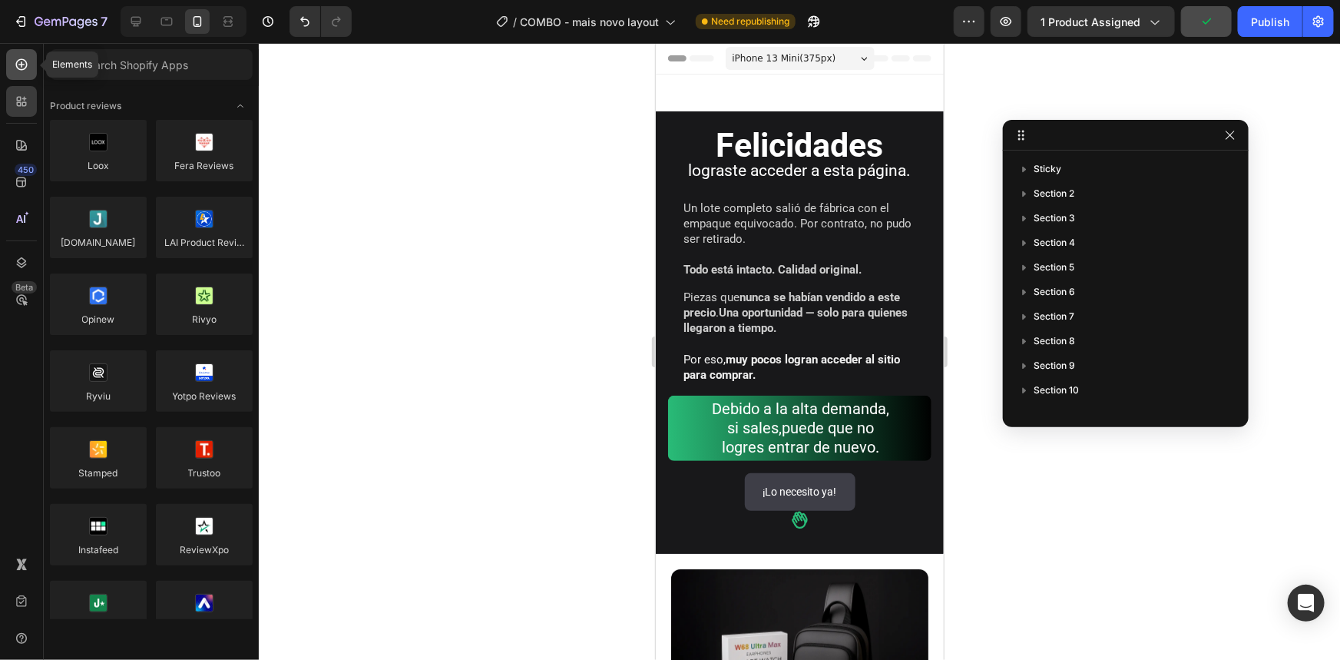
click at [22, 63] on icon at bounding box center [21, 64] width 6 height 6
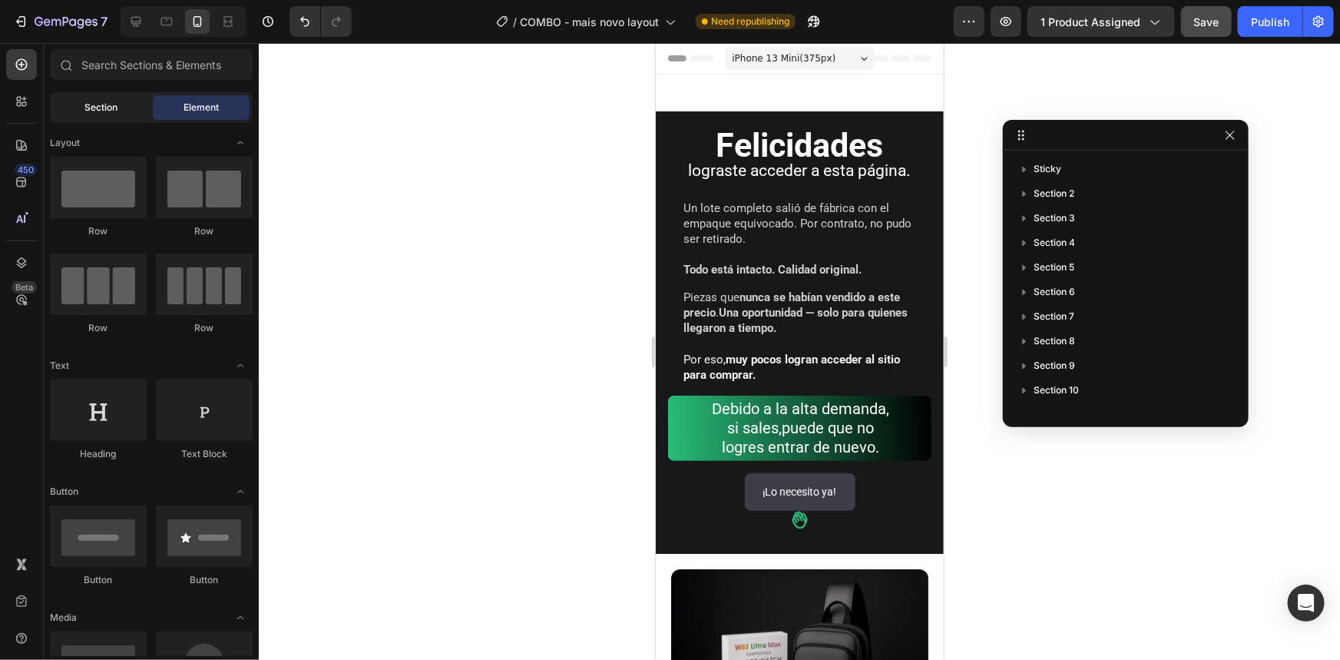
click at [98, 117] on div "Section" at bounding box center [101, 107] width 97 height 25
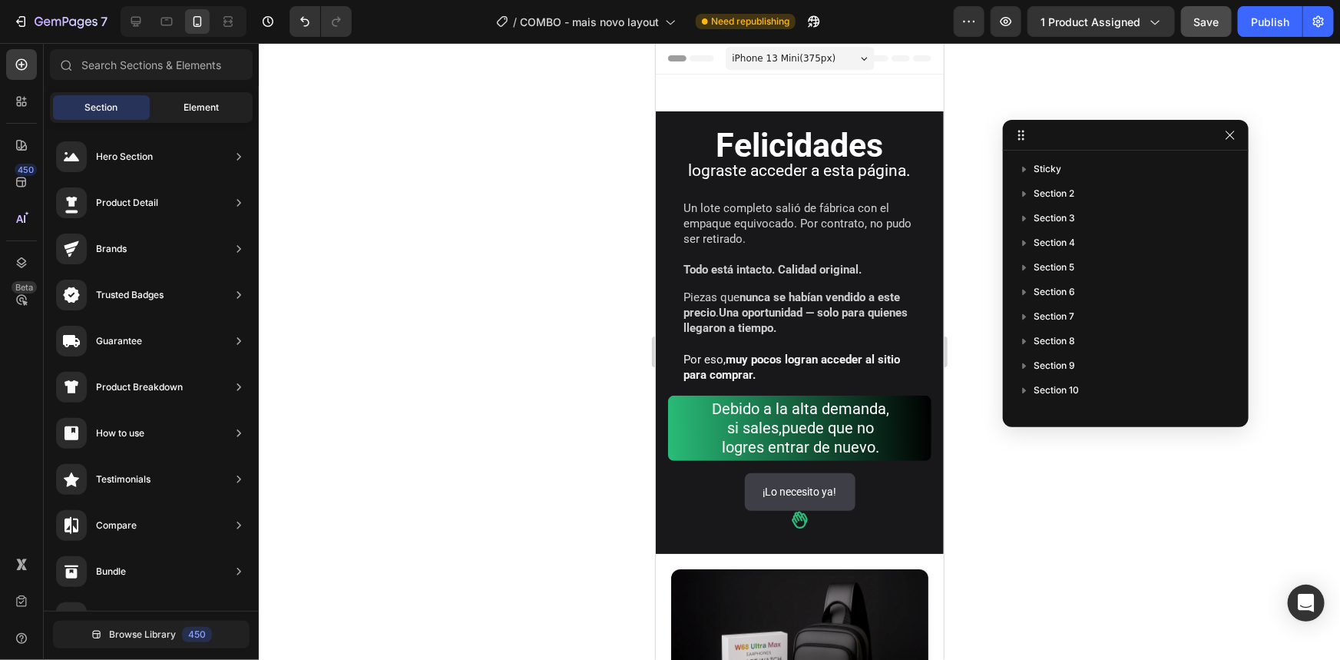
click at [182, 100] on div "Element" at bounding box center [201, 107] width 97 height 25
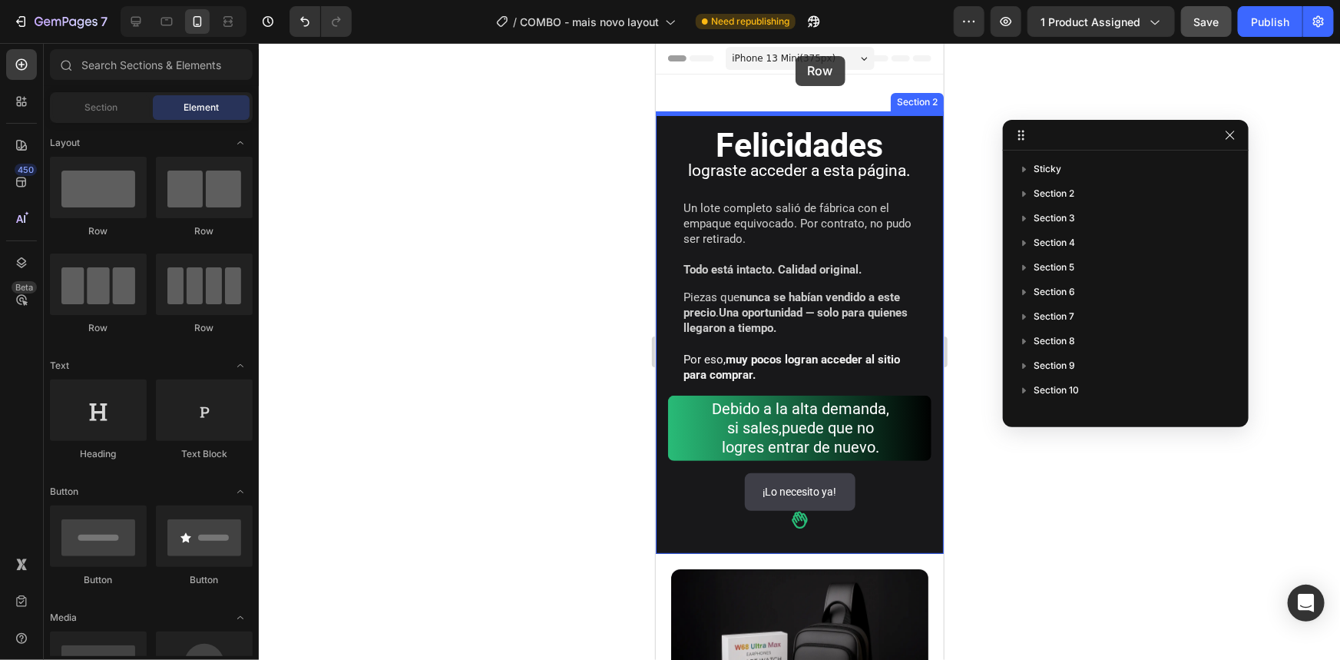
drag, startPoint x: 761, startPoint y: 239, endPoint x: 795, endPoint y: 55, distance: 186.6
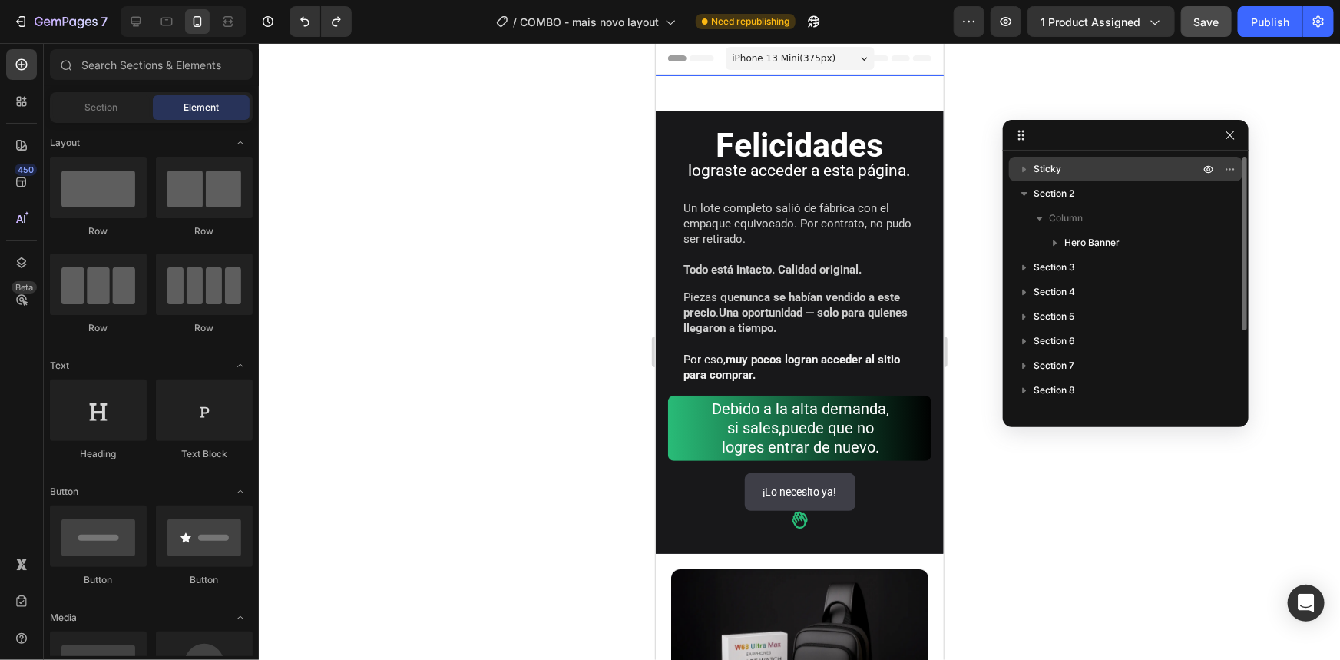
click at [1093, 161] on p "Sticky" at bounding box center [1118, 168] width 169 height 15
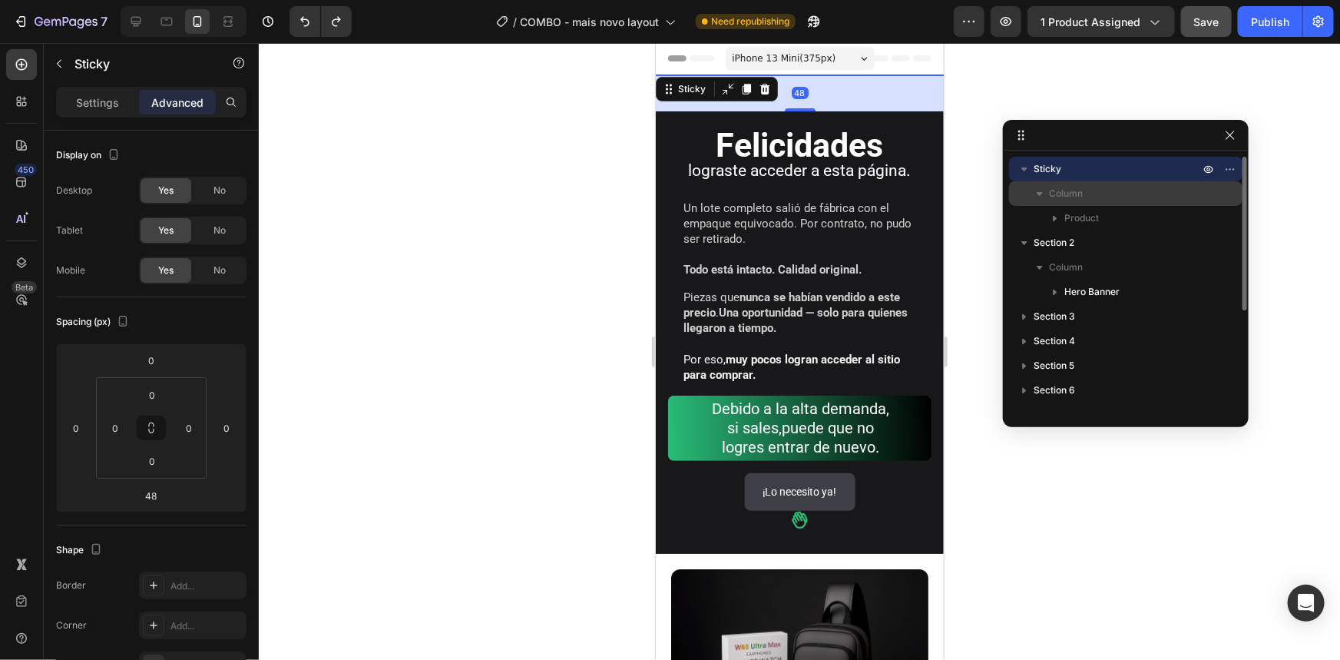
click at [1106, 197] on p "Column" at bounding box center [1126, 193] width 154 height 15
click at [1125, 190] on p "Column" at bounding box center [1126, 193] width 154 height 15
click at [1123, 190] on p "Column" at bounding box center [1126, 193] width 154 height 15
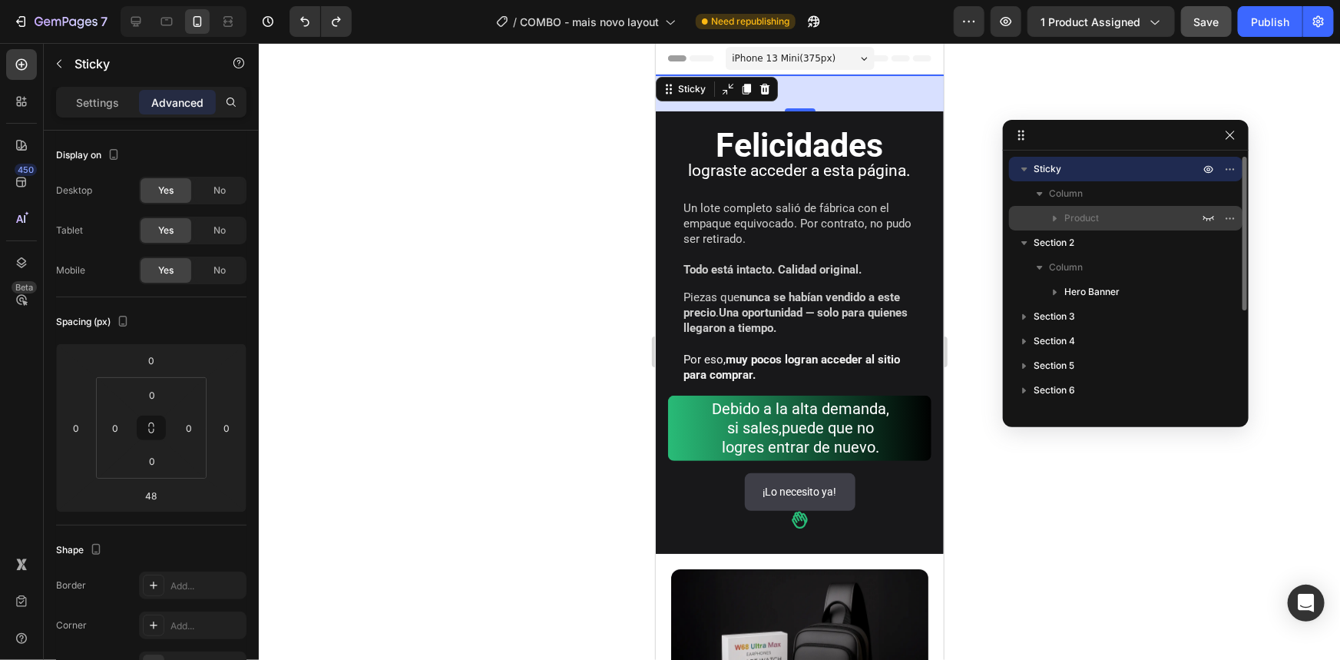
click at [1076, 214] on span "Product" at bounding box center [1081, 217] width 35 height 15
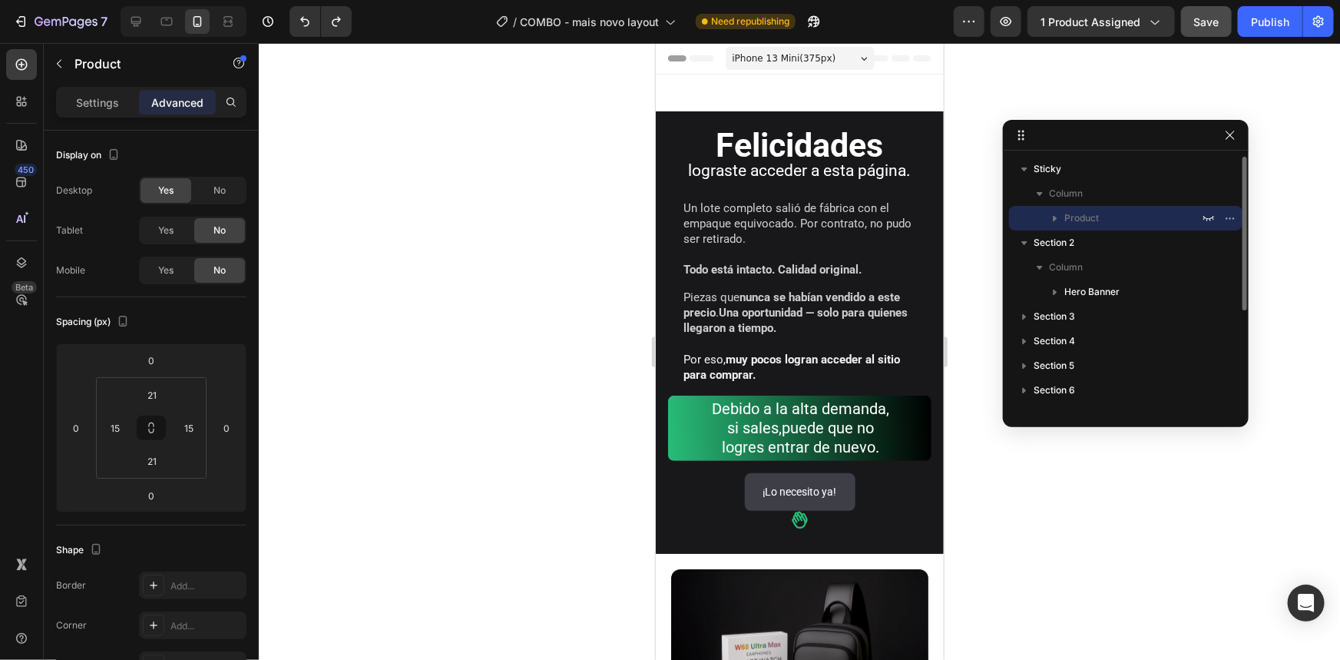
click at [1076, 214] on span "Product" at bounding box center [1081, 217] width 35 height 15
click at [1213, 215] on icon "button" at bounding box center [1209, 218] width 12 height 12
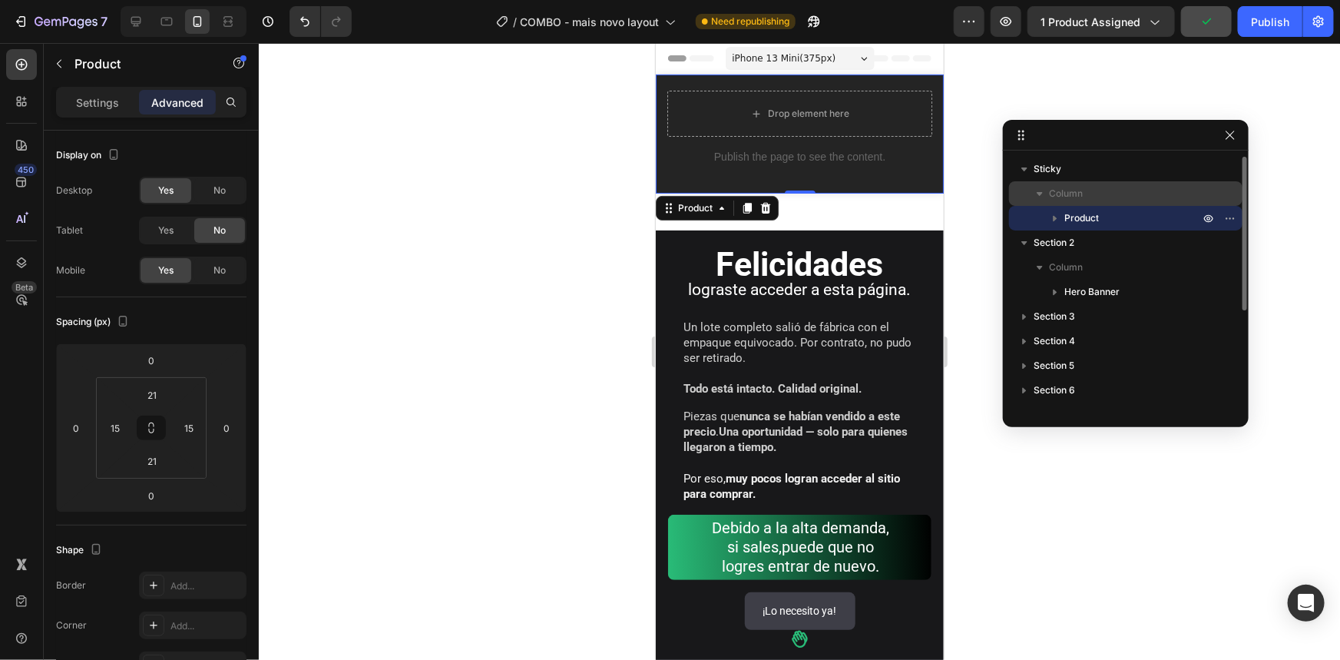
click at [1068, 184] on div "Column" at bounding box center [1125, 193] width 221 height 25
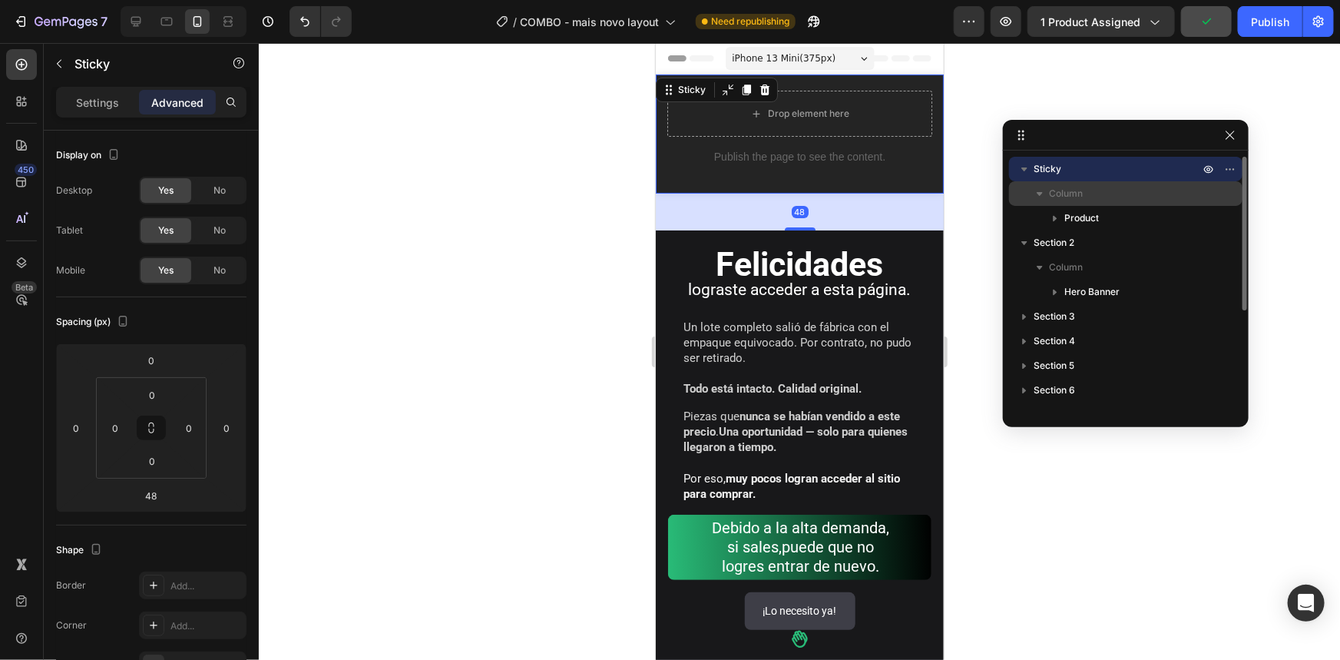
click at [1088, 194] on p "Column" at bounding box center [1126, 193] width 154 height 15
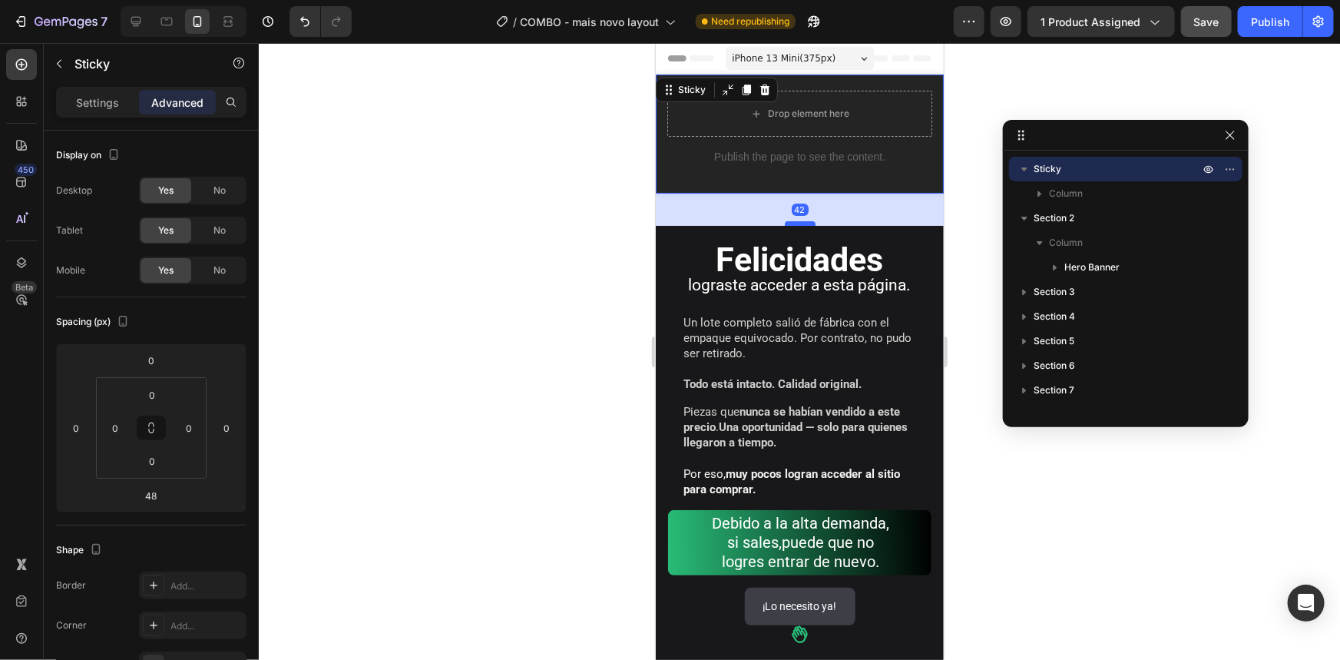
click at [793, 193] on div "42" at bounding box center [799, 193] width 288 height 0
type input "42"
drag, startPoint x: 793, startPoint y: 224, endPoint x: 796, endPoint y: 199, distance: 25.5
click at [796, 199] on div "42" at bounding box center [799, 209] width 288 height 32
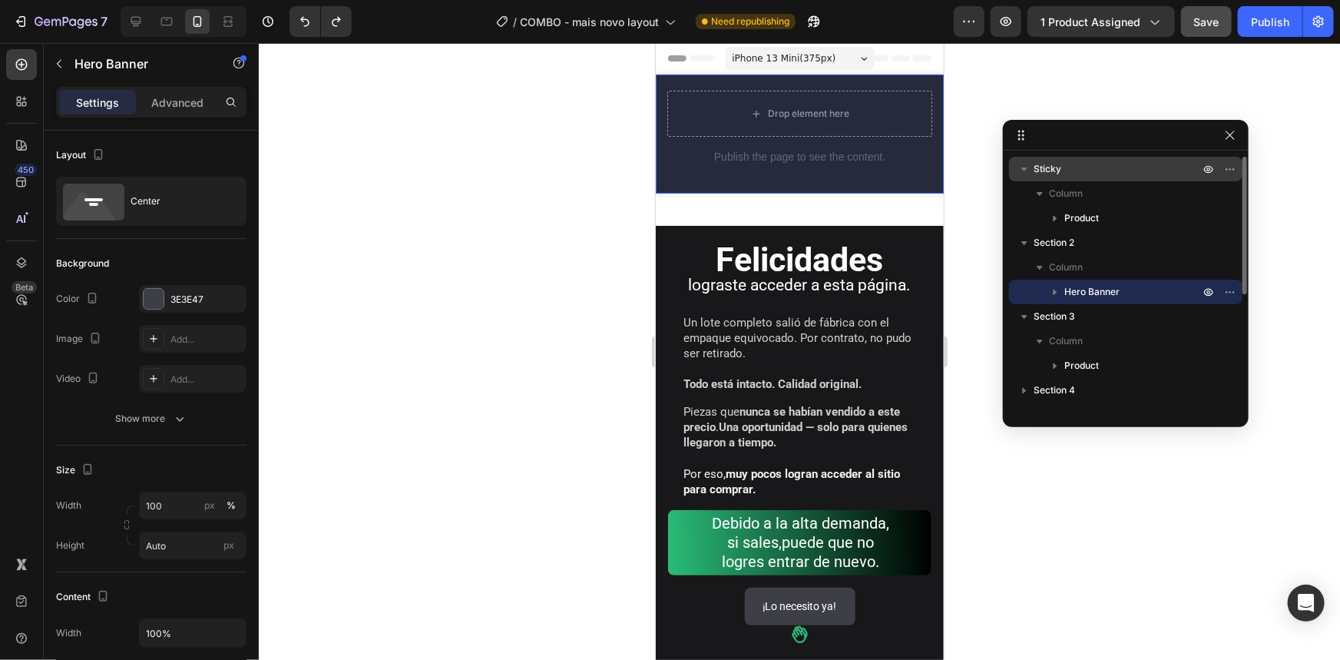
click at [1122, 161] on p "Sticky" at bounding box center [1118, 168] width 169 height 15
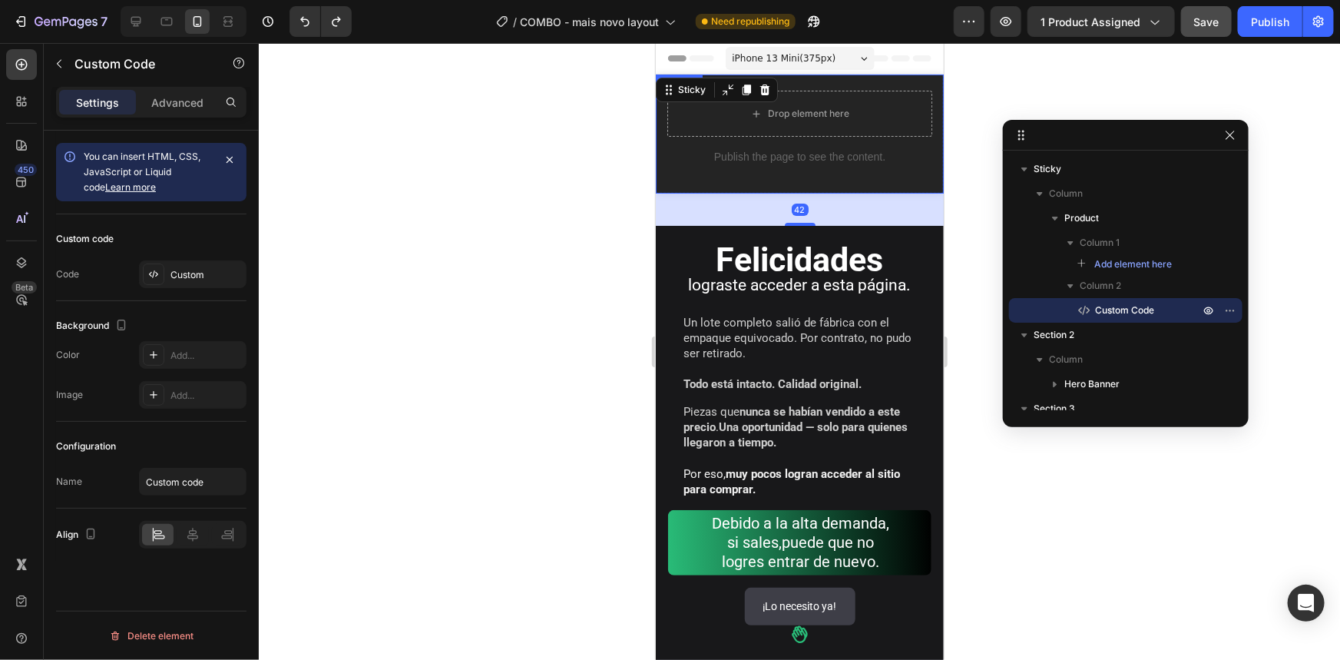
click at [786, 170] on div "Publish the page to see the content." at bounding box center [799, 156] width 265 height 41
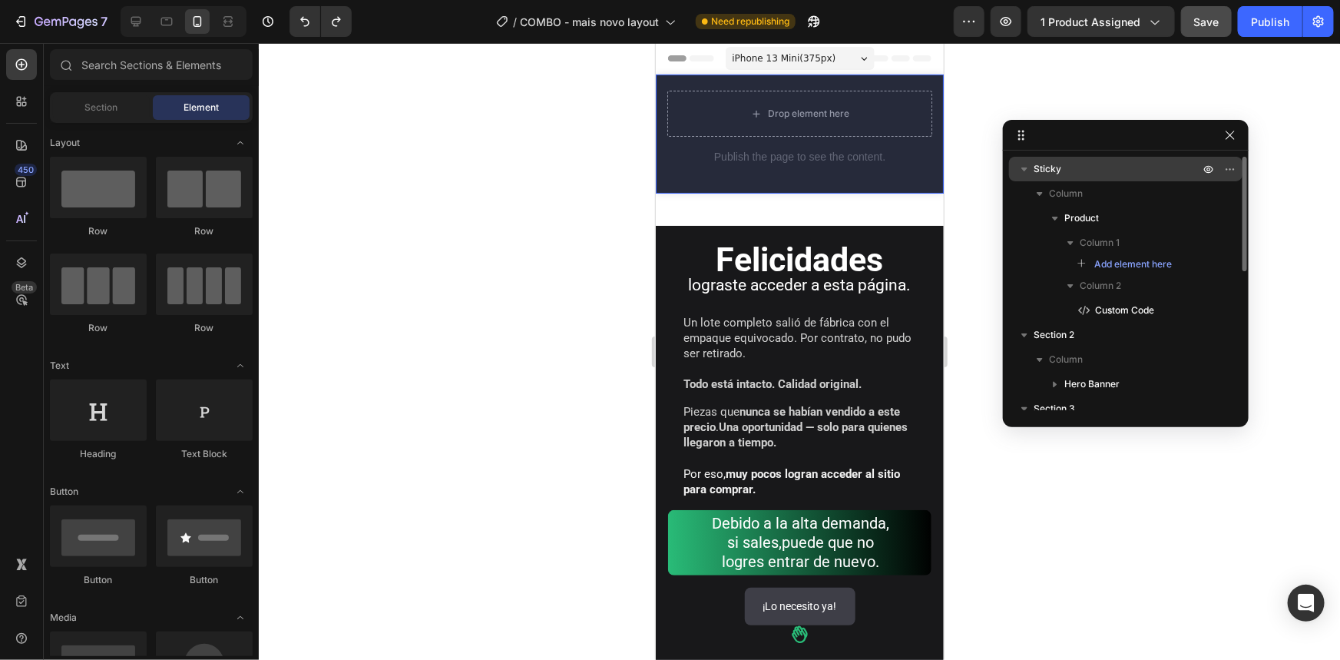
click at [1124, 168] on p "Sticky" at bounding box center [1118, 168] width 169 height 15
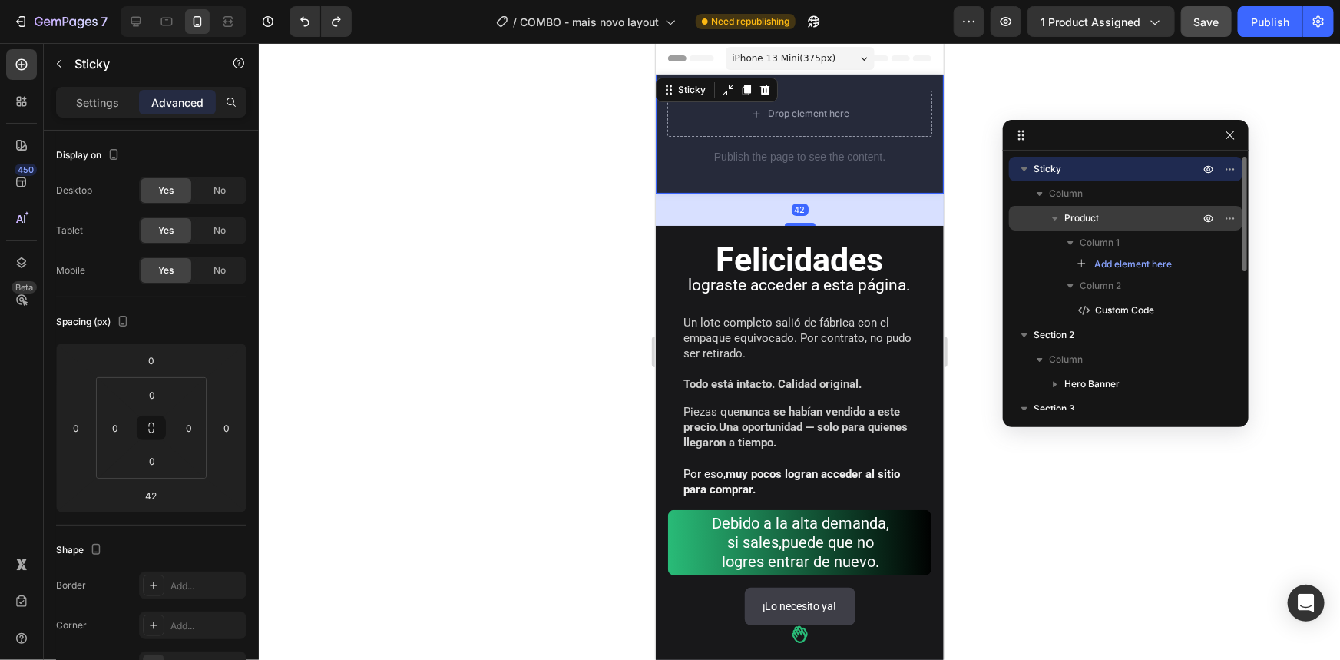
click at [1116, 210] on p "Product" at bounding box center [1133, 217] width 138 height 15
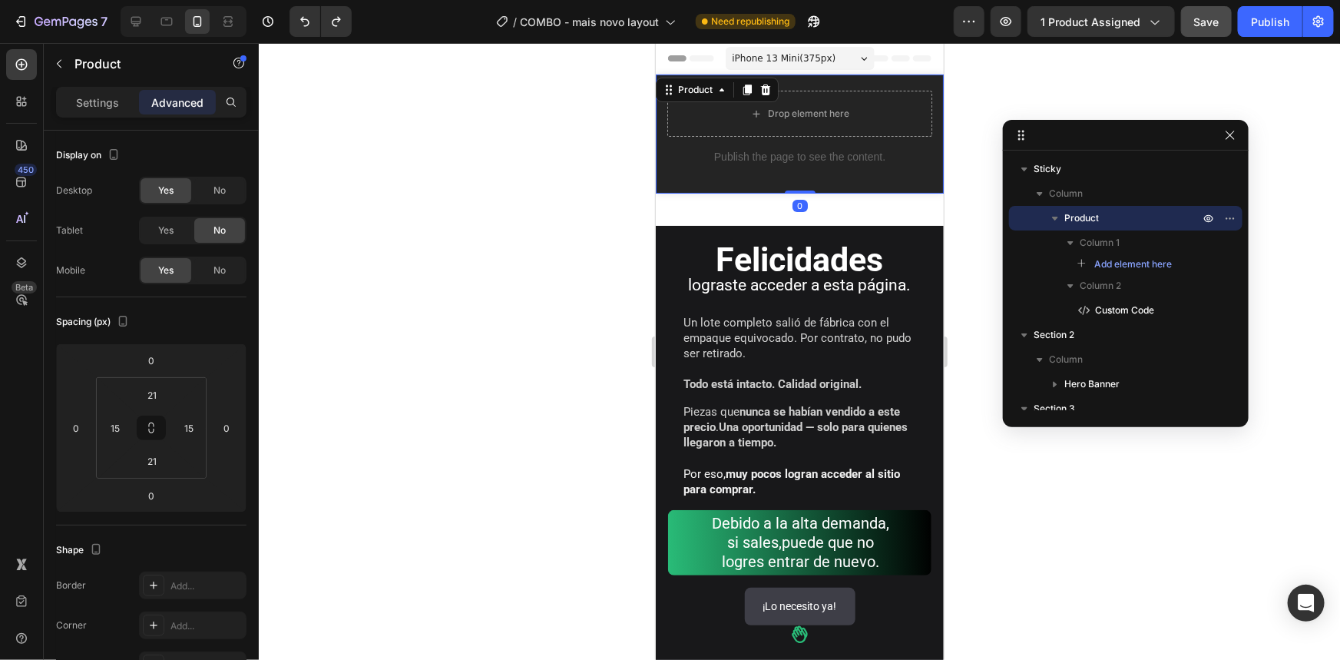
drag, startPoint x: 789, startPoint y: 191, endPoint x: 800, endPoint y: 151, distance: 41.4
click at [800, 151] on div "Drop element here Publish the page to see the content. Custom Code Product 0" at bounding box center [799, 133] width 288 height 119
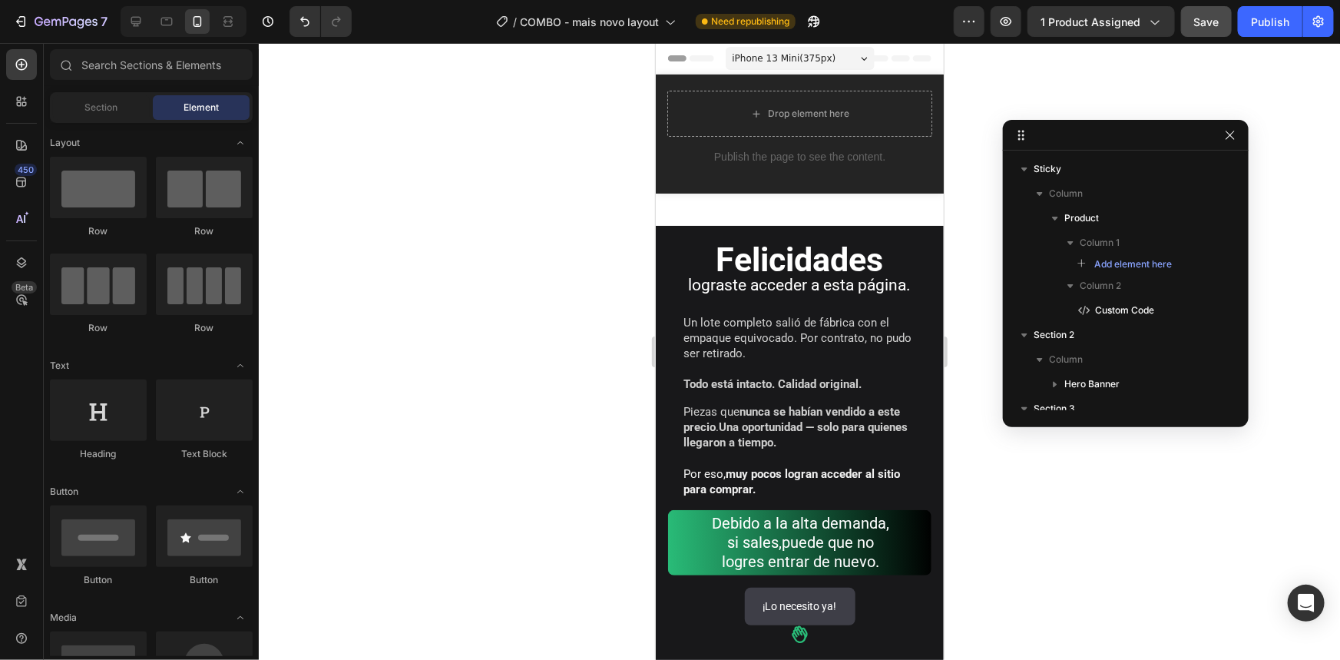
click at [797, 180] on div "Drop element here Publish the page to see the content. Custom Code Product 0" at bounding box center [799, 133] width 288 height 119
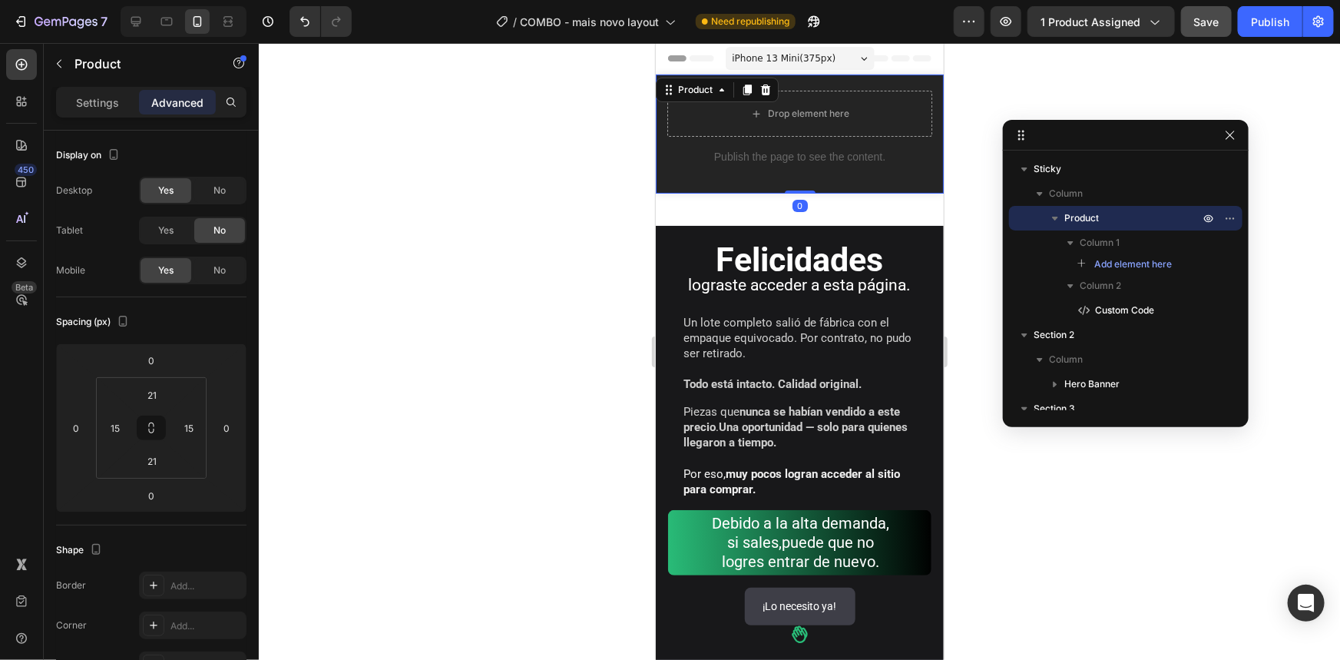
drag, startPoint x: 793, startPoint y: 191, endPoint x: 796, endPoint y: 147, distance: 43.8
click at [796, 147] on div "Drop element here Publish the page to see the content. Custom Code Product 0" at bounding box center [799, 133] width 288 height 119
click at [840, 158] on p "Publish the page to see the content." at bounding box center [799, 156] width 265 height 16
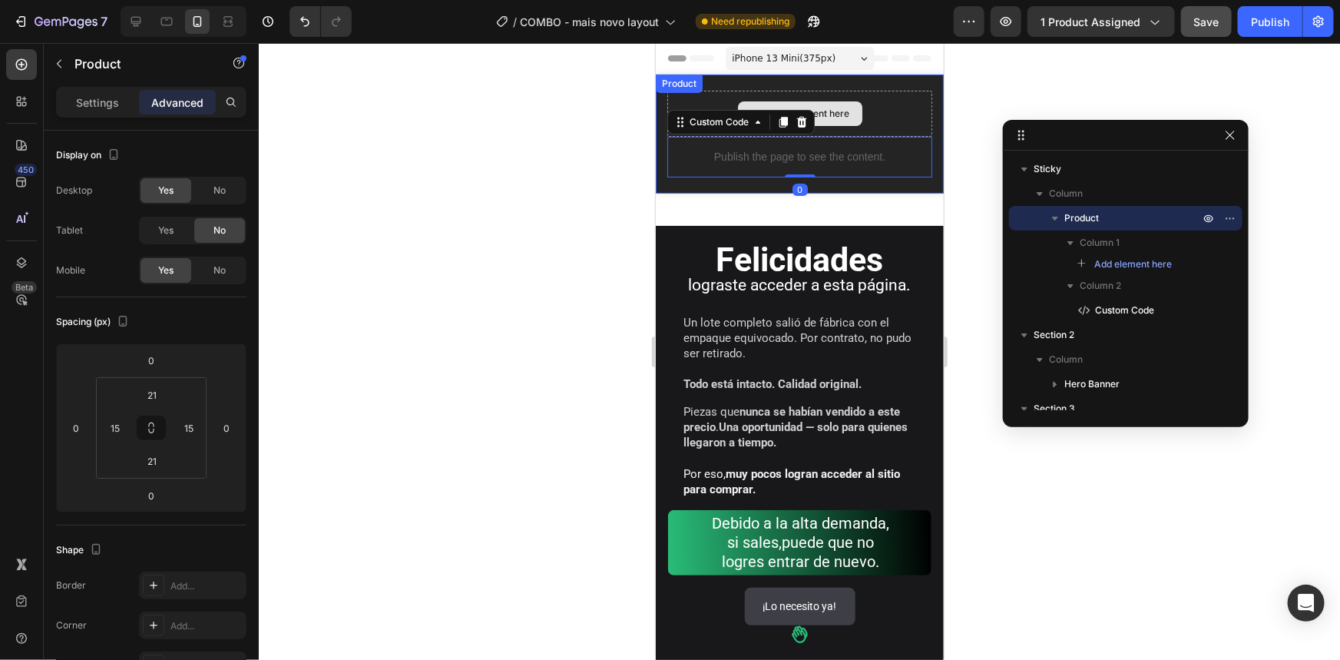
click at [871, 120] on div "Drop element here" at bounding box center [799, 113] width 265 height 46
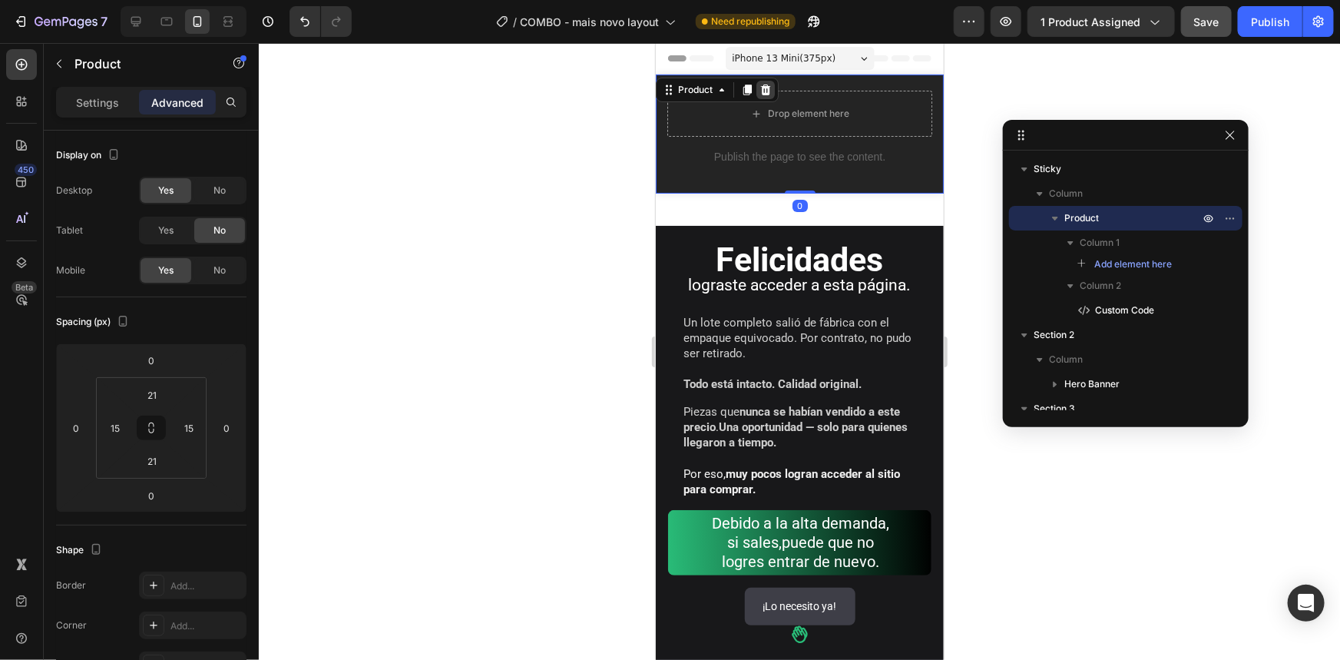
click at [769, 84] on icon at bounding box center [765, 89] width 12 height 12
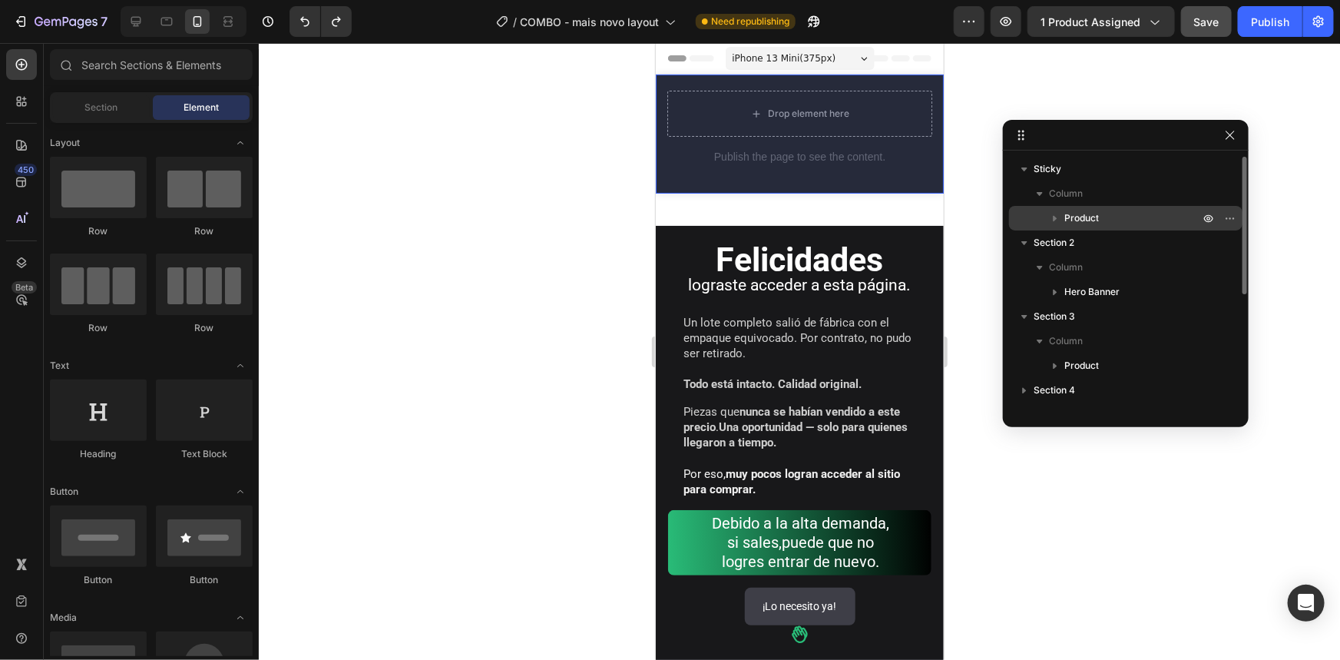
click at [1088, 215] on span "Product" at bounding box center [1081, 217] width 35 height 15
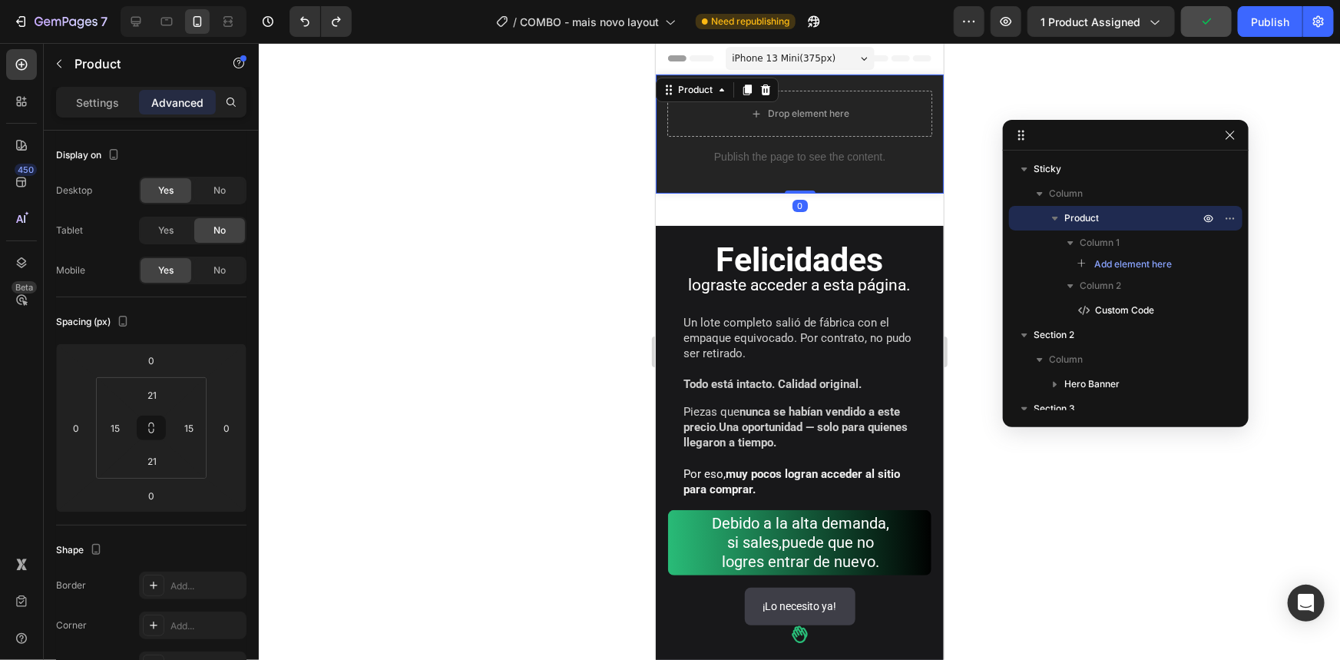
click at [1014, 79] on div at bounding box center [799, 351] width 1081 height 617
click at [888, 106] on div "Drop element here" at bounding box center [799, 113] width 265 height 46
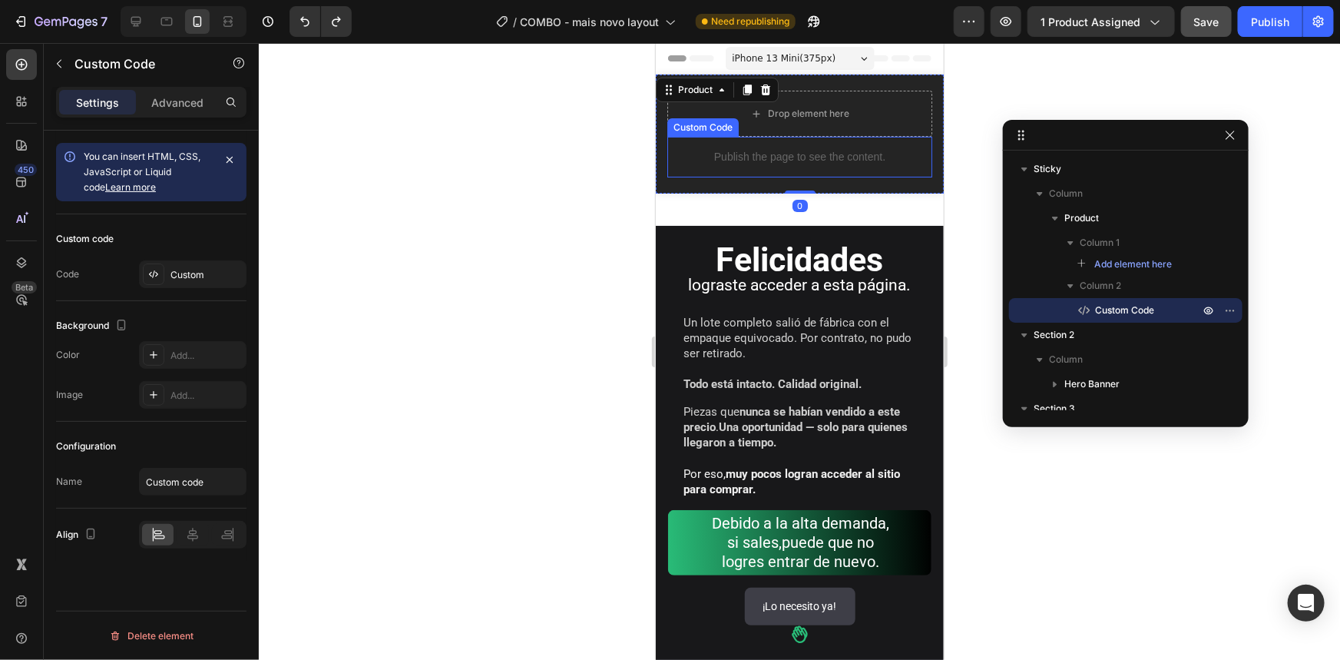
click at [864, 154] on p "Publish the page to see the content." at bounding box center [799, 156] width 265 height 16
click at [739, 121] on div "Custom Code" at bounding box center [718, 121] width 65 height 14
drag, startPoint x: 836, startPoint y: 166, endPoint x: 879, endPoint y: 161, distance: 42.6
click at [837, 166] on div "Publish the page to see the content." at bounding box center [799, 156] width 265 height 41
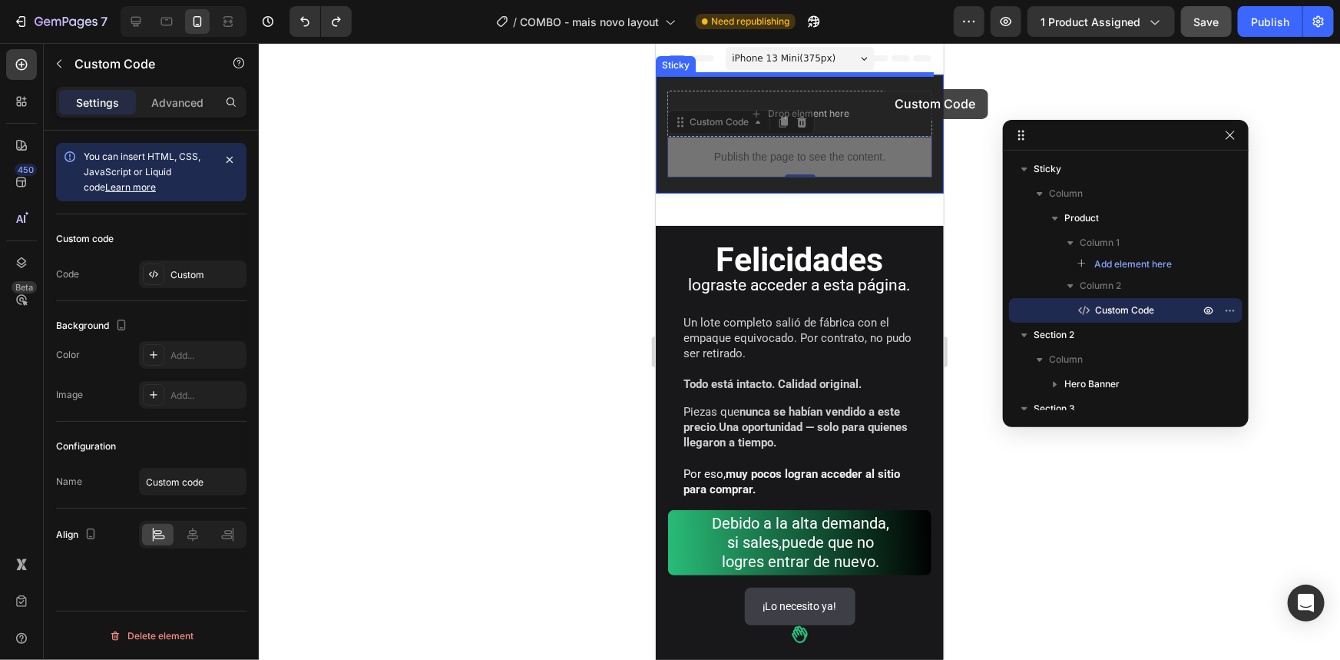
drag, startPoint x: 888, startPoint y: 162, endPoint x: 882, endPoint y: 88, distance: 73.9
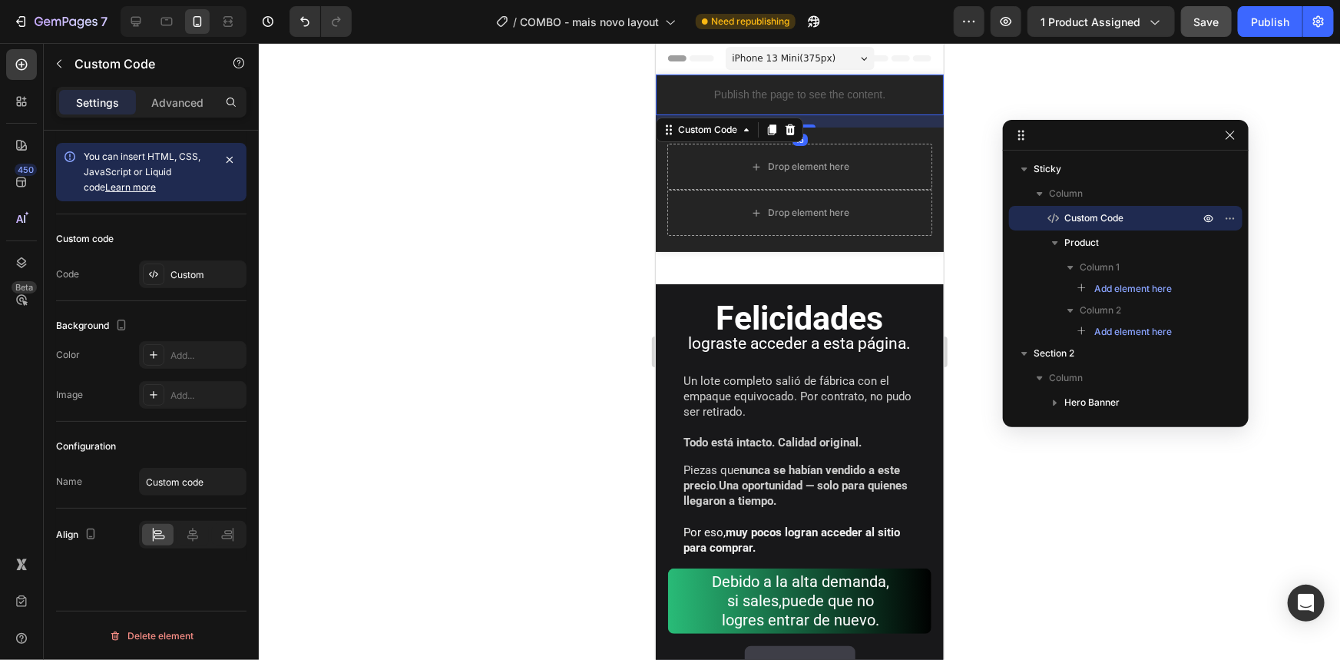
click at [997, 80] on div at bounding box center [799, 351] width 1081 height 617
click at [903, 107] on div "Publish the page to see the content." at bounding box center [799, 94] width 288 height 41
click at [885, 170] on div "Drop element here" at bounding box center [799, 166] width 265 height 46
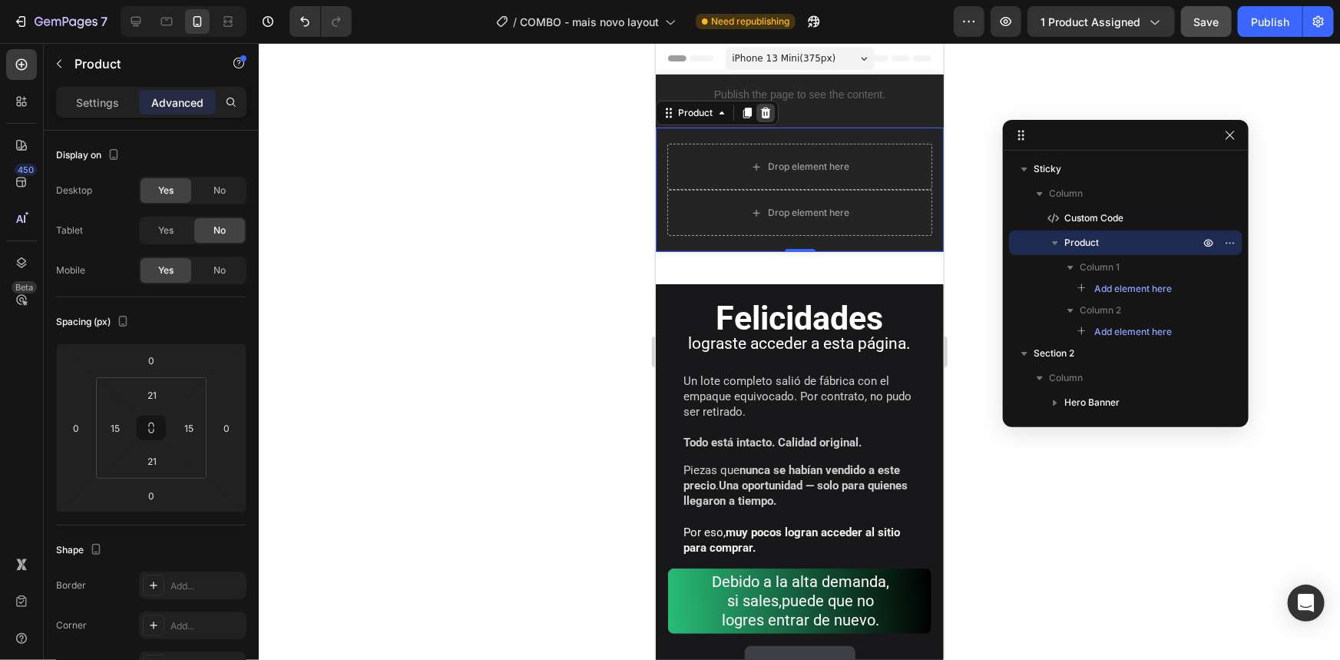
click at [768, 106] on icon at bounding box center [765, 112] width 12 height 12
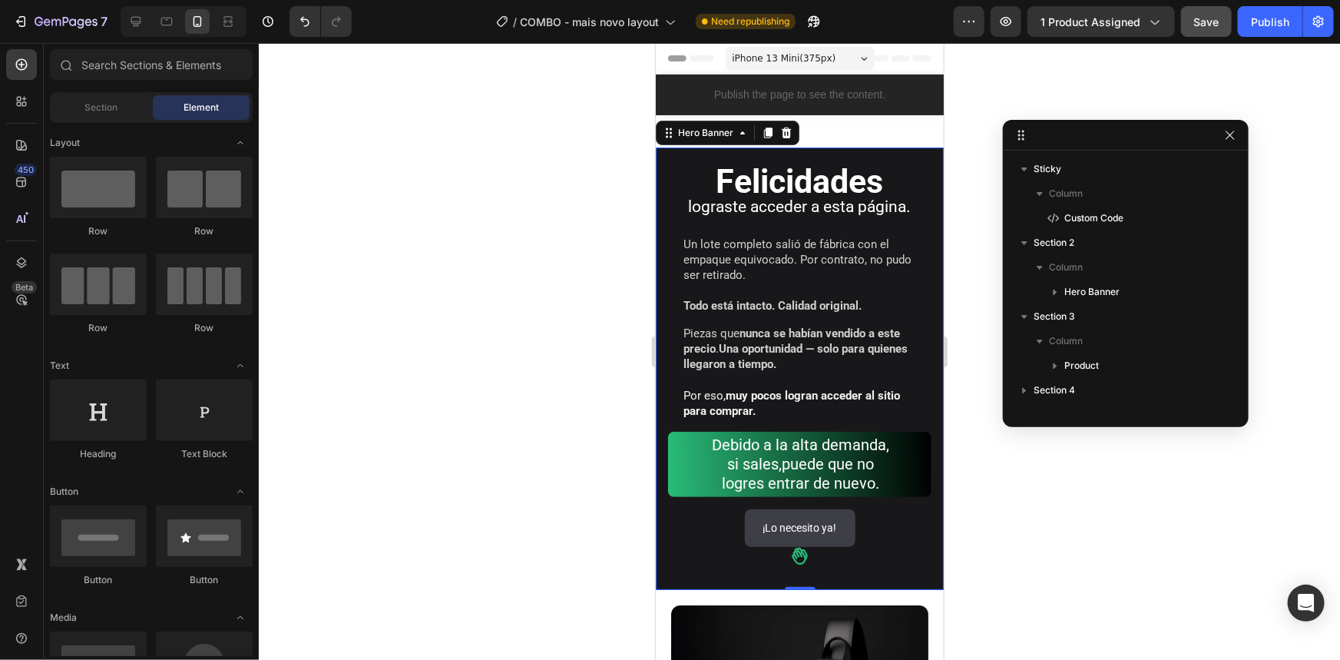
click at [787, 154] on div "Felicidades lograste acceder a esta página. Heading Un lote completo salió de f…" at bounding box center [799, 368] width 288 height 442
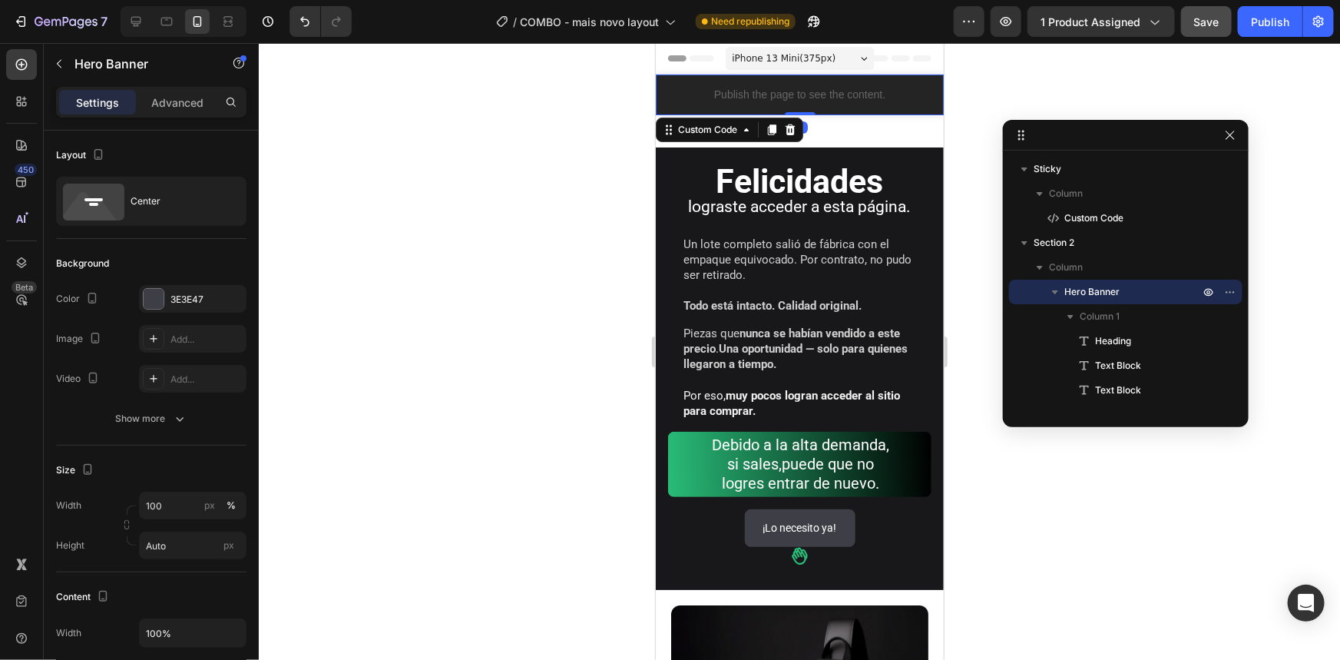
click at [892, 81] on div "Publish the page to see the content." at bounding box center [799, 94] width 288 height 41
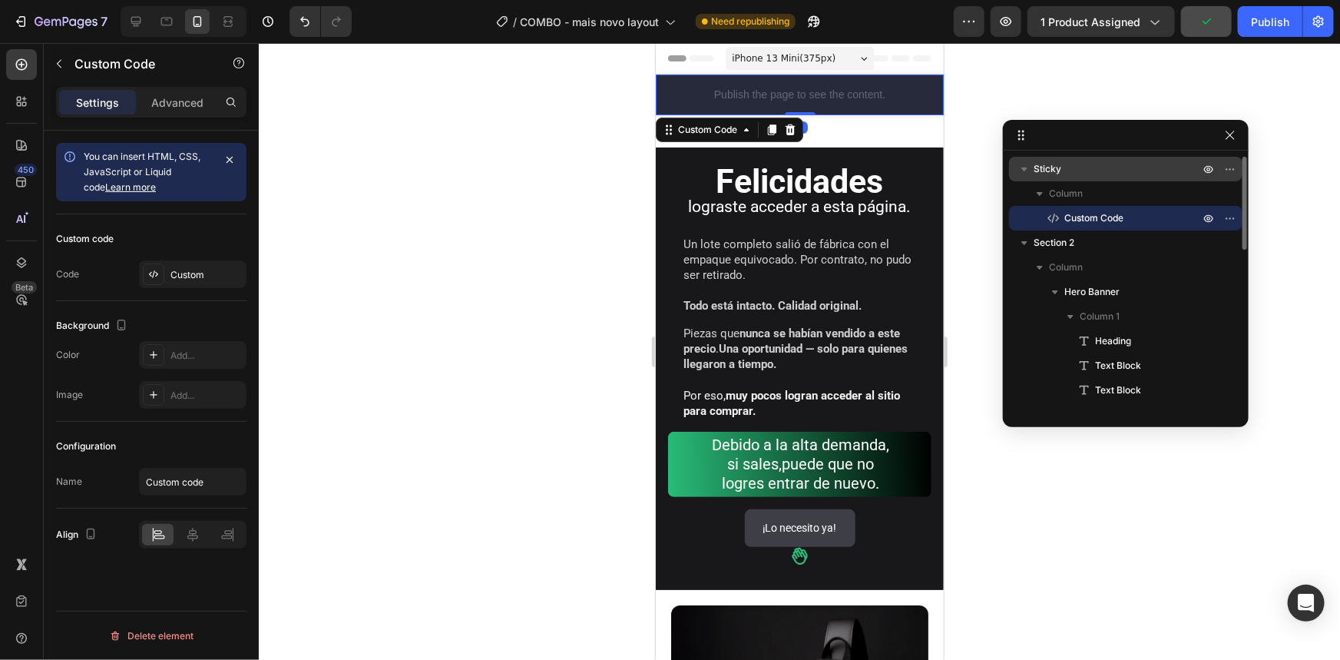
click at [1058, 170] on span "Sticky" at bounding box center [1048, 168] width 28 height 15
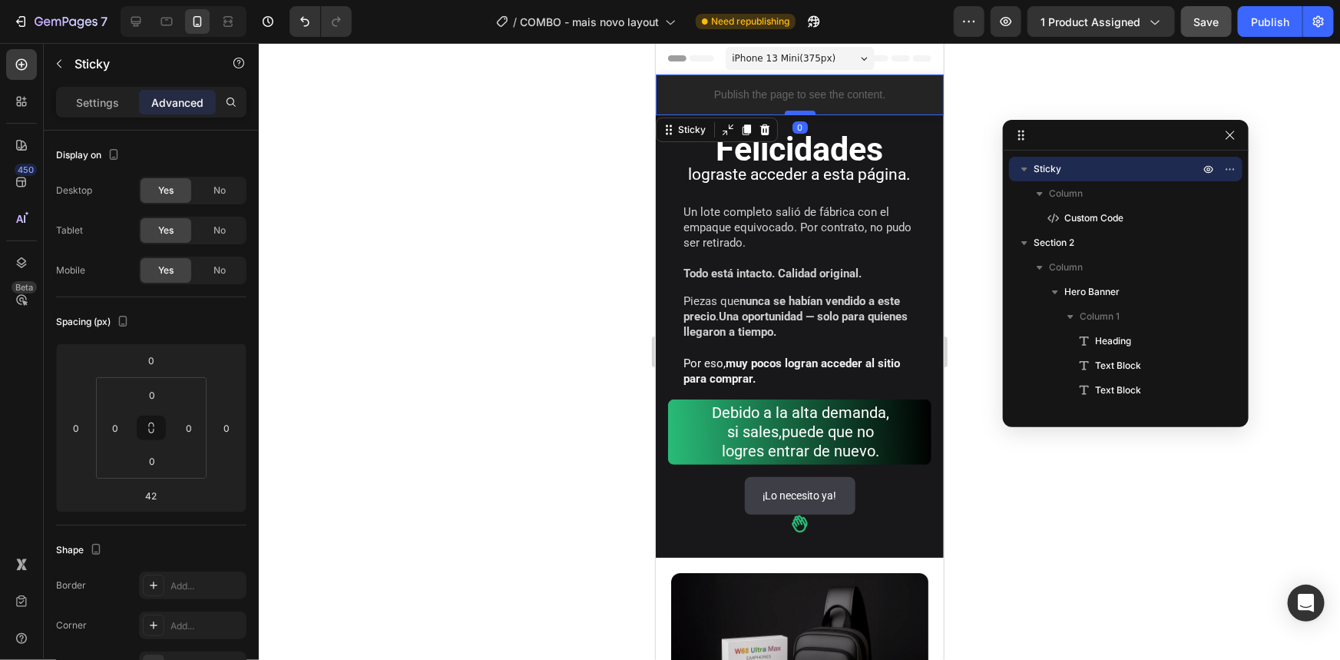
drag, startPoint x: 800, startPoint y: 146, endPoint x: 801, endPoint y: 111, distance: 34.6
click at [801, 111] on div at bounding box center [799, 112] width 31 height 5
type input "0"
click at [1044, 80] on div at bounding box center [799, 351] width 1081 height 617
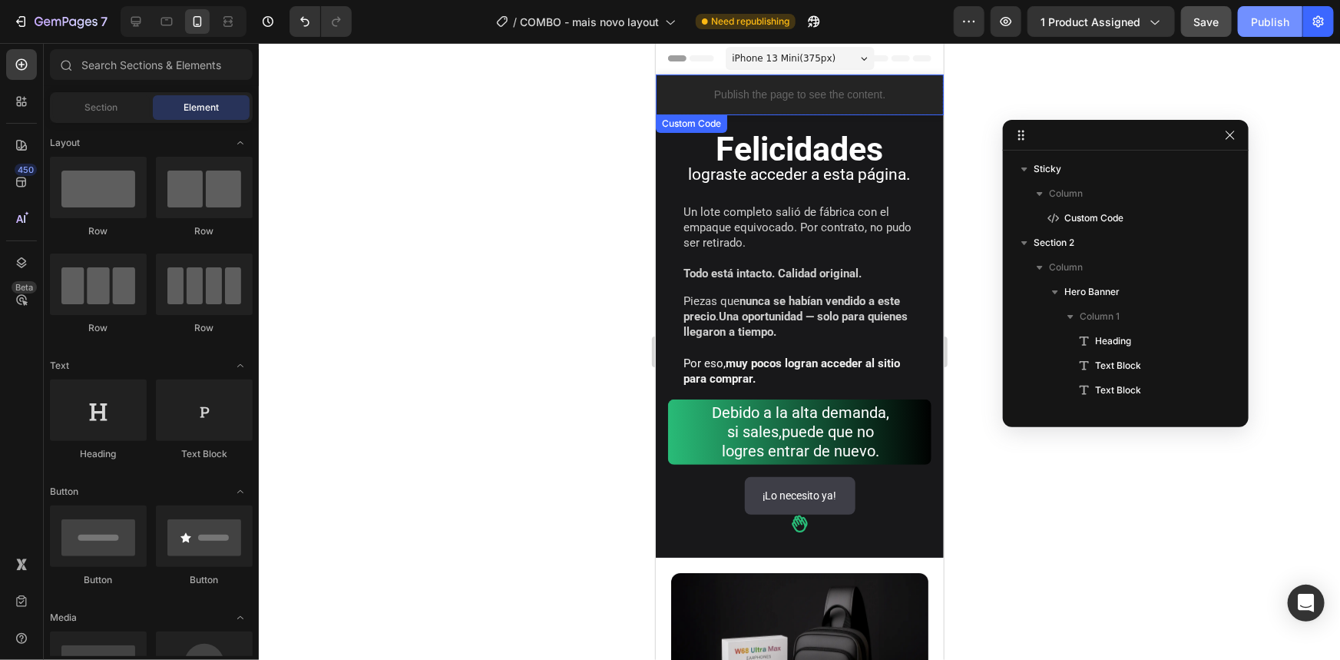
click at [1263, 23] on div "Publish" at bounding box center [1270, 22] width 38 height 16
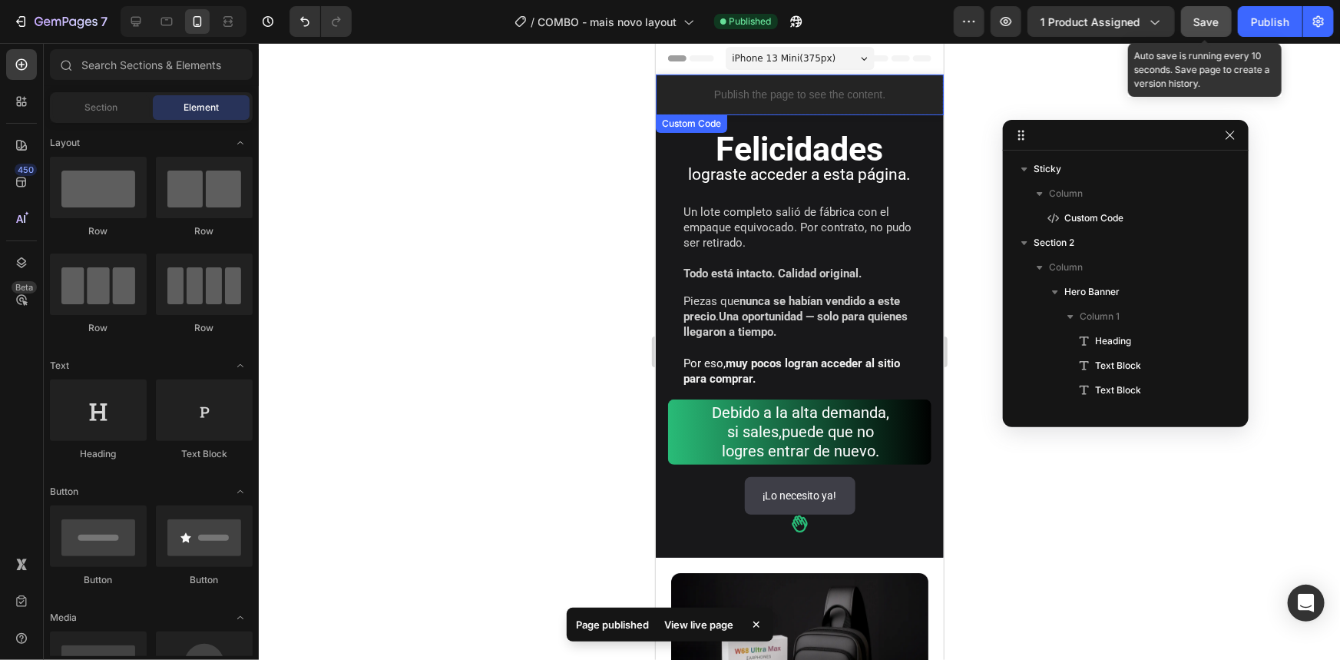
click at [1213, 31] on button "Save" at bounding box center [1206, 21] width 51 height 31
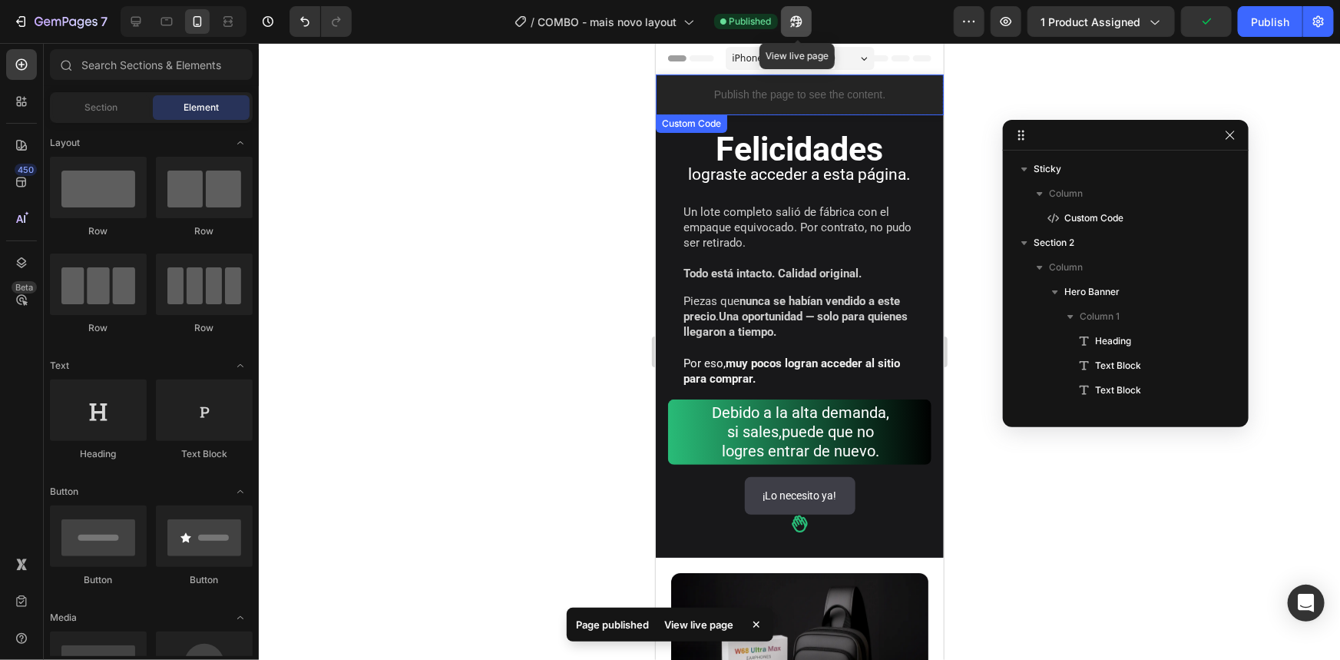
click at [794, 23] on icon "button" at bounding box center [792, 25] width 4 height 4
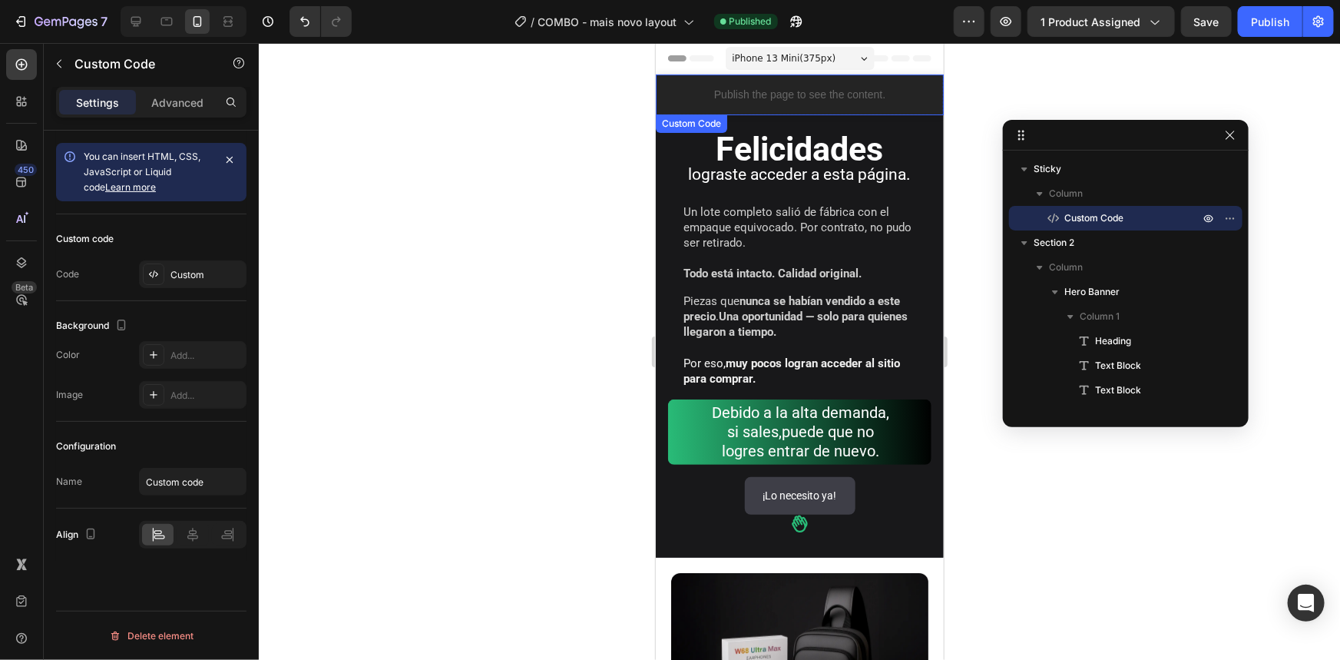
click at [893, 88] on p "Publish the page to see the content." at bounding box center [799, 94] width 288 height 16
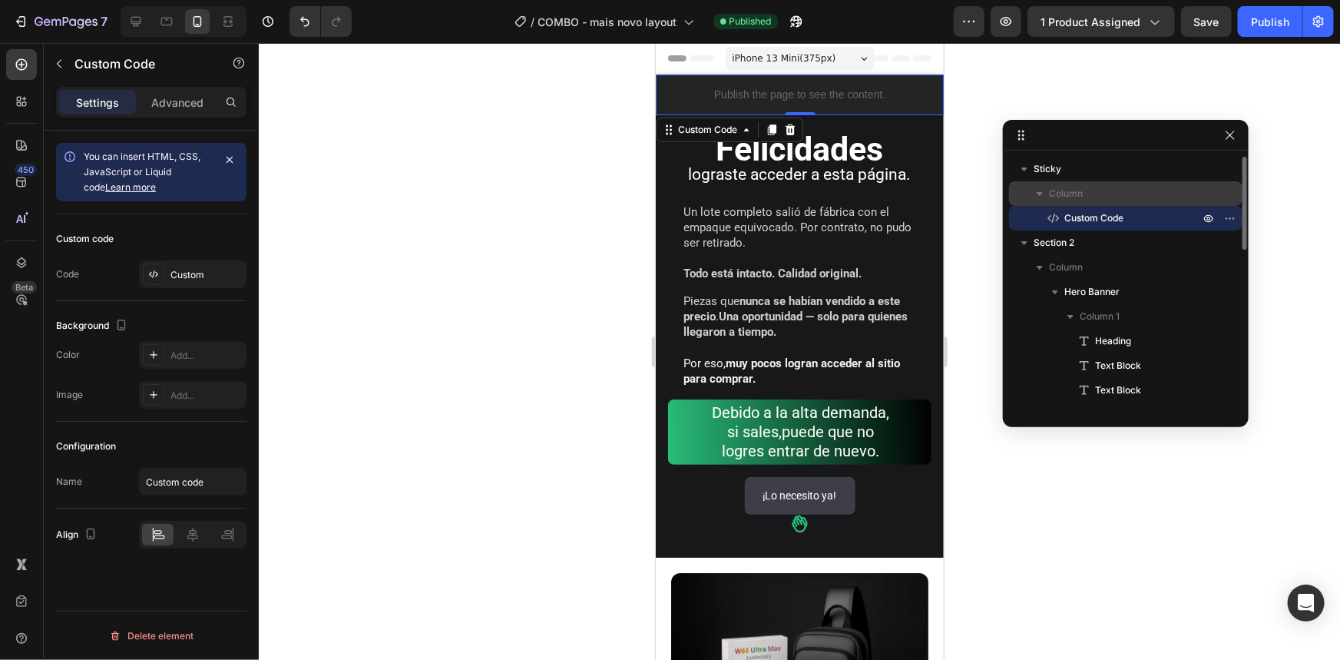
drag, startPoint x: 1091, startPoint y: 214, endPoint x: 1093, endPoint y: 184, distance: 30.0
click at [1093, 184] on div "Column Custom Code" at bounding box center [1125, 205] width 233 height 49
click at [806, 96] on p "Publish the page to see the content." at bounding box center [799, 94] width 288 height 16
click at [684, 129] on div "Custom Code" at bounding box center [706, 129] width 65 height 14
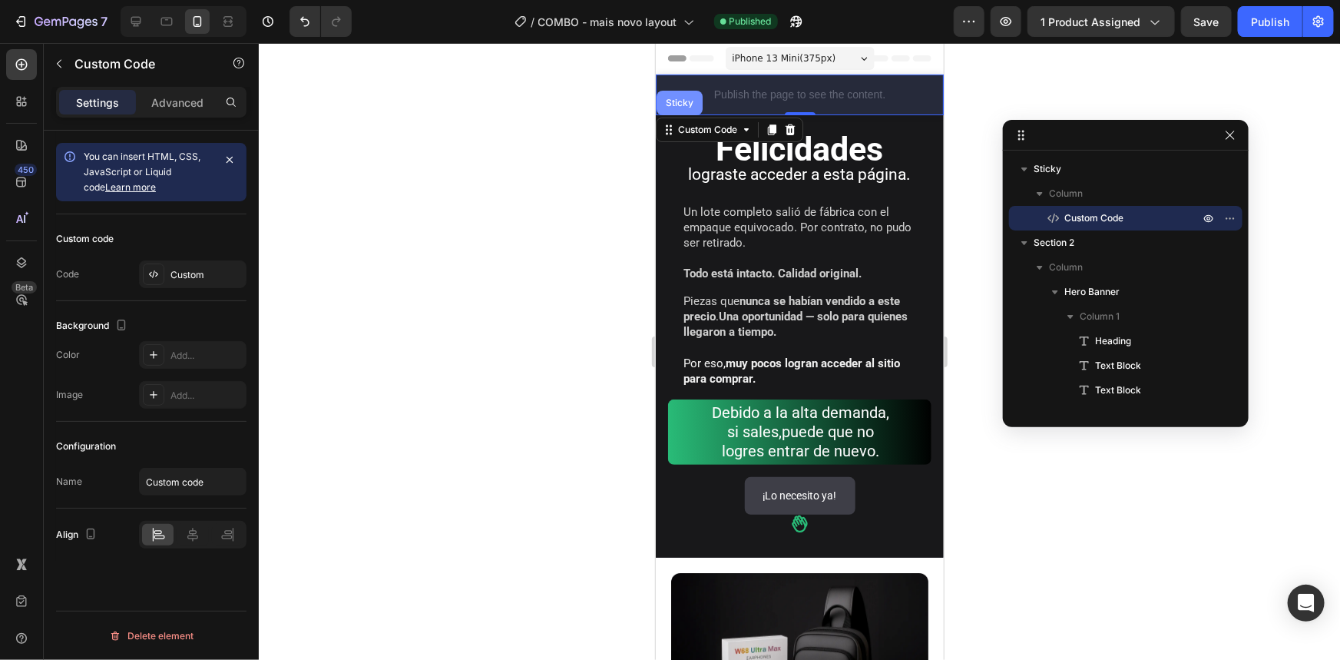
click at [677, 102] on div "Sticky" at bounding box center [679, 102] width 34 height 9
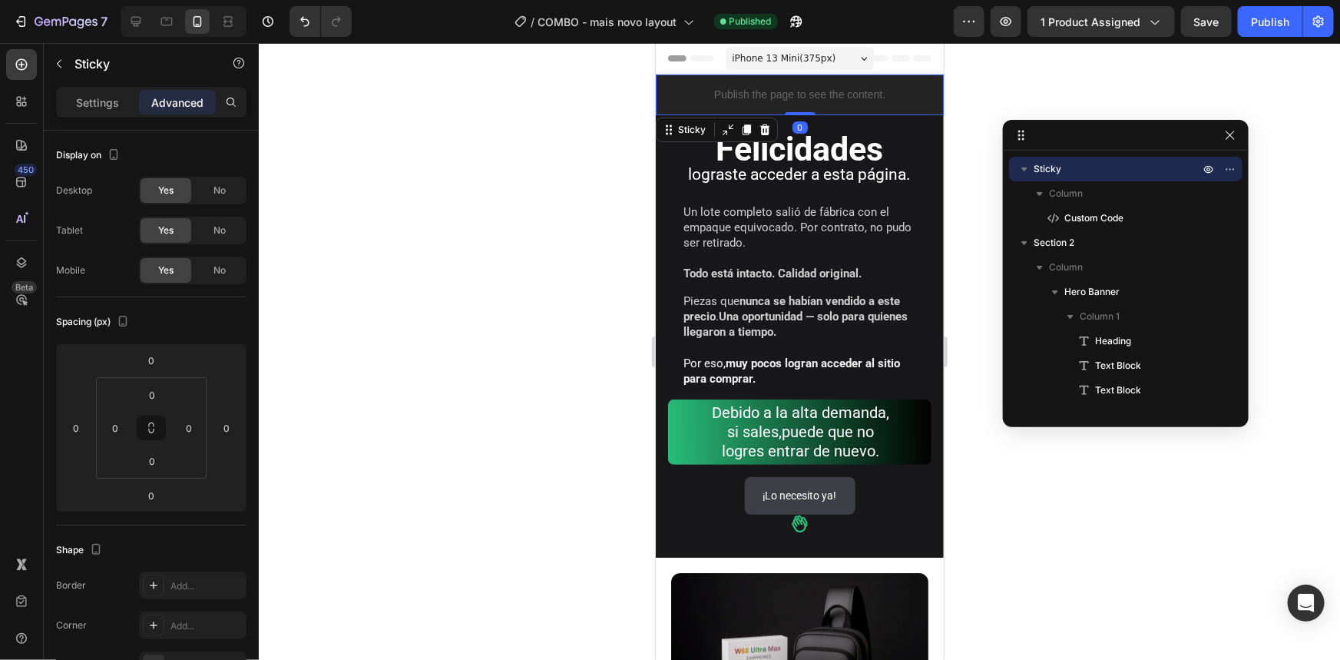
drag, startPoint x: 793, startPoint y: 111, endPoint x: 800, endPoint y: 104, distance: 10.3
click at [800, 107] on div "Publish the page to see the content. Custom Code Sticky 0" at bounding box center [799, 94] width 288 height 41
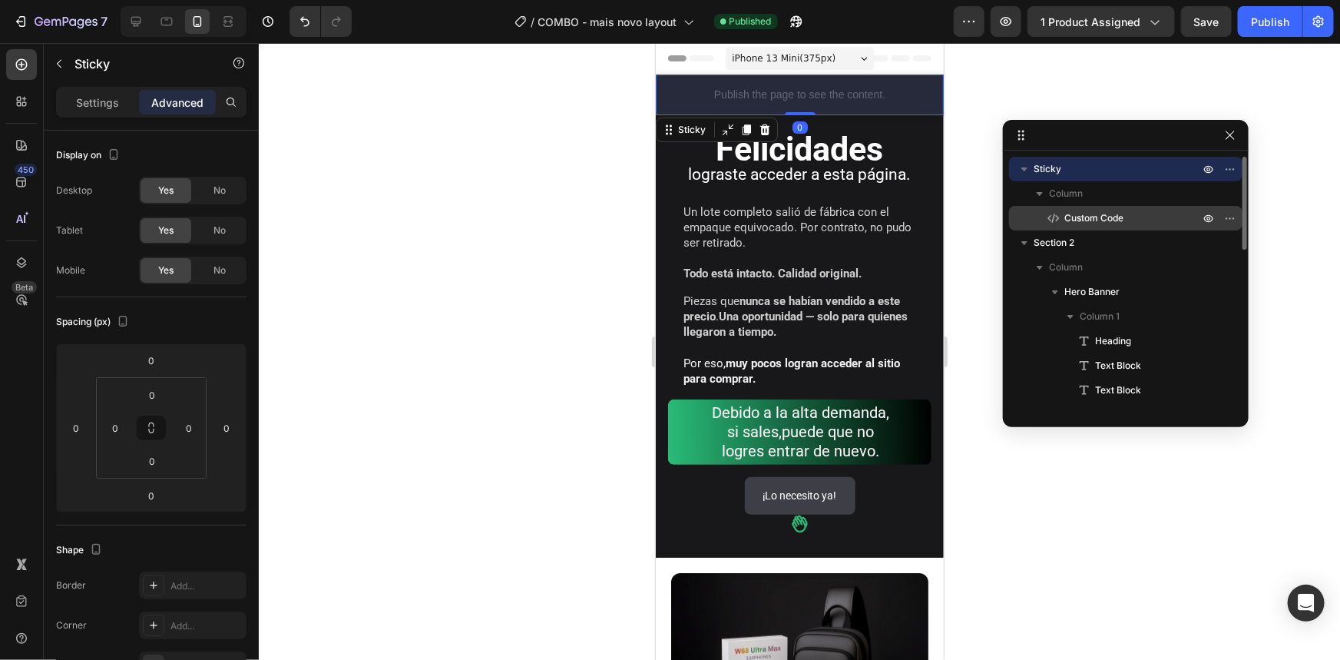
click at [1072, 210] on div "Custom Code" at bounding box center [1125, 218] width 221 height 25
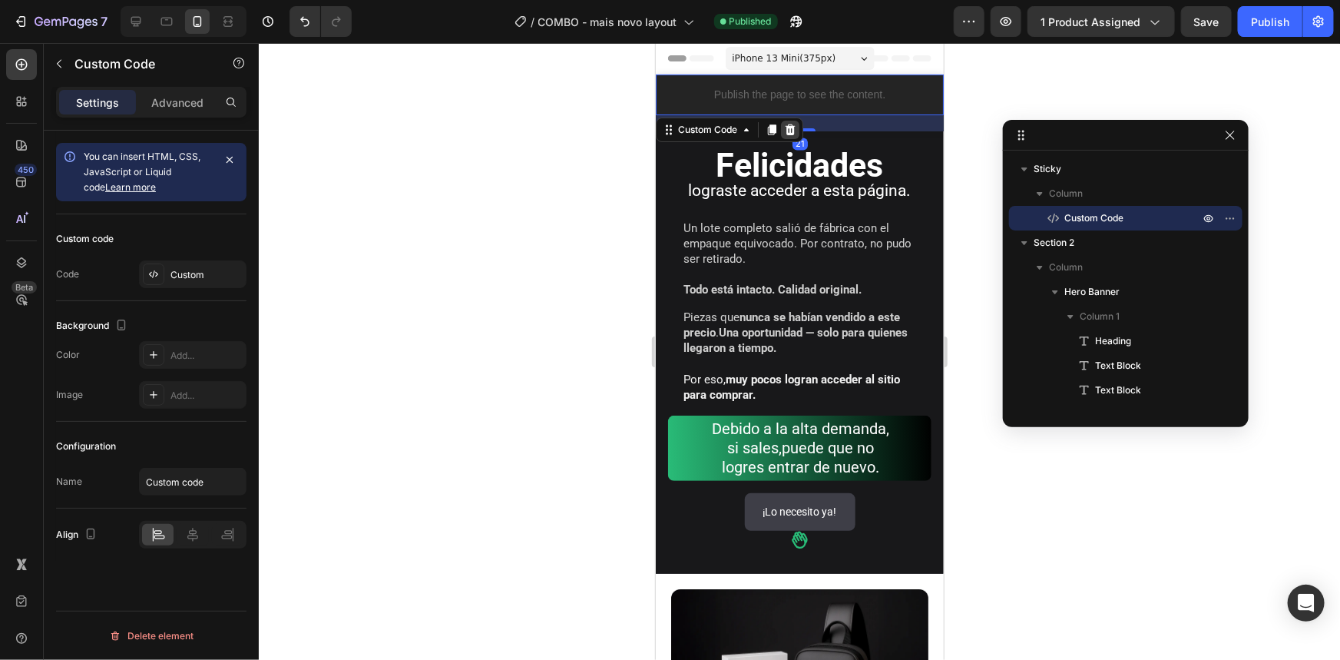
drag, startPoint x: 795, startPoint y: 111, endPoint x: 1607, endPoint y: 157, distance: 813.9
click at [797, 114] on div "Publish the page to see the content. Custom Code 21" at bounding box center [799, 94] width 288 height 41
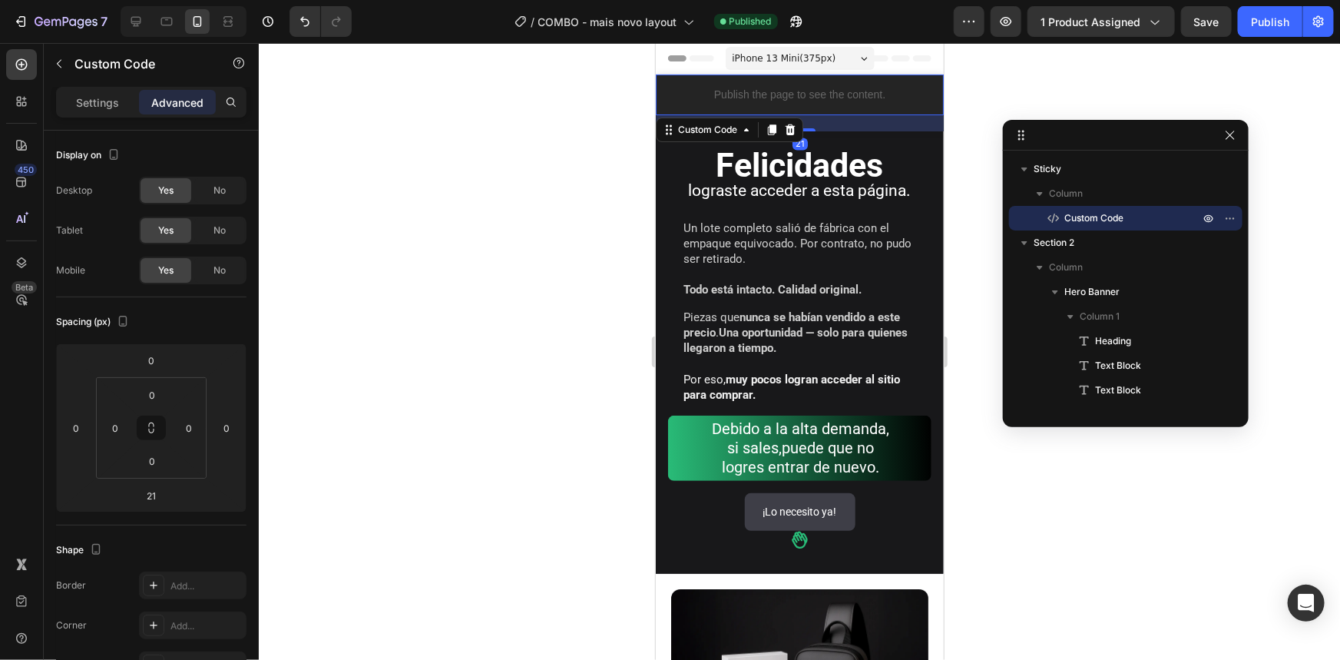
click at [1021, 106] on div at bounding box center [799, 351] width 1081 height 617
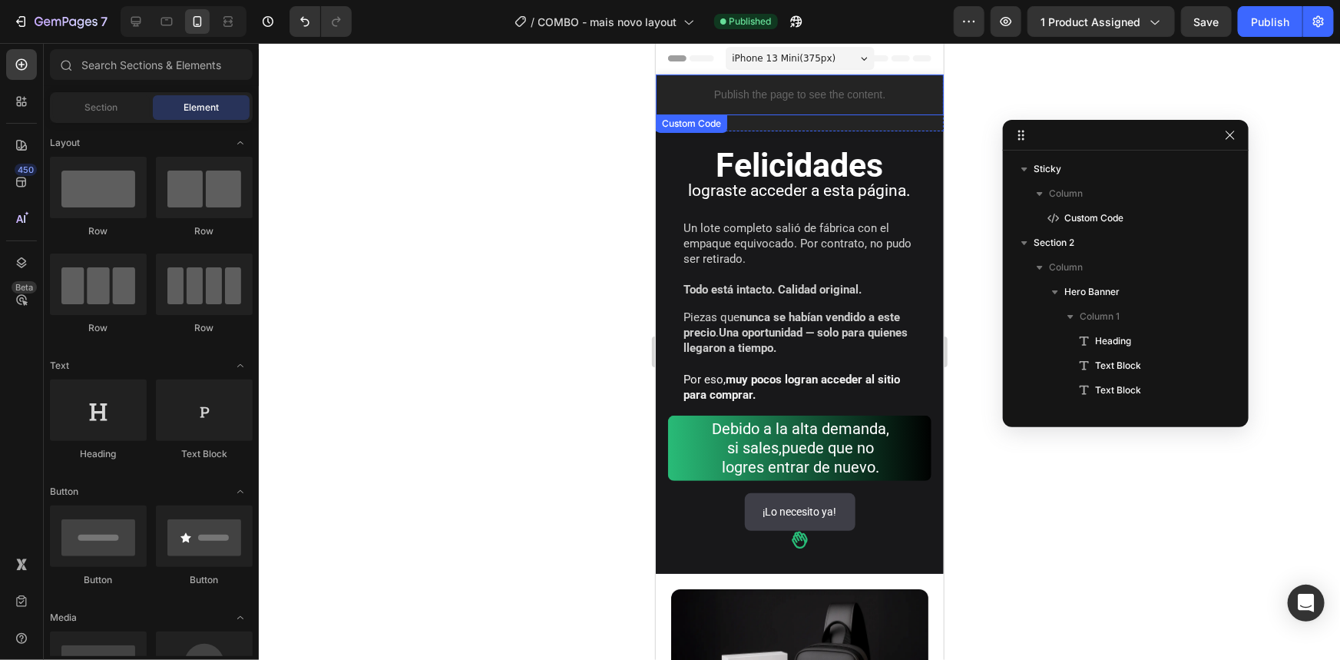
click at [898, 82] on div "Publish the page to see the content." at bounding box center [799, 94] width 288 height 41
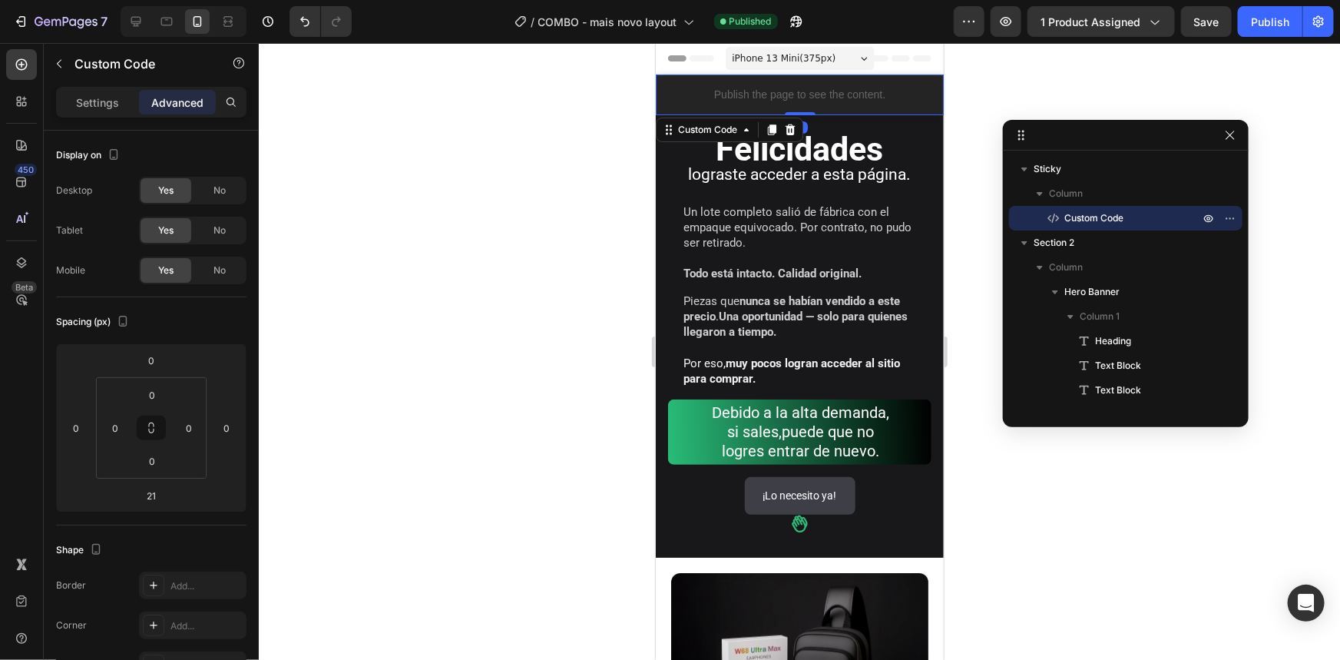
drag, startPoint x: 805, startPoint y: 129, endPoint x: 819, endPoint y: 101, distance: 31.9
click at [819, 101] on div "Publish the page to see the content. Custom Code 0" at bounding box center [799, 94] width 288 height 41
type input "0"
click at [1097, 194] on p "Column" at bounding box center [1126, 193] width 154 height 15
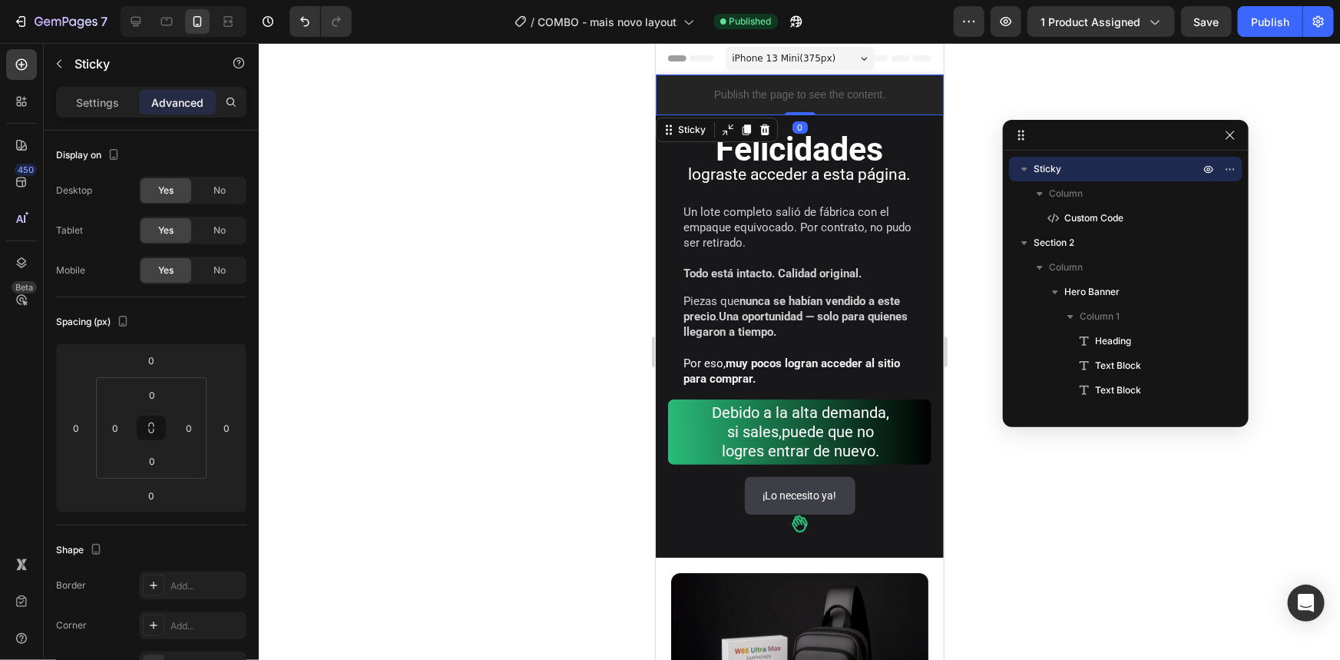
drag, startPoint x: 786, startPoint y: 111, endPoint x: 800, endPoint y: 104, distance: 15.5
click at [796, 104] on div "Publish the page to see the content. Custom Code Sticky 0" at bounding box center [799, 94] width 288 height 41
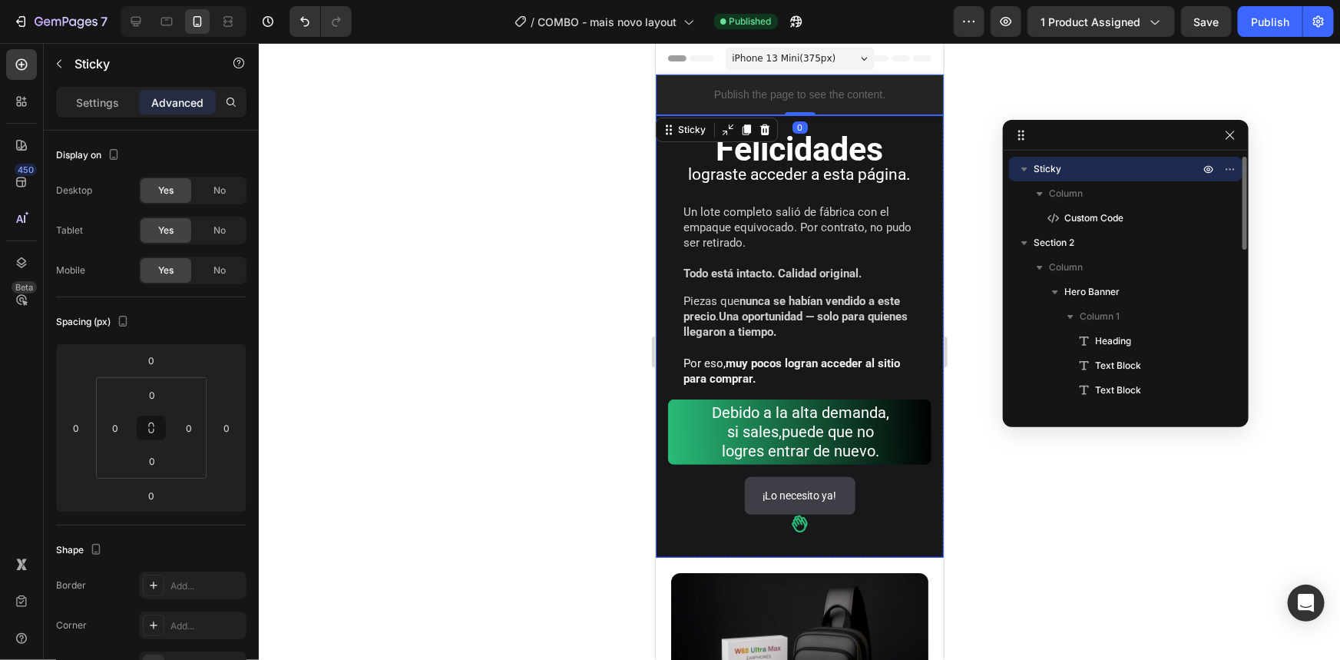
click at [1104, 176] on div "Sticky" at bounding box center [1125, 169] width 221 height 25
drag, startPoint x: 1078, startPoint y: 168, endPoint x: 1056, endPoint y: 170, distance: 22.4
click at [1078, 168] on p "Sticky" at bounding box center [1118, 168] width 169 height 15
click at [1061, 164] on p "Sticky" at bounding box center [1118, 168] width 169 height 15
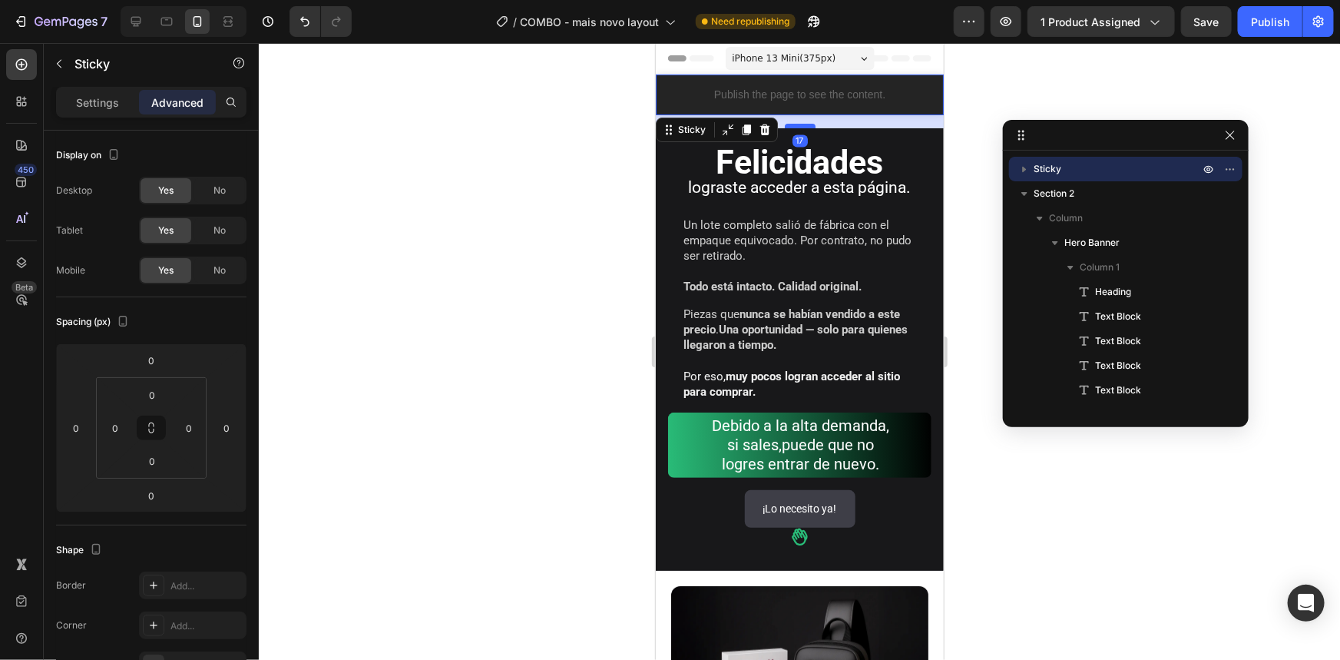
drag, startPoint x: 788, startPoint y: 111, endPoint x: 791, endPoint y: 124, distance: 13.4
click at [791, 124] on div at bounding box center [799, 125] width 31 height 5
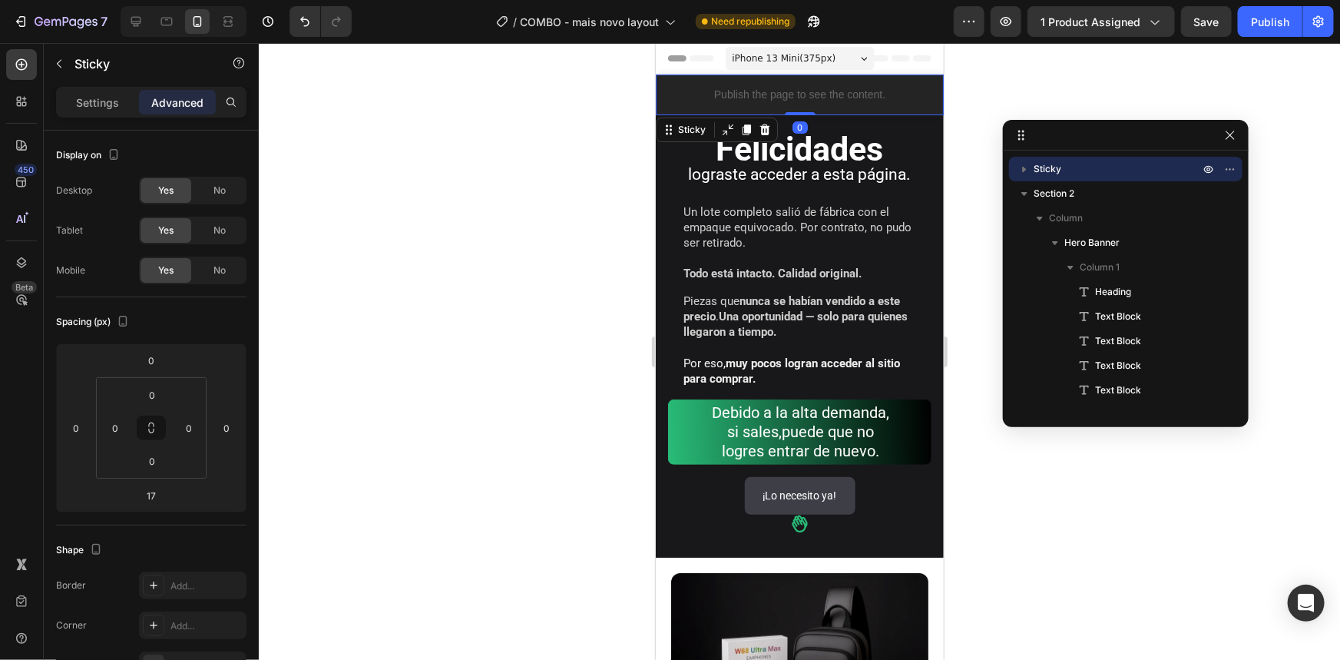
drag, startPoint x: 791, startPoint y: 124, endPoint x: 798, endPoint y: 101, distance: 24.1
click at [798, 101] on div "Publish the page to see the content. Custom Code Sticky 0" at bounding box center [799, 94] width 288 height 41
type input "0"
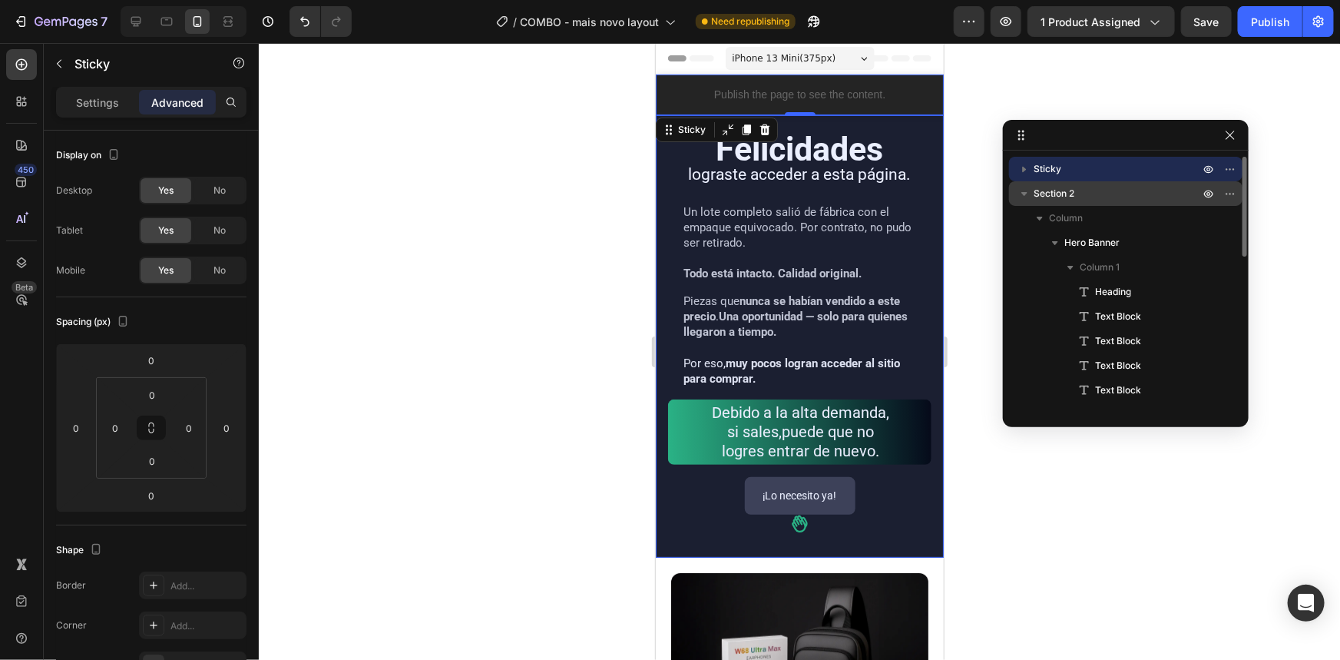
click at [1071, 190] on span "Section 2" at bounding box center [1054, 193] width 41 height 15
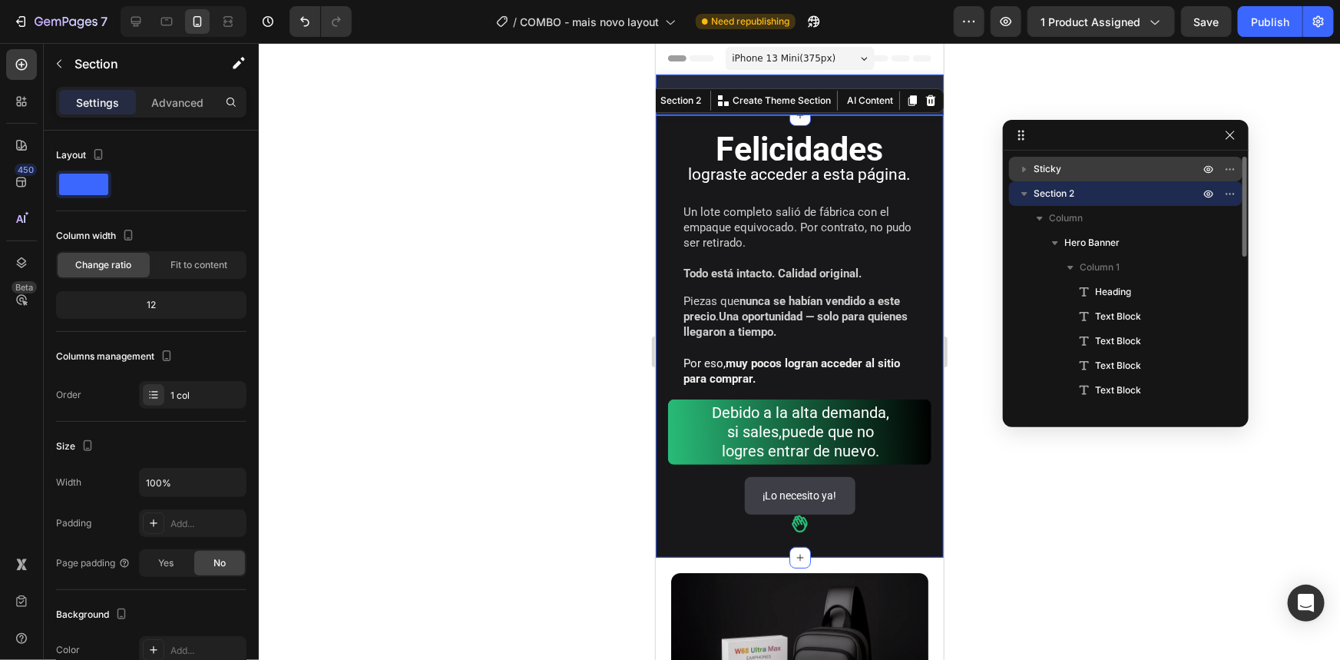
click at [1064, 171] on p "Sticky" at bounding box center [1118, 168] width 169 height 15
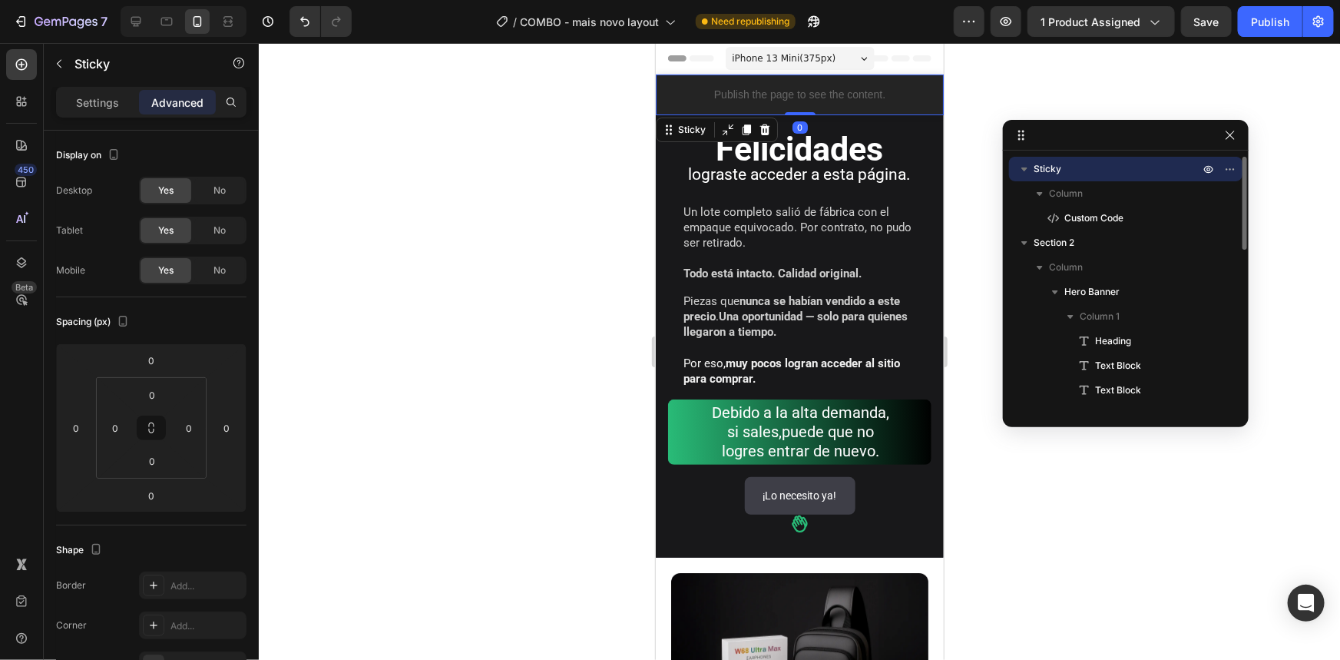
click at [1021, 170] on icon "button" at bounding box center [1024, 168] width 15 height 15
click at [1055, 192] on span "Column" at bounding box center [1066, 193] width 34 height 15
click at [1054, 191] on span "Column" at bounding box center [1066, 193] width 34 height 15
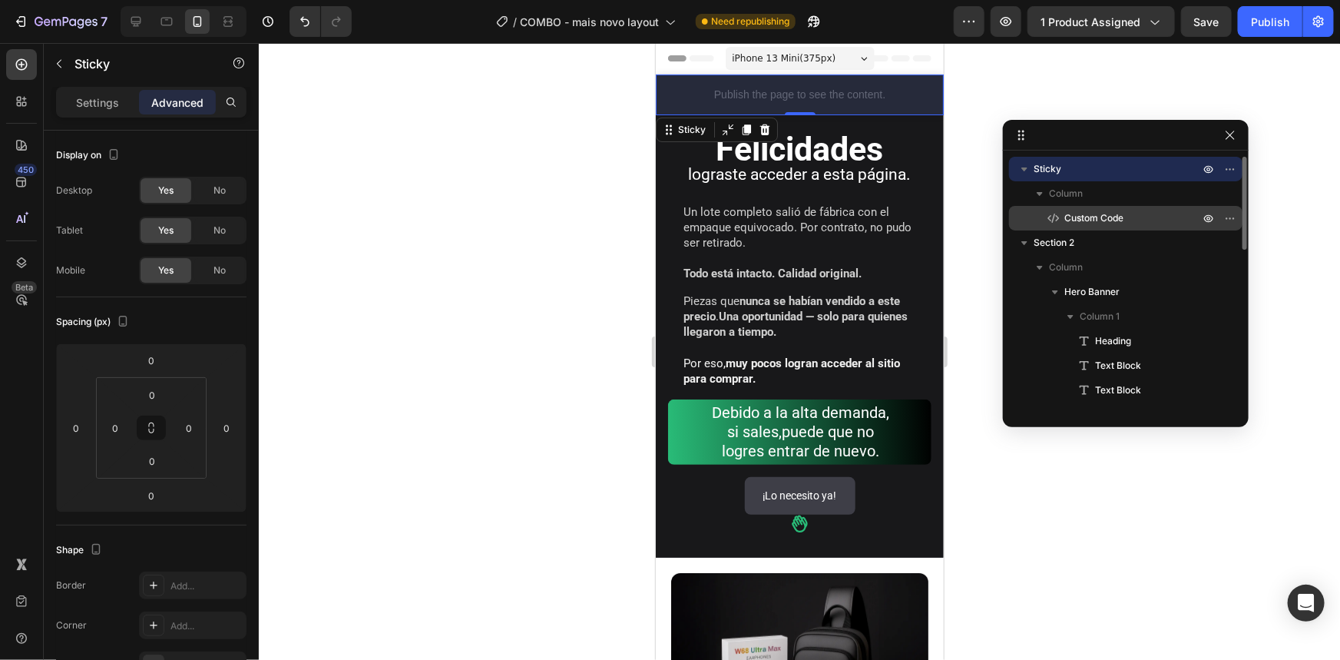
click at [1084, 216] on span "Custom Code" at bounding box center [1093, 217] width 59 height 15
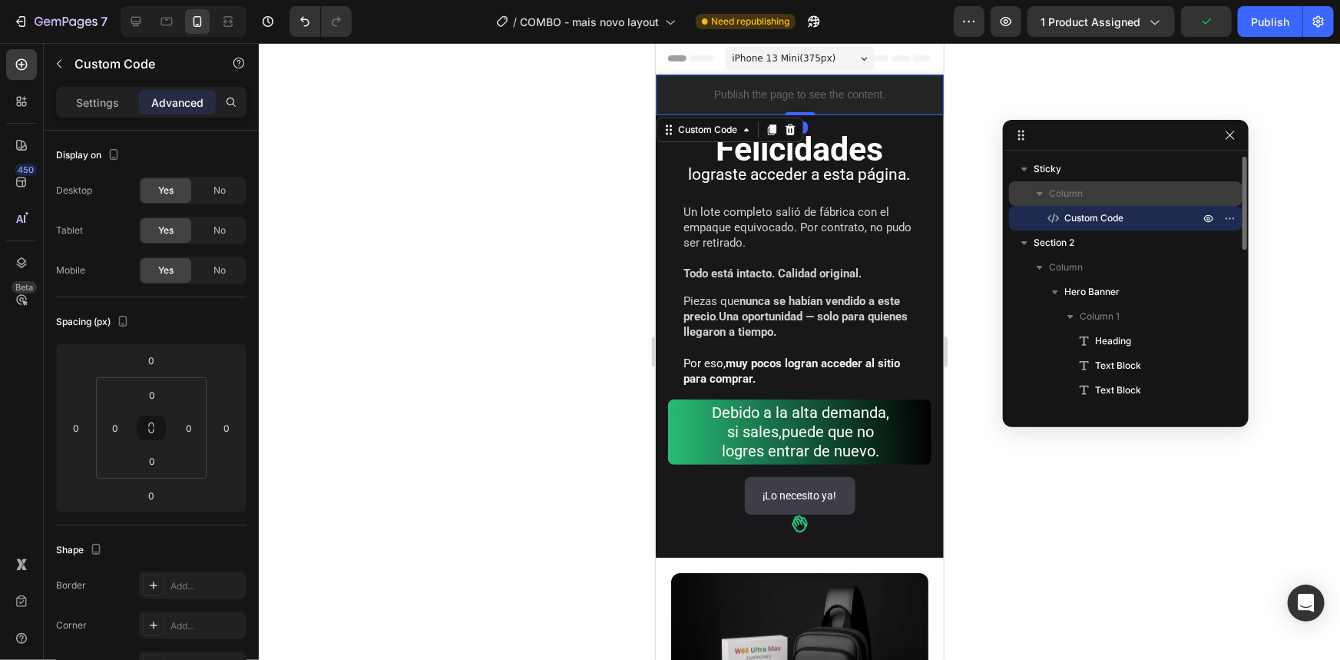
click at [1074, 189] on span "Column" at bounding box center [1066, 193] width 34 height 15
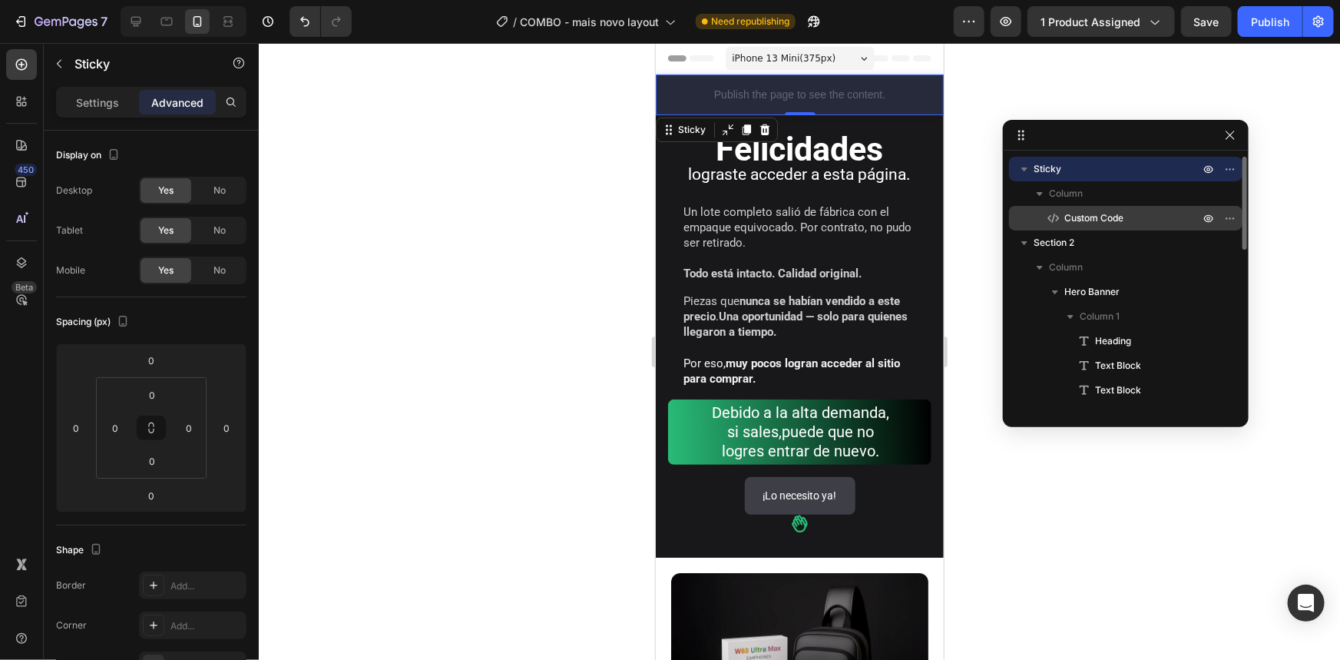
click at [1081, 215] on span "Custom Code" at bounding box center [1093, 217] width 59 height 15
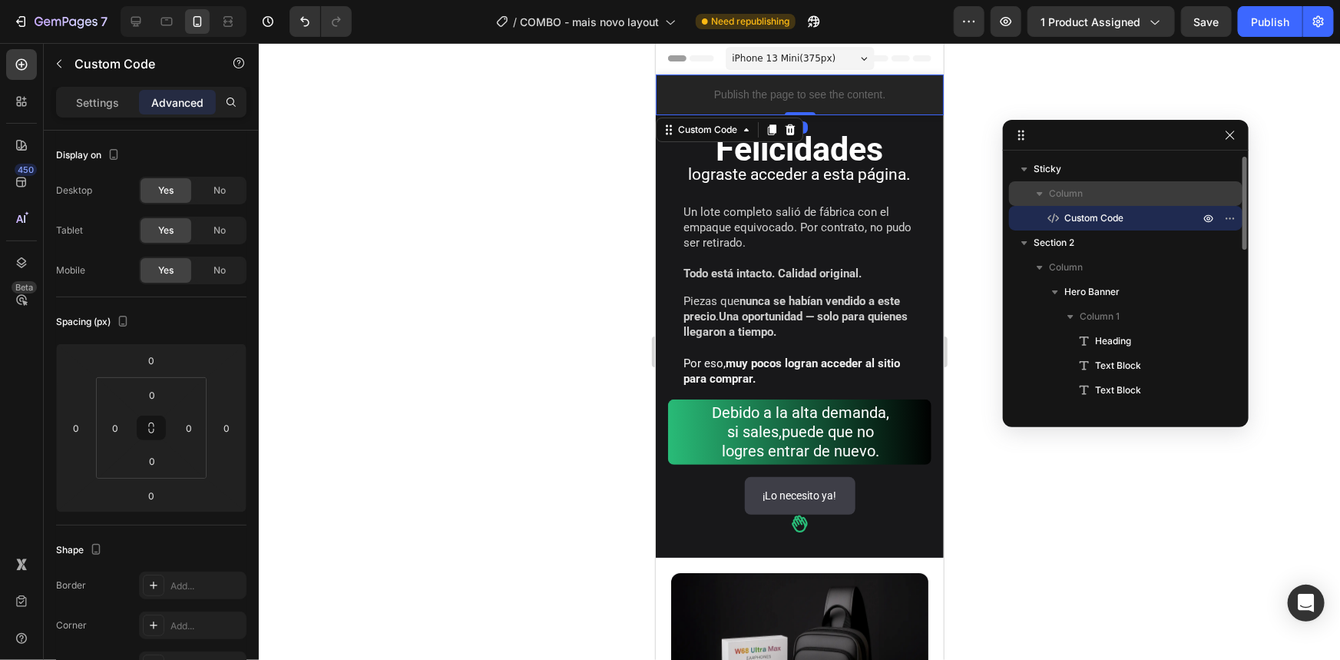
click at [1075, 191] on span "Column" at bounding box center [1066, 193] width 34 height 15
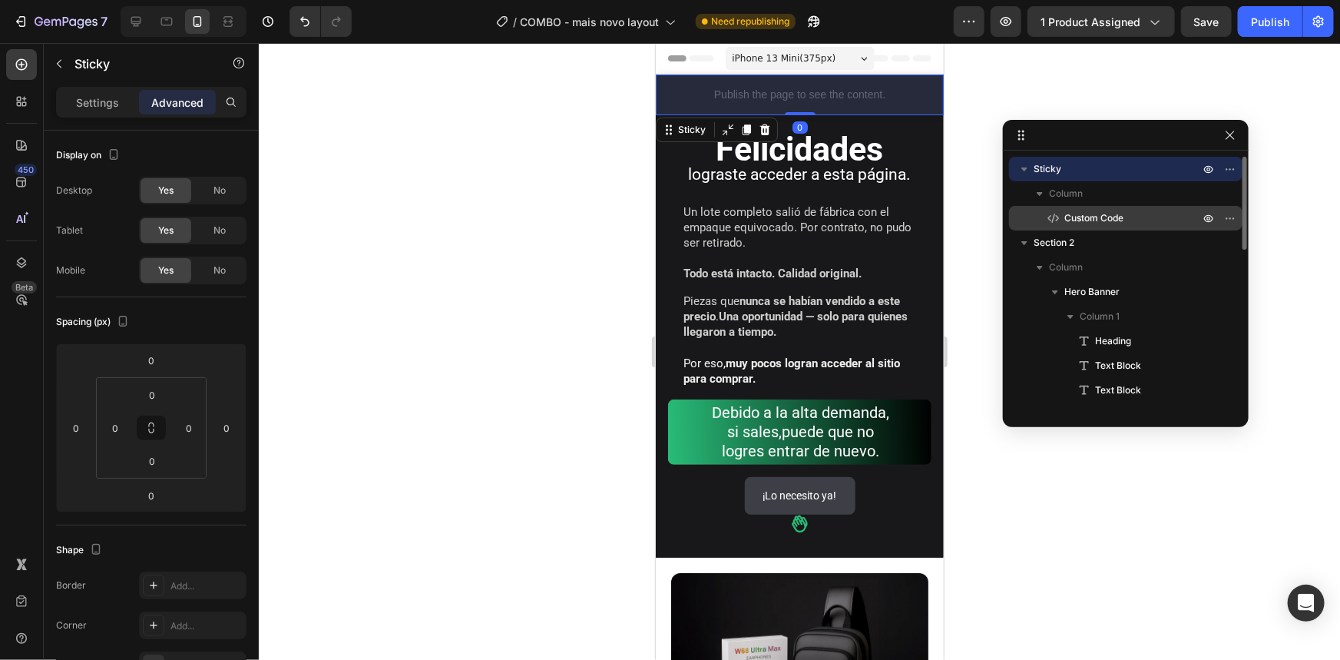
click at [1081, 222] on span "Custom Code" at bounding box center [1093, 217] width 59 height 15
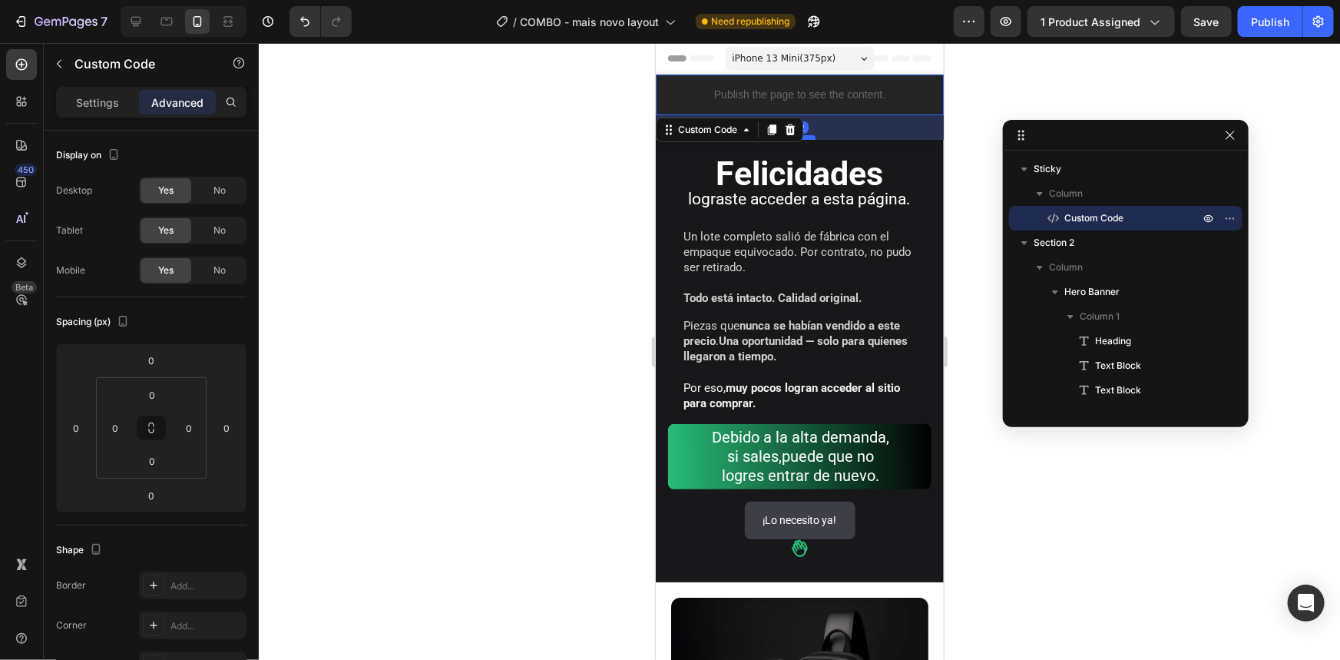
drag, startPoint x: 803, startPoint y: 111, endPoint x: 804, endPoint y: 136, distance: 24.6
click at [804, 136] on div at bounding box center [799, 136] width 31 height 5
type input "32"
click at [1257, 18] on div "Publish" at bounding box center [1270, 22] width 38 height 16
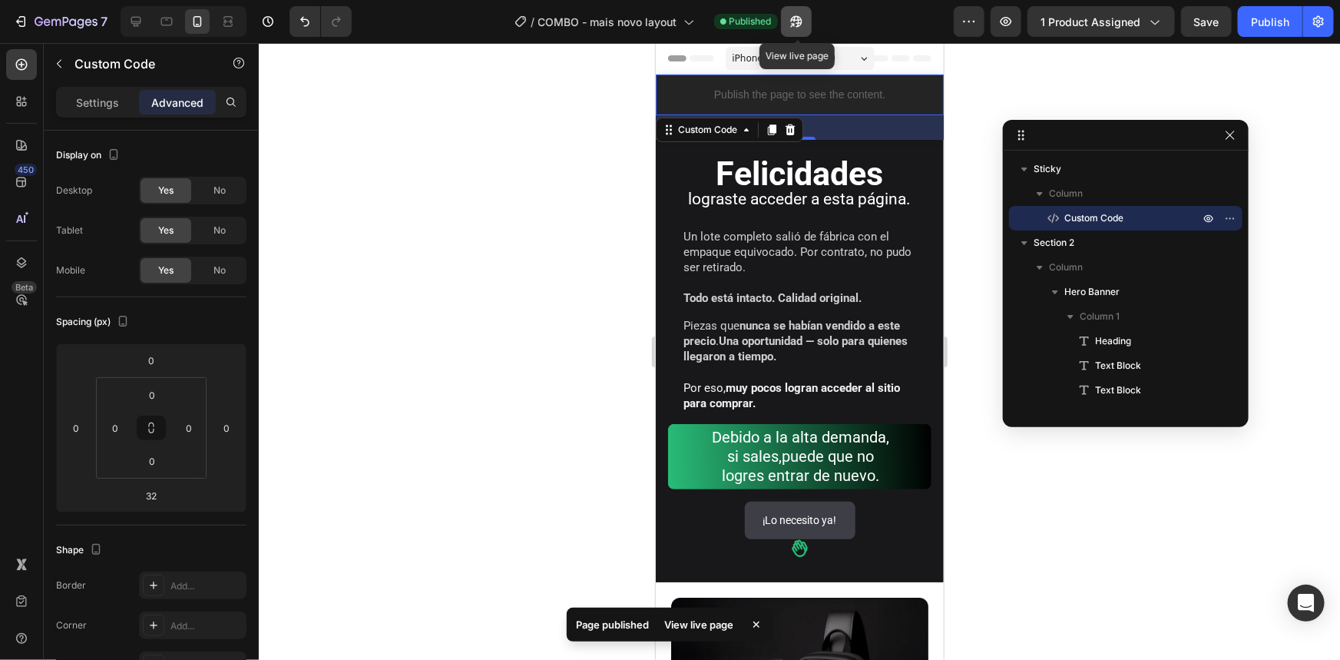
click at [803, 25] on icon "button" at bounding box center [796, 21] width 15 height 15
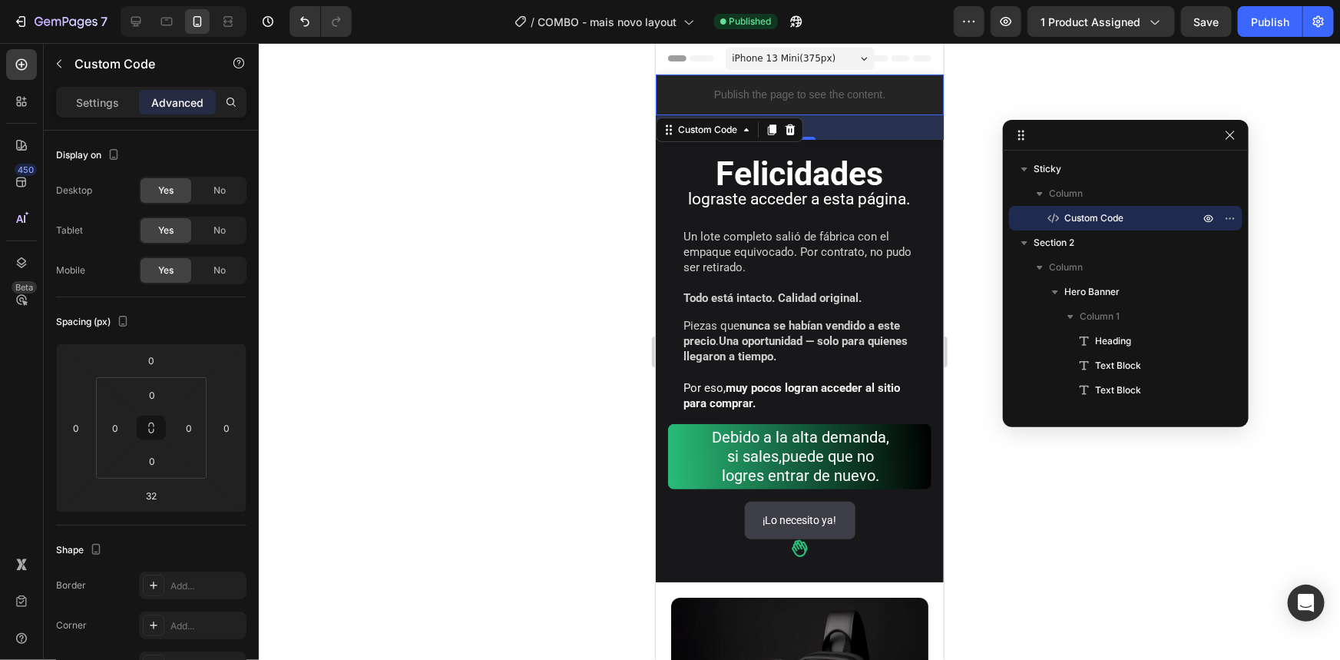
click at [872, 88] on p "Publish the page to see the content." at bounding box center [799, 94] width 288 height 16
click at [1088, 215] on span "Custom Code" at bounding box center [1093, 217] width 59 height 15
click at [856, 87] on p "Publish the page to see the content." at bounding box center [799, 94] width 288 height 16
click at [1090, 223] on span "Custom Code" at bounding box center [1093, 217] width 59 height 15
click at [107, 101] on p "Settings" at bounding box center [97, 102] width 43 height 16
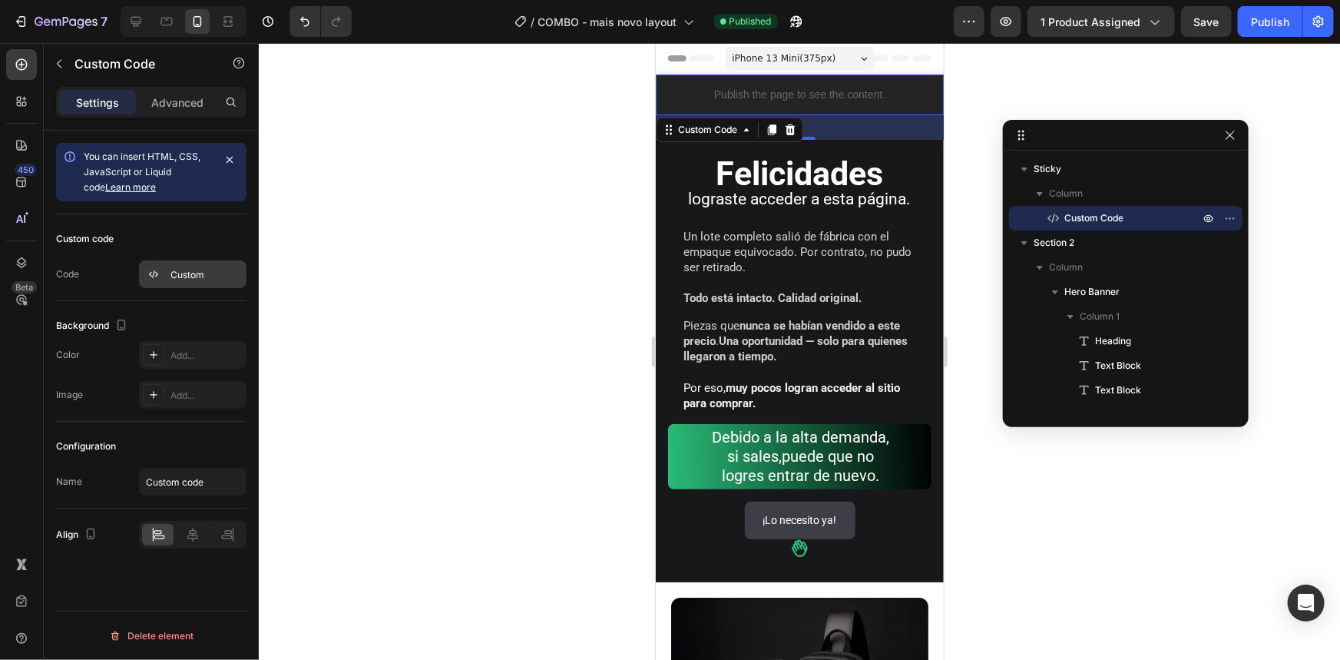
click at [178, 270] on div "Custom" at bounding box center [206, 275] width 72 height 14
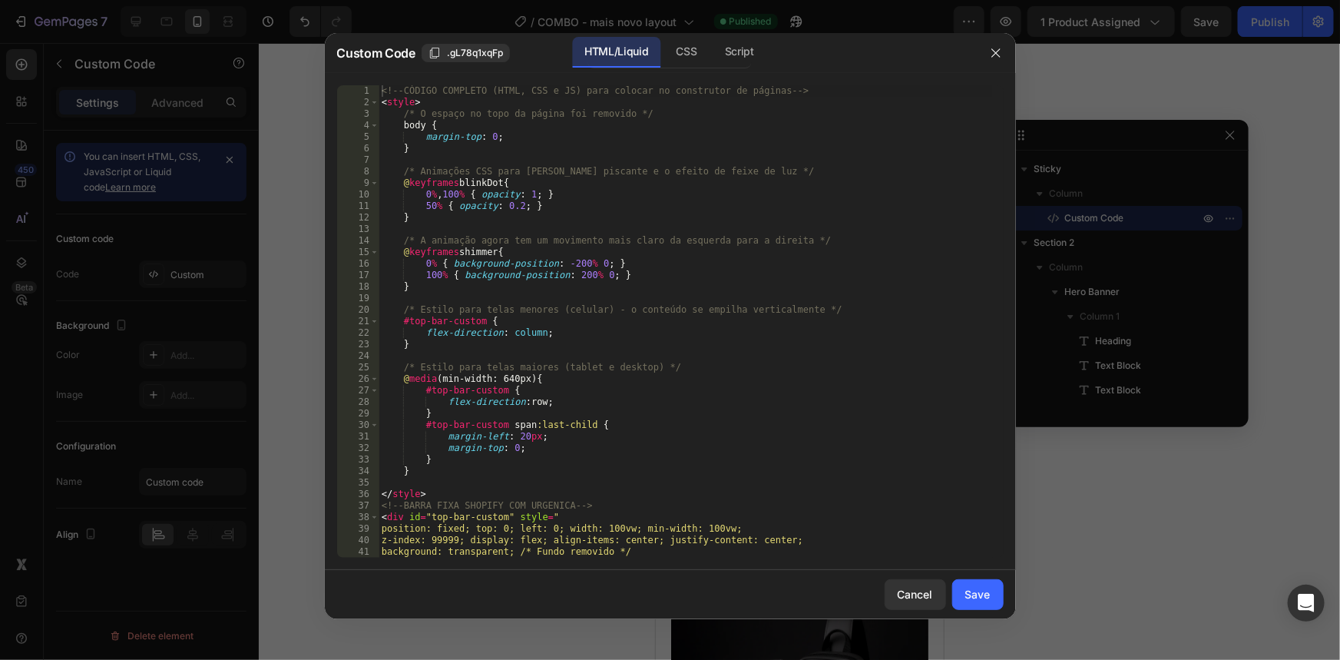
click at [631, 326] on div "<!-- CÓDIGO COMPLETO (HTML, CSS e JS) para colocar no construtor de páginas -->…" at bounding box center [686, 332] width 614 height 495
type textarea "</script>"
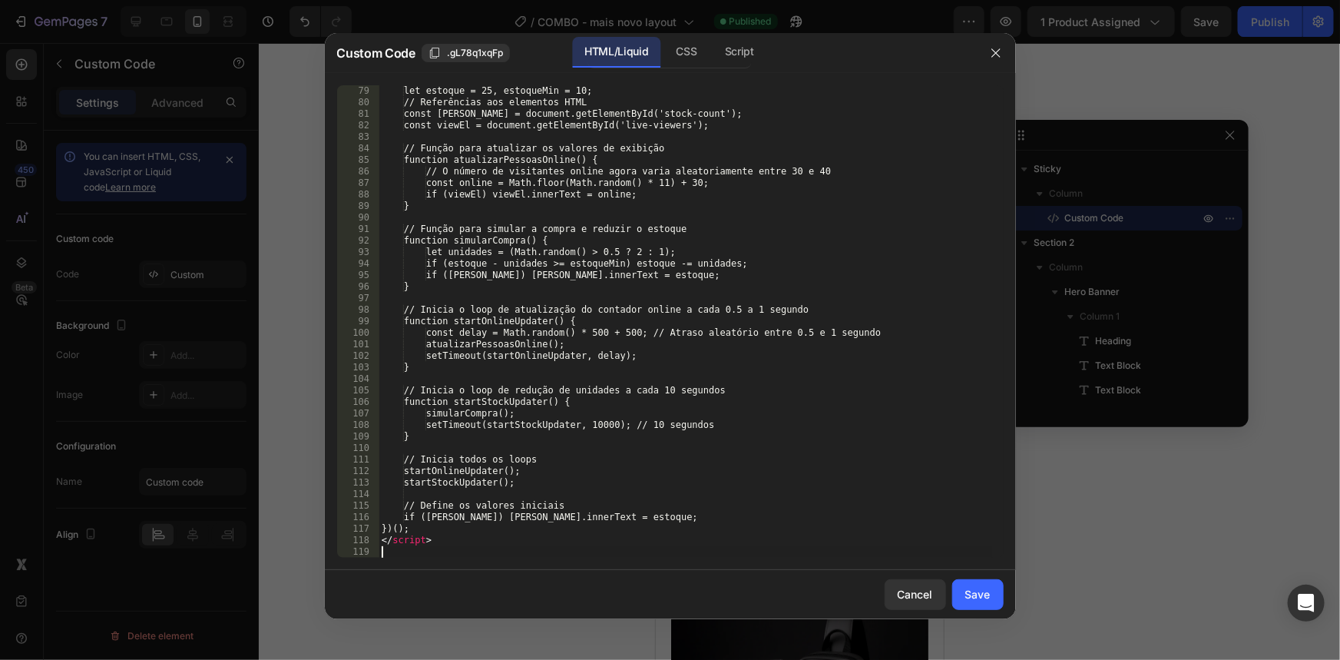
scroll to position [899, 0]
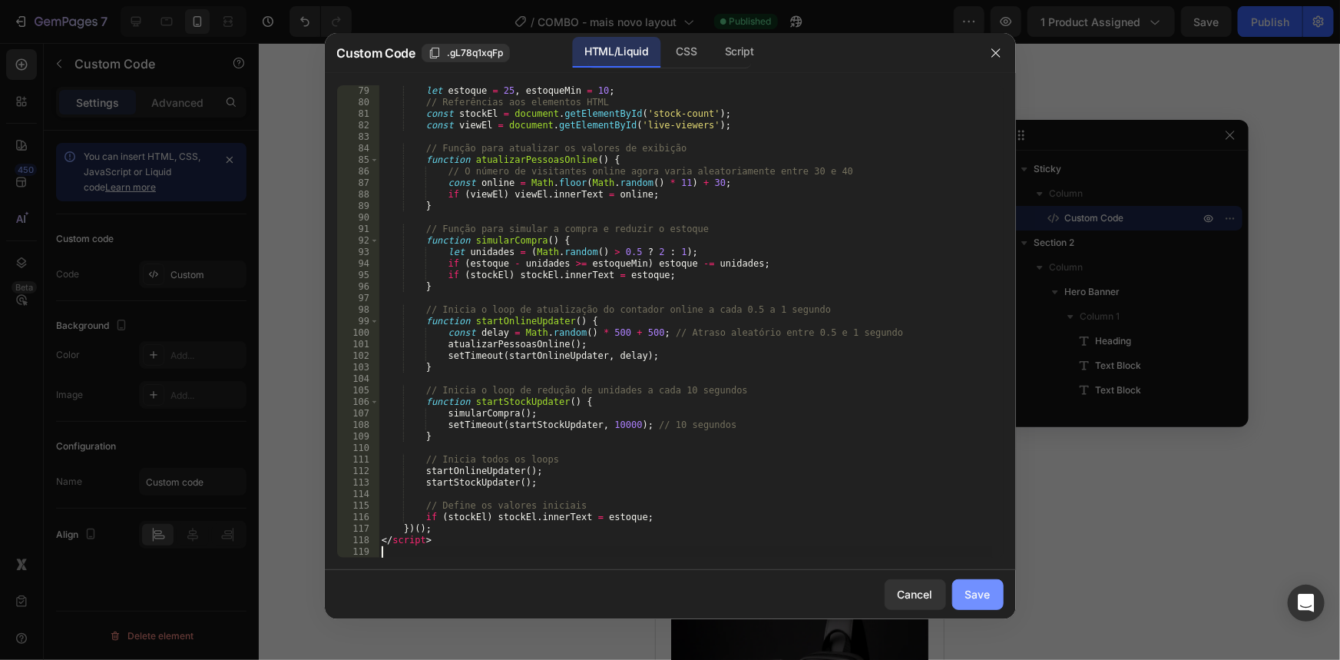
click at [987, 598] on div "Save" at bounding box center [977, 594] width 25 height 16
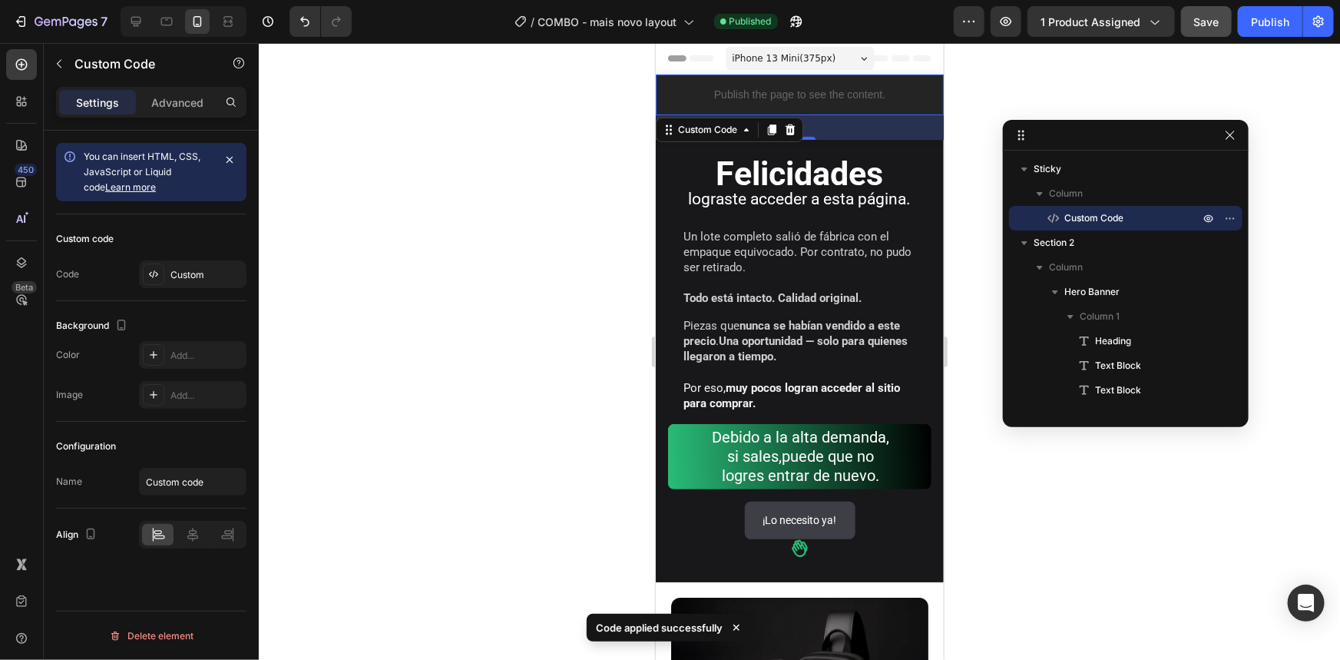
click at [1262, 14] on div "Publish" at bounding box center [1270, 22] width 38 height 16
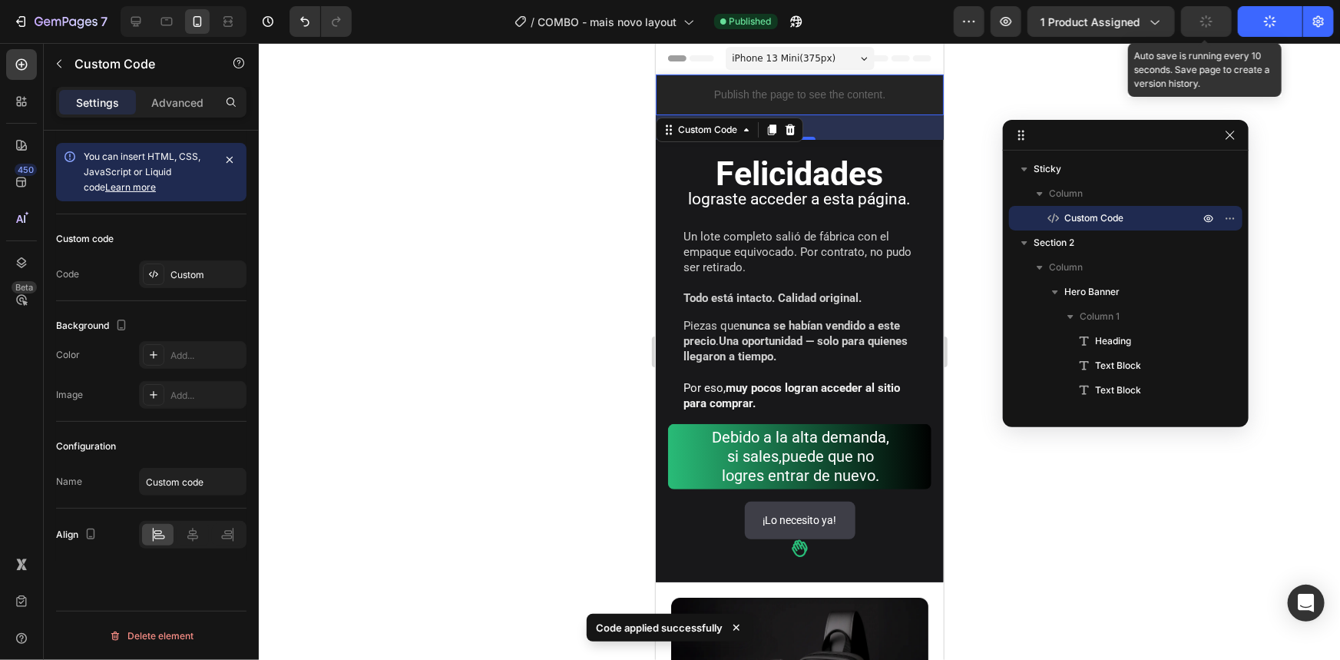
click at [1202, 22] on icon "button" at bounding box center [1207, 22] width 14 height 14
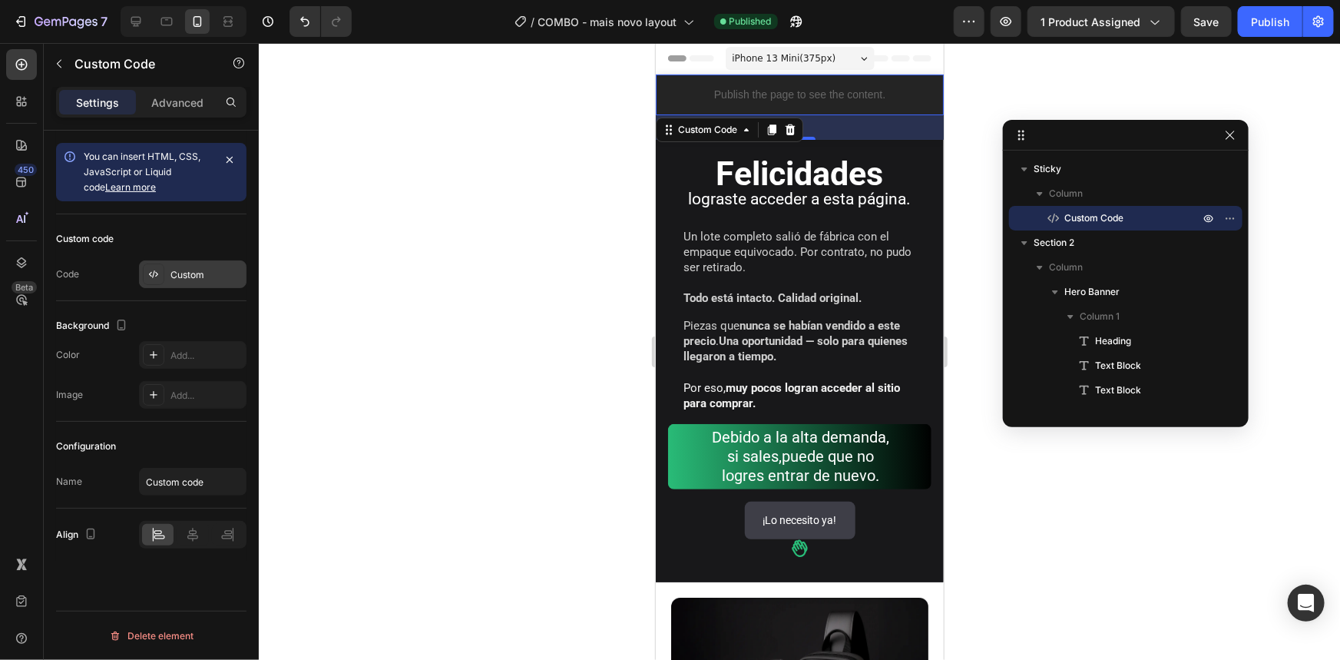
click at [190, 276] on div "Custom" at bounding box center [206, 275] width 72 height 14
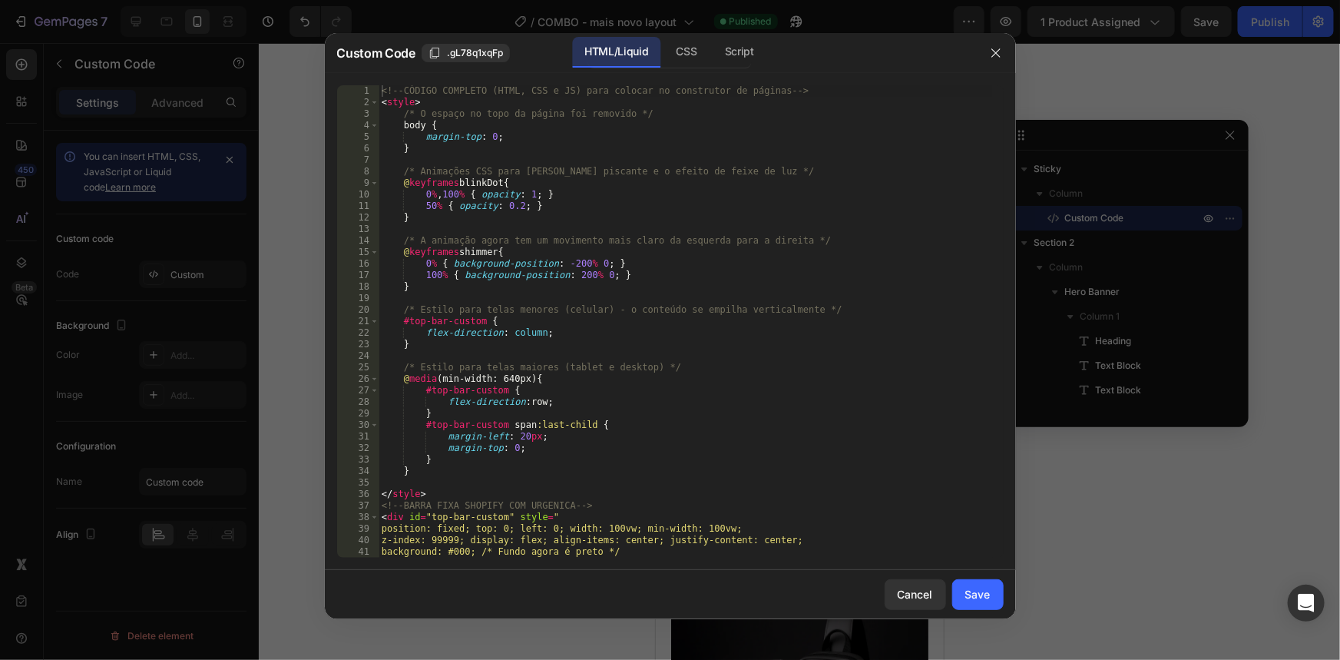
click at [584, 303] on div "<!-- CÓDIGO COMPLETO (HTML, CSS e JS) para colocar no construtor de páginas -->…" at bounding box center [686, 332] width 614 height 495
type textarea "</script>"
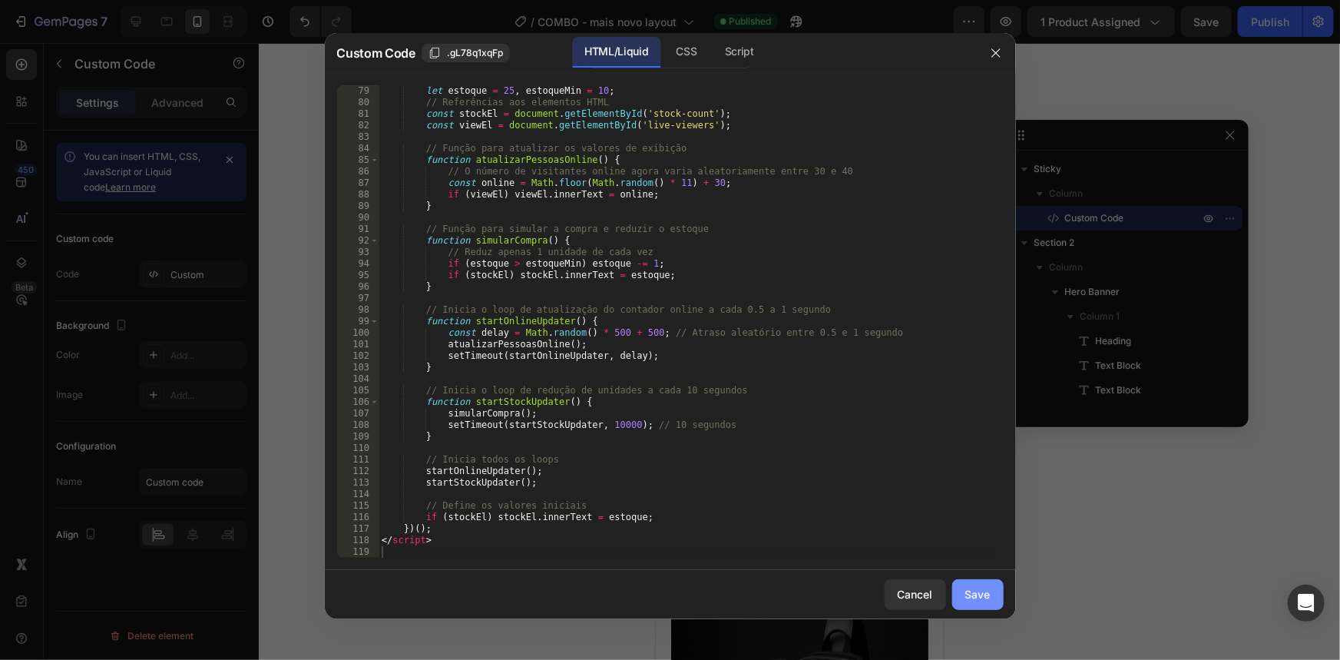
click at [984, 601] on div "Save" at bounding box center [977, 594] width 25 height 16
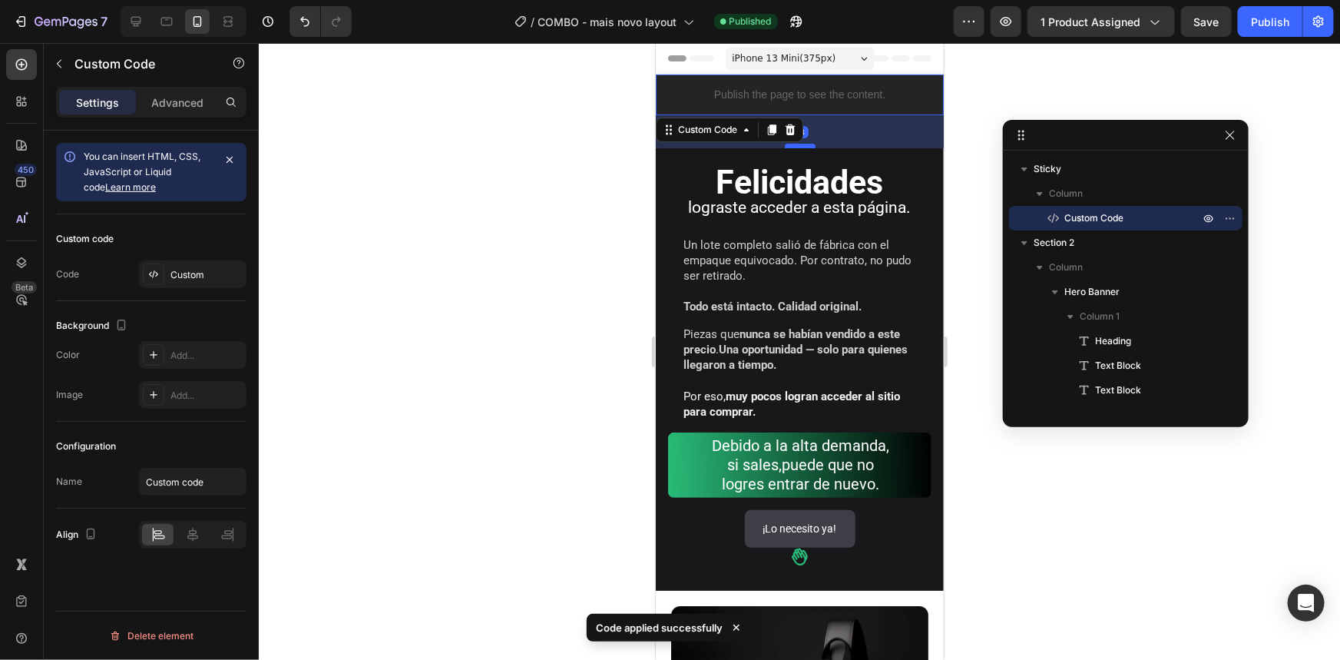
drag, startPoint x: 804, startPoint y: 137, endPoint x: 808, endPoint y: 146, distance: 9.3
click at [808, 146] on div at bounding box center [799, 145] width 31 height 5
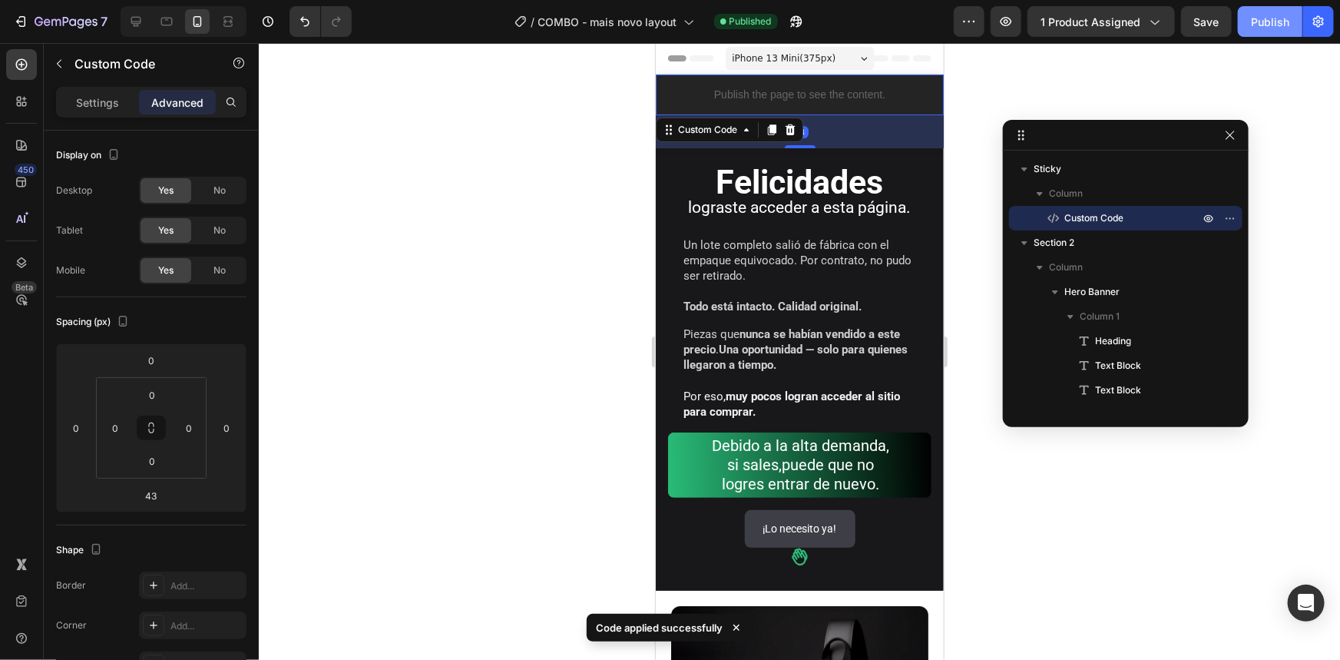
click at [1289, 25] on div "Publish" at bounding box center [1270, 22] width 38 height 16
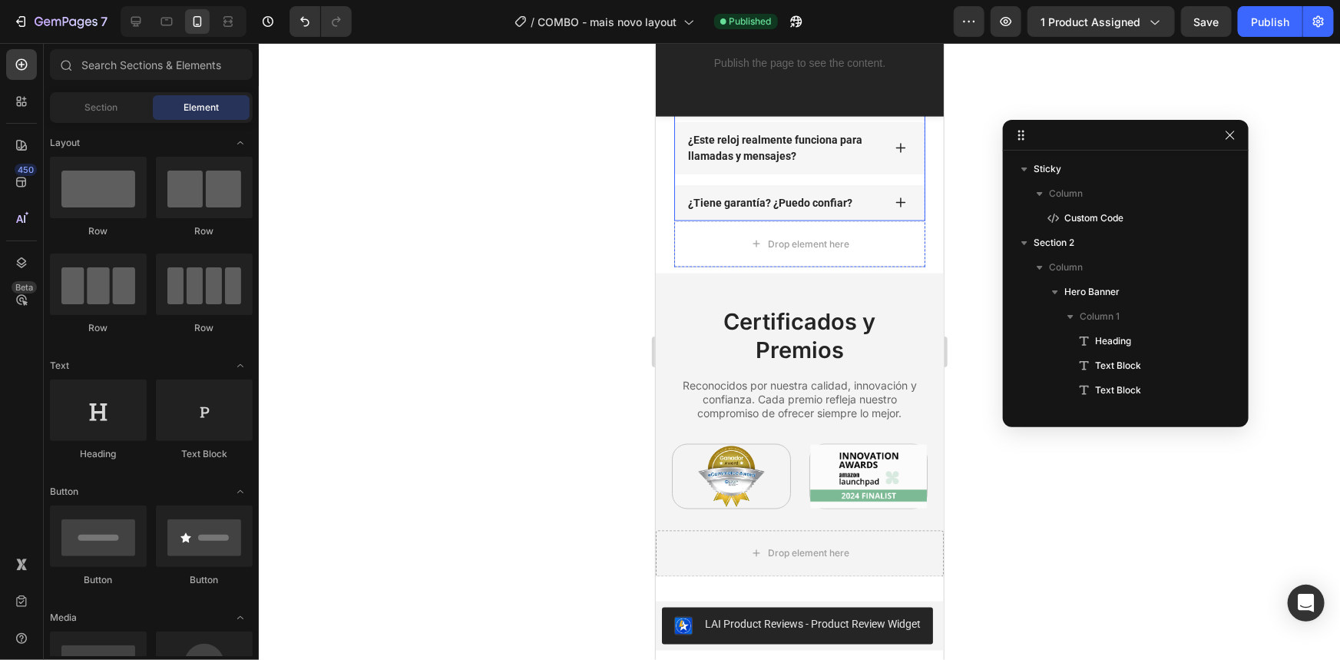
scroll to position [3984, 0]
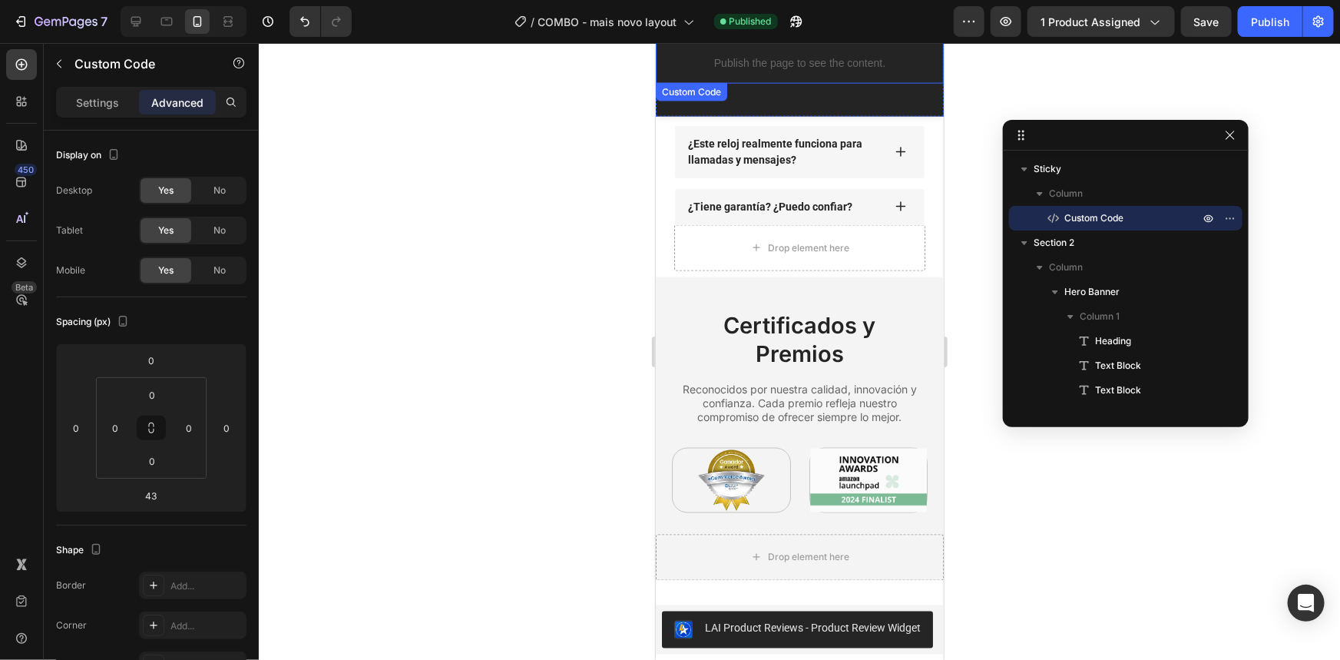
click at [824, 61] on p "Publish the page to see the content." at bounding box center [799, 63] width 288 height 16
click at [95, 108] on p "Settings" at bounding box center [97, 102] width 43 height 16
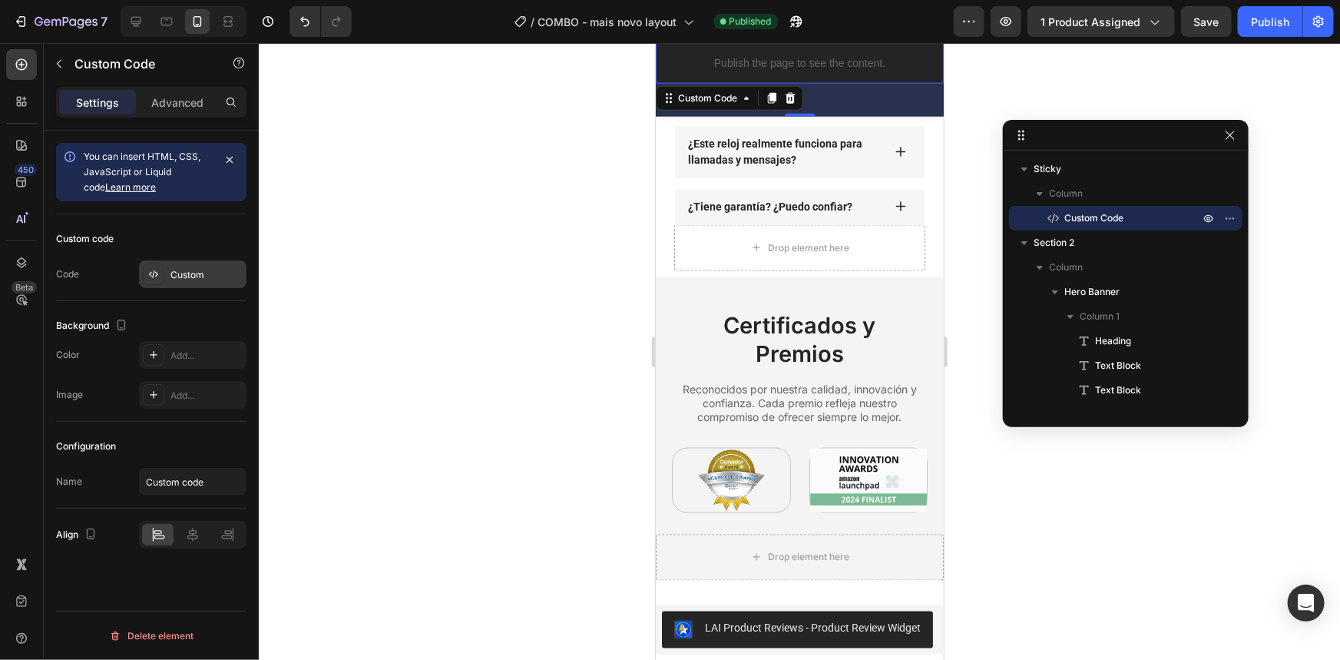
click at [193, 265] on div "Custom" at bounding box center [193, 274] width 108 height 28
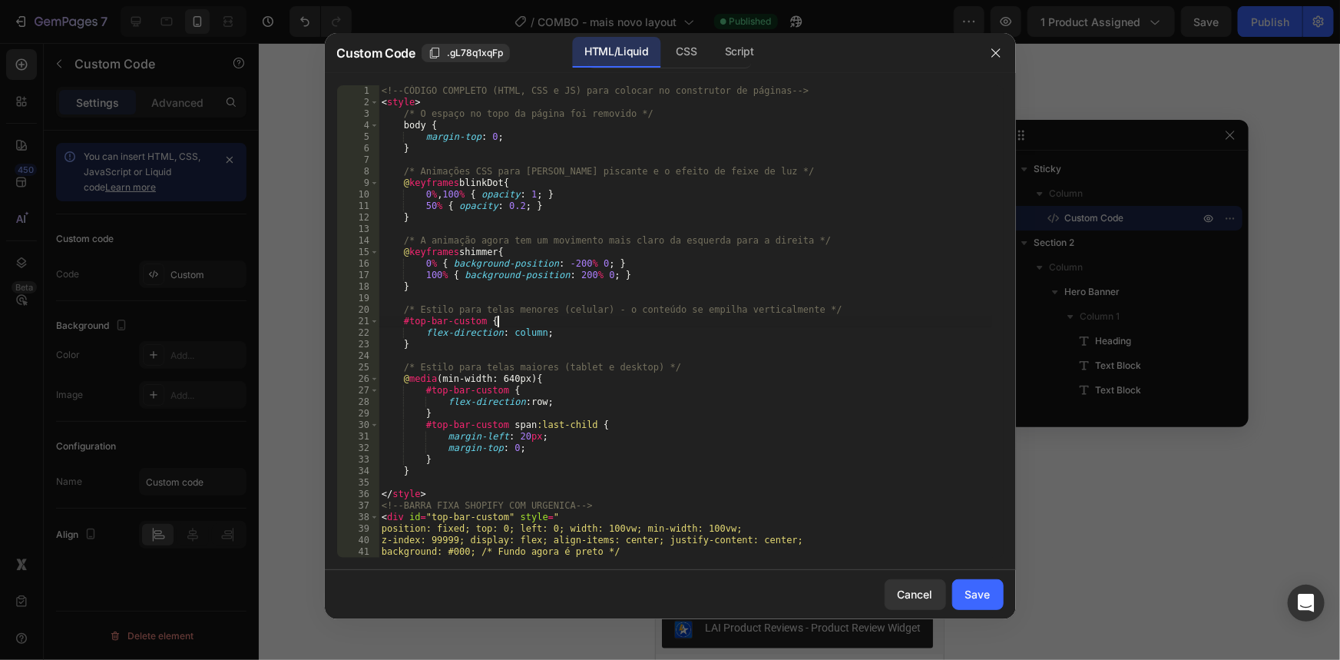
click at [499, 316] on div "<!-- CÓDIGO COMPLETO (HTML, CSS e JS) para colocar no construtor de páginas -->…" at bounding box center [686, 332] width 614 height 495
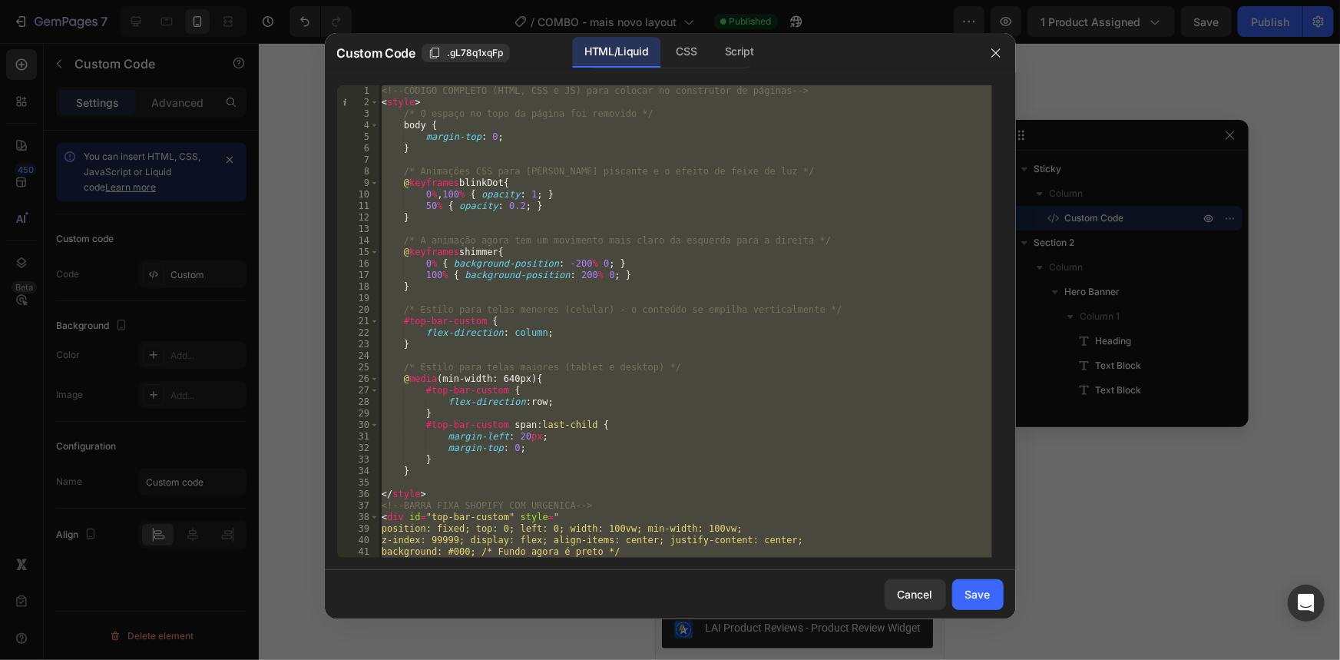
type textarea "</script>"
click at [1117, 56] on div at bounding box center [670, 330] width 1340 height 660
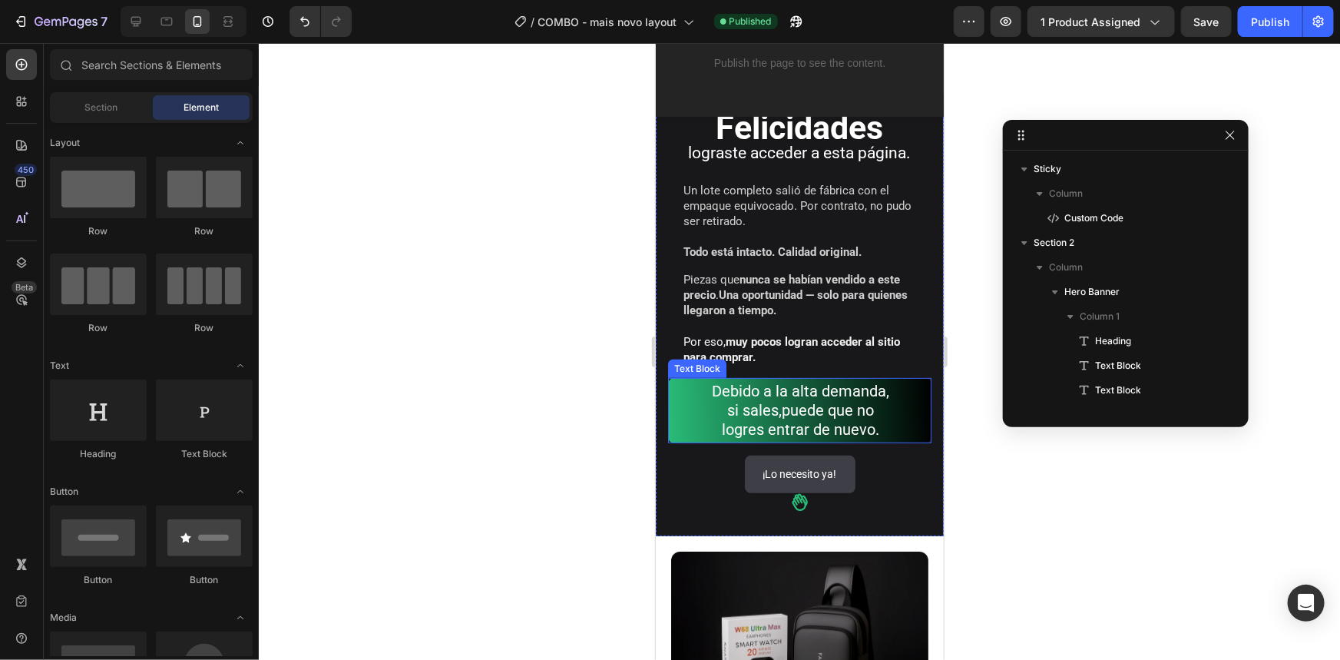
scroll to position [139, 0]
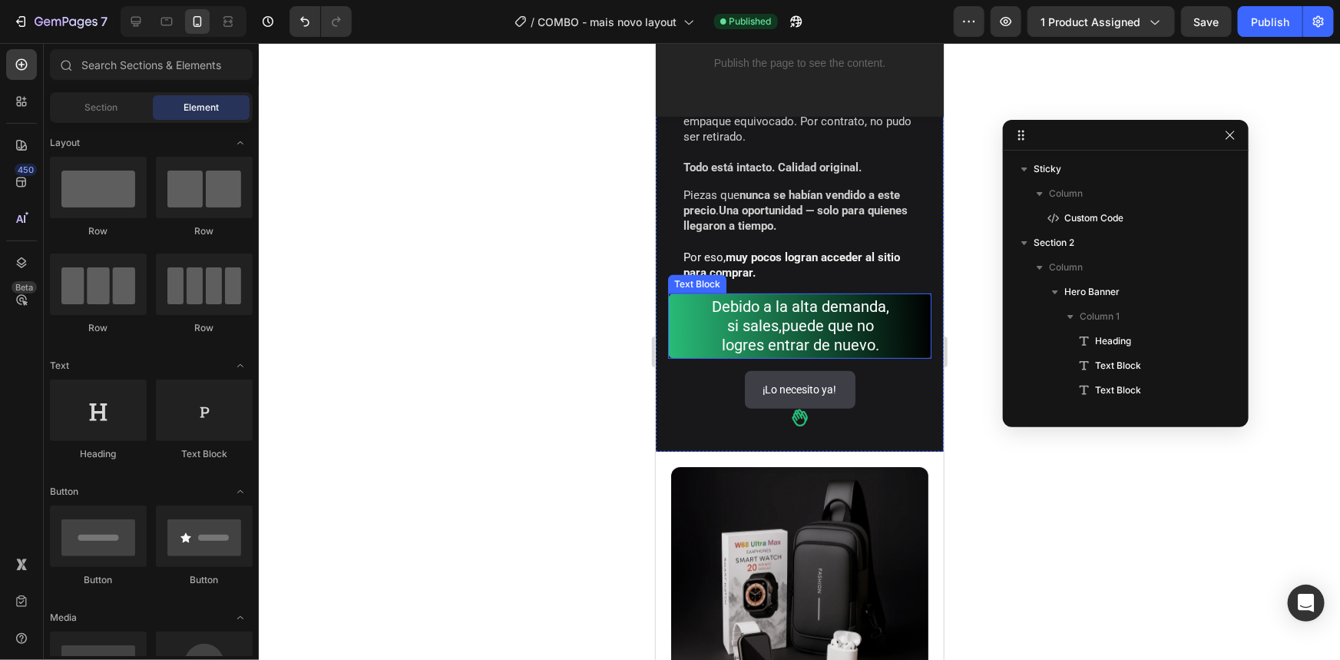
click at [688, 339] on p "logres entrar de nuevo ." at bounding box center [799, 344] width 231 height 19
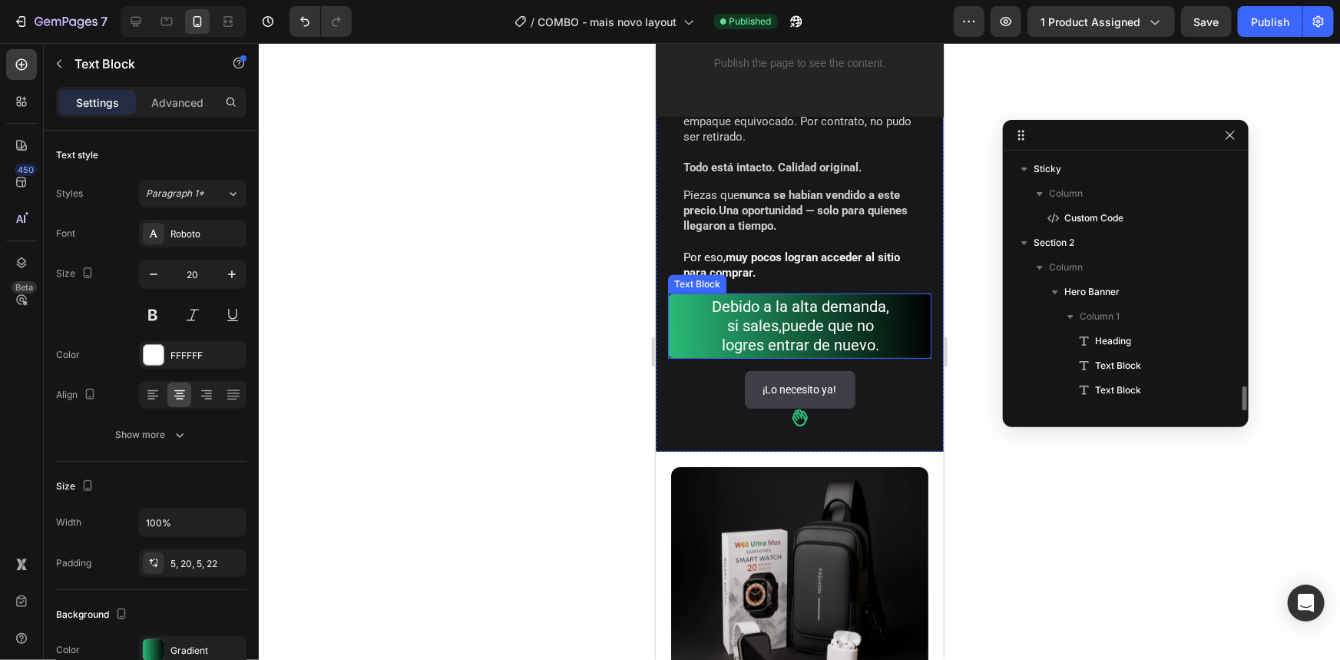
scroll to position [168, 0]
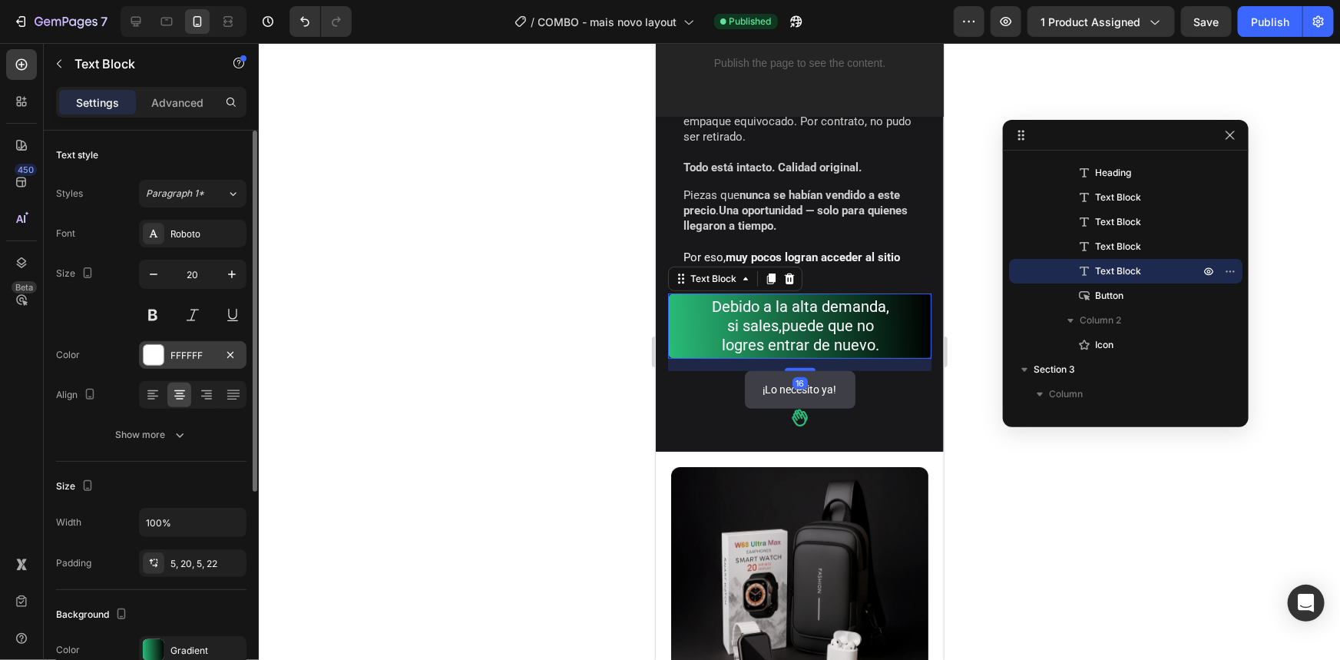
click at [168, 351] on div "FFFFFF" at bounding box center [193, 355] width 108 height 28
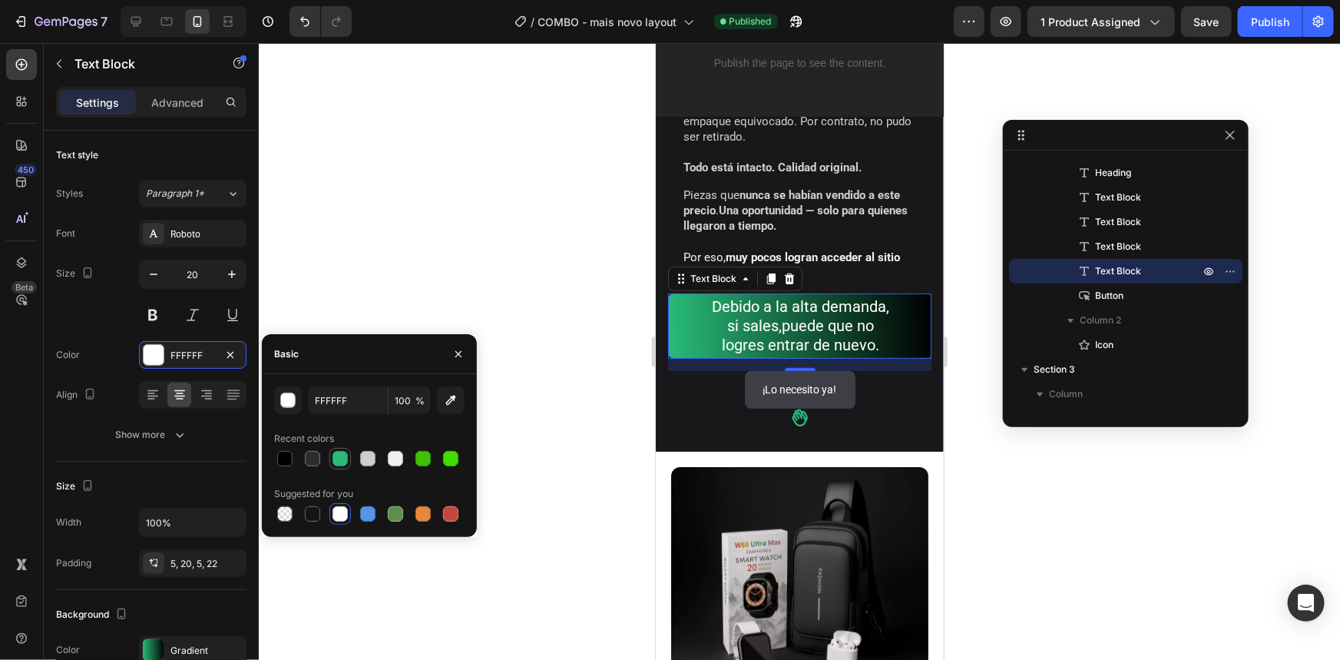
click at [341, 459] on div at bounding box center [340, 458] width 15 height 15
type input "29BC78"
click at [331, 396] on input "29BC78" at bounding box center [348, 400] width 80 height 28
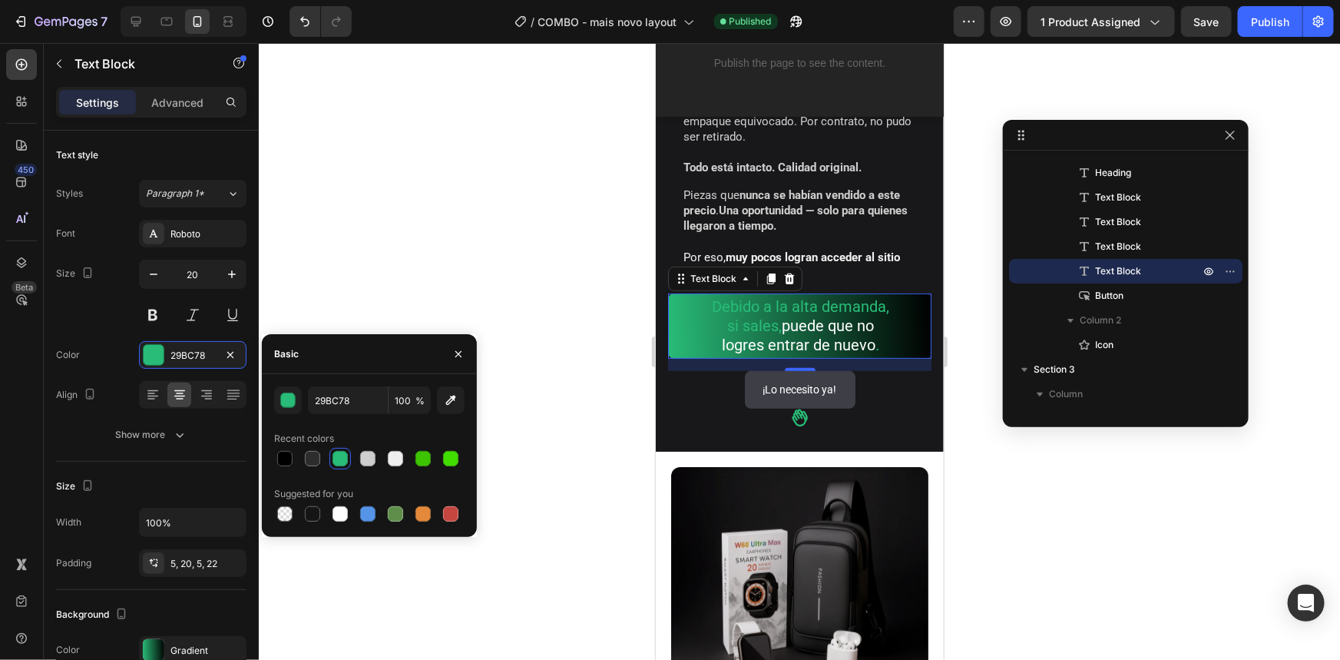
click at [458, 332] on div at bounding box center [799, 351] width 1081 height 617
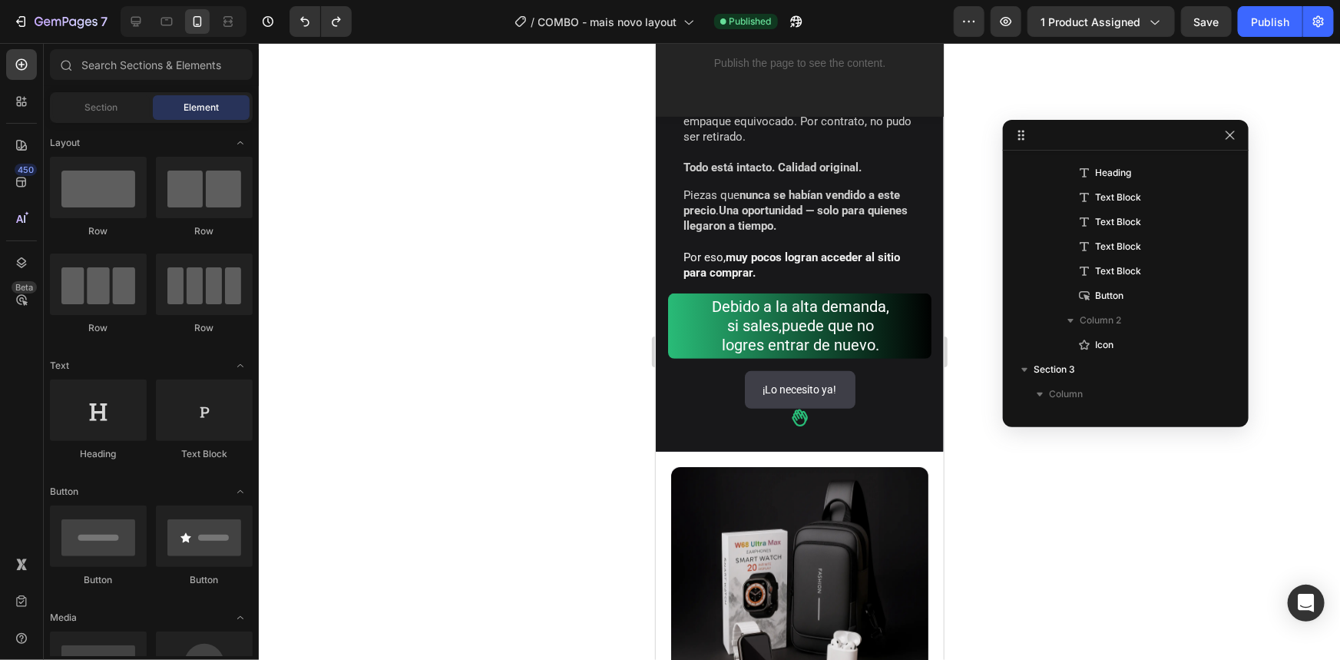
click at [457, 344] on div at bounding box center [799, 351] width 1081 height 617
click at [700, 335] on p "logres entrar de nuevo ." at bounding box center [799, 344] width 231 height 19
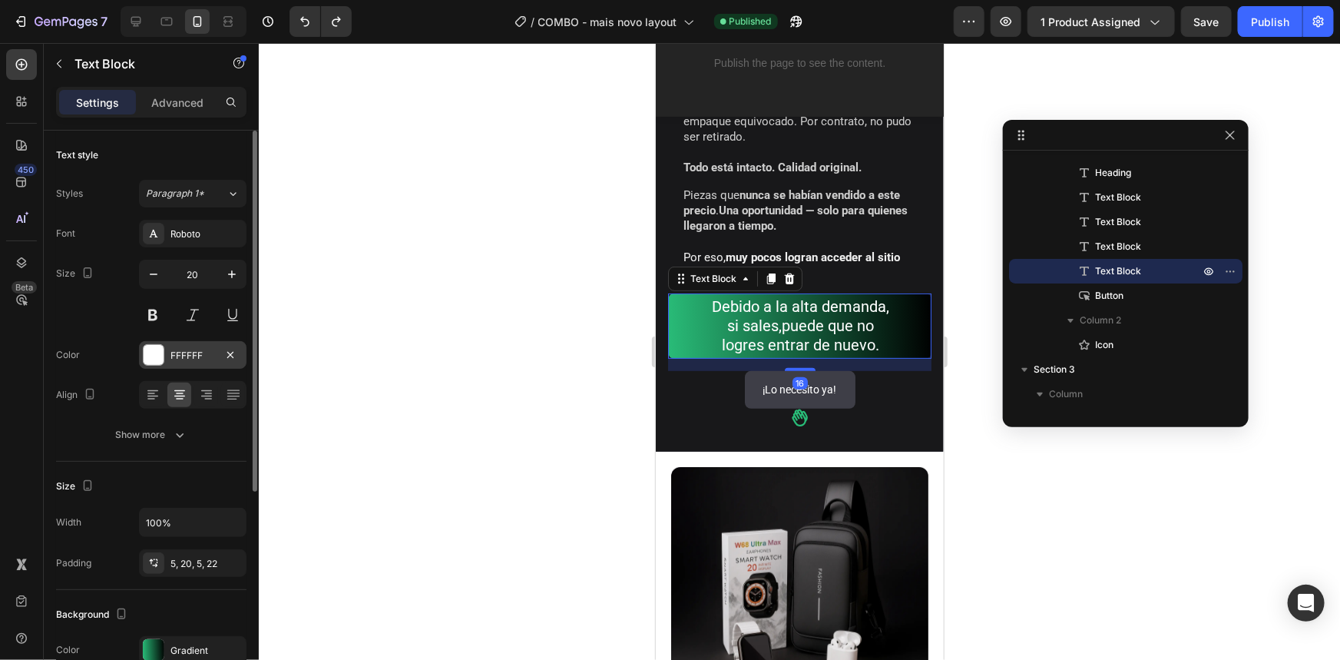
click at [170, 356] on div "FFFFFF" at bounding box center [192, 356] width 45 height 14
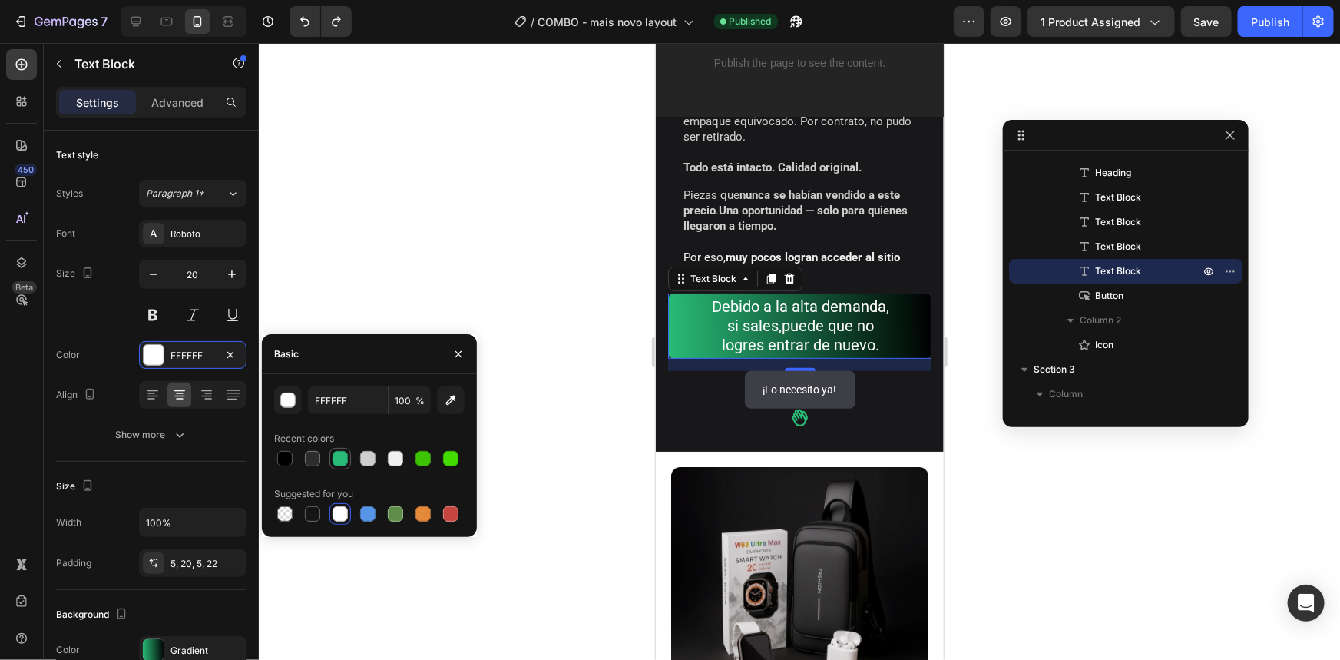
click at [340, 460] on div at bounding box center [340, 458] width 15 height 15
type input "29BC78"
click at [323, 392] on input "29BC78" at bounding box center [348, 400] width 80 height 28
click at [414, 329] on div at bounding box center [799, 351] width 1081 height 617
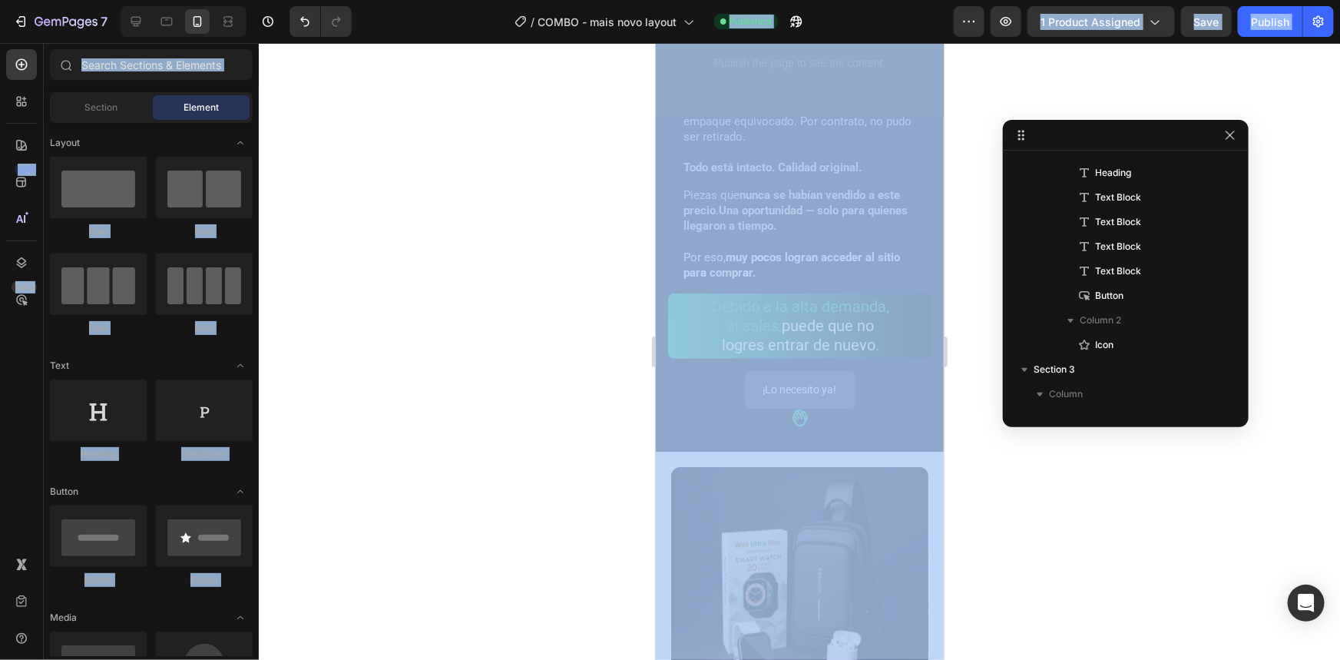
click at [415, 330] on div at bounding box center [799, 351] width 1081 height 617
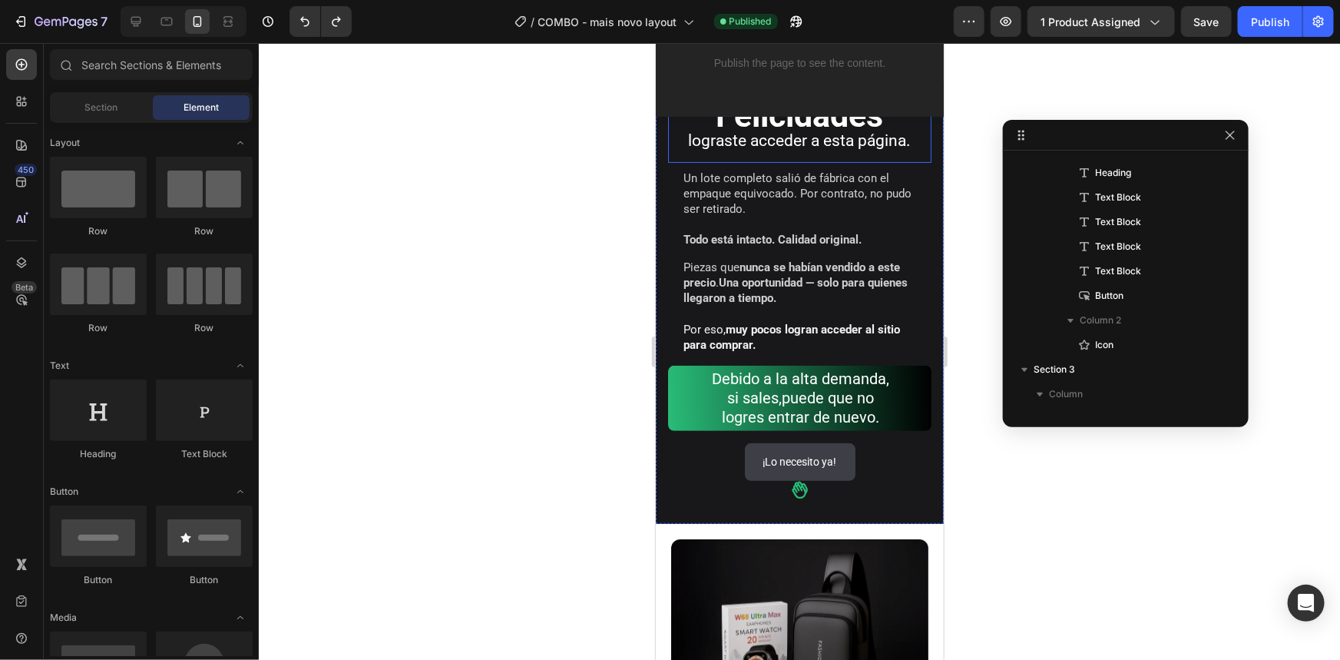
scroll to position [0, 0]
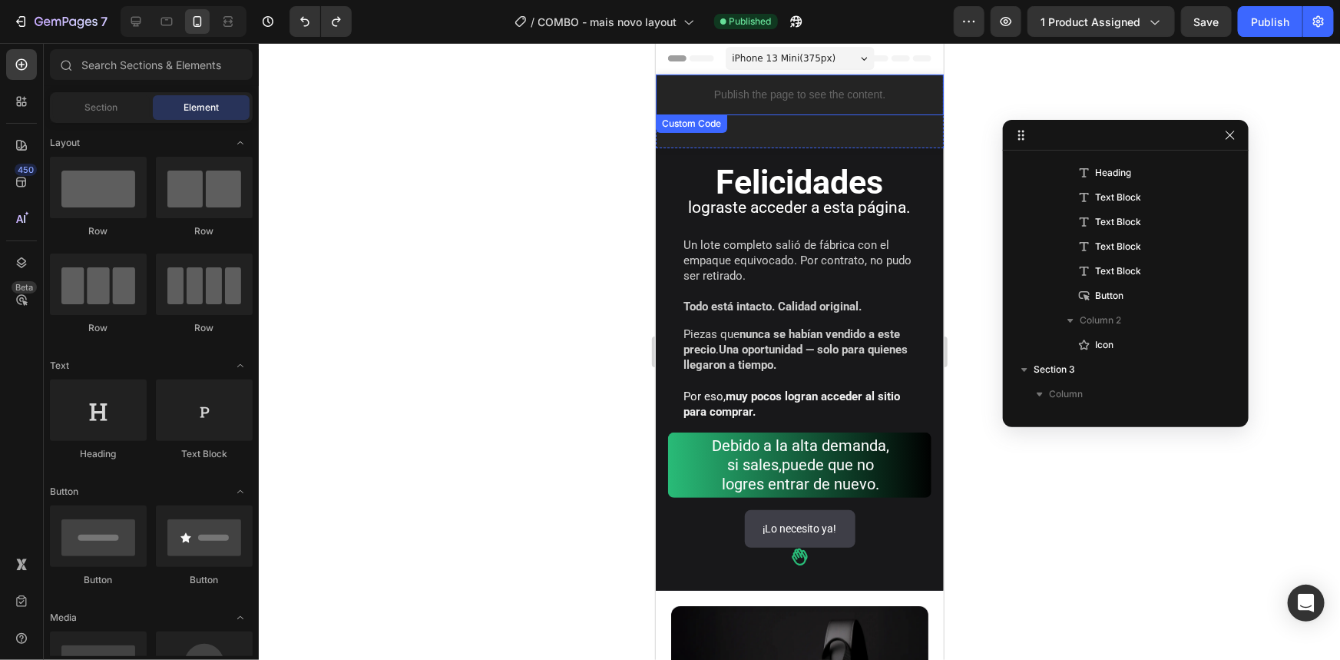
click at [726, 109] on div "Publish the page to see the content." at bounding box center [799, 94] width 288 height 41
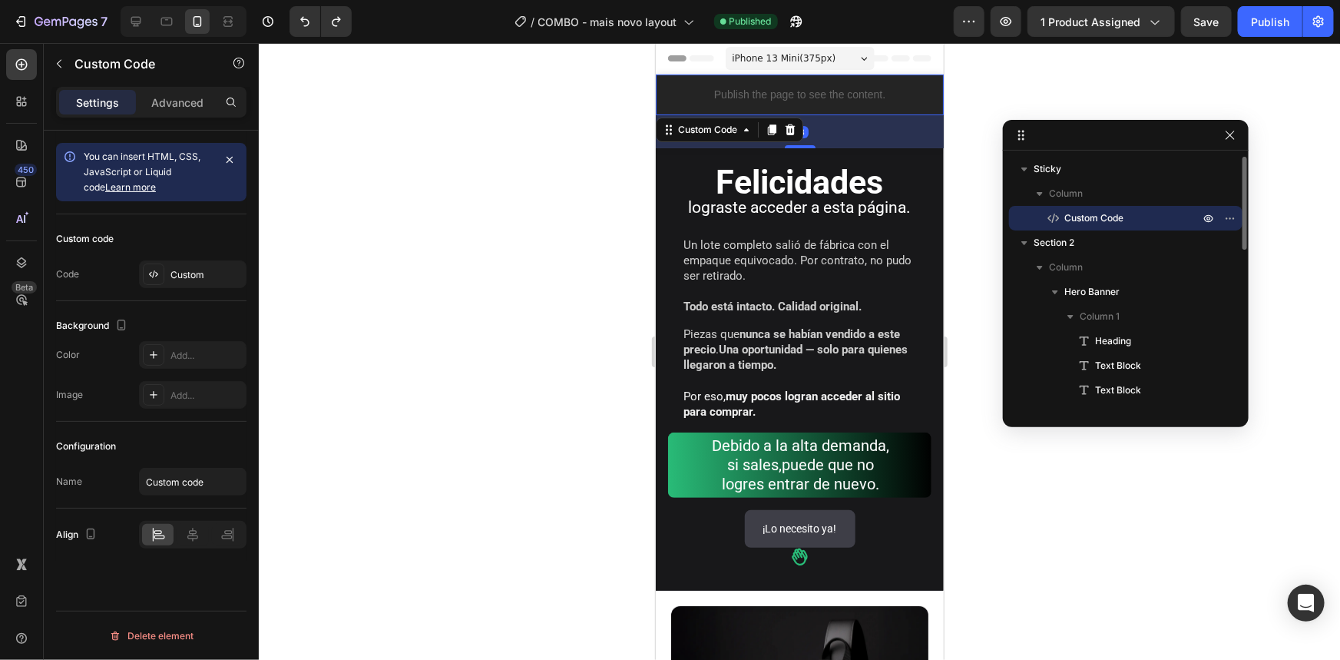
drag, startPoint x: 743, startPoint y: 92, endPoint x: 1187, endPoint y: 237, distance: 467.0
click at [743, 92] on p "Publish the page to see the content." at bounding box center [799, 94] width 288 height 16
click at [192, 274] on div "Custom" at bounding box center [206, 275] width 72 height 14
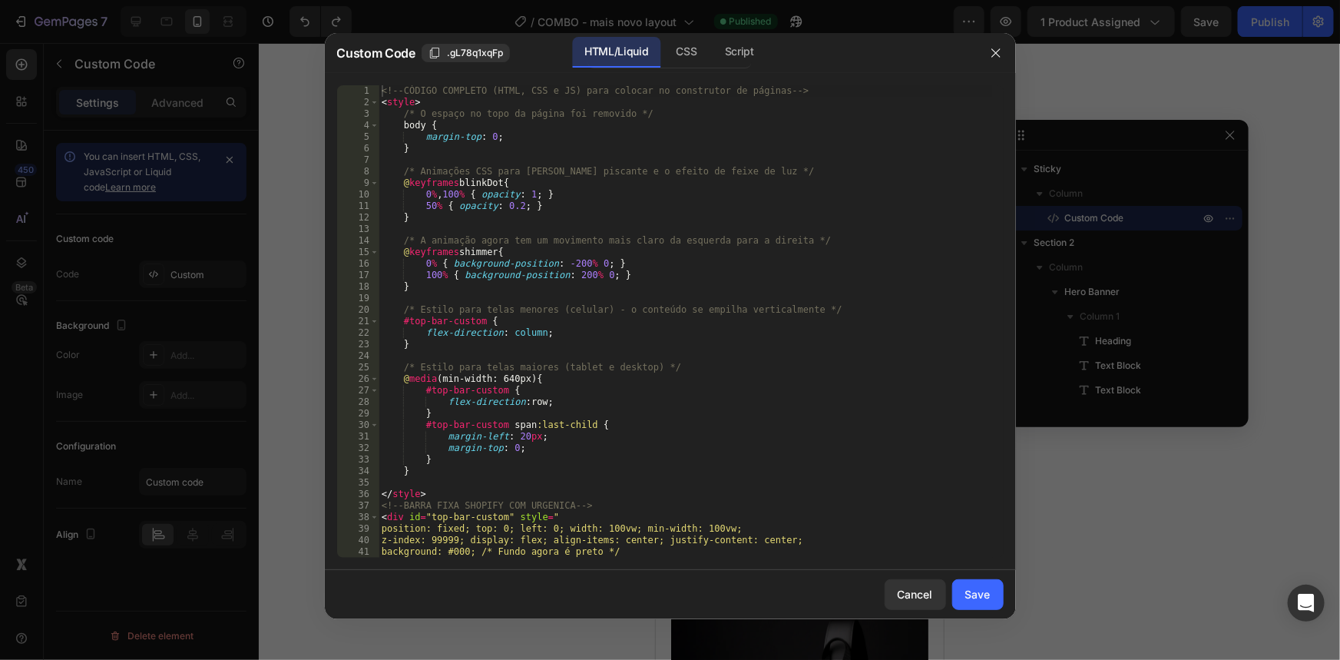
click at [799, 294] on div "<!-- CÓDIGO COMPLETO (HTML, CSS e JS) para colocar no construtor de páginas -->…" at bounding box center [686, 332] width 614 height 495
type textarea "</script>"
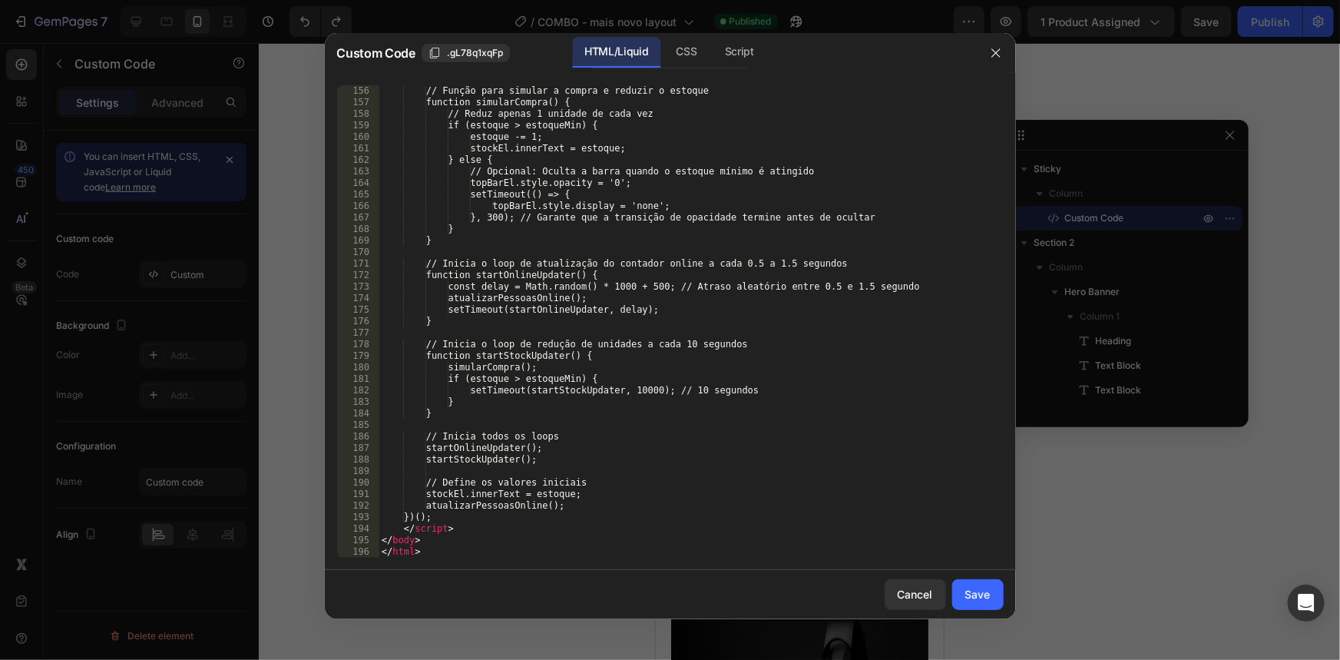
scroll to position [1889, 0]
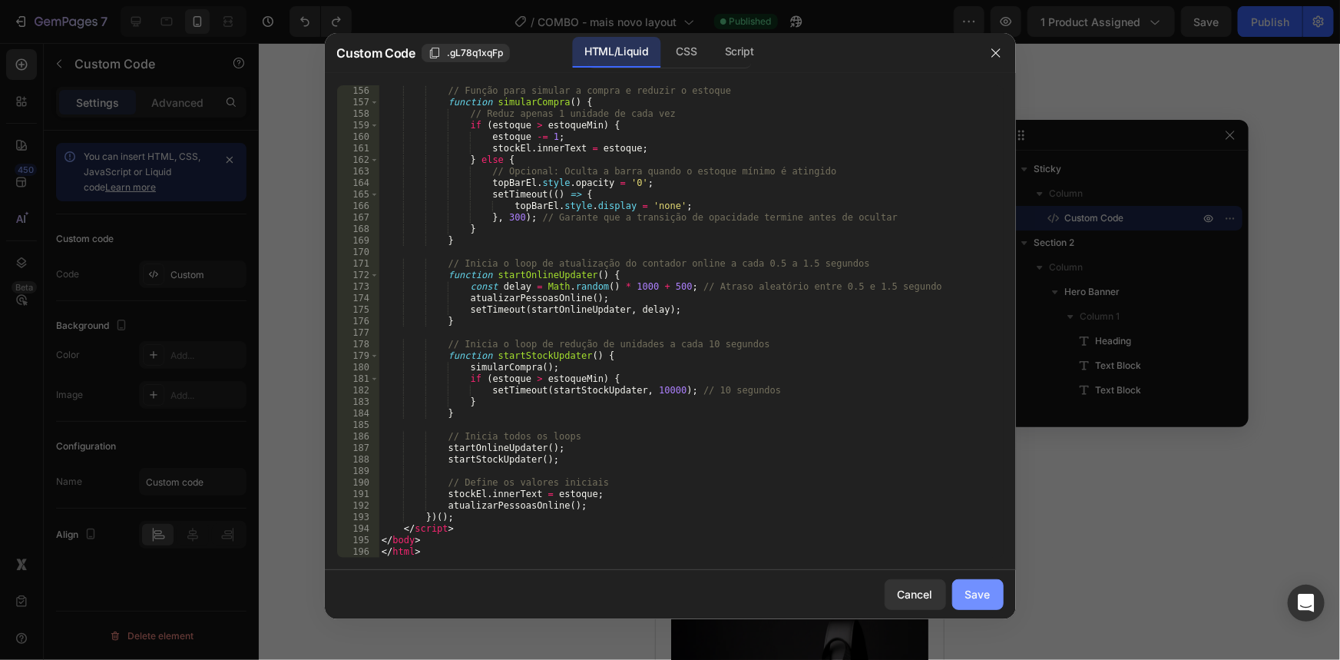
click at [989, 597] on div "Save" at bounding box center [977, 594] width 25 height 16
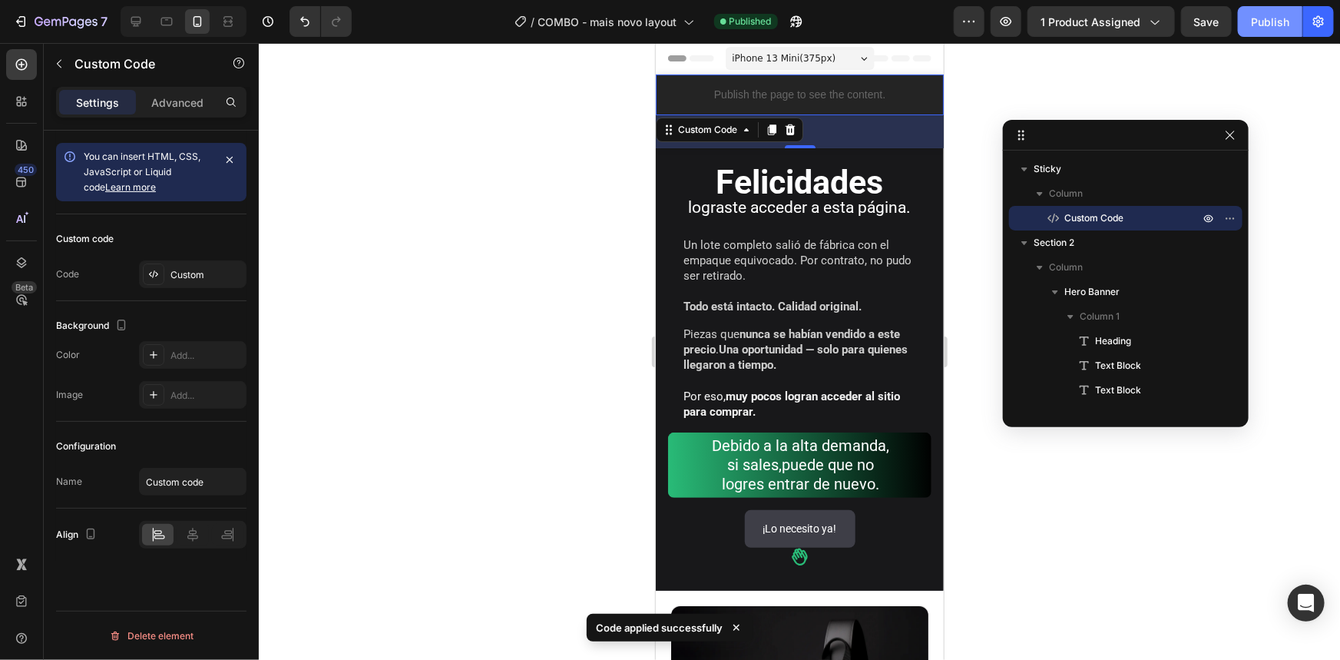
click at [1287, 13] on button "Publish" at bounding box center [1270, 21] width 65 height 31
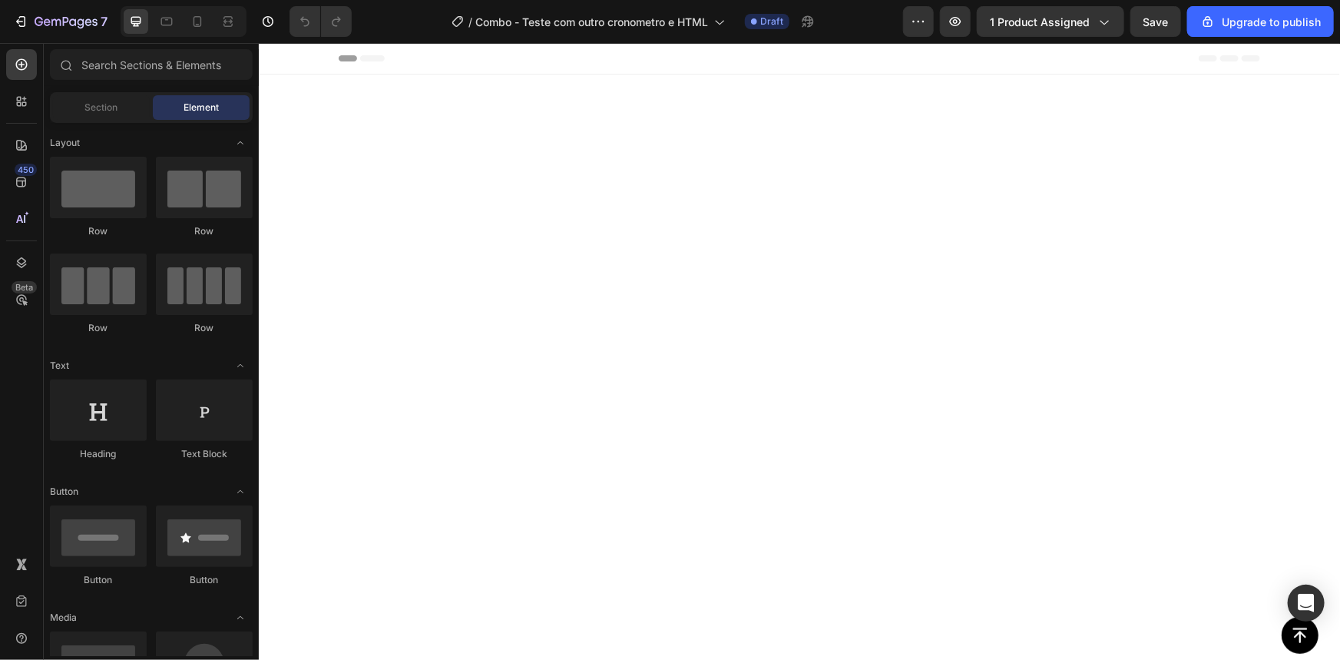
scroll to position [2051, 0]
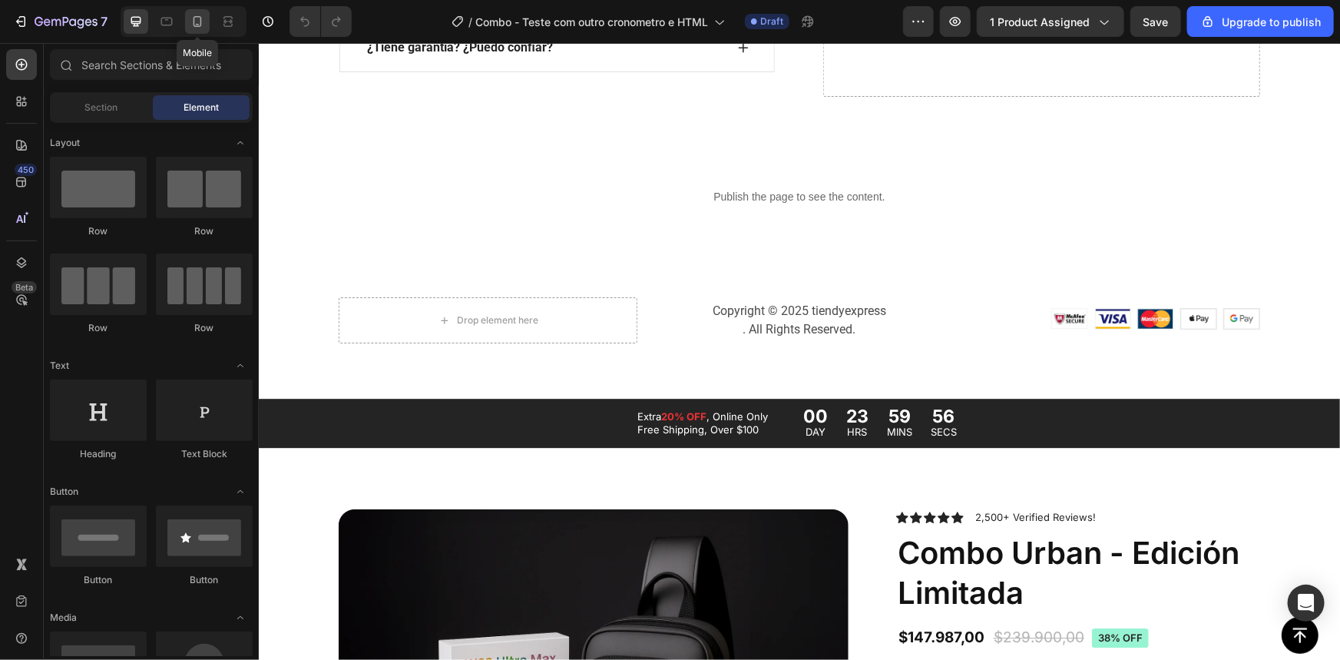
click at [191, 22] on icon at bounding box center [197, 21] width 15 height 15
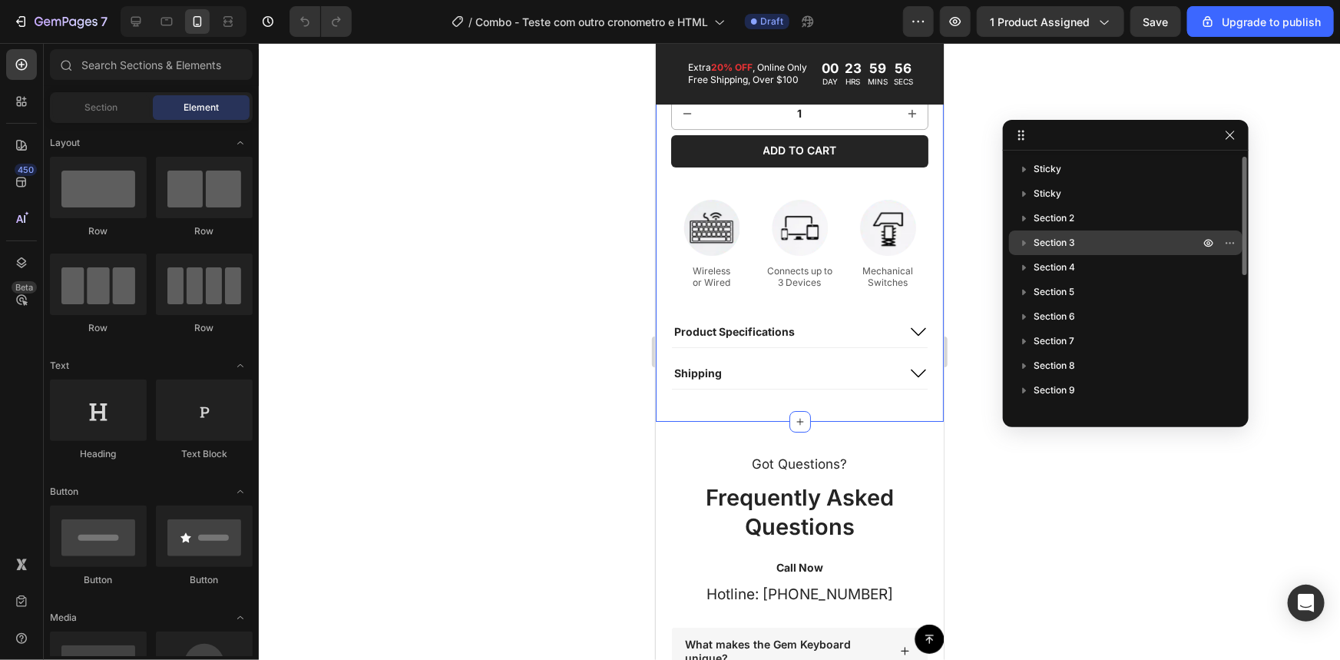
scroll to position [2609, 0]
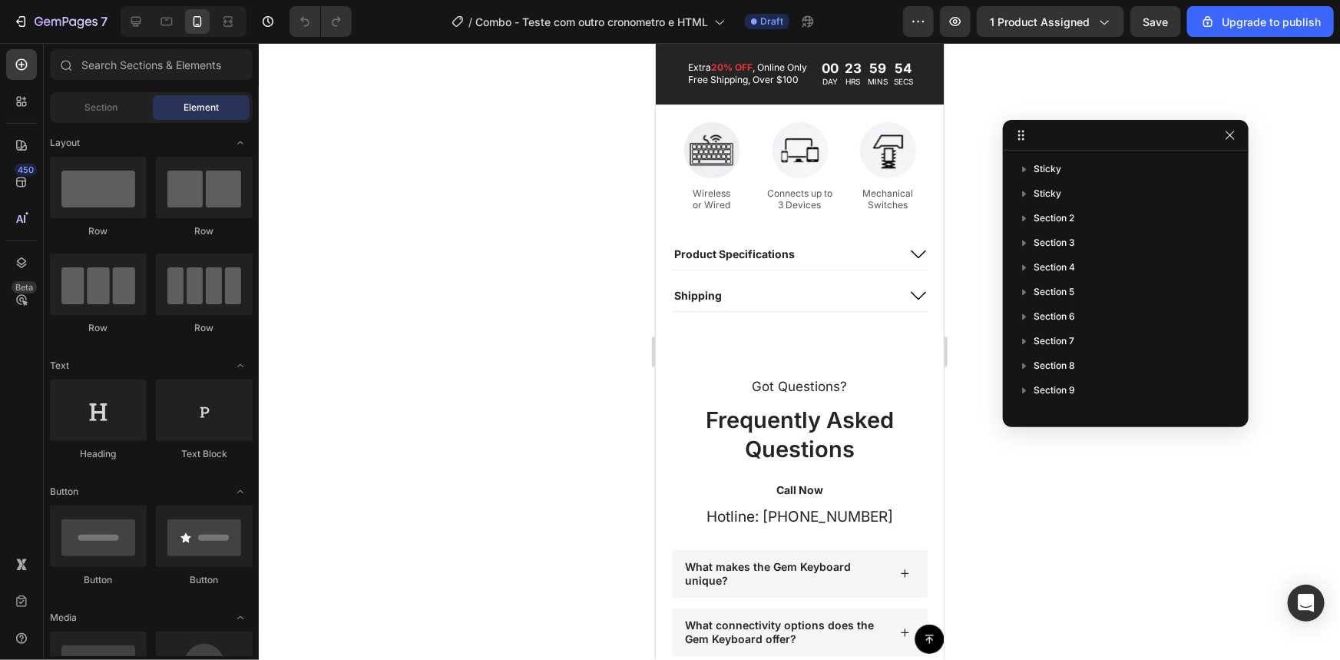
click at [1234, 138] on icon "button" at bounding box center [1230, 135] width 12 height 12
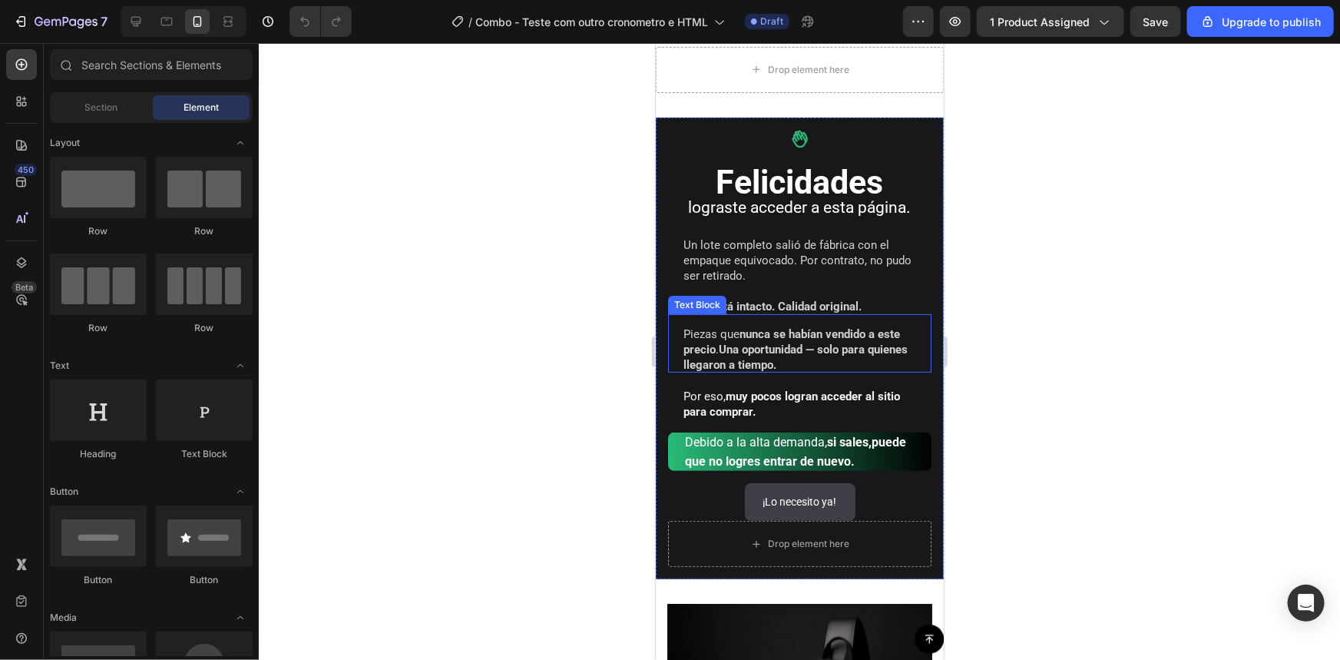
scroll to position [0, 0]
